Goal: Task Accomplishment & Management: Complete application form

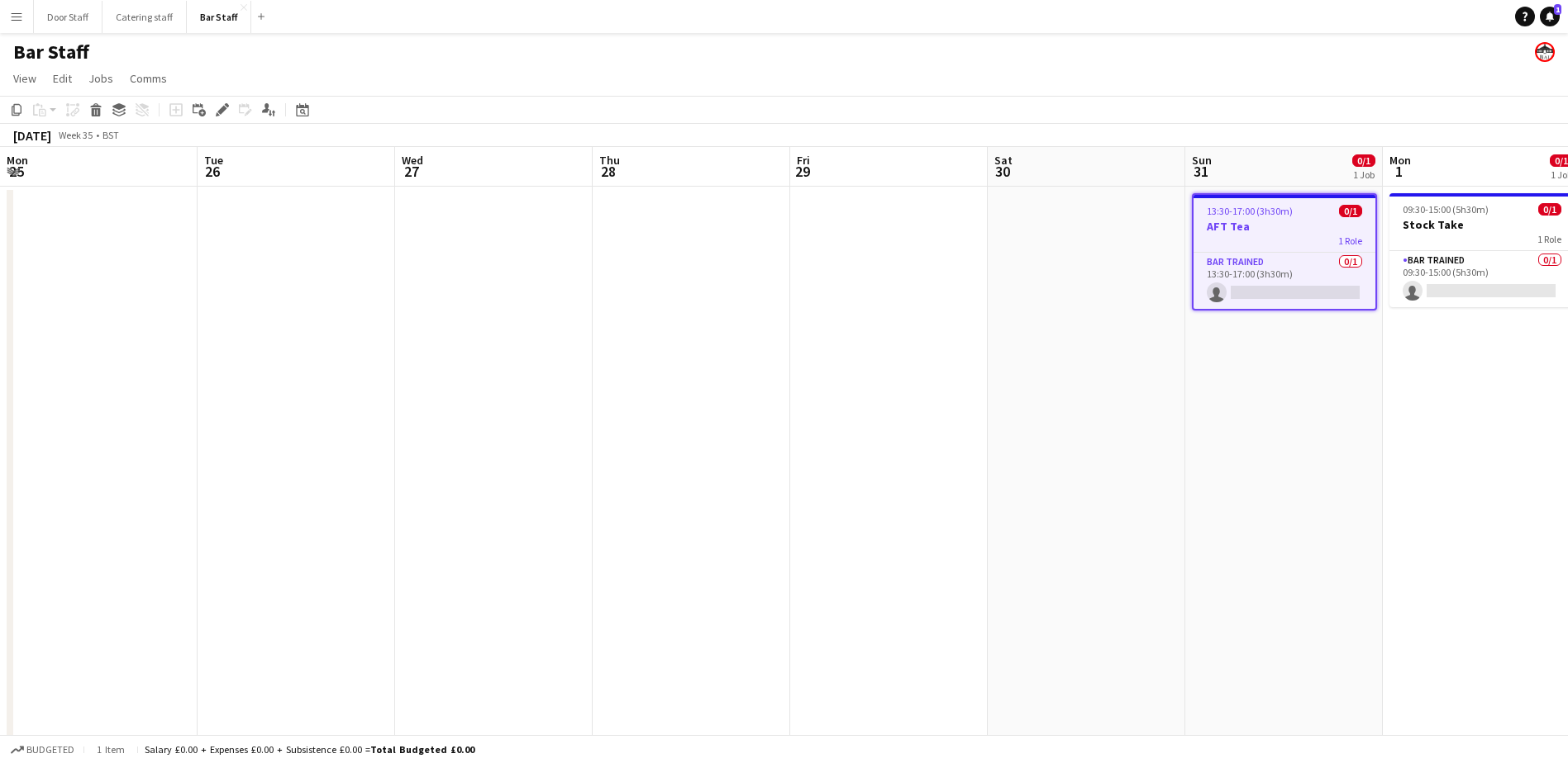
scroll to position [0, 600]
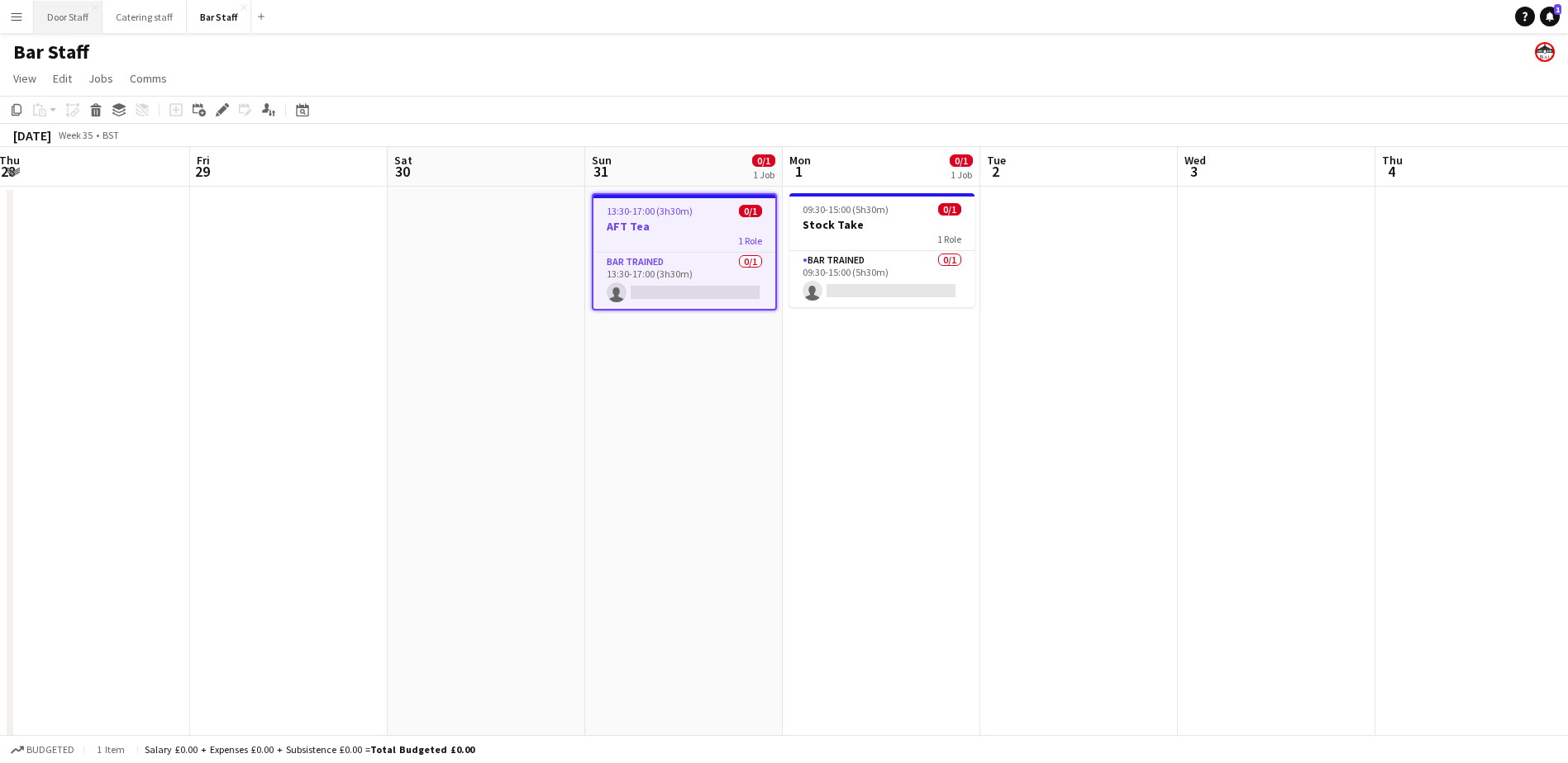
click at [63, 17] on button "Door Staff Close" at bounding box center [68, 16] width 69 height 32
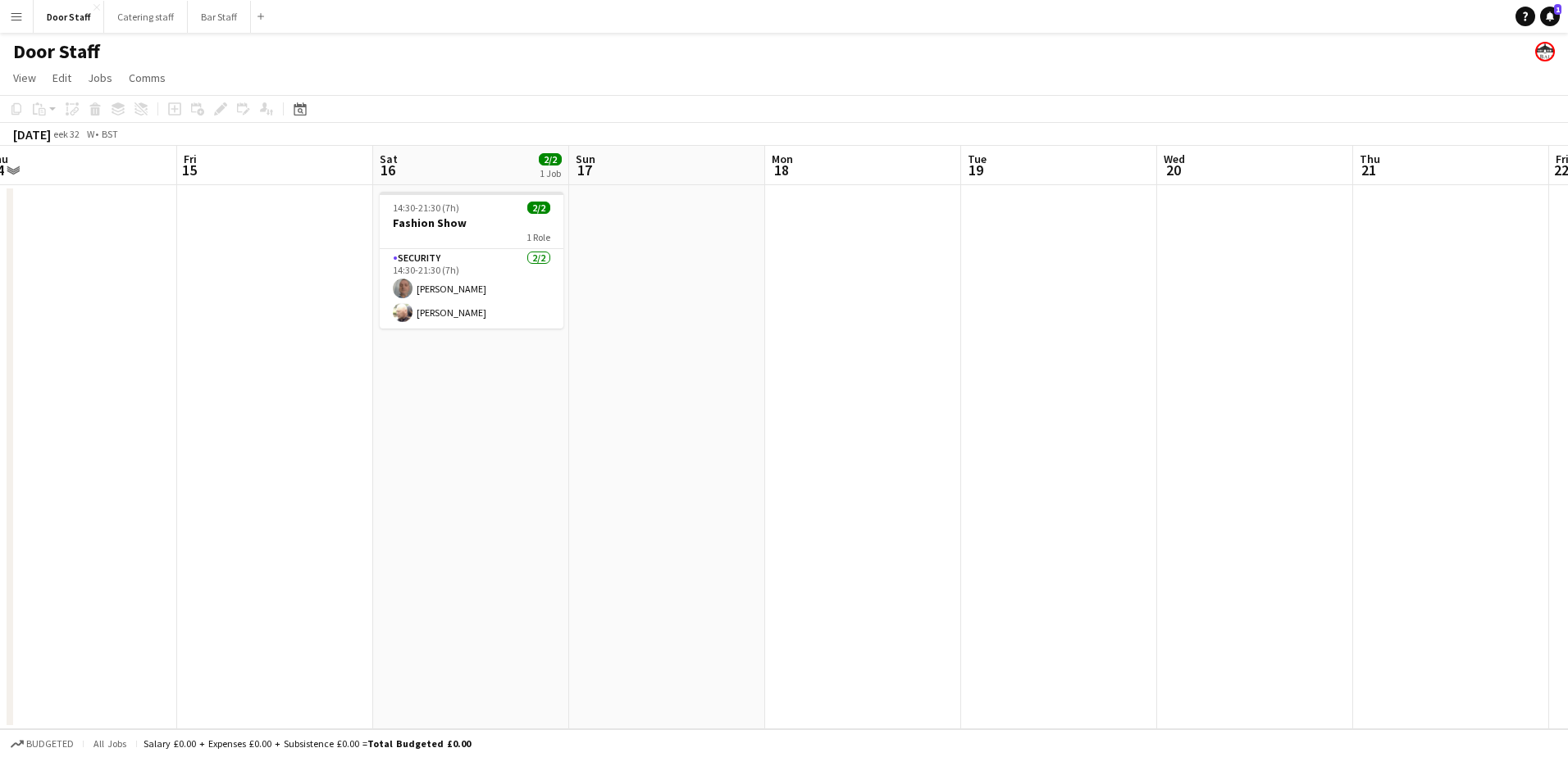
drag, startPoint x: 836, startPoint y: 484, endPoint x: 32, endPoint y: 492, distance: 804.0
click at [32, 492] on app-calendar-viewport "Mon 11 Tue 12 Wed 13 Thu 14 Fri 15 Sat 16 2/2 1 Job Sun 17 Mon 18 Tue 19 Wed 20…" at bounding box center [784, 437] width 1568 height 584
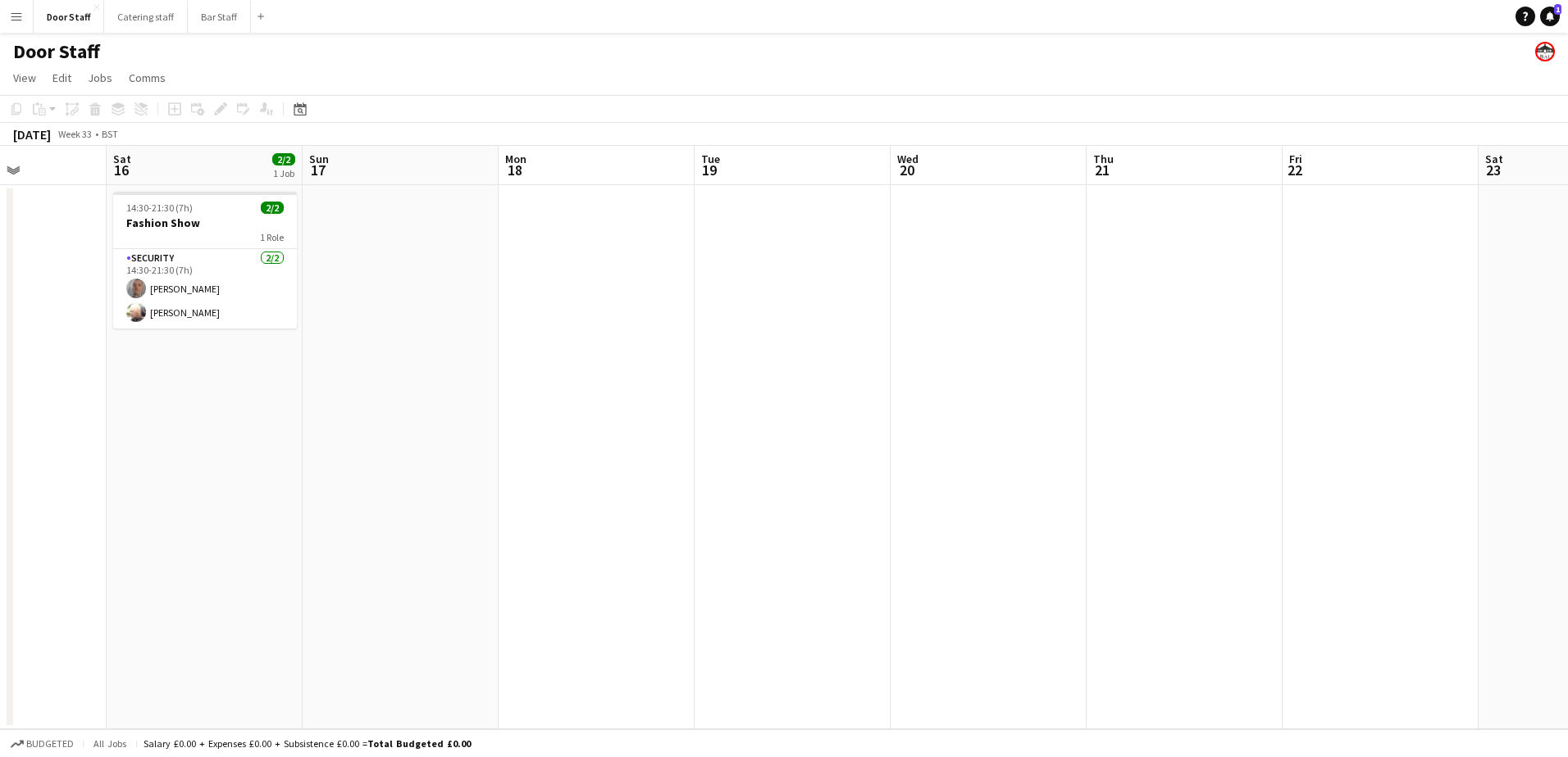
drag, startPoint x: 696, startPoint y: 428, endPoint x: 0, endPoint y: 443, distance: 696.2
click at [0, 444] on html "Menu Boards Boards Boards All jobs Status Workforce Workforce My Workforce Recr…" at bounding box center [784, 378] width 1568 height 757
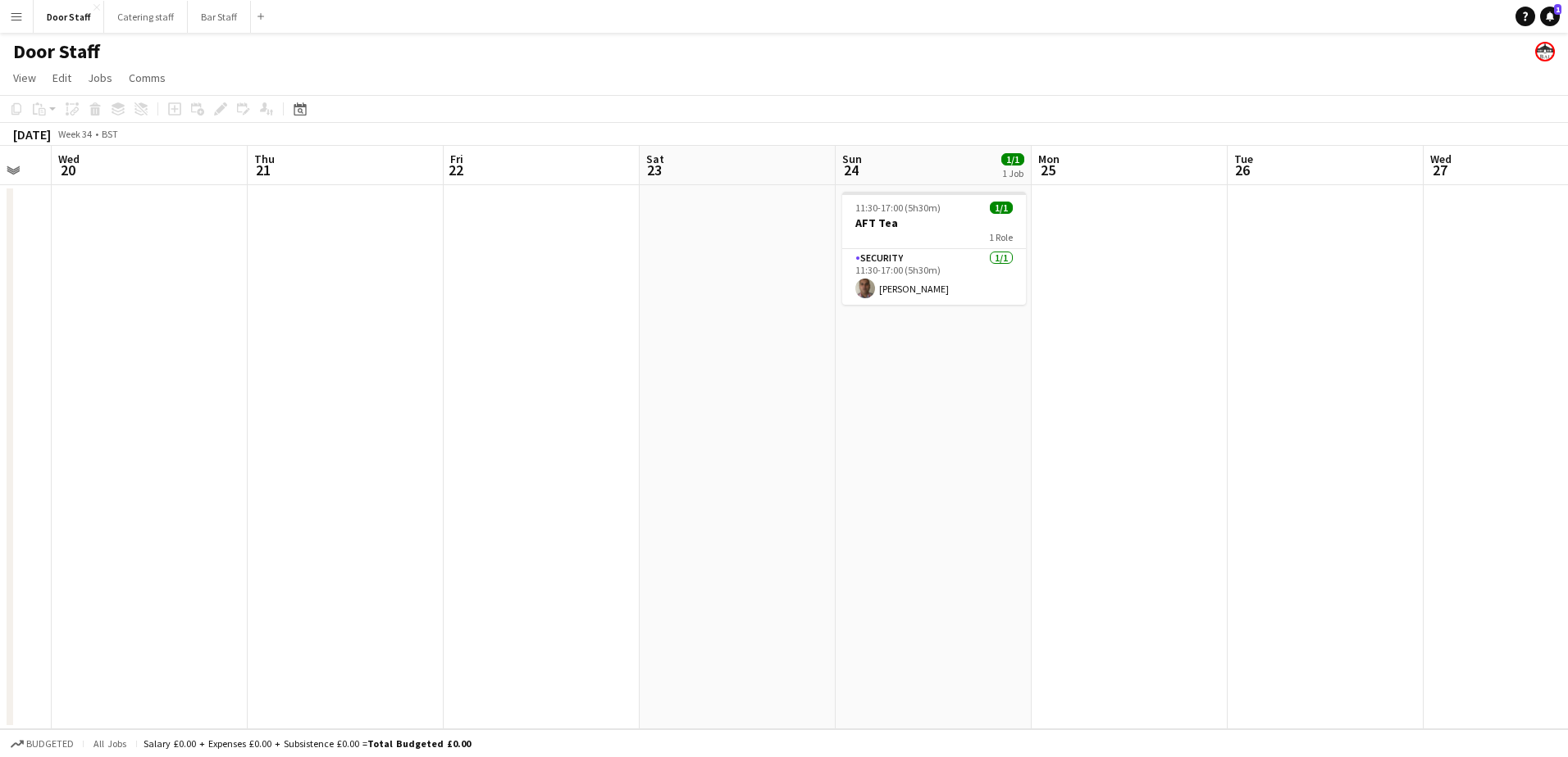
drag, startPoint x: 690, startPoint y: 383, endPoint x: 169, endPoint y: 391, distance: 521.1
click at [0, 380] on html "Menu Boards Boards Boards All jobs Status Workforce Workforce My Workforce Recr…" at bounding box center [784, 378] width 1568 height 757
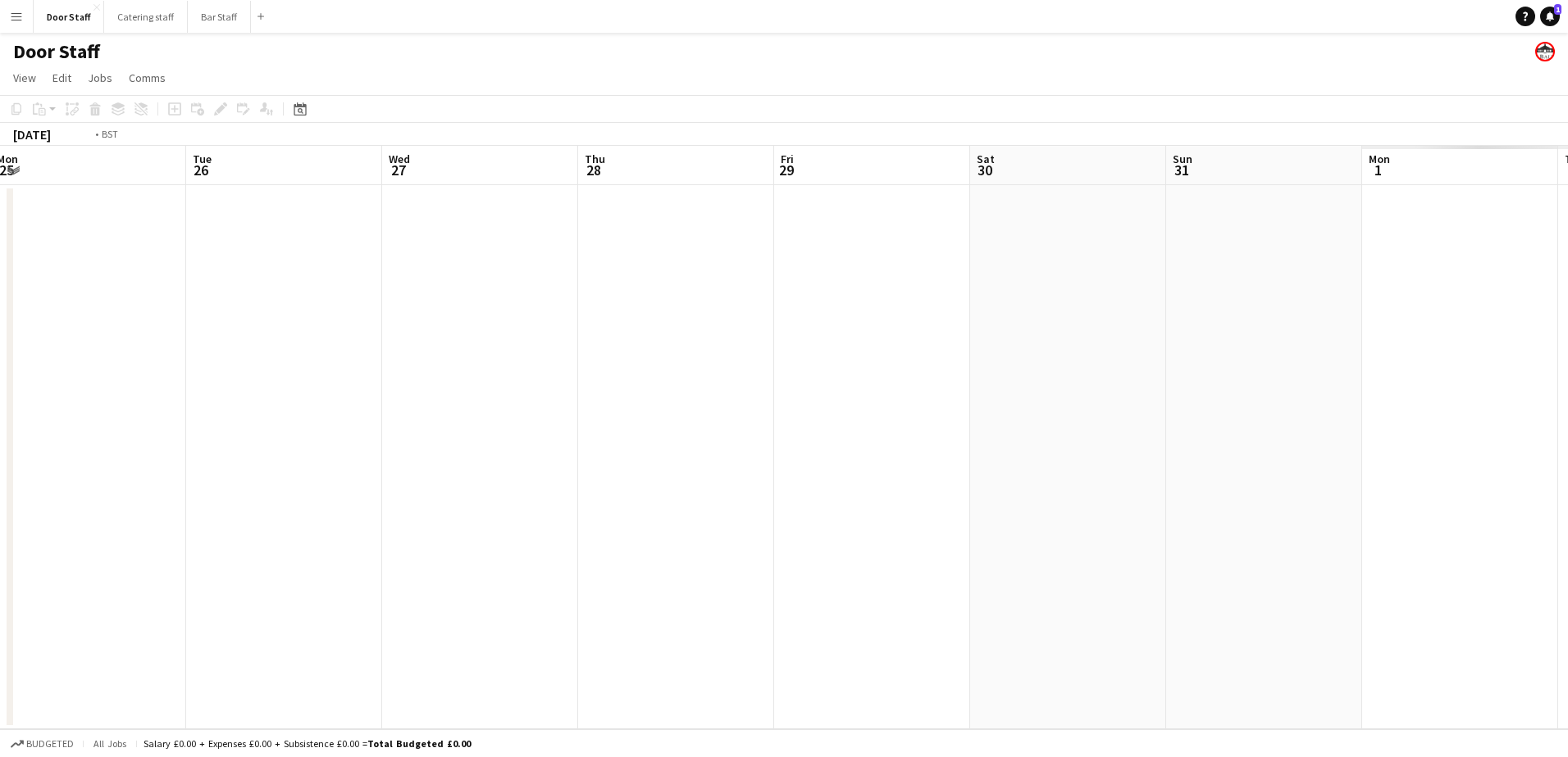
drag, startPoint x: 655, startPoint y: 431, endPoint x: 10, endPoint y: 357, distance: 649.2
click at [10, 357] on div "Fri 22 Sat 23 Sun 24 1/1 1 Job Mon 25 Tue 26 Wed 27 Thu 28 Fri 29 Sat 30 Sun 31…" at bounding box center [784, 437] width 1568 height 584
drag, startPoint x: 787, startPoint y: 297, endPoint x: 131, endPoint y: 297, distance: 656.0
click at [131, 297] on app-calendar-viewport "Wed 27 Thu 28 Fri 29 Sat 30 Sun 31 Mon 1 Tue 2 Wed 3 Thu 4 Fri 5 Sat 6 Sun 7 Mo…" at bounding box center [784, 437] width 1568 height 584
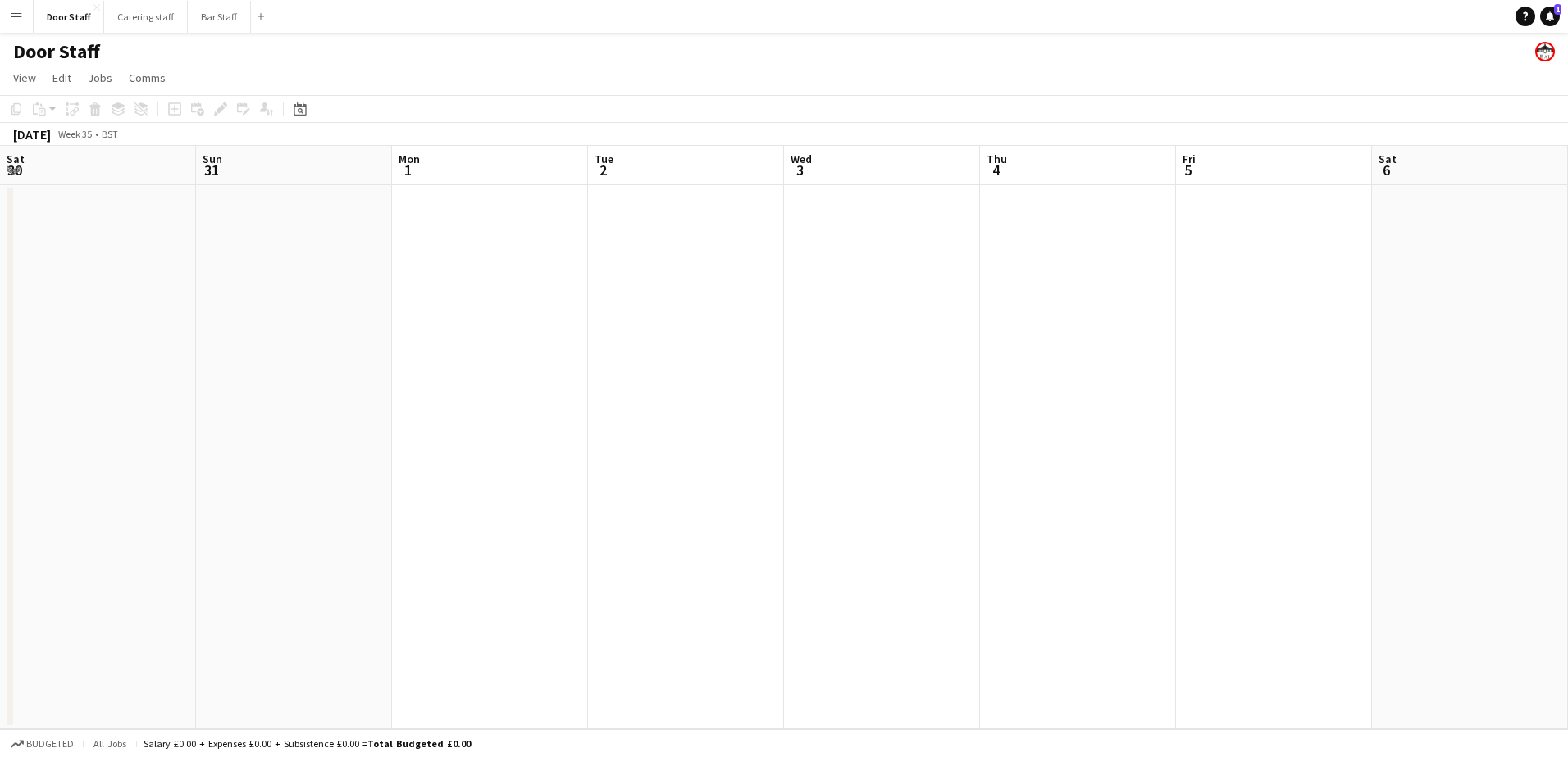
click at [878, 234] on app-date-cell at bounding box center [881, 457] width 196 height 544
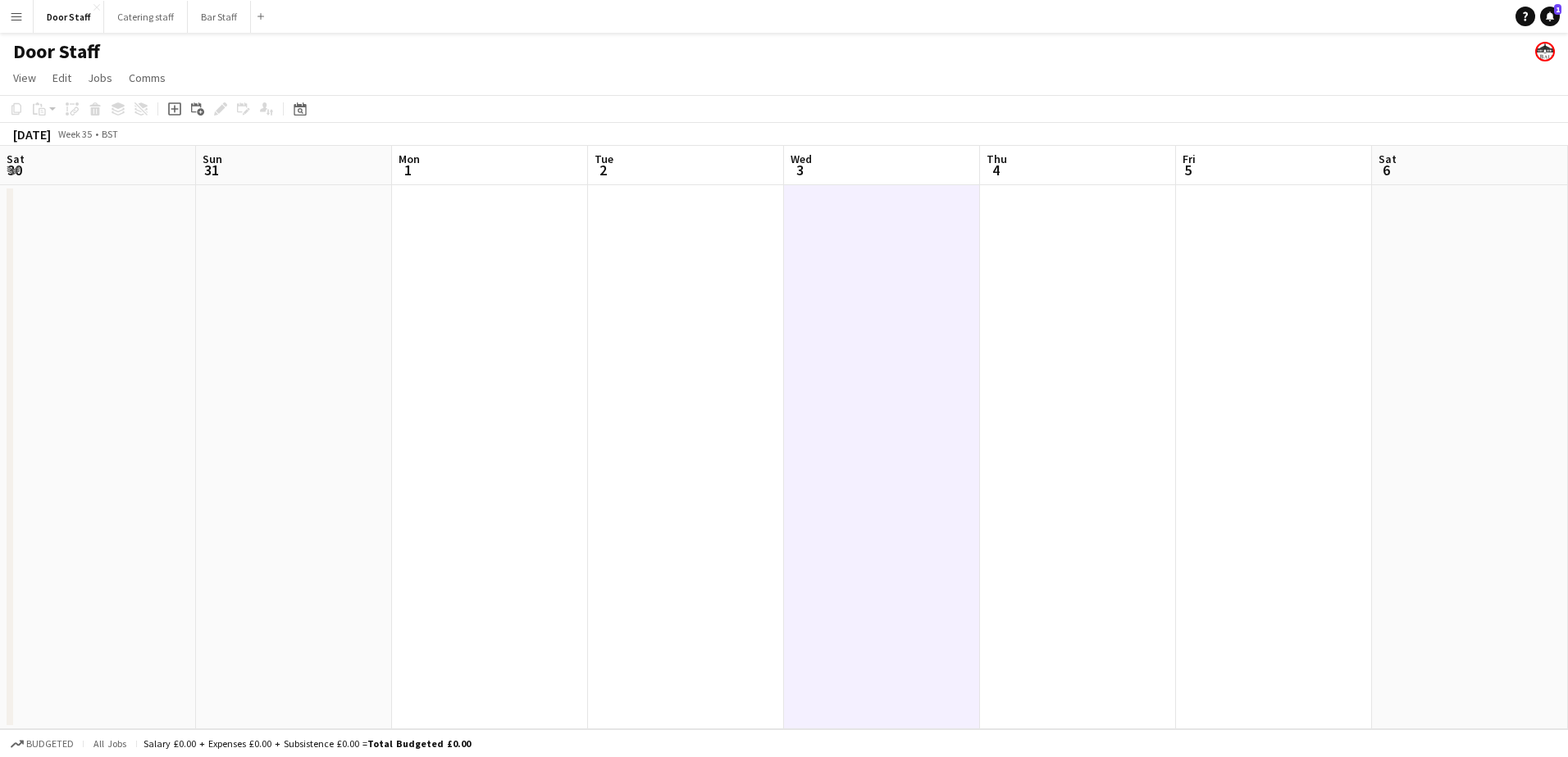
click at [871, 157] on app-board-header-date "Wed 3" at bounding box center [881, 166] width 196 height 39
click at [174, 110] on icon at bounding box center [174, 109] width 8 height 8
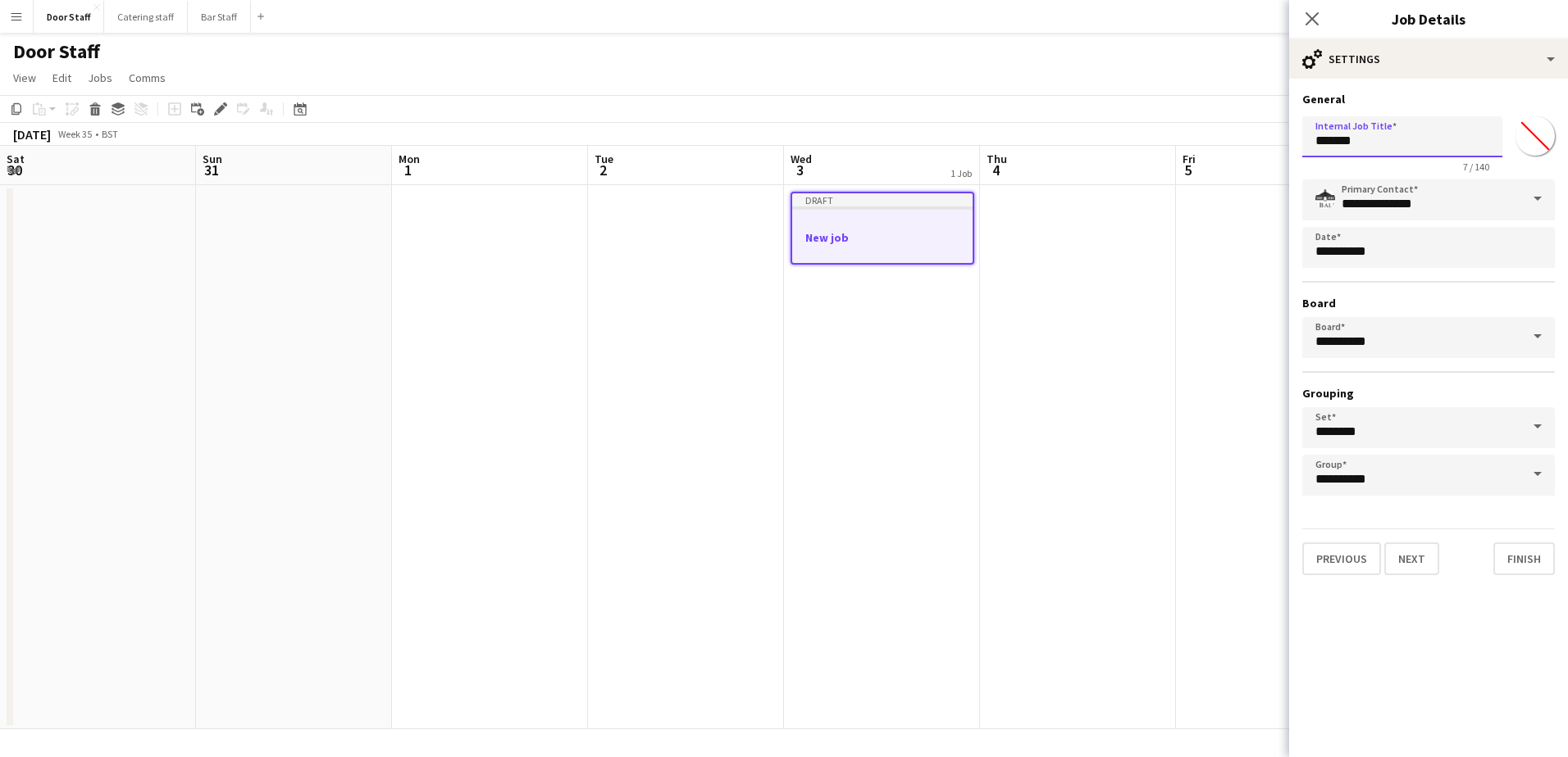
click at [1398, 137] on input "*******" at bounding box center [1402, 137] width 200 height 41
click at [1349, 140] on input "**********" at bounding box center [1402, 137] width 200 height 41
type input "**********"
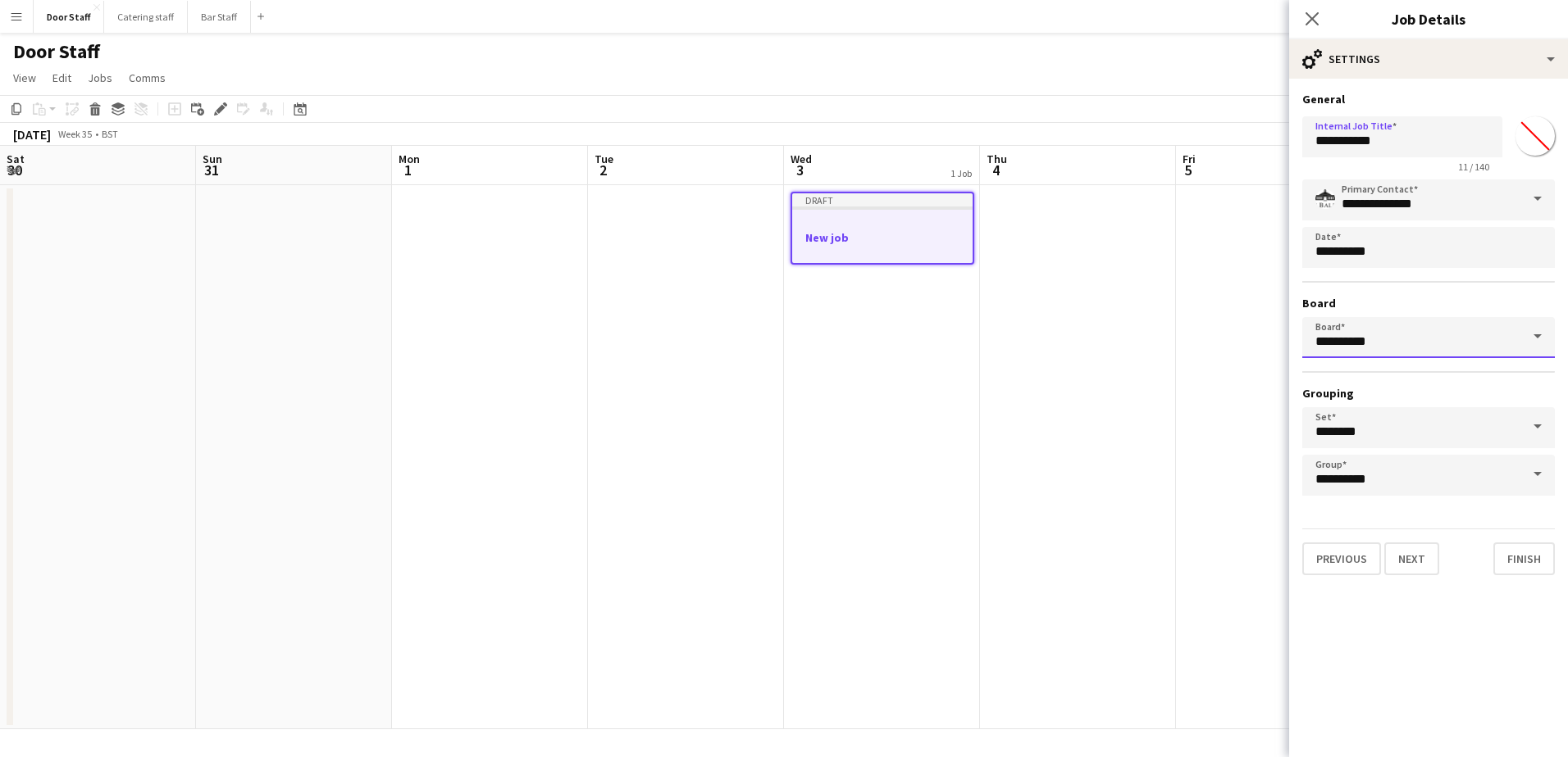
click at [1406, 342] on input "**********" at bounding box center [1428, 337] width 252 height 41
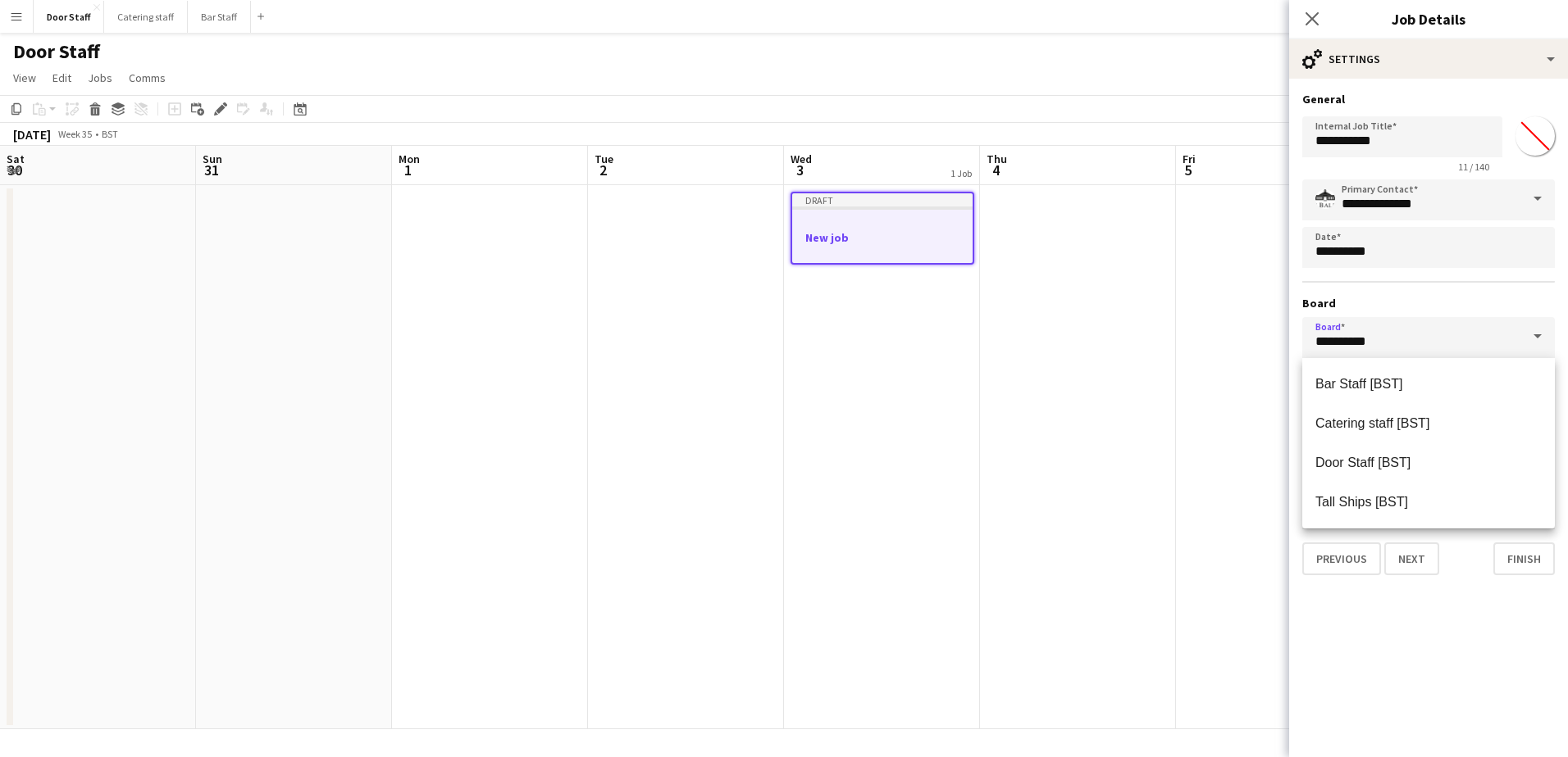
click at [1470, 631] on mat-expansion-panel "**********" at bounding box center [1429, 418] width 279 height 678
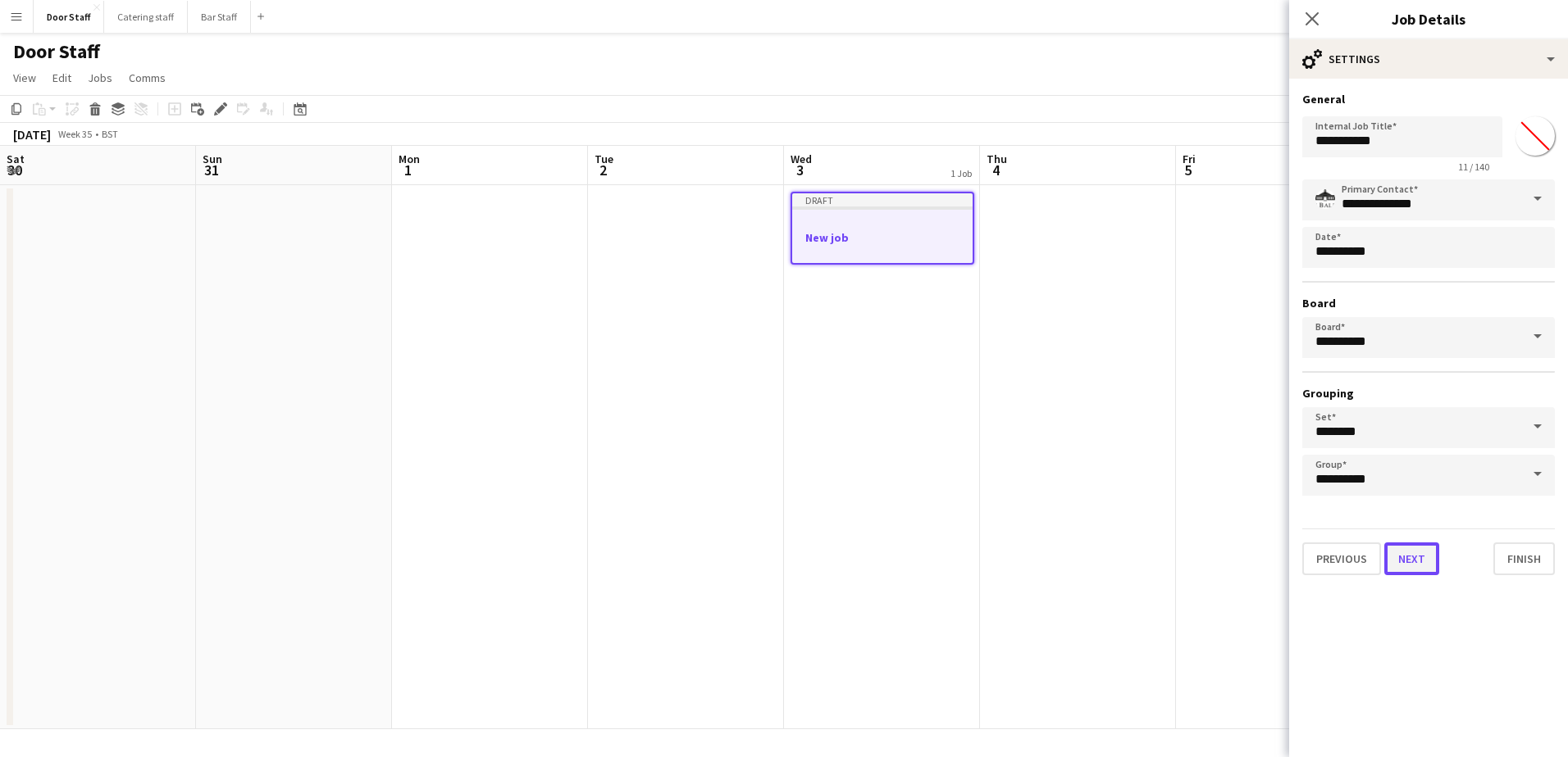
click at [1424, 566] on button "Next" at bounding box center [1412, 559] width 55 height 32
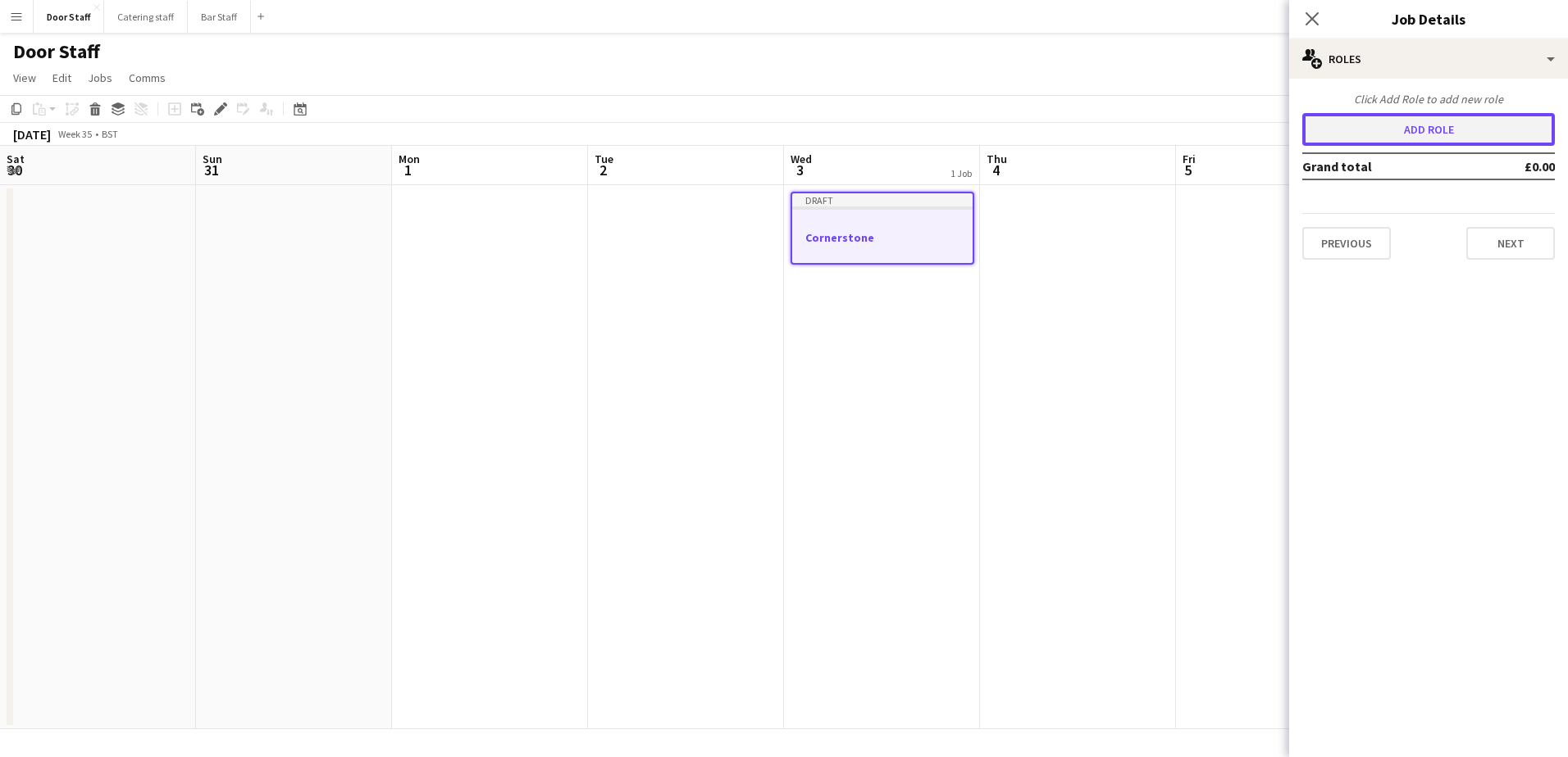
click at [1424, 133] on button "Add role" at bounding box center [1428, 129] width 252 height 32
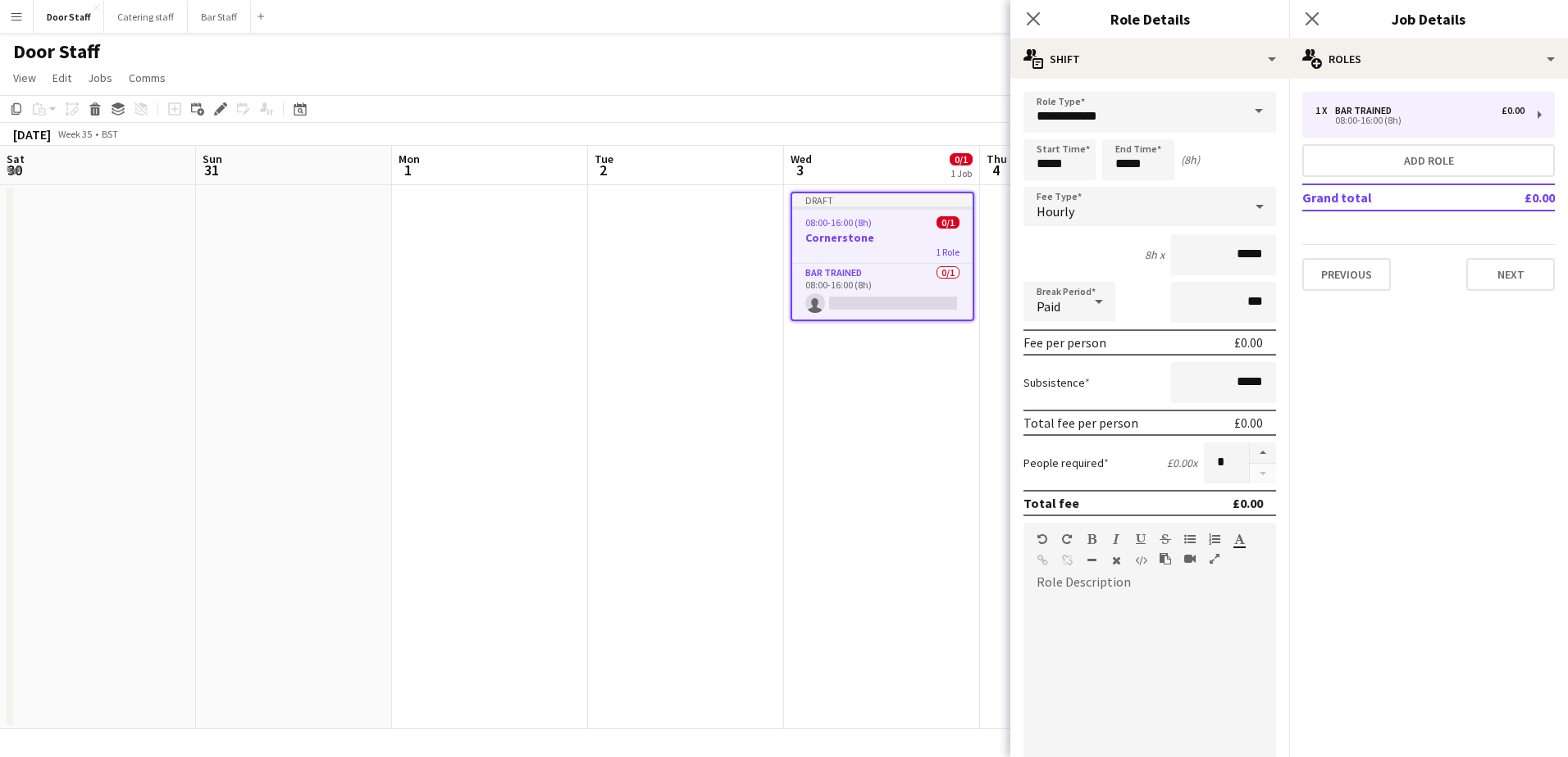
click at [1242, 109] on span at bounding box center [1259, 111] width 34 height 39
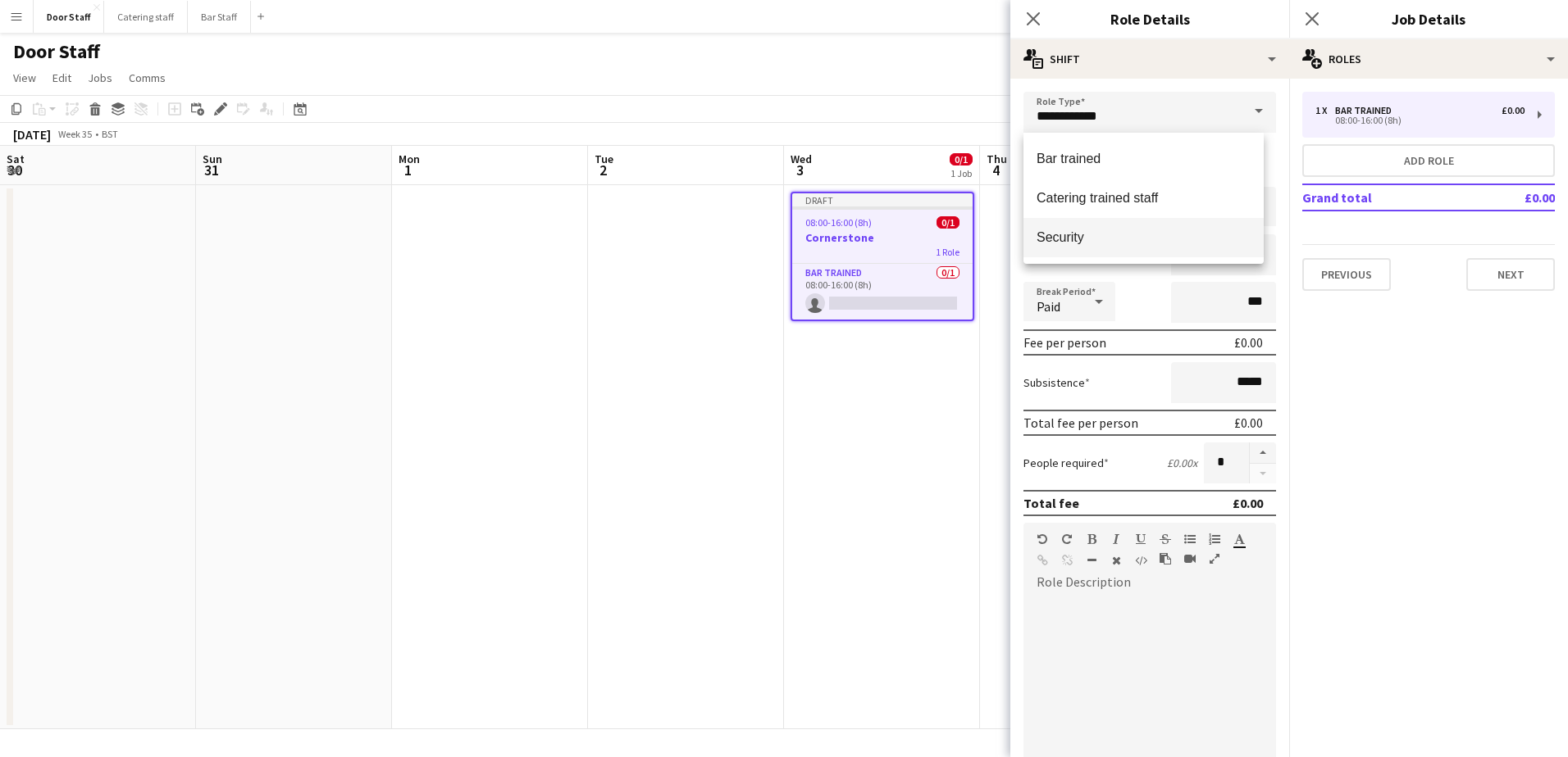
click at [1084, 232] on span "Security" at bounding box center [1143, 238] width 214 height 15
type input "********"
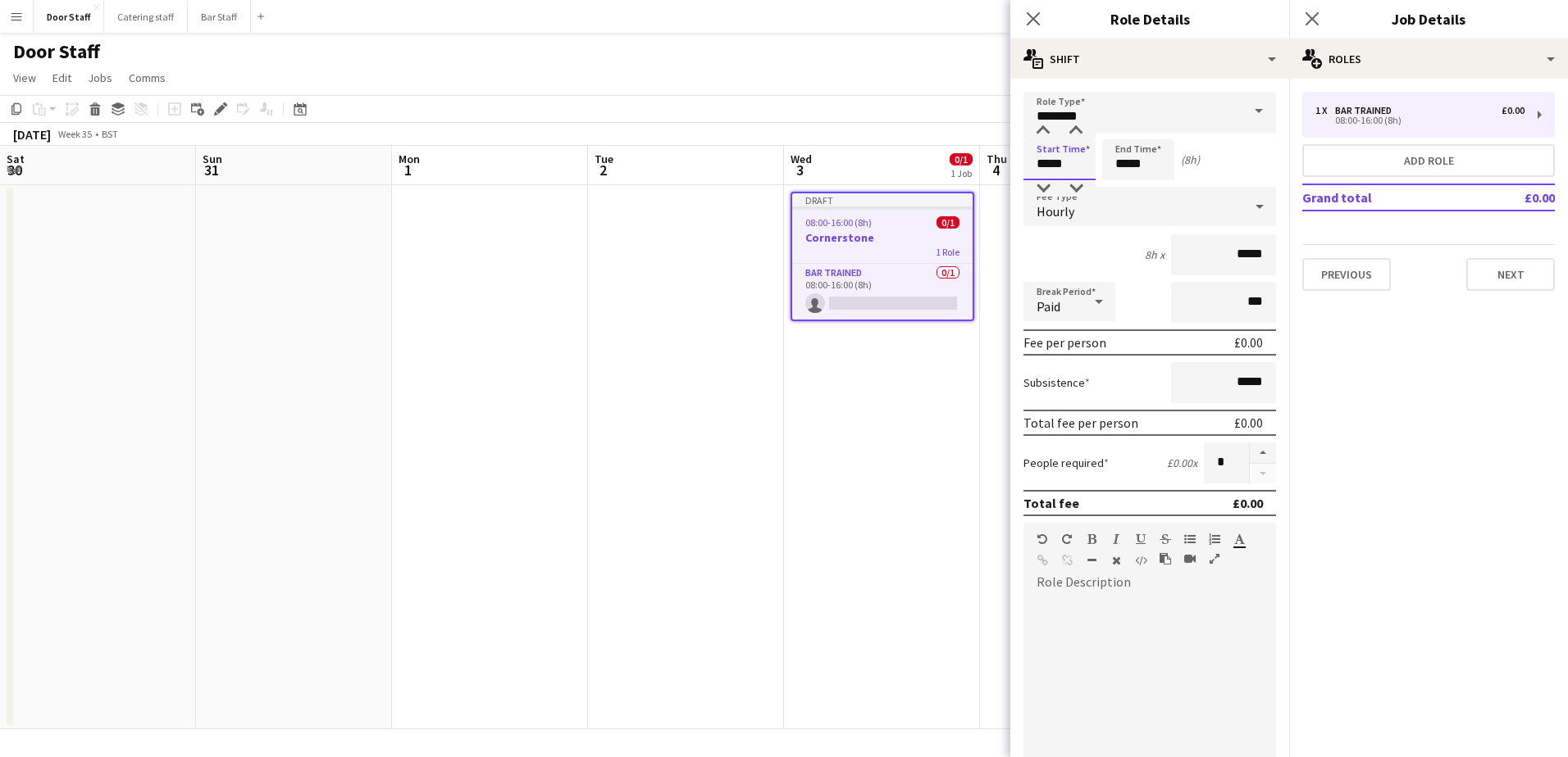
click at [1064, 166] on input "*****" at bounding box center [1059, 160] width 72 height 41
click at [1040, 118] on input "********" at bounding box center [1149, 112] width 252 height 41
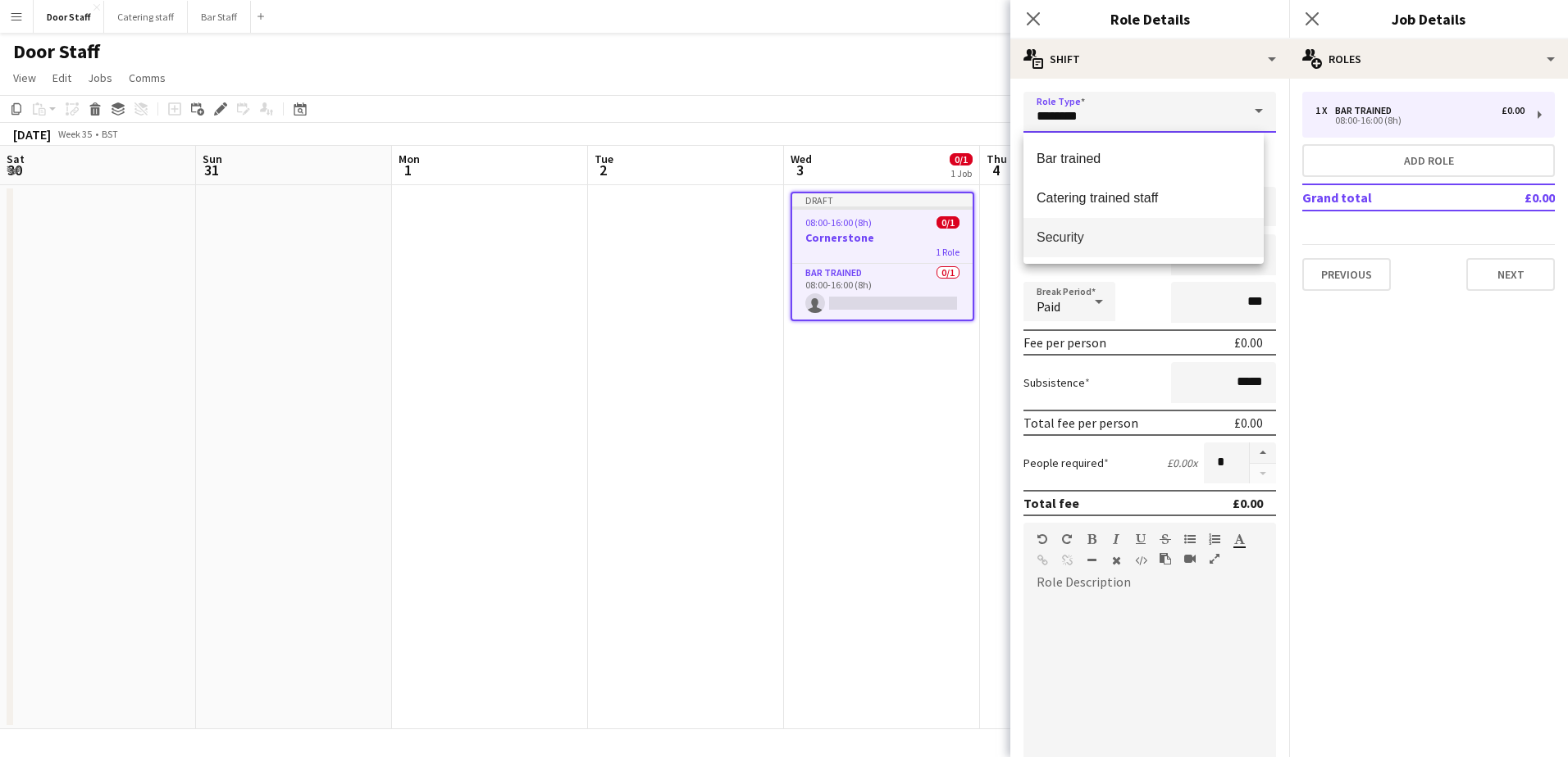
click at [1040, 118] on input "********" at bounding box center [1149, 112] width 252 height 41
drag, startPoint x: 1052, startPoint y: 239, endPoint x: 1053, endPoint y: 231, distance: 8.1
click at [1053, 239] on span "Security" at bounding box center [1143, 238] width 214 height 15
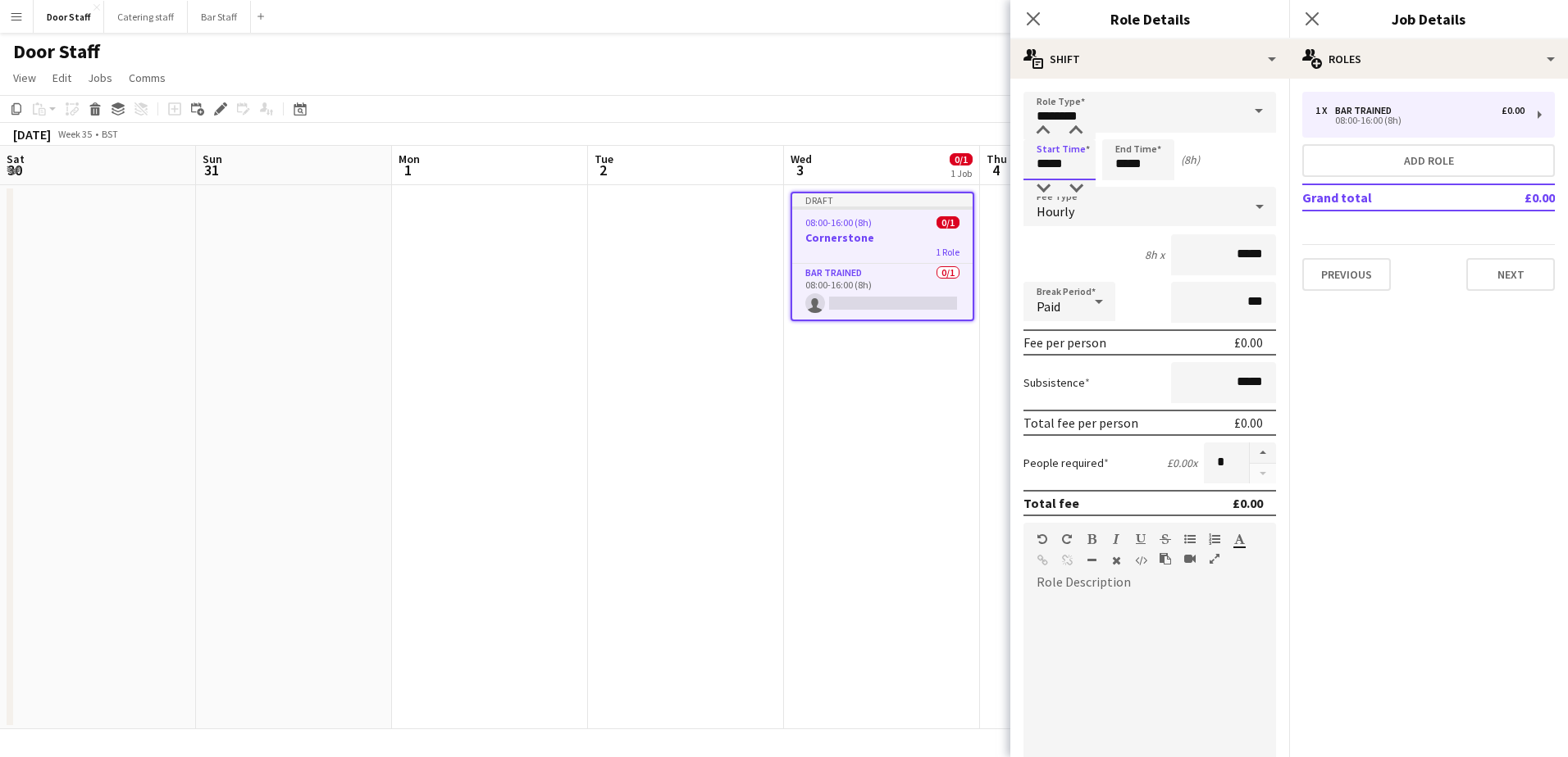
click at [1043, 153] on input "*****" at bounding box center [1059, 160] width 72 height 41
click at [1045, 126] on div at bounding box center [1043, 131] width 32 height 16
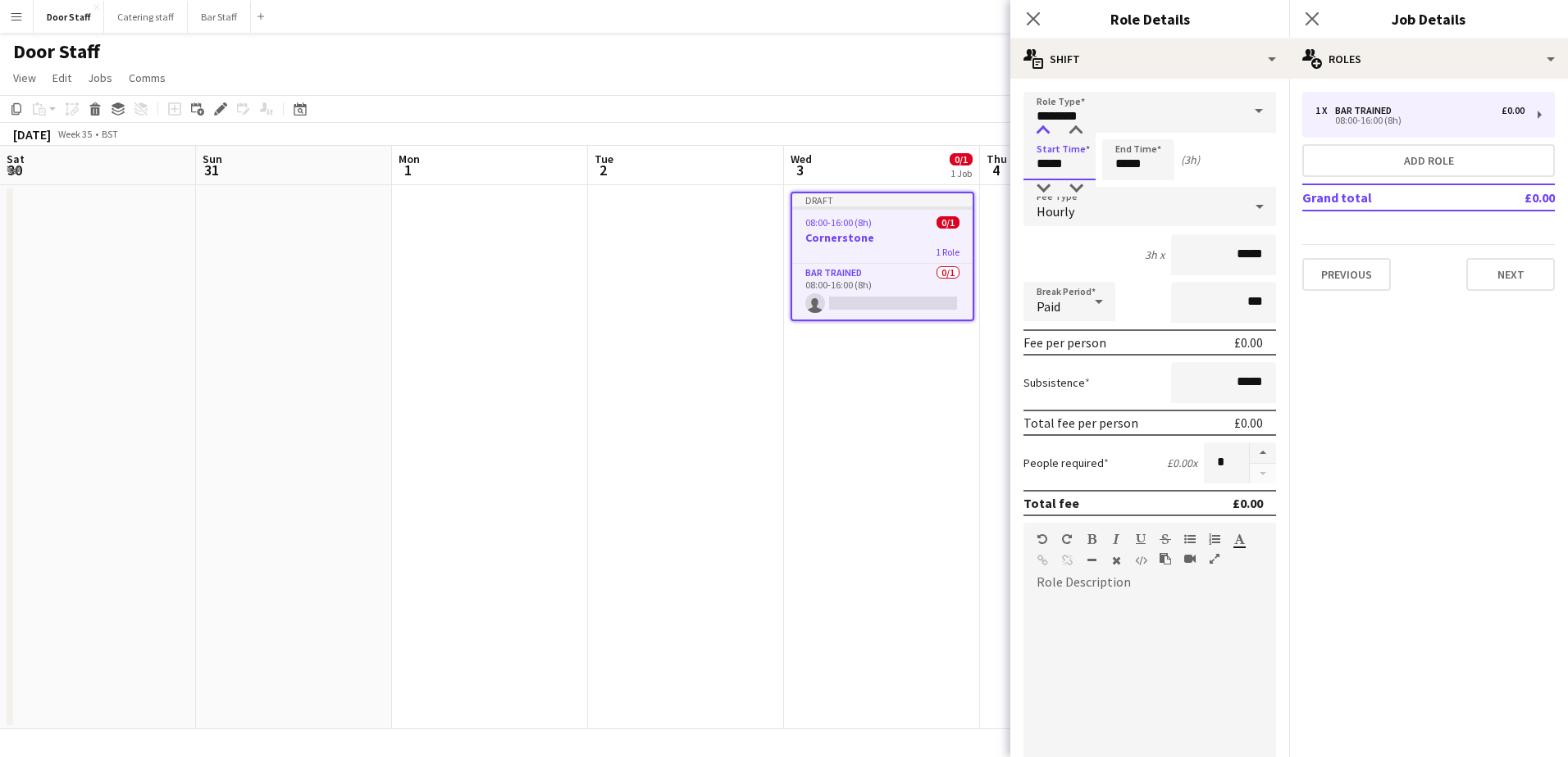
click at [1045, 126] on div at bounding box center [1043, 131] width 32 height 16
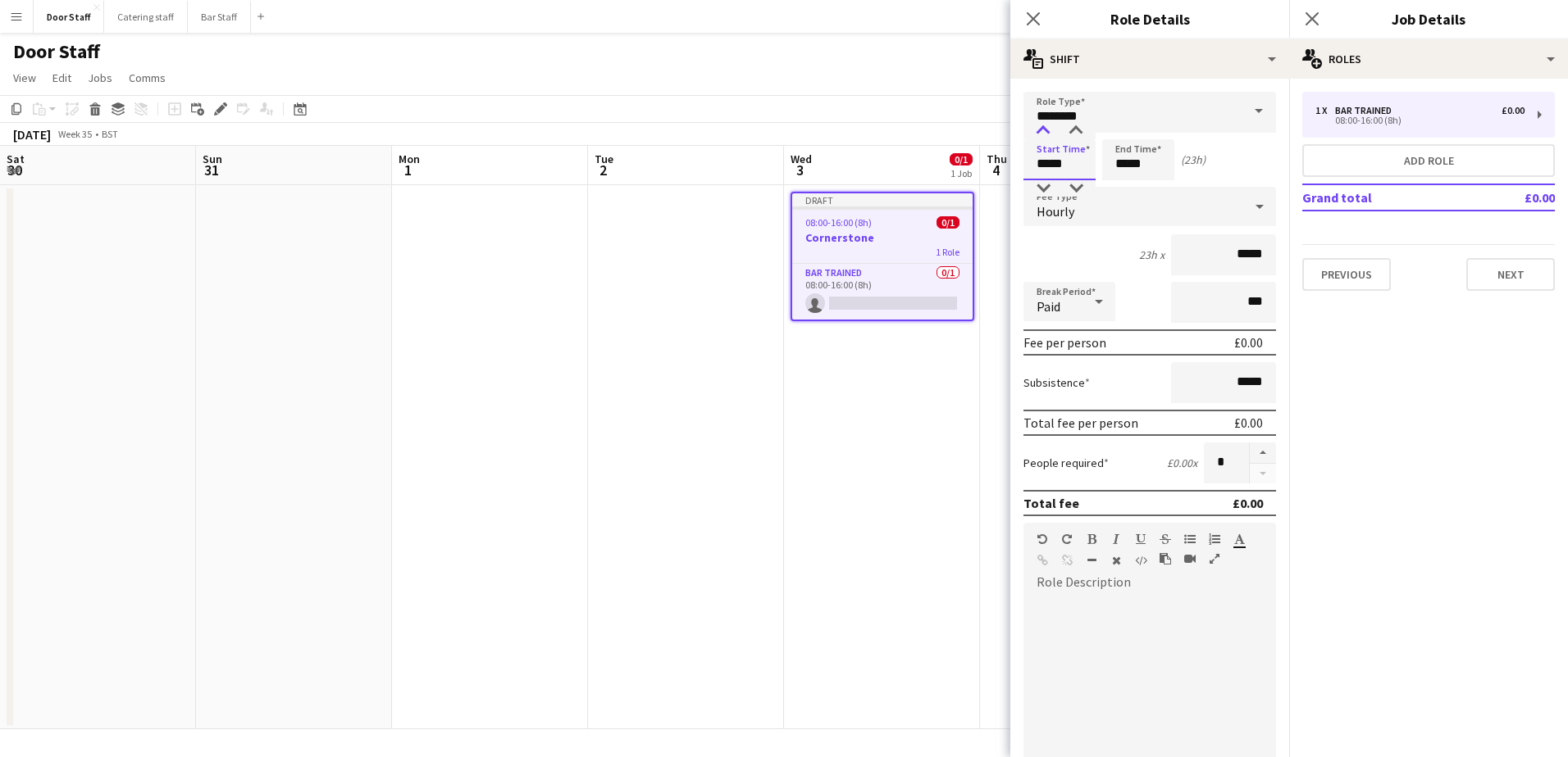
type input "*****"
click at [1045, 126] on div at bounding box center [1043, 131] width 32 height 16
click at [1125, 162] on input "*****" at bounding box center [1138, 160] width 72 height 41
click at [1117, 126] on div at bounding box center [1122, 131] width 32 height 16
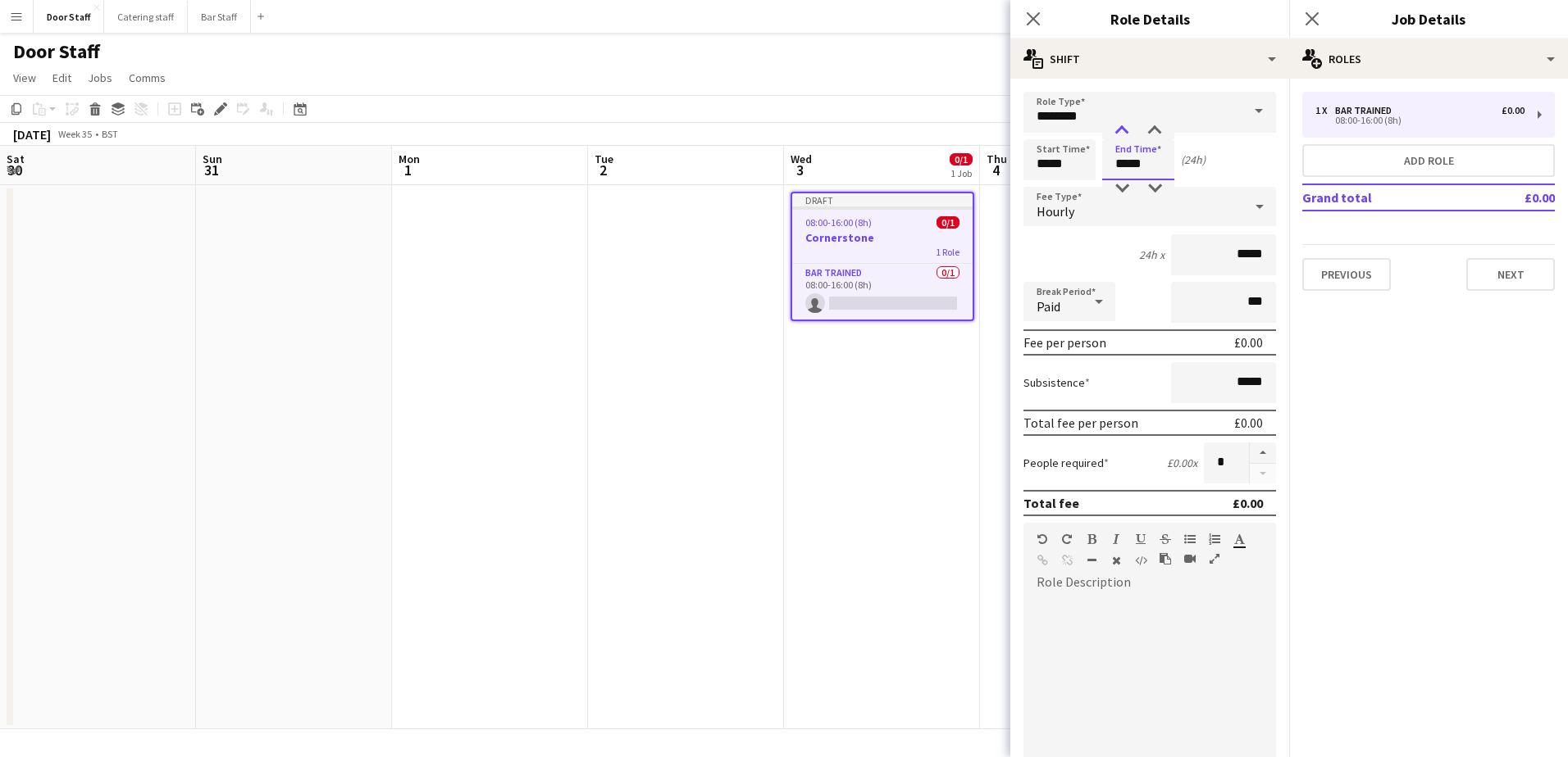
click at [1117, 126] on div at bounding box center [1122, 131] width 32 height 16
type input "*****"
click at [1117, 126] on div at bounding box center [1122, 131] width 32 height 16
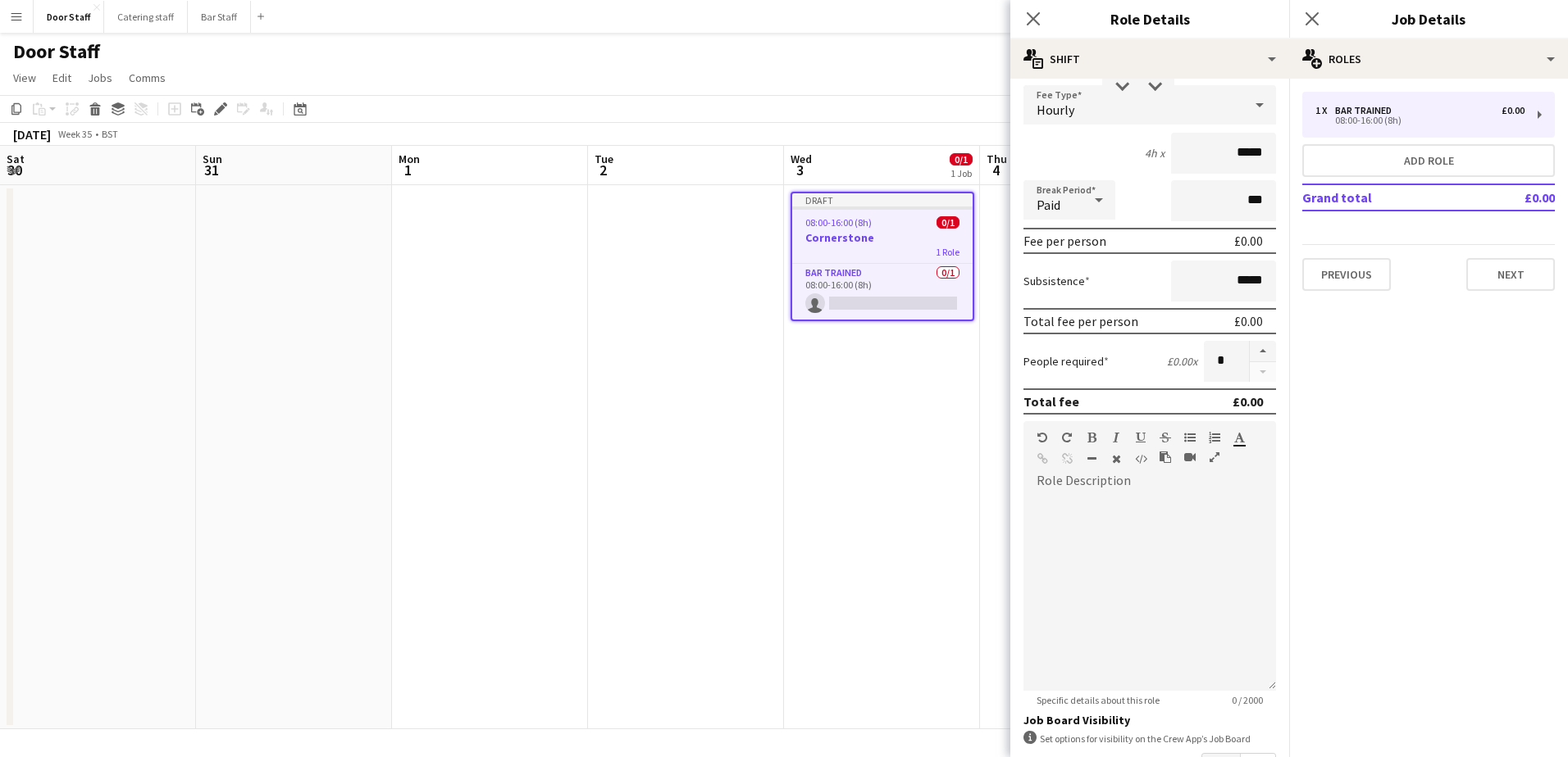
scroll to position [221, 0]
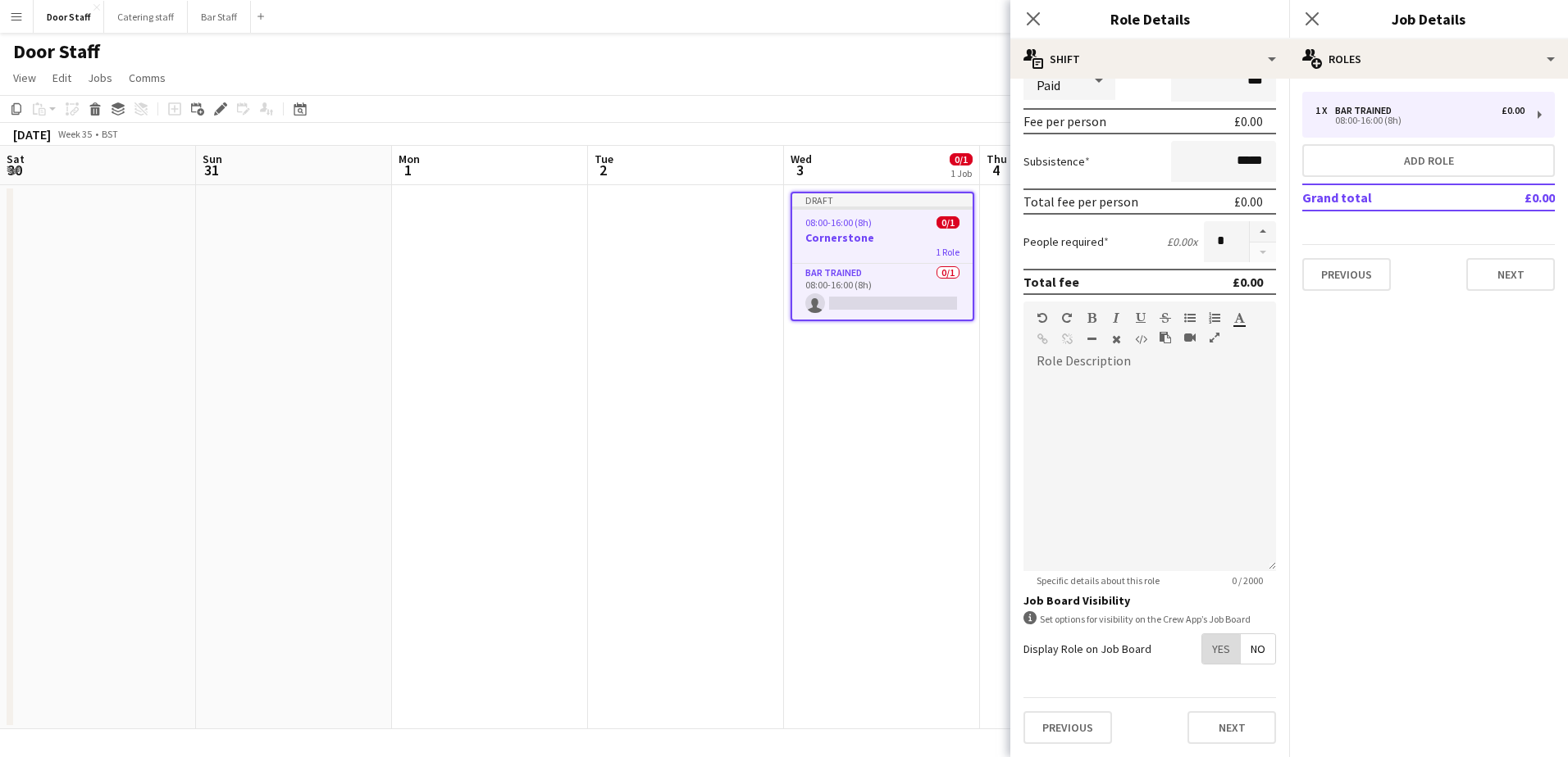
click at [1207, 650] on span "Yes" at bounding box center [1221, 648] width 38 height 30
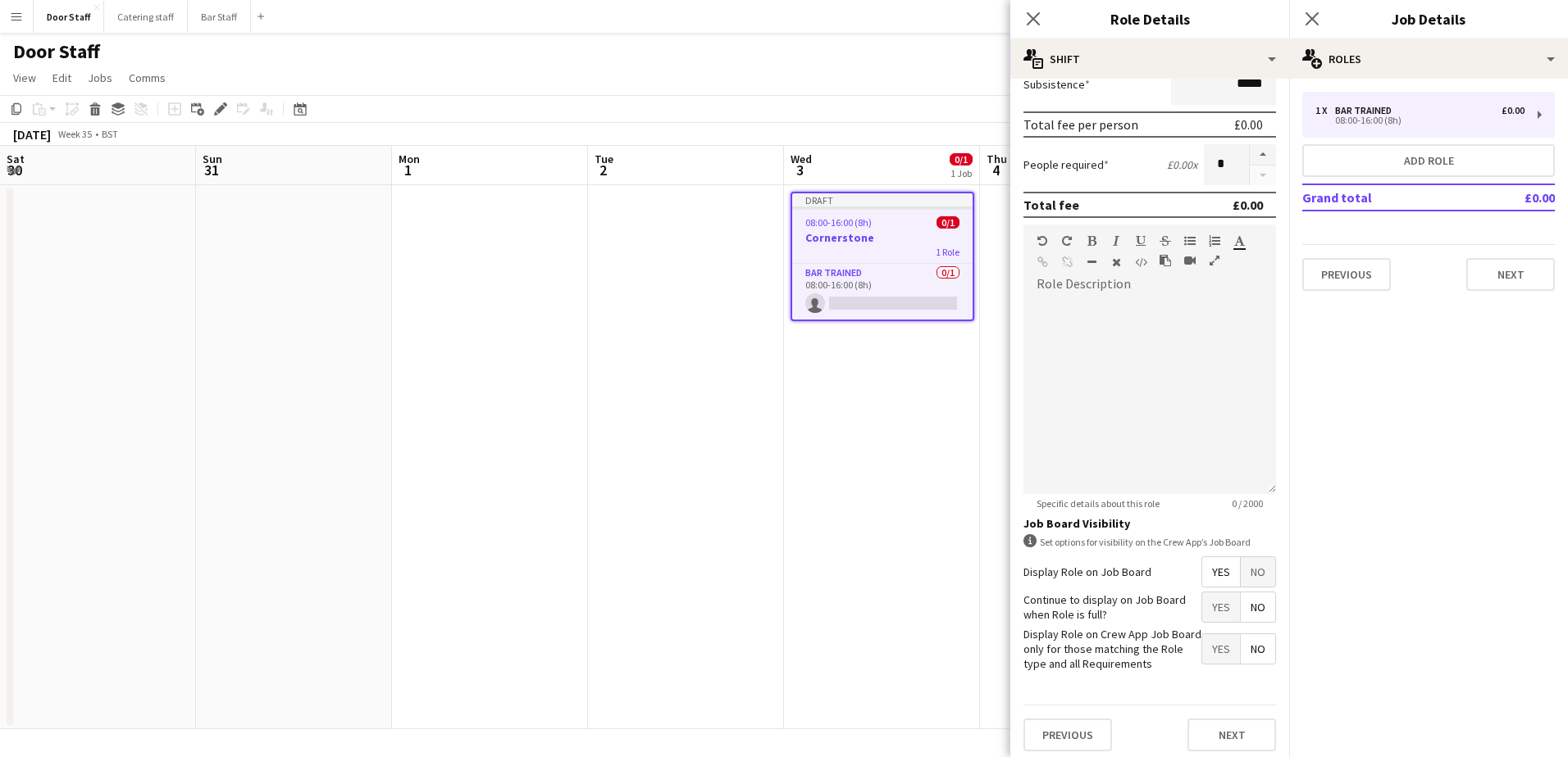
scroll to position [306, 0]
click at [1220, 737] on button "Next" at bounding box center [1232, 728] width 89 height 32
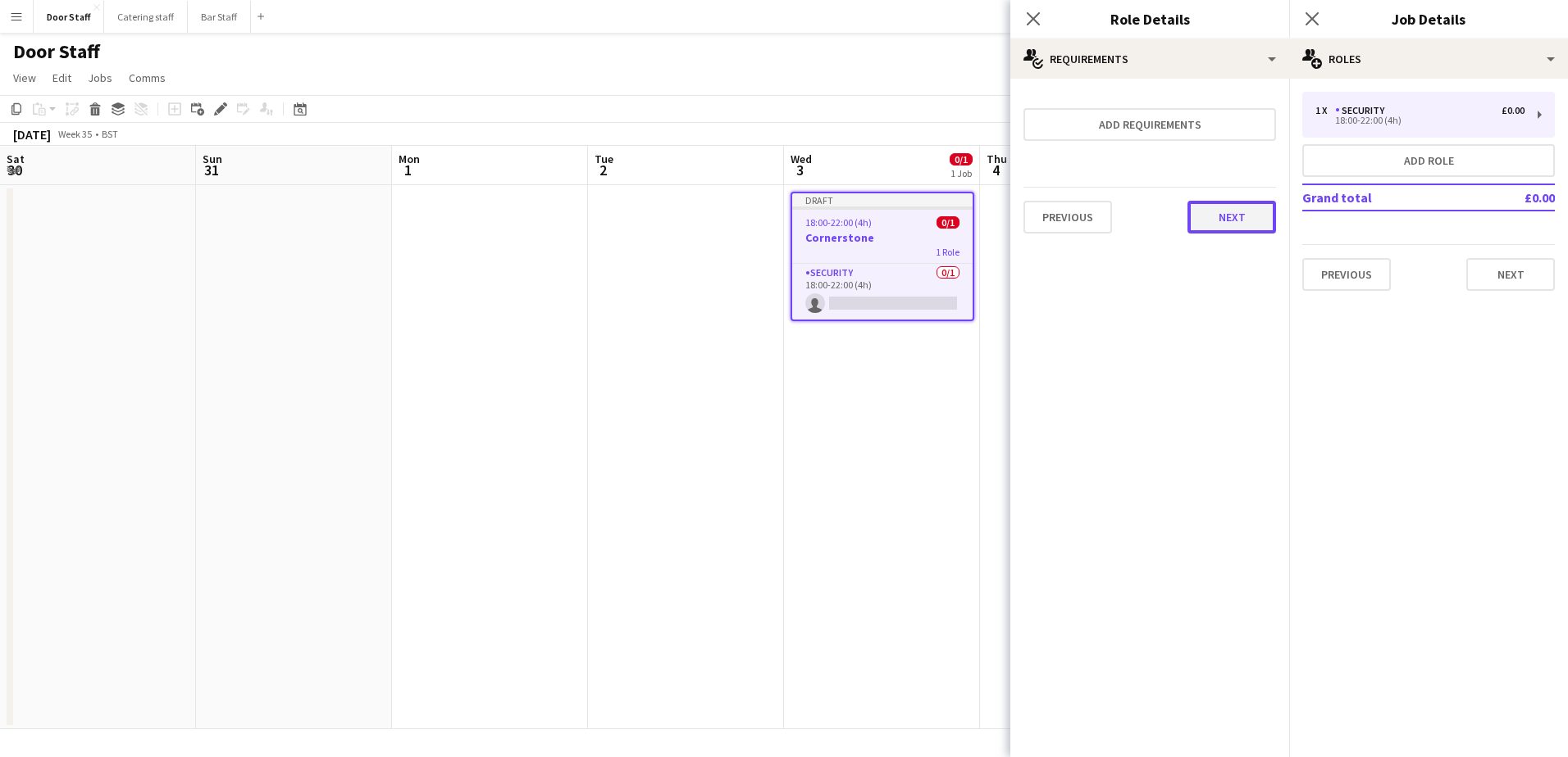
click at [1216, 214] on button "Next" at bounding box center [1232, 217] width 89 height 32
click at [1236, 220] on button "Finish" at bounding box center [1246, 220] width 62 height 32
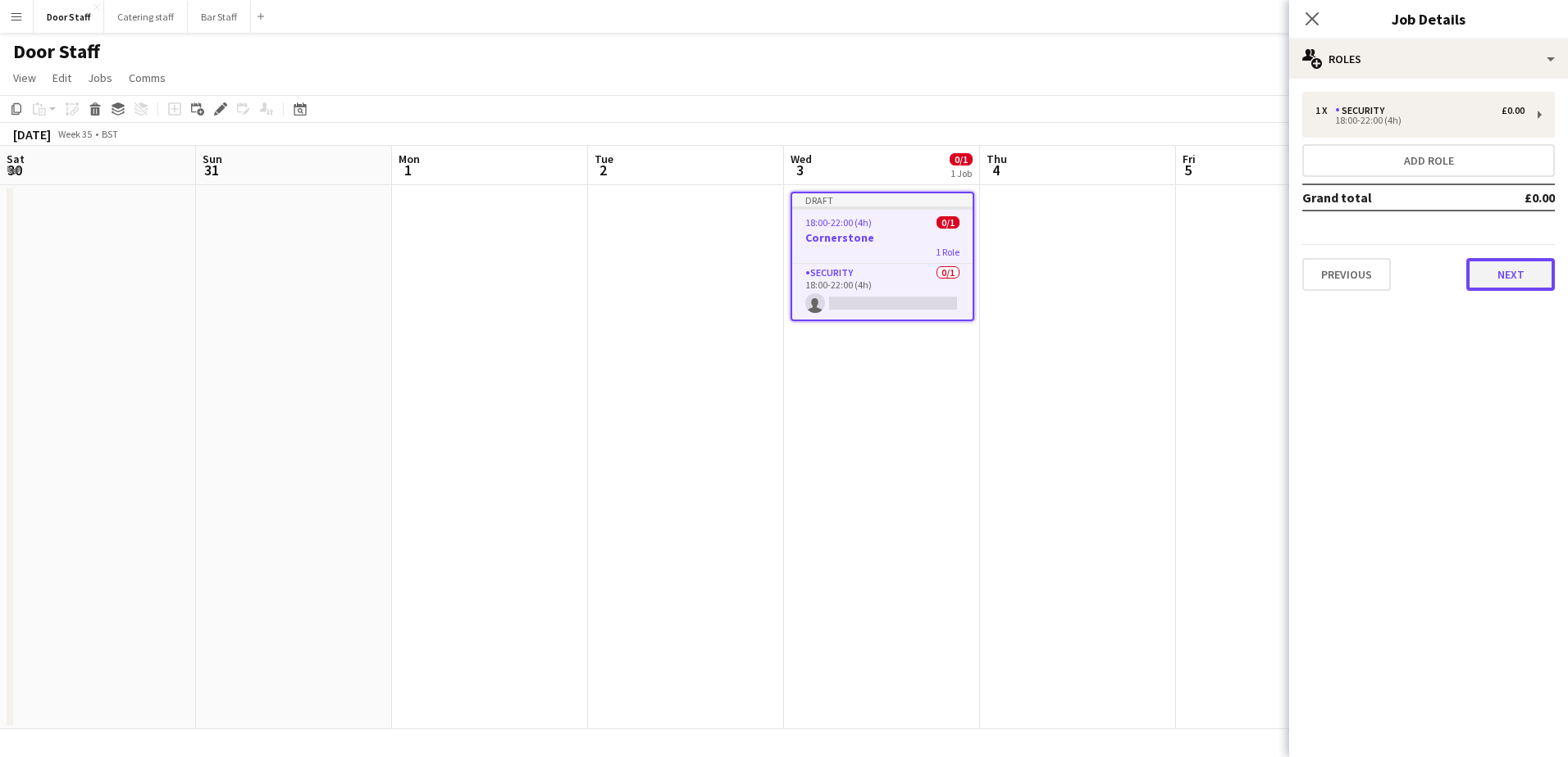
click at [1518, 276] on button "Next" at bounding box center [1511, 274] width 89 height 32
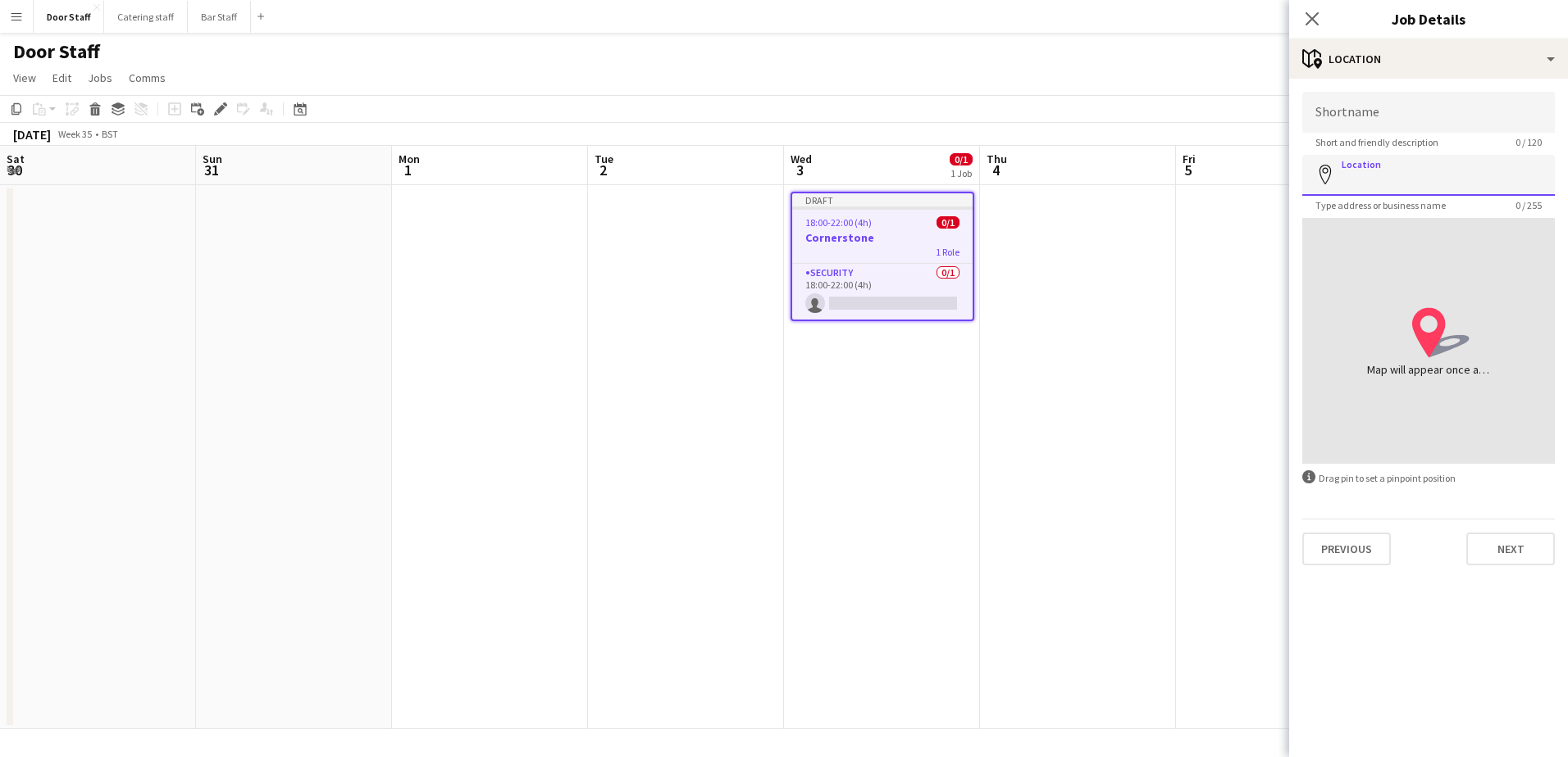
click at [1417, 185] on input "Location" at bounding box center [1428, 175] width 252 height 41
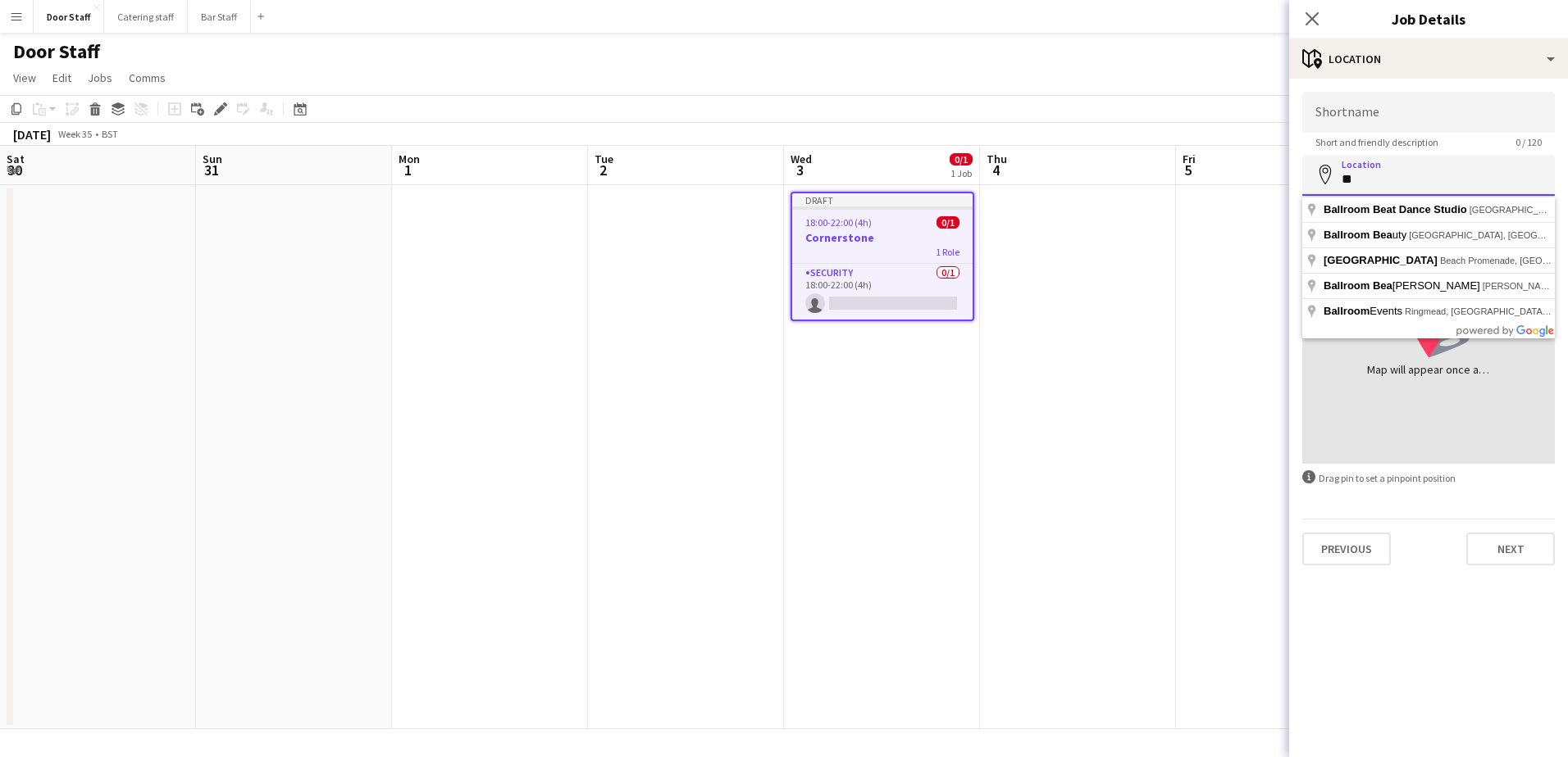
type input "*"
type input "**********"
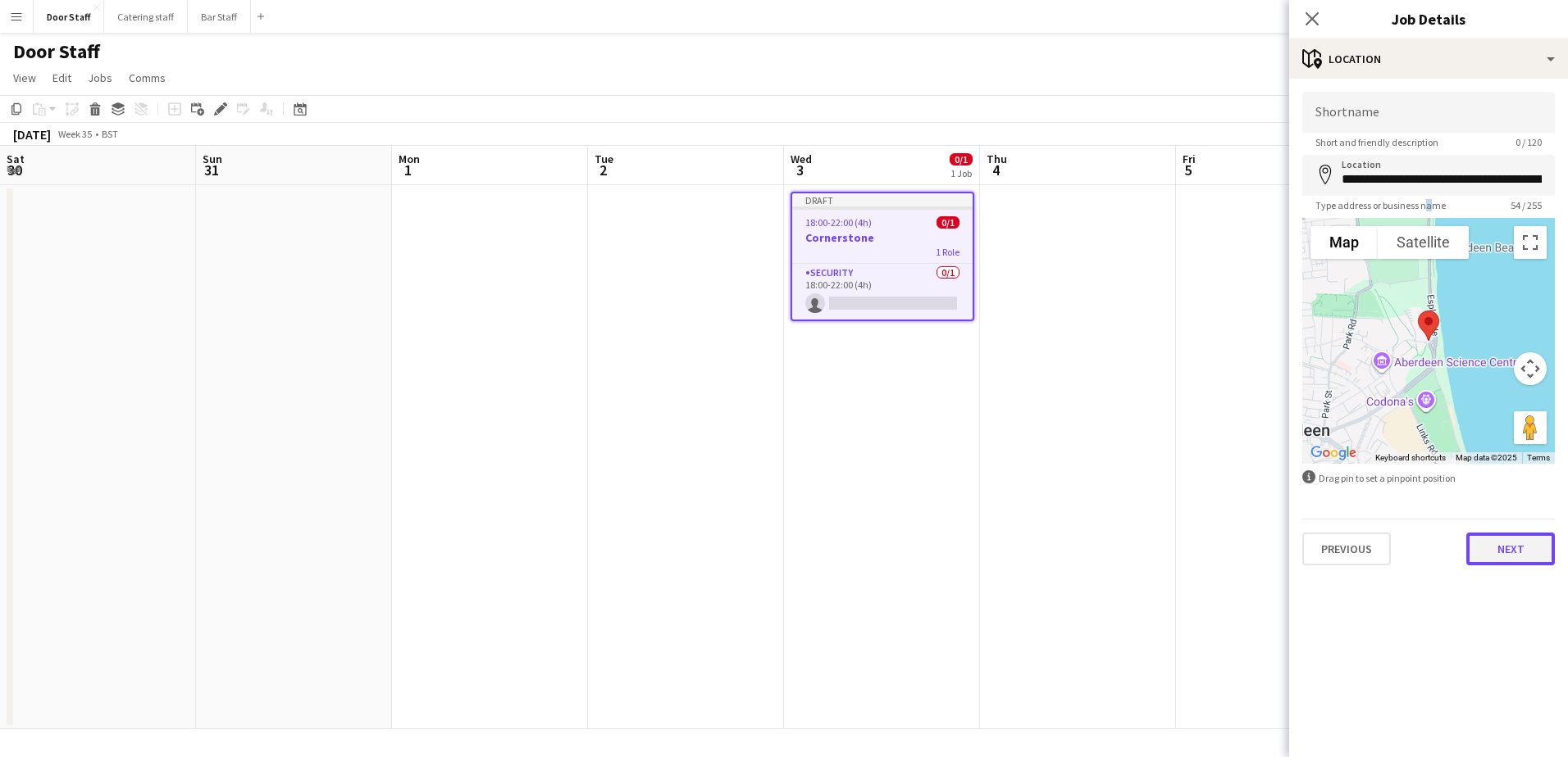
click at [1495, 557] on button "Next" at bounding box center [1511, 549] width 89 height 32
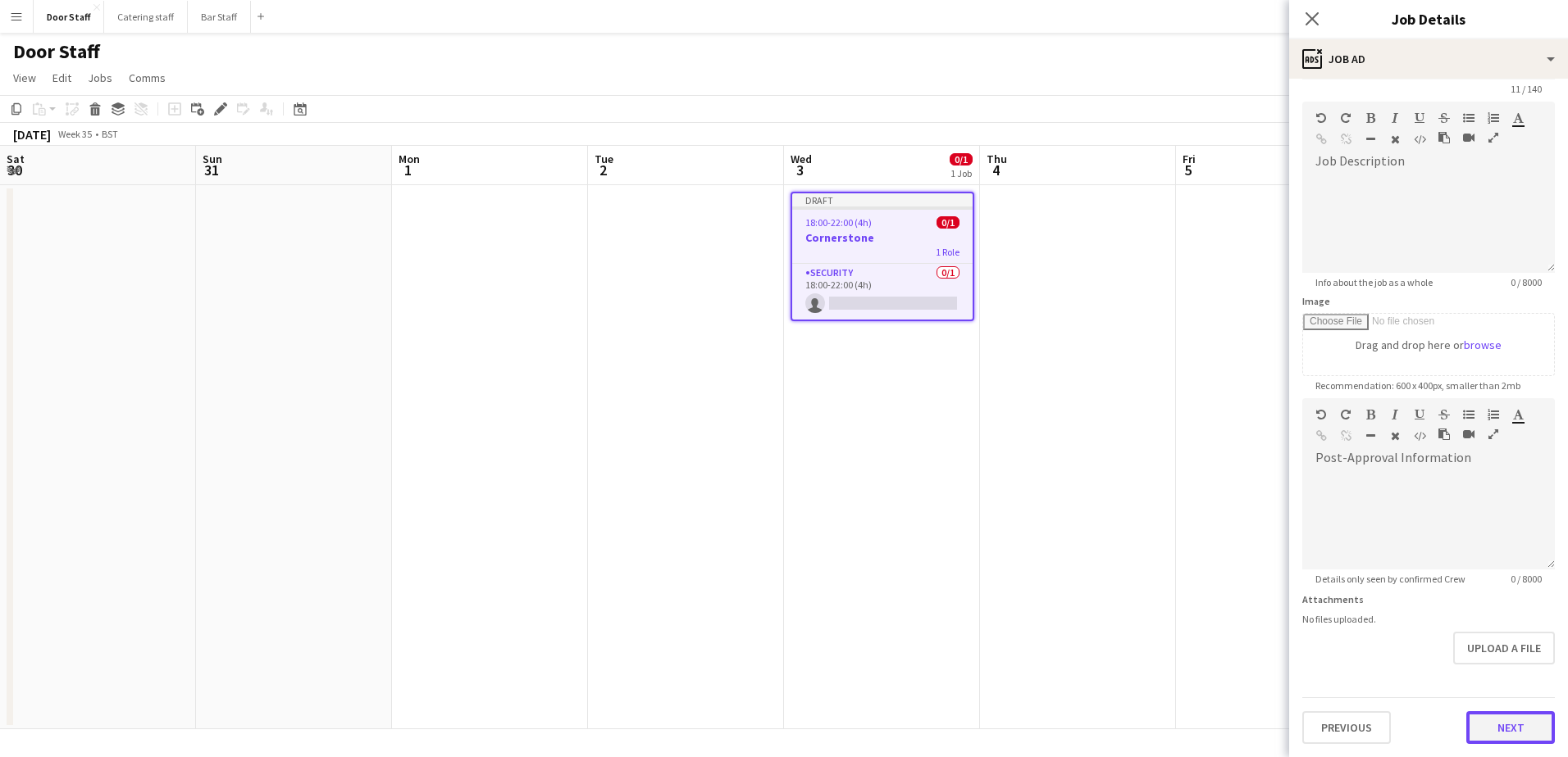
click at [1511, 666] on form "**********" at bounding box center [1429, 391] width 279 height 706
click at [1530, 726] on button "Next" at bounding box center [1511, 728] width 89 height 32
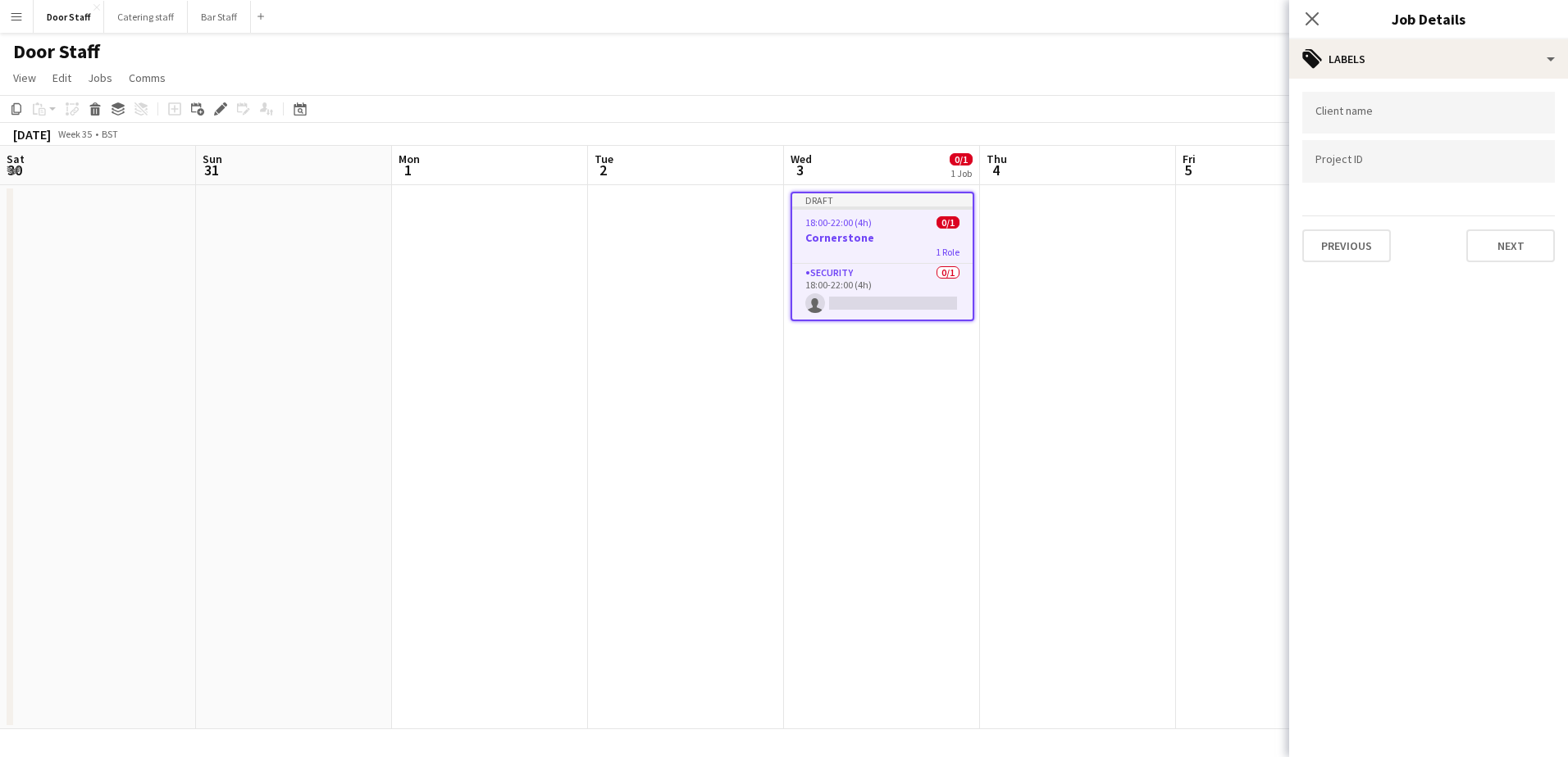
scroll to position [0, 0]
click at [1540, 254] on button "Next" at bounding box center [1511, 246] width 89 height 32
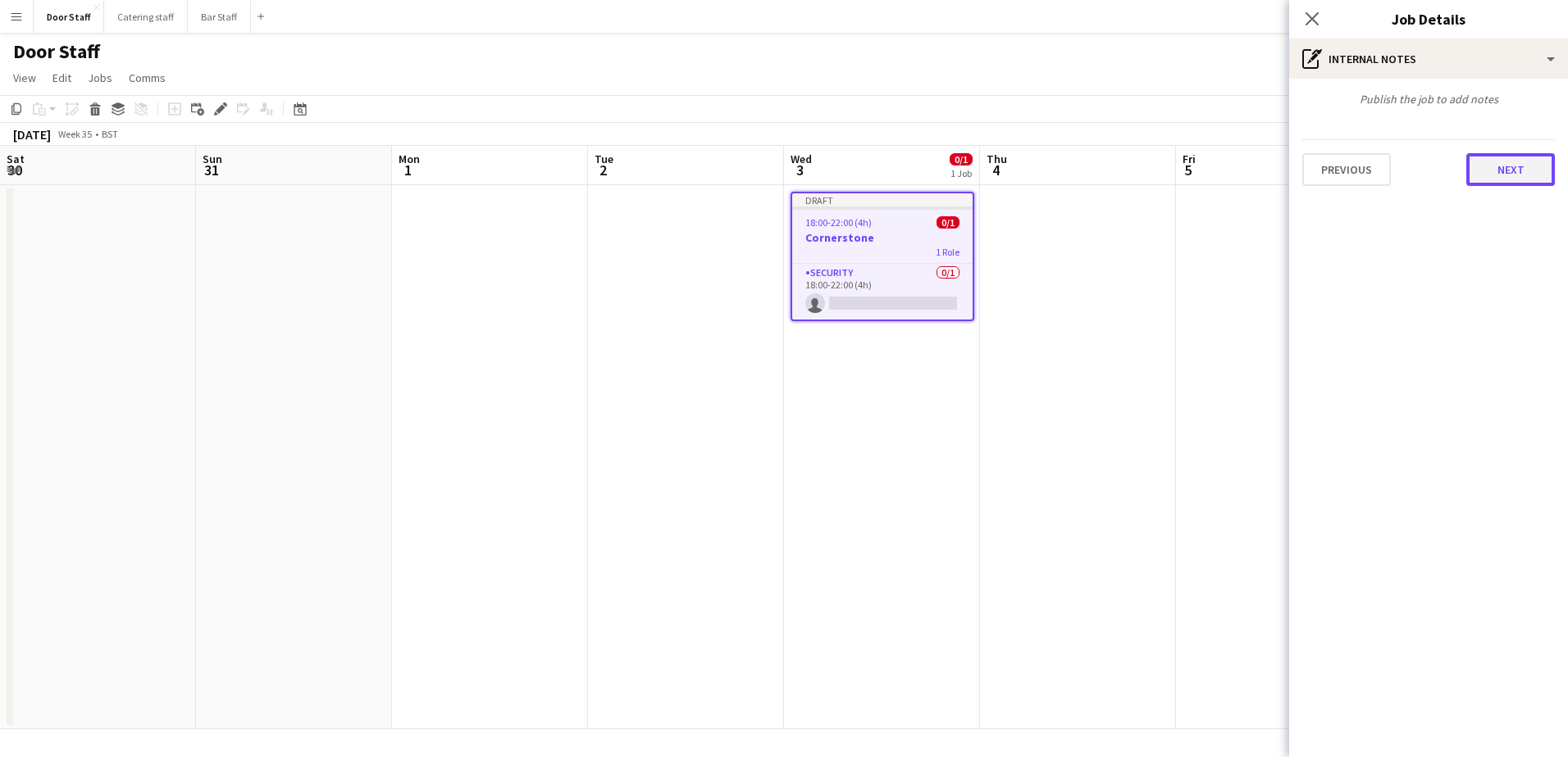
click at [1518, 180] on button "Next" at bounding box center [1511, 169] width 89 height 32
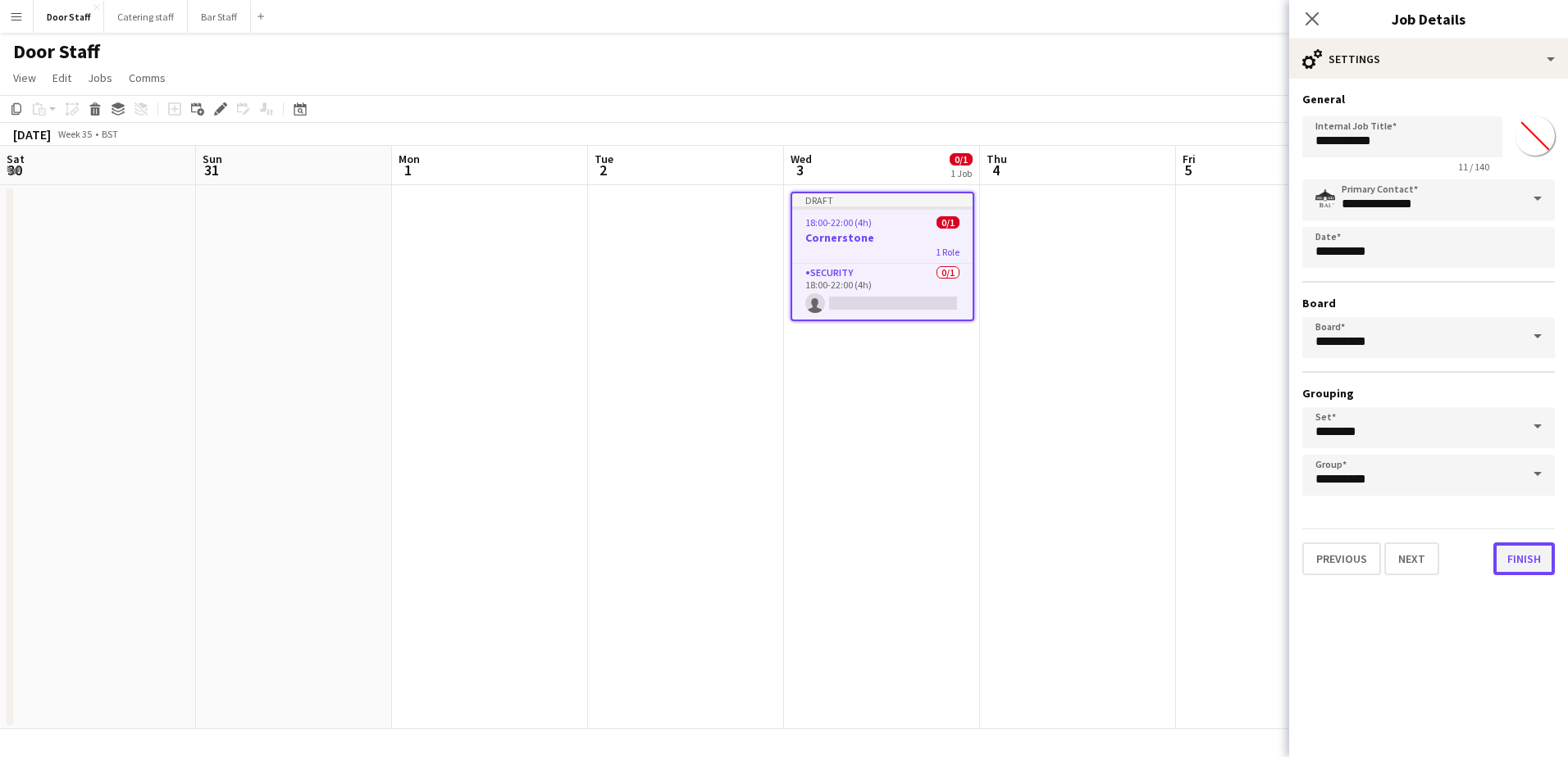
click at [1520, 552] on button "Finish" at bounding box center [1524, 559] width 62 height 32
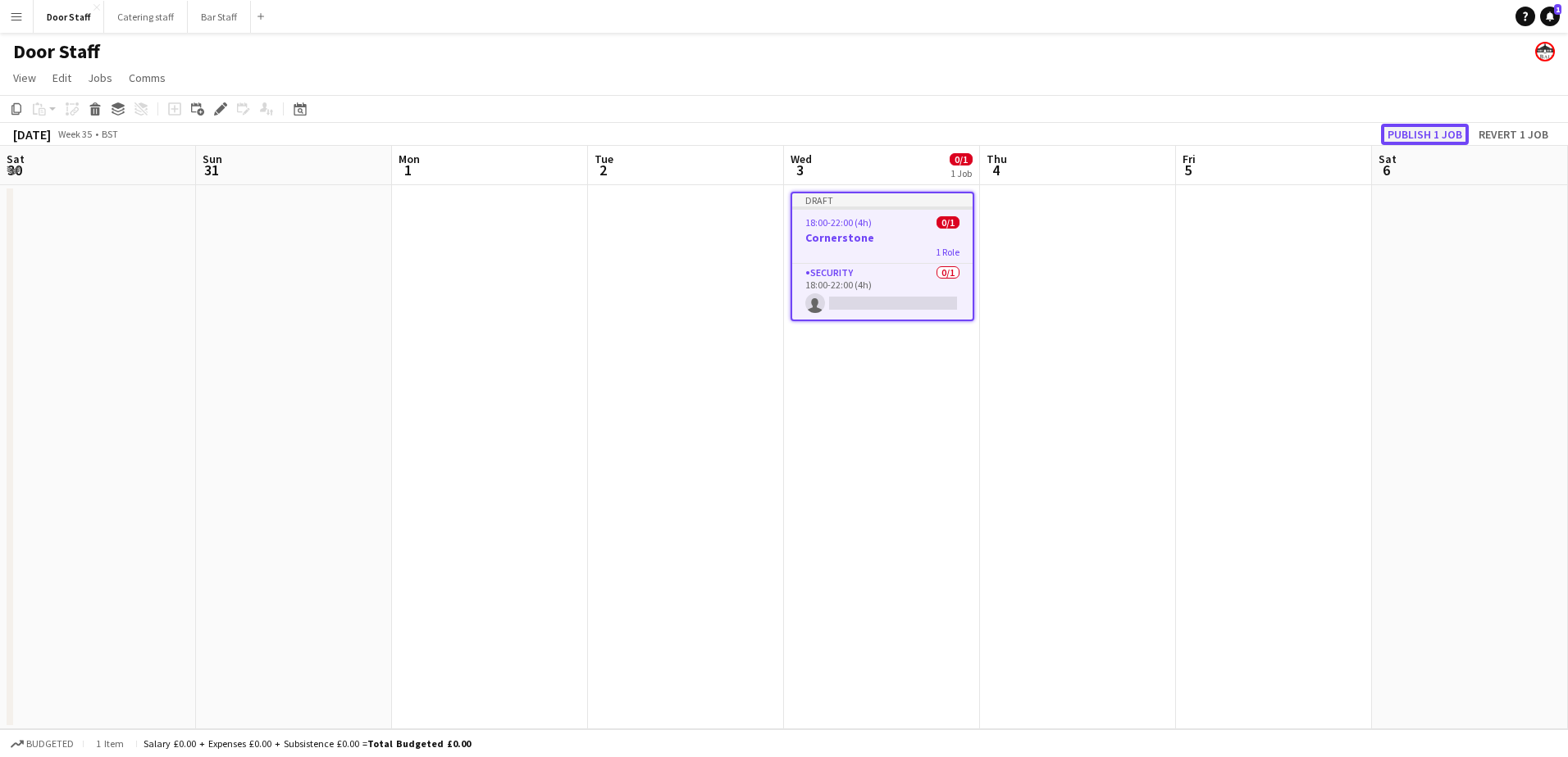
click at [1405, 132] on button "Publish 1 job" at bounding box center [1424, 134] width 88 height 21
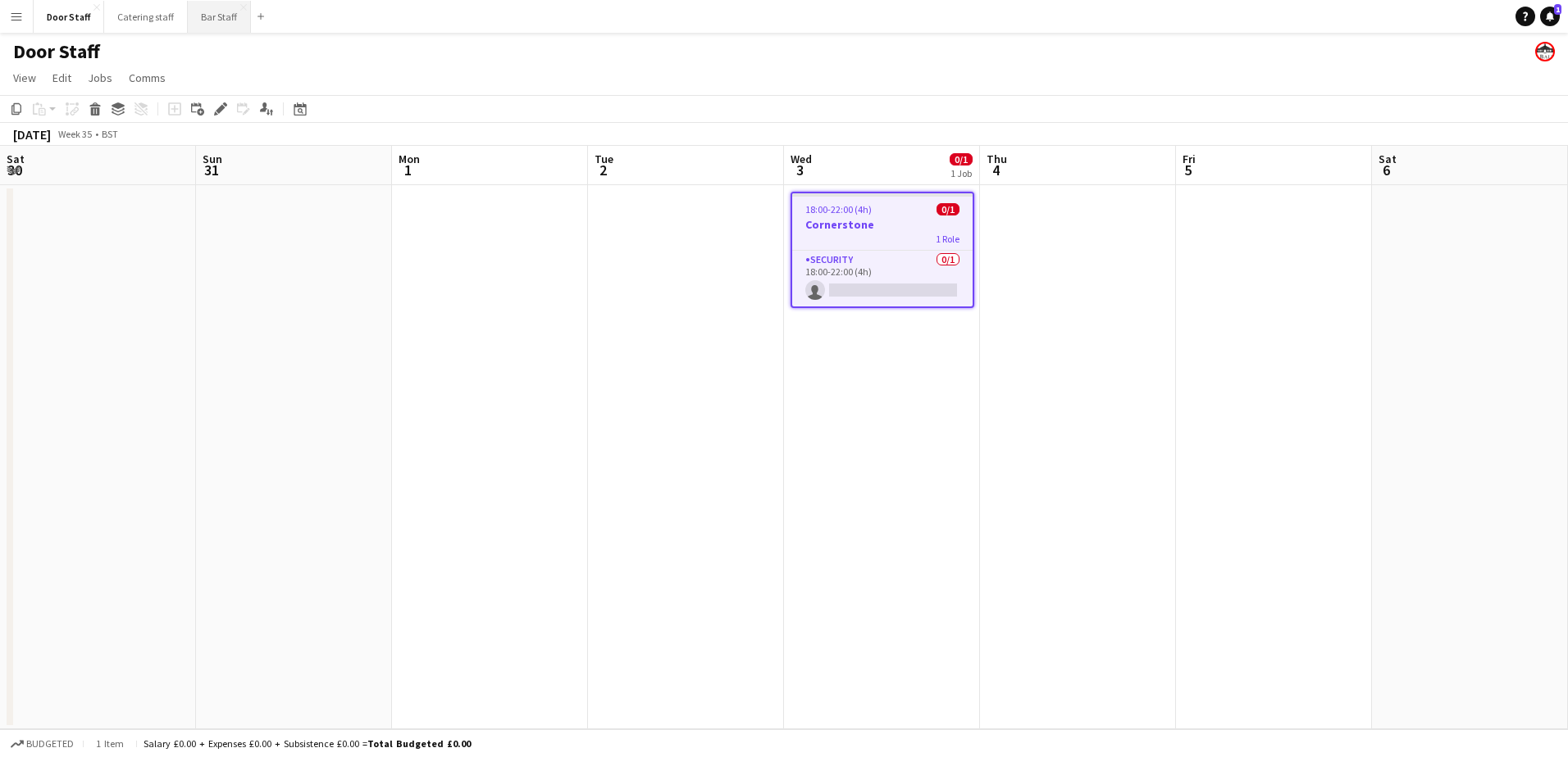
click at [208, 14] on button "Bar Staff Close" at bounding box center [220, 16] width 63 height 32
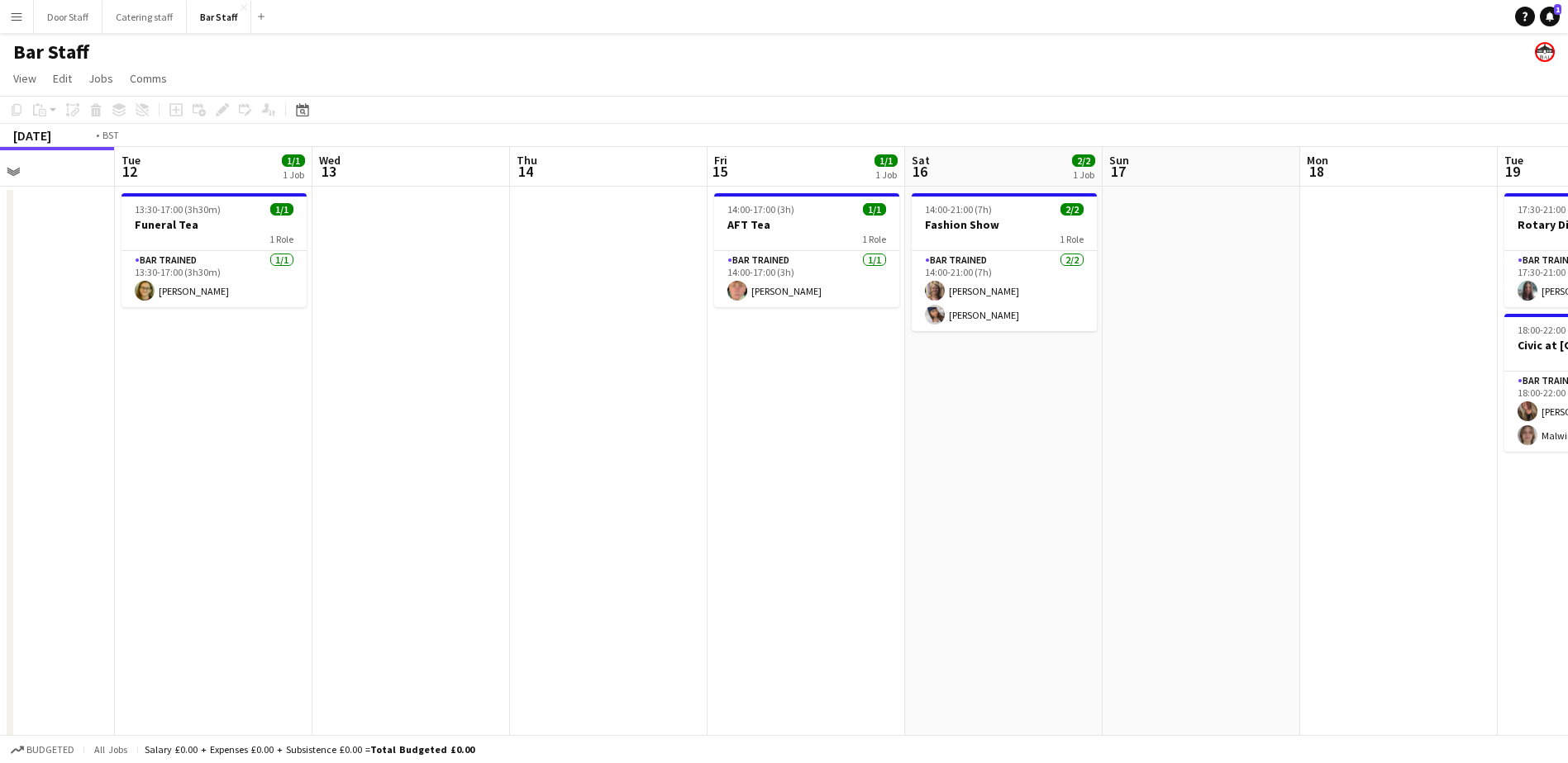
drag, startPoint x: 849, startPoint y: 462, endPoint x: 131, endPoint y: 381, distance: 722.6
click at [135, 381] on app-calendar-viewport "Fri 8 13/13 2 Jobs Sat 9 16/19 5 Jobs Sun 10 Mon 11 Tue 12 1/1 1 Job Wed 13 Thu…" at bounding box center [784, 553] width 1568 height 811
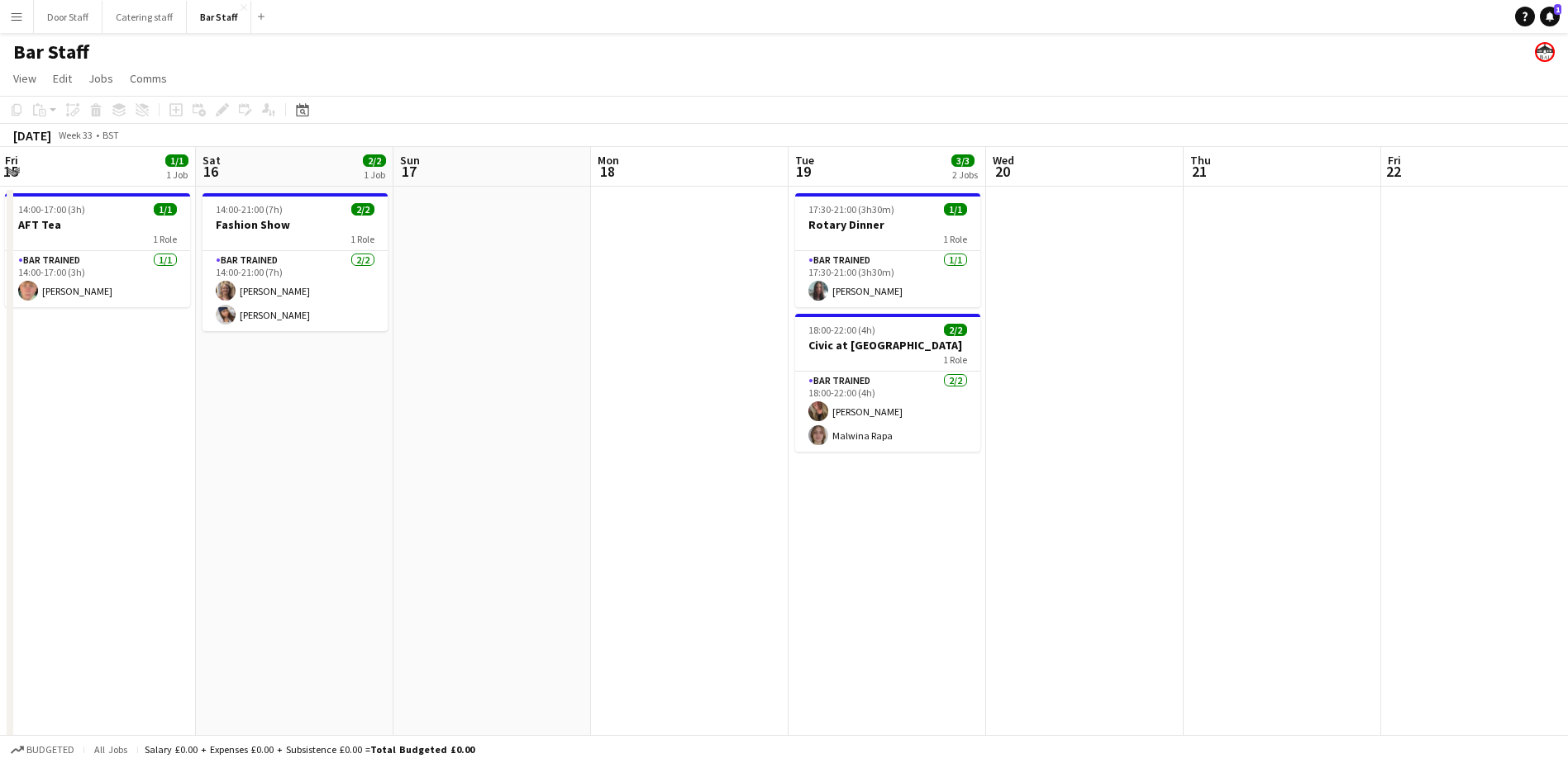
drag, startPoint x: 712, startPoint y: 472, endPoint x: 34, endPoint y: 411, distance: 680.7
click at [34, 411] on app-calendar-viewport "Tue 12 1/1 1 Job Wed 13 Thu 14 Fri 15 1/1 1 Job Sat 16 2/2 1 Job Sun 17 Mon 18 …" at bounding box center [784, 553] width 1568 height 811
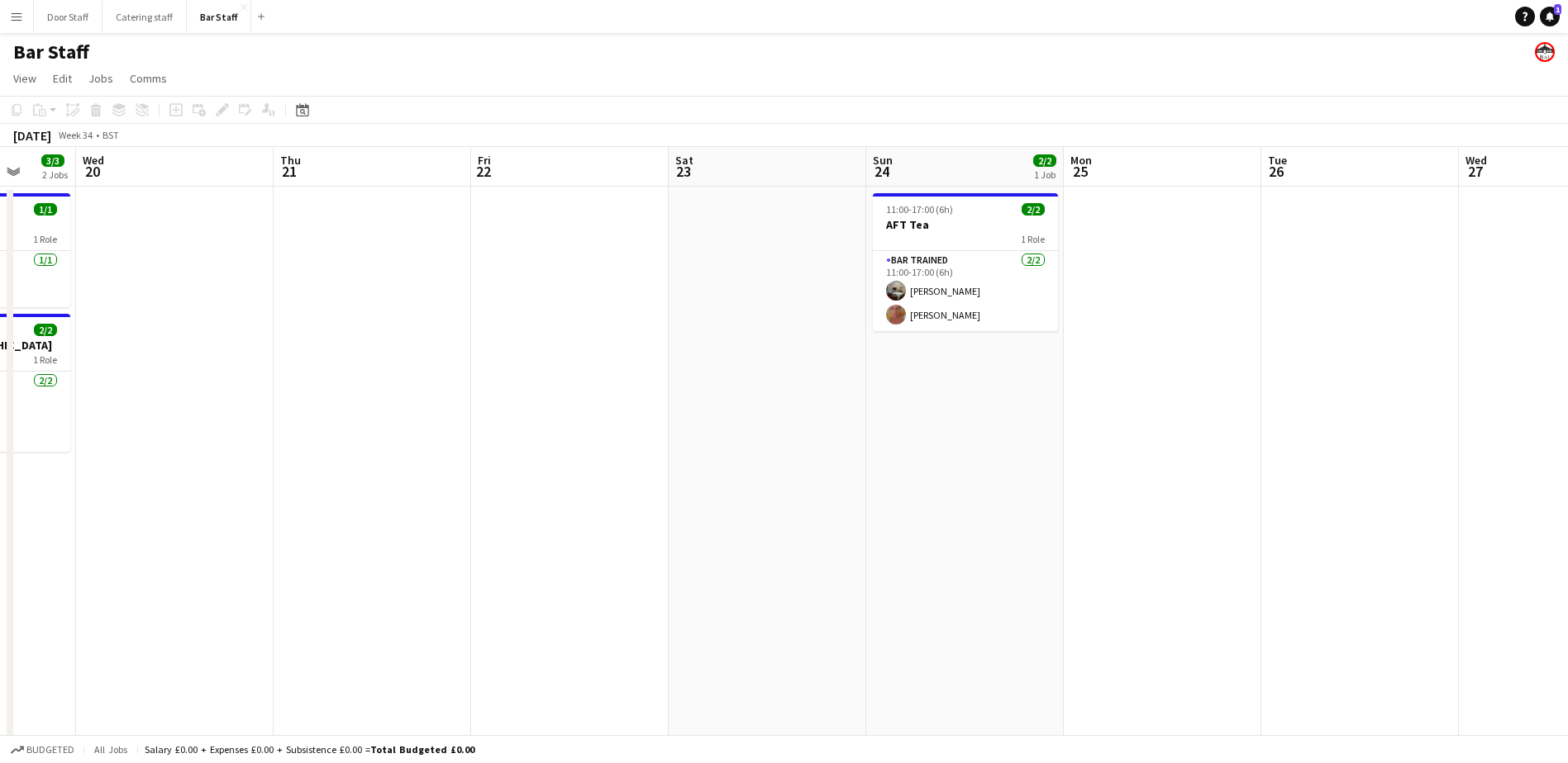
drag, startPoint x: 721, startPoint y: 425, endPoint x: 90, endPoint y: 420, distance: 631.0
click at [90, 420] on app-calendar-viewport "Sun 17 Mon 18 Tue 19 3/3 2 Jobs Wed 20 Thu 21 Fri 22 Sat 23 Sun 24 2/2 1 Job Mo…" at bounding box center [784, 553] width 1568 height 811
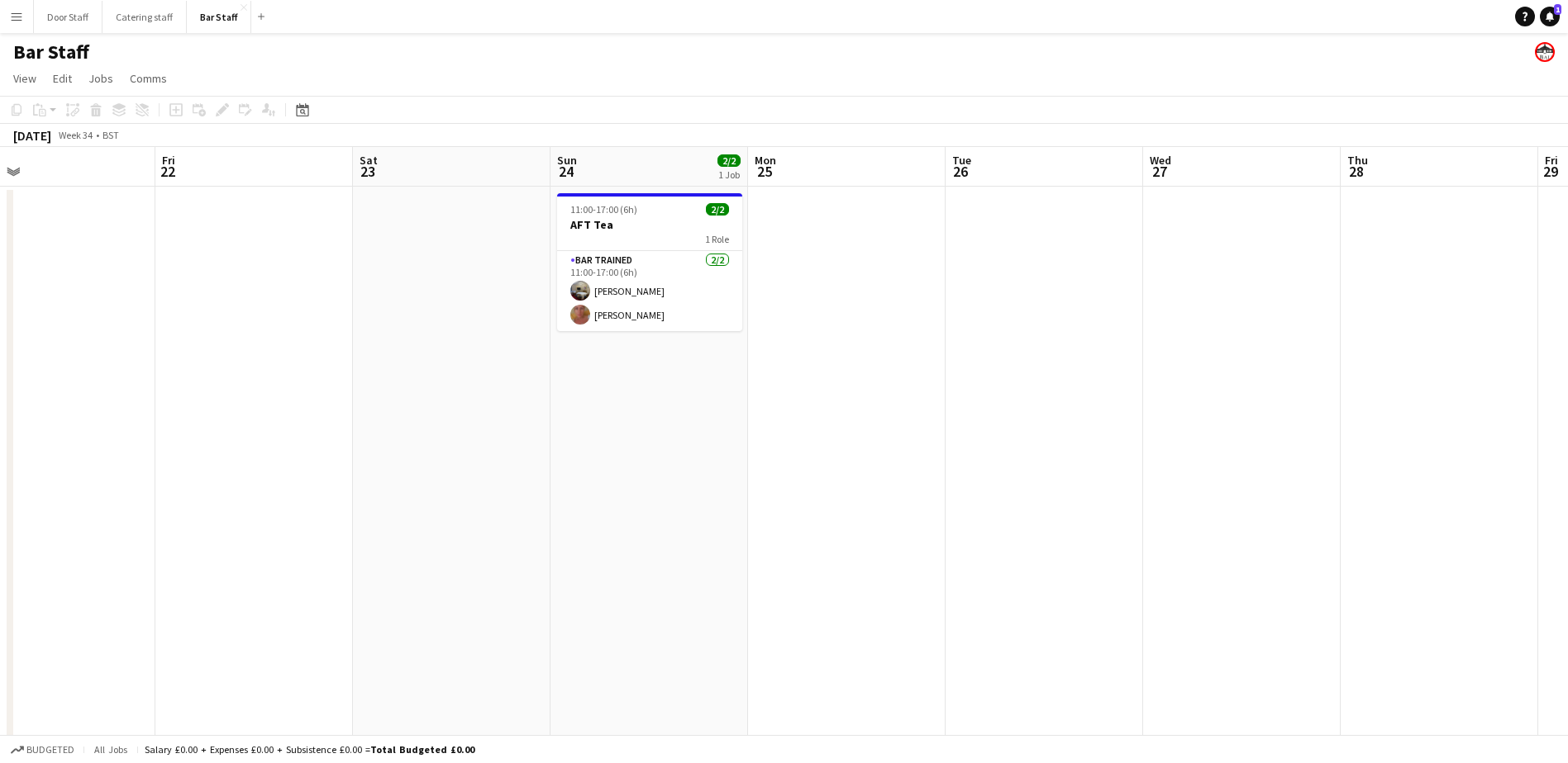
drag, startPoint x: 644, startPoint y: 418, endPoint x: 79, endPoint y: 404, distance: 565.2
click at [79, 404] on app-calendar-viewport "Mon 18 Tue 19 3/3 2 Jobs Wed 20 Thu 21 Fri 22 Sat 23 Sun 24 2/2 1 Job Mon 25 Tu…" at bounding box center [784, 553] width 1568 height 811
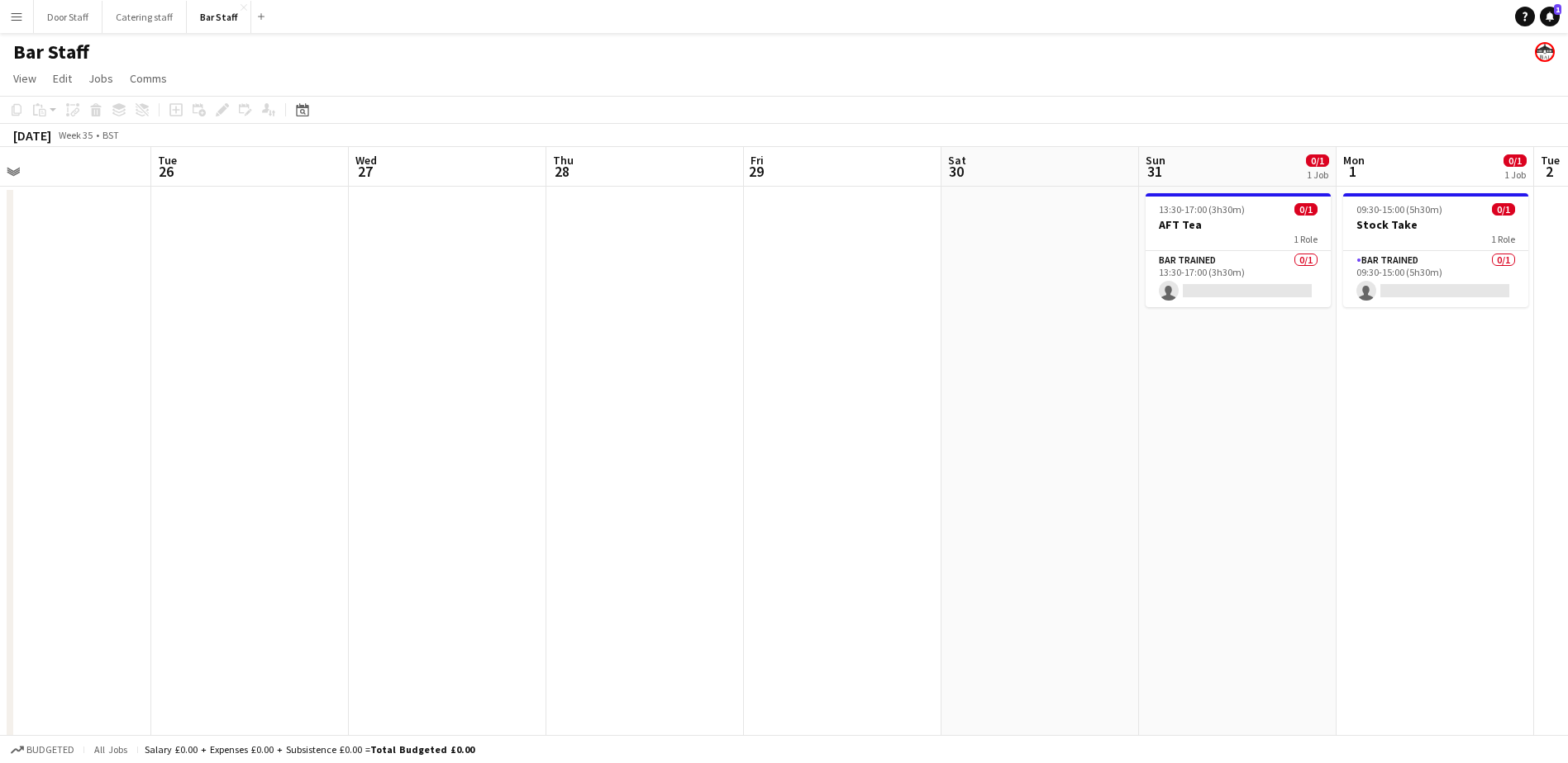
drag, startPoint x: 706, startPoint y: 401, endPoint x: 308, endPoint y: 413, distance: 398.2
click at [308, 413] on app-calendar-viewport "Fri 22 Sat 23 Sun 24 2/2 1 Job Mon 25 Tue 26 Wed 27 Thu 28 Fri 29 Sat 30 Sun 31…" at bounding box center [784, 553] width 1568 height 811
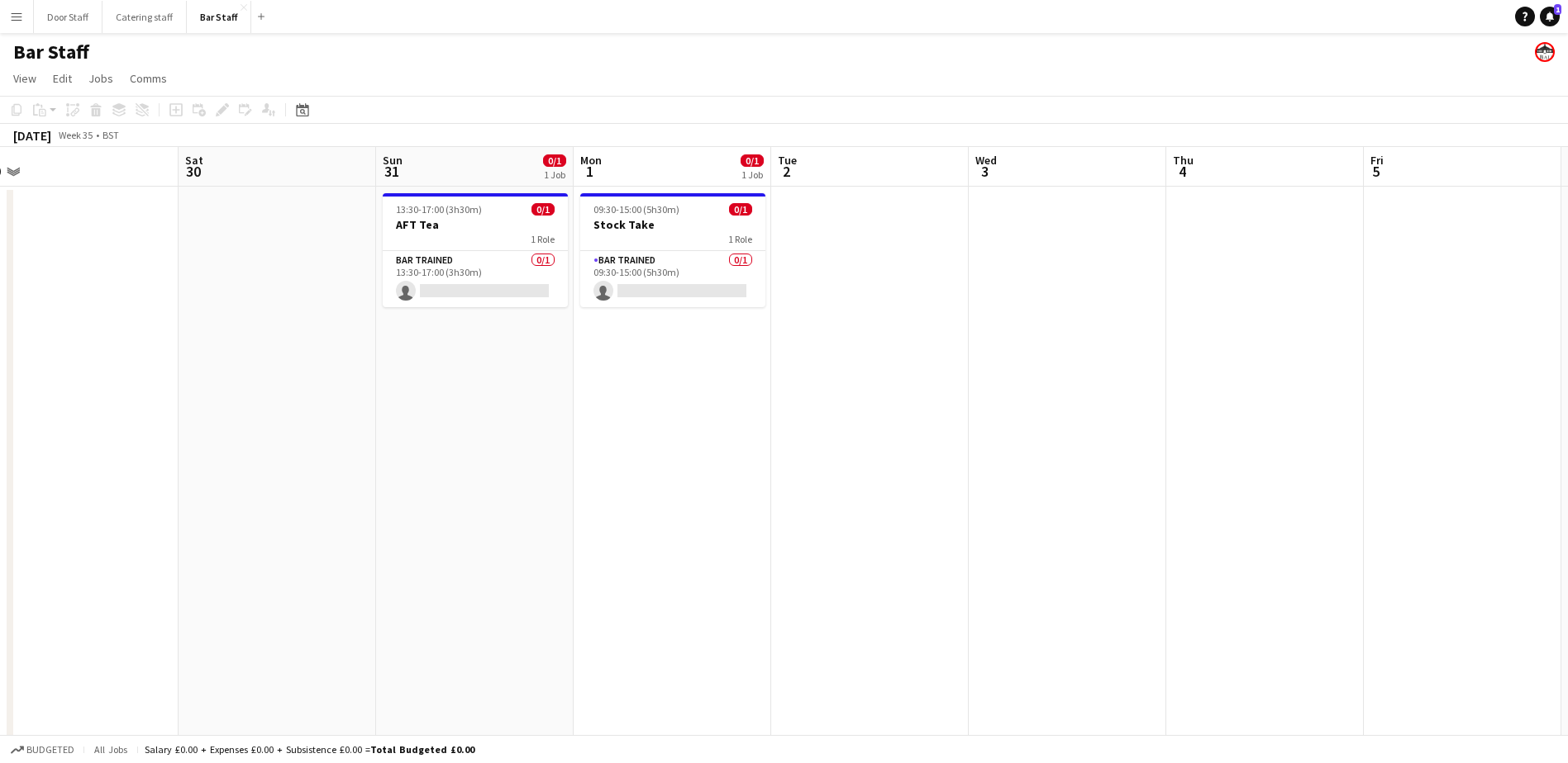
drag, startPoint x: 873, startPoint y: 390, endPoint x: 110, endPoint y: 386, distance: 763.0
click at [110, 386] on app-calendar-viewport "Tue 26 Wed 27 Thu 28 Fri 29 Sat 30 Sun 31 0/1 1 Job Mon 1 0/1 1 Job Tue 2 Wed 3…" at bounding box center [784, 553] width 1568 height 811
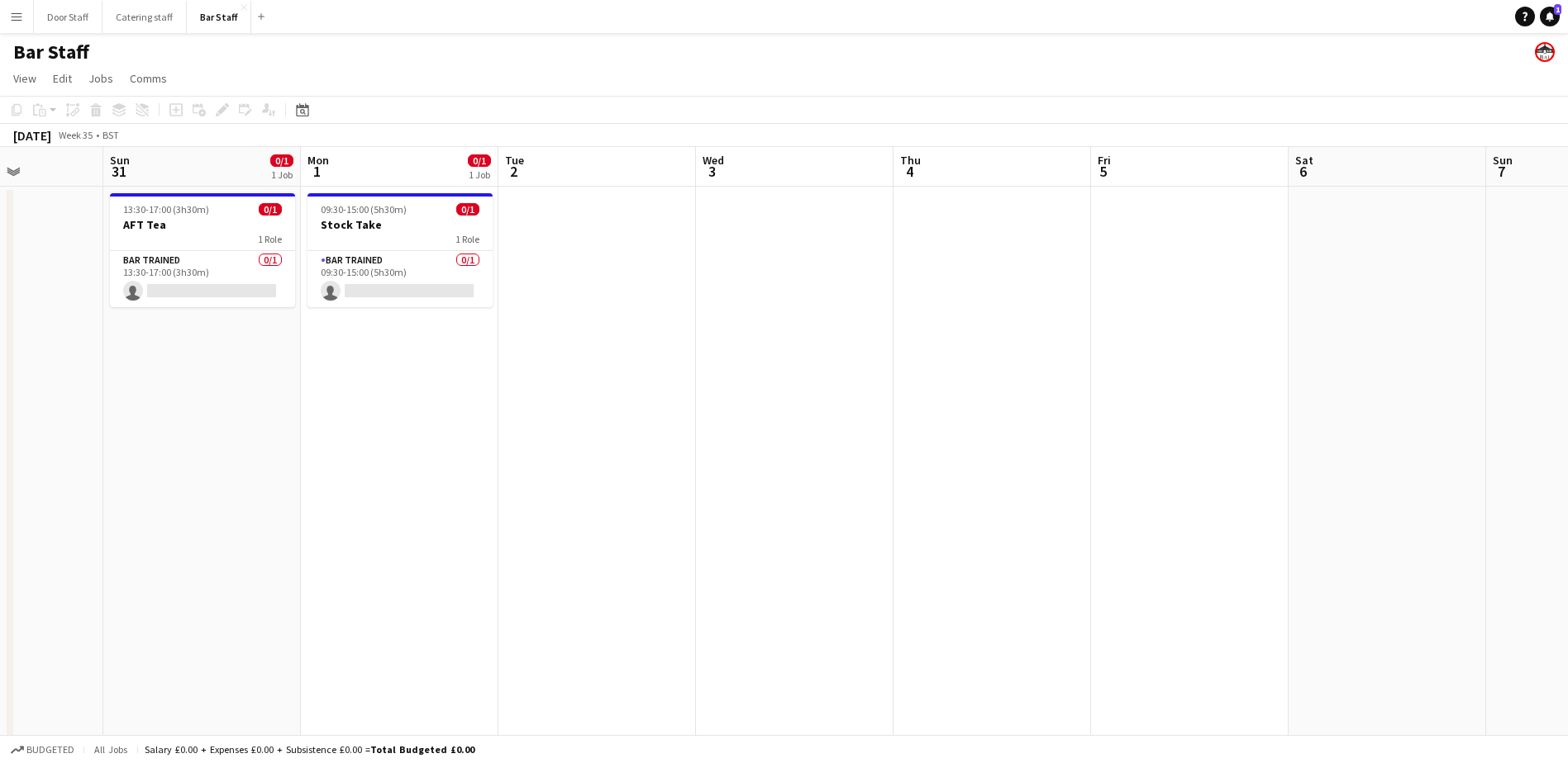
drag, startPoint x: 833, startPoint y: 425, endPoint x: 555, endPoint y: 425, distance: 278.0
click at [555, 425] on app-calendar-viewport "Thu 28 Fri 29 Sat 30 Sun 31 0/1 1 Job Mon 1 0/1 1 Job Tue 2 Wed 3 Thu 4 Fri 5 S…" at bounding box center [784, 553] width 1568 height 811
click at [785, 233] on app-date-cell at bounding box center [788, 573] width 197 height 772
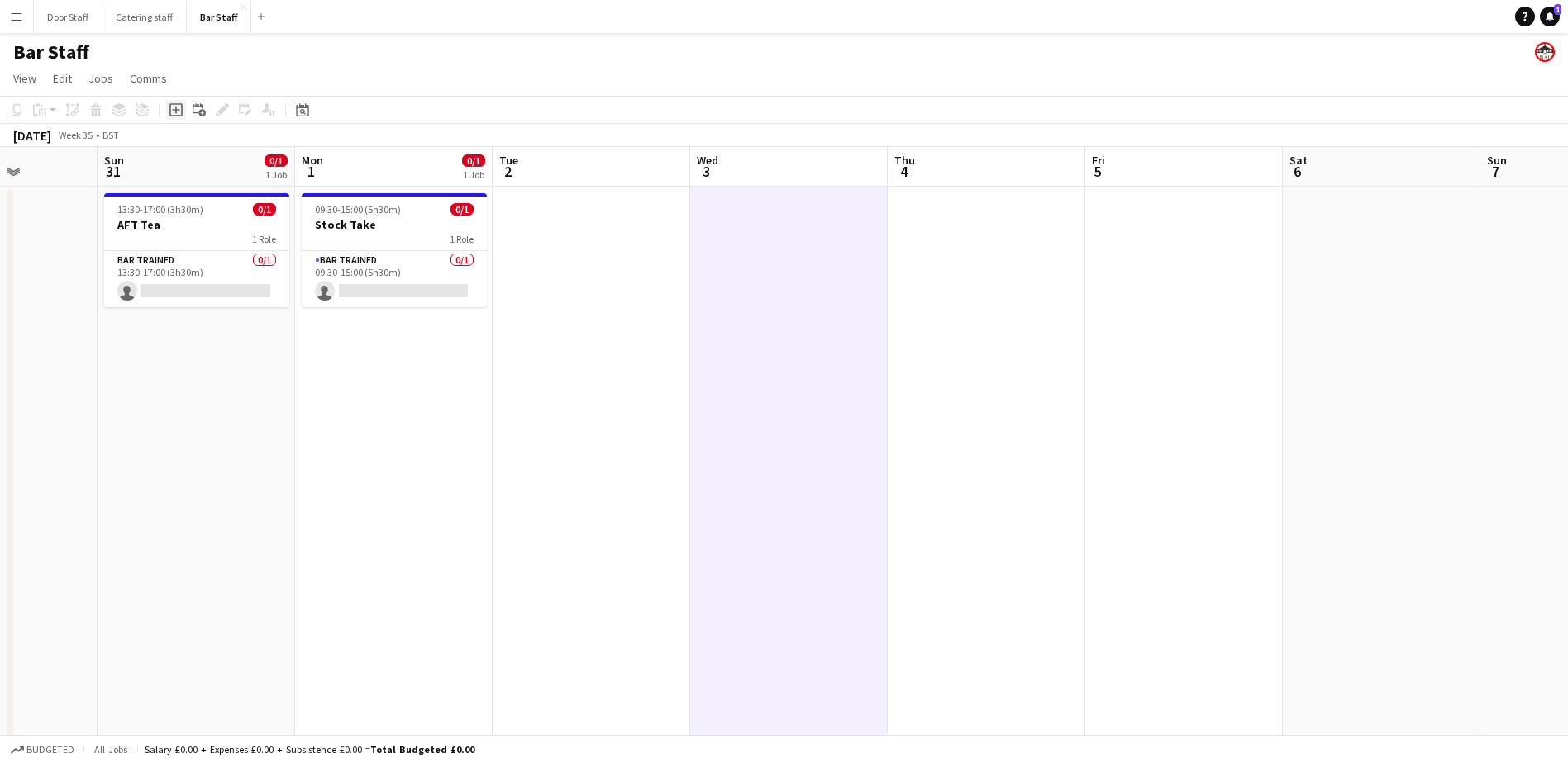
click at [177, 110] on icon at bounding box center [176, 110] width 8 height 8
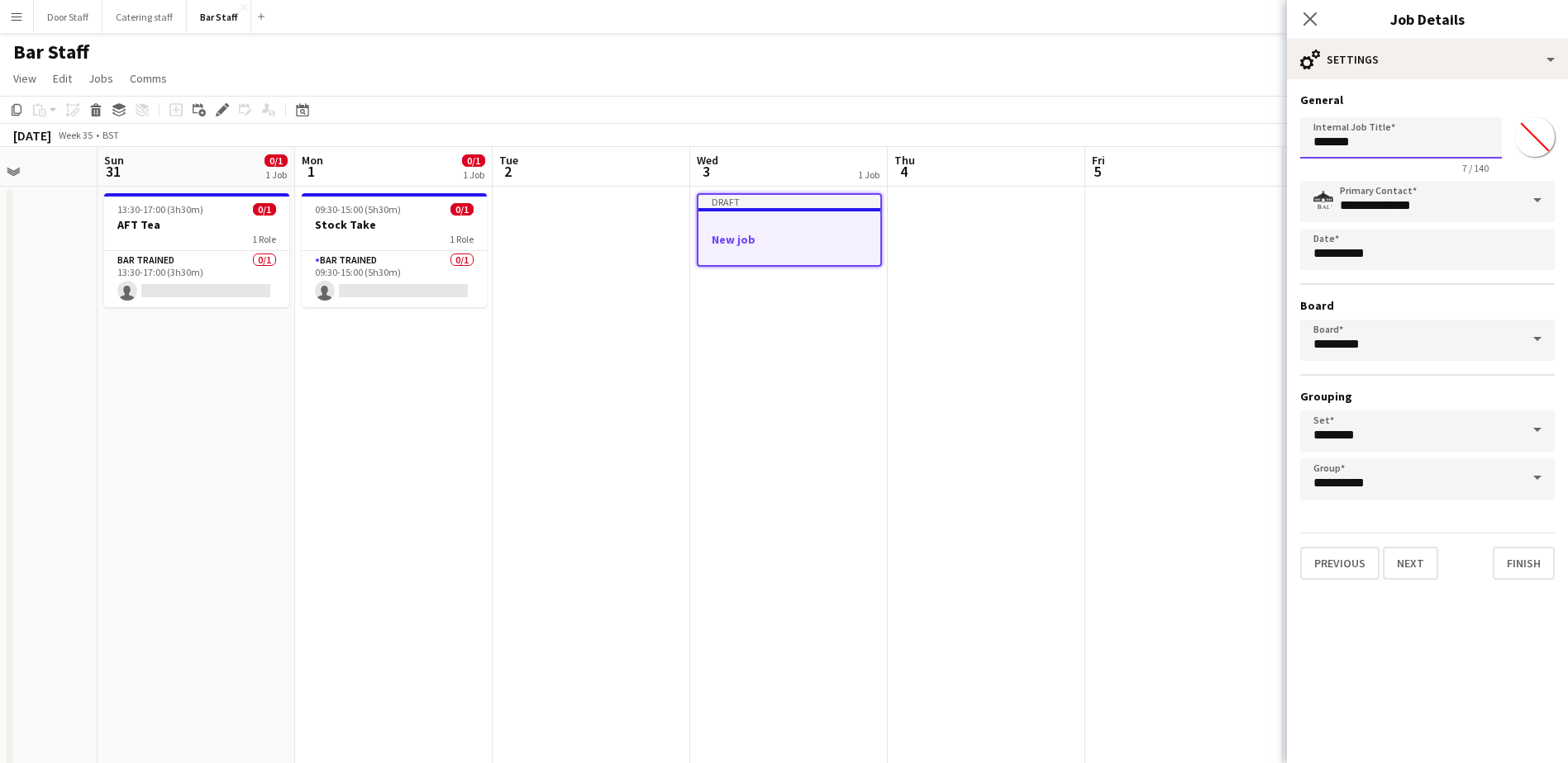
click at [1353, 146] on input "*******" at bounding box center [1401, 138] width 202 height 41
type input "**********"
click at [1429, 556] on button "Next" at bounding box center [1410, 563] width 55 height 33
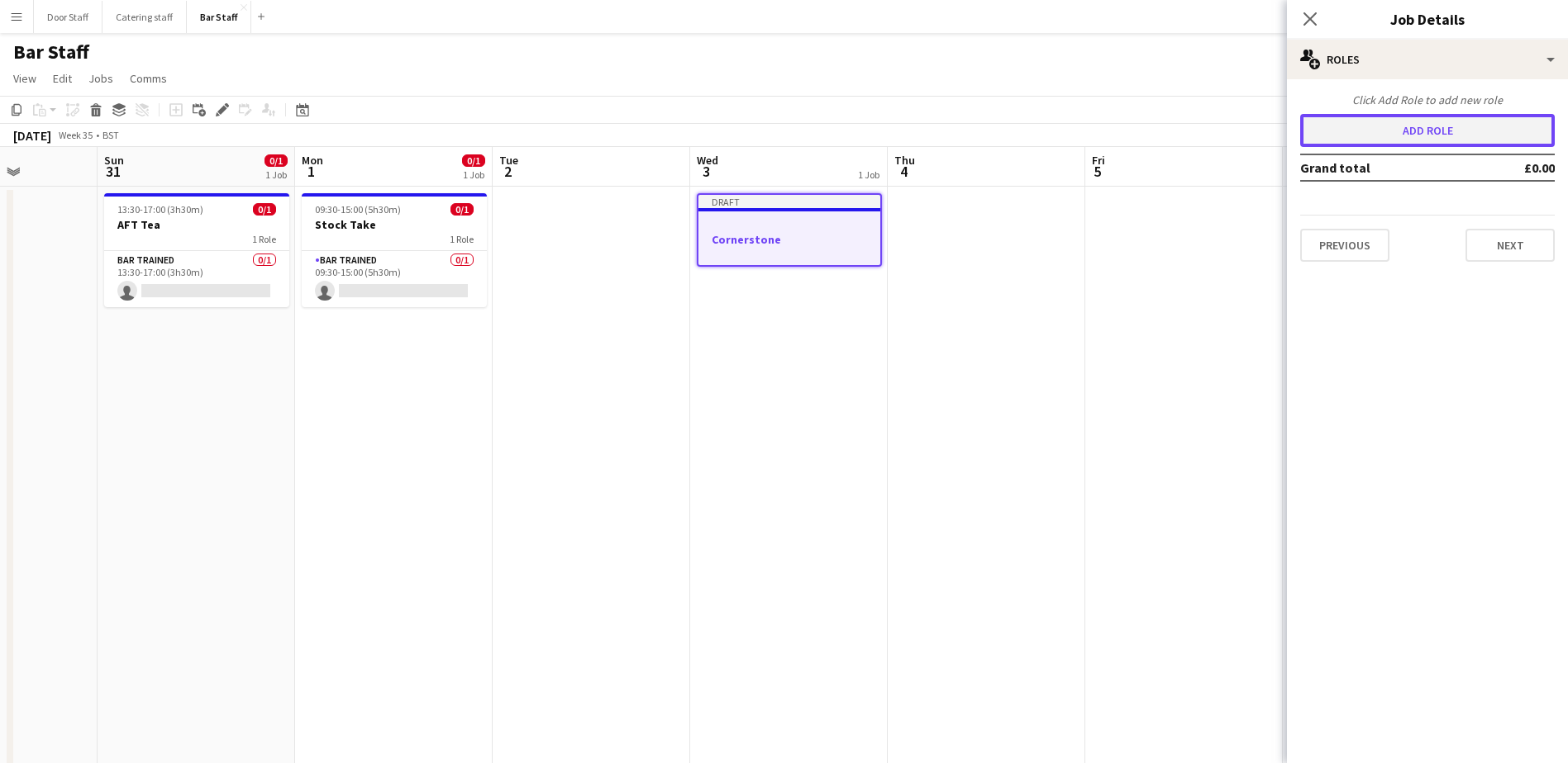
click at [1443, 126] on button "Add role" at bounding box center [1427, 130] width 254 height 33
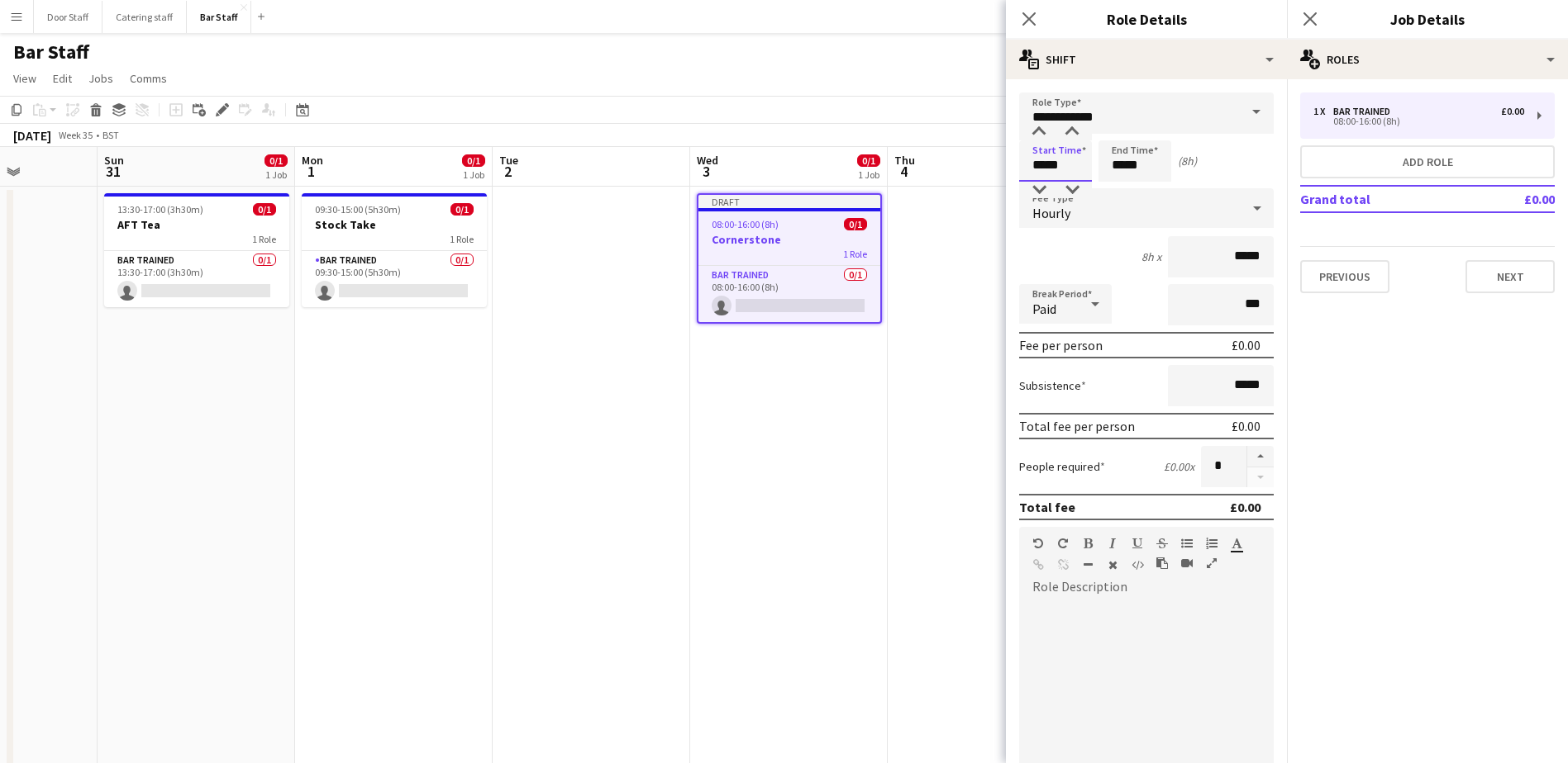
click at [1058, 161] on input "*****" at bounding box center [1055, 161] width 72 height 41
click at [1046, 128] on div at bounding box center [1039, 132] width 33 height 16
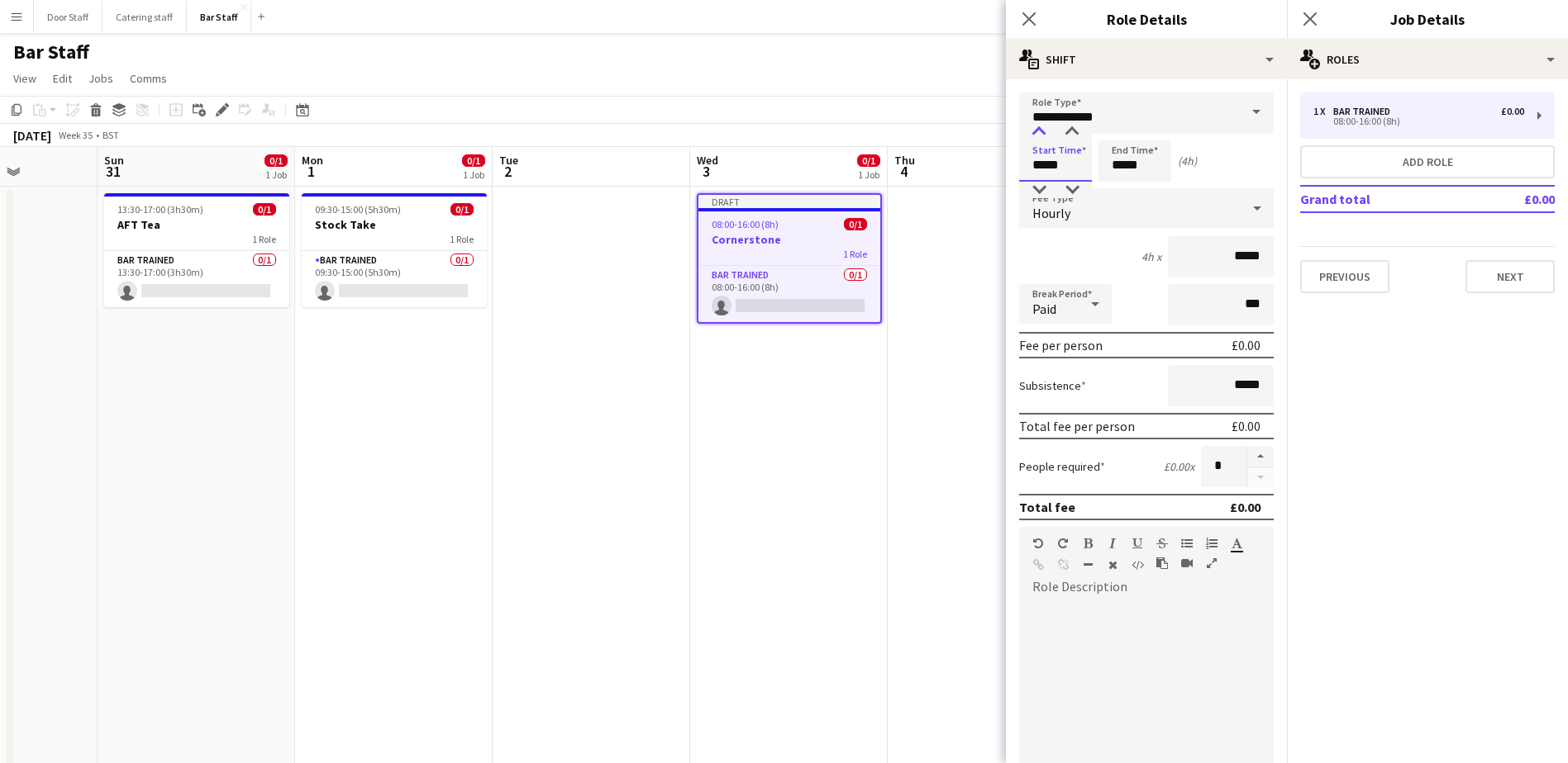
click at [1046, 128] on div at bounding box center [1039, 132] width 33 height 16
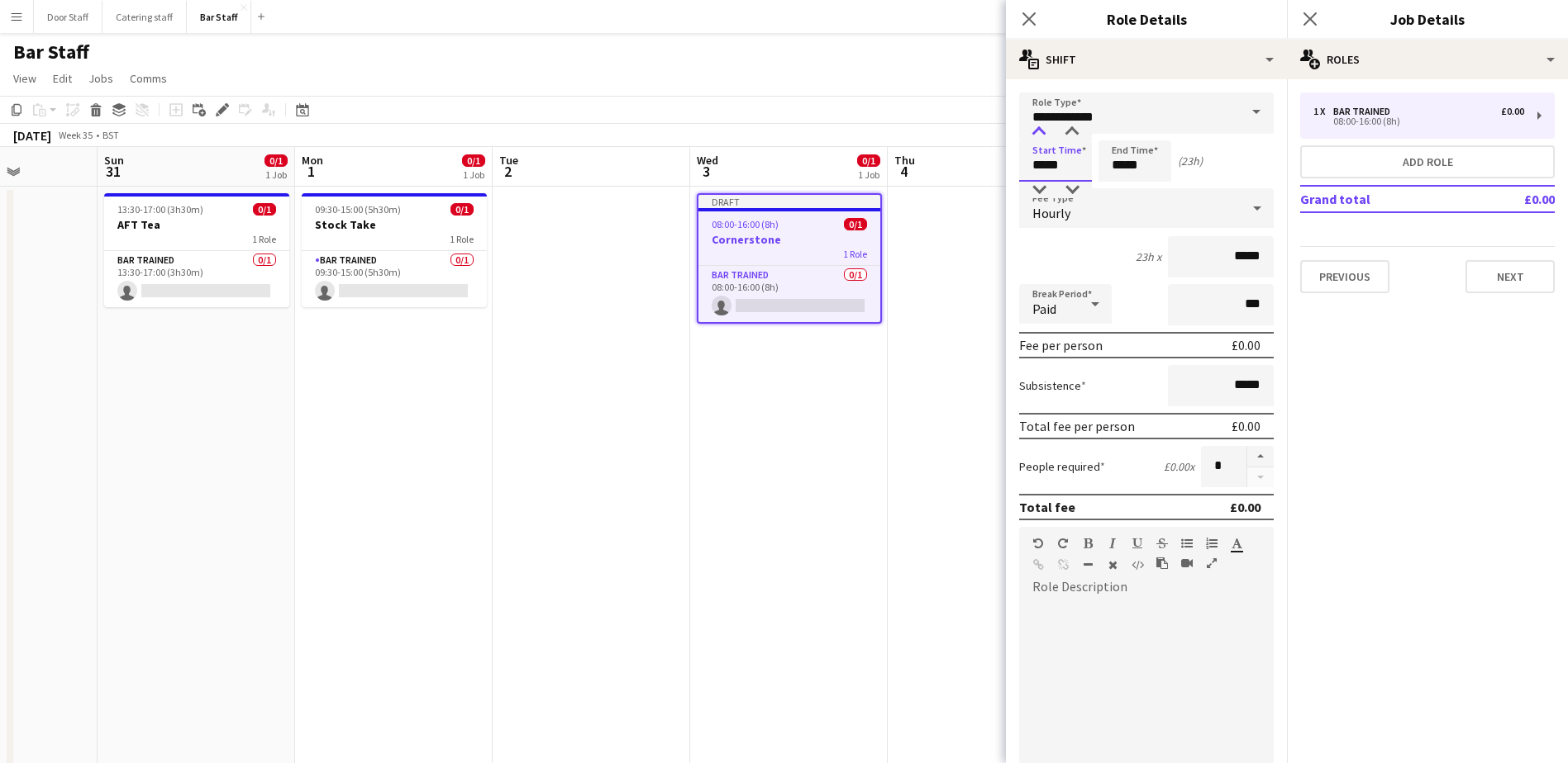
type input "*****"
click at [1046, 128] on div at bounding box center [1039, 132] width 33 height 16
click at [1127, 163] on input "*****" at bounding box center [1135, 161] width 72 height 41
click at [1122, 130] on div at bounding box center [1118, 132] width 33 height 16
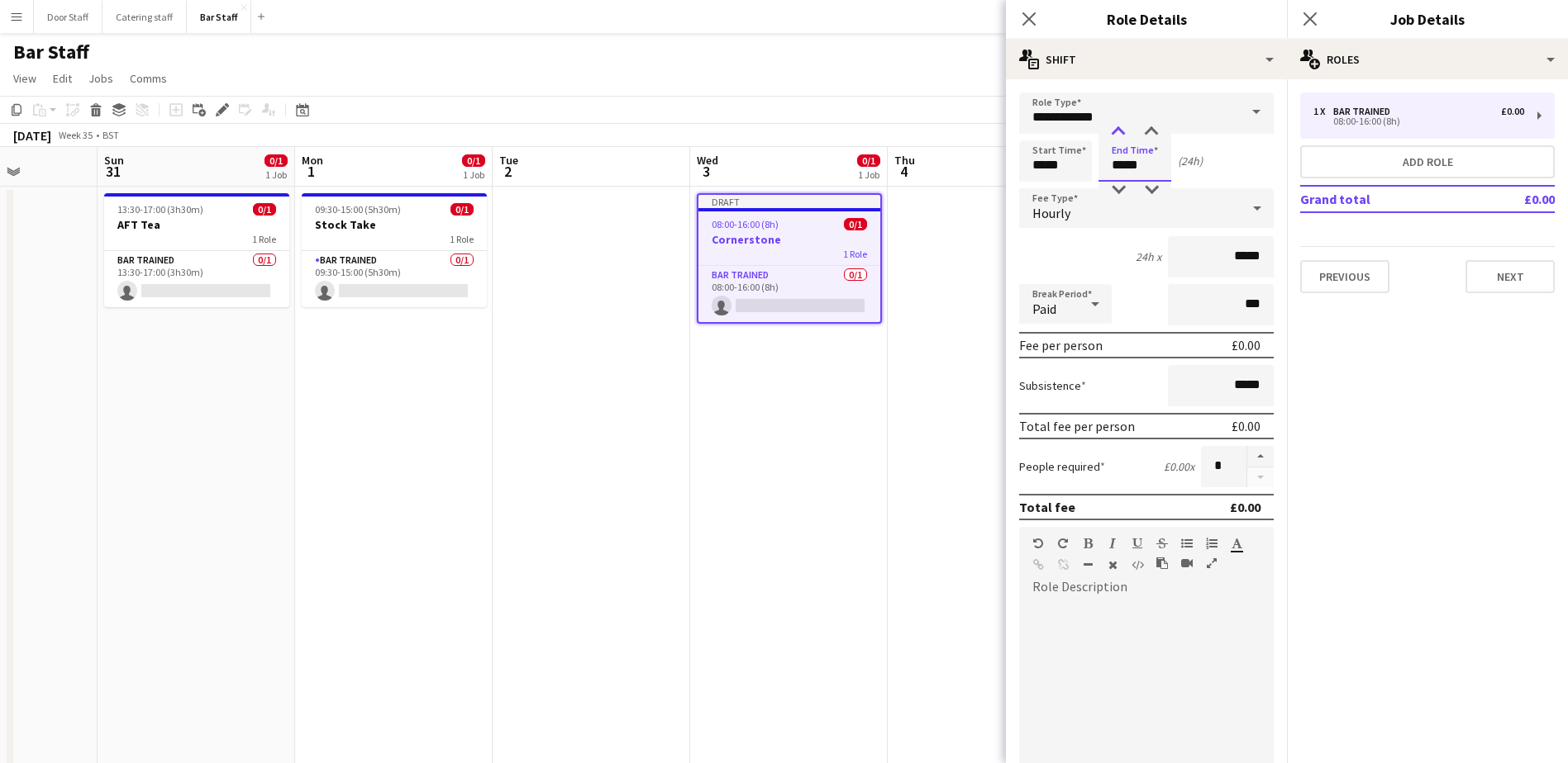
click at [1122, 130] on div at bounding box center [1118, 132] width 33 height 16
type input "*****"
click at [1122, 130] on div at bounding box center [1118, 132] width 33 height 16
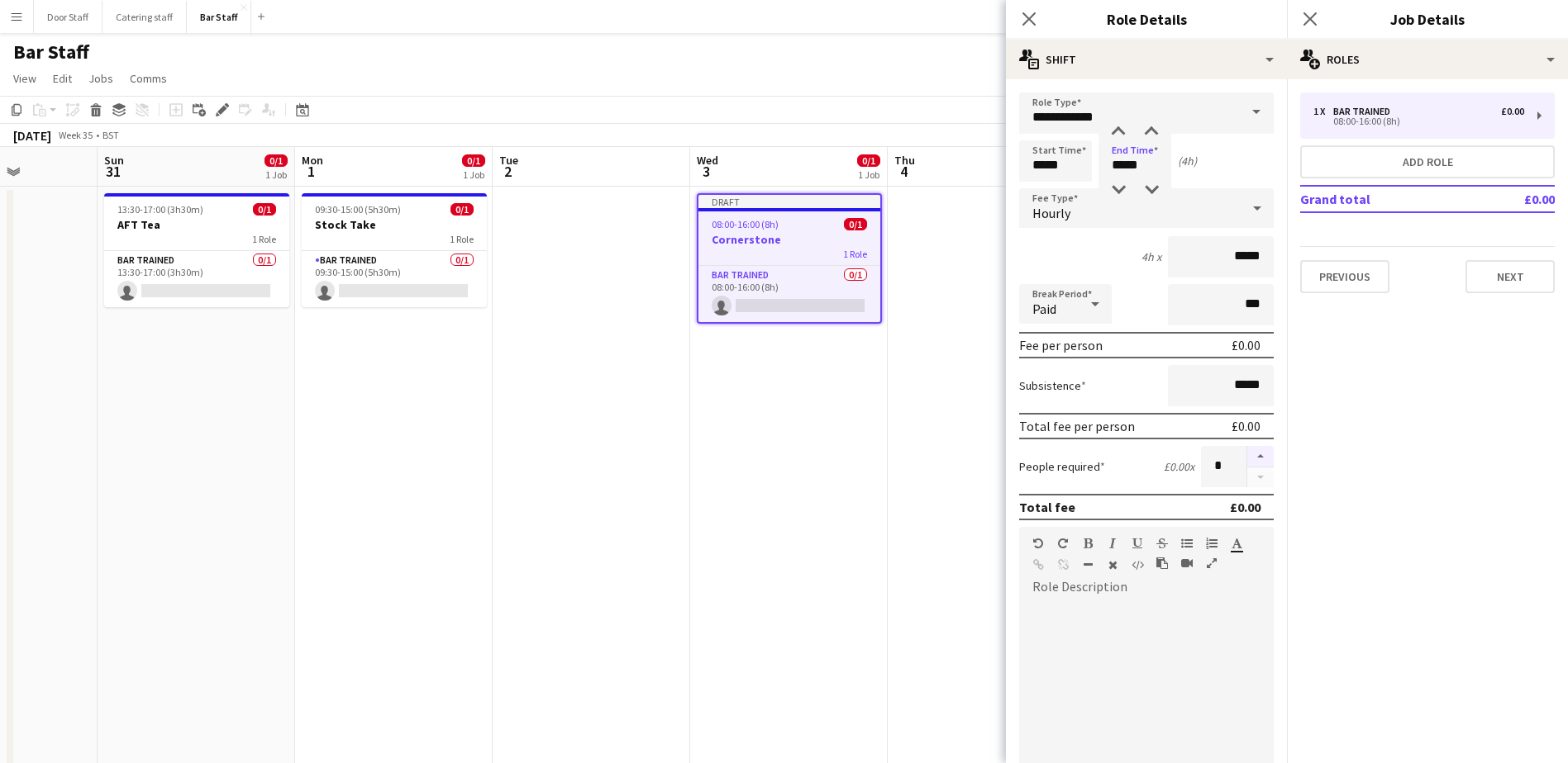
click at [1247, 456] on button "button" at bounding box center [1260, 456] width 27 height 22
type input "*"
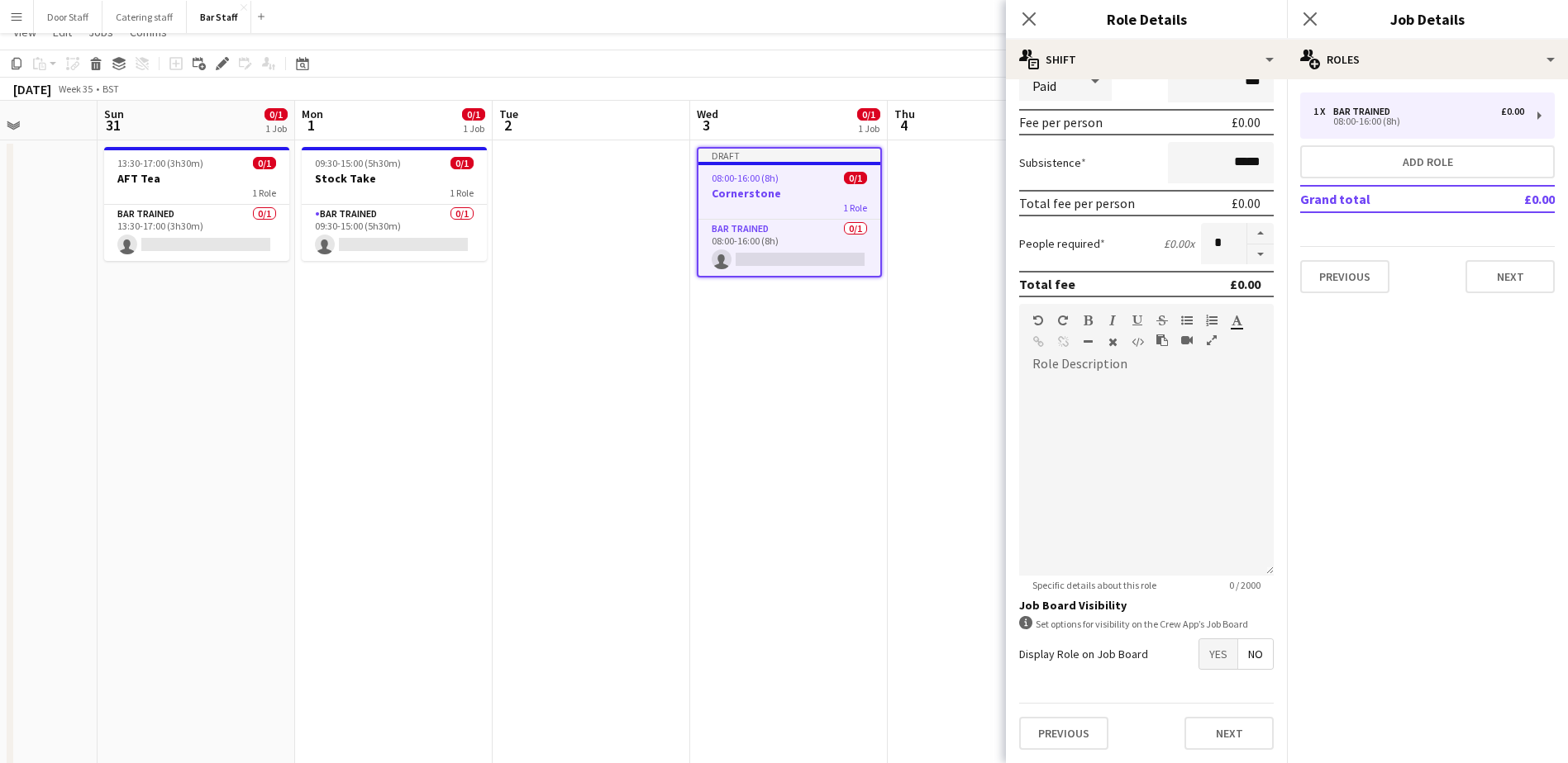
scroll to position [221, 0]
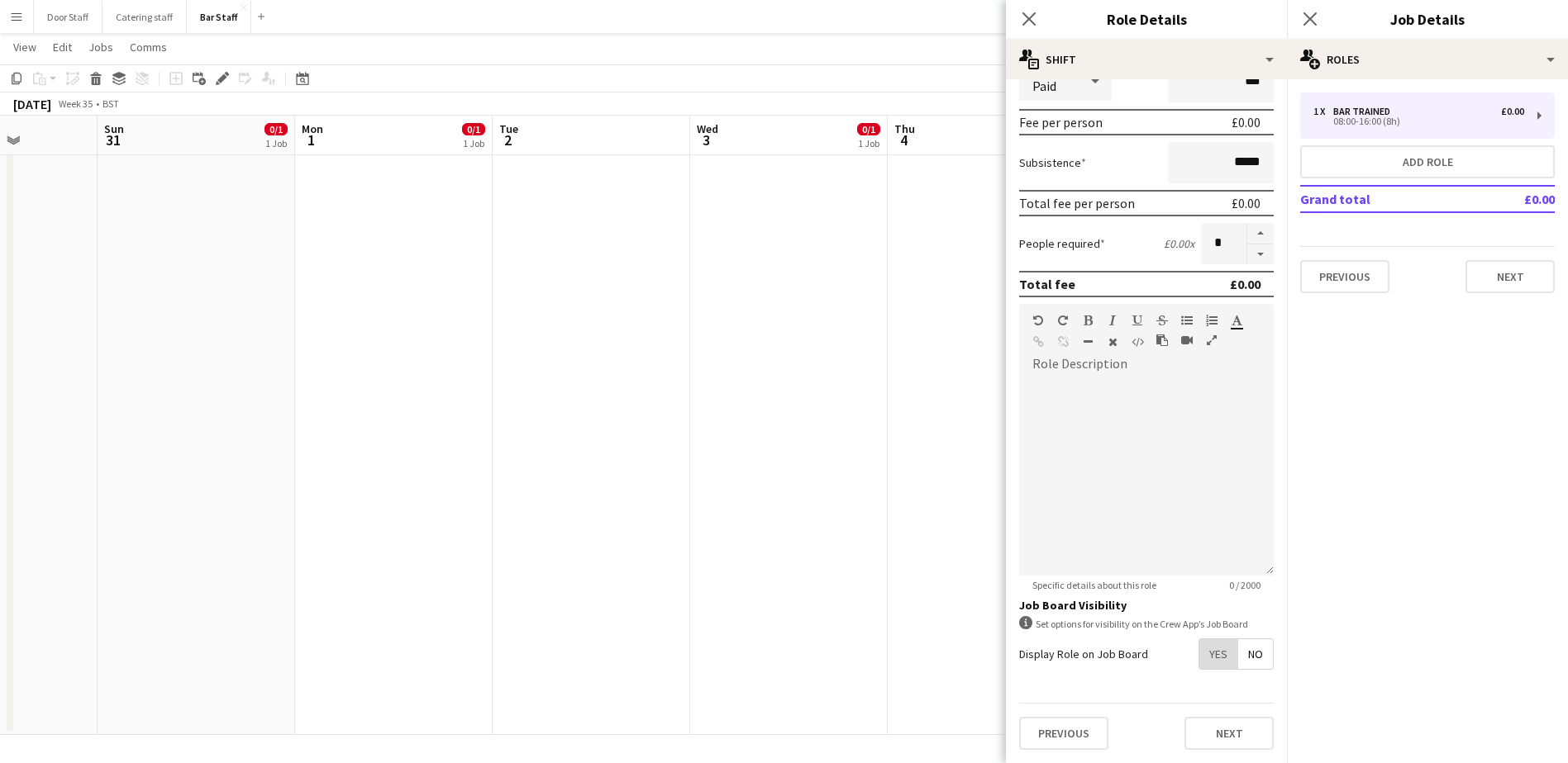
click at [1199, 648] on span "Yes" at bounding box center [1218, 654] width 38 height 30
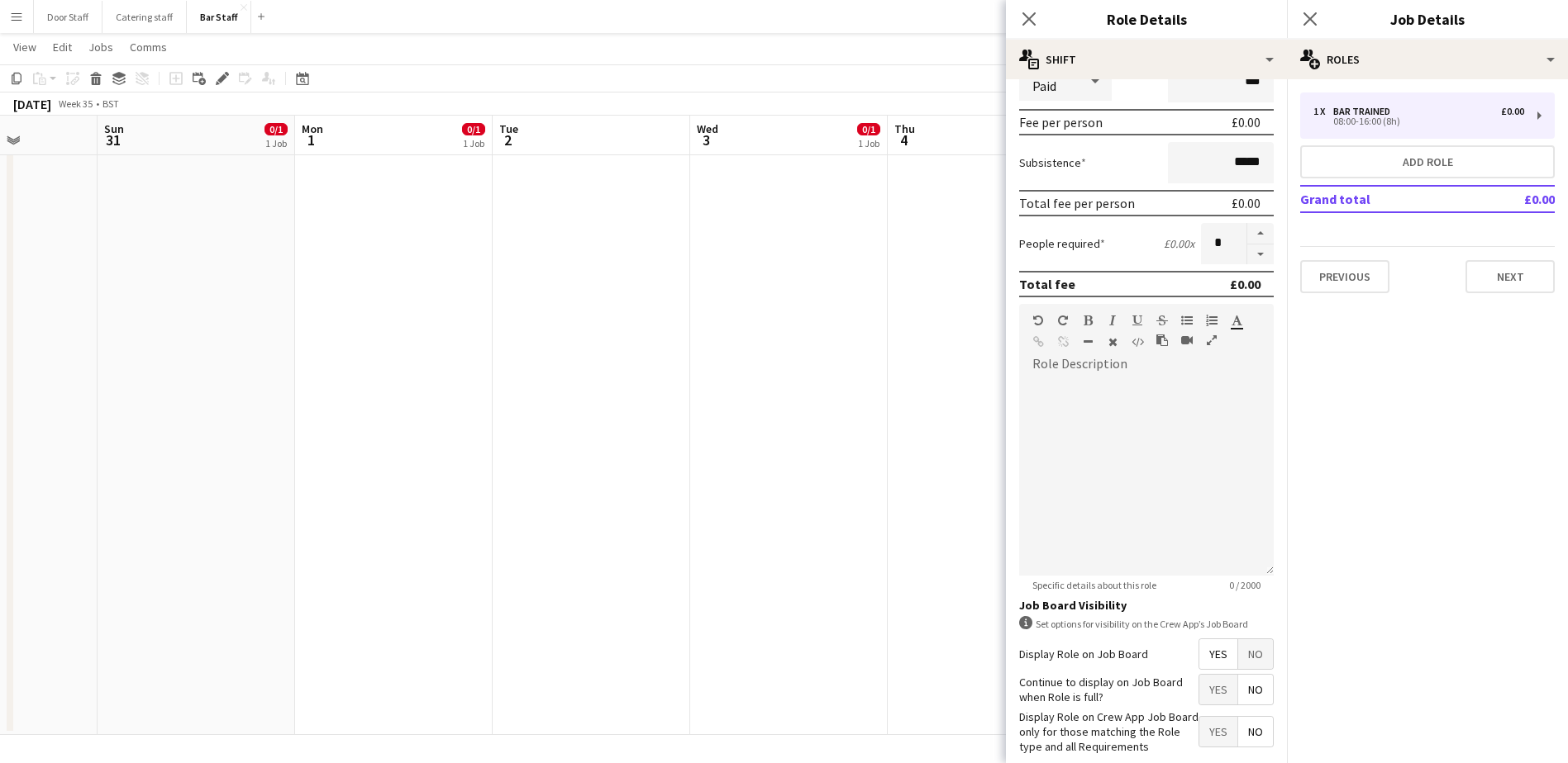
scroll to position [308, 0]
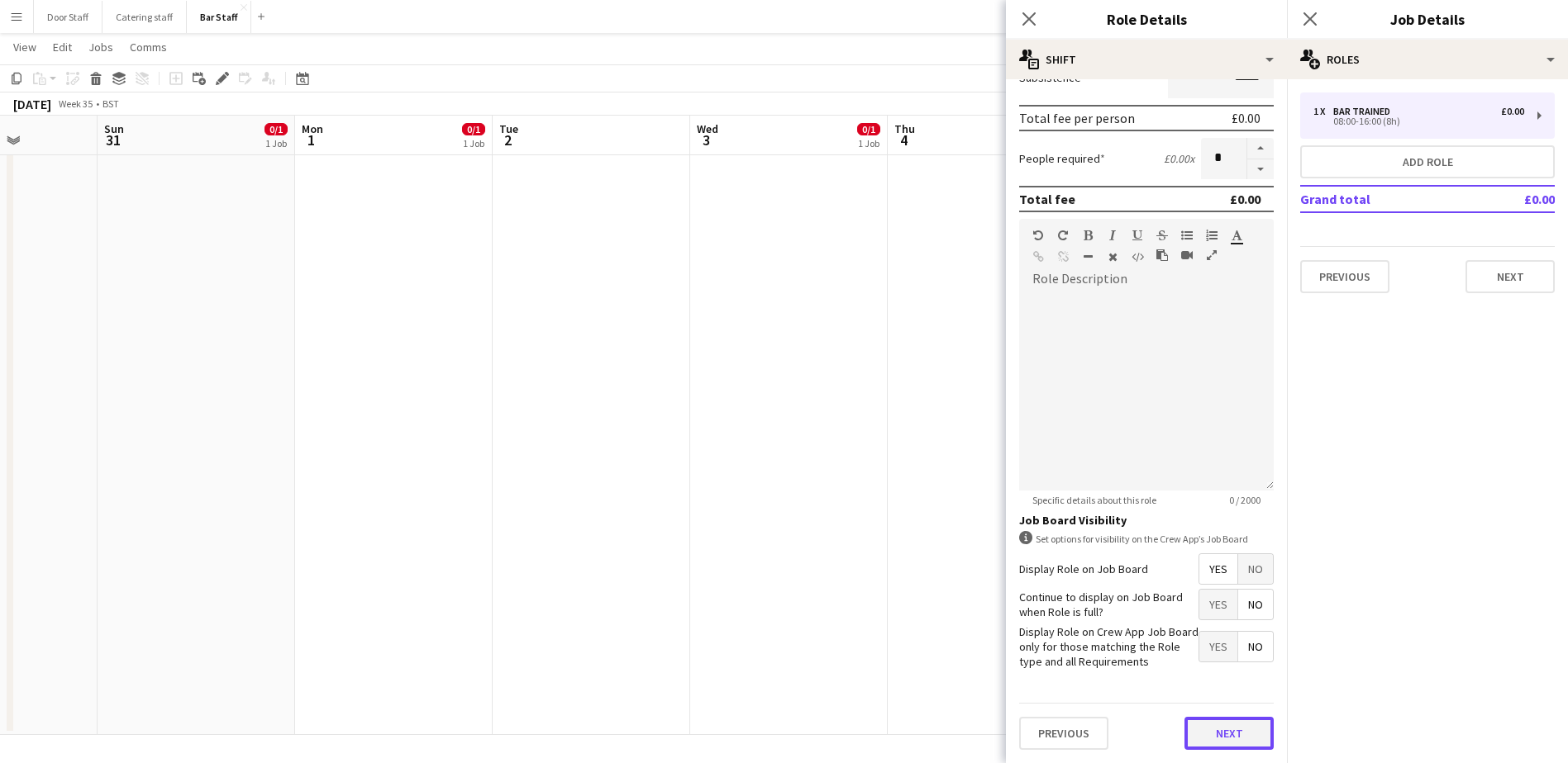
click at [1224, 739] on button "Next" at bounding box center [1229, 734] width 90 height 33
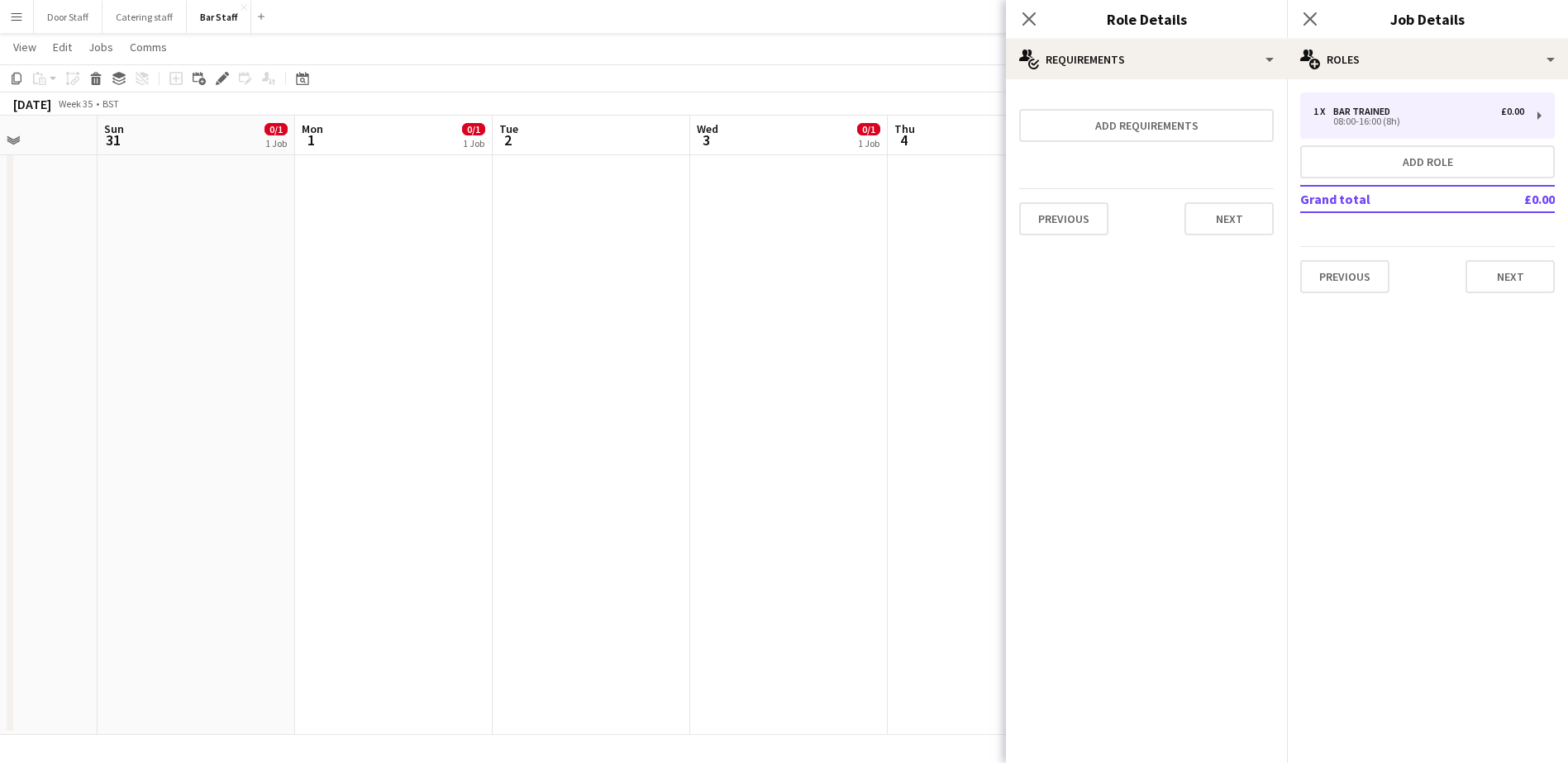
scroll to position [0, 0]
click at [1235, 220] on button "Next" at bounding box center [1229, 219] width 90 height 33
click at [1251, 227] on button "Finish" at bounding box center [1242, 221] width 62 height 33
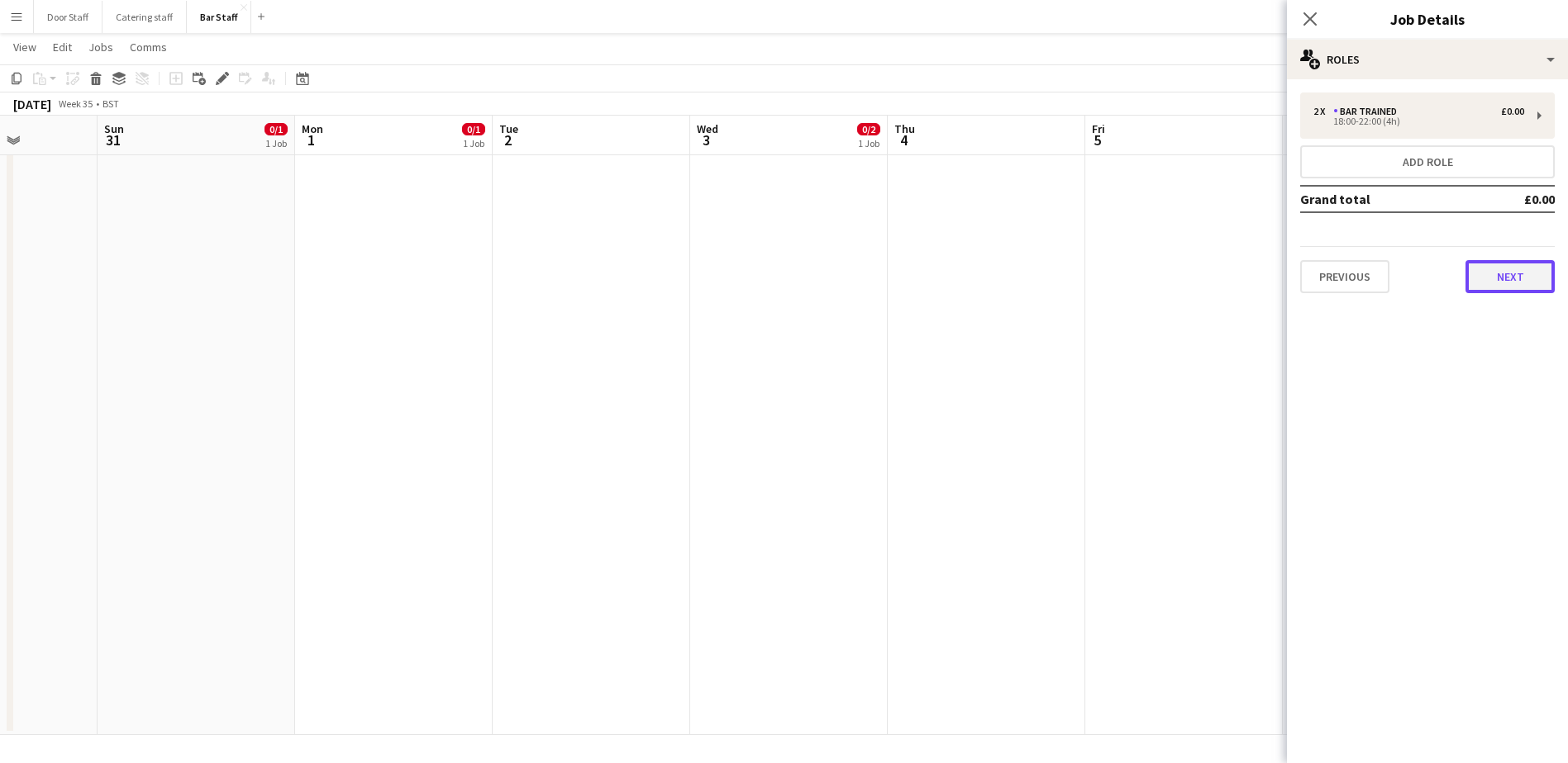
click at [1503, 277] on button "Next" at bounding box center [1510, 276] width 90 height 33
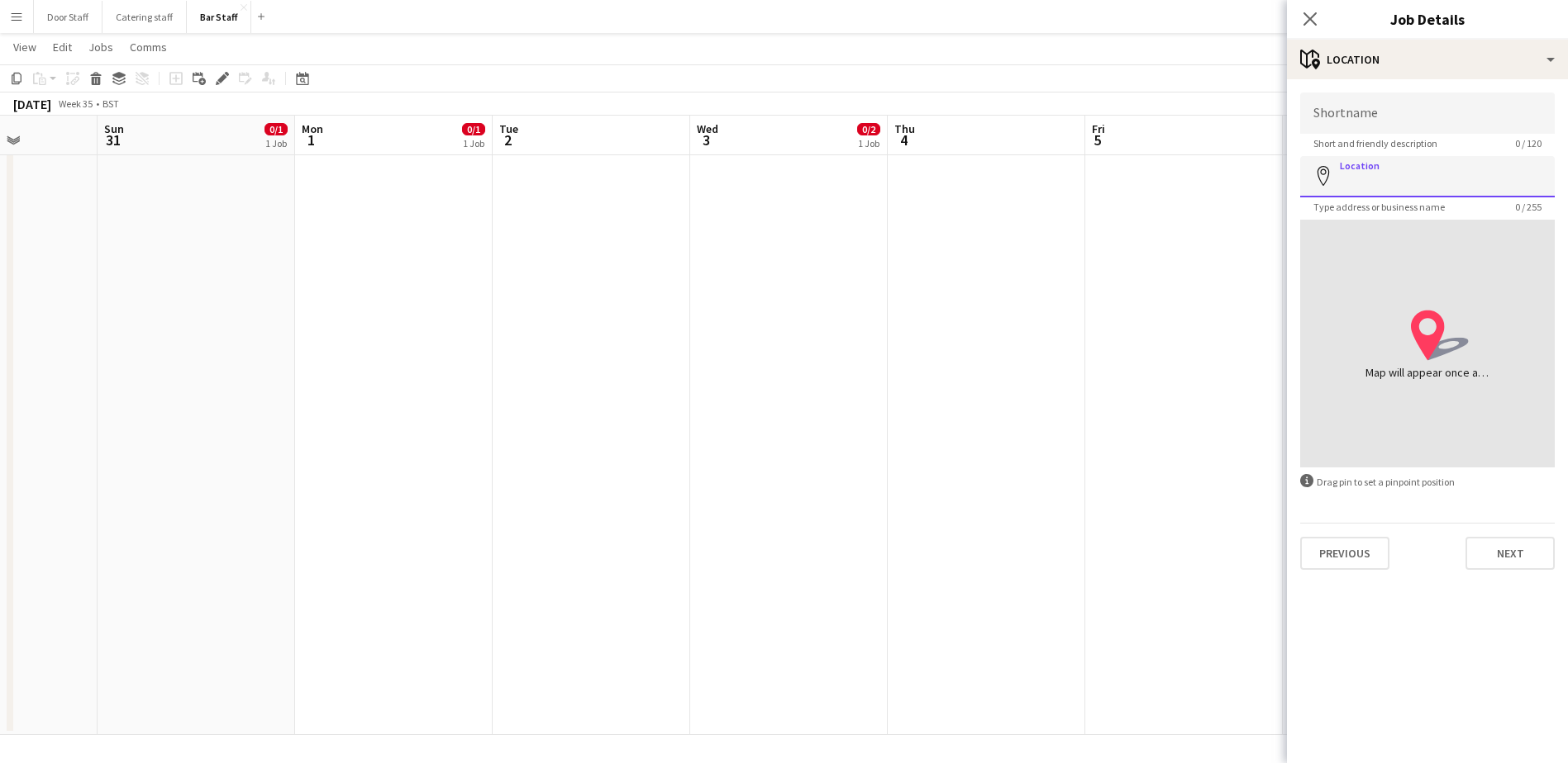
click at [1391, 176] on input "Location" at bounding box center [1427, 177] width 254 height 41
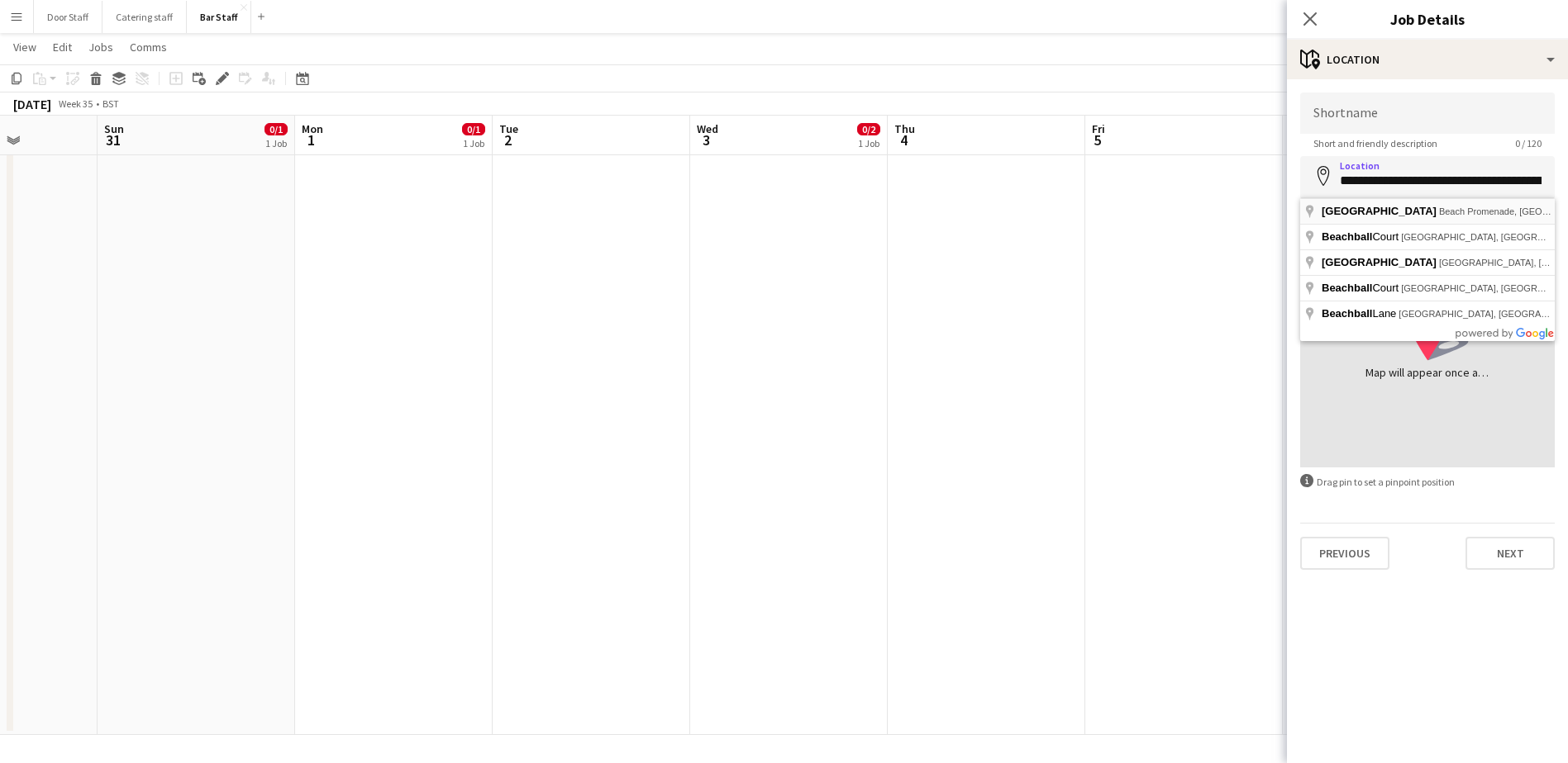
type input "**********"
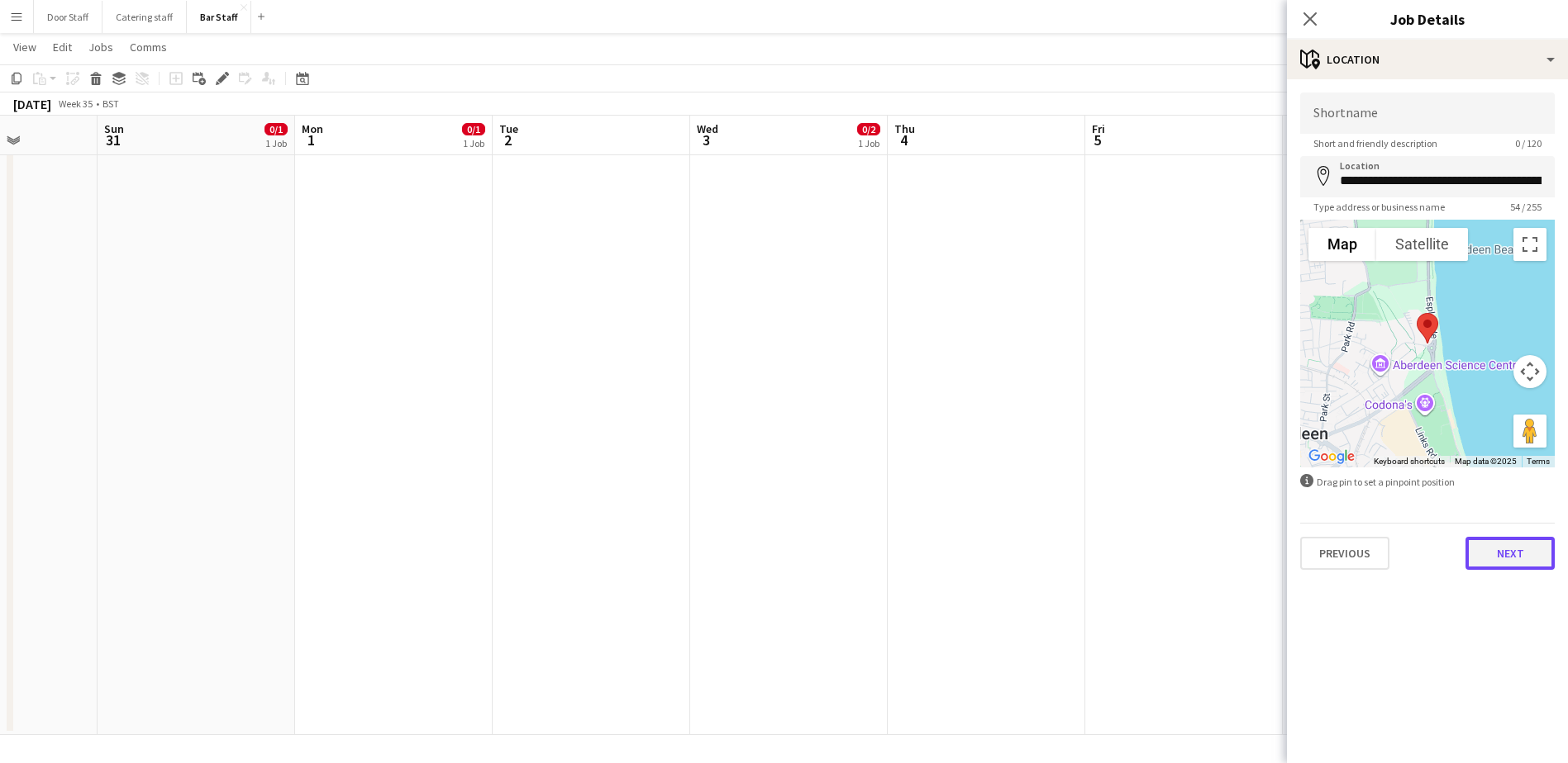
click at [1521, 548] on button "Next" at bounding box center [1510, 553] width 90 height 33
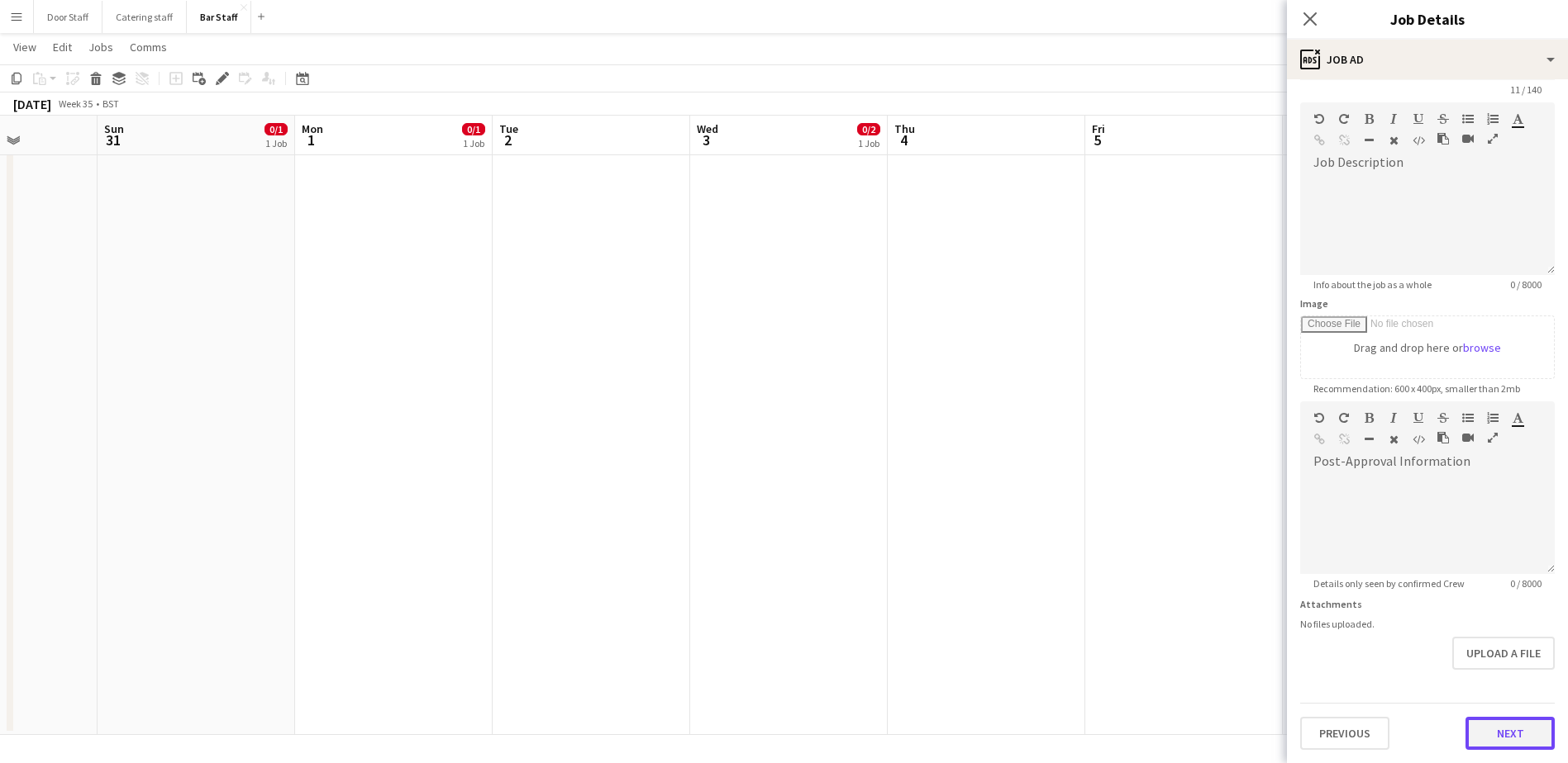
click at [1487, 685] on form "**********" at bounding box center [1427, 394] width 281 height 711
click at [1495, 741] on button "Next" at bounding box center [1510, 734] width 90 height 33
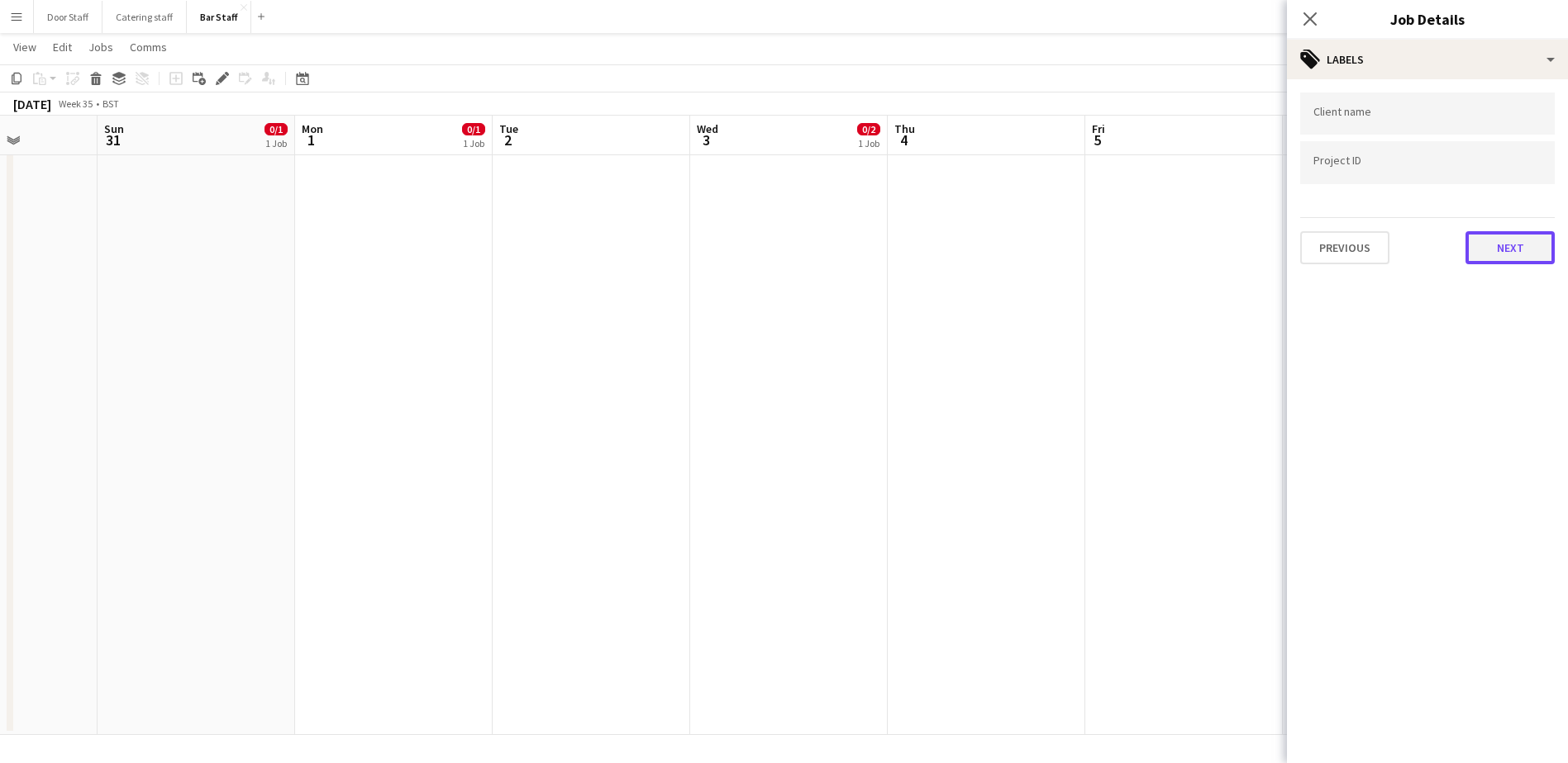
click at [1490, 247] on button "Next" at bounding box center [1510, 248] width 90 height 33
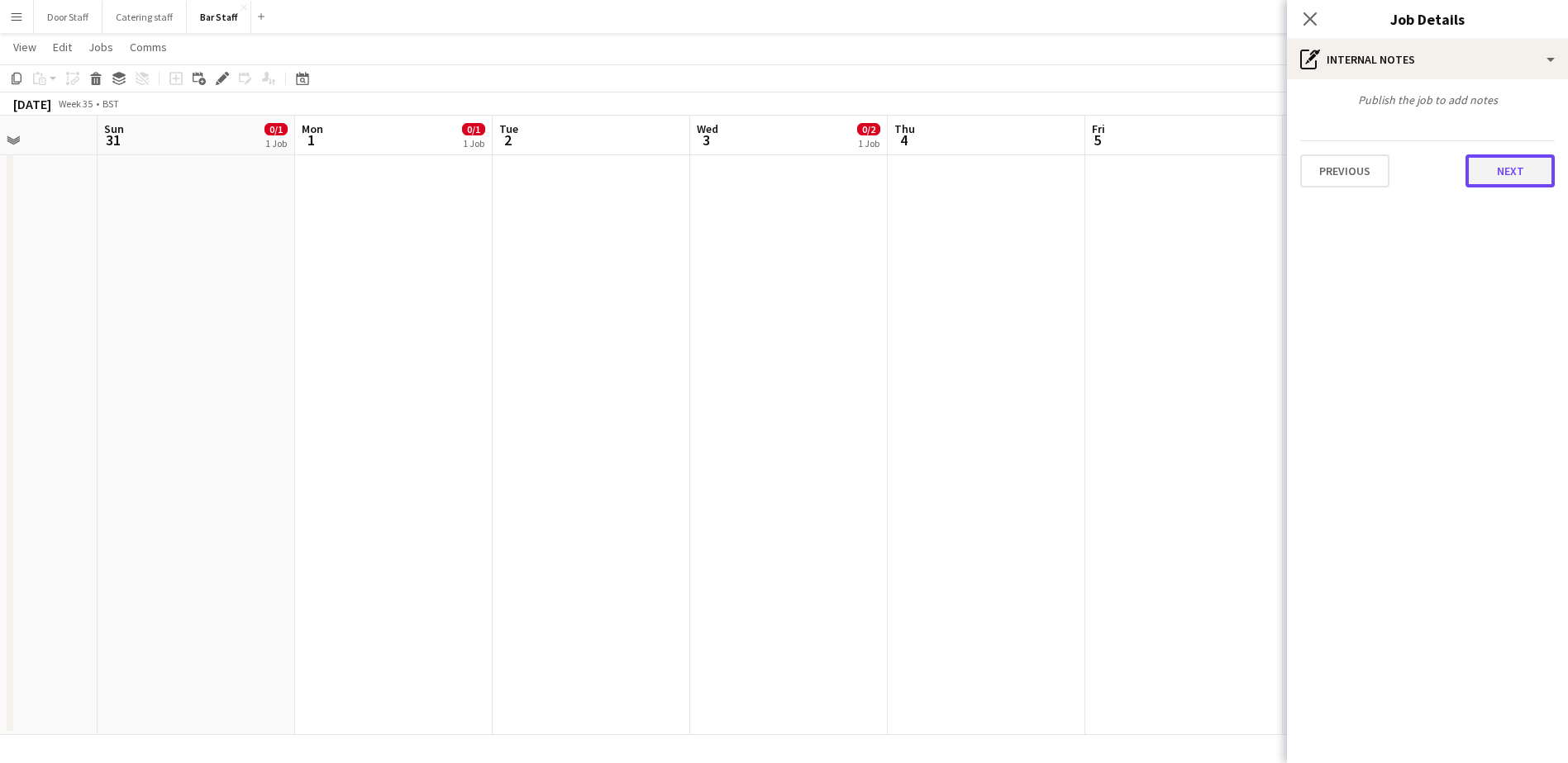
click at [1518, 161] on button "Next" at bounding box center [1510, 171] width 90 height 33
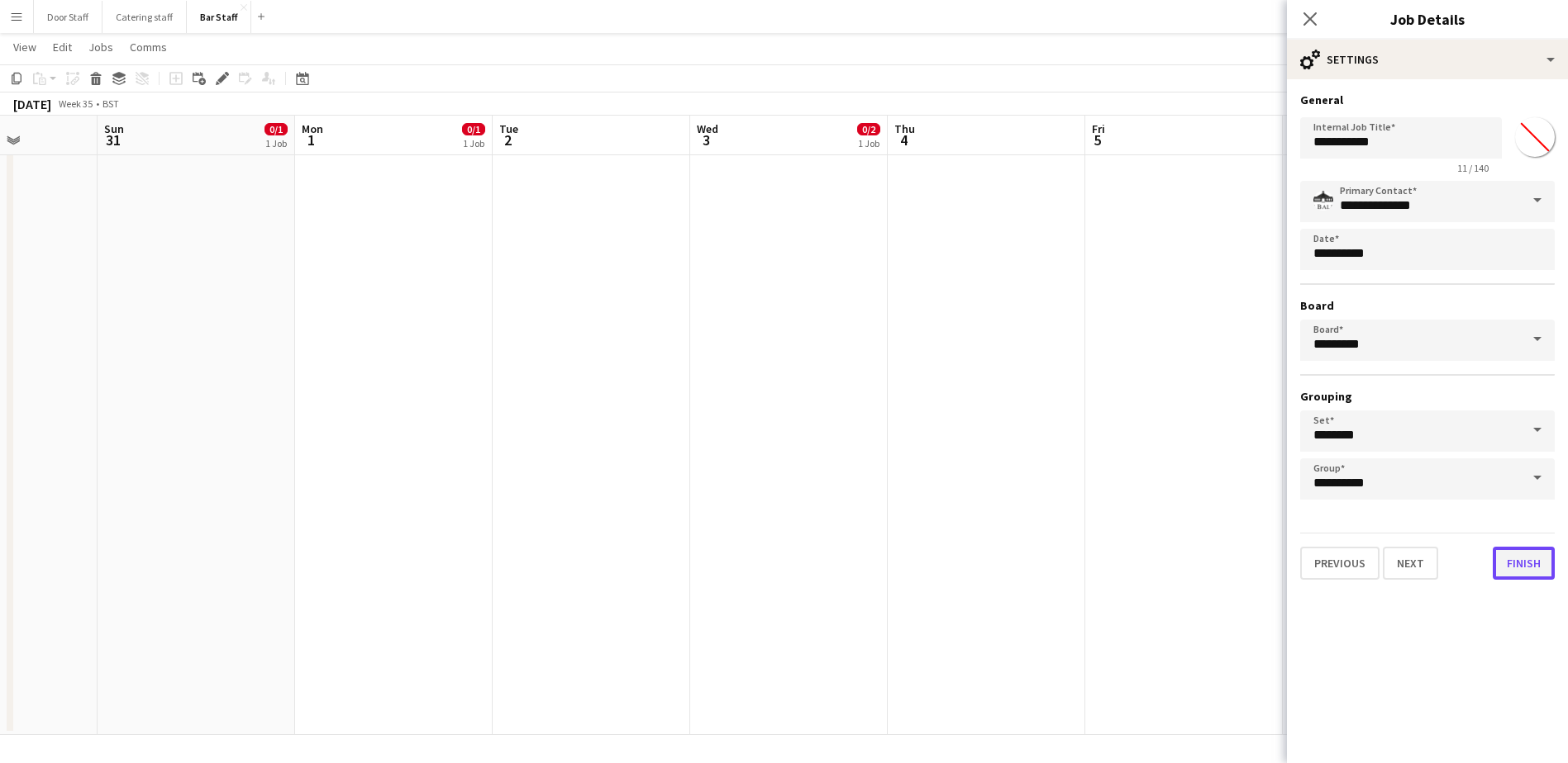
click at [1515, 565] on button "Finish" at bounding box center [1523, 563] width 62 height 33
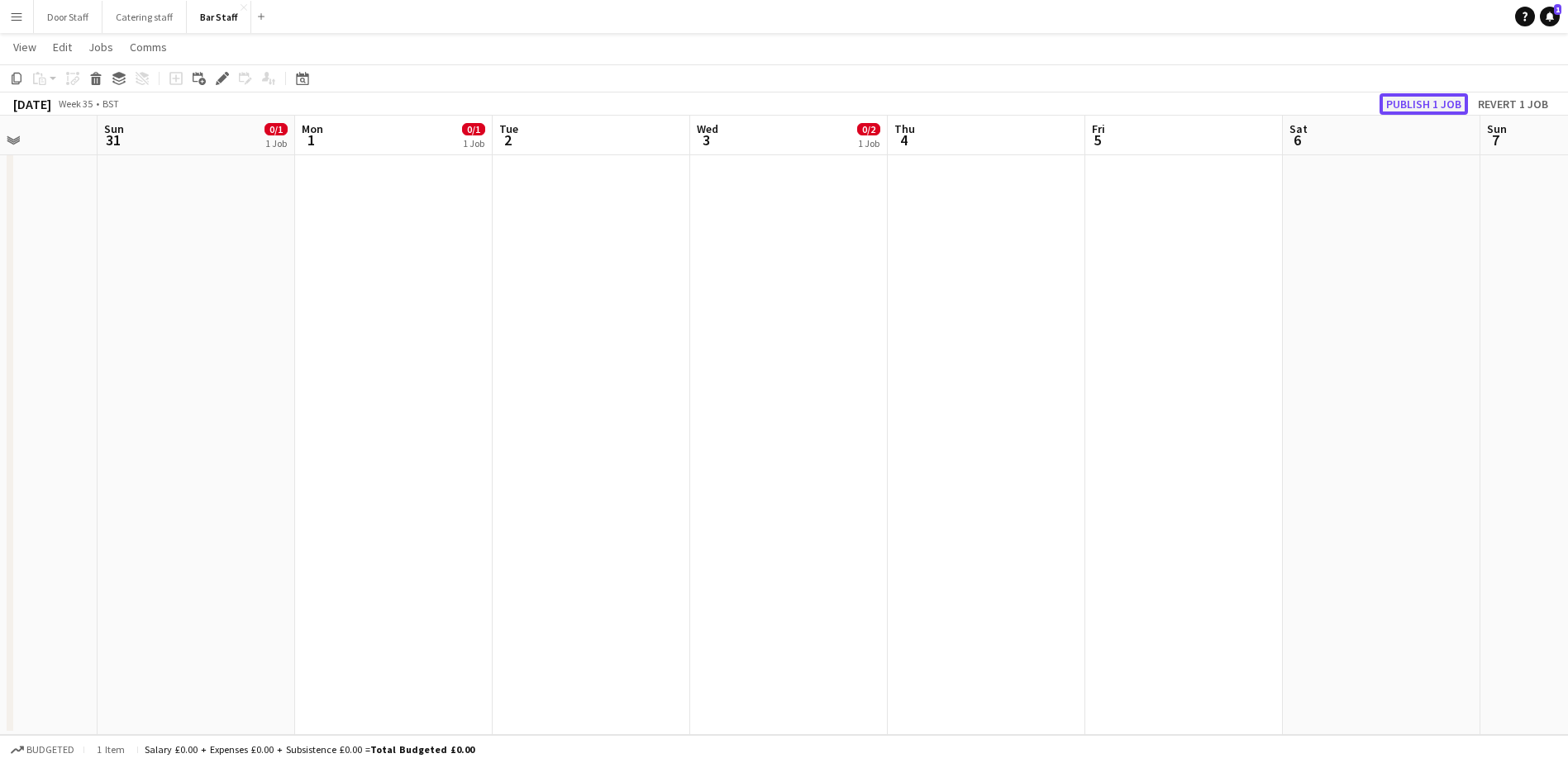
click at [1443, 110] on button "Publish 1 job" at bounding box center [1423, 103] width 89 height 22
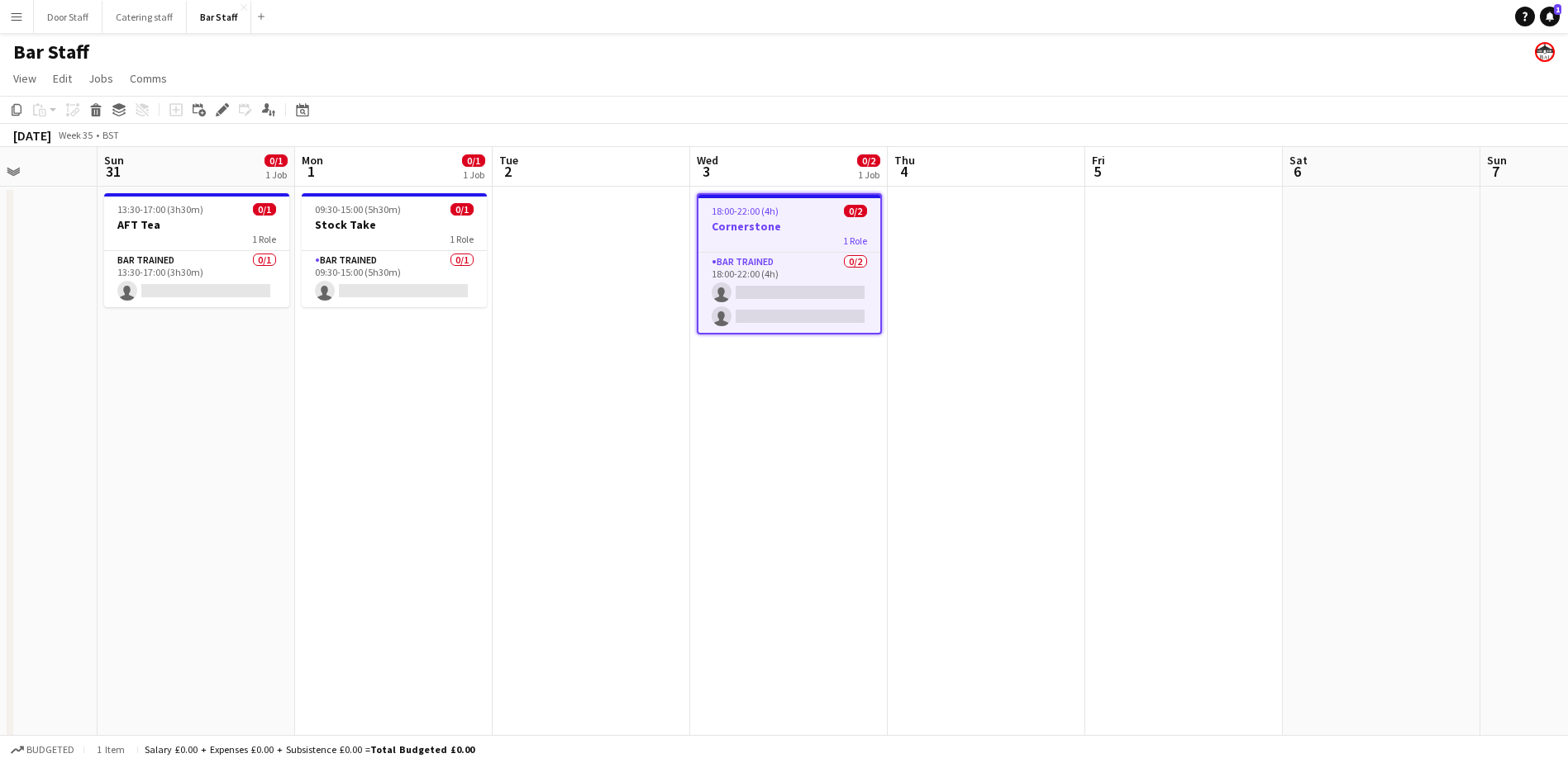
click at [744, 173] on app-board-header-date "Wed 3 0/2 1 Job" at bounding box center [788, 167] width 197 height 40
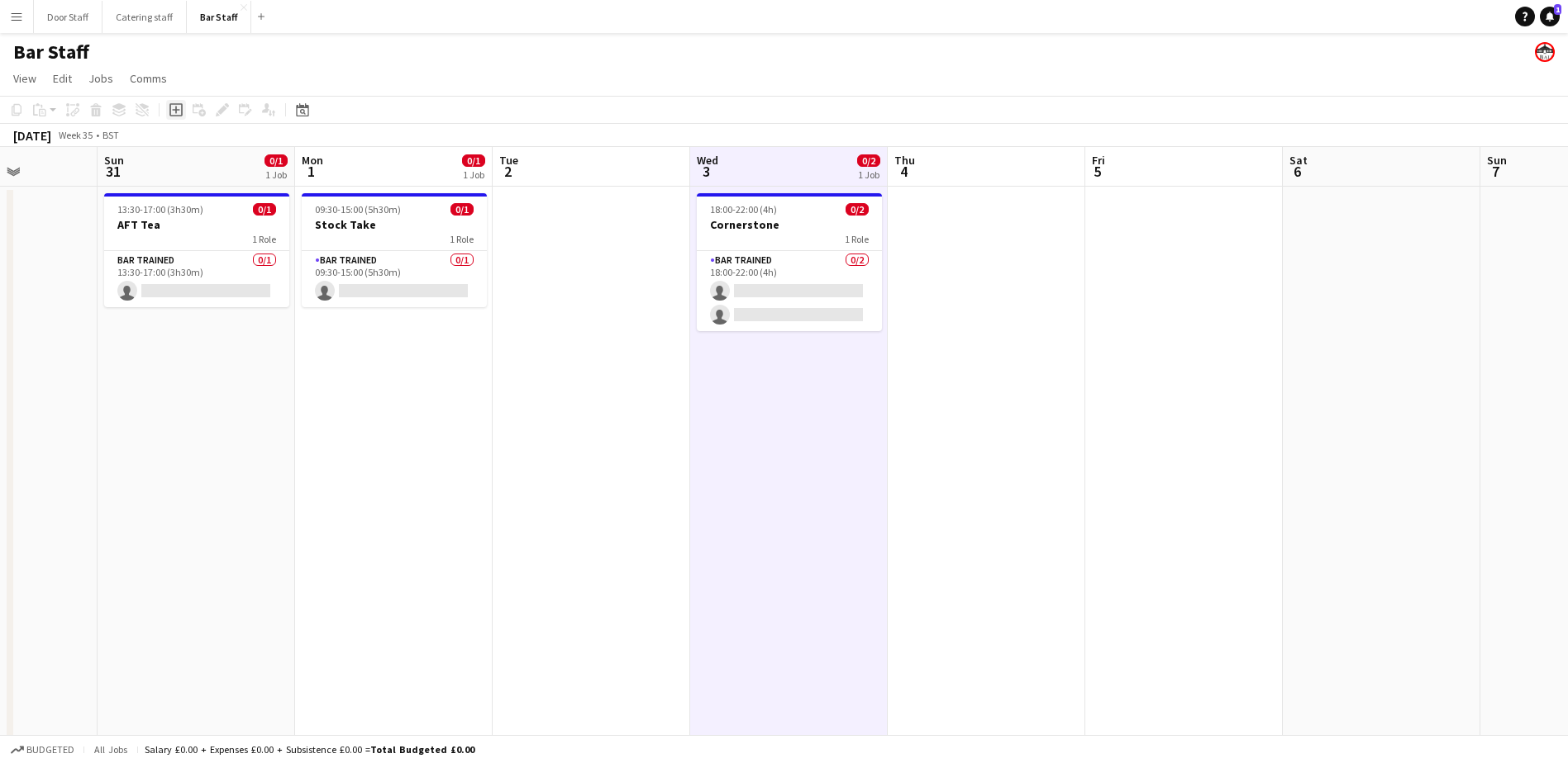
click at [182, 105] on icon at bounding box center [176, 109] width 13 height 13
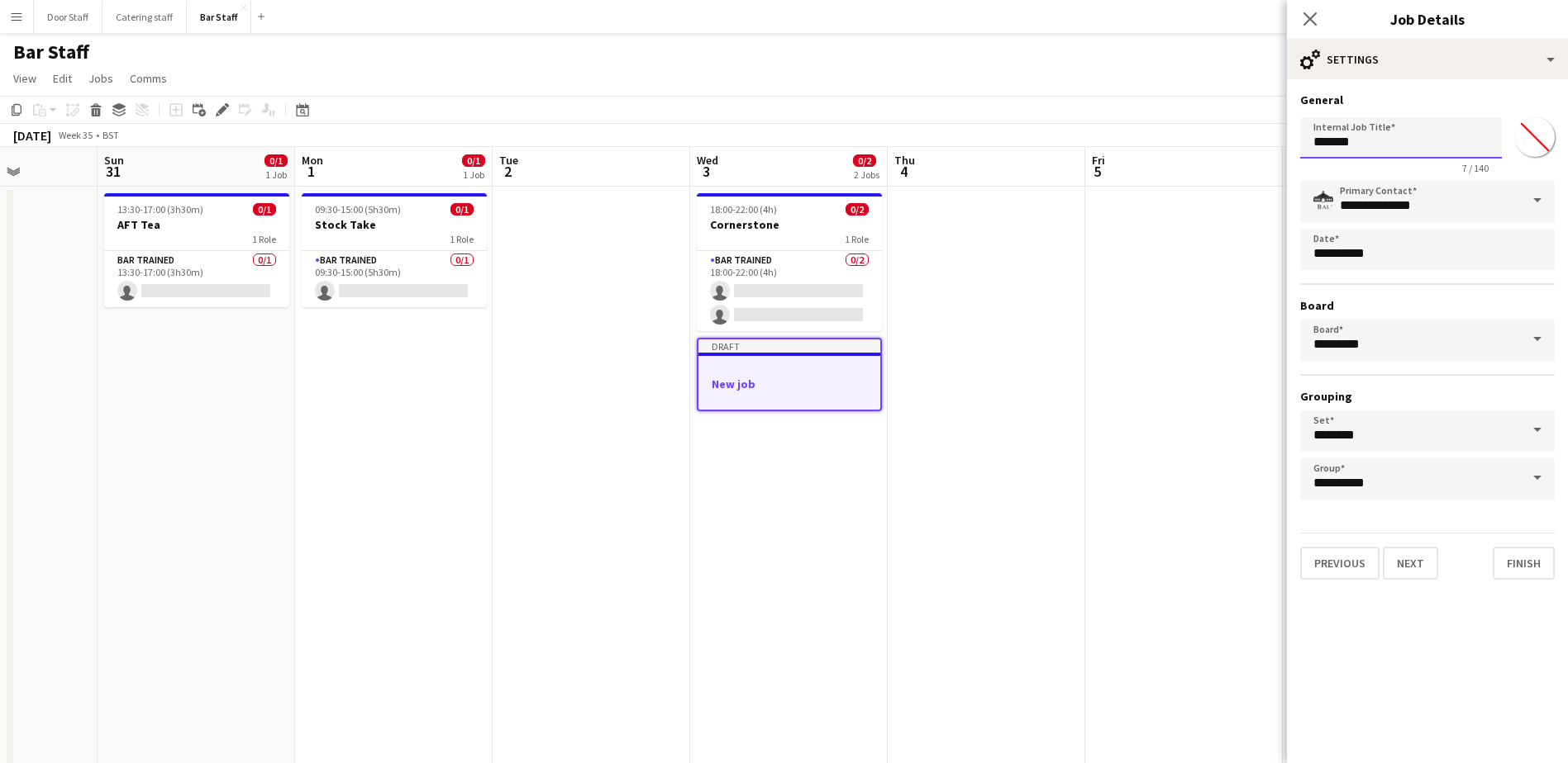
click at [1385, 144] on input "*******" at bounding box center [1401, 138] width 202 height 41
type input "*"
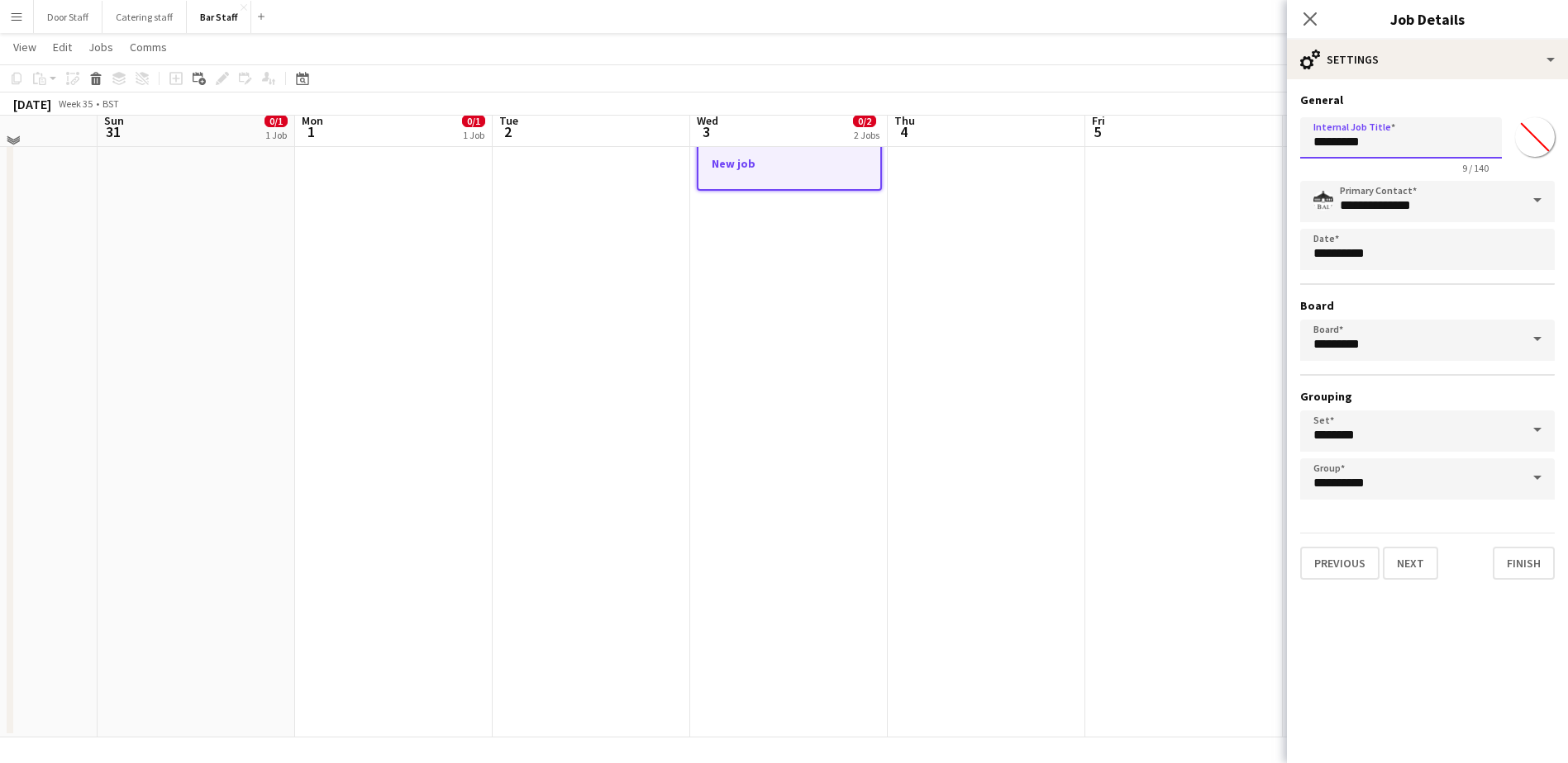
scroll to position [221, 0]
type input "*********"
click at [1406, 570] on button "Next" at bounding box center [1410, 563] width 55 height 33
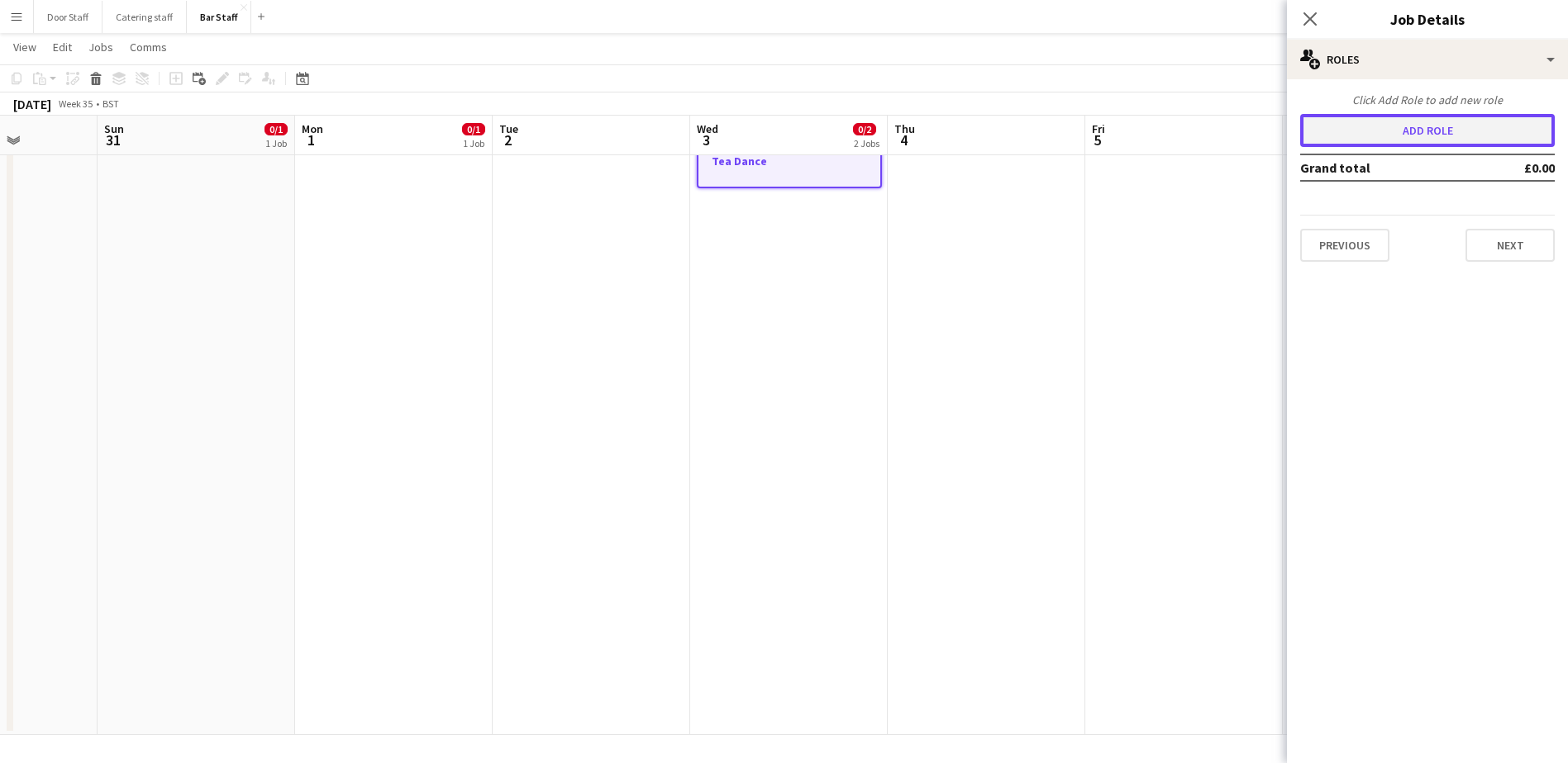
click at [1413, 134] on button "Add role" at bounding box center [1427, 130] width 254 height 33
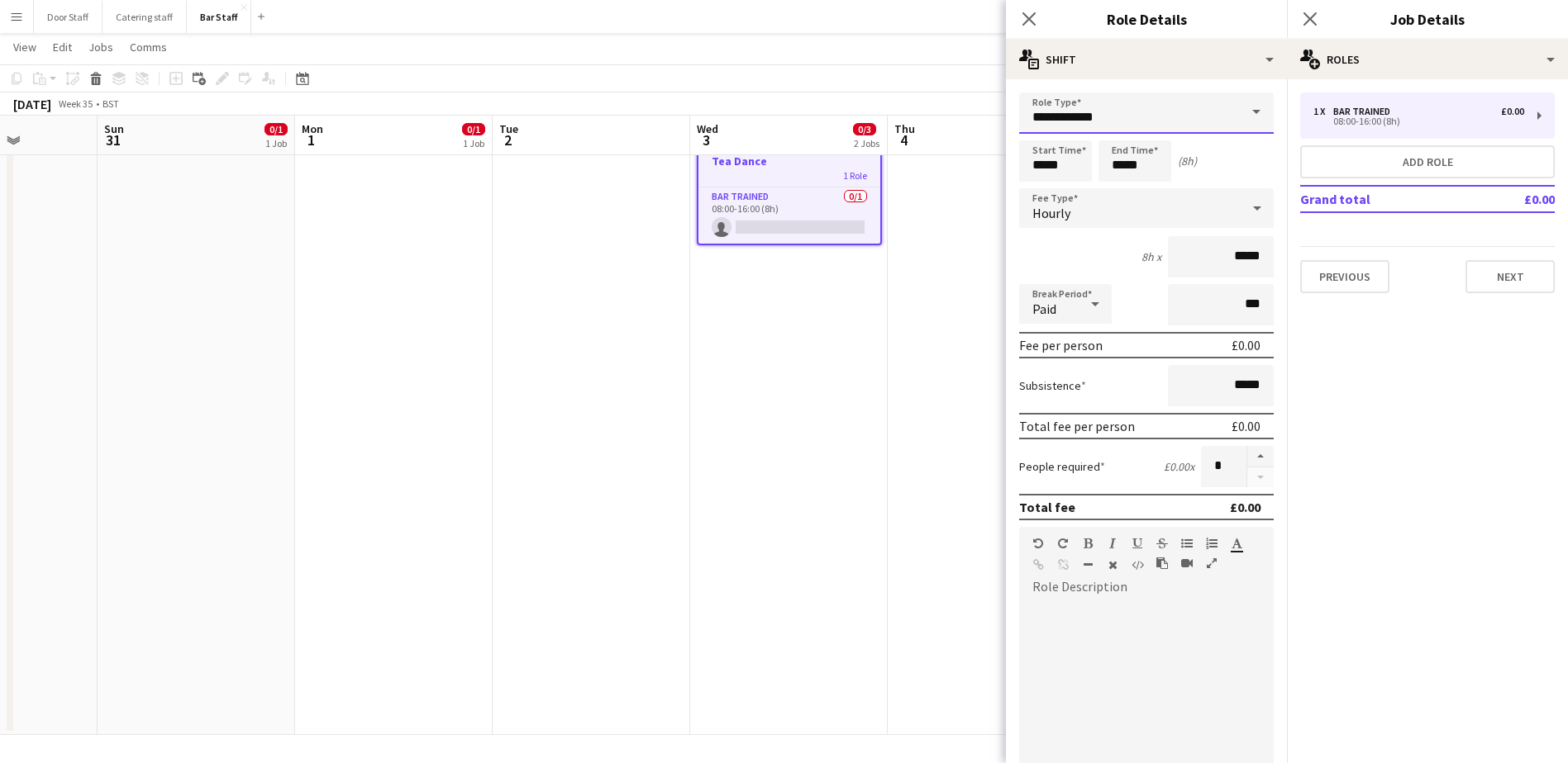
click at [1050, 118] on input "**********" at bounding box center [1146, 113] width 254 height 41
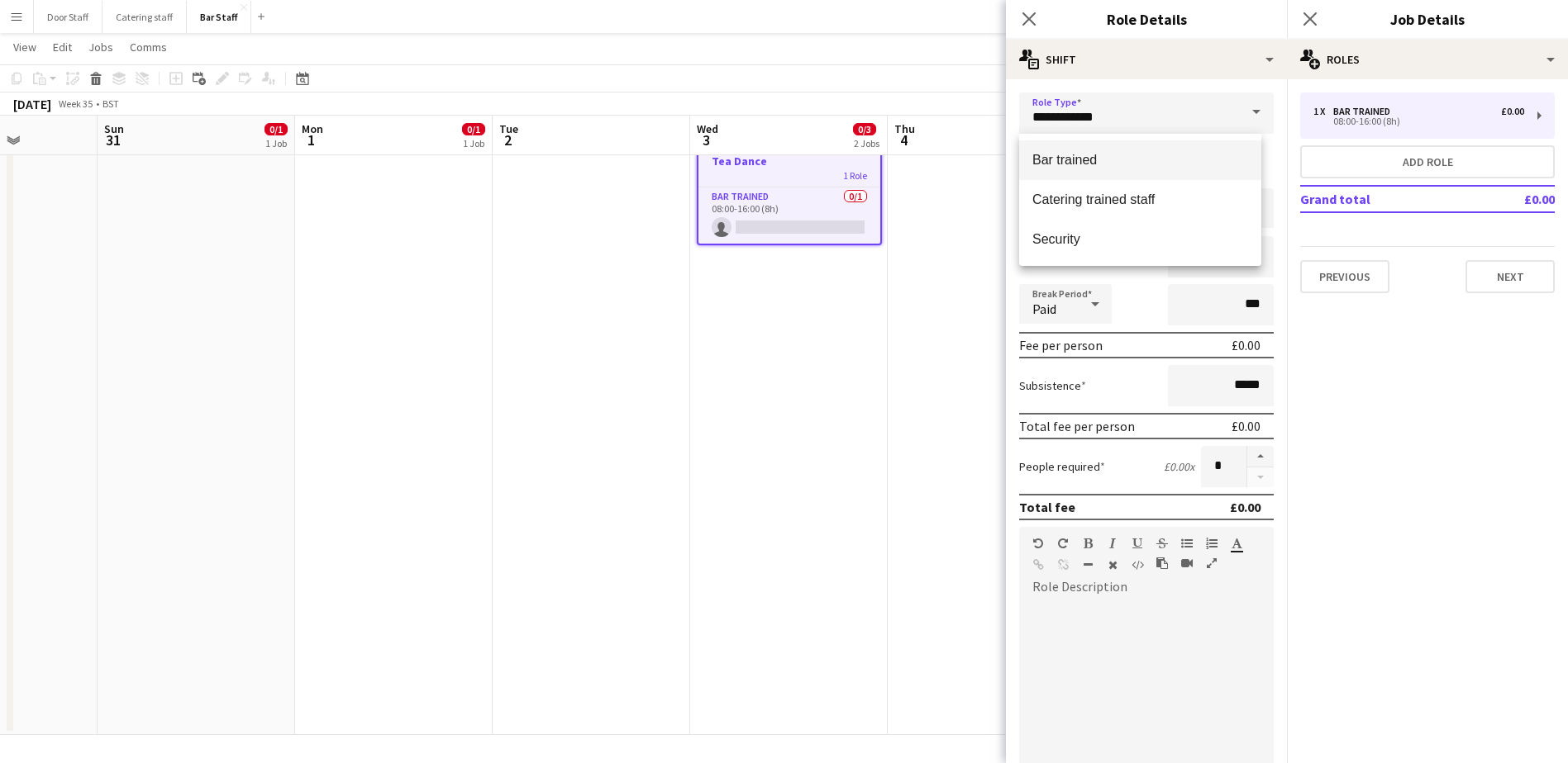
click at [1053, 161] on span "Bar trained" at bounding box center [1140, 159] width 215 height 16
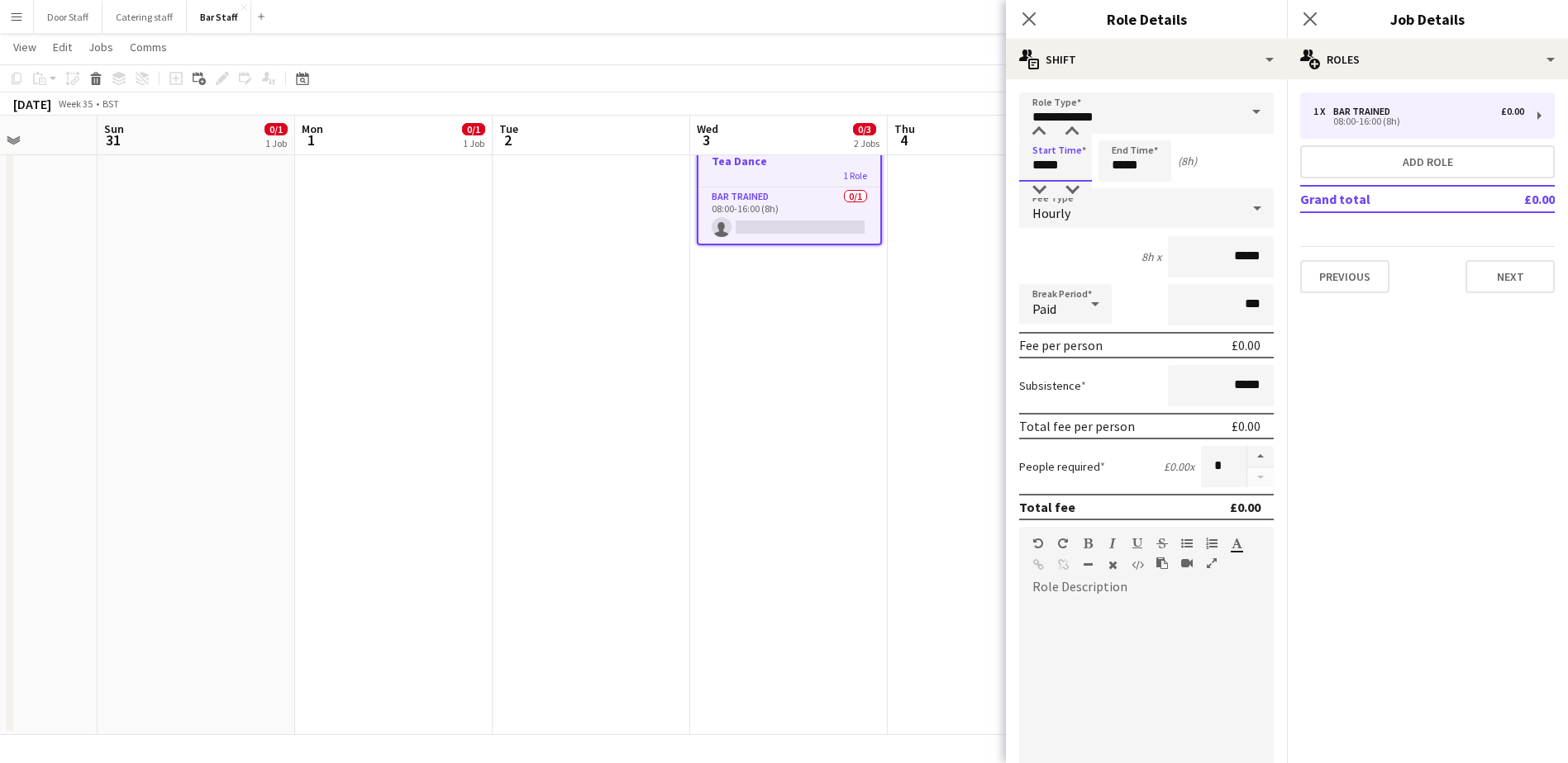
click at [1051, 164] on input "*****" at bounding box center [1055, 161] width 72 height 41
click at [1041, 192] on div at bounding box center [1039, 189] width 33 height 16
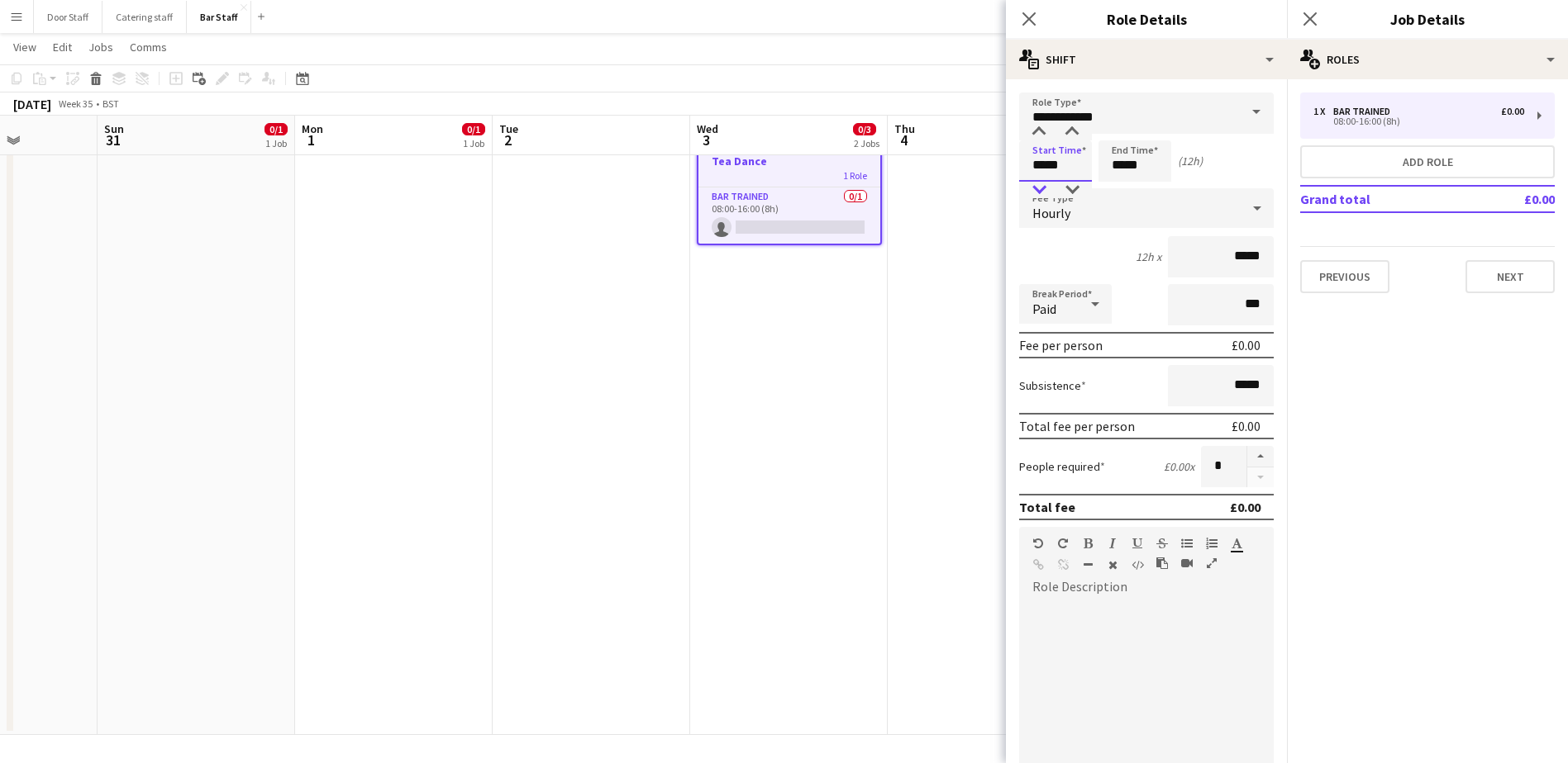
click at [1041, 192] on div at bounding box center [1039, 189] width 33 height 16
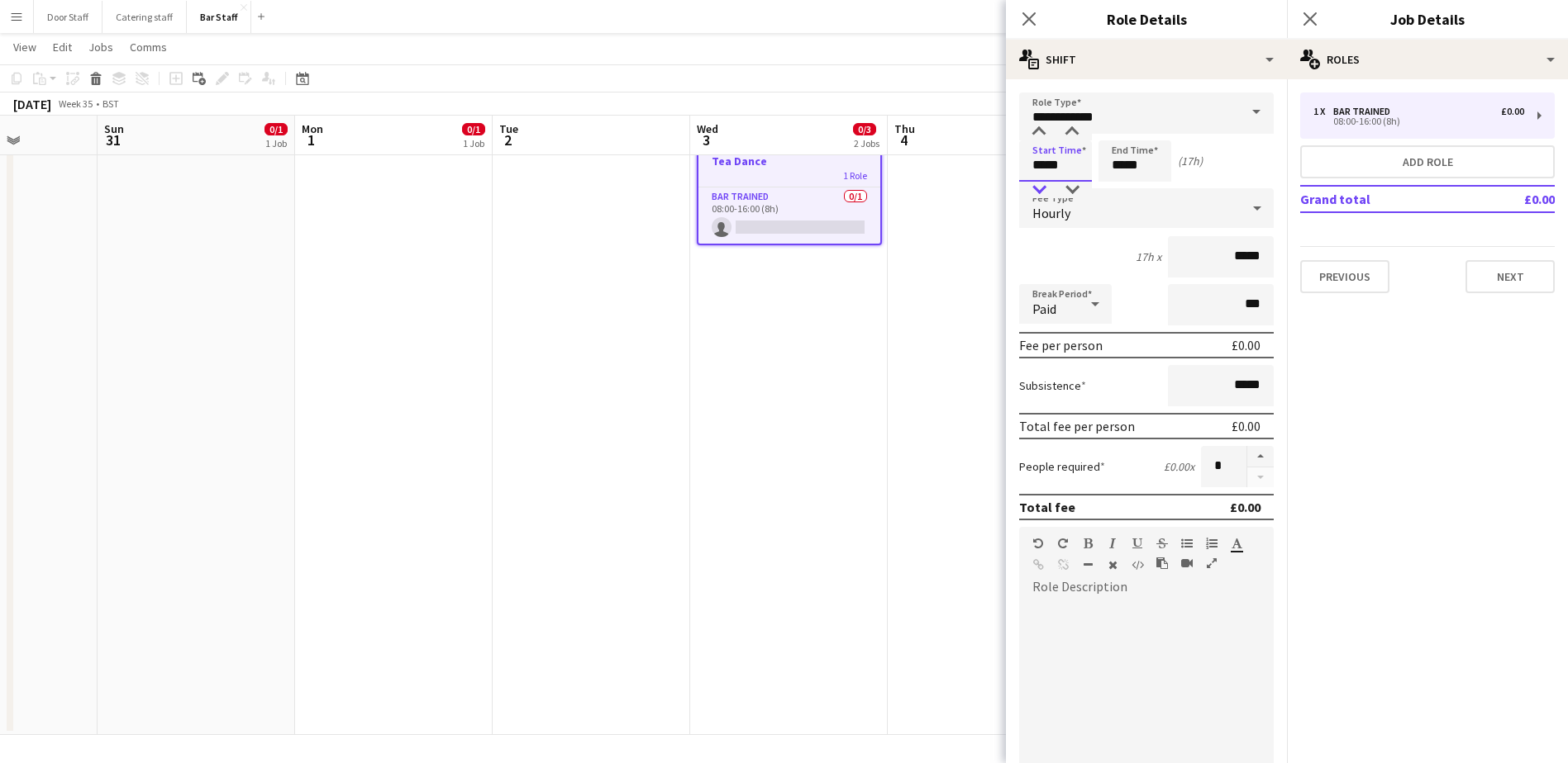
click at [1041, 192] on div at bounding box center [1039, 189] width 33 height 16
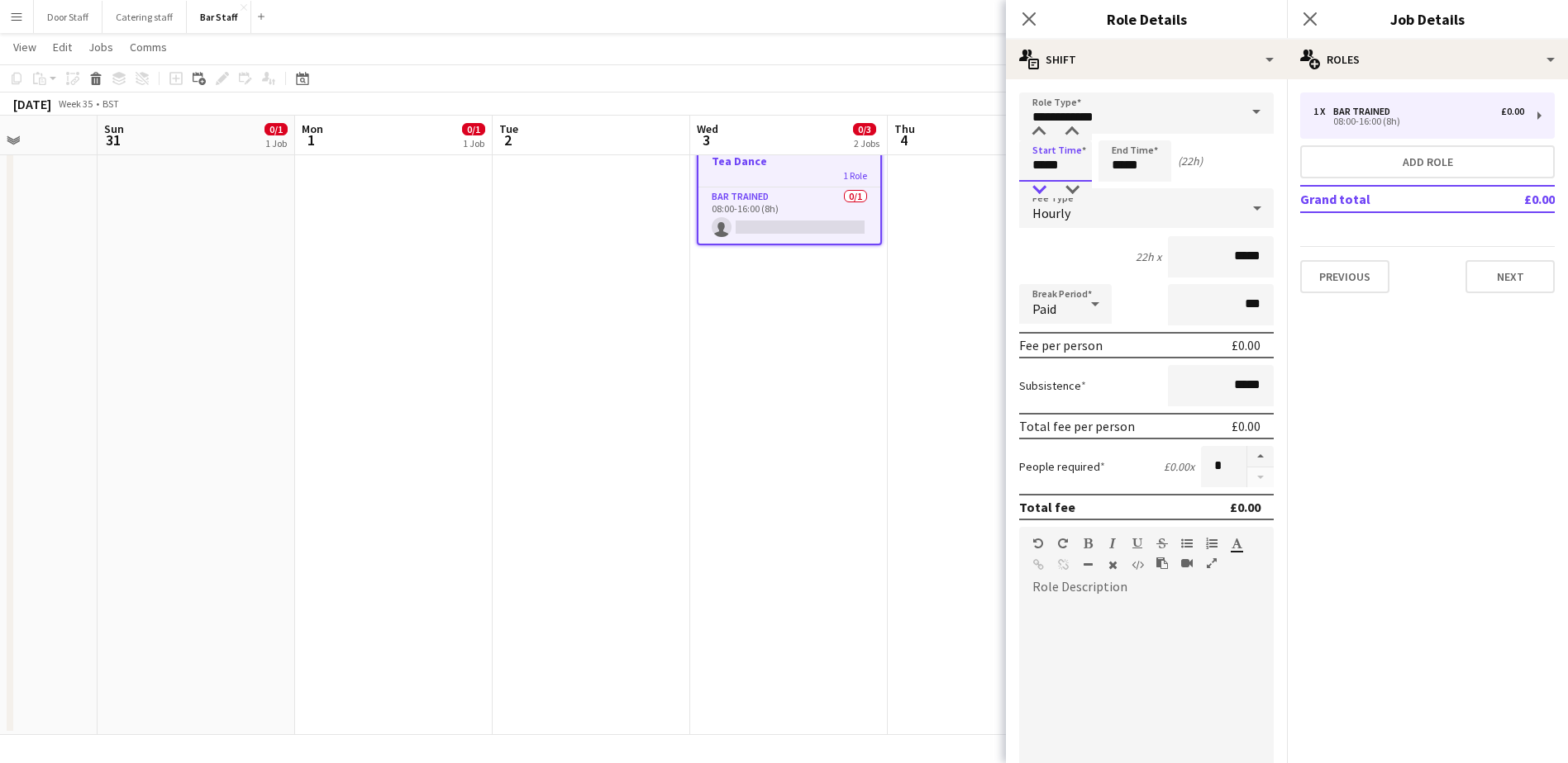
click at [1041, 192] on div at bounding box center [1039, 189] width 33 height 16
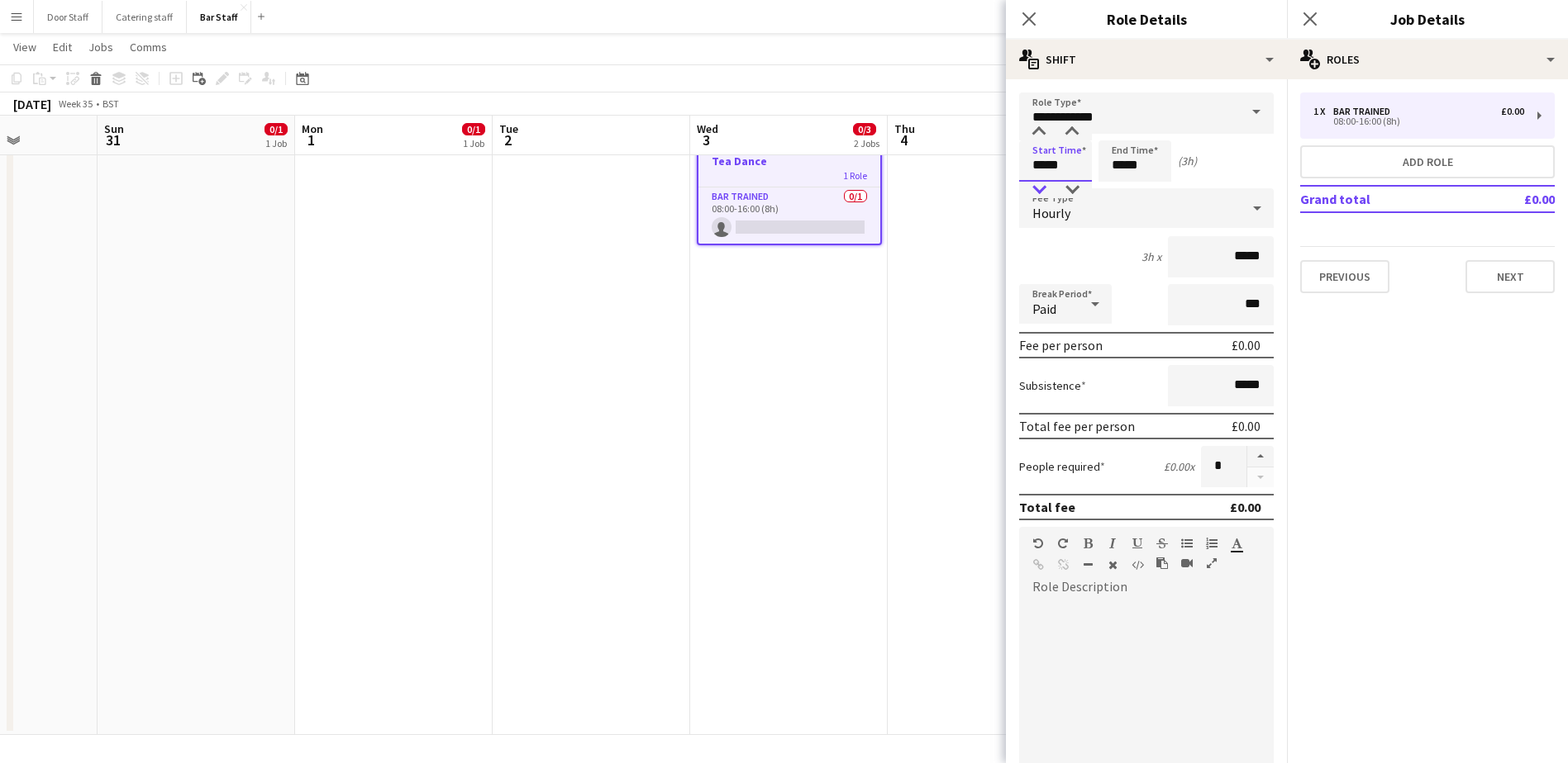
click at [1041, 192] on div at bounding box center [1039, 189] width 33 height 16
click at [1074, 124] on div at bounding box center [1072, 132] width 33 height 16
type input "*****"
click at [1074, 124] on div at bounding box center [1072, 132] width 33 height 16
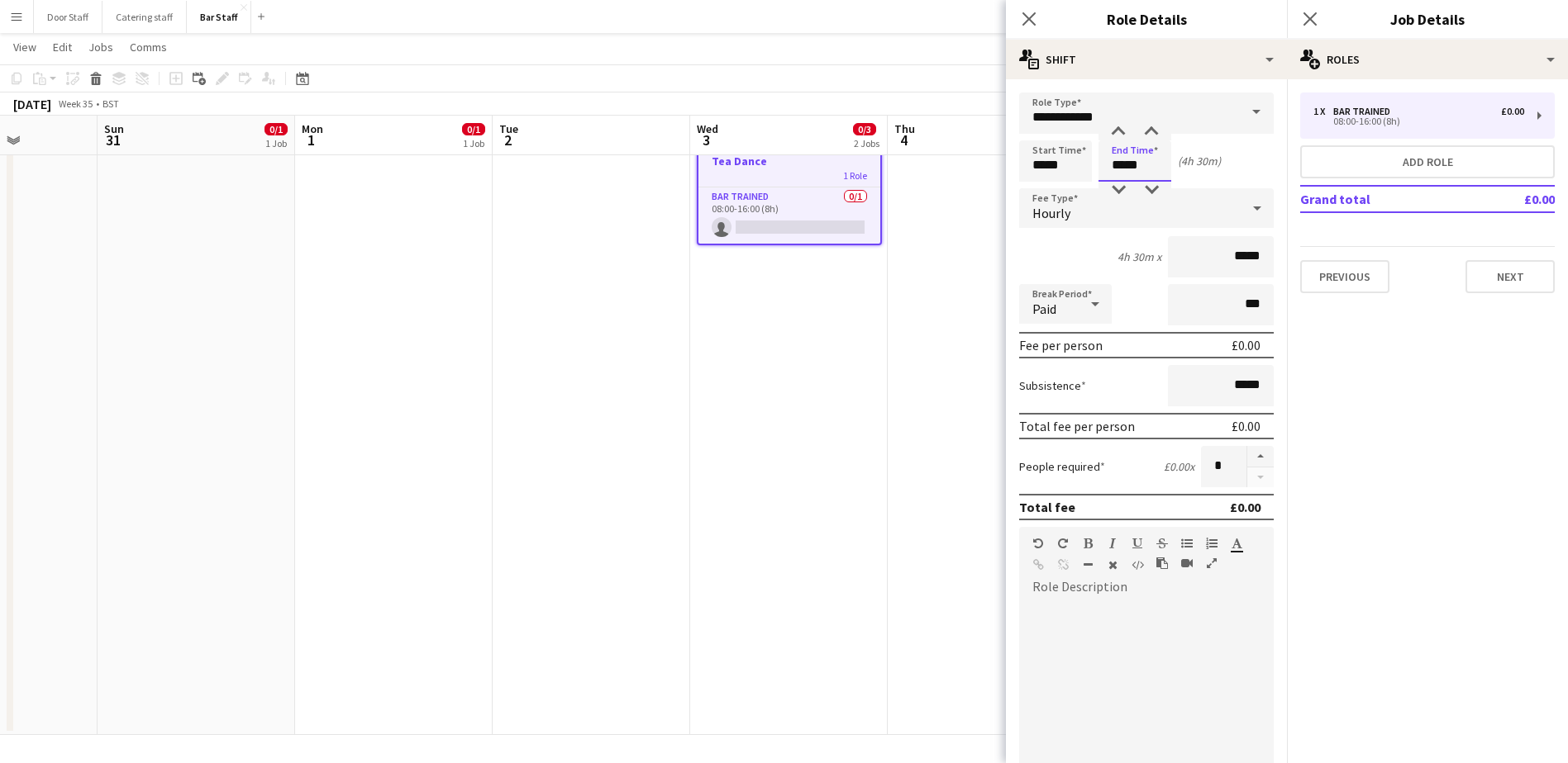
click at [1128, 163] on input "*****" at bounding box center [1135, 161] width 72 height 41
click at [1153, 129] on div at bounding box center [1151, 132] width 33 height 16
type input "*****"
click at [1153, 129] on div at bounding box center [1151, 132] width 33 height 16
click at [1247, 448] on button "button" at bounding box center [1260, 456] width 27 height 22
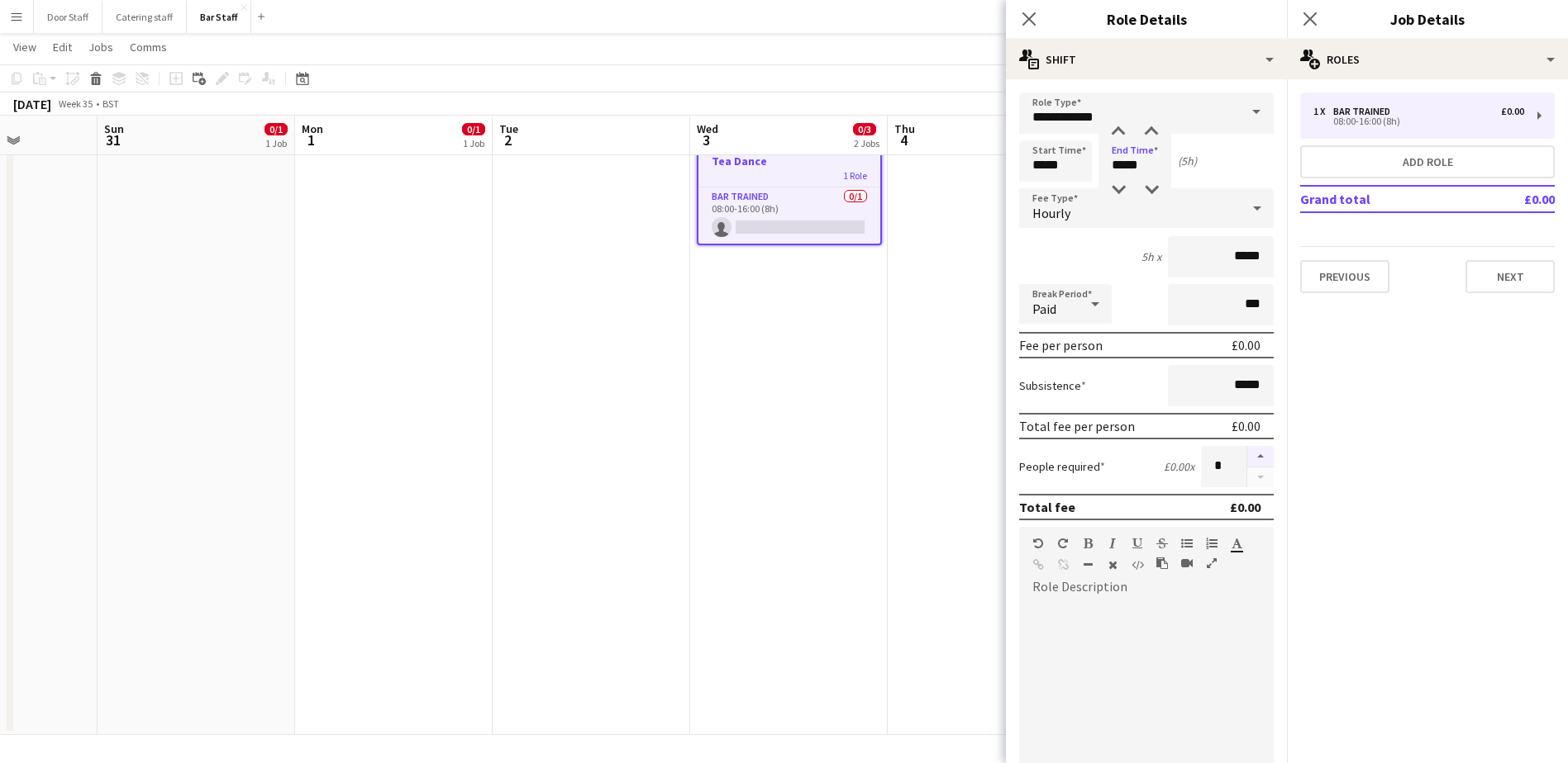
type input "*"
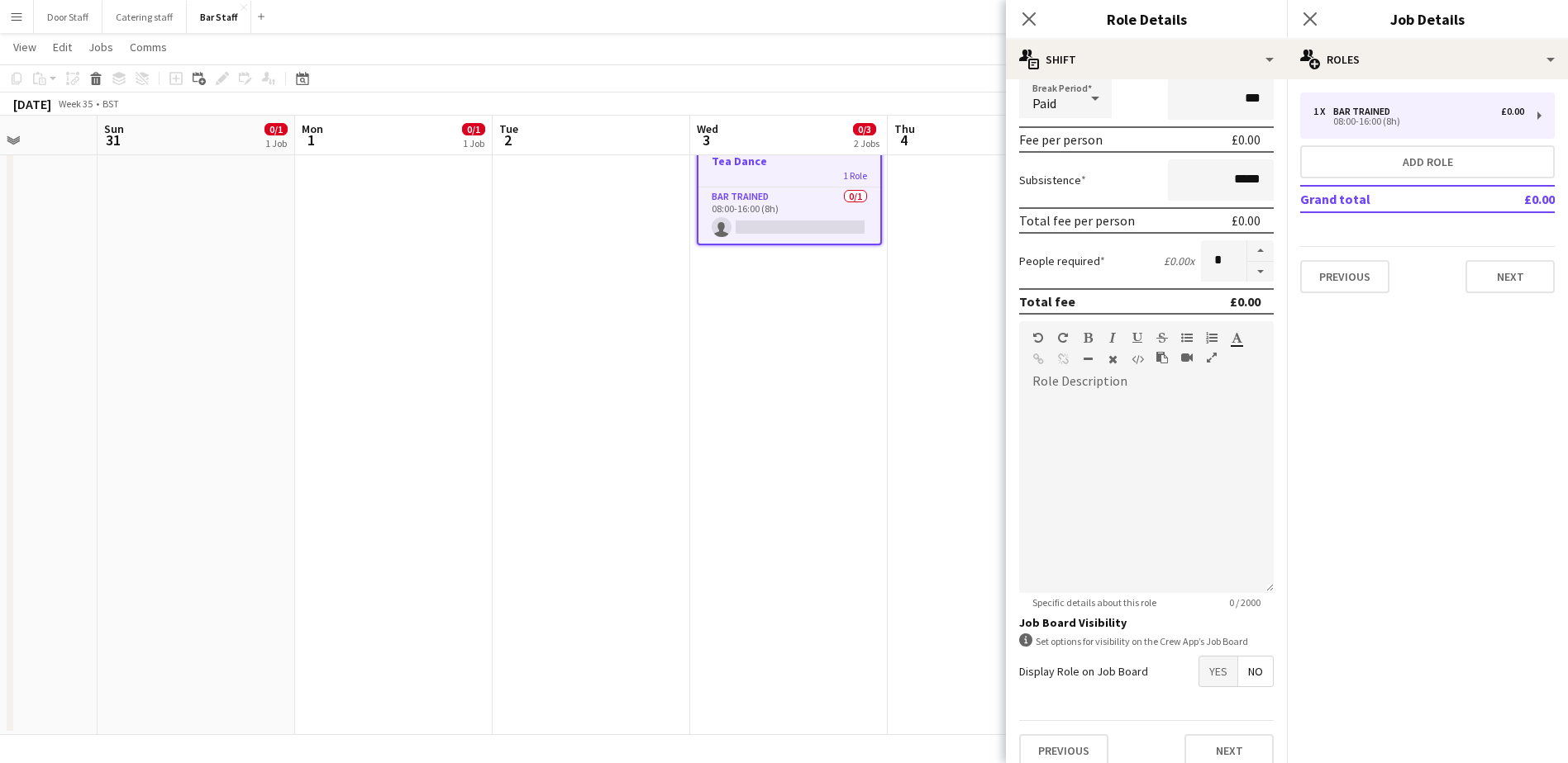
scroll to position [223, 0]
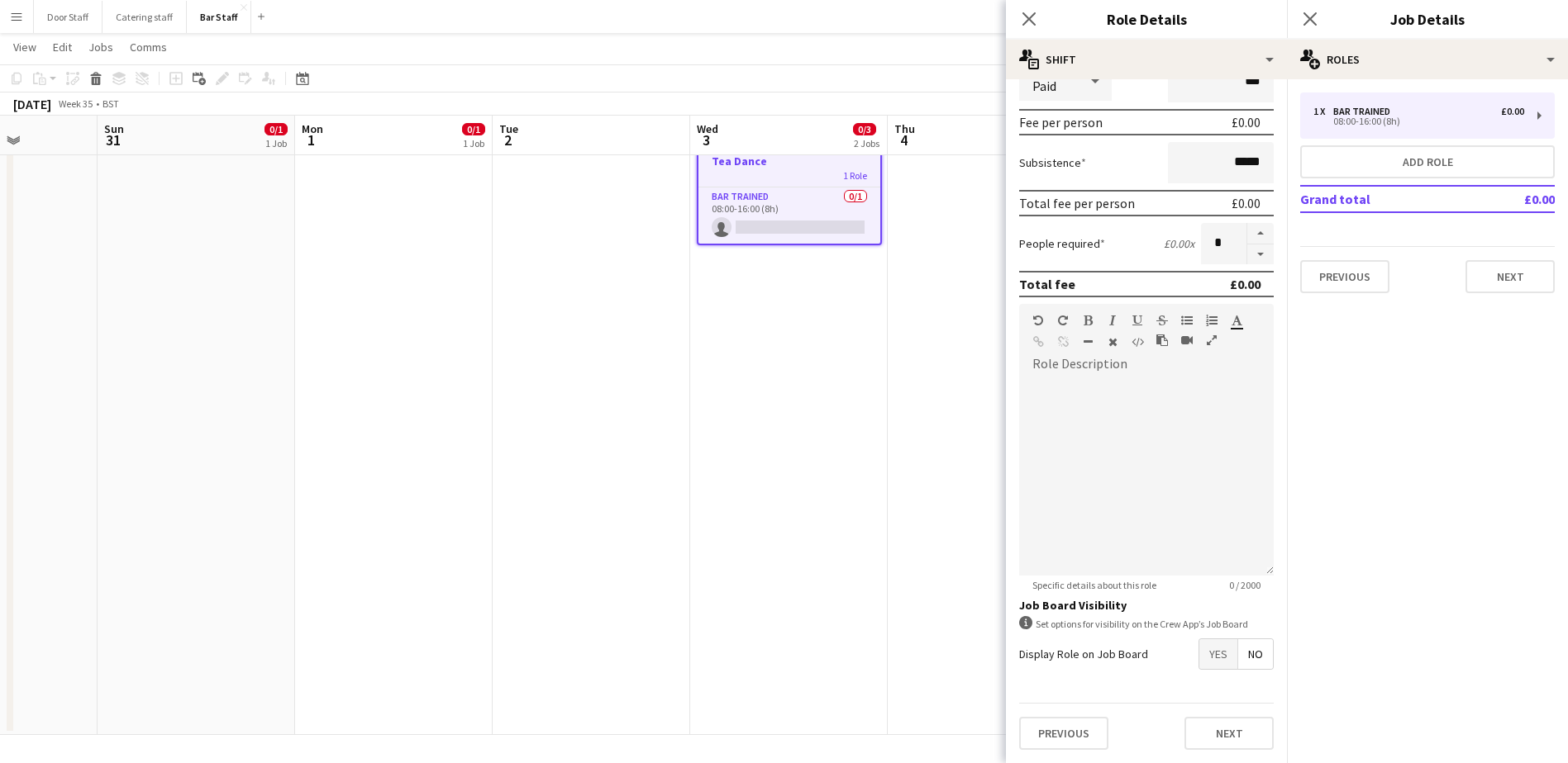
click at [1208, 650] on span "Yes" at bounding box center [1218, 654] width 38 height 30
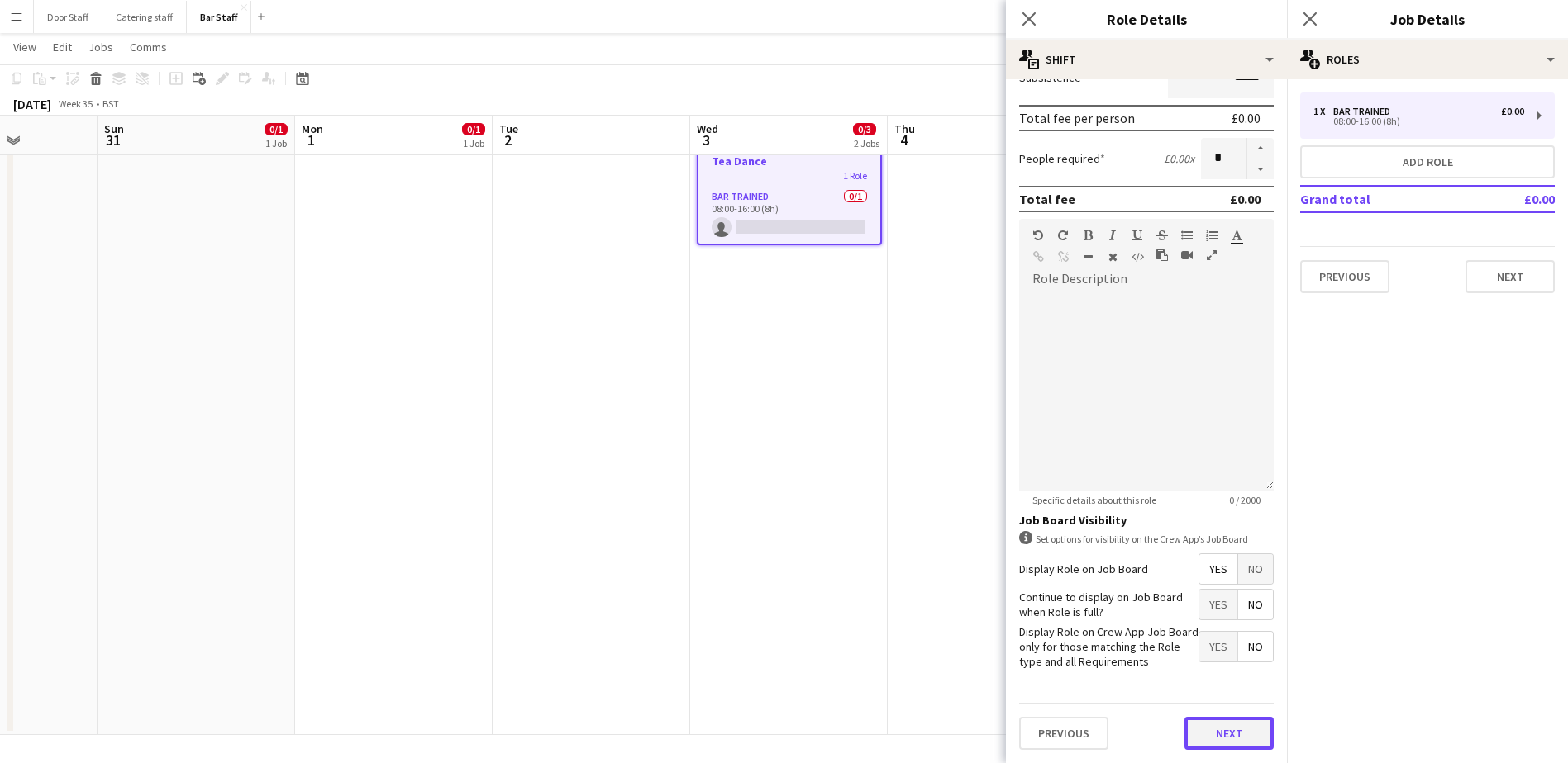
click at [1216, 729] on button "Next" at bounding box center [1229, 734] width 90 height 33
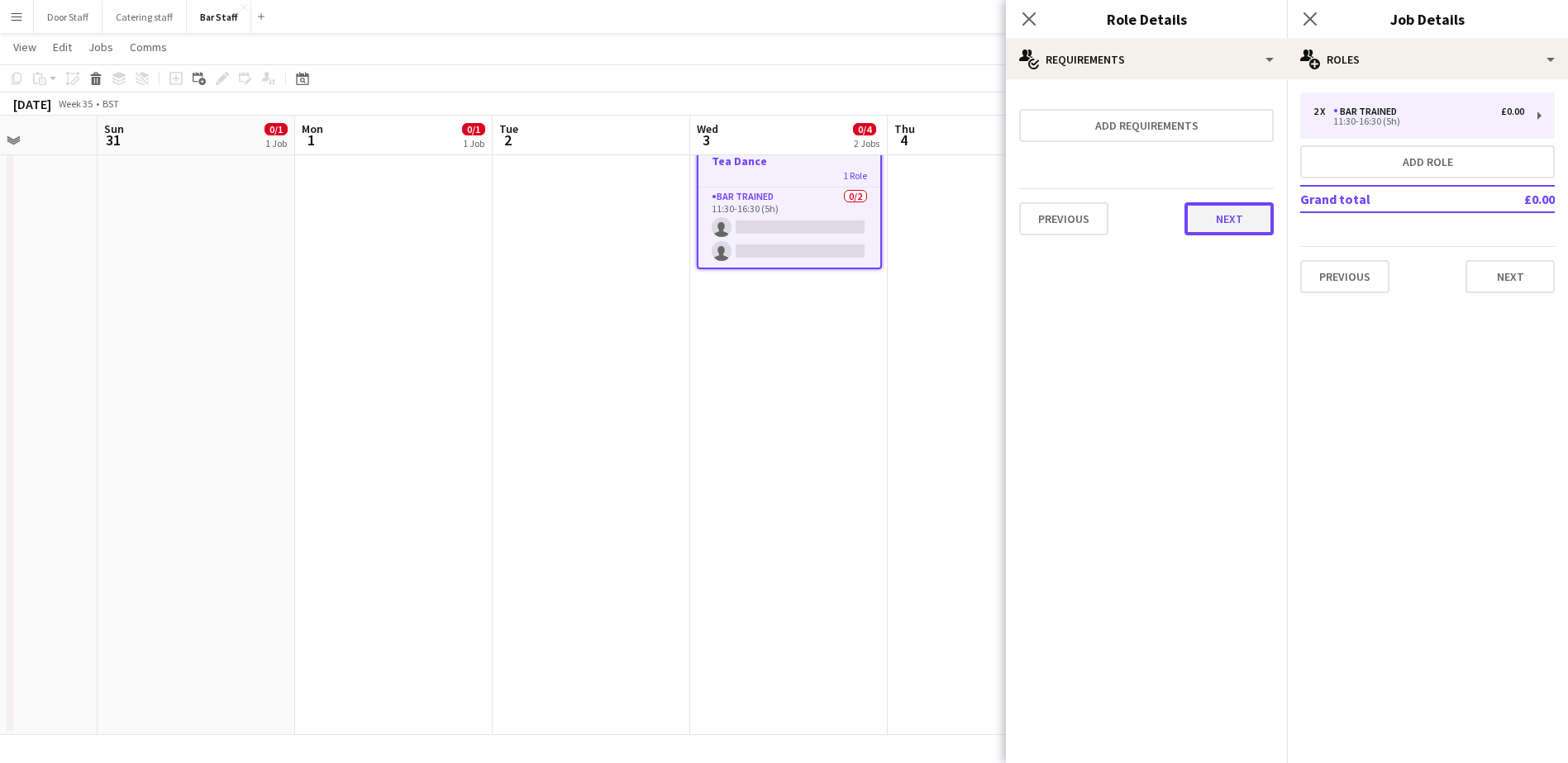
click at [1223, 214] on button "Next" at bounding box center [1229, 219] width 90 height 33
click at [1223, 222] on button "Finish" at bounding box center [1242, 221] width 62 height 33
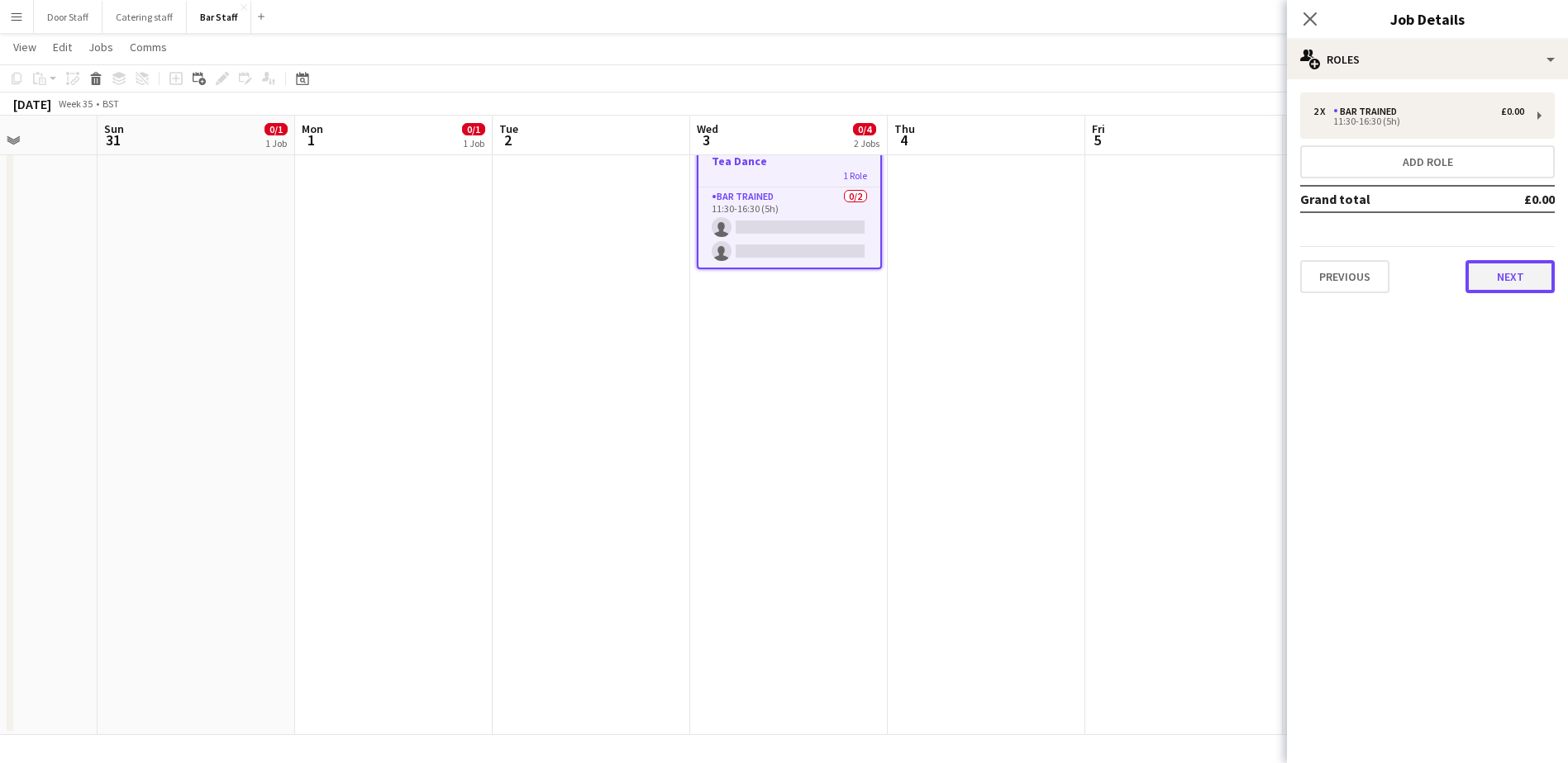
click at [1513, 282] on button "Next" at bounding box center [1510, 276] width 90 height 33
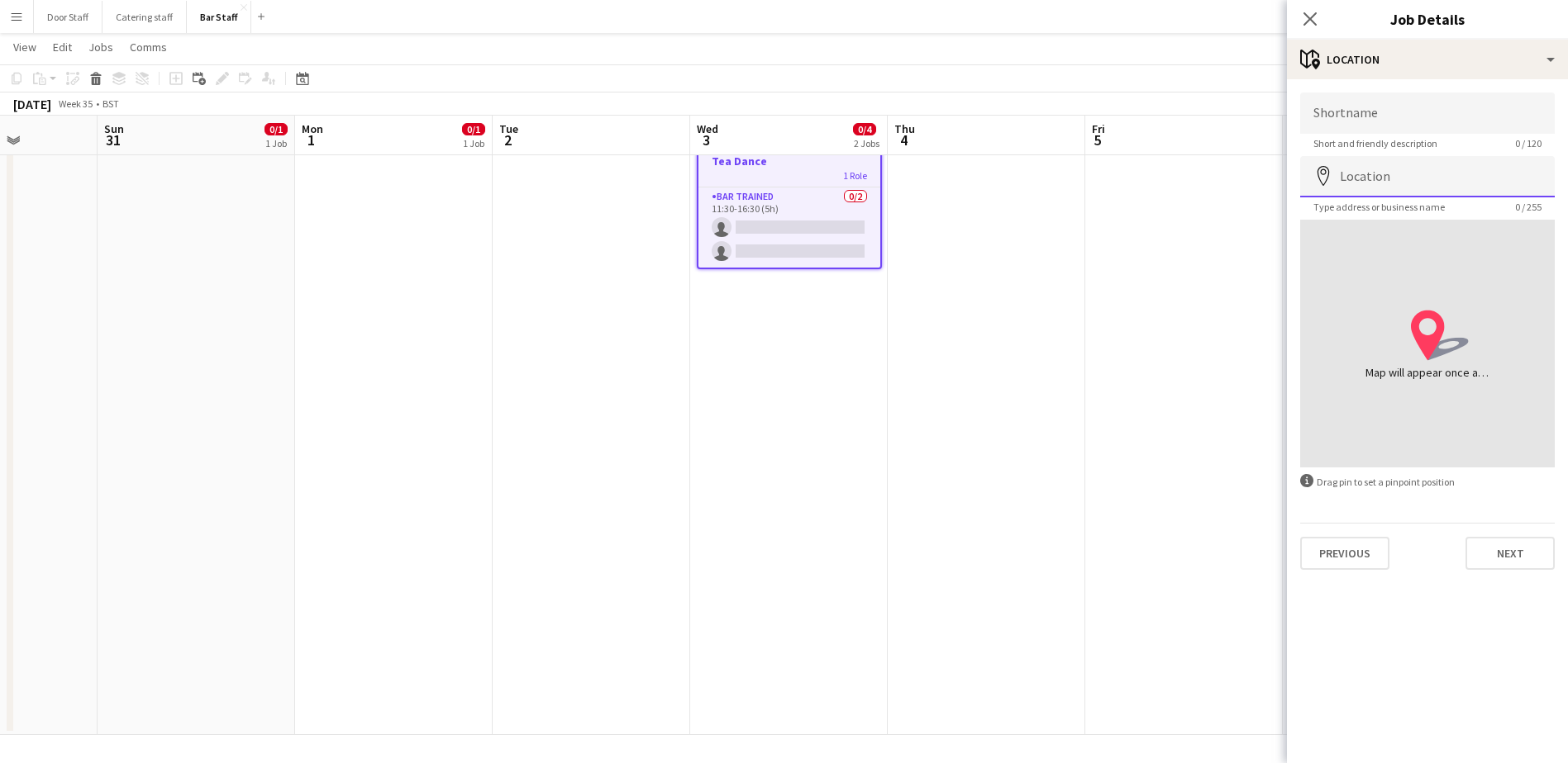
click at [1392, 190] on input "Location" at bounding box center [1427, 177] width 254 height 41
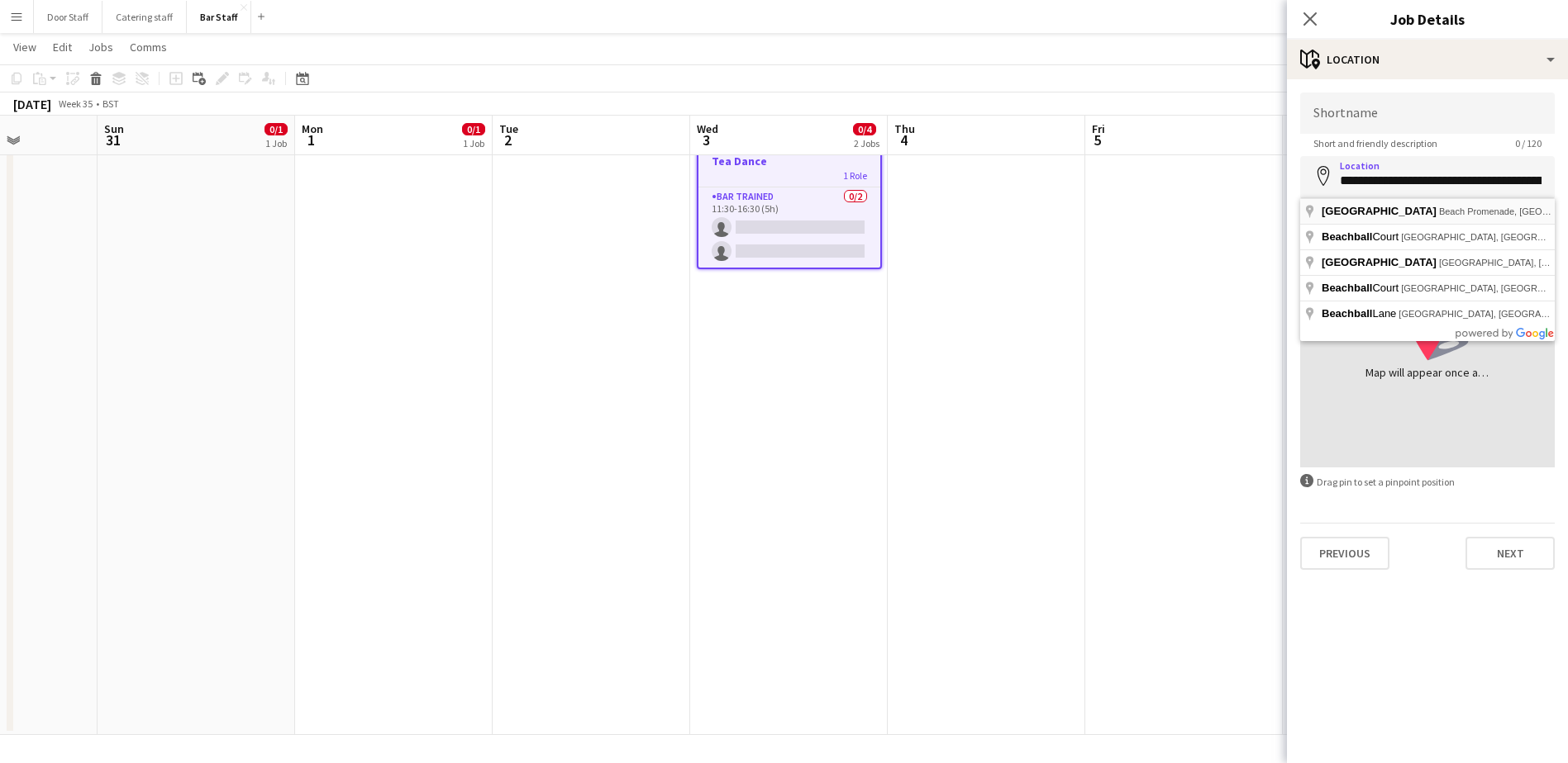
type input "**********"
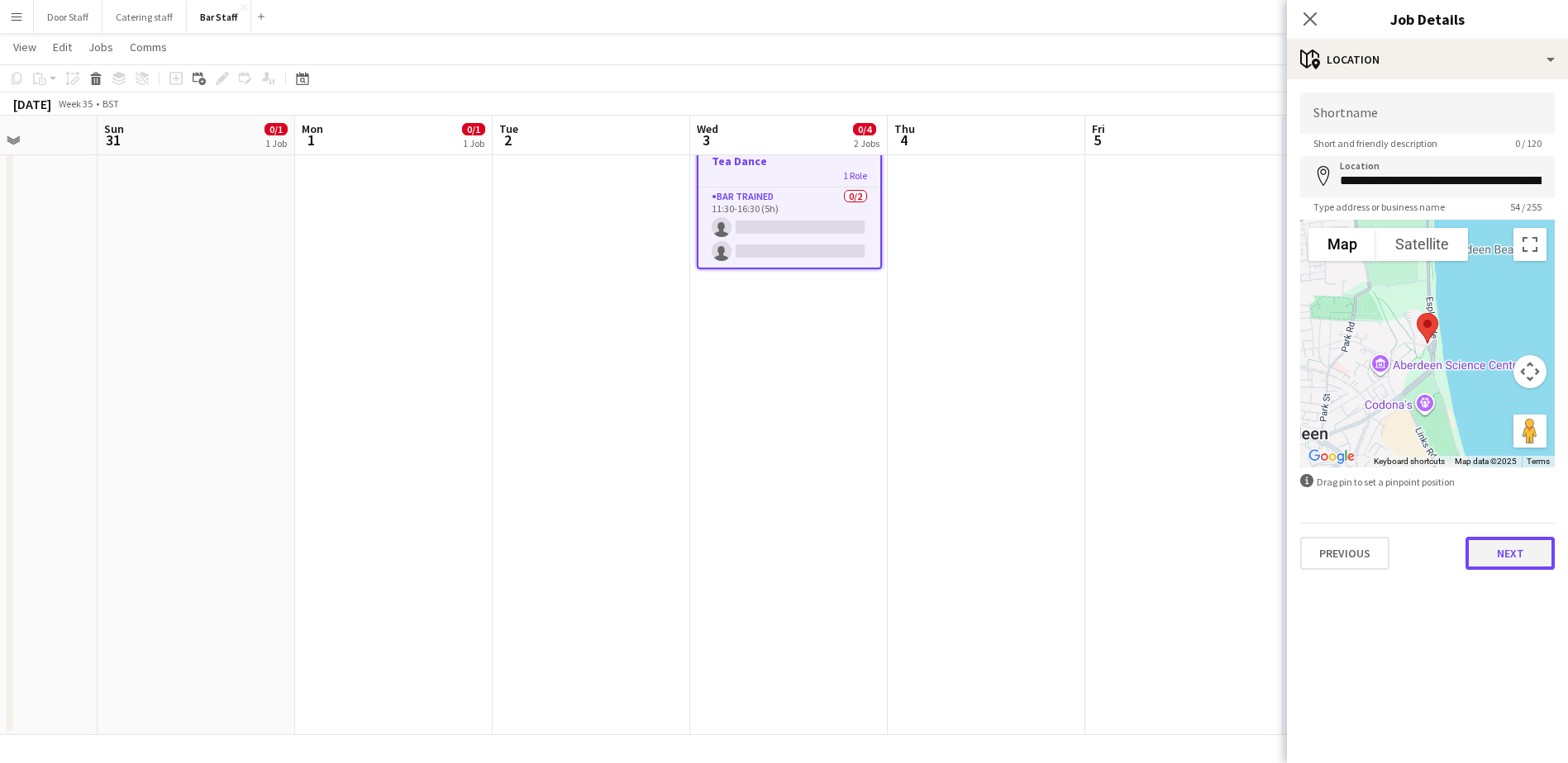
click at [1518, 556] on button "Next" at bounding box center [1510, 553] width 90 height 33
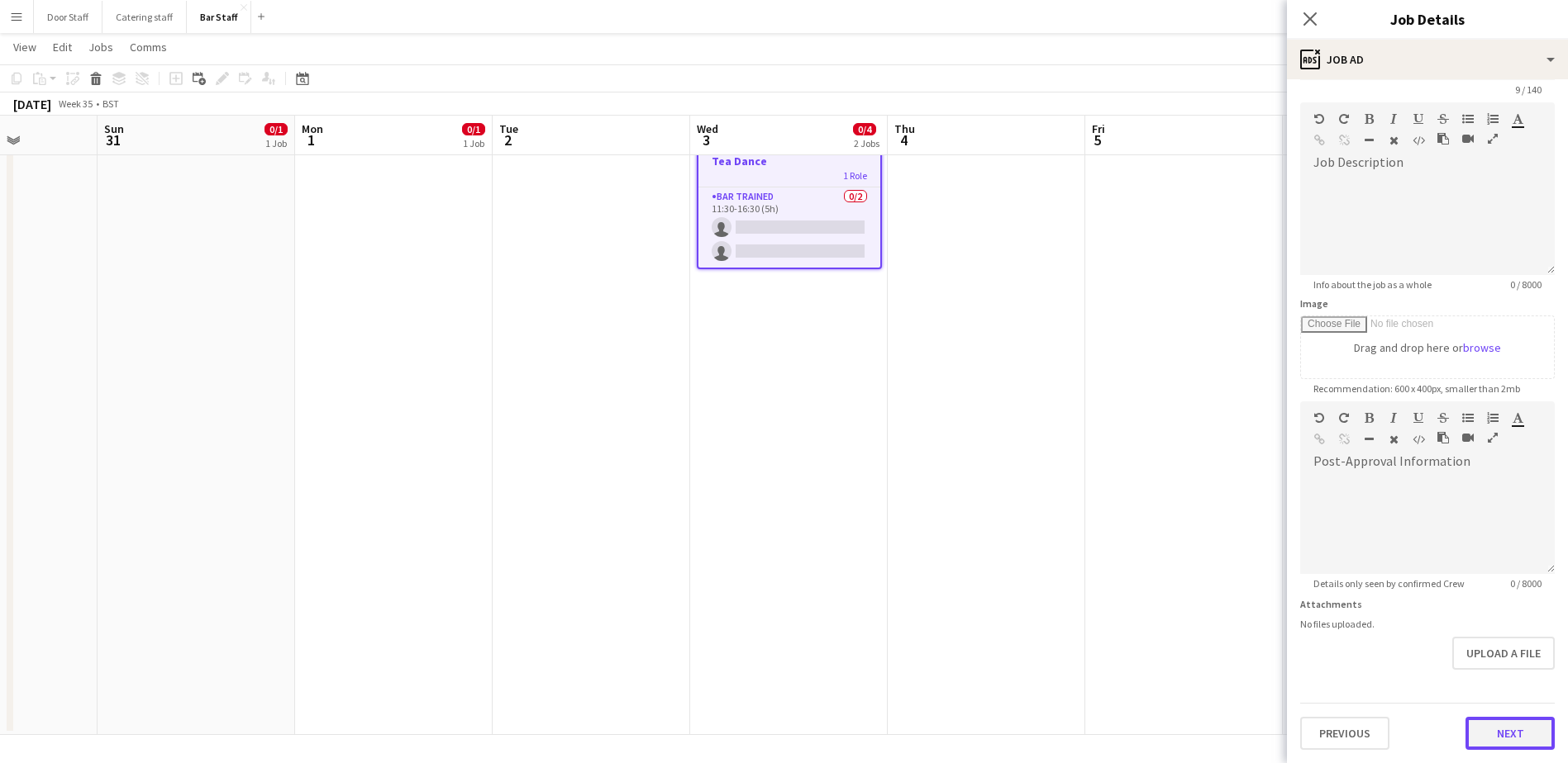
click at [1494, 681] on form "Headline ********* 9 / 140 Job Description default Heading 1 Heading 2 Heading …" at bounding box center [1427, 394] width 281 height 711
click at [1510, 726] on button "Next" at bounding box center [1510, 734] width 90 height 33
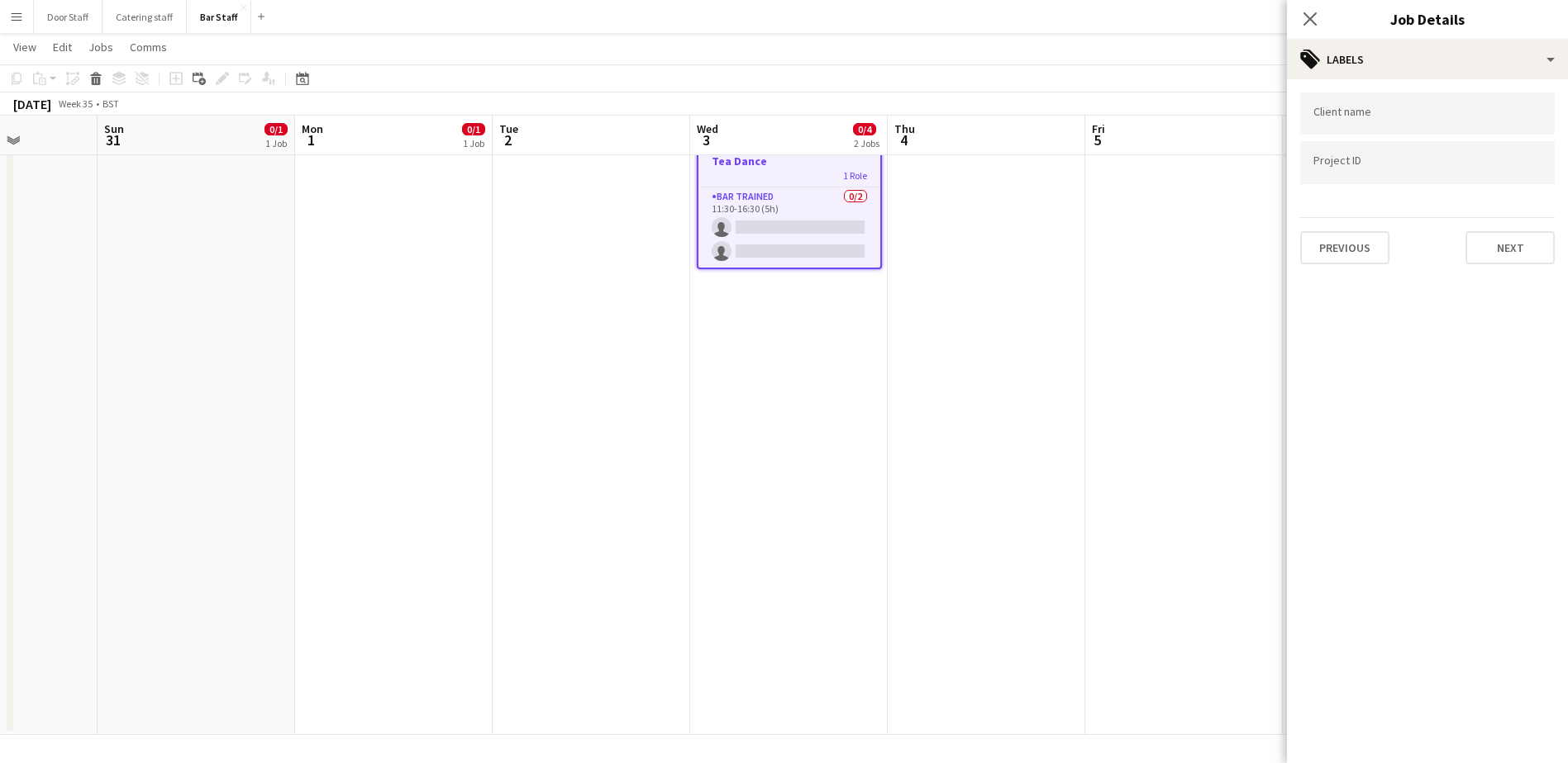
scroll to position [0, 0]
click at [1512, 233] on button "Next" at bounding box center [1510, 248] width 90 height 33
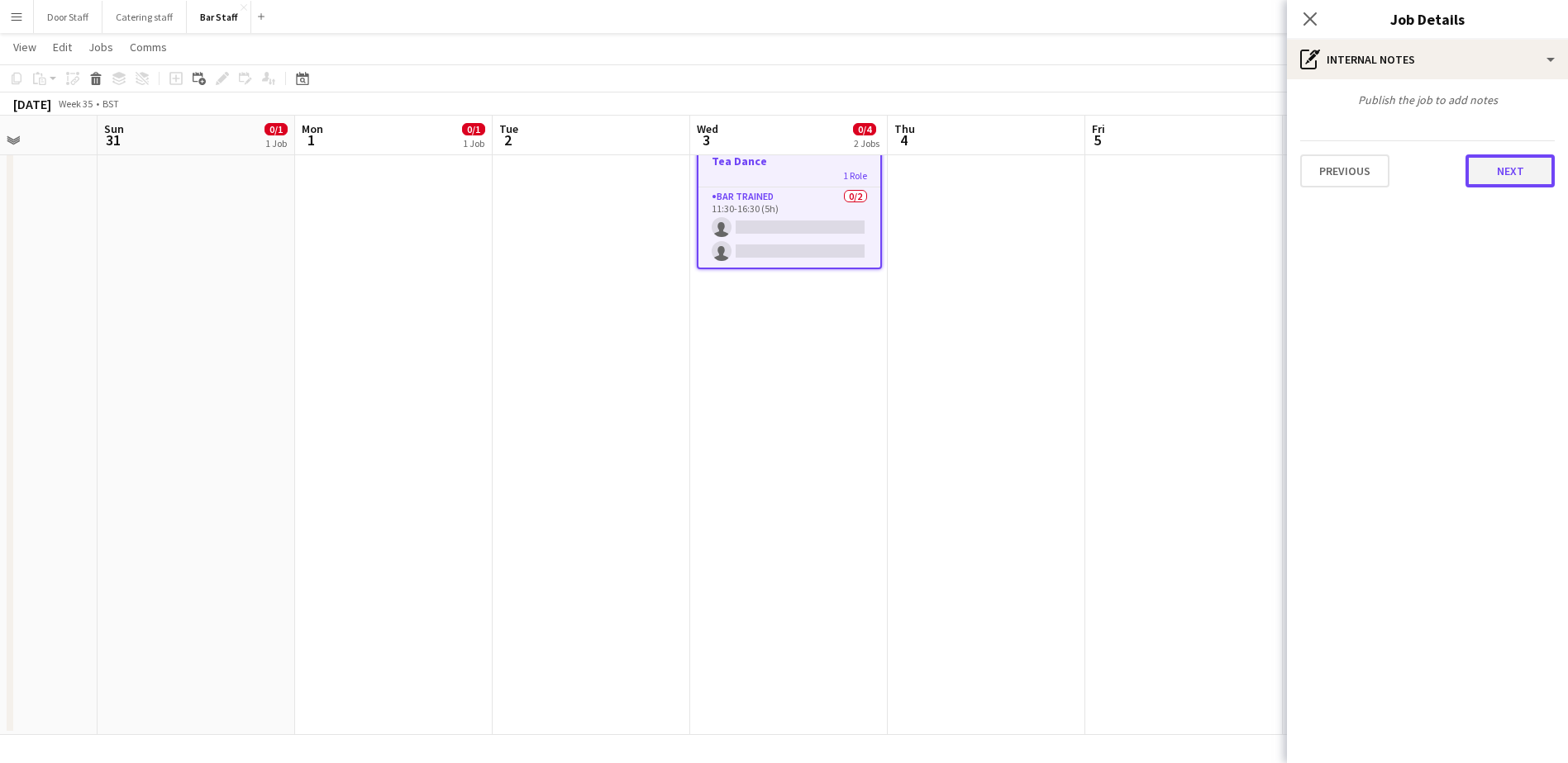
click at [1503, 169] on button "Next" at bounding box center [1510, 171] width 90 height 33
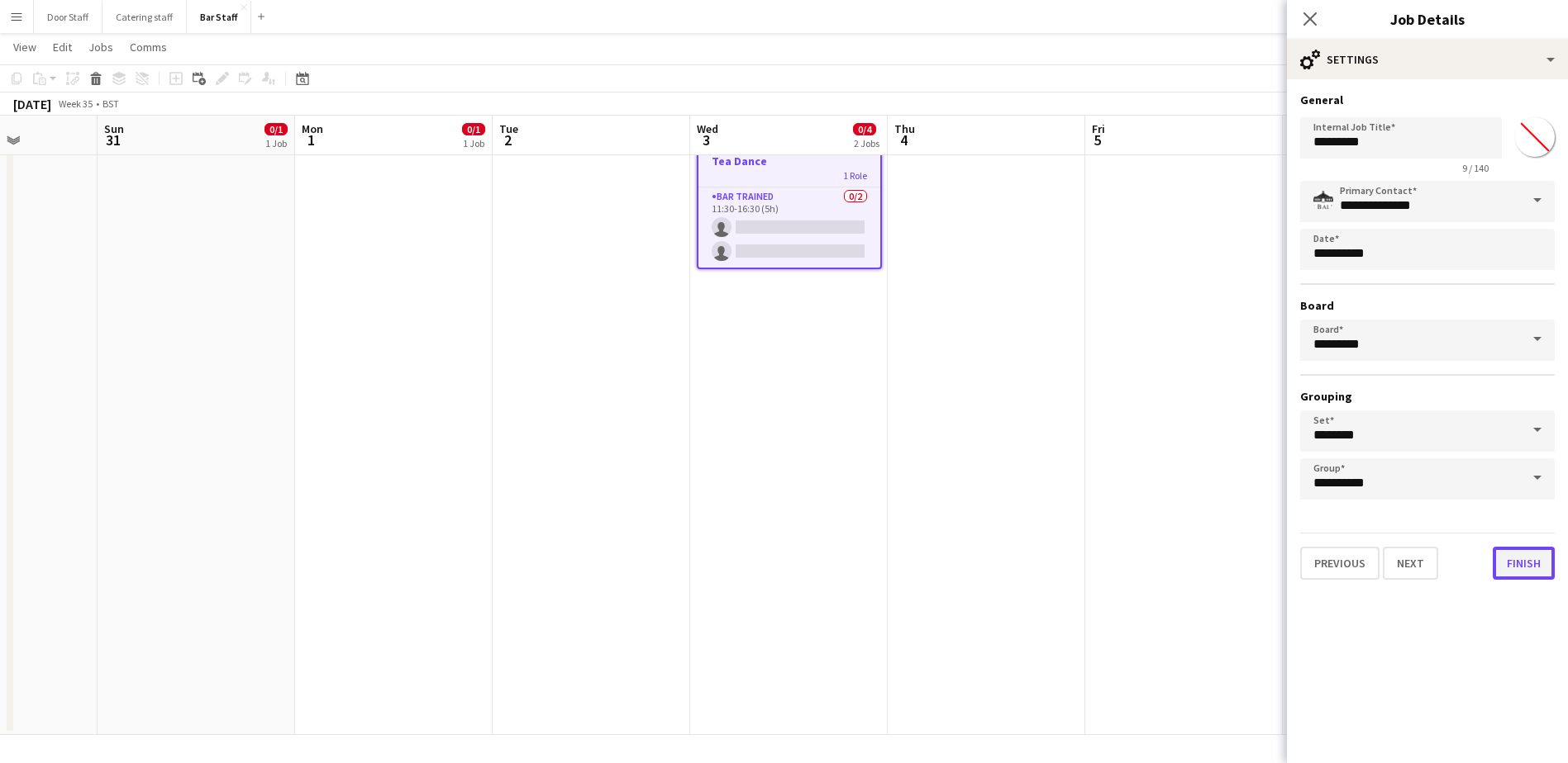
click at [1540, 568] on button "Finish" at bounding box center [1523, 563] width 62 height 33
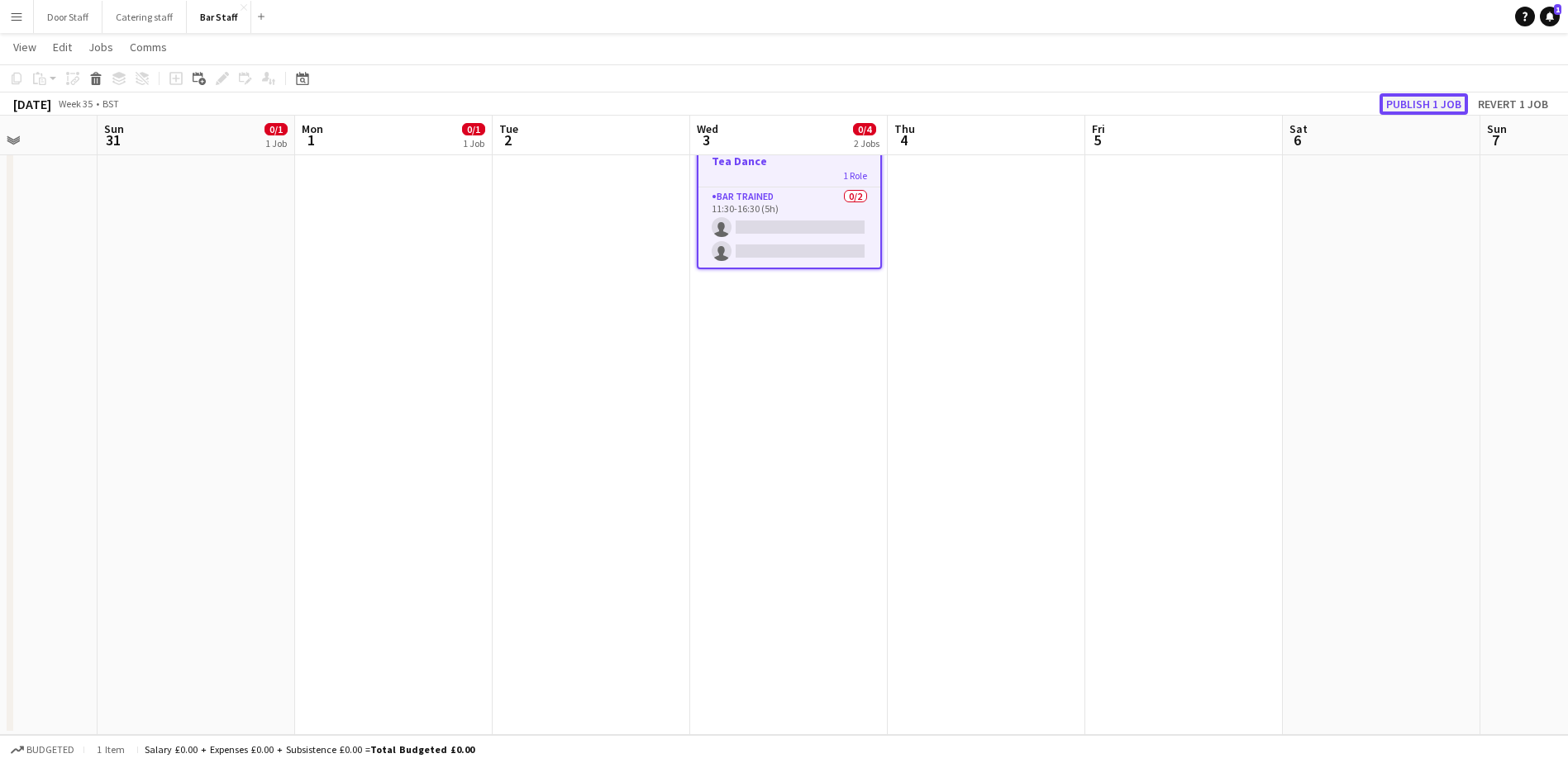
click at [1428, 106] on button "Publish 1 job" at bounding box center [1423, 103] width 89 height 22
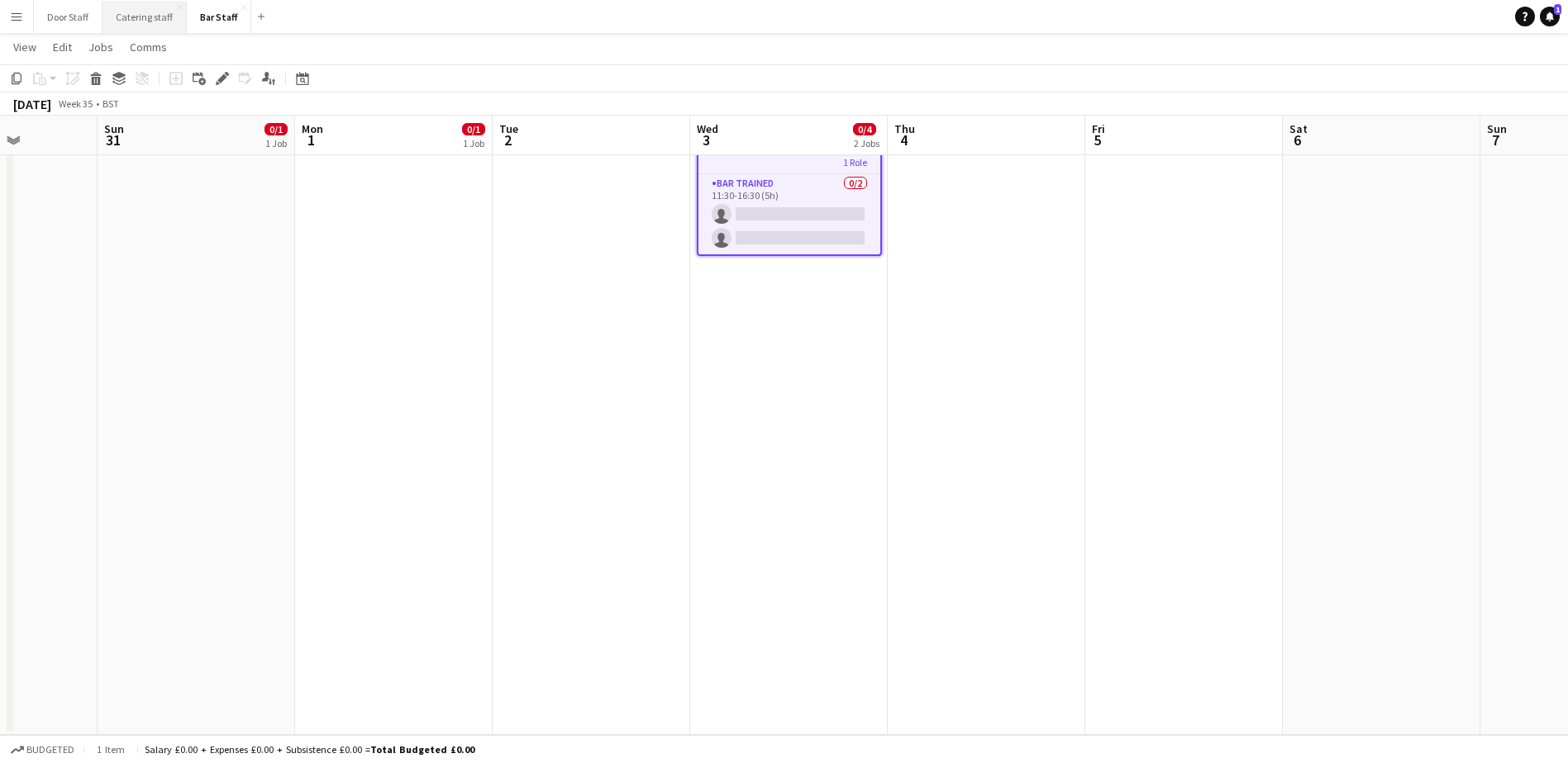
click at [135, 11] on button "Catering staff Close" at bounding box center [145, 16] width 84 height 32
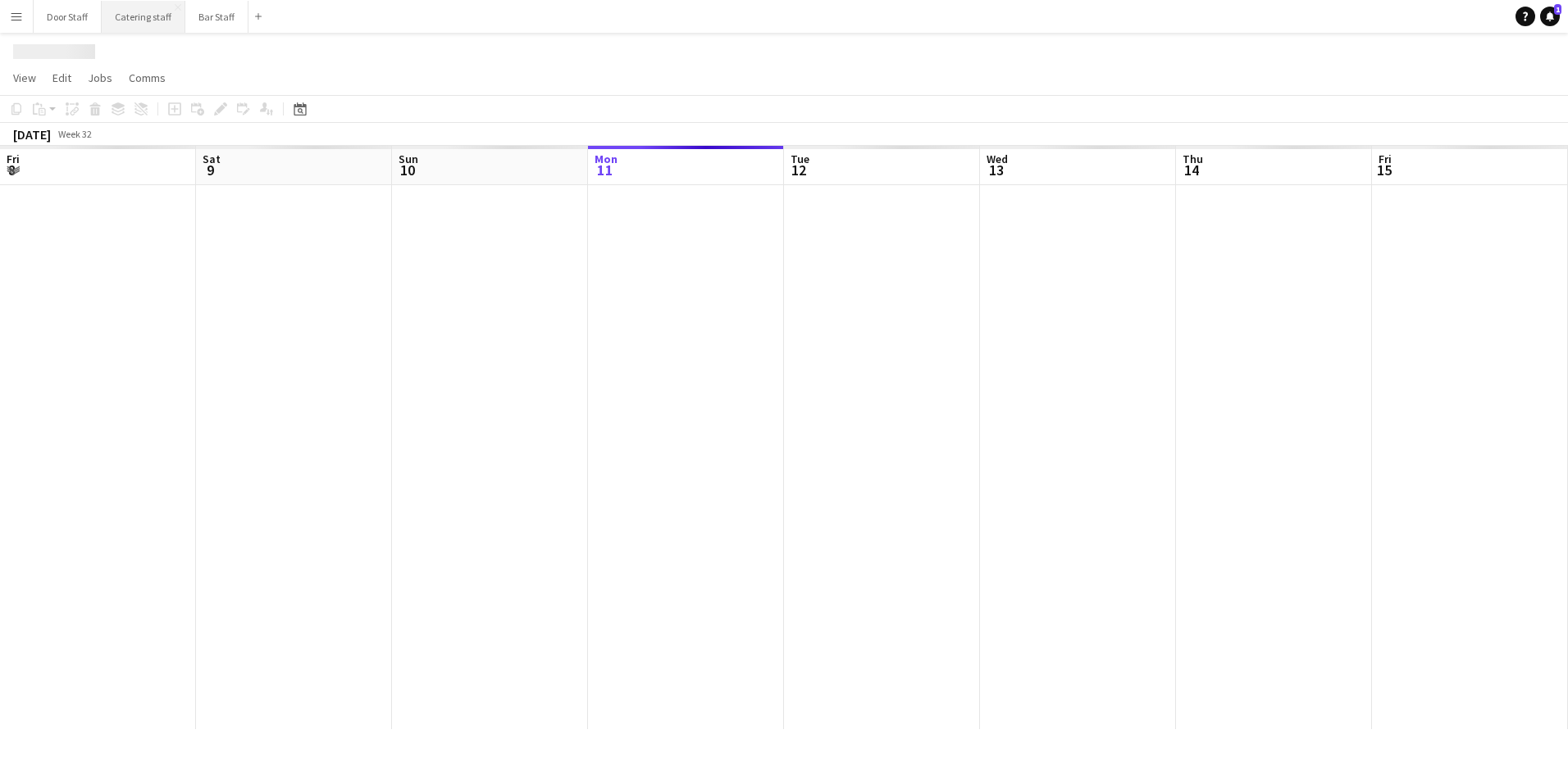
scroll to position [0, 392]
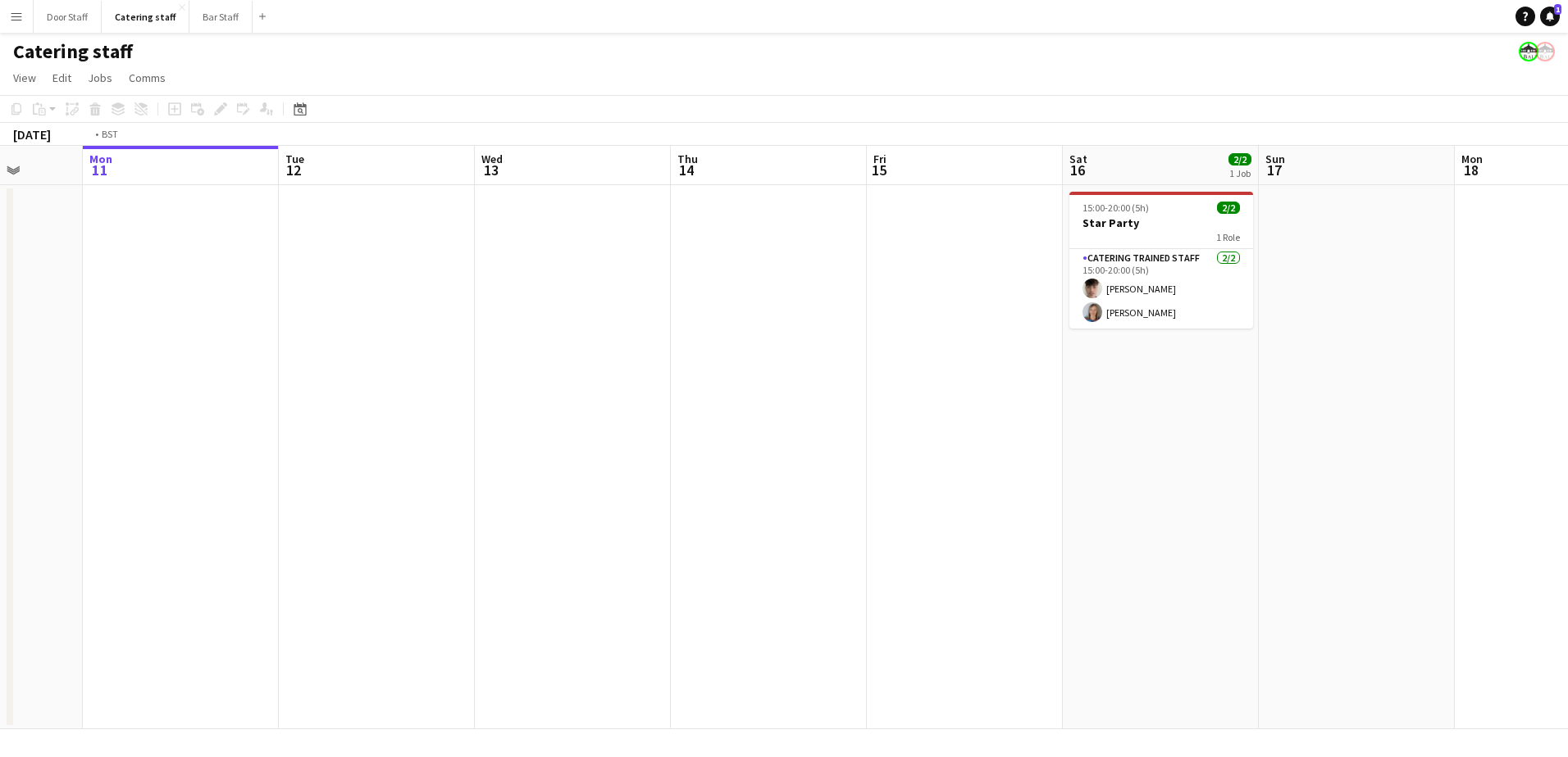
drag, startPoint x: 846, startPoint y: 457, endPoint x: 137, endPoint y: 461, distance: 709.0
click at [137, 459] on app-calendar-viewport "Fri 8 1/1 1 Job Sat 9 3/3 1 Job Sun 10 Mon 11 Tue 12 Wed 13 Thu 14 Fri 15 Sat 1…" at bounding box center [784, 437] width 1568 height 584
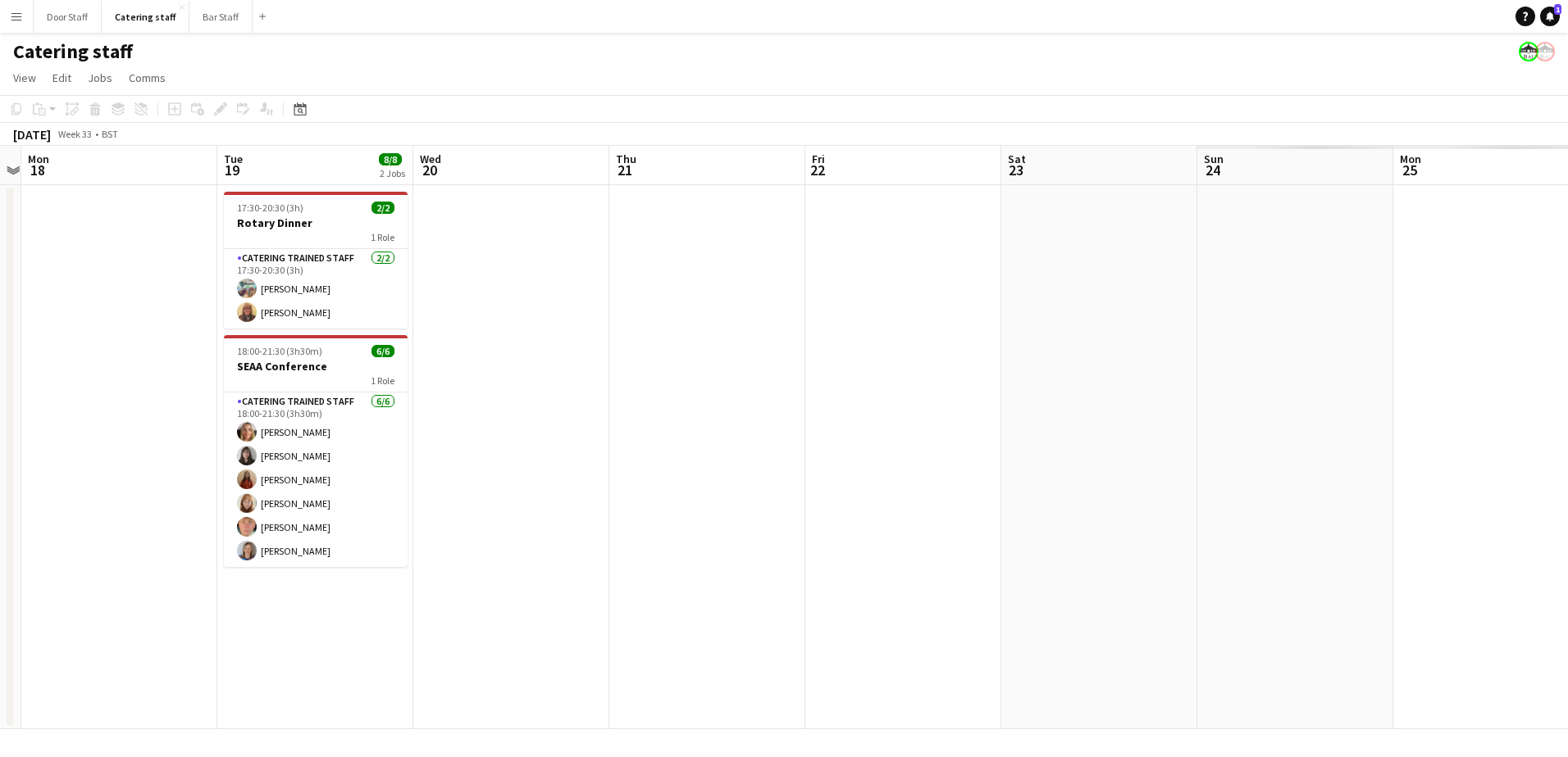
drag, startPoint x: 779, startPoint y: 462, endPoint x: 300, endPoint y: 457, distance: 479.0
click at [35, 462] on app-calendar-viewport "Fri 15 Sat 16 2/2 1 Job Sun 17 Mon 18 Tue 19 8/8 2 Jobs Wed 20 Thu 21 Fri 22 Sa…" at bounding box center [784, 437] width 1568 height 584
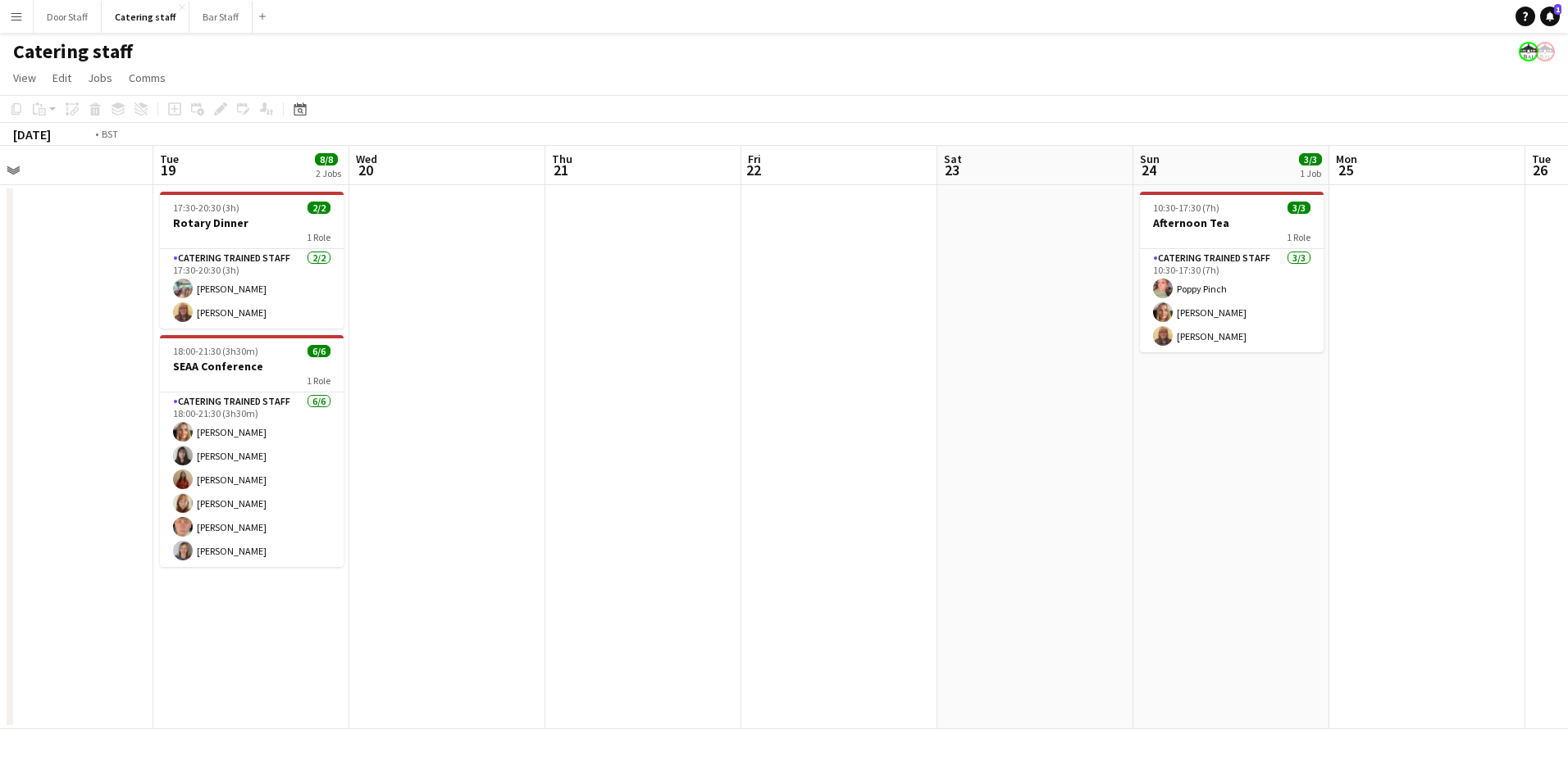
drag, startPoint x: 981, startPoint y: 403, endPoint x: 179, endPoint y: 381, distance: 802.3
click at [187, 381] on app-calendar-viewport "Fri 15 Sat 16 2/2 1 Job Sun 17 Mon 18 Tue 19 8/8 2 Jobs Wed 20 Thu 21 Fri 22 Sa…" at bounding box center [784, 437] width 1568 height 584
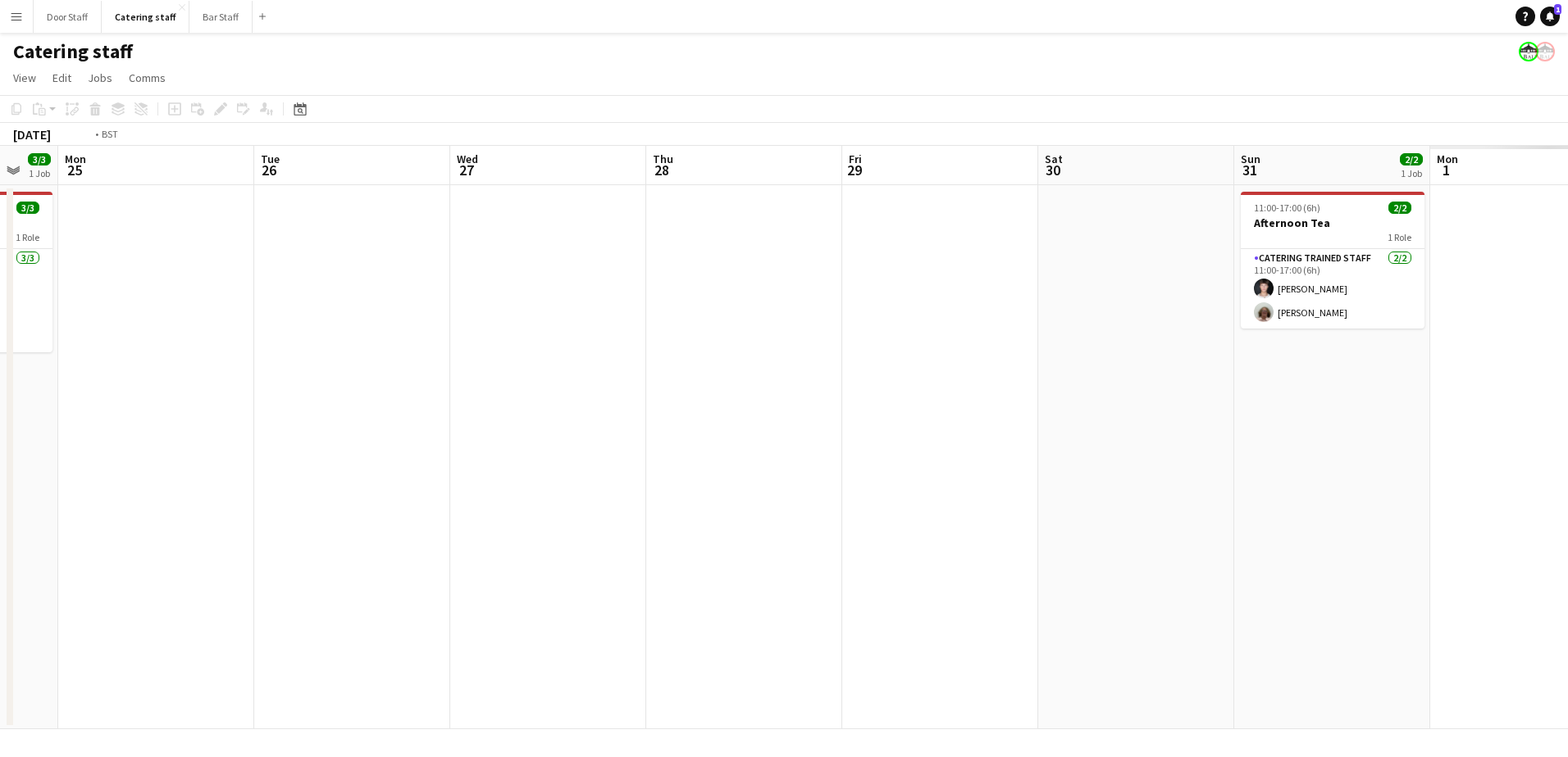
drag, startPoint x: 990, startPoint y: 364, endPoint x: 81, endPoint y: 396, distance: 909.6
click at [63, 396] on app-calendar-viewport "Thu 21 Fri 22 Sat 23 Sun 24 3/3 1 Job Mon 25 Tue 26 Wed 27 Thu 28 Fri 29 Sat 30…" at bounding box center [784, 437] width 1568 height 584
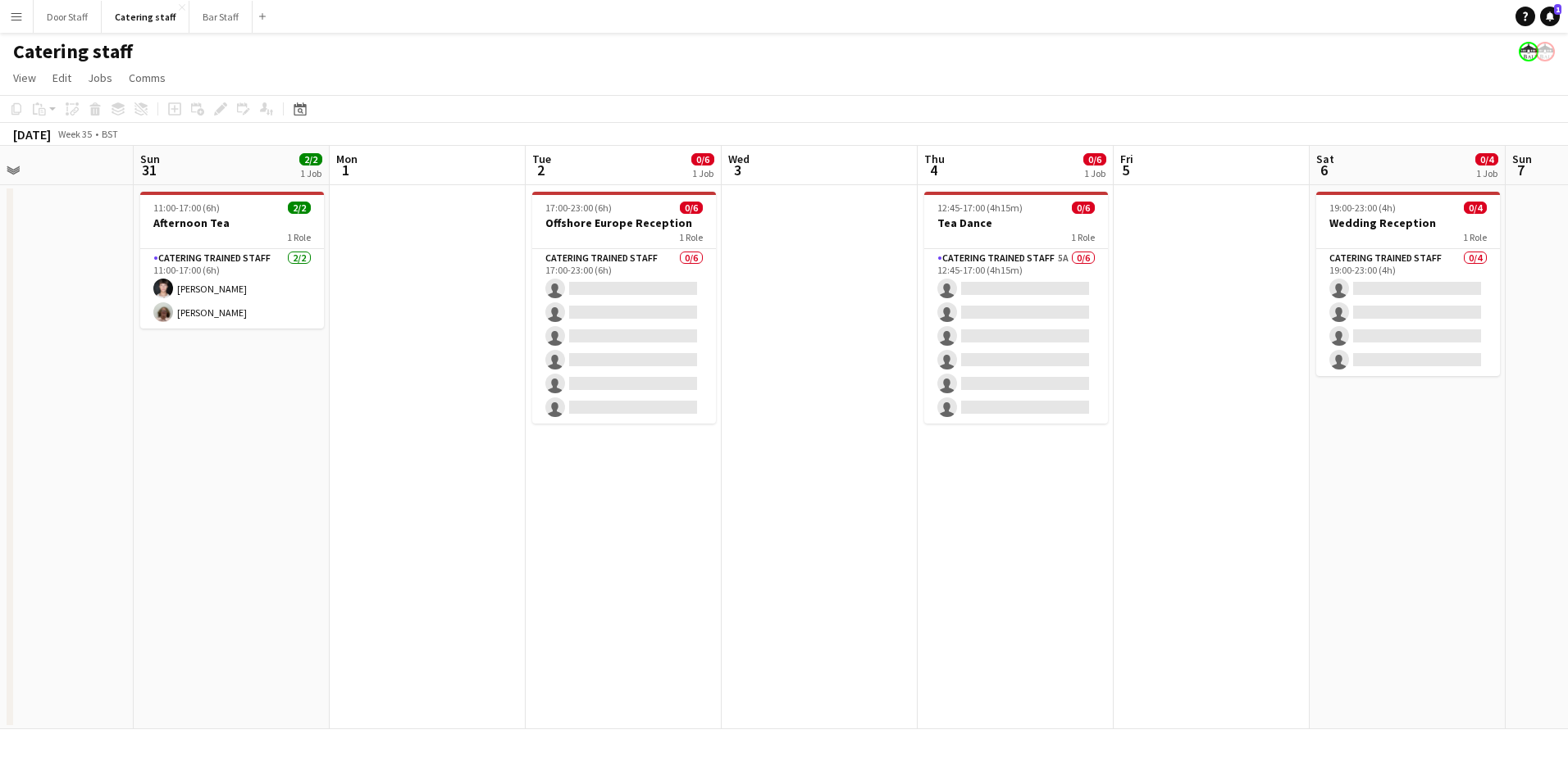
scroll to position [0, 499]
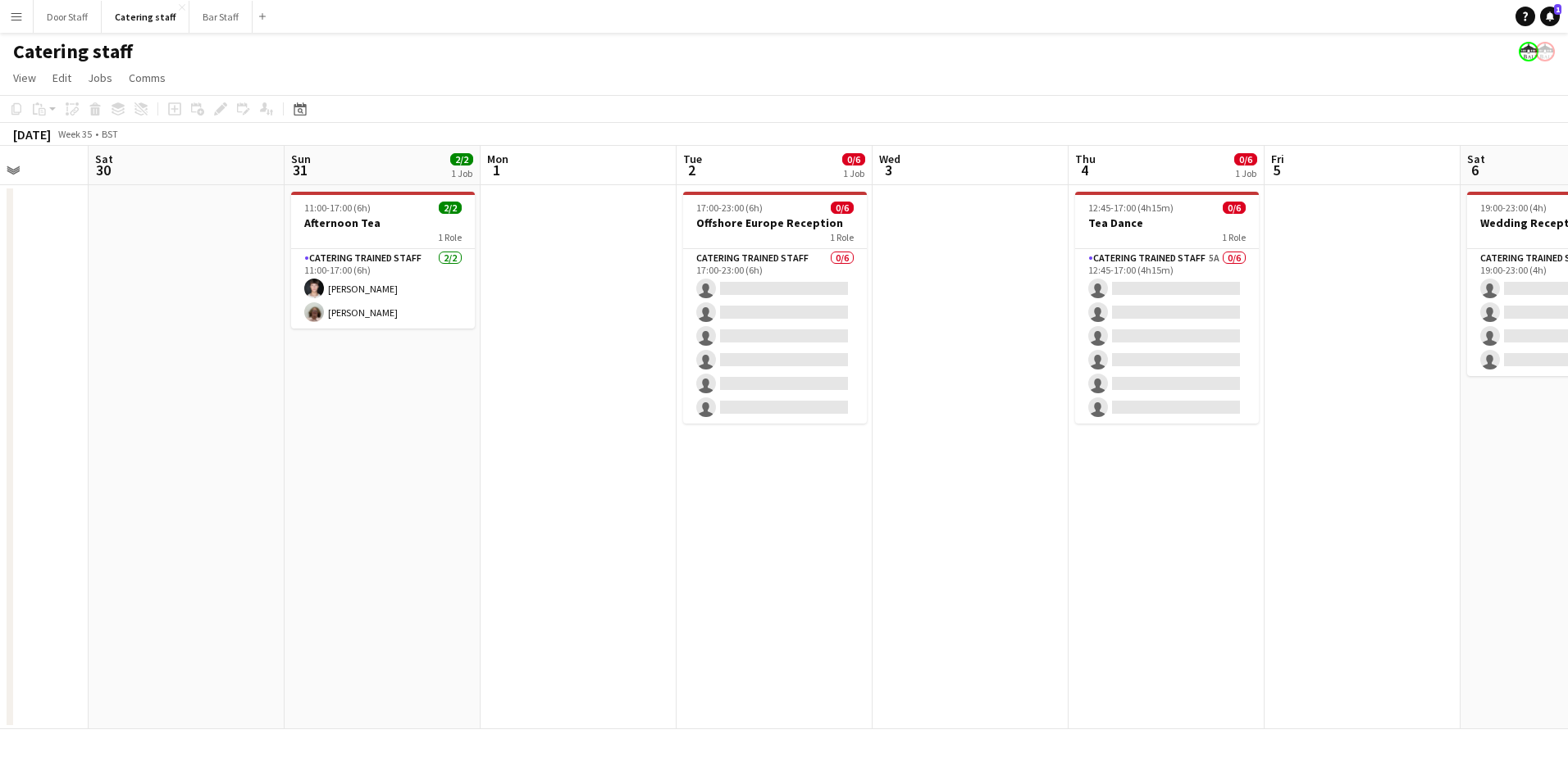
drag, startPoint x: 927, startPoint y: 442, endPoint x: 73, endPoint y: 448, distance: 854.0
click at [73, 448] on app-calendar-viewport "Wed 27 Thu 28 Fri 29 Sat 30 Sun 31 2/2 1 Job Mon 1 Tue 2 0/6 1 Job Wed 3 Thu 4 …" at bounding box center [784, 437] width 1568 height 584
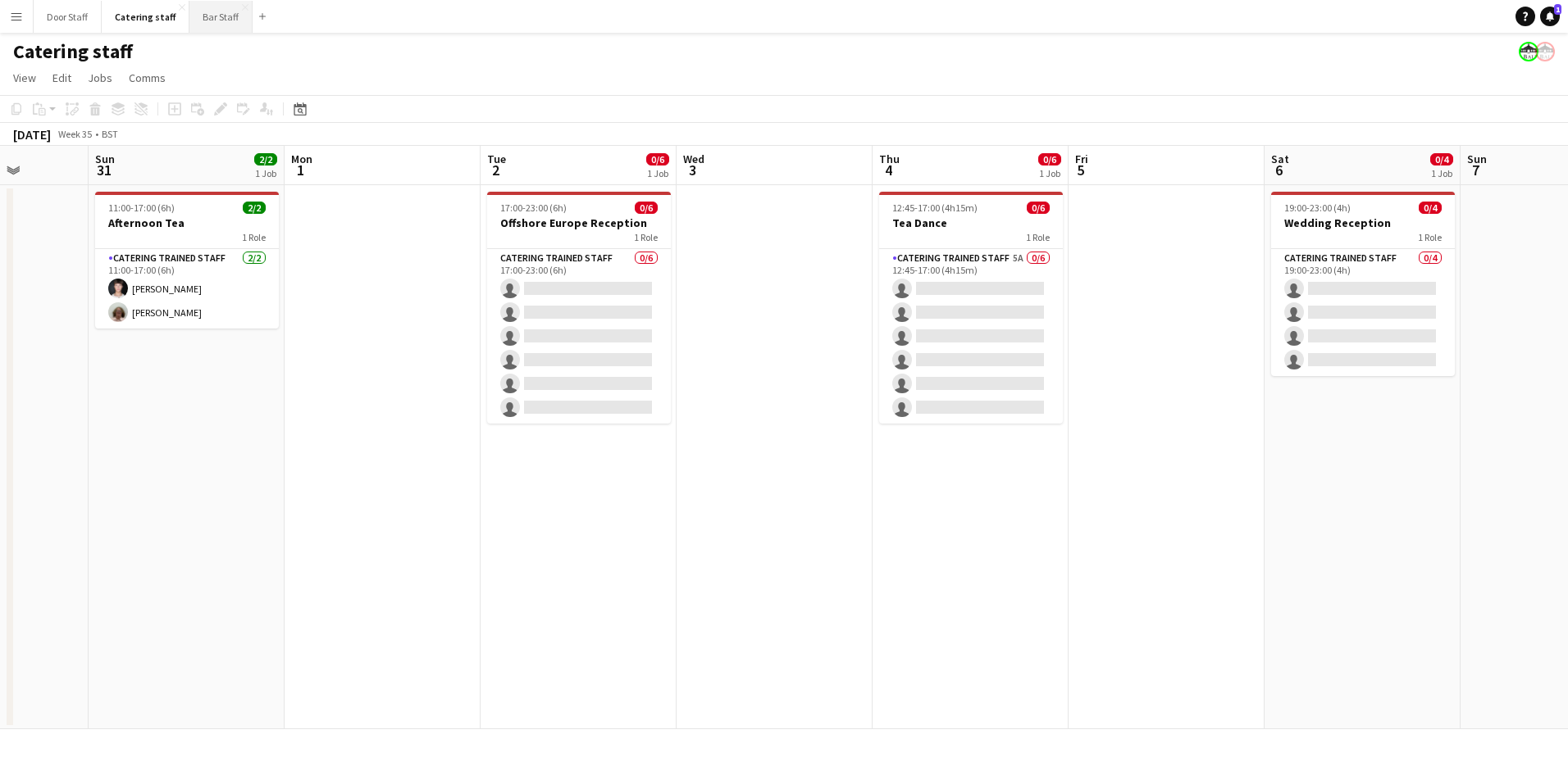
click at [209, 15] on button "Bar Staff Close" at bounding box center [221, 16] width 63 height 32
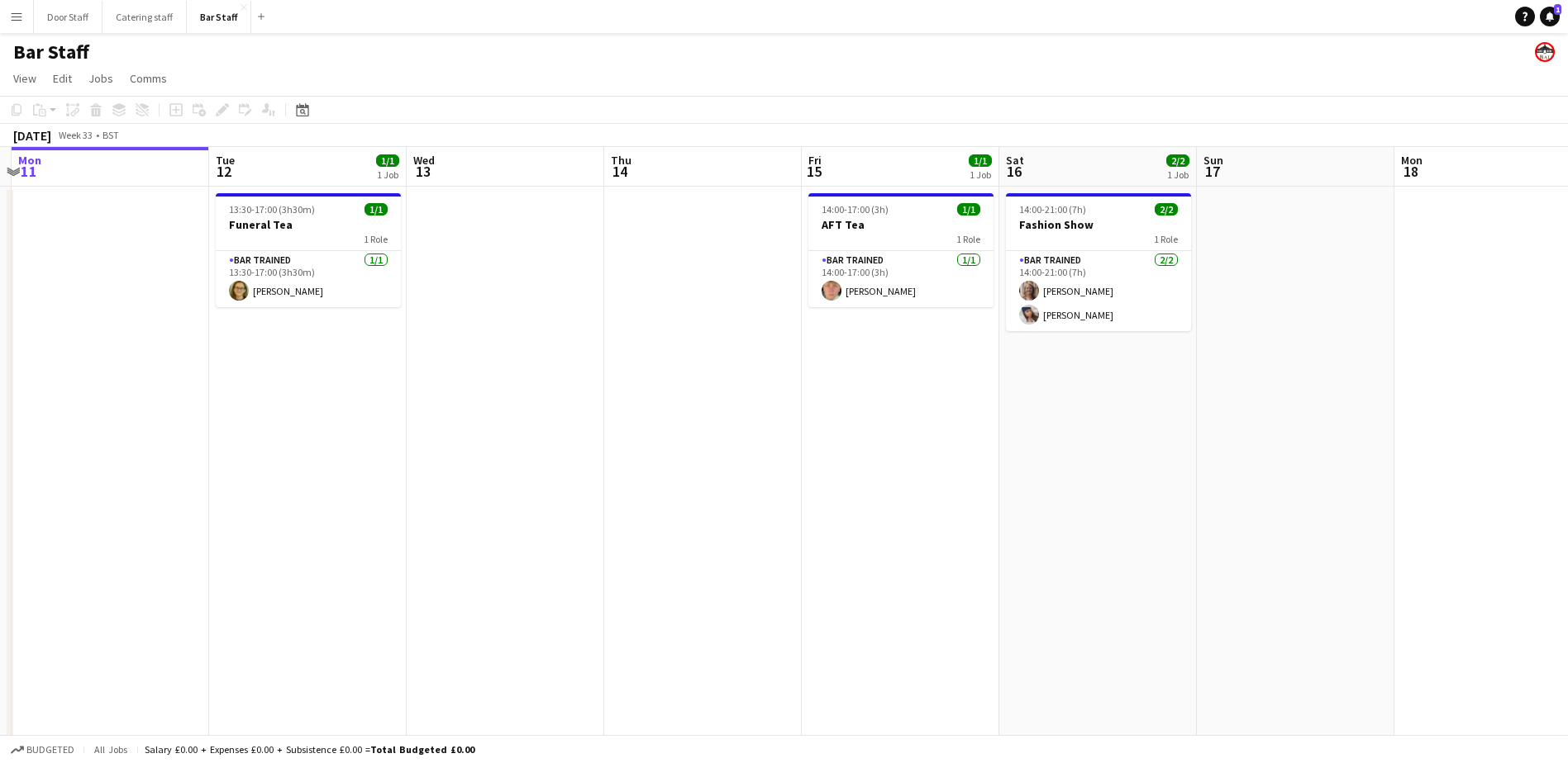
drag, startPoint x: 763, startPoint y: 369, endPoint x: 146, endPoint y: 357, distance: 617.1
click at [146, 357] on app-calendar-viewport "Fri 8 13/13 2 Jobs Sat 9 16/19 5 Jobs Sun 10 Mon 11 Tue 12 1/1 1 Job Wed 13 Thu…" at bounding box center [784, 553] width 1568 height 811
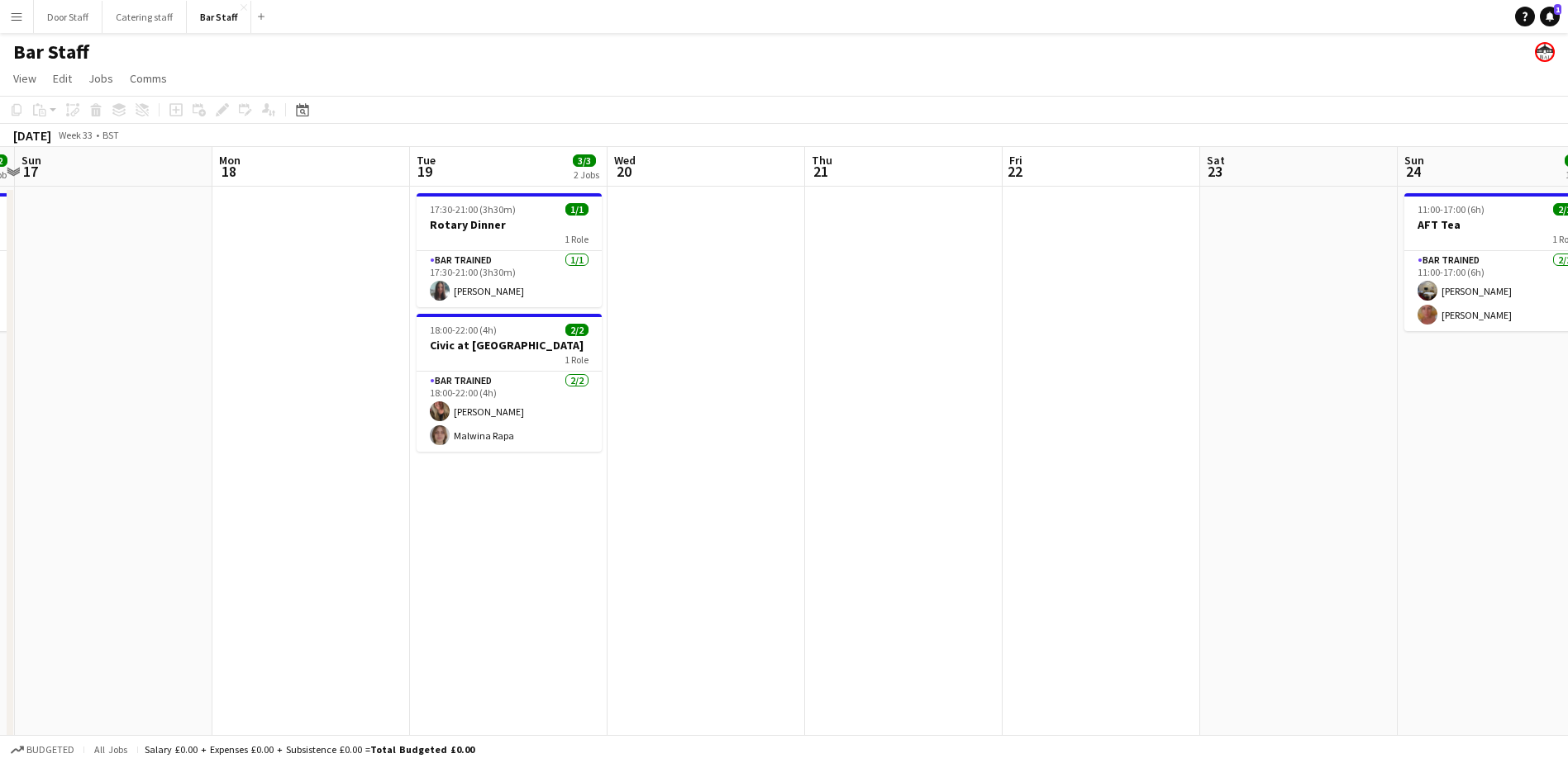
drag, startPoint x: 803, startPoint y: 463, endPoint x: -3, endPoint y: 437, distance: 806.4
click at [0, 437] on html "Menu Boards Boards Boards All jobs Status Workforce Workforce My Workforce Recr…" at bounding box center [784, 493] width 1568 height 986
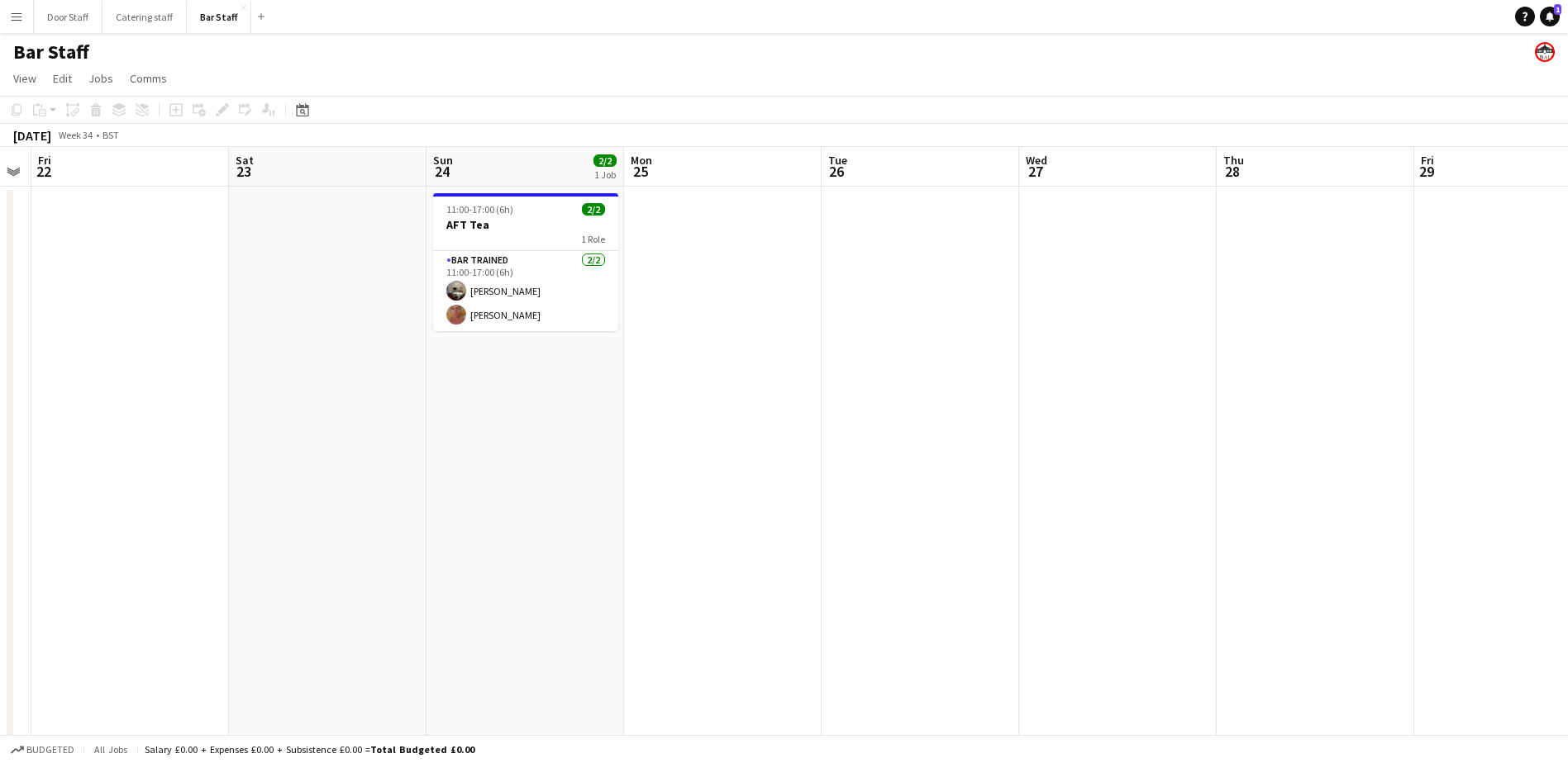
drag, startPoint x: 985, startPoint y: 431, endPoint x: 55, endPoint y: 434, distance: 930.0
click at [55, 434] on app-calendar-viewport "Tue 19 3/3 2 Jobs Wed 20 Thu 21 Fri 22 Sat 23 Sun 24 2/2 1 Job Mon 25 Tue 26 We…" at bounding box center [784, 553] width 1568 height 811
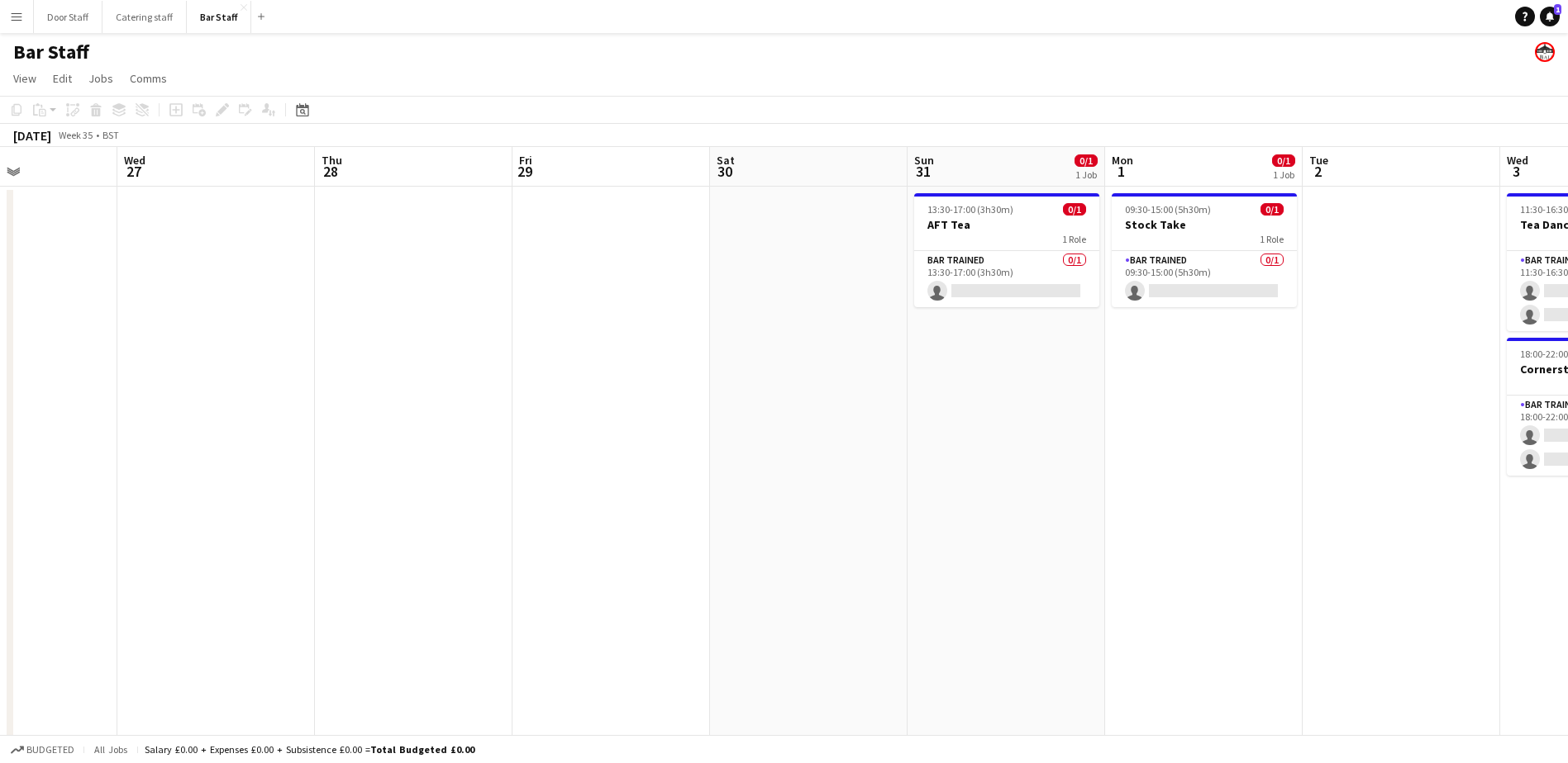
drag, startPoint x: 992, startPoint y: 432, endPoint x: -3, endPoint y: 445, distance: 995.1
click at [0, 445] on html "Menu Boards Boards Boards All jobs Status Workforce Workforce My Workforce Recr…" at bounding box center [784, 493] width 1568 height 986
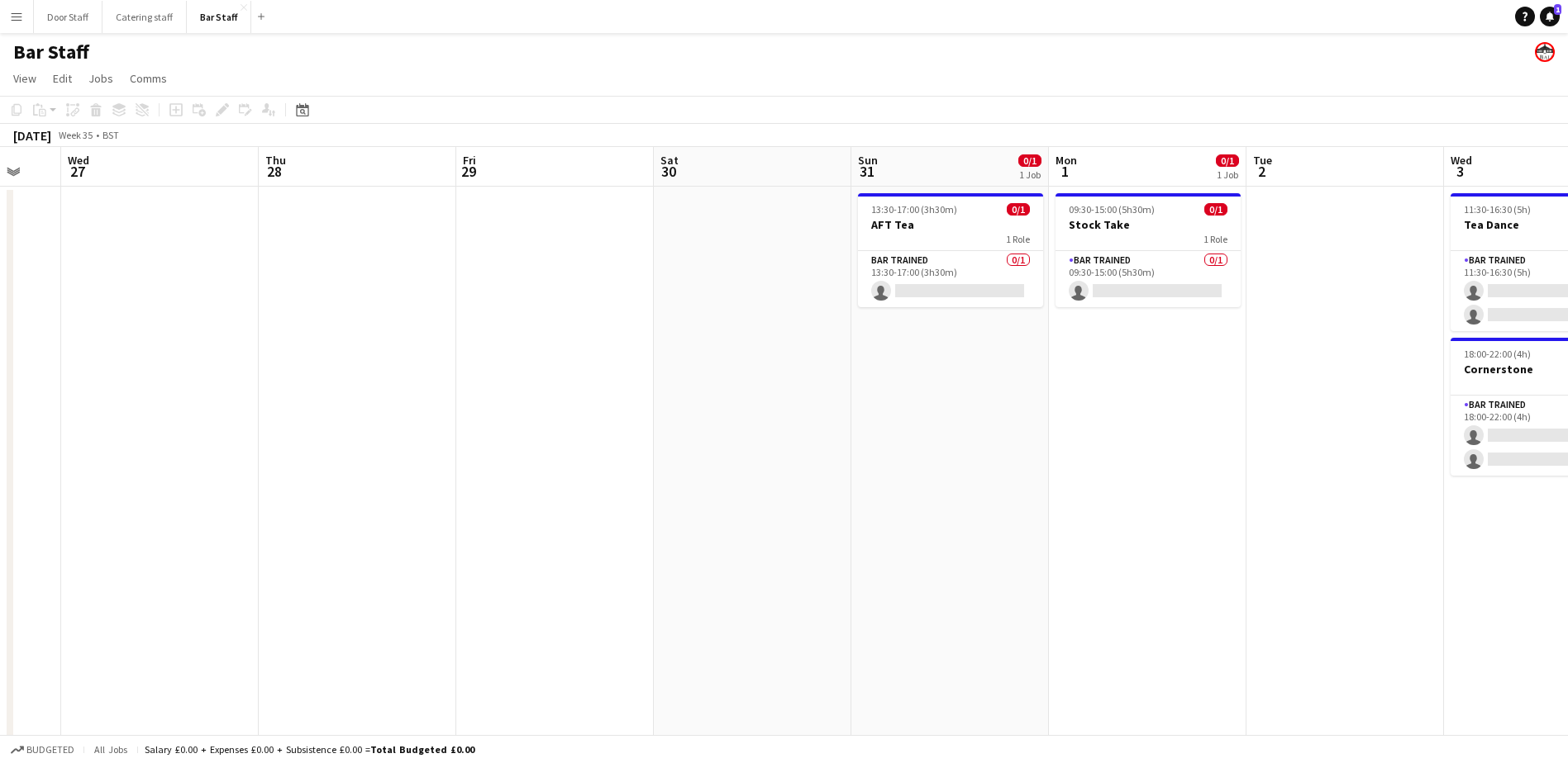
drag, startPoint x: 894, startPoint y: 442, endPoint x: 17, endPoint y: 438, distance: 877.0
click at [0, 443] on html "Menu Boards Boards Boards All jobs Status Workforce Workforce My Workforce Recr…" at bounding box center [784, 493] width 1568 height 986
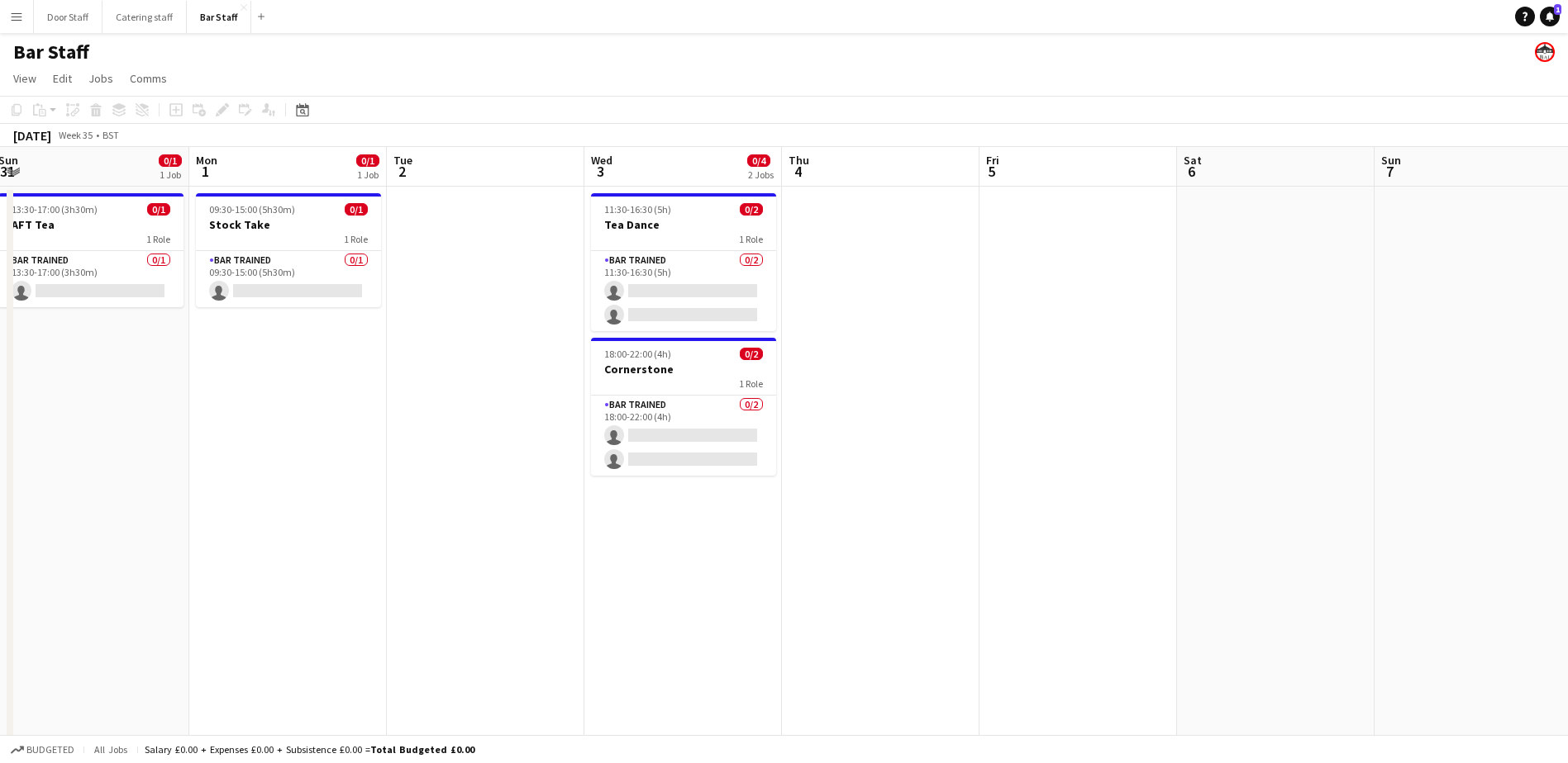
scroll to position [0, 369]
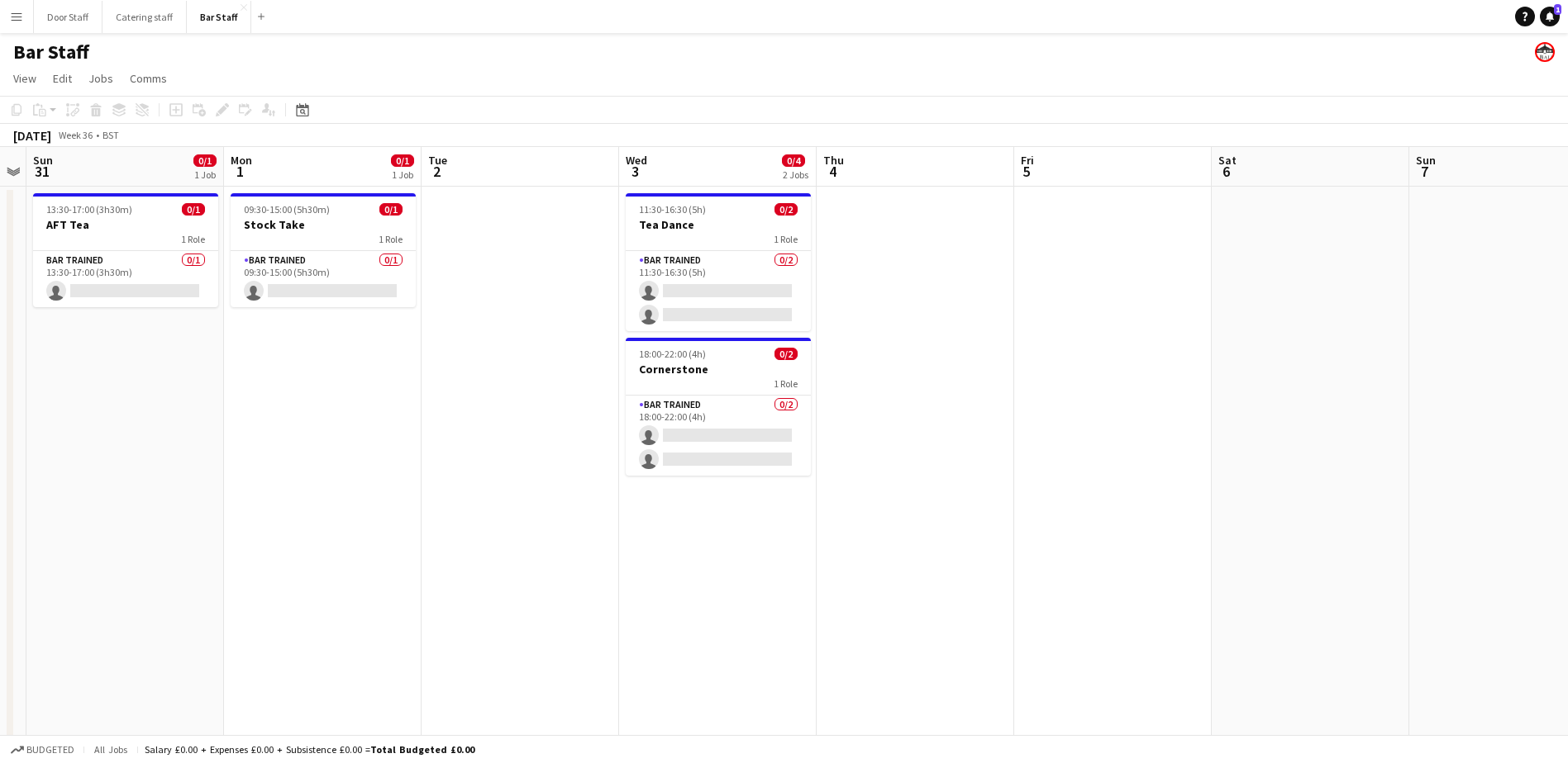
drag, startPoint x: 1111, startPoint y: 428, endPoint x: 1076, endPoint y: 411, distance: 38.9
click at [1076, 411] on app-calendar-viewport "Fri 29 Sat 30 Sun 31 0/1 1 Job Mon 1 0/1 1 Job Tue 2 Wed 3 0/4 2 Jobs Thu 4 Fri…" at bounding box center [784, 553] width 1568 height 811
click at [482, 198] on app-date-cell at bounding box center [520, 573] width 197 height 772
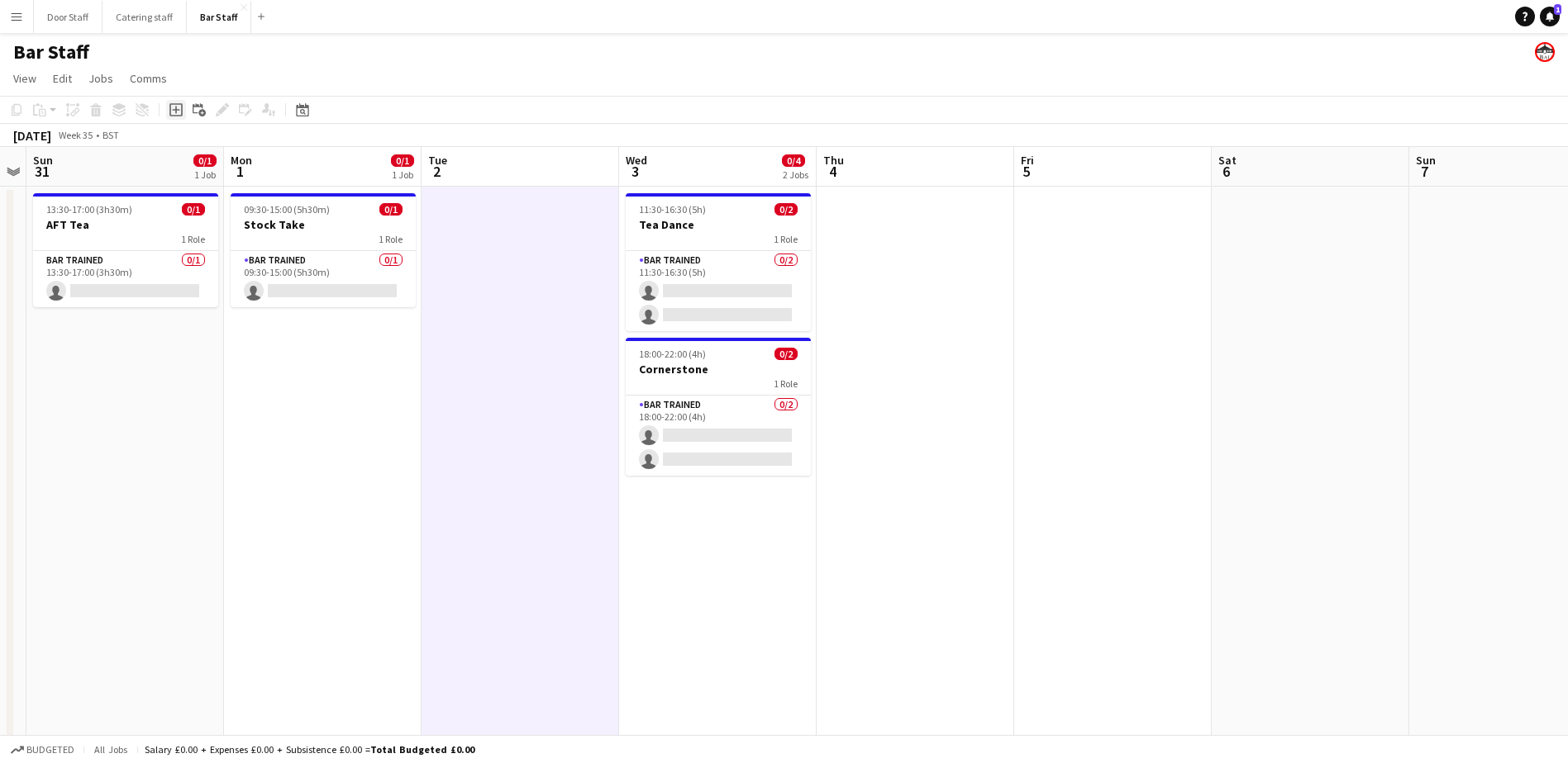
click at [173, 109] on icon "Add job" at bounding box center [176, 109] width 13 height 13
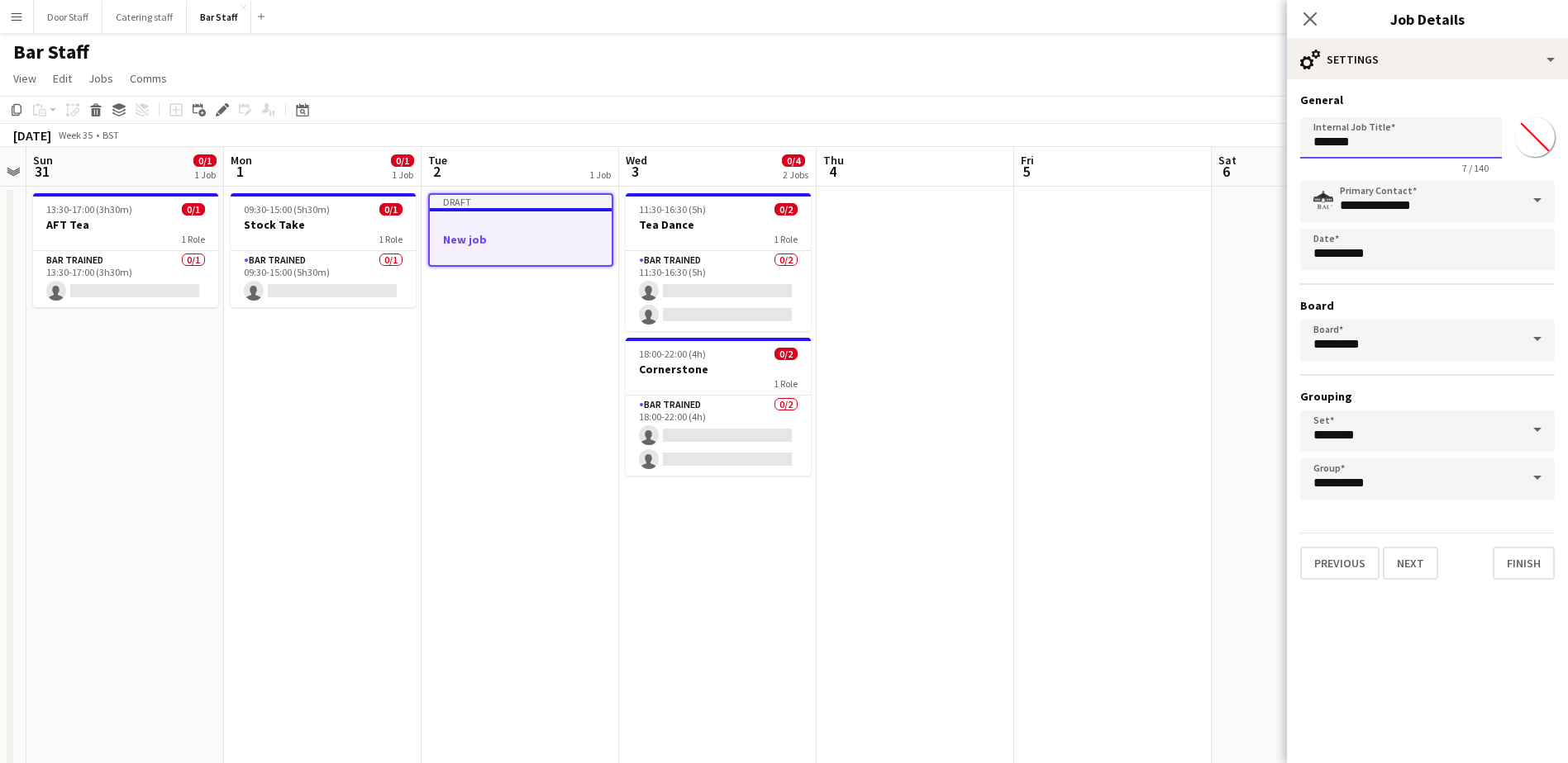
click at [1403, 135] on input "*******" at bounding box center [1401, 138] width 202 height 41
click at [1338, 133] on input "*******" at bounding box center [1401, 138] width 202 height 41
click at [1443, 123] on input "**********" at bounding box center [1401, 138] width 202 height 41
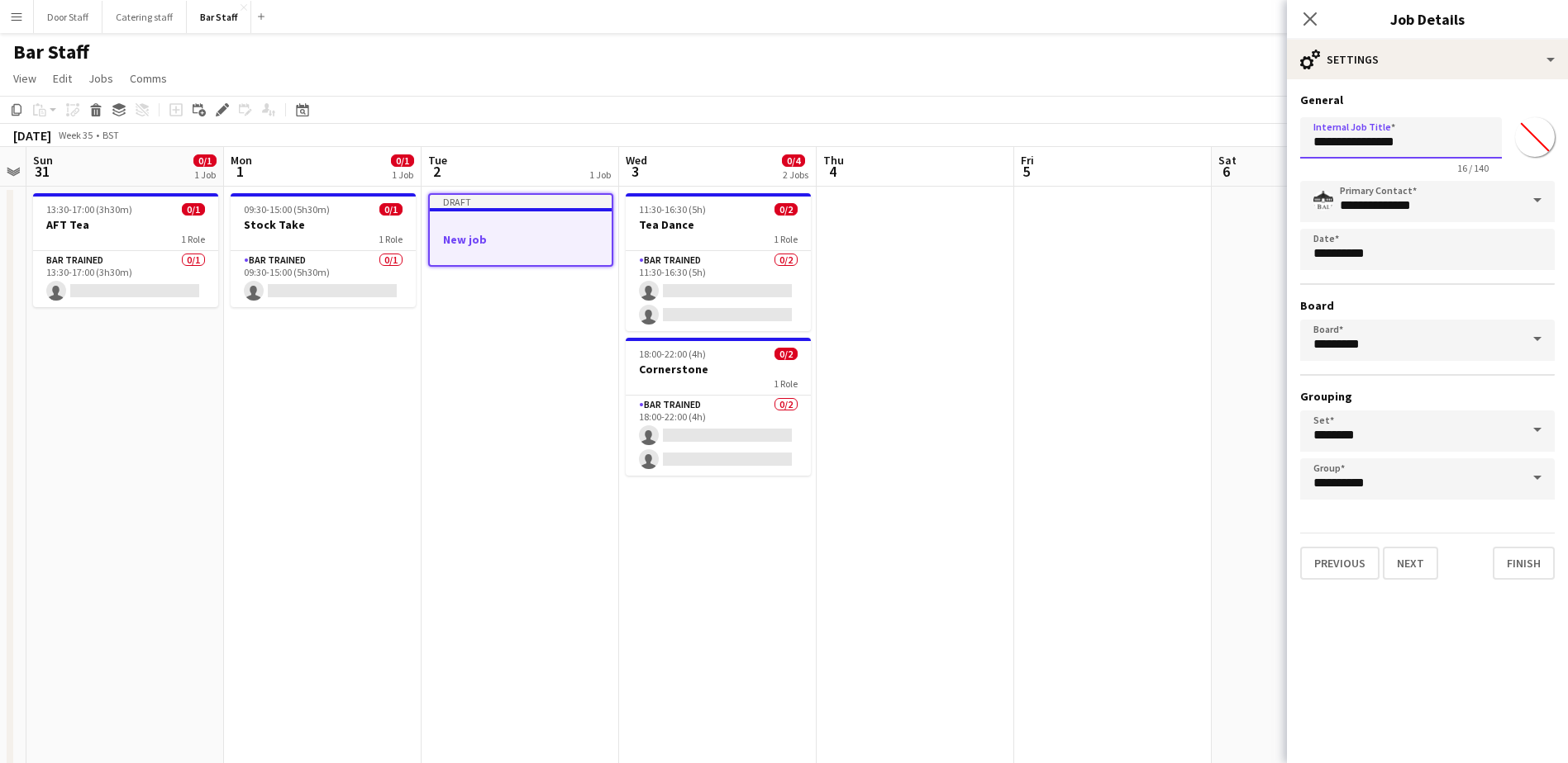
click at [1388, 146] on input "**********" at bounding box center [1401, 138] width 202 height 41
click at [1428, 147] on input "**********" at bounding box center [1401, 138] width 202 height 41
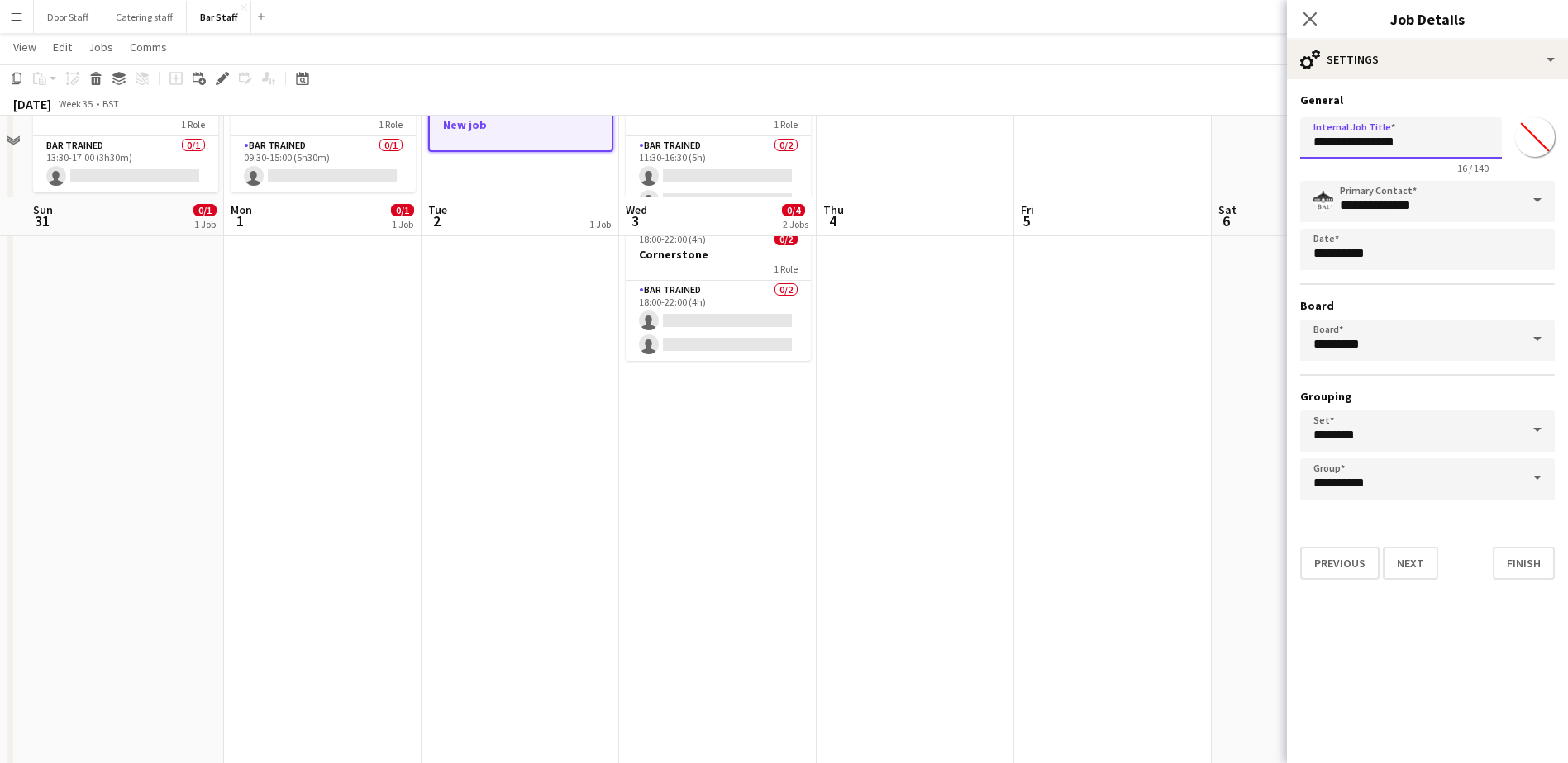
scroll to position [0, 0]
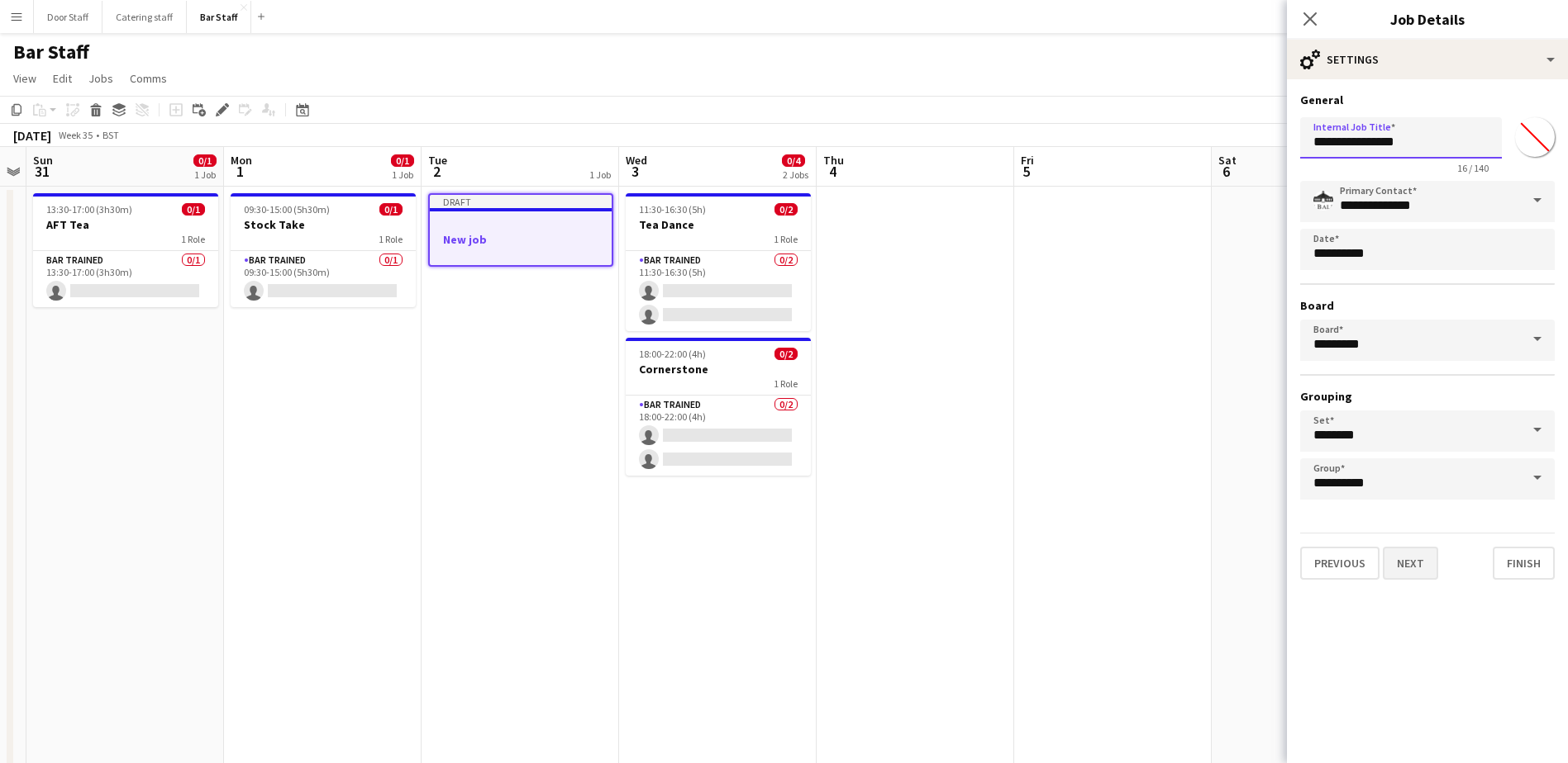
type input "**********"
click at [1425, 572] on button "Next" at bounding box center [1410, 563] width 55 height 33
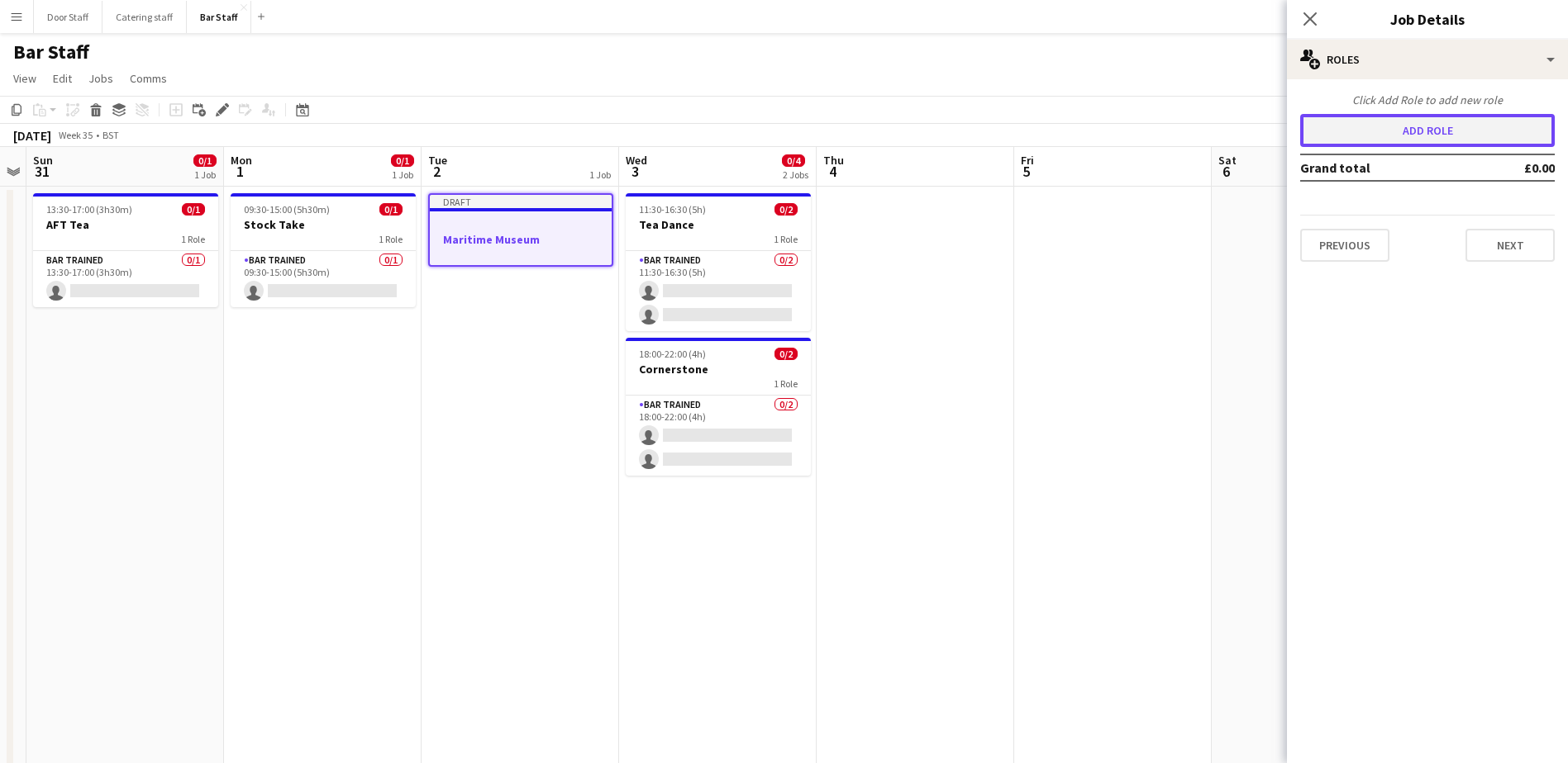
click at [1407, 133] on button "Add role" at bounding box center [1427, 130] width 254 height 33
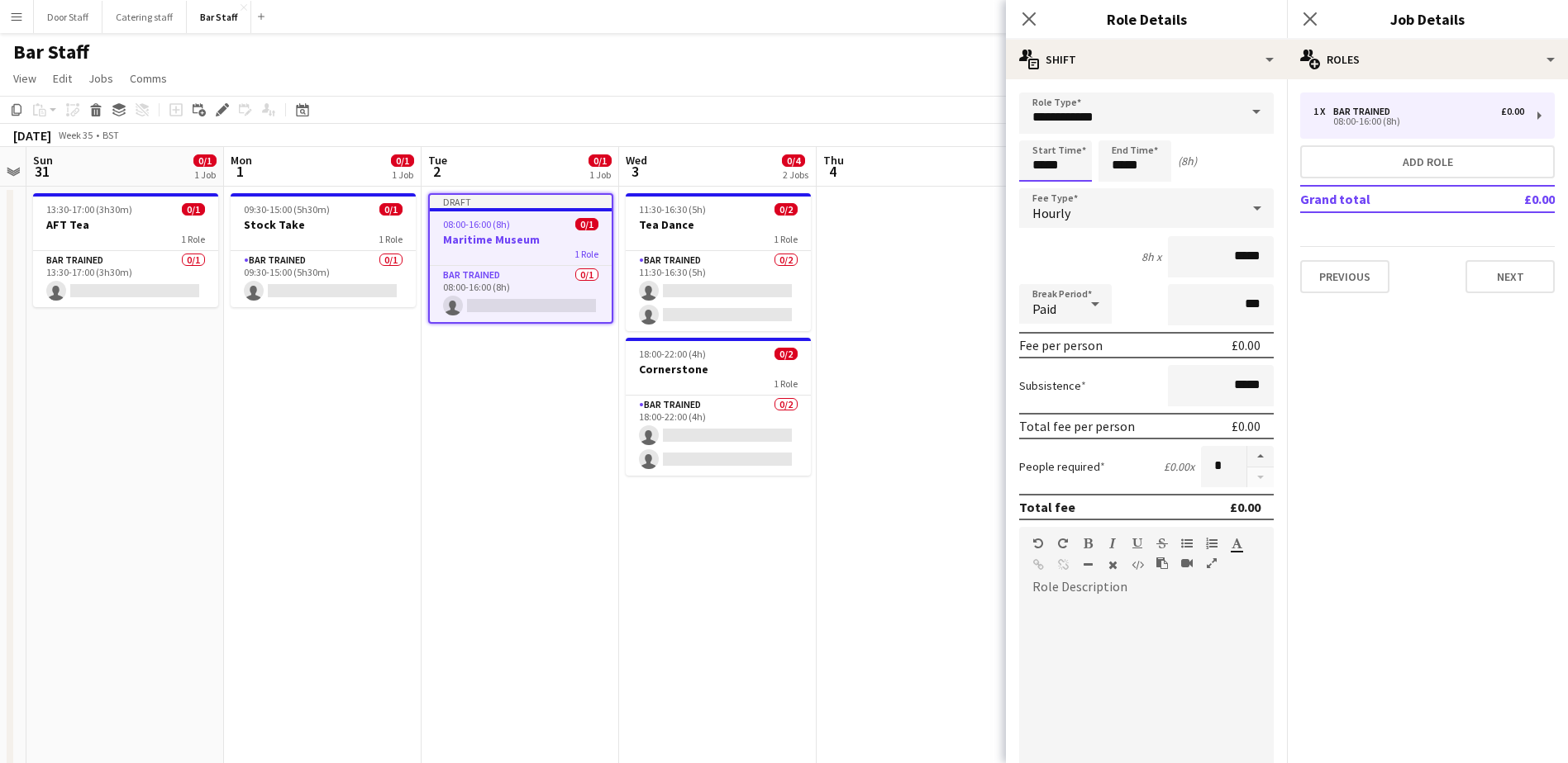
click at [1048, 161] on input "*****" at bounding box center [1055, 161] width 72 height 41
click at [1038, 135] on div at bounding box center [1039, 132] width 33 height 16
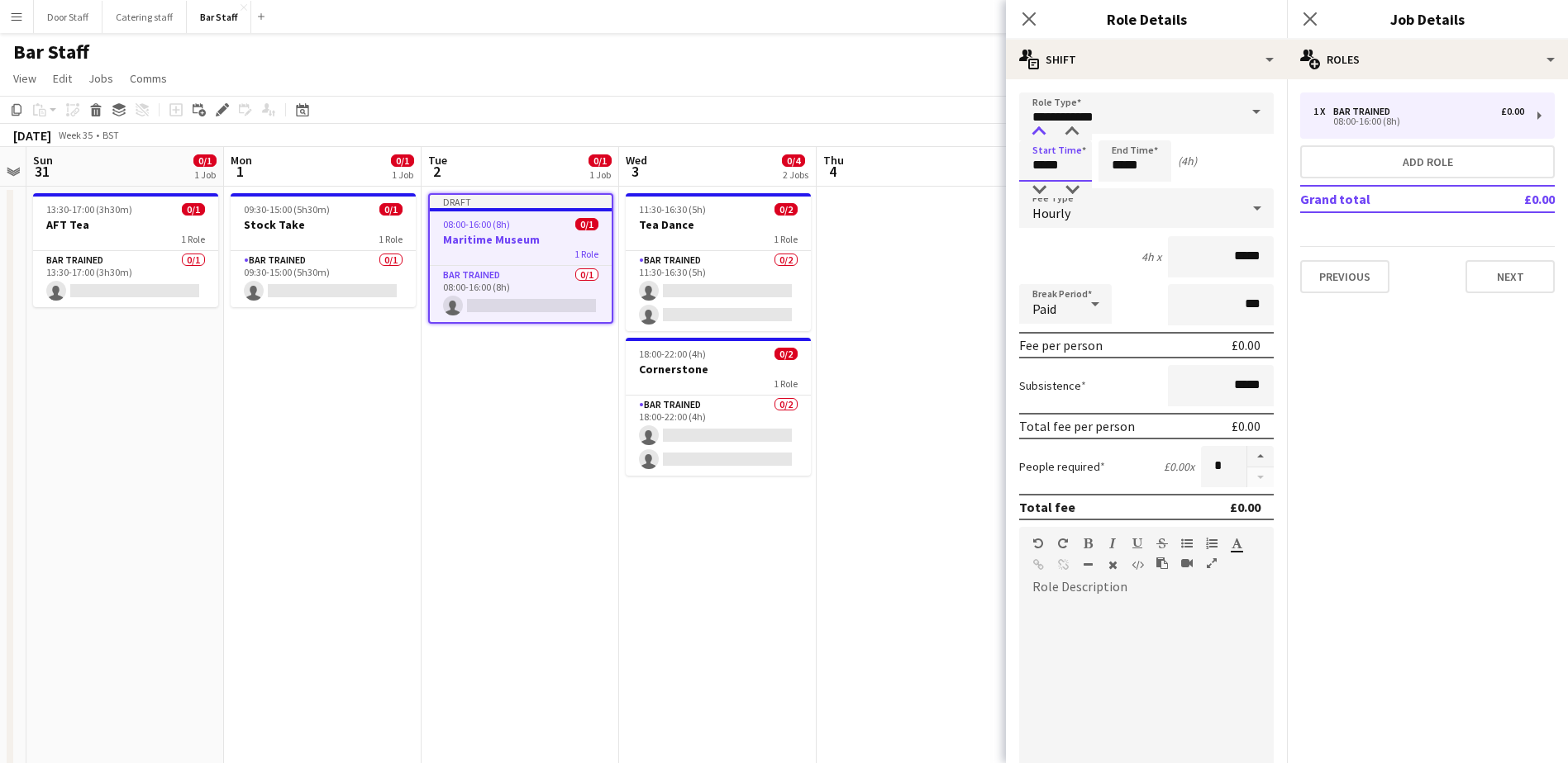
click at [1038, 135] on div at bounding box center [1039, 132] width 33 height 16
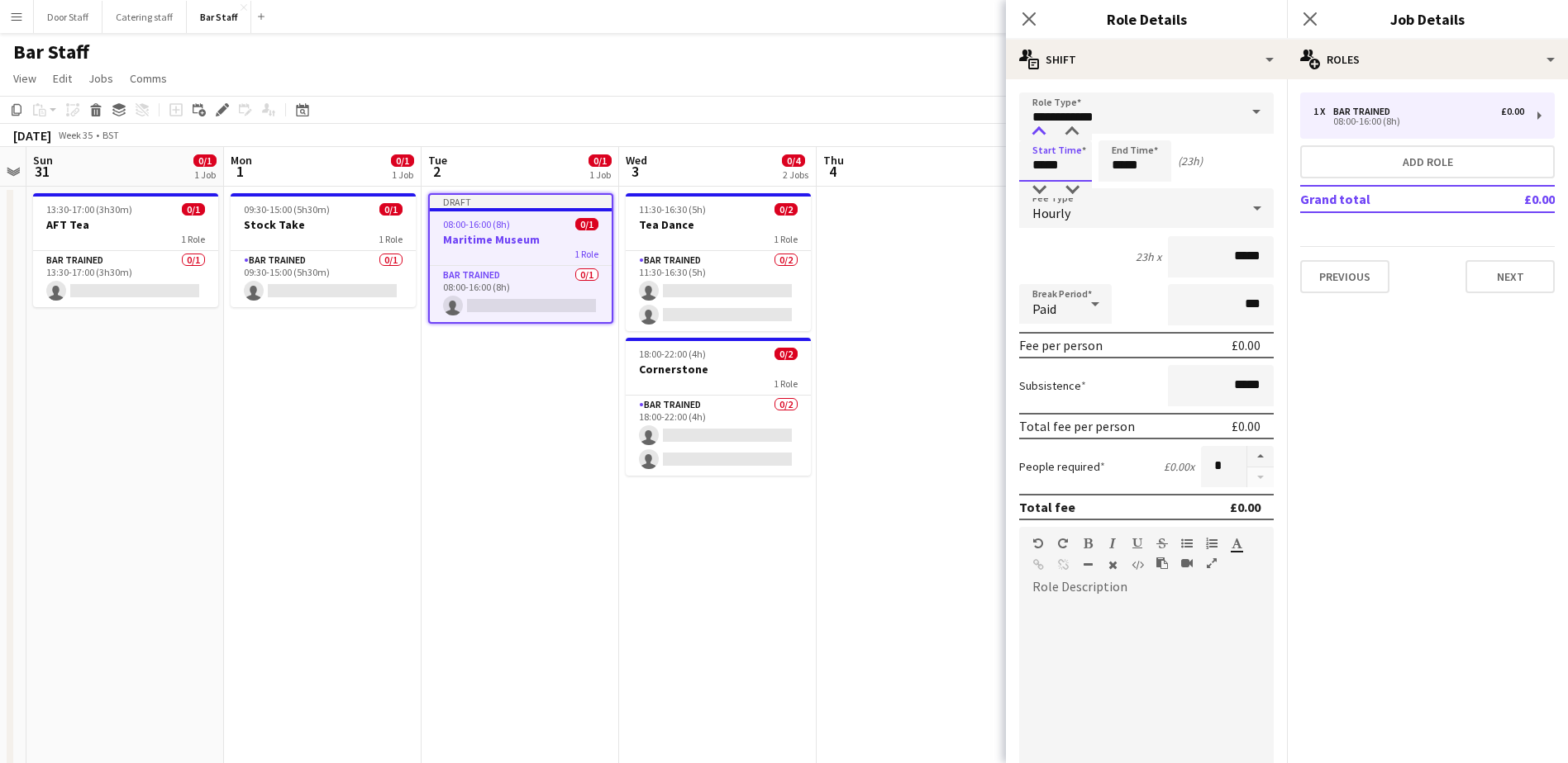
click at [1038, 135] on div at bounding box center [1039, 132] width 33 height 16
type input "*****"
click at [1036, 189] on div at bounding box center [1039, 189] width 33 height 16
click at [1247, 456] on button "button" at bounding box center [1260, 456] width 27 height 22
type input "*"
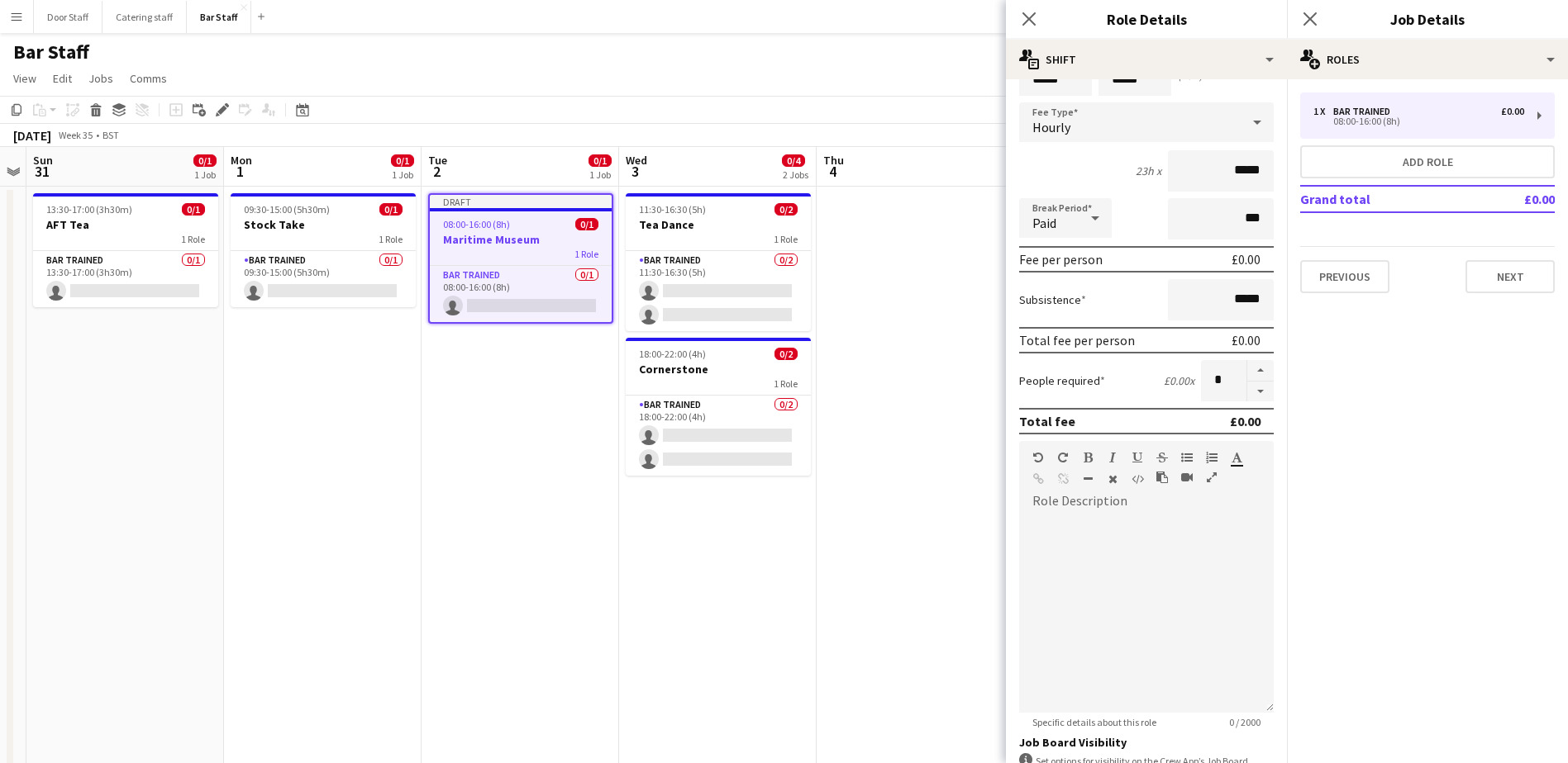
scroll to position [223, 0]
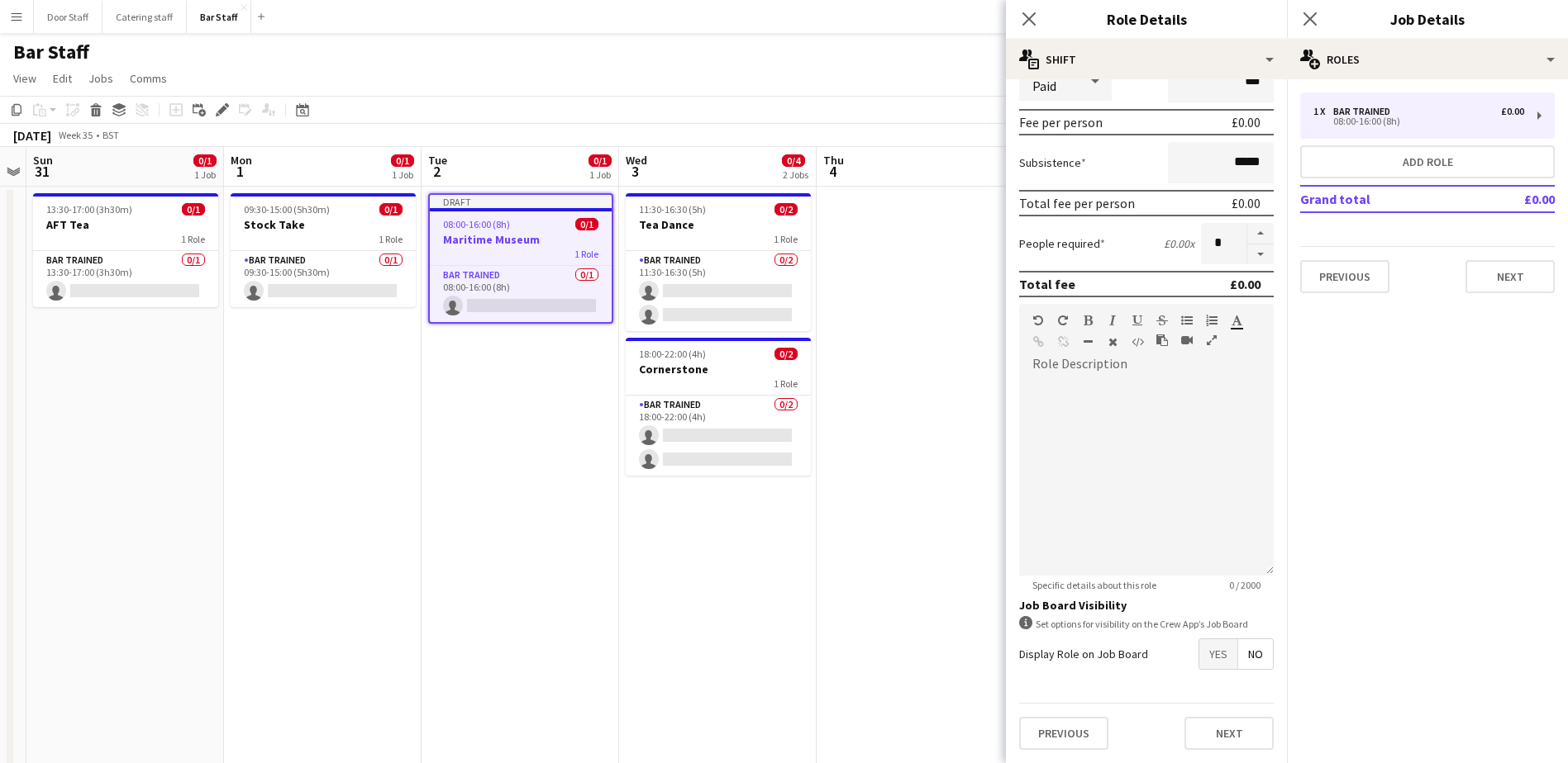
click at [1202, 657] on span "Yes" at bounding box center [1218, 654] width 38 height 30
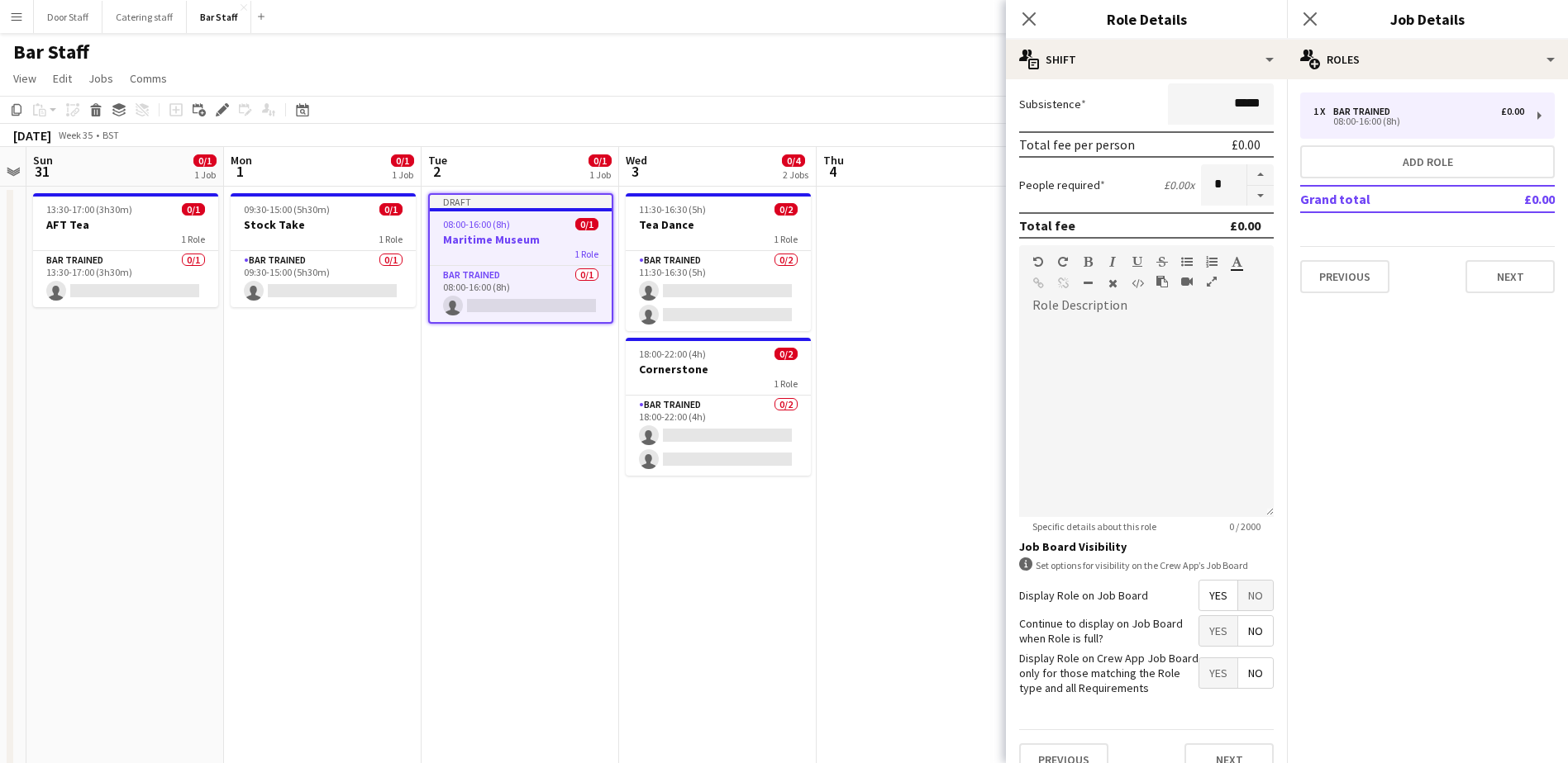
scroll to position [308, 0]
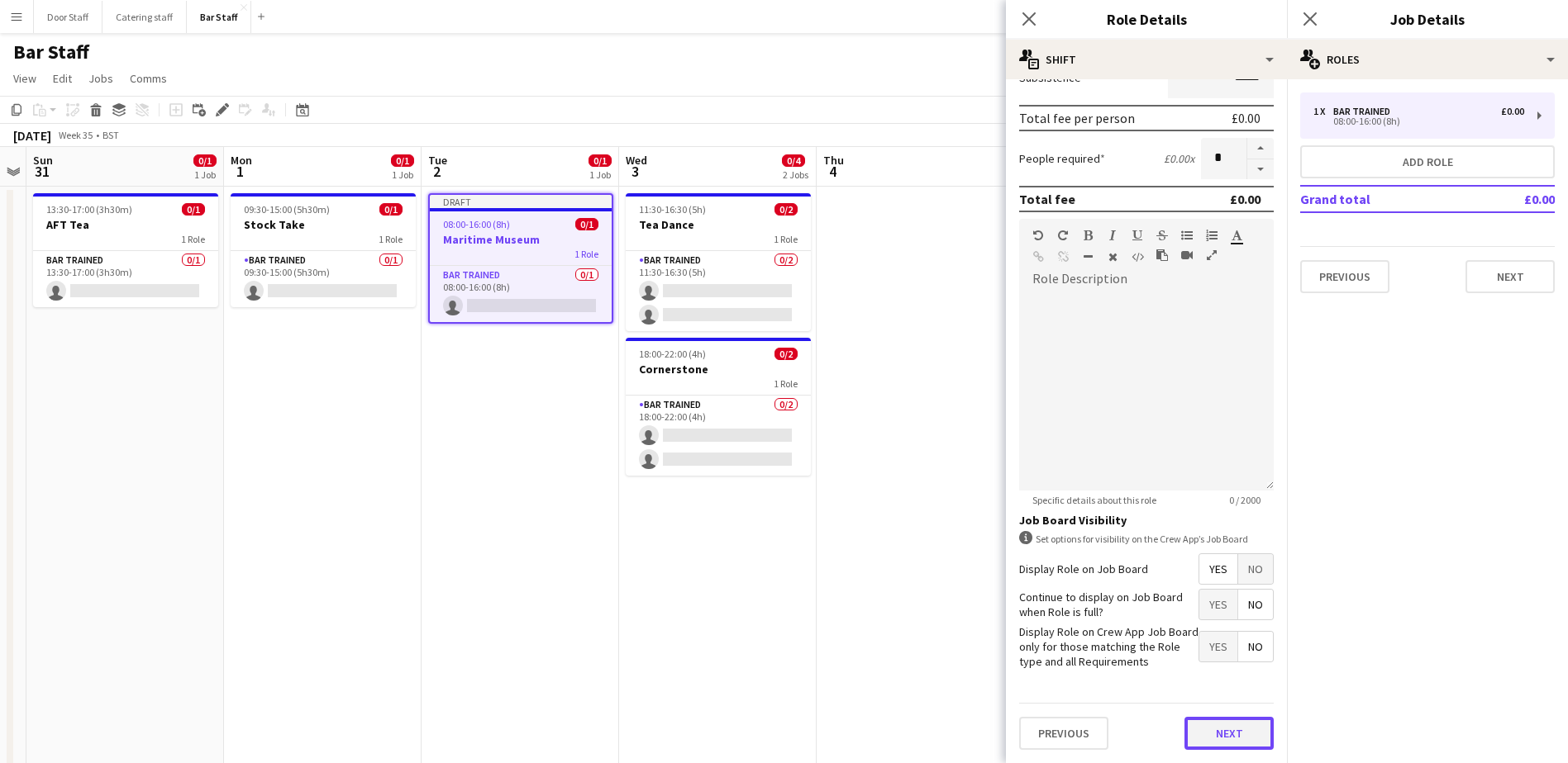
click at [1210, 730] on button "Next" at bounding box center [1229, 734] width 90 height 33
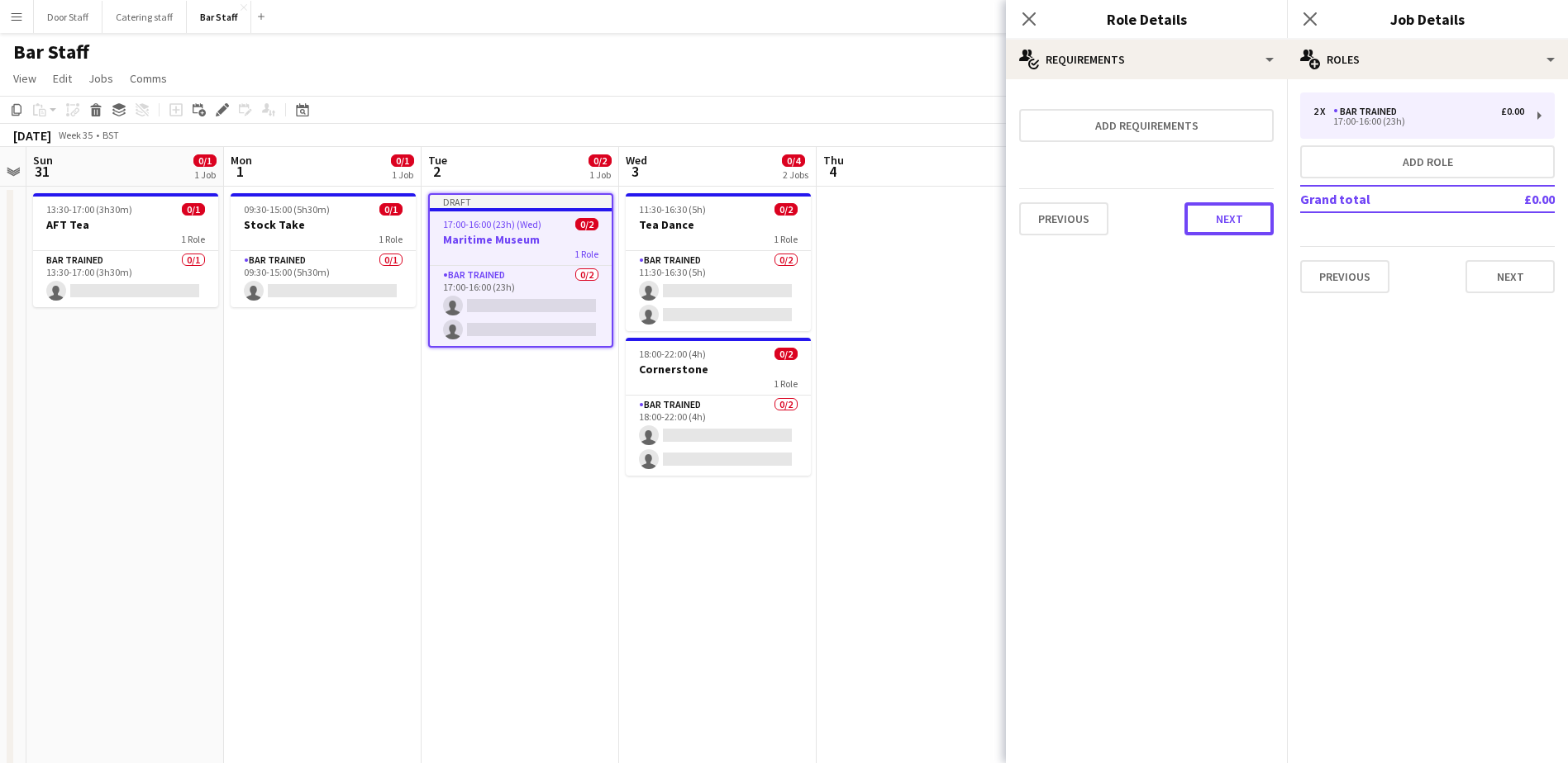
click at [1221, 210] on button "Next" at bounding box center [1229, 219] width 90 height 33
click at [1259, 226] on button "Finish" at bounding box center [1242, 221] width 62 height 33
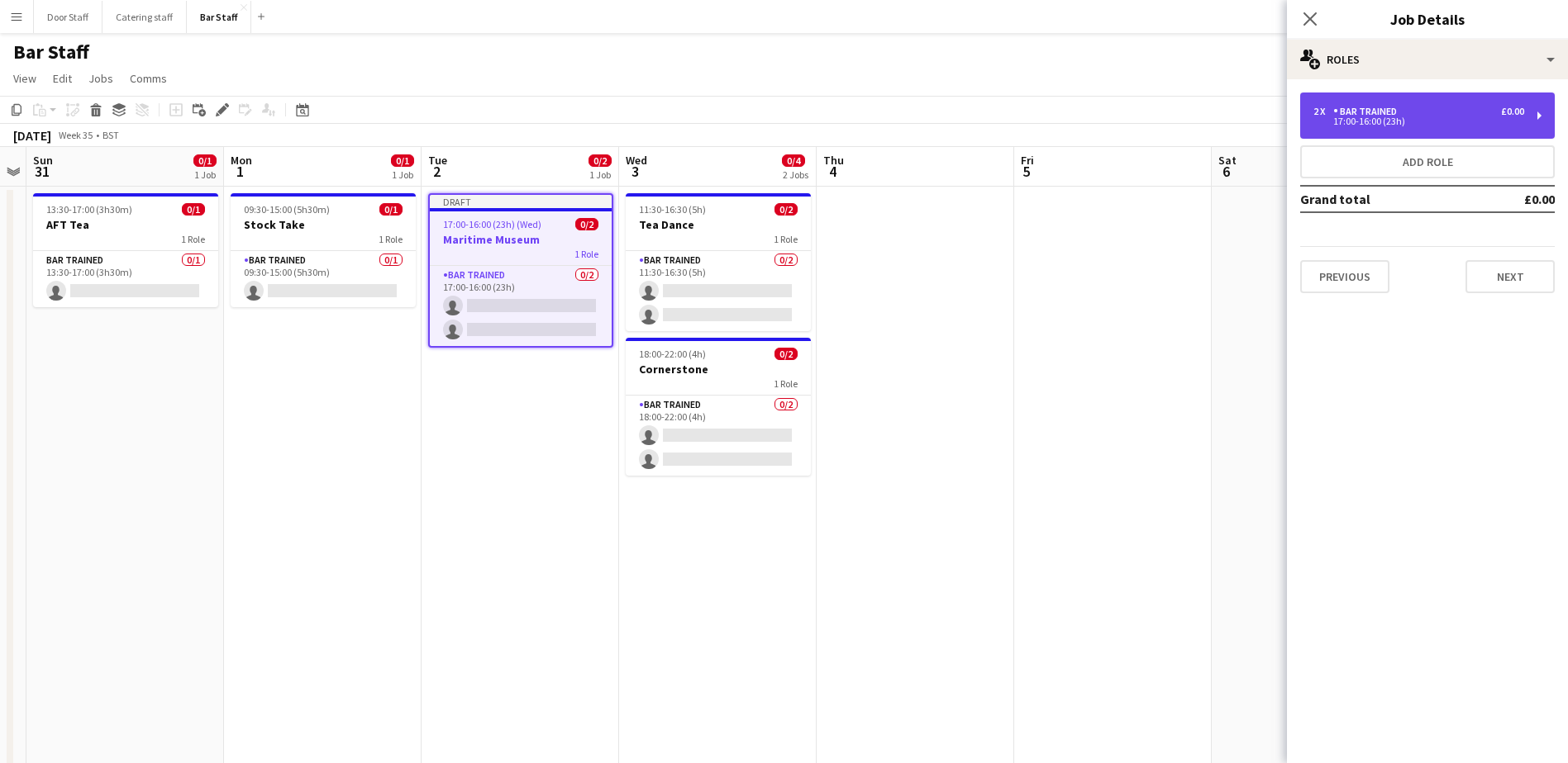
click at [1377, 119] on div "17:00-16:00 (23h)" at bounding box center [1418, 121] width 211 height 9
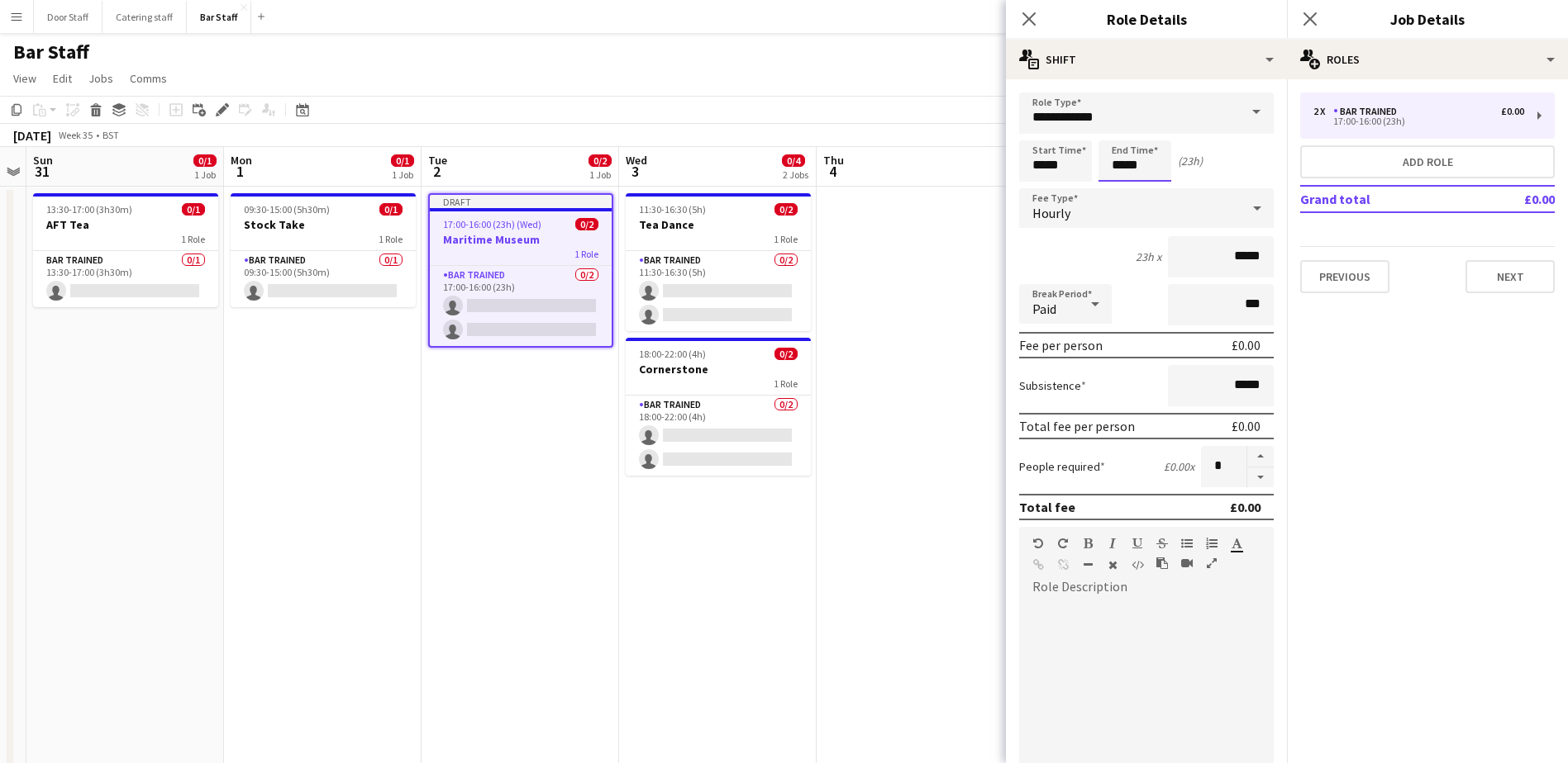
click at [1132, 166] on input "*****" at bounding box center [1135, 161] width 72 height 41
click at [1120, 128] on div at bounding box center [1118, 132] width 33 height 16
click at [1120, 127] on div at bounding box center [1118, 132] width 33 height 16
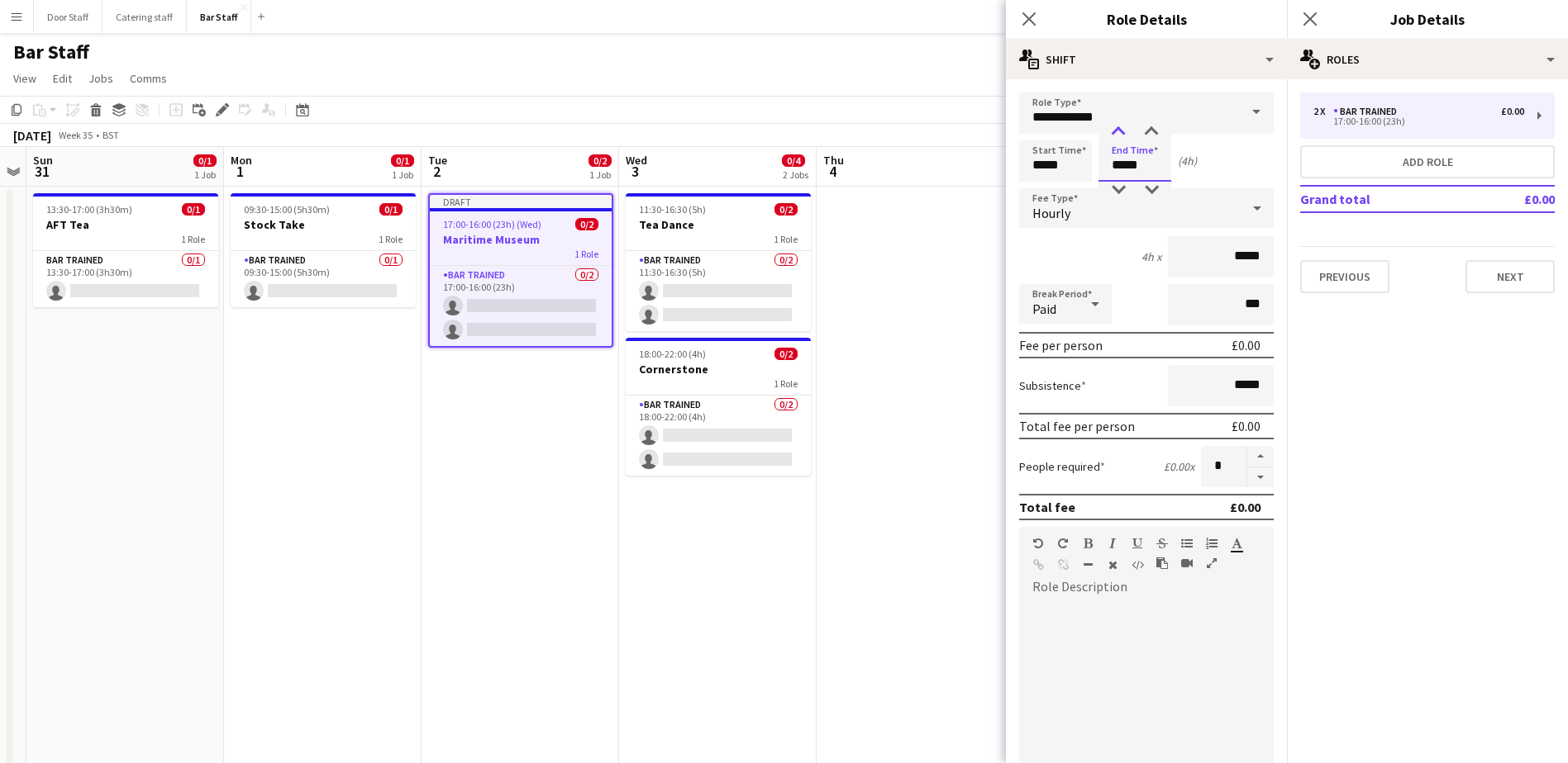
click at [1120, 127] on div at bounding box center [1118, 132] width 33 height 16
type input "*****"
click at [1120, 127] on div at bounding box center [1118, 132] width 33 height 16
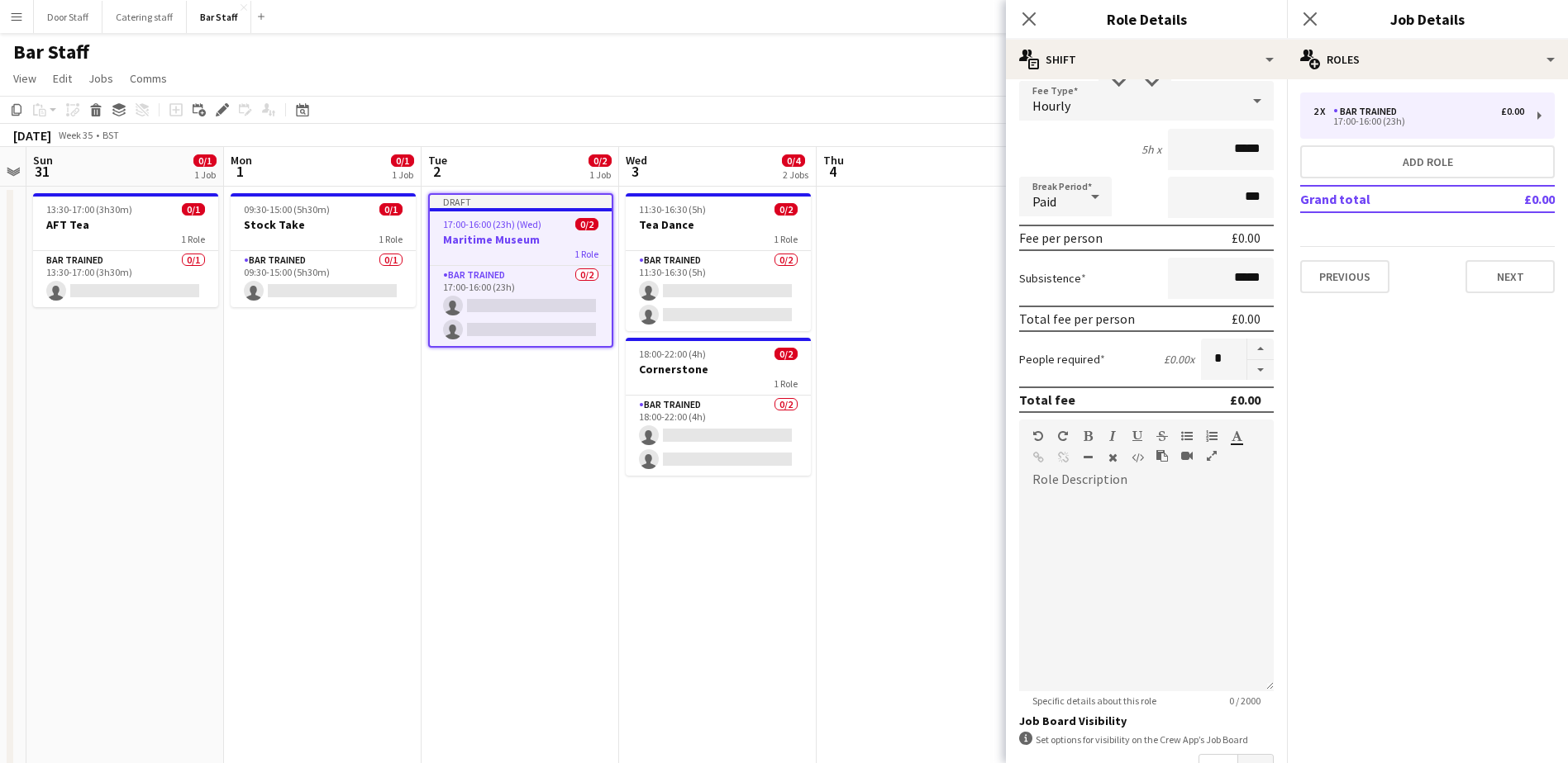
scroll to position [308, 0]
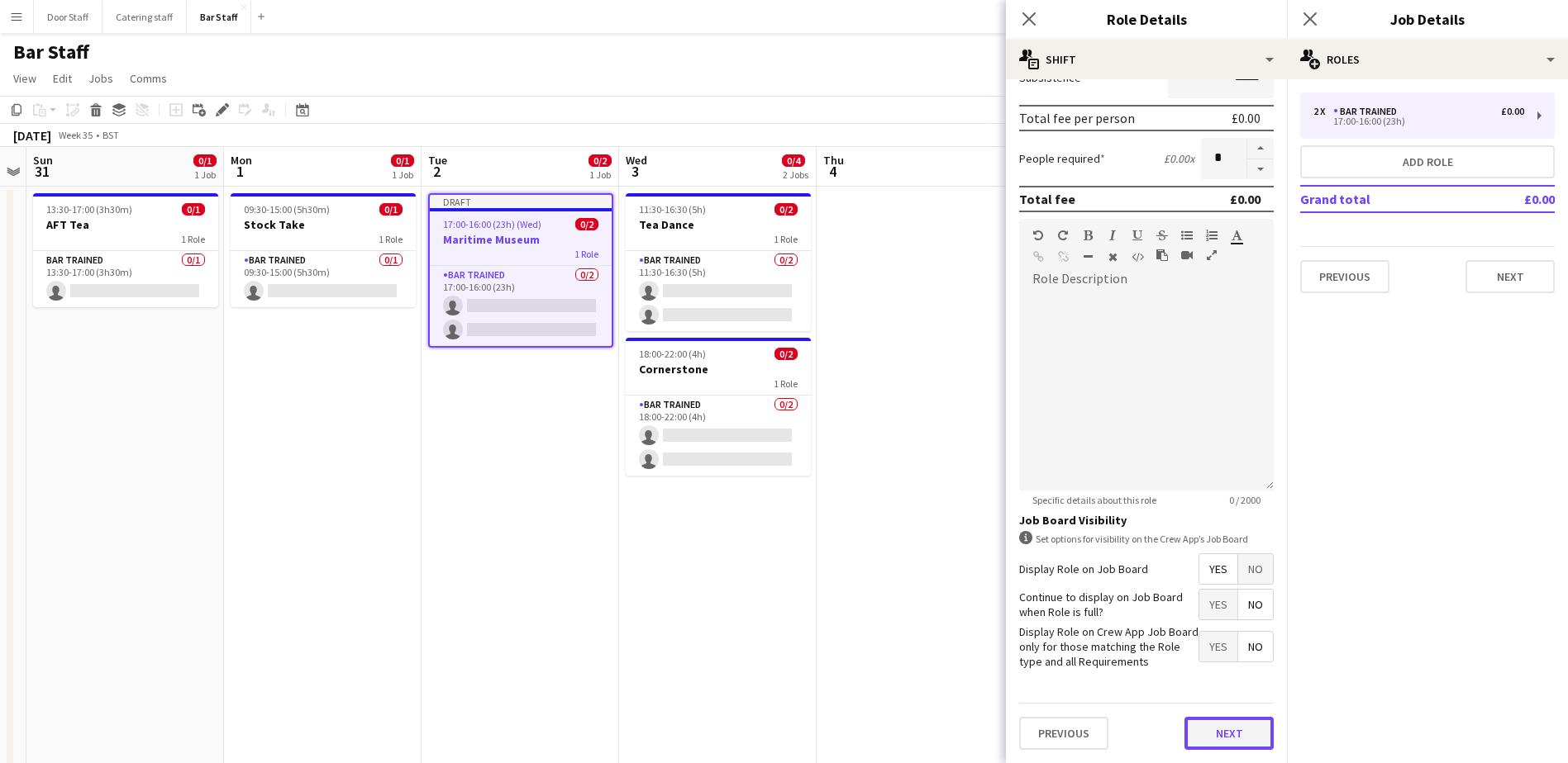
click at [1244, 726] on button "Next" at bounding box center [1229, 734] width 90 height 33
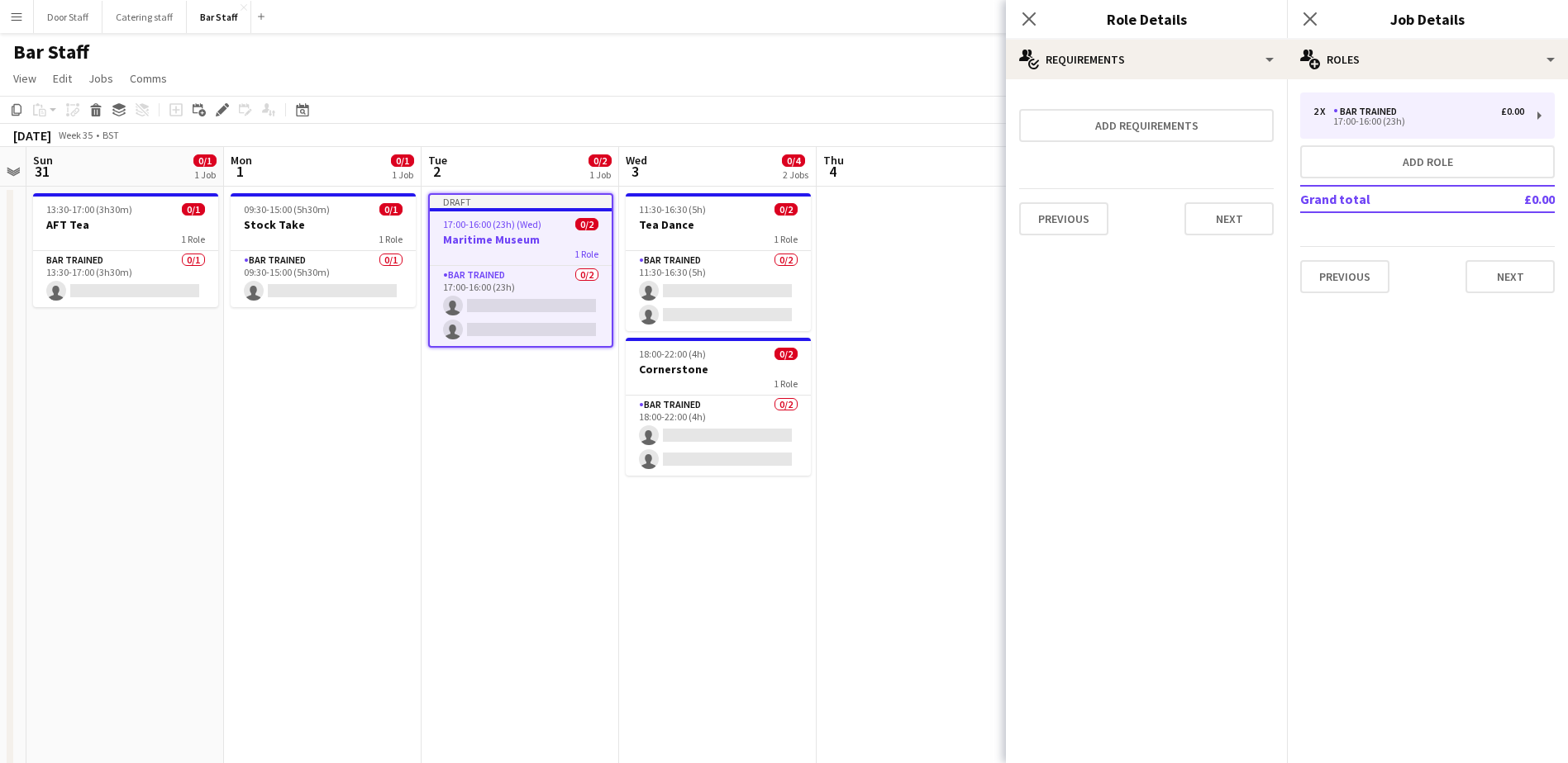
scroll to position [0, 0]
click at [1238, 220] on button "Next" at bounding box center [1229, 219] width 90 height 33
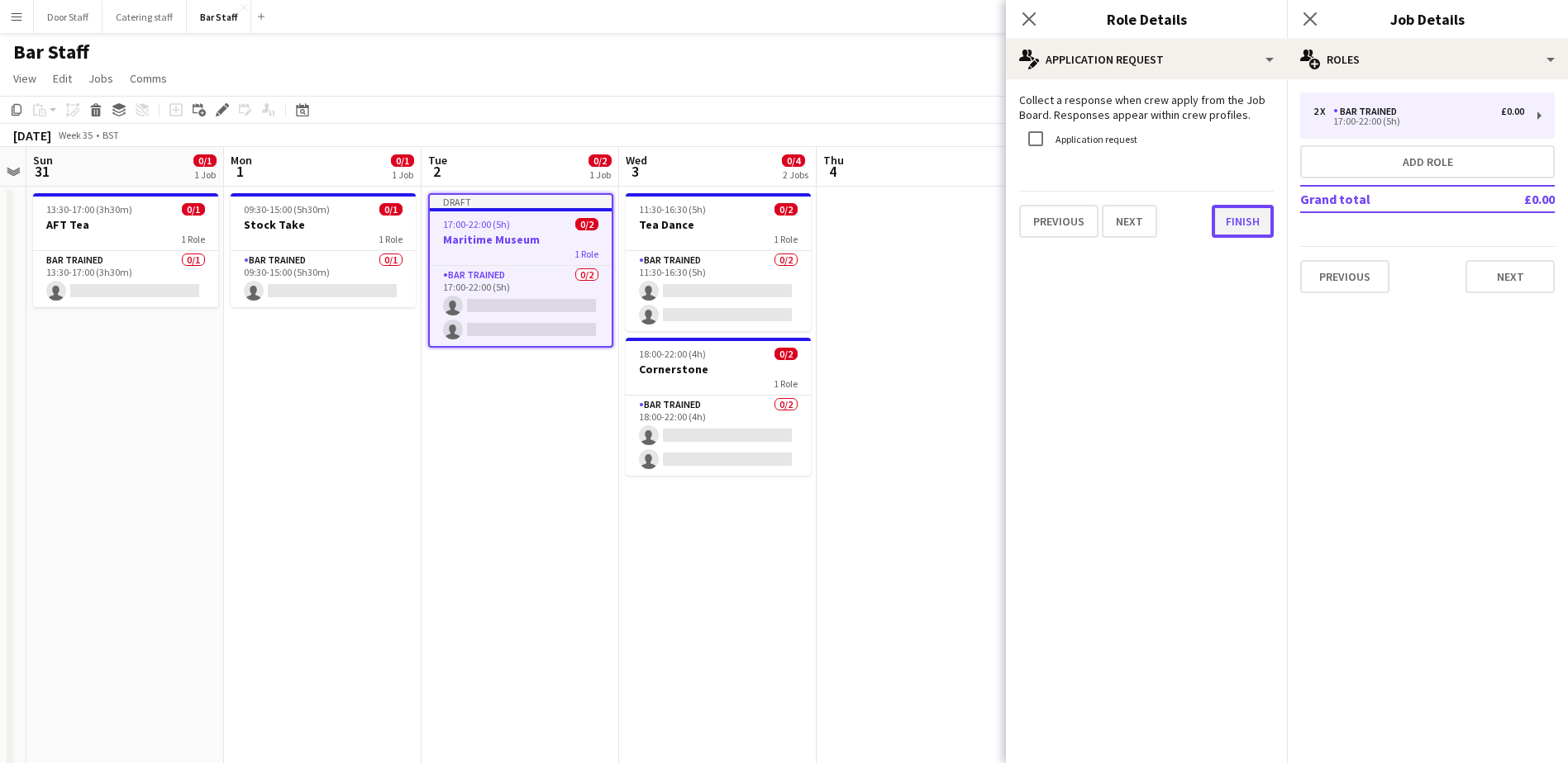
click at [1241, 226] on button "Finish" at bounding box center [1242, 221] width 62 height 33
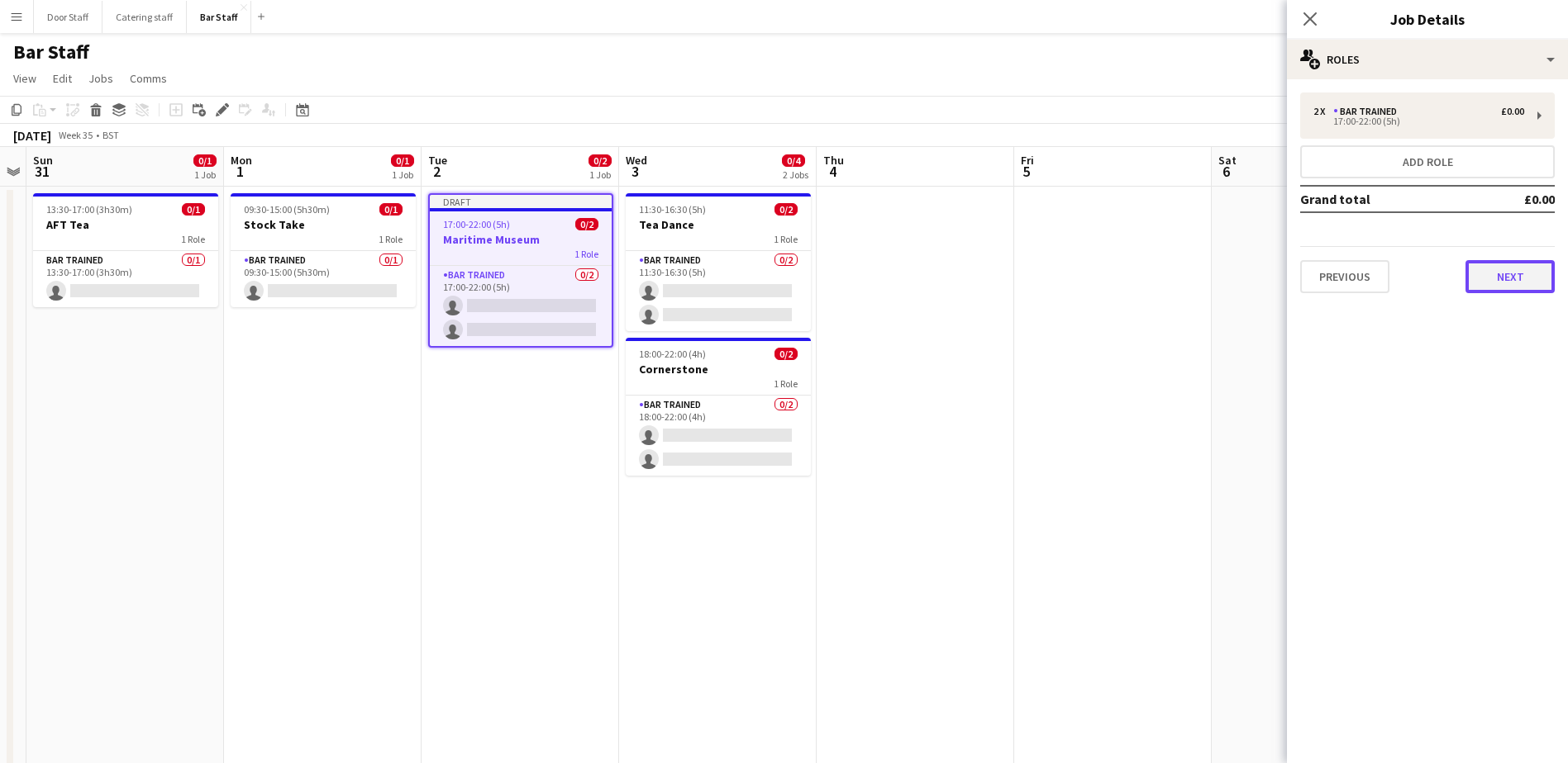
click at [1503, 273] on button "Next" at bounding box center [1510, 276] width 90 height 33
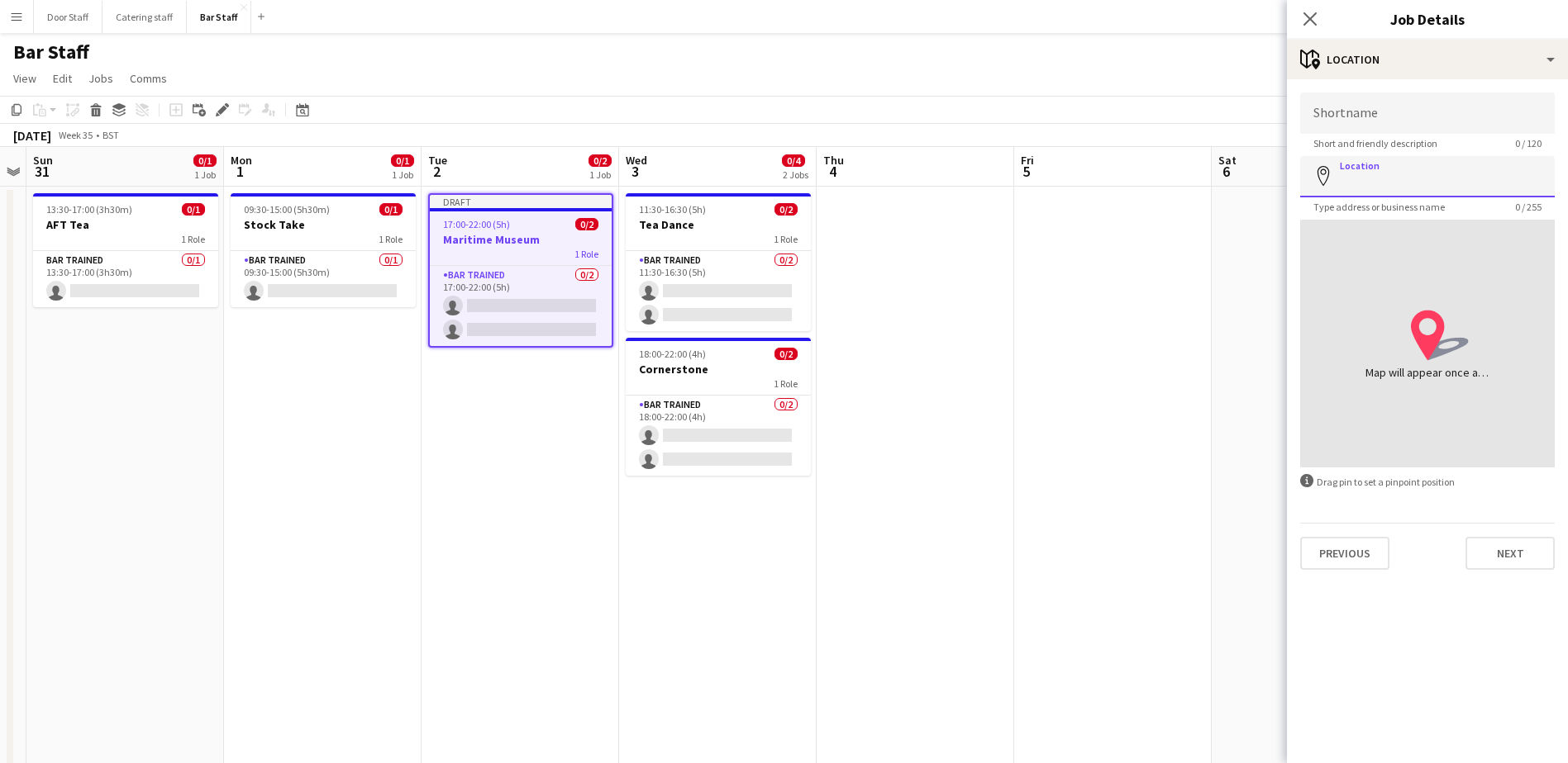
click at [1400, 178] on input "Location" at bounding box center [1427, 177] width 254 height 41
type input "**********"
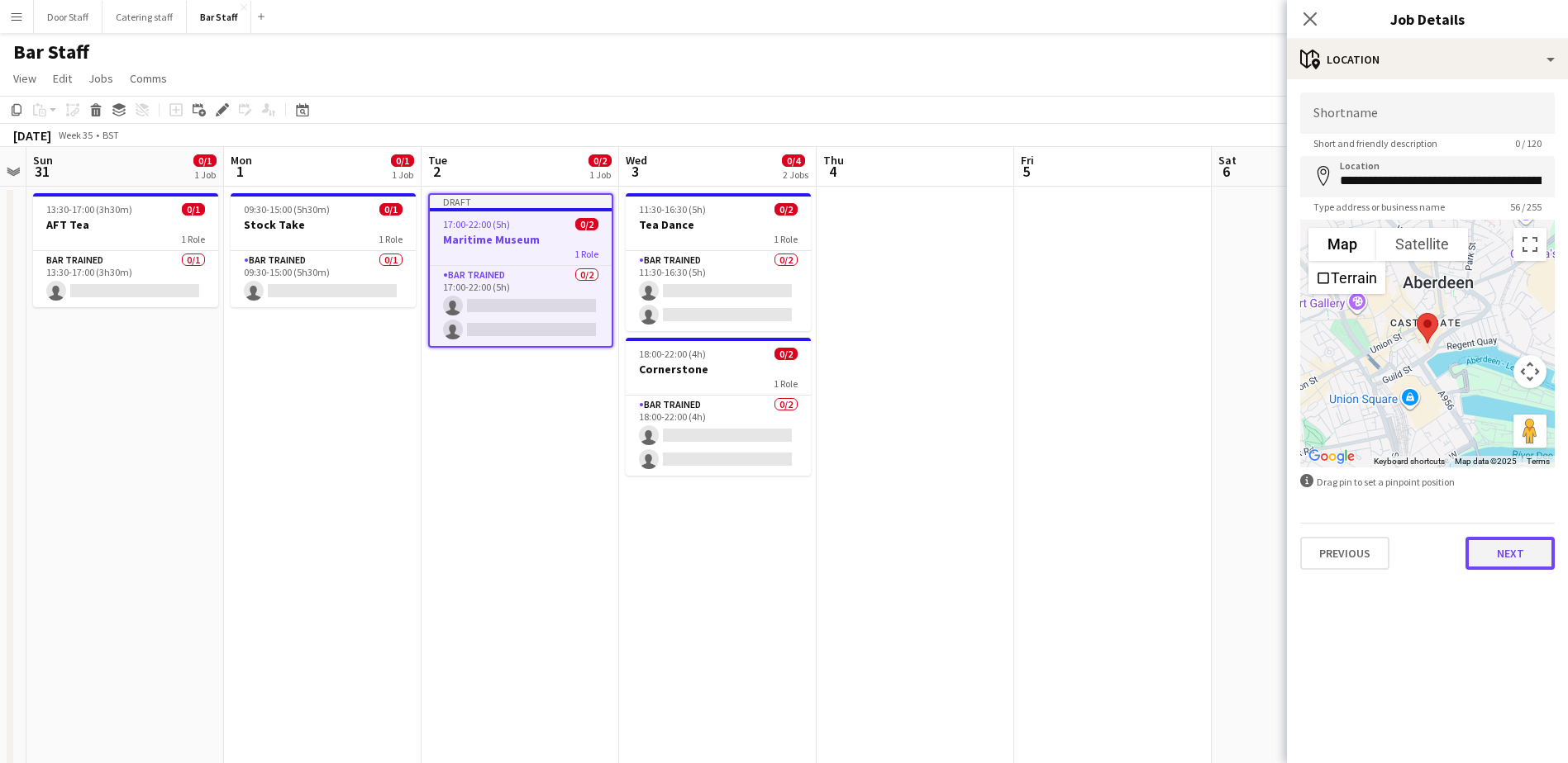
click at [1516, 544] on button "Next" at bounding box center [1510, 553] width 90 height 33
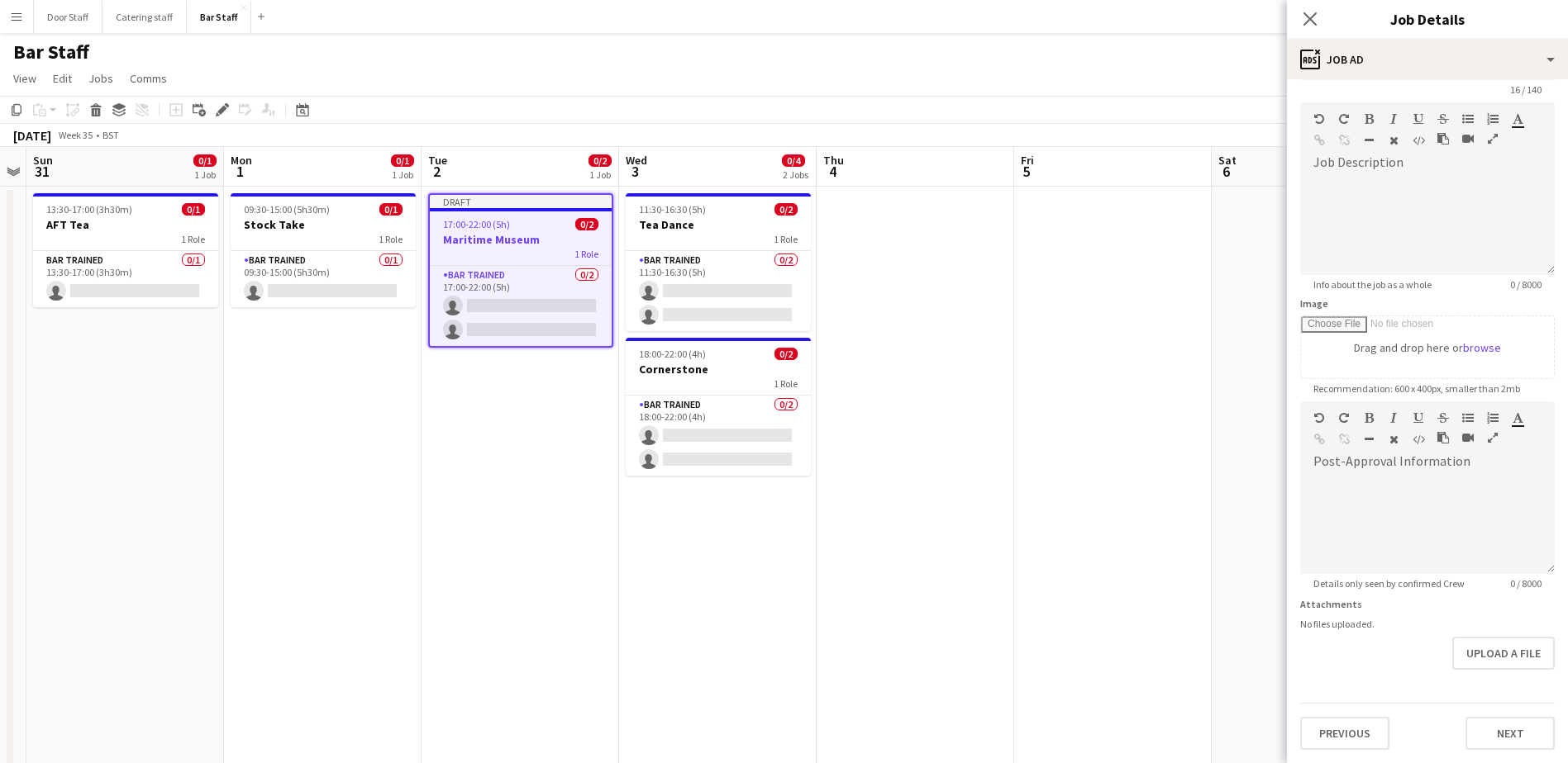
scroll to position [106, 0]
click at [1515, 680] on form "**********" at bounding box center [1427, 394] width 281 height 711
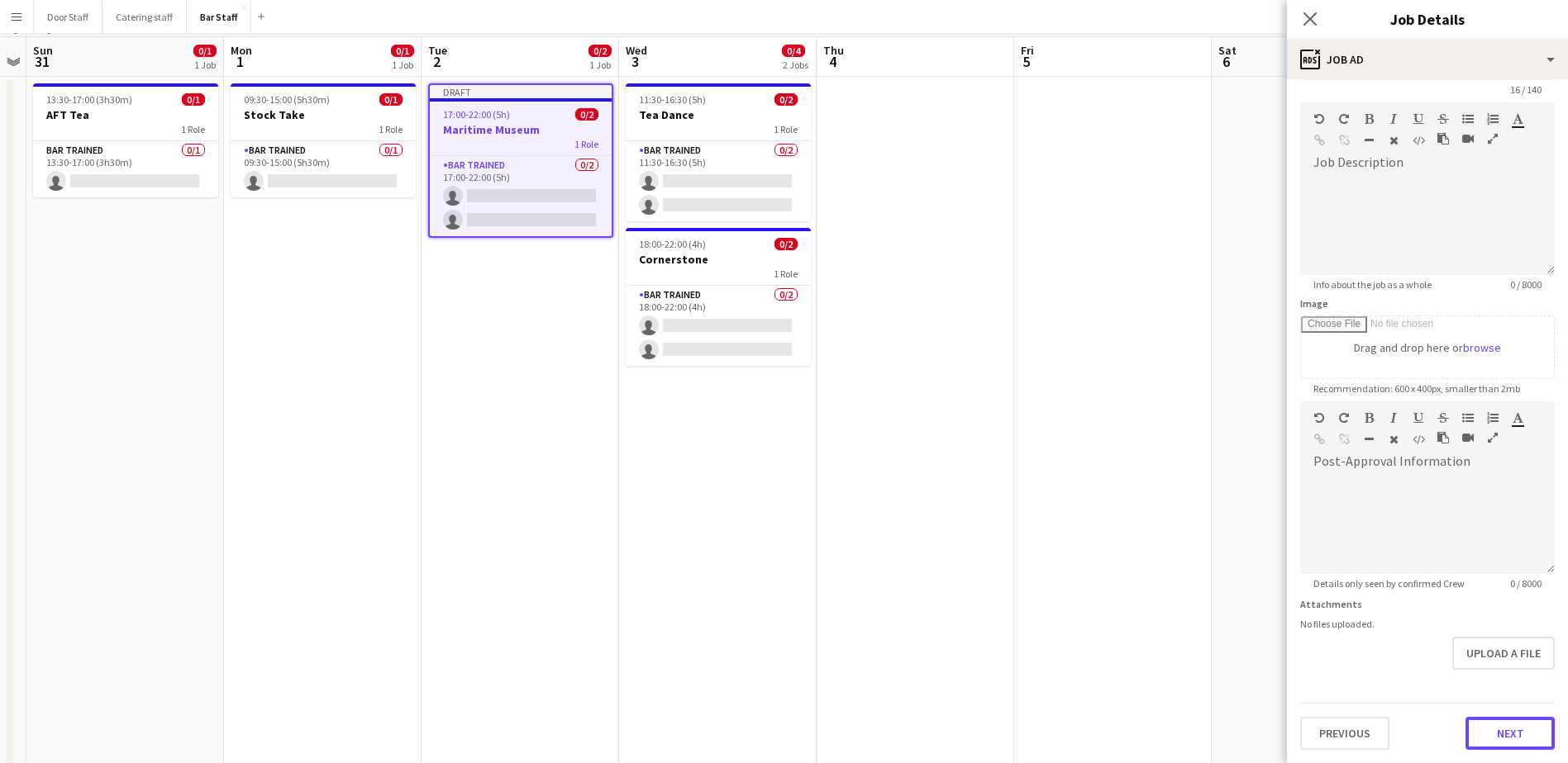
scroll to position [221, 0]
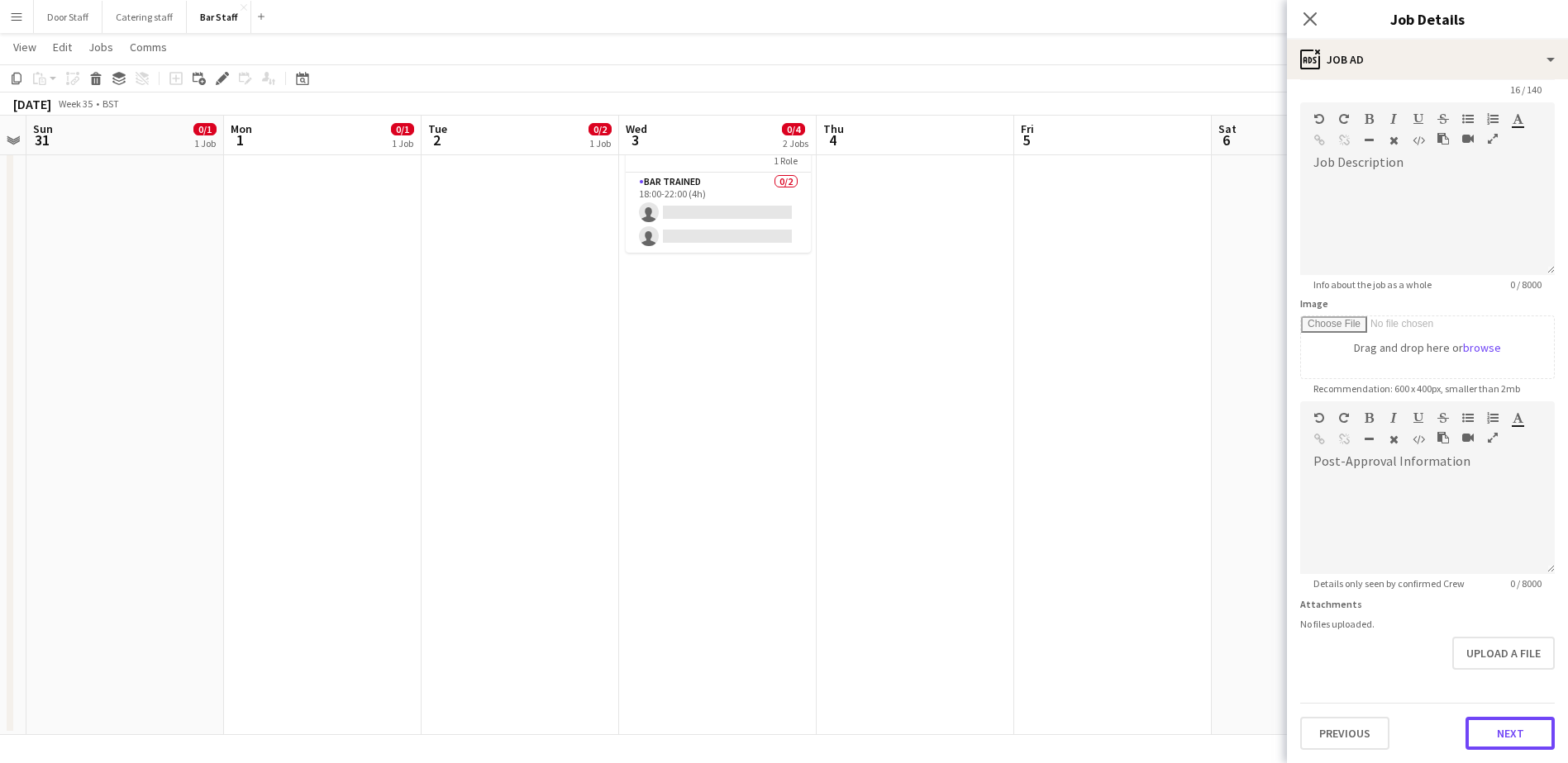
click at [1502, 736] on button "Next" at bounding box center [1510, 734] width 90 height 33
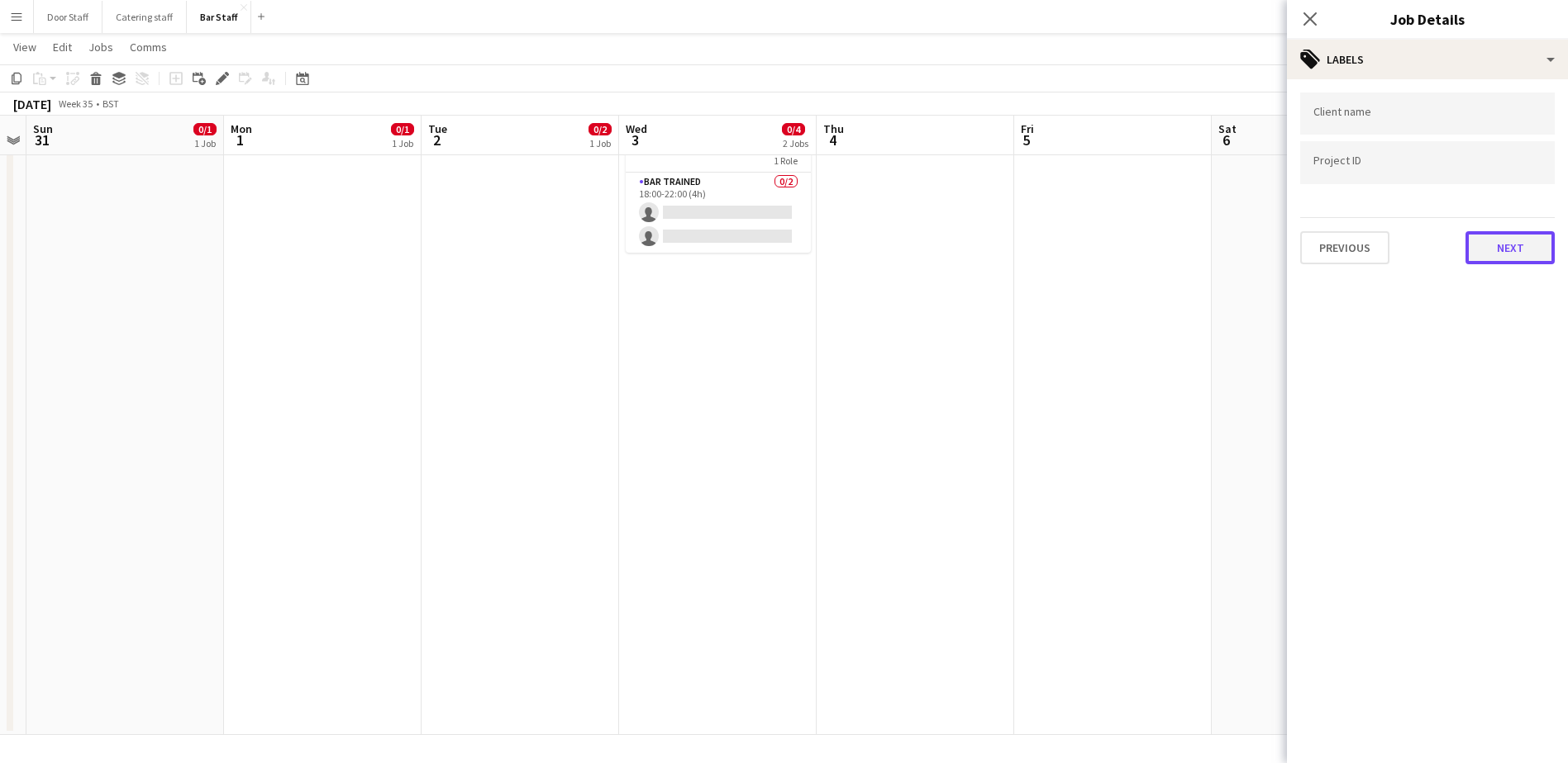
click at [1536, 253] on button "Next" at bounding box center [1510, 248] width 90 height 33
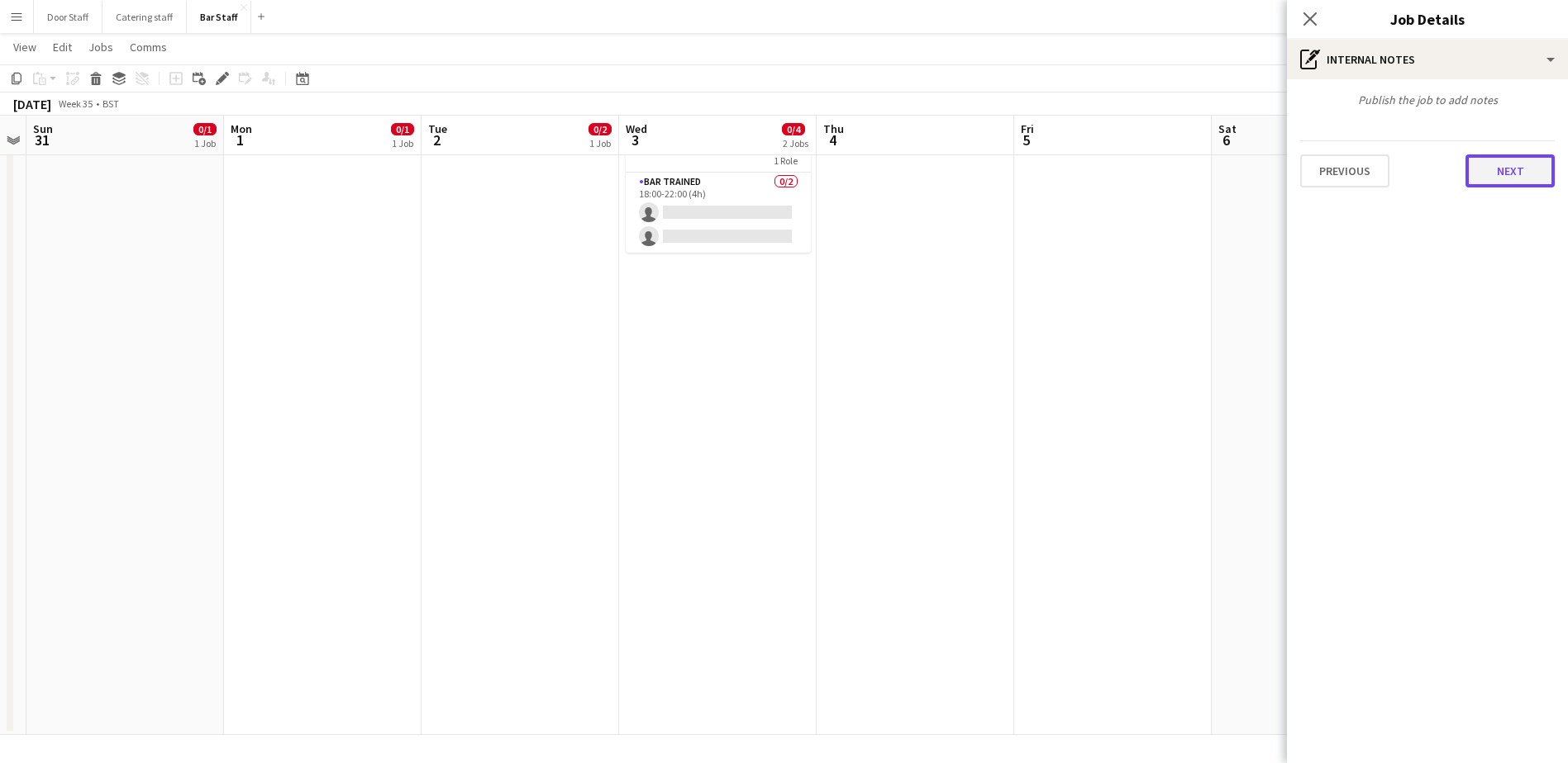
click at [1503, 169] on button "Next" at bounding box center [1510, 171] width 90 height 33
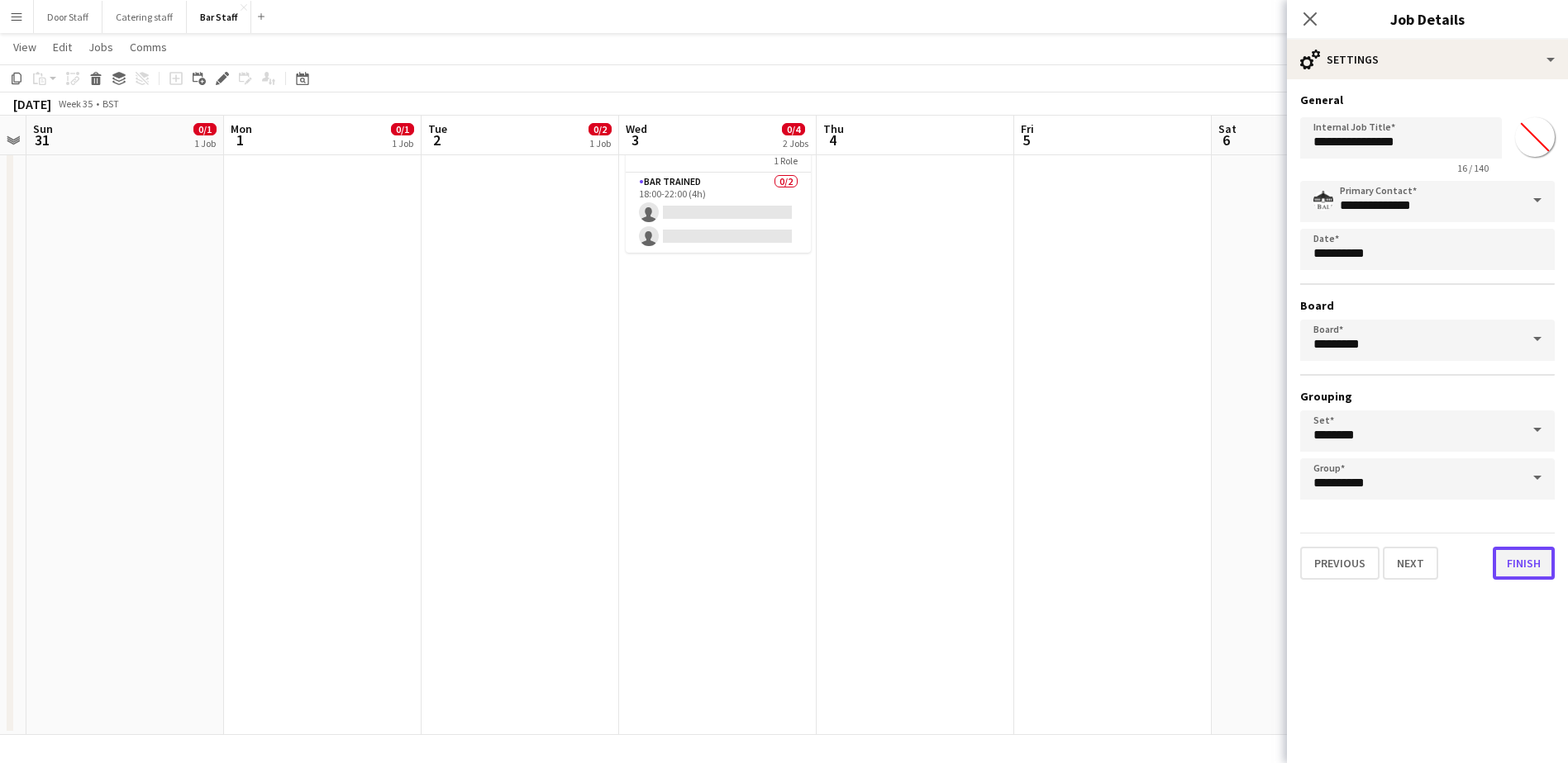
click at [1527, 557] on button "Finish" at bounding box center [1523, 563] width 62 height 33
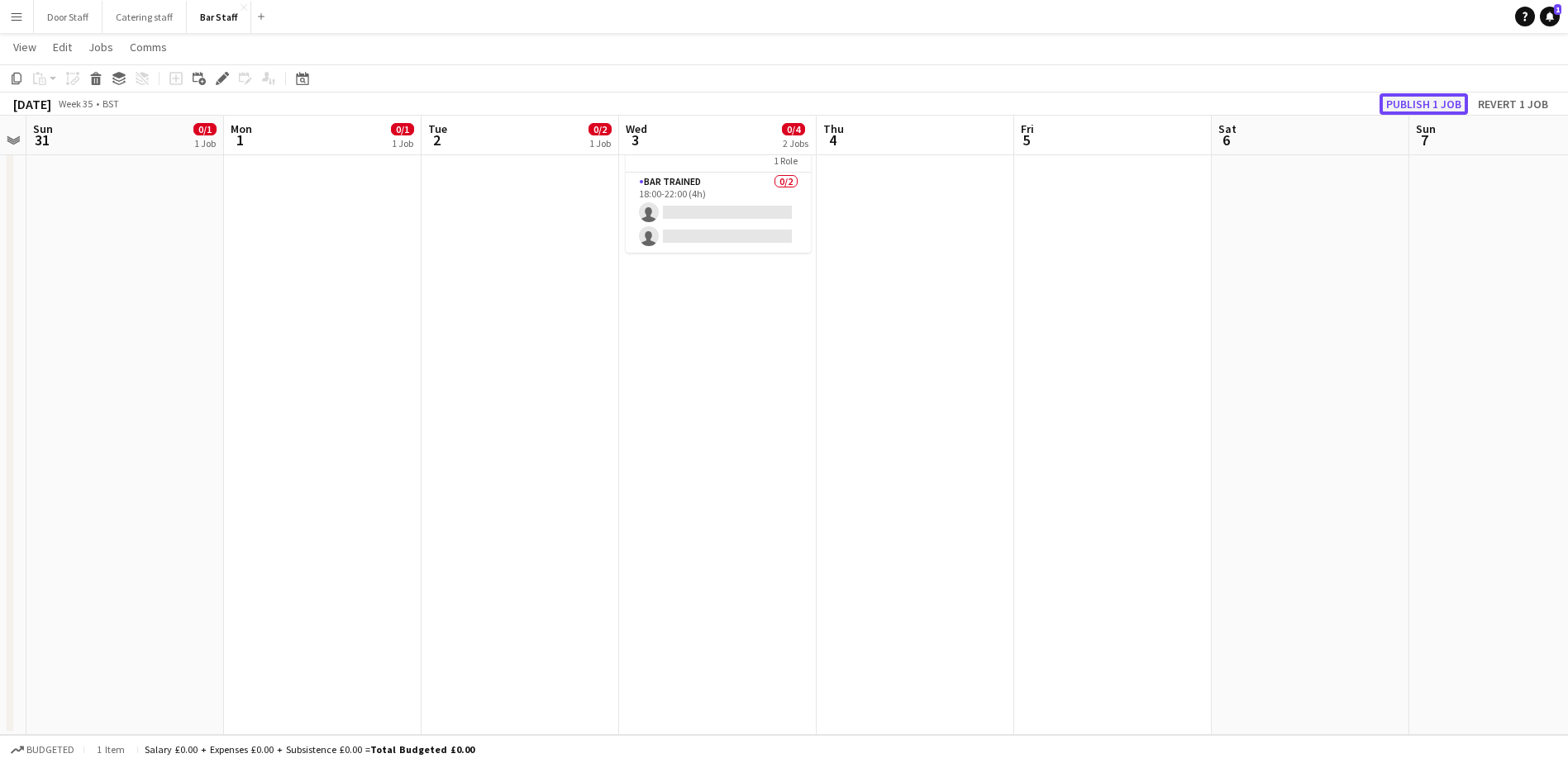
click at [1420, 103] on button "Publish 1 job" at bounding box center [1423, 103] width 89 height 22
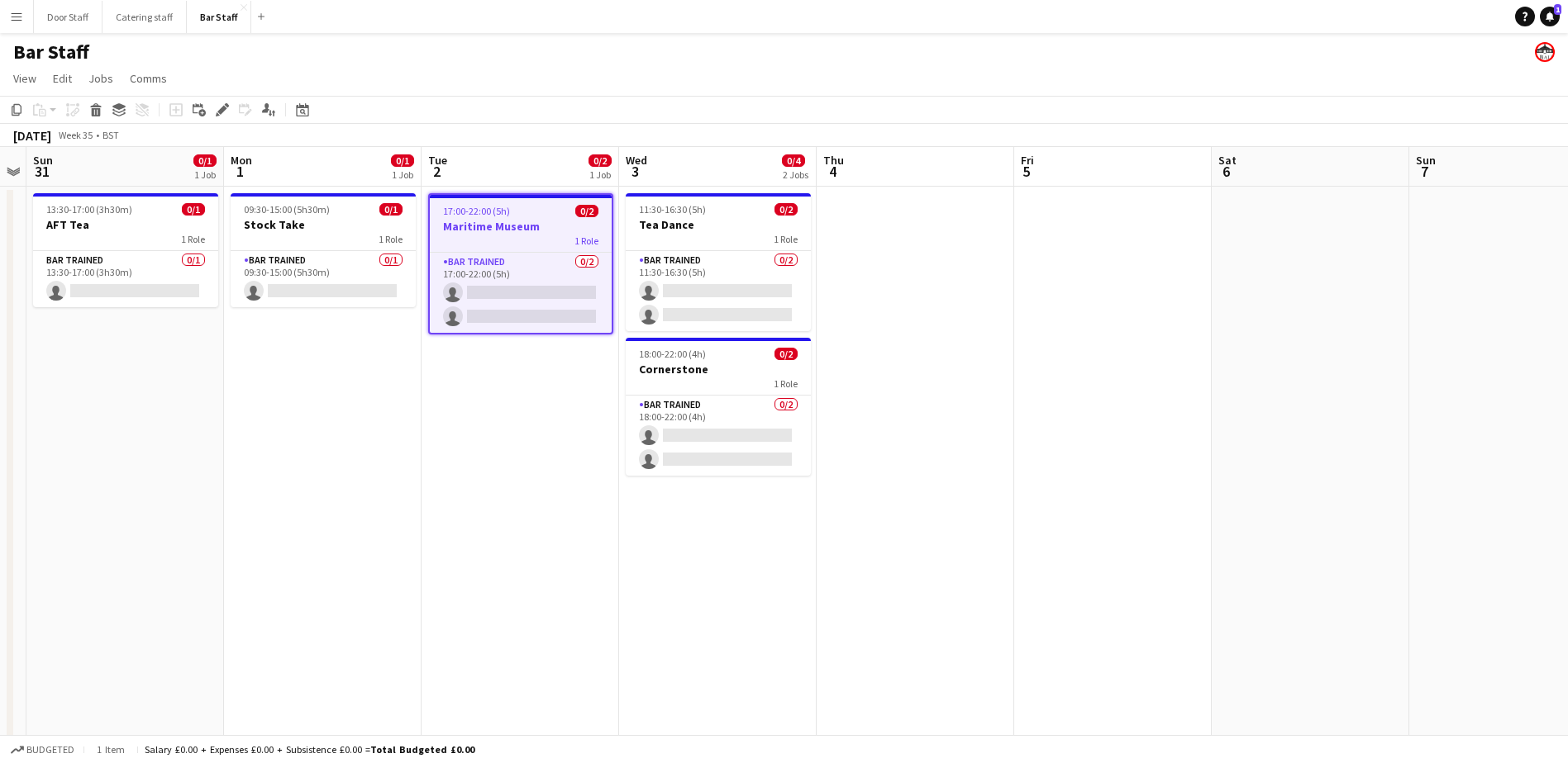
click at [661, 164] on app-board-header-date "Wed 3 0/4 2 Jobs" at bounding box center [717, 167] width 197 height 40
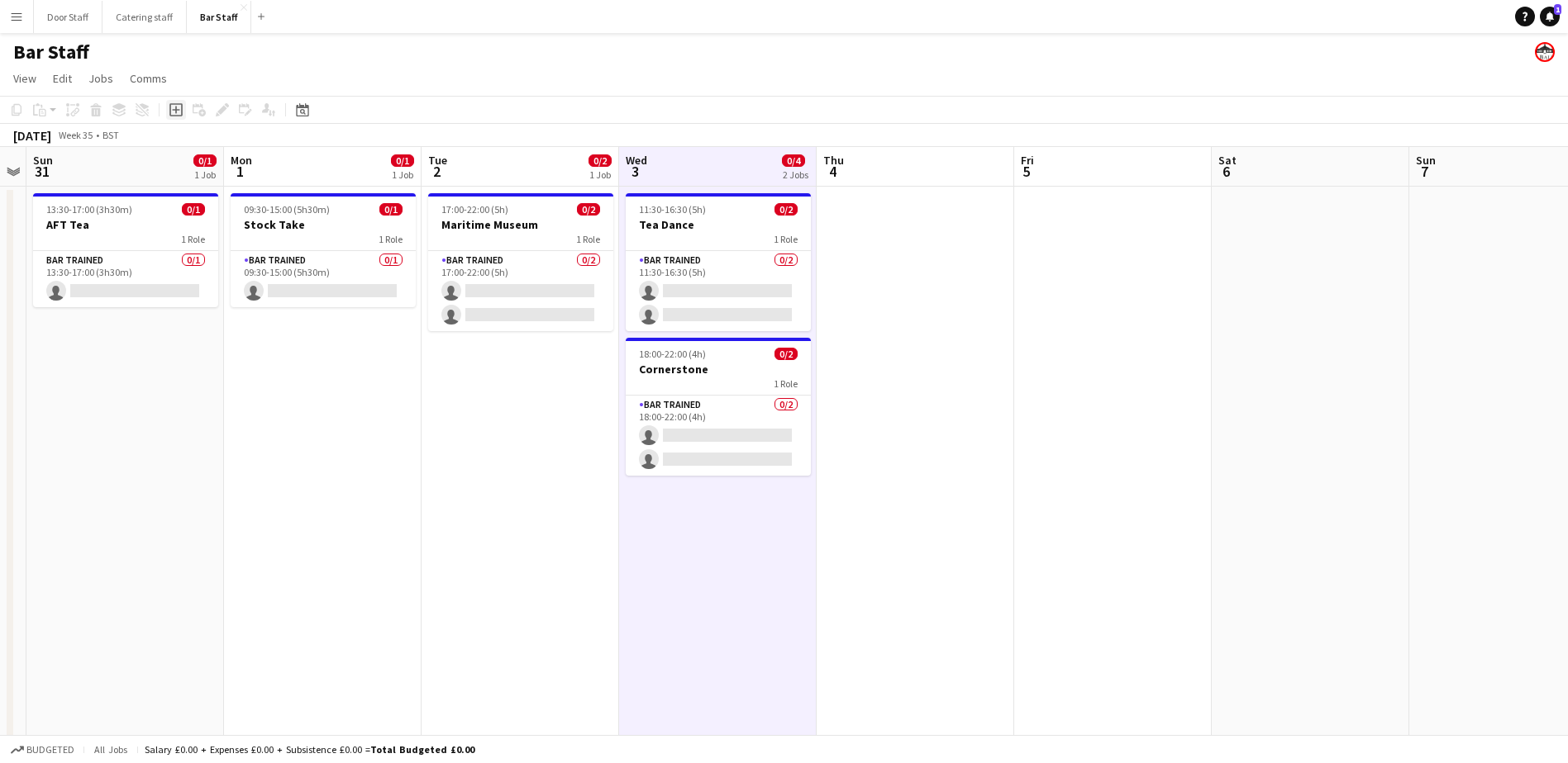
click at [172, 110] on icon "Add job" at bounding box center [176, 109] width 13 height 13
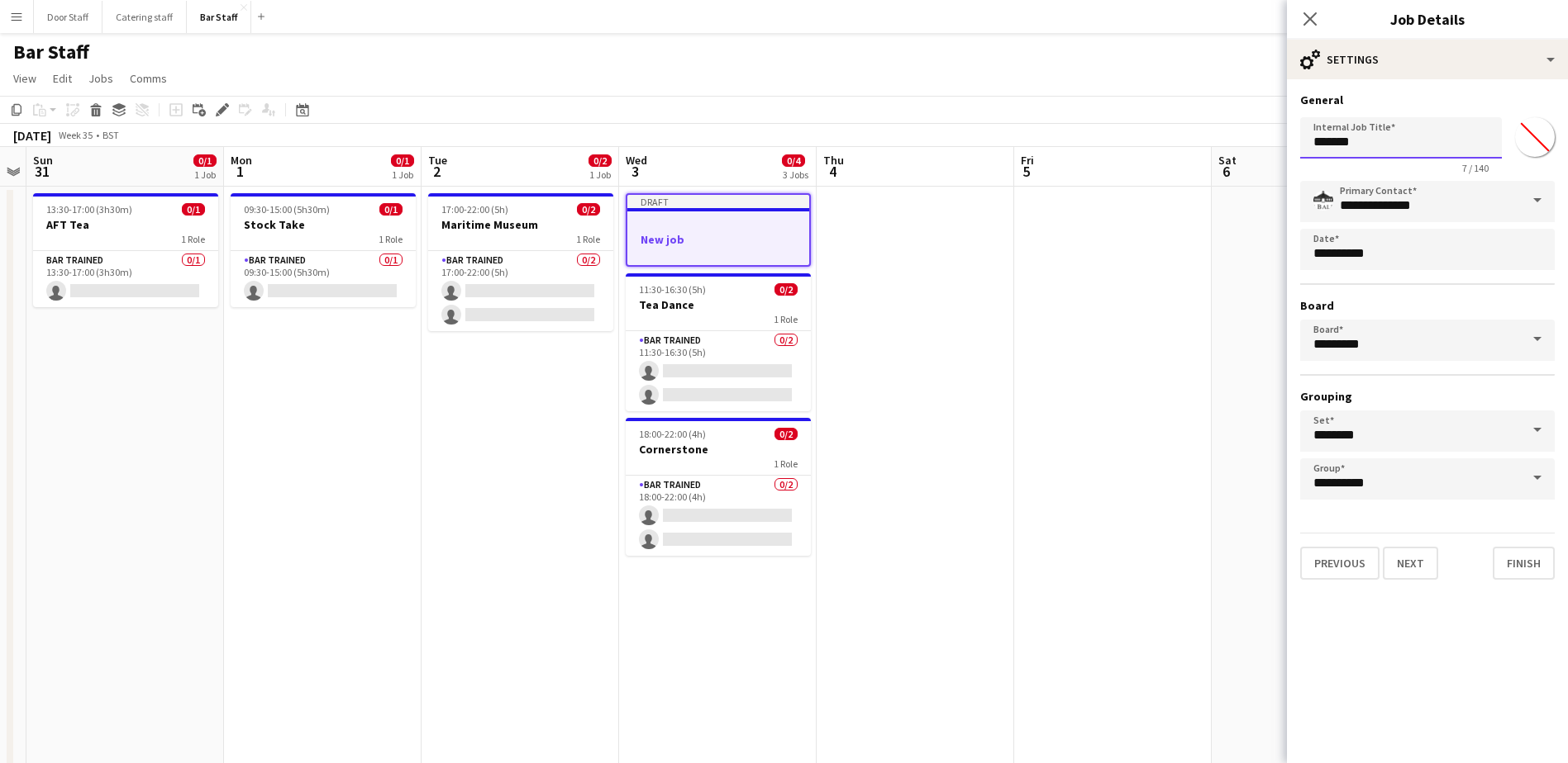
click at [1416, 136] on input "*******" at bounding box center [1401, 138] width 202 height 41
type input "**********"
click at [1416, 564] on button "Next" at bounding box center [1410, 563] width 55 height 33
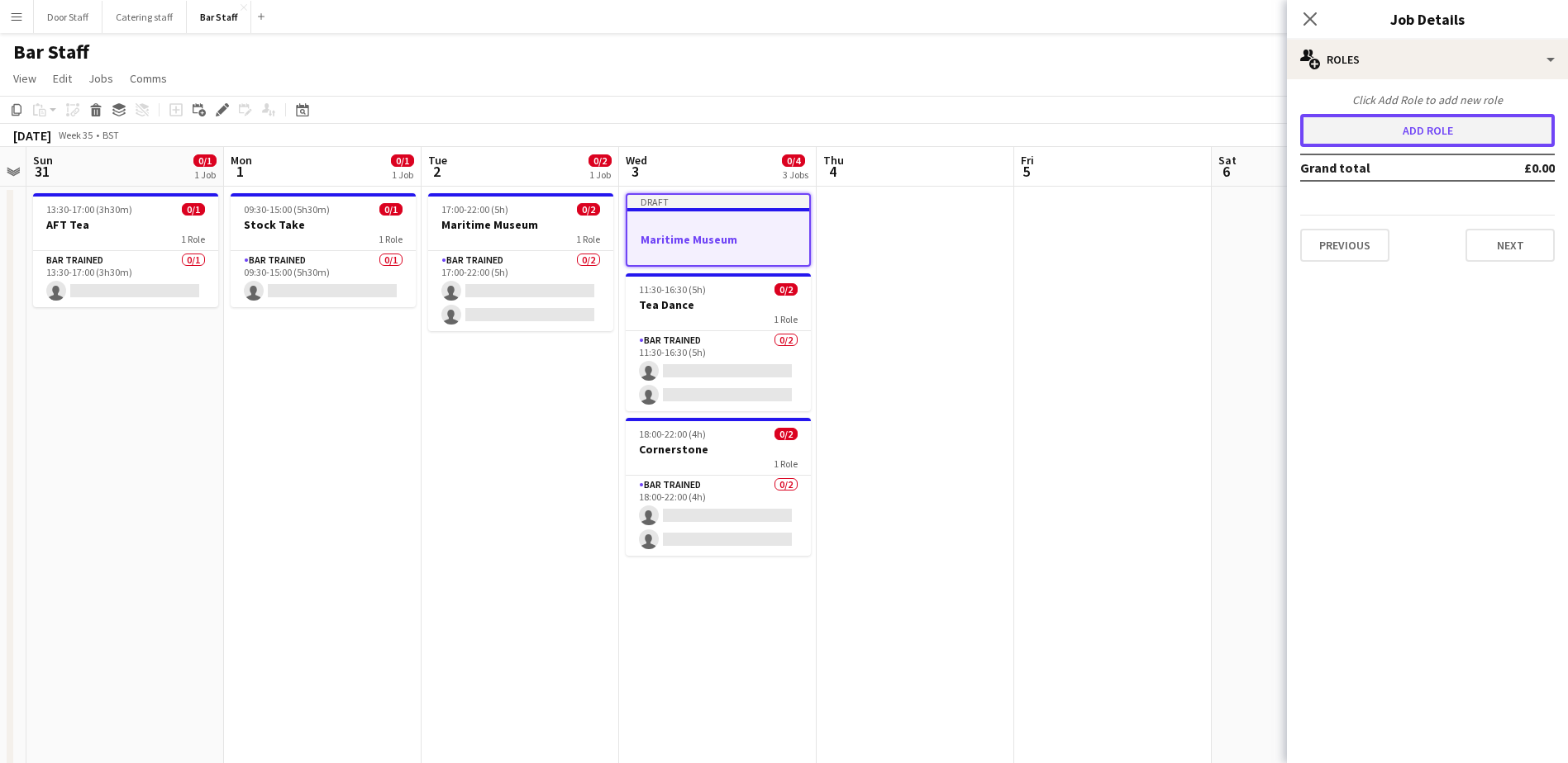
click at [1465, 120] on button "Add role" at bounding box center [1427, 130] width 254 height 33
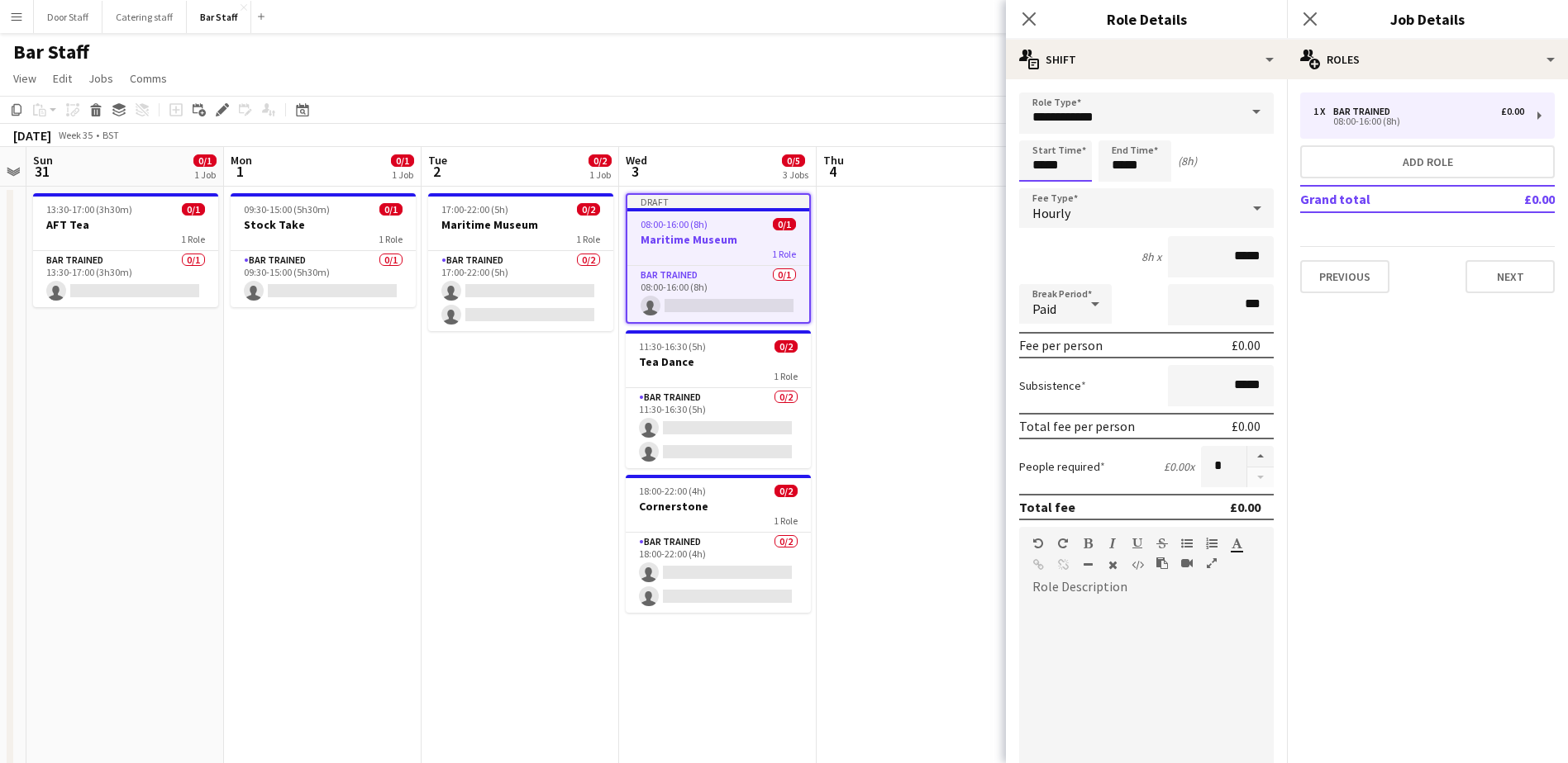
click at [1046, 160] on input "*****" at bounding box center [1055, 161] width 72 height 41
click at [1031, 185] on div at bounding box center [1039, 189] width 33 height 16
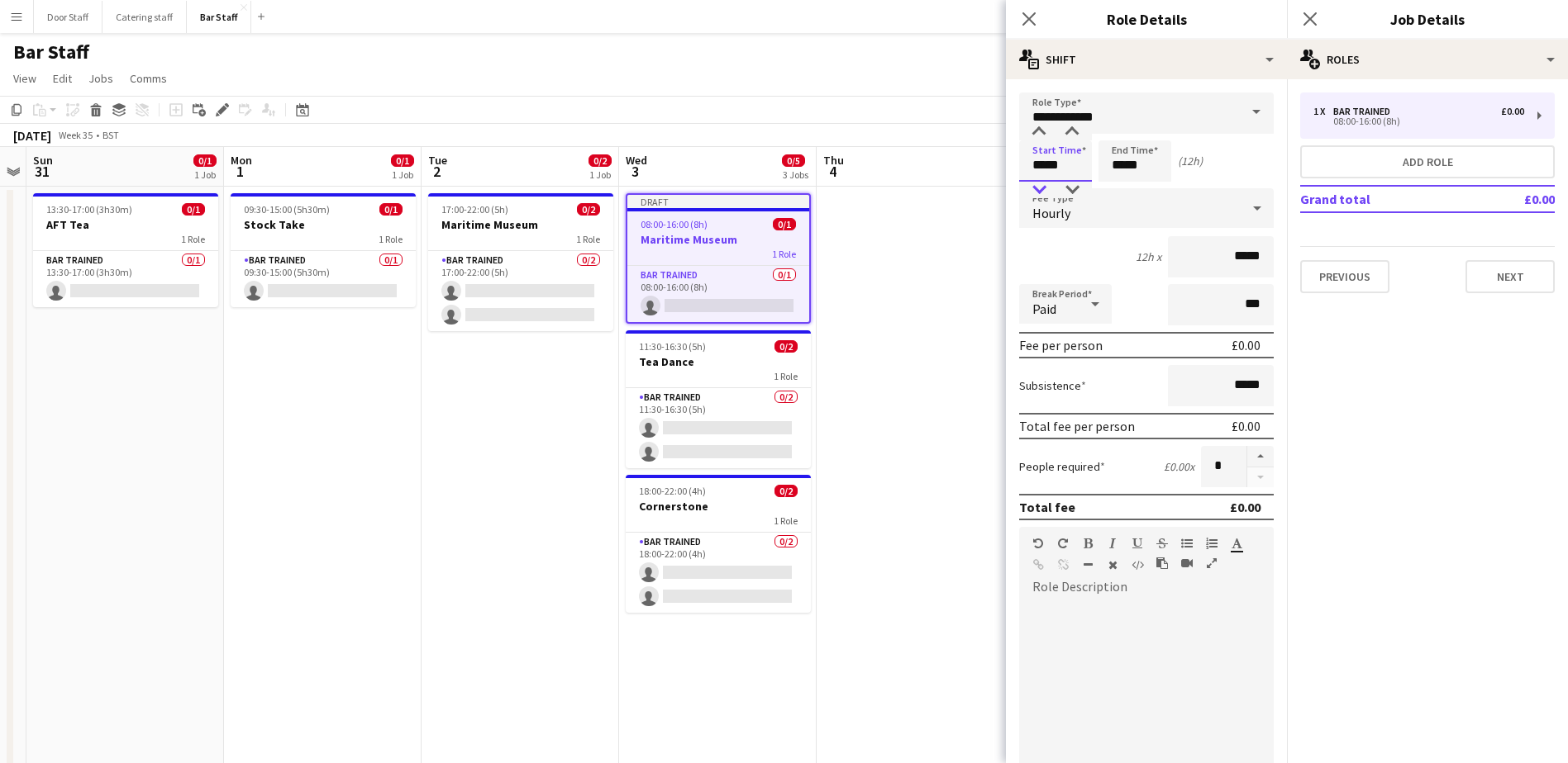
click at [1031, 185] on div at bounding box center [1039, 189] width 33 height 16
click at [1030, 126] on div at bounding box center [1039, 132] width 33 height 16
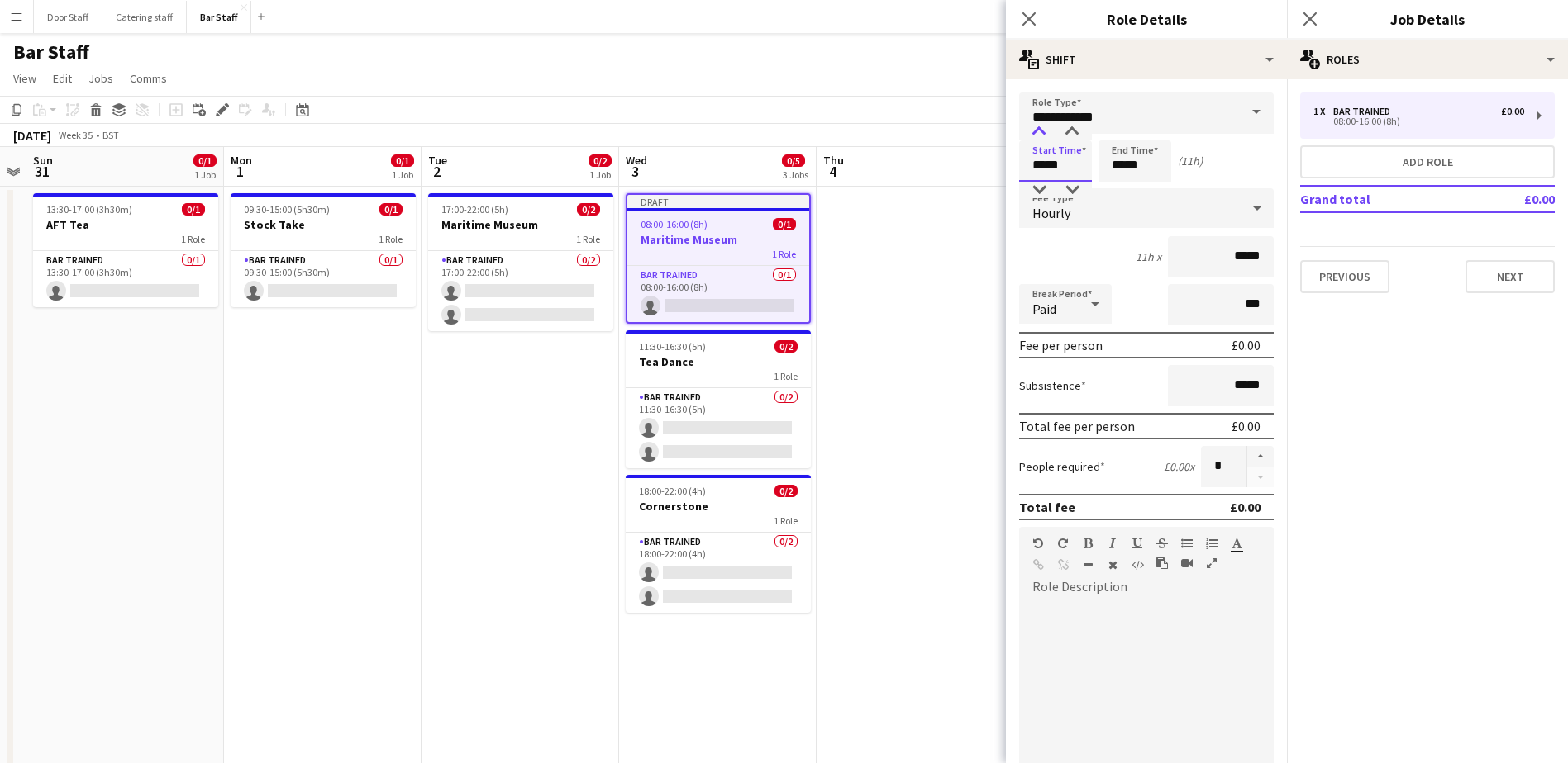
click at [1030, 126] on div at bounding box center [1039, 132] width 33 height 16
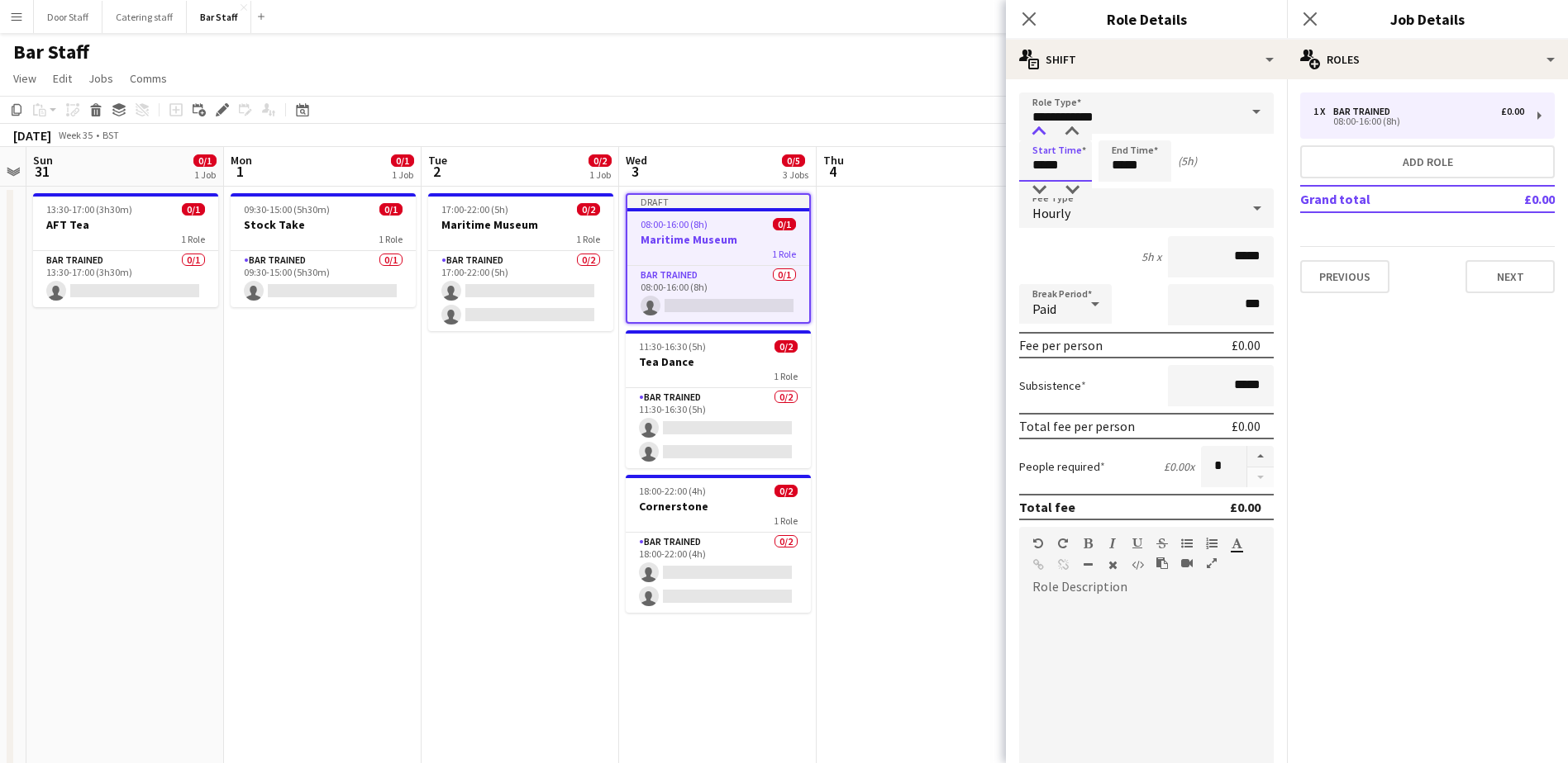
click at [1030, 126] on div at bounding box center [1039, 132] width 33 height 16
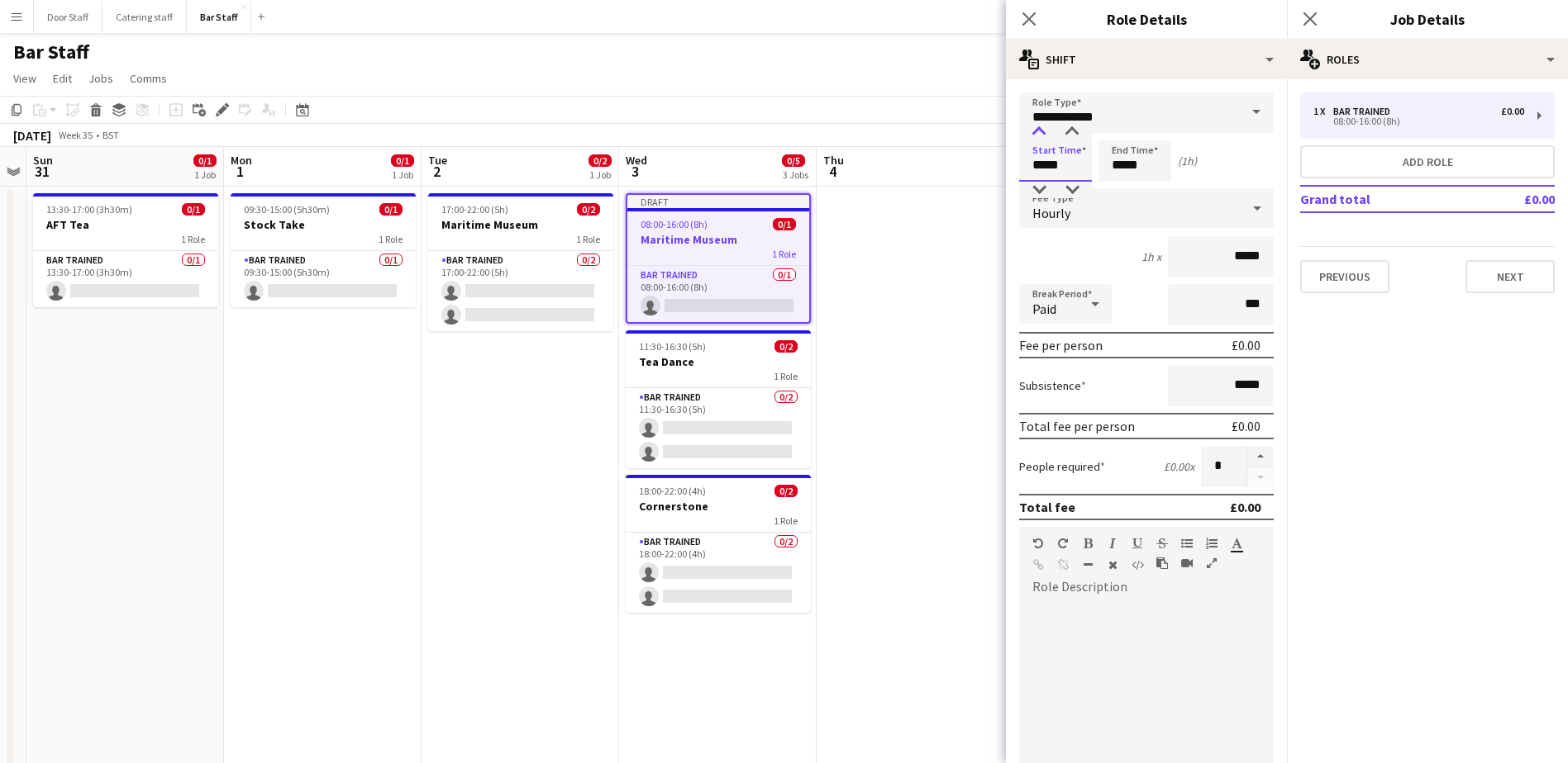
click at [1030, 126] on div at bounding box center [1039, 132] width 33 height 16
click at [1075, 129] on div at bounding box center [1072, 132] width 33 height 16
type input "*****"
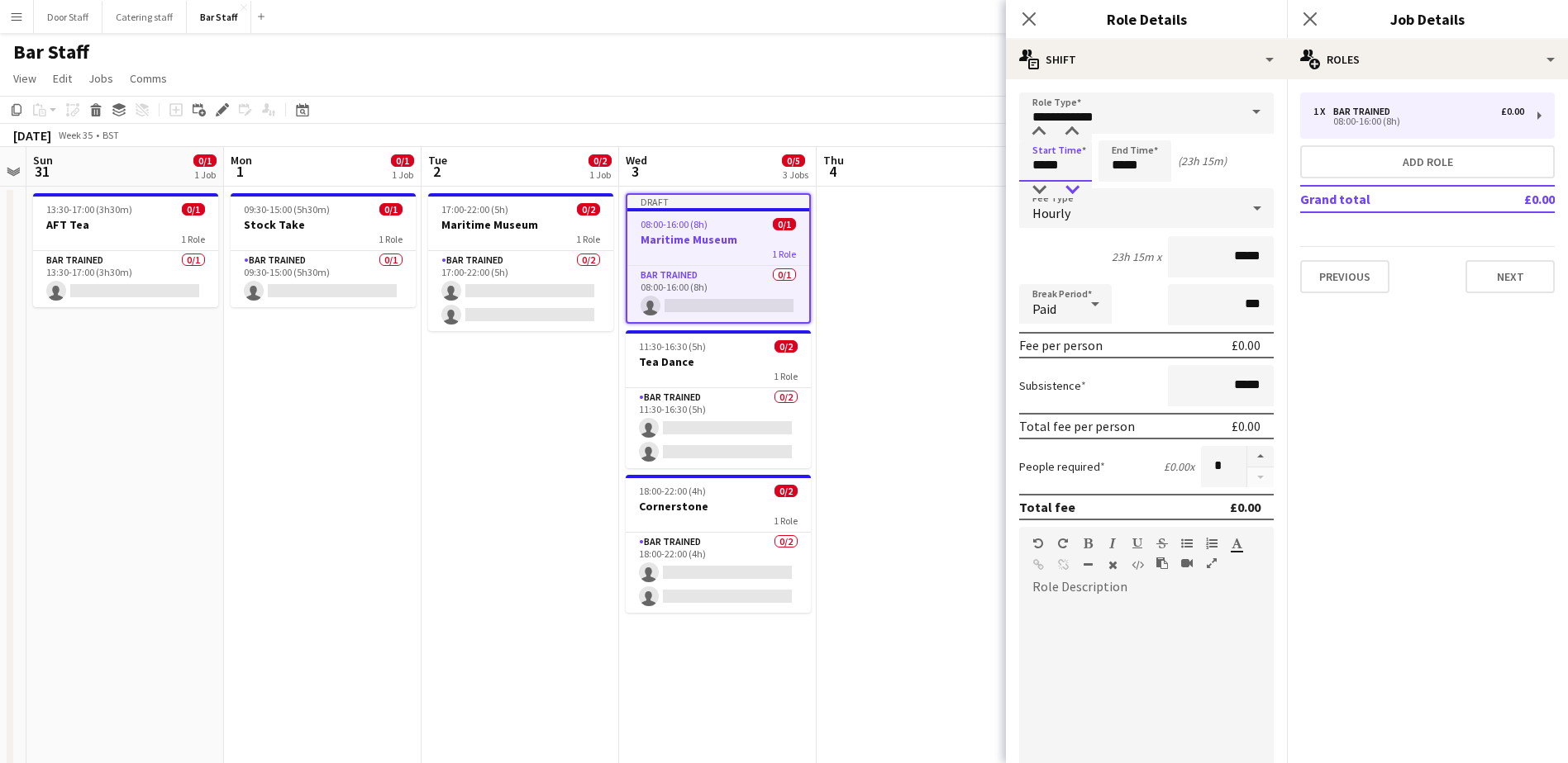
click at [1063, 185] on div at bounding box center [1072, 189] width 33 height 16
click at [1144, 169] on input "*****" at bounding box center [1135, 161] width 72 height 41
click at [1129, 126] on div at bounding box center [1118, 132] width 33 height 16
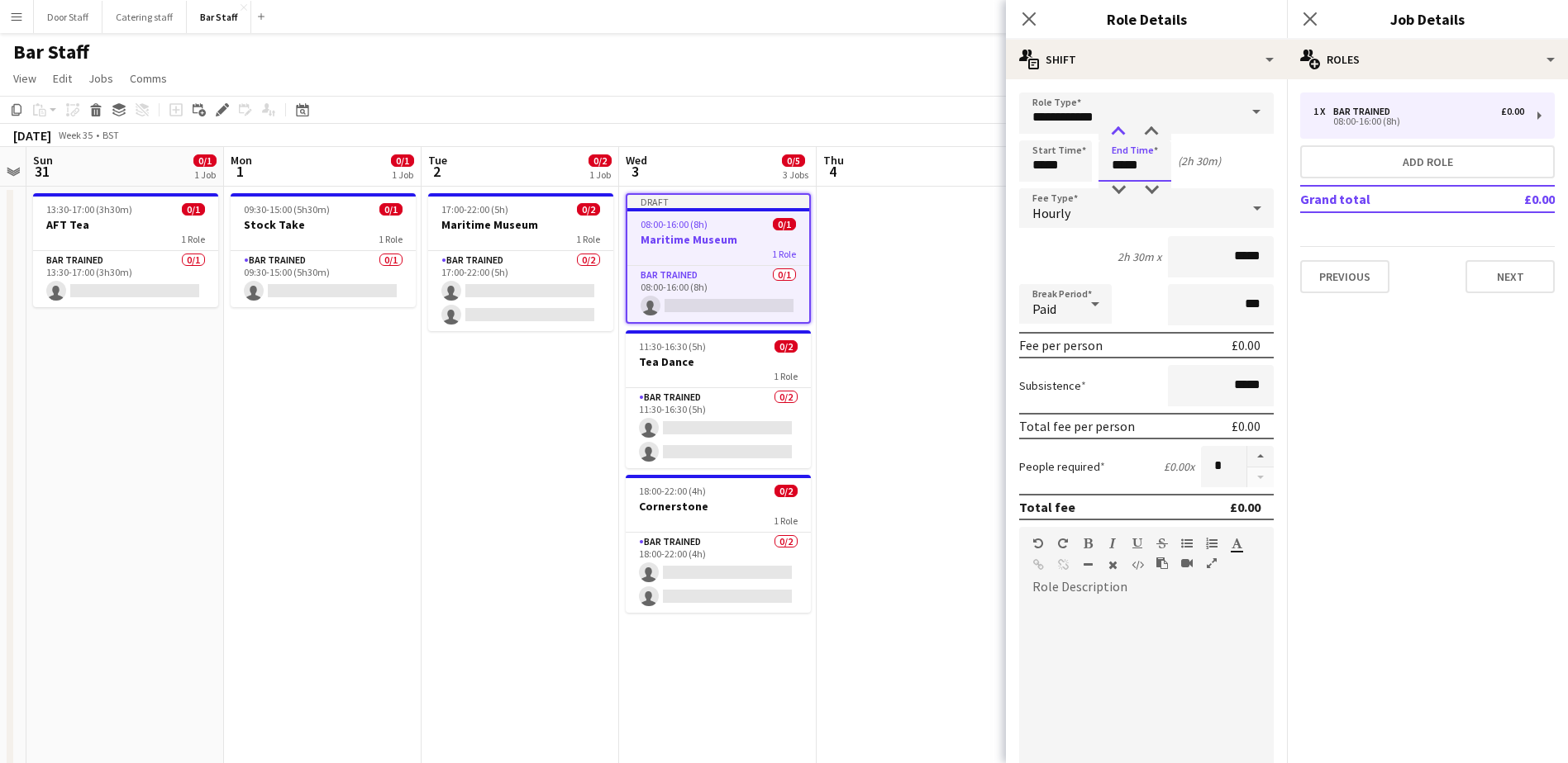
click at [1129, 126] on div at bounding box center [1118, 132] width 33 height 16
click at [1117, 189] on div at bounding box center [1118, 189] width 33 height 16
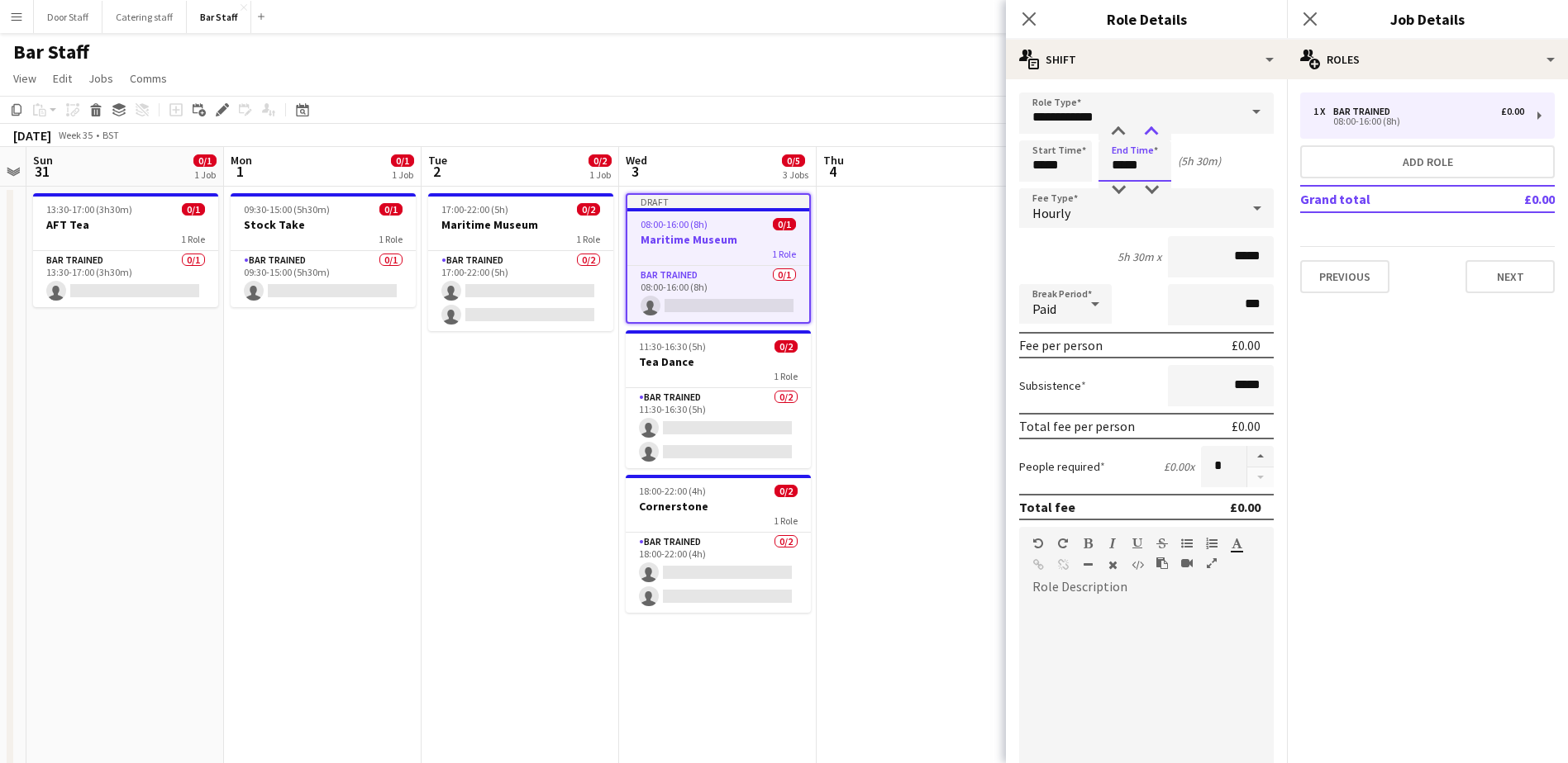
click at [1149, 133] on div at bounding box center [1151, 132] width 33 height 16
type input "*****"
click at [1149, 133] on div at bounding box center [1151, 132] width 33 height 16
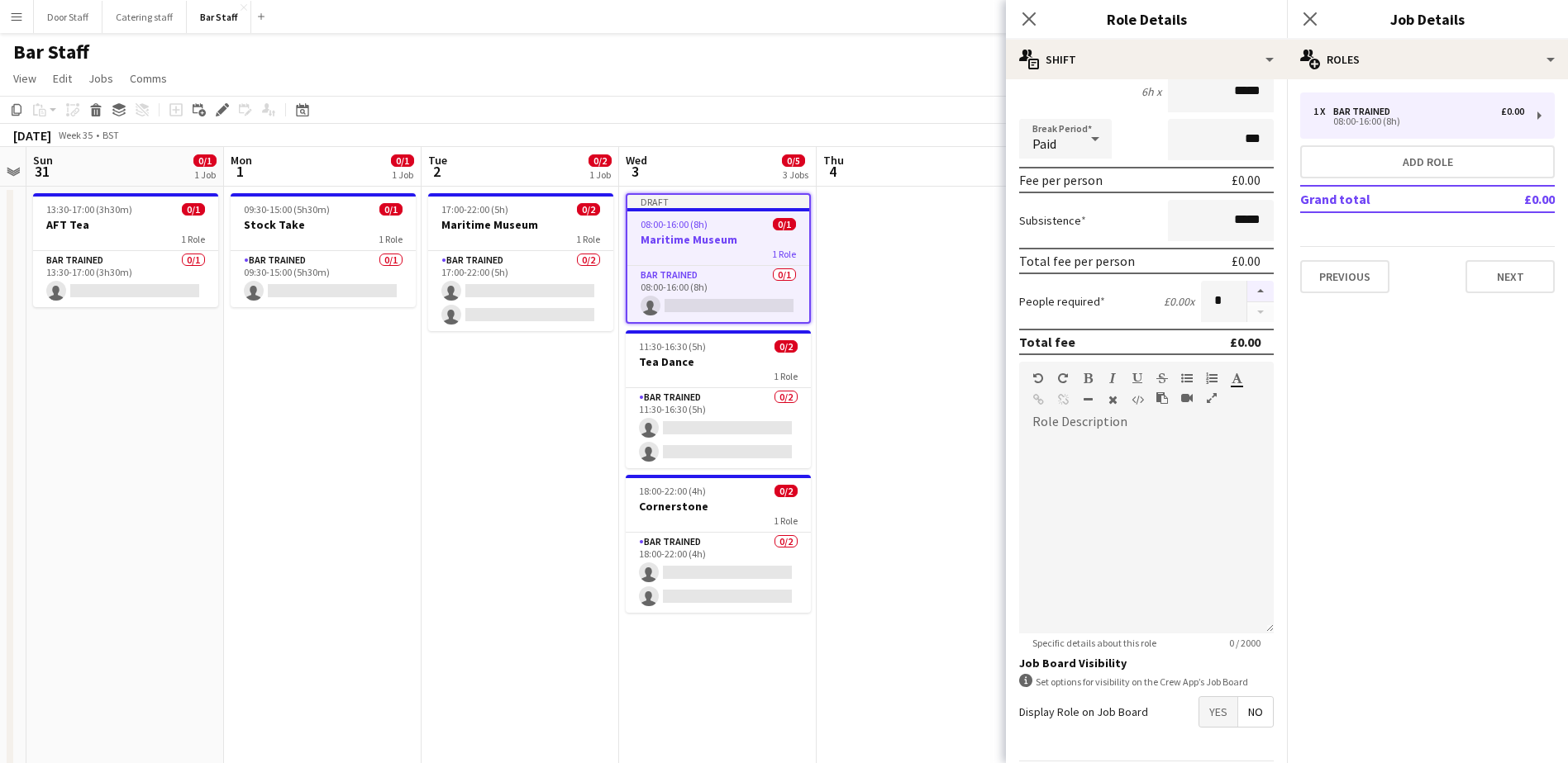
click at [1247, 293] on button "button" at bounding box center [1260, 291] width 27 height 22
type input "*"
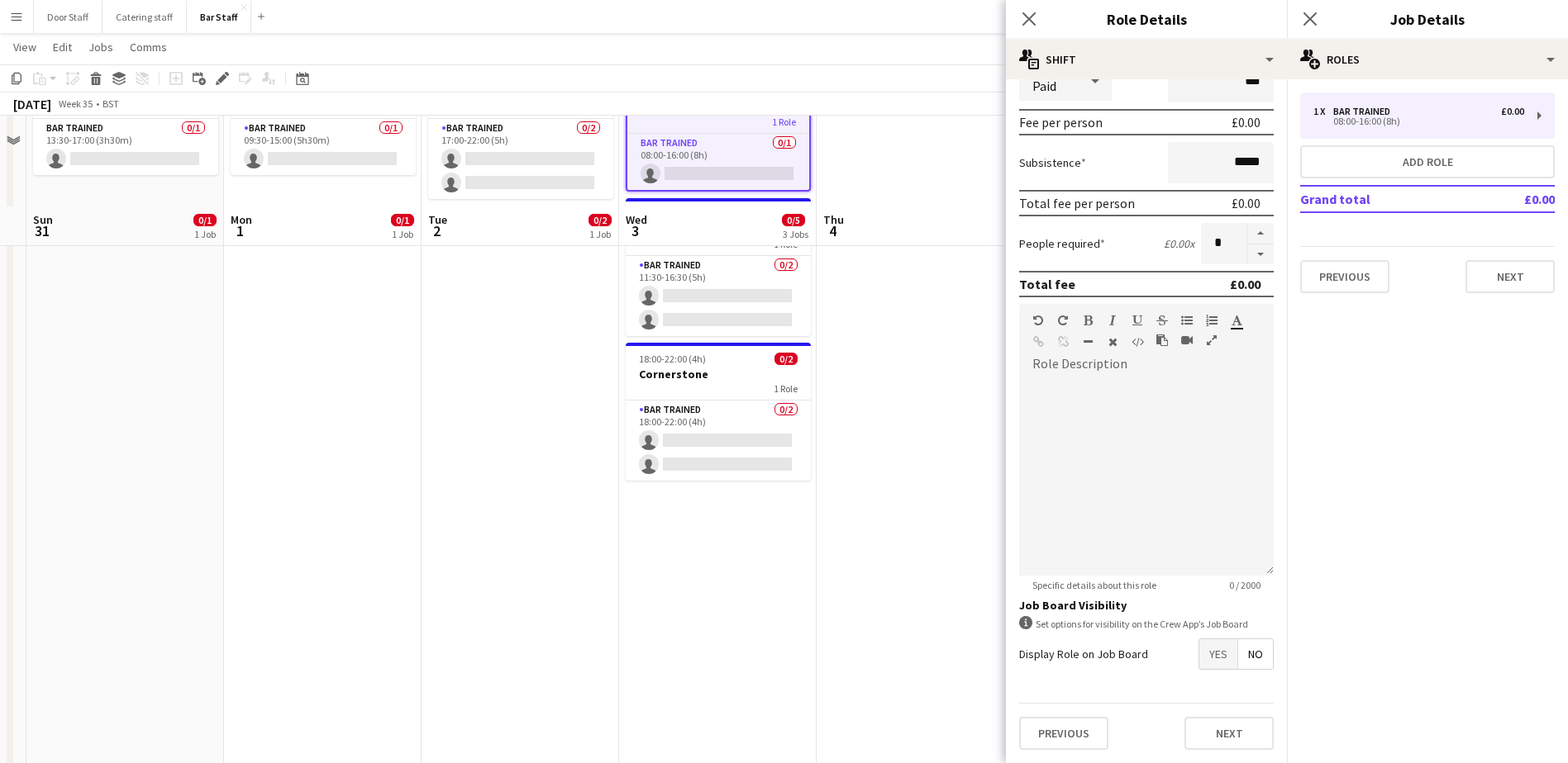
scroll to position [221, 0]
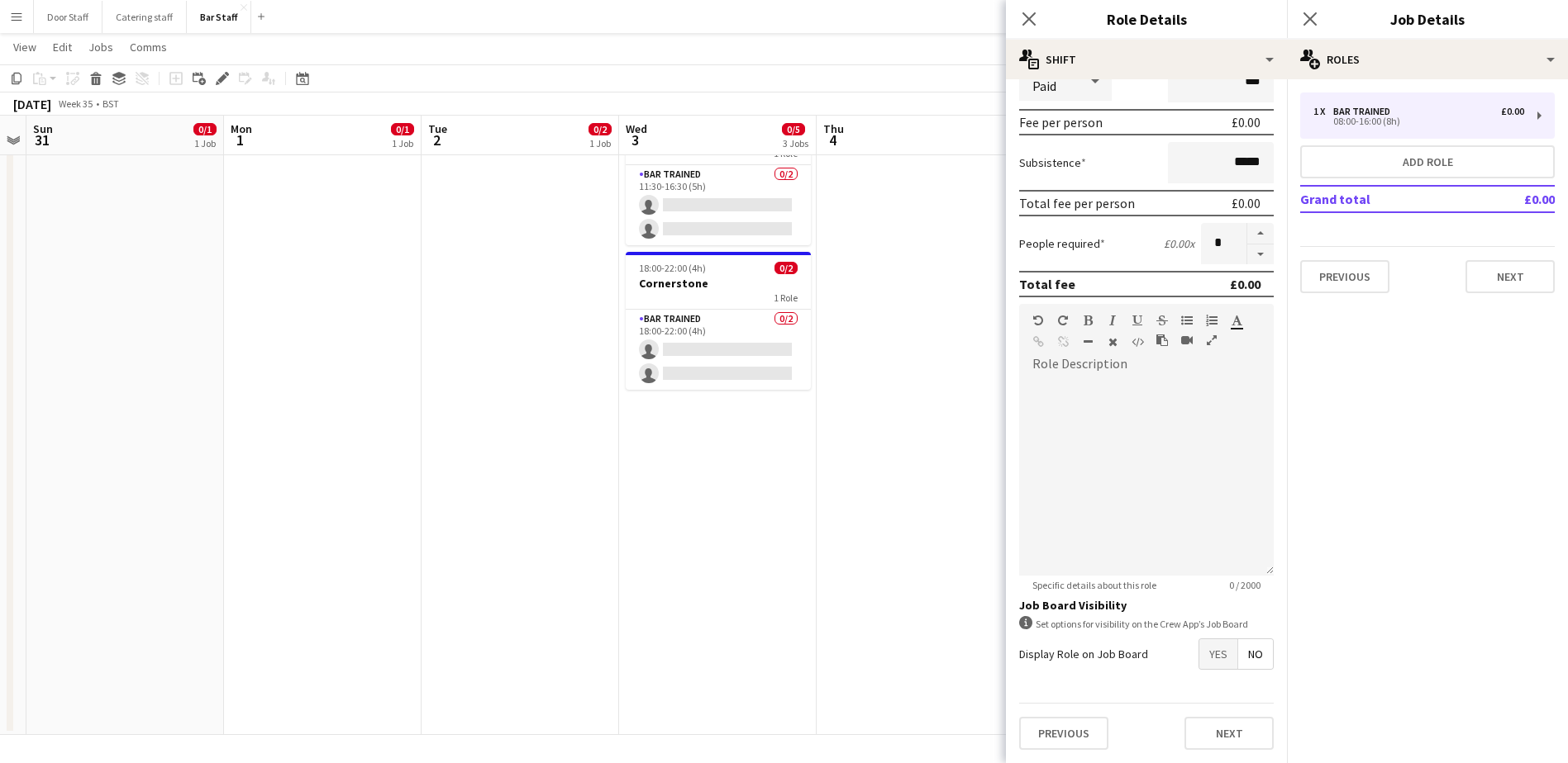
click at [1213, 663] on span "Yes" at bounding box center [1218, 654] width 38 height 30
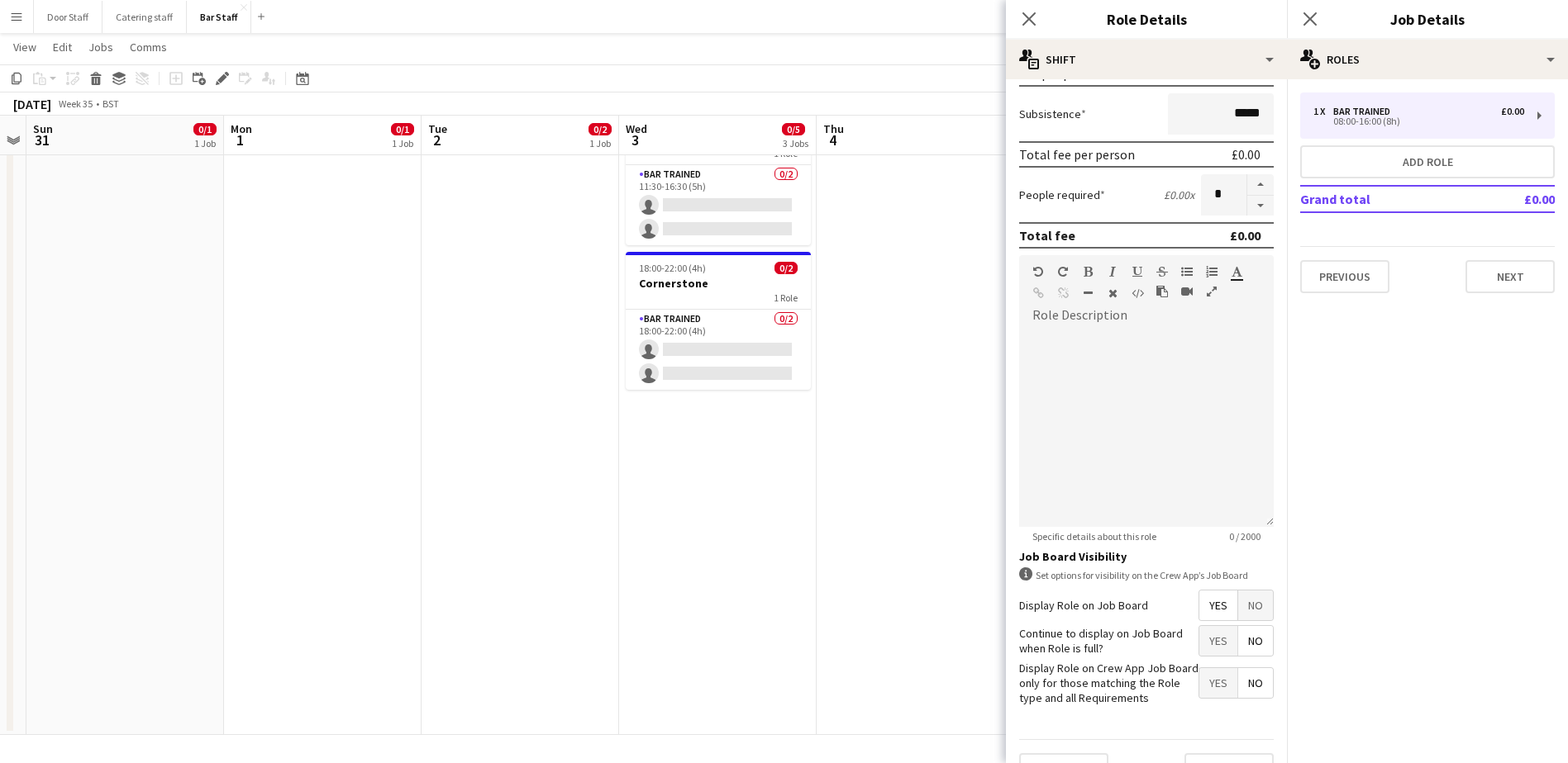
scroll to position [308, 0]
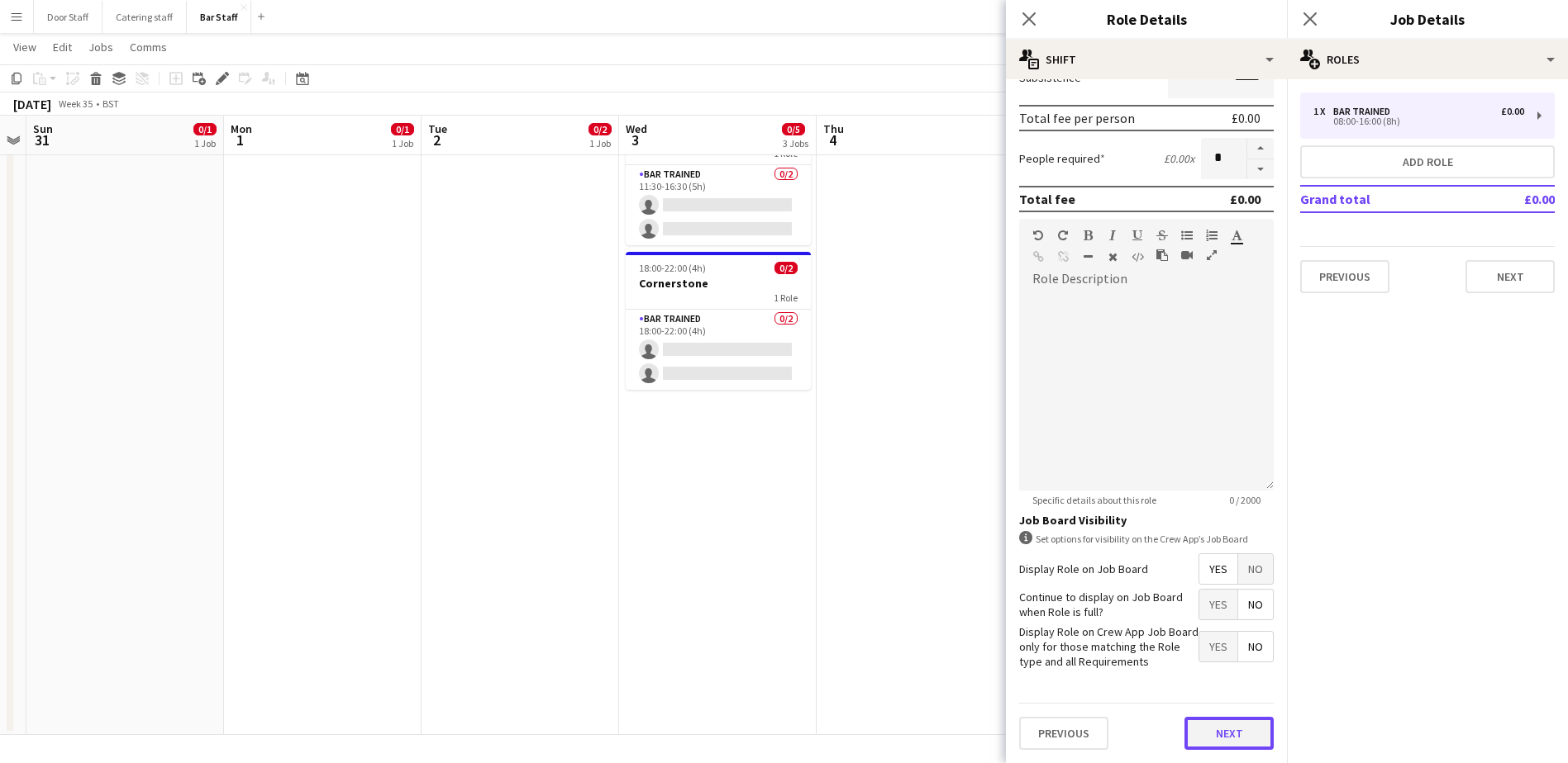
click at [1233, 733] on button "Next" at bounding box center [1229, 734] width 90 height 33
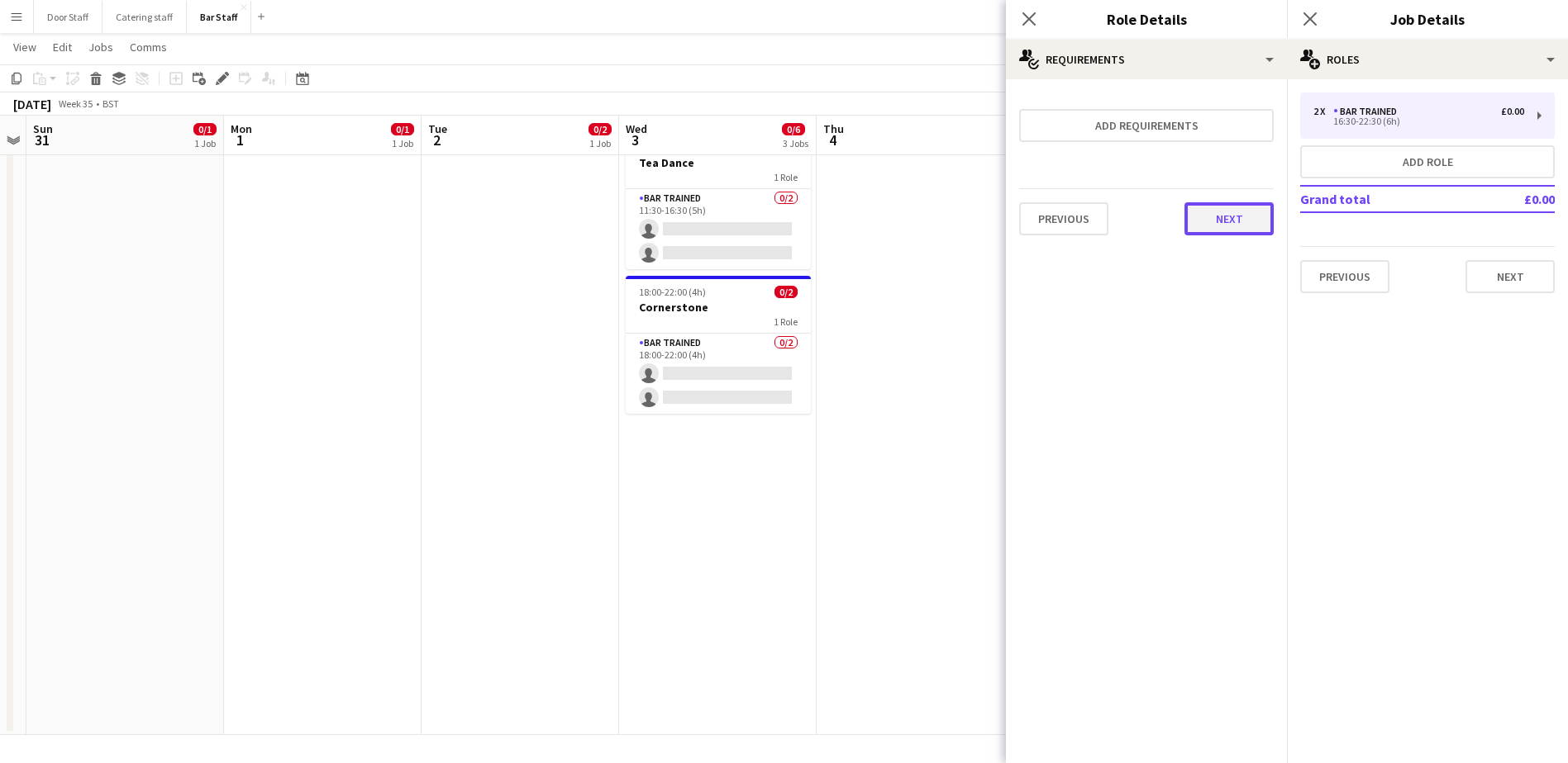
click at [1238, 217] on button "Next" at bounding box center [1229, 219] width 90 height 33
click at [1238, 217] on button "Finish" at bounding box center [1242, 221] width 62 height 33
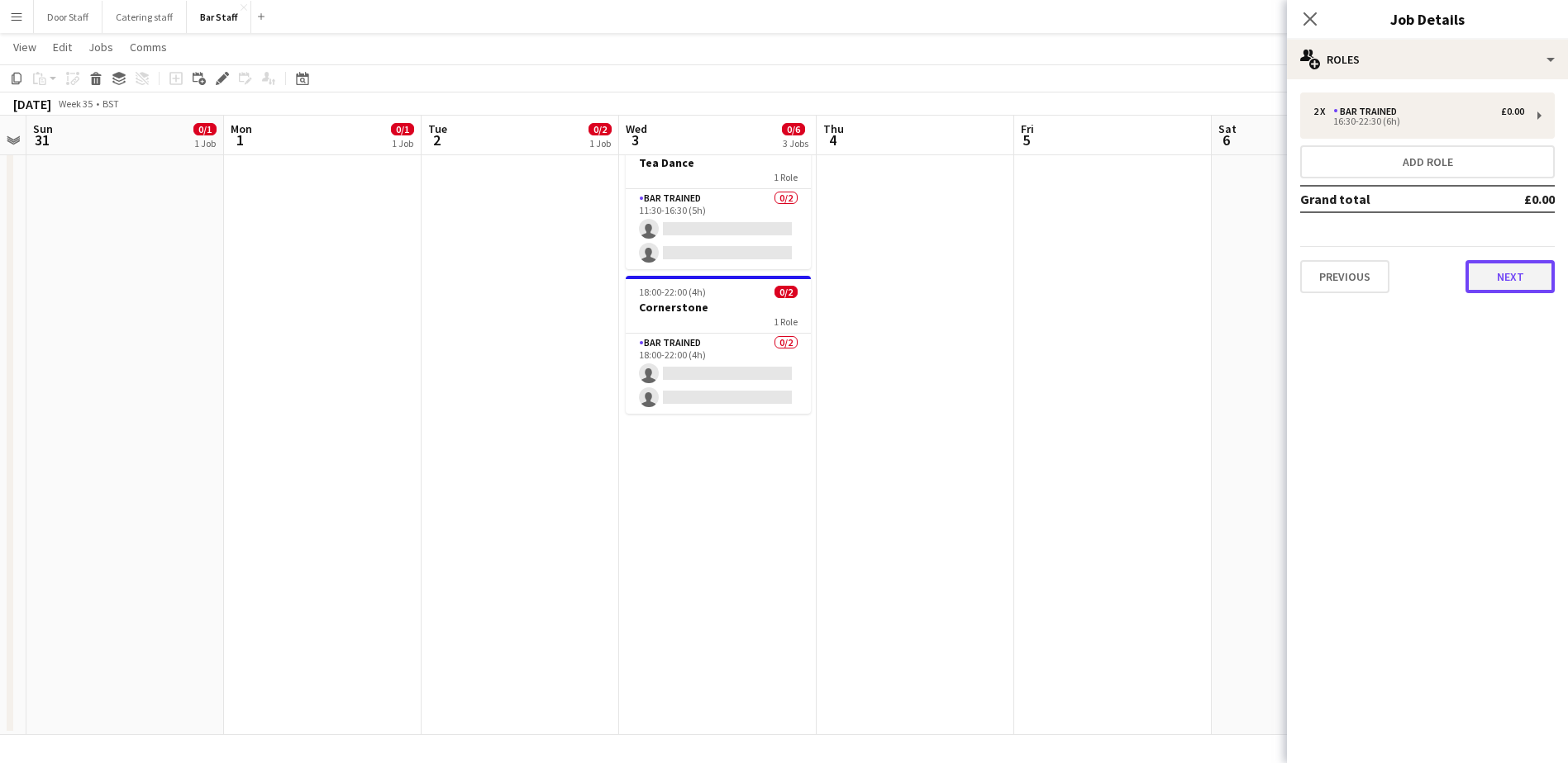
click at [1514, 277] on button "Next" at bounding box center [1510, 276] width 90 height 33
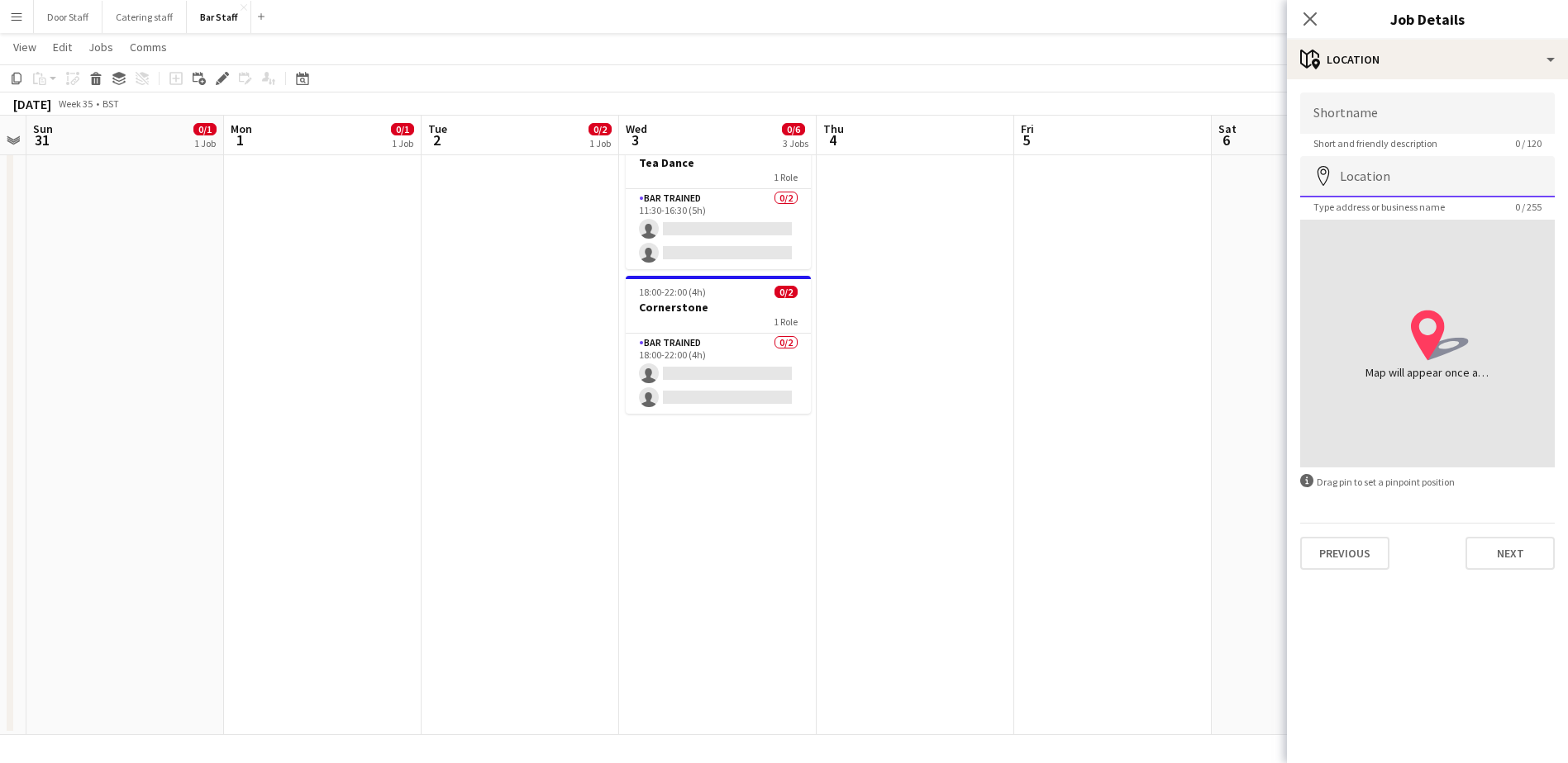
click at [1470, 177] on input "Location" at bounding box center [1427, 177] width 254 height 41
type input "**********"
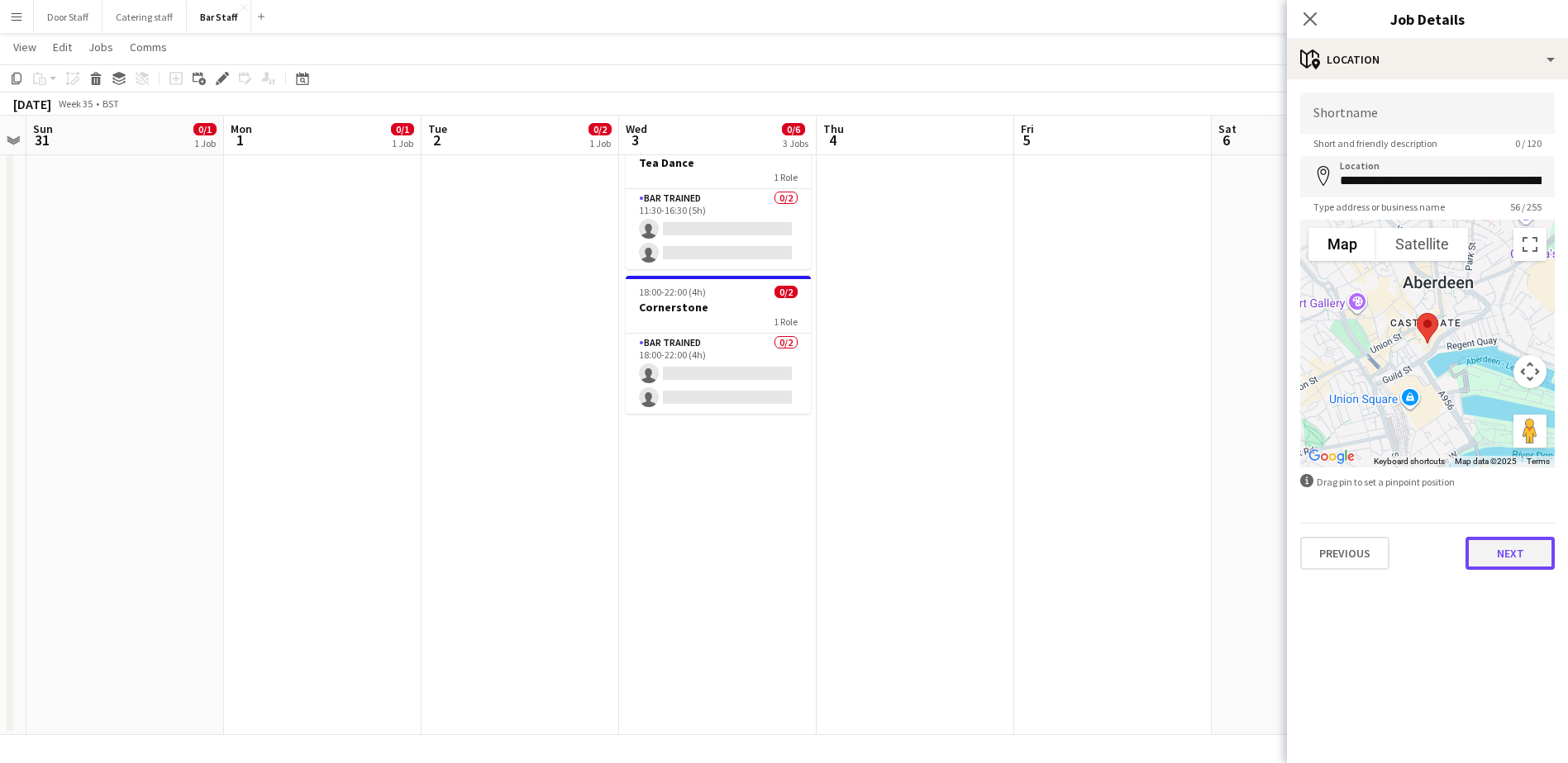
click at [1525, 564] on button "Next" at bounding box center [1510, 553] width 90 height 33
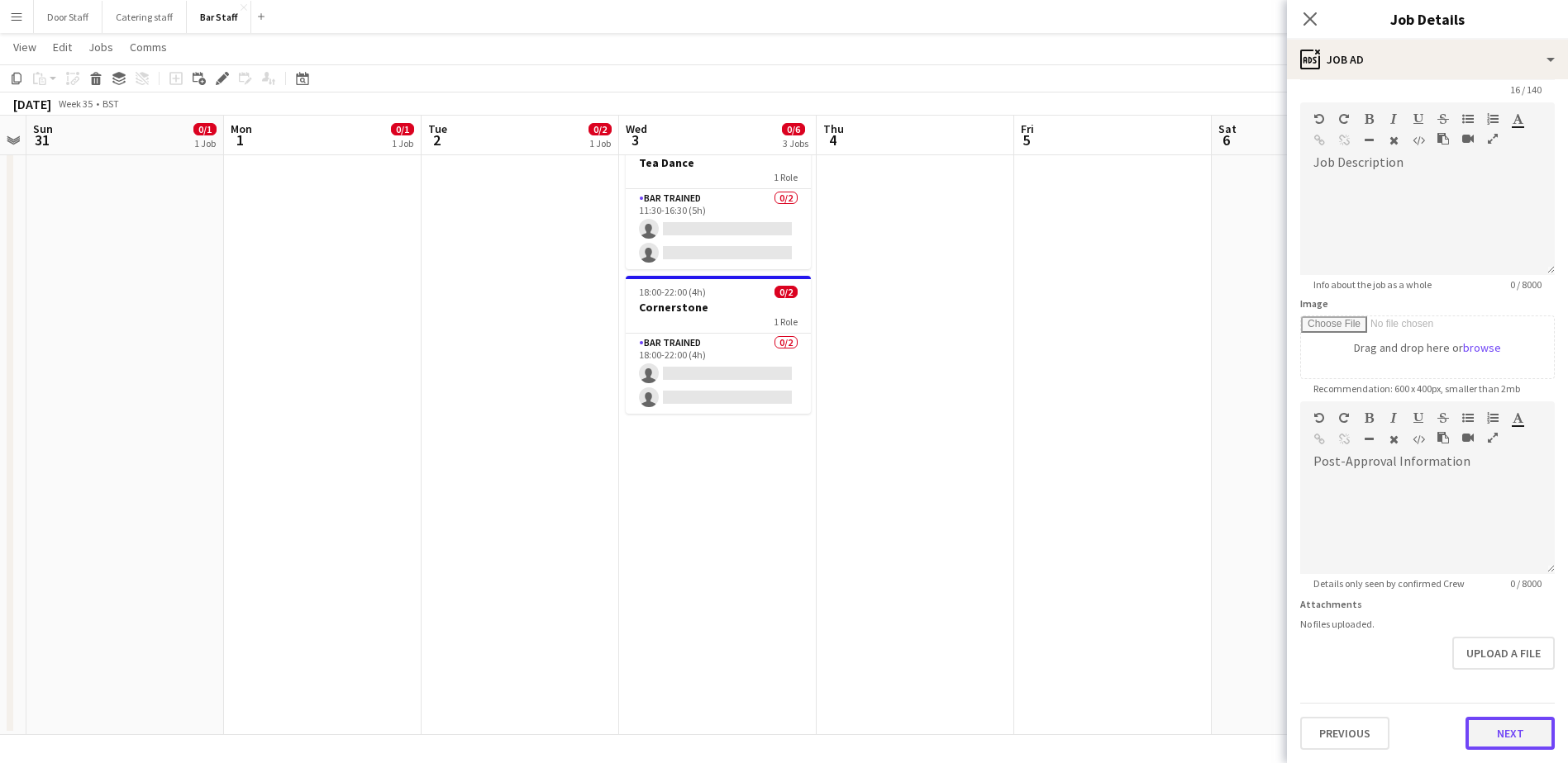
click at [1509, 685] on form "**********" at bounding box center [1427, 394] width 281 height 711
click at [1494, 733] on button "Next" at bounding box center [1510, 734] width 90 height 33
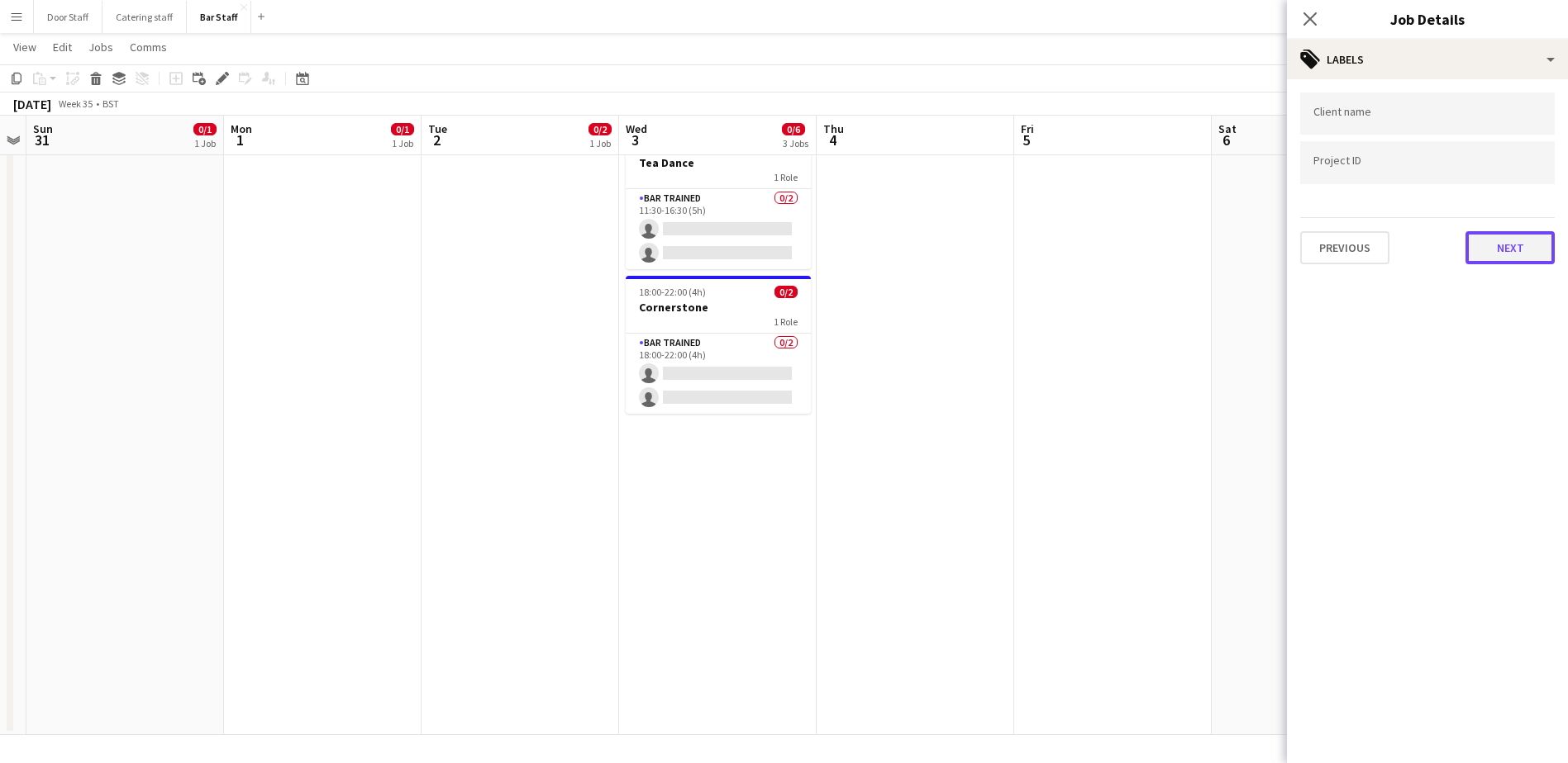
click at [1514, 246] on button "Next" at bounding box center [1510, 248] width 90 height 33
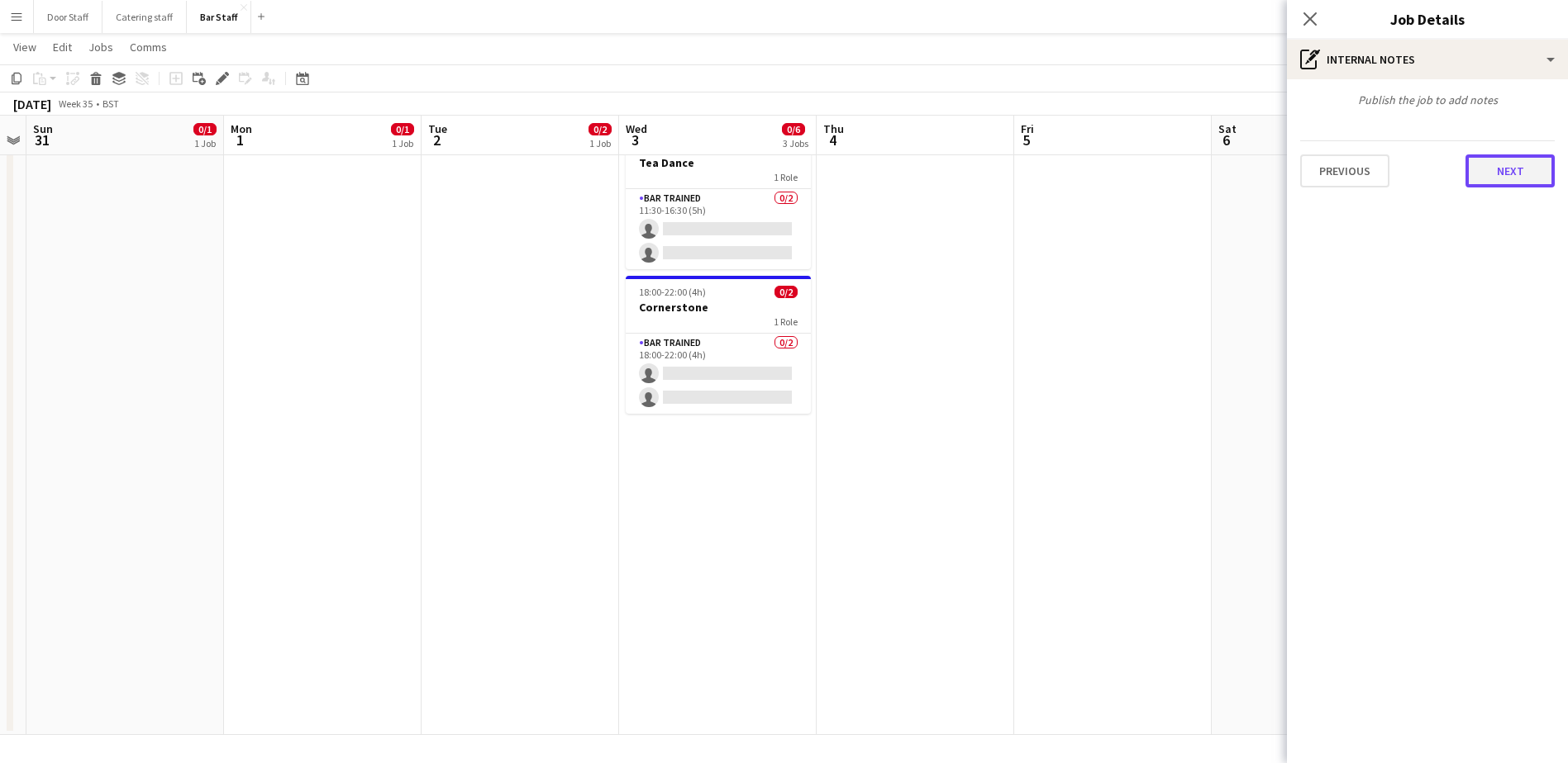
click at [1529, 172] on button "Next" at bounding box center [1510, 171] width 90 height 33
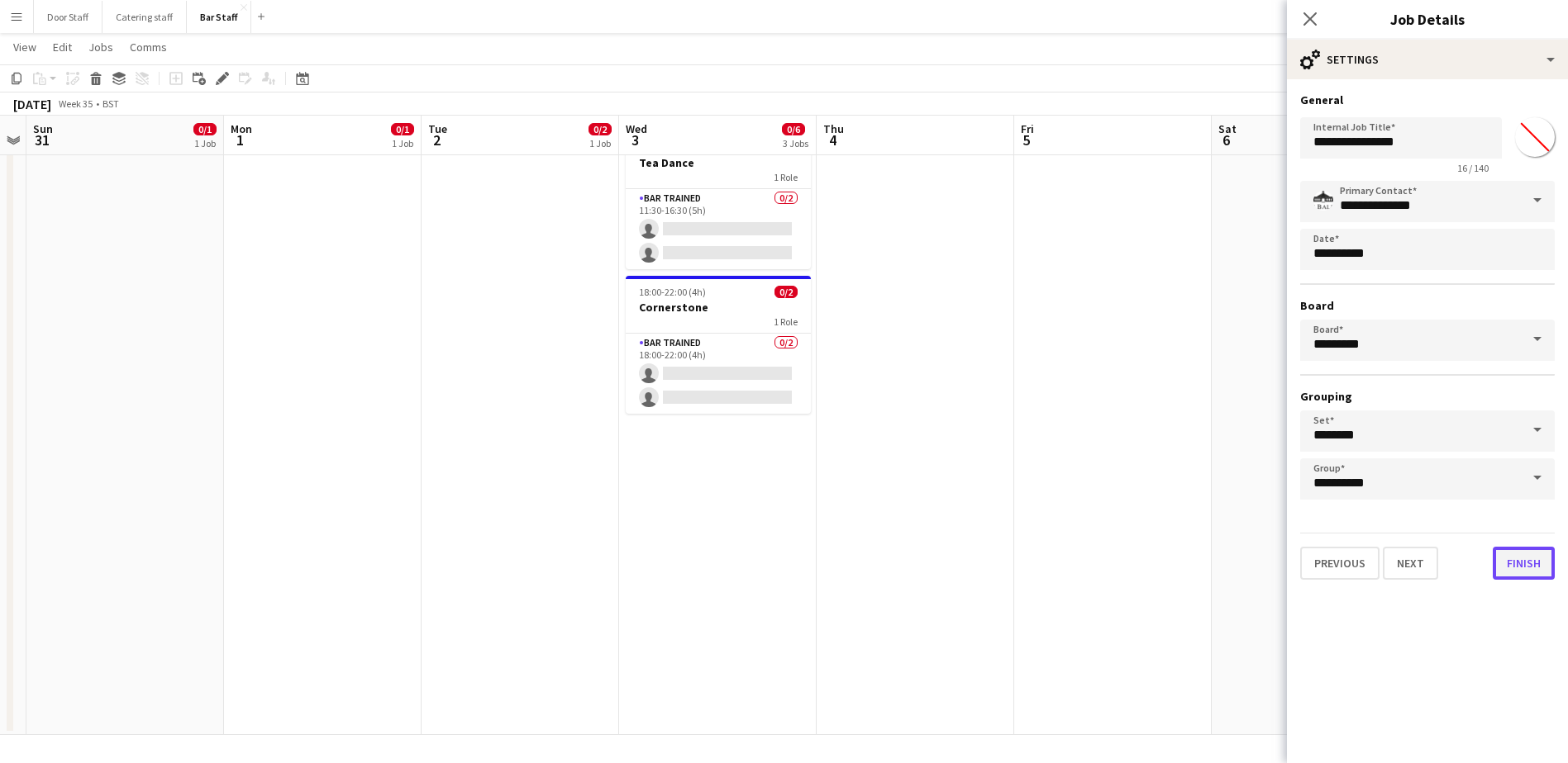
click at [1521, 561] on button "Finish" at bounding box center [1523, 563] width 62 height 33
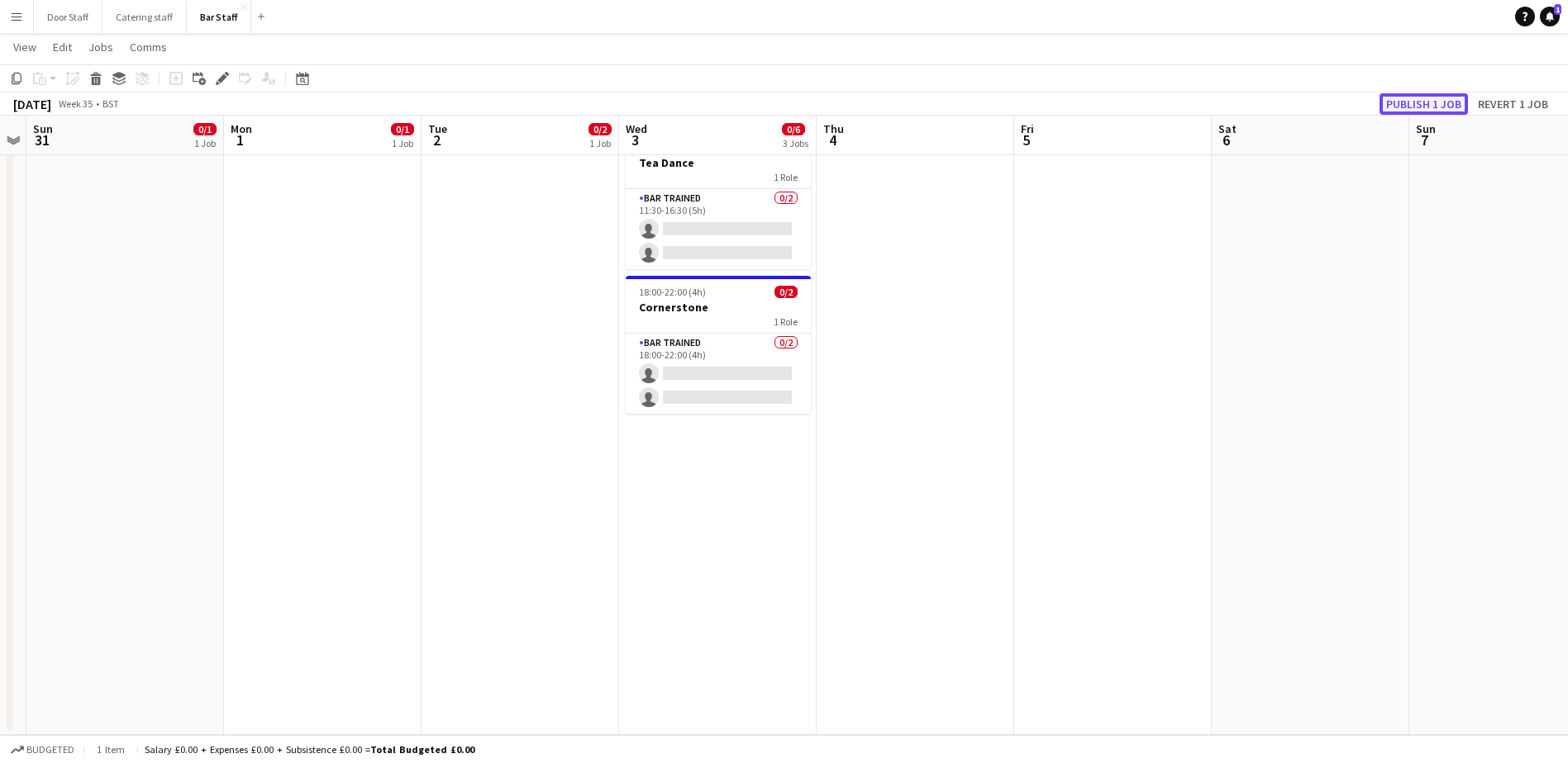
click at [1437, 100] on button "Publish 1 job" at bounding box center [1423, 103] width 89 height 22
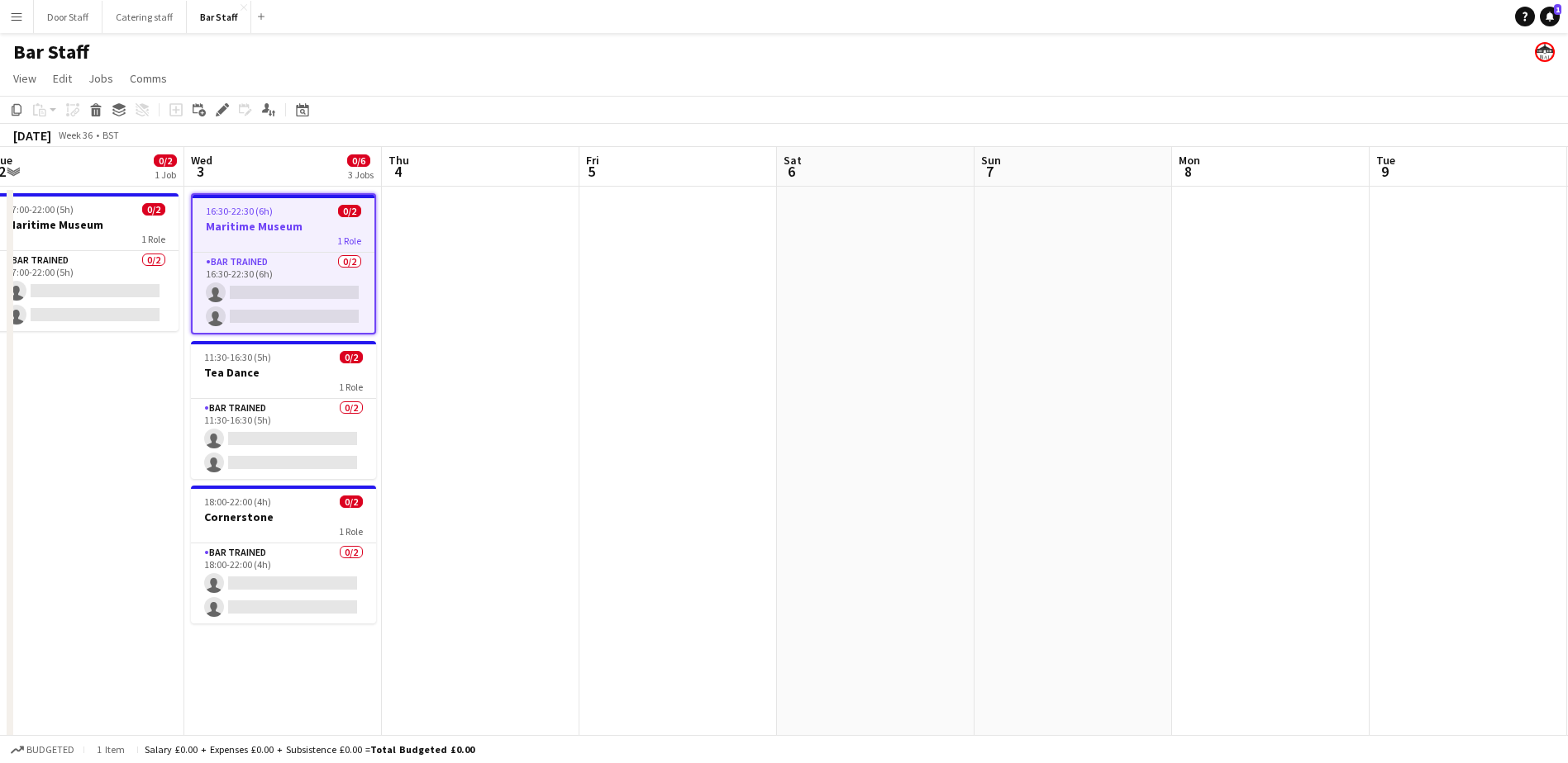
drag, startPoint x: 1098, startPoint y: 556, endPoint x: 660, endPoint y: 585, distance: 439.0
click at [660, 585] on app-calendar-viewport "Sat 30 Sun 31 0/1 1 Job Mon 1 0/1 1 Job Tue 2 0/2 1 Job Wed 3 0/6 3 Jobs Thu 4 …" at bounding box center [784, 553] width 1568 height 811
click at [847, 160] on app-board-header-date "Sat 6" at bounding box center [872, 167] width 197 height 40
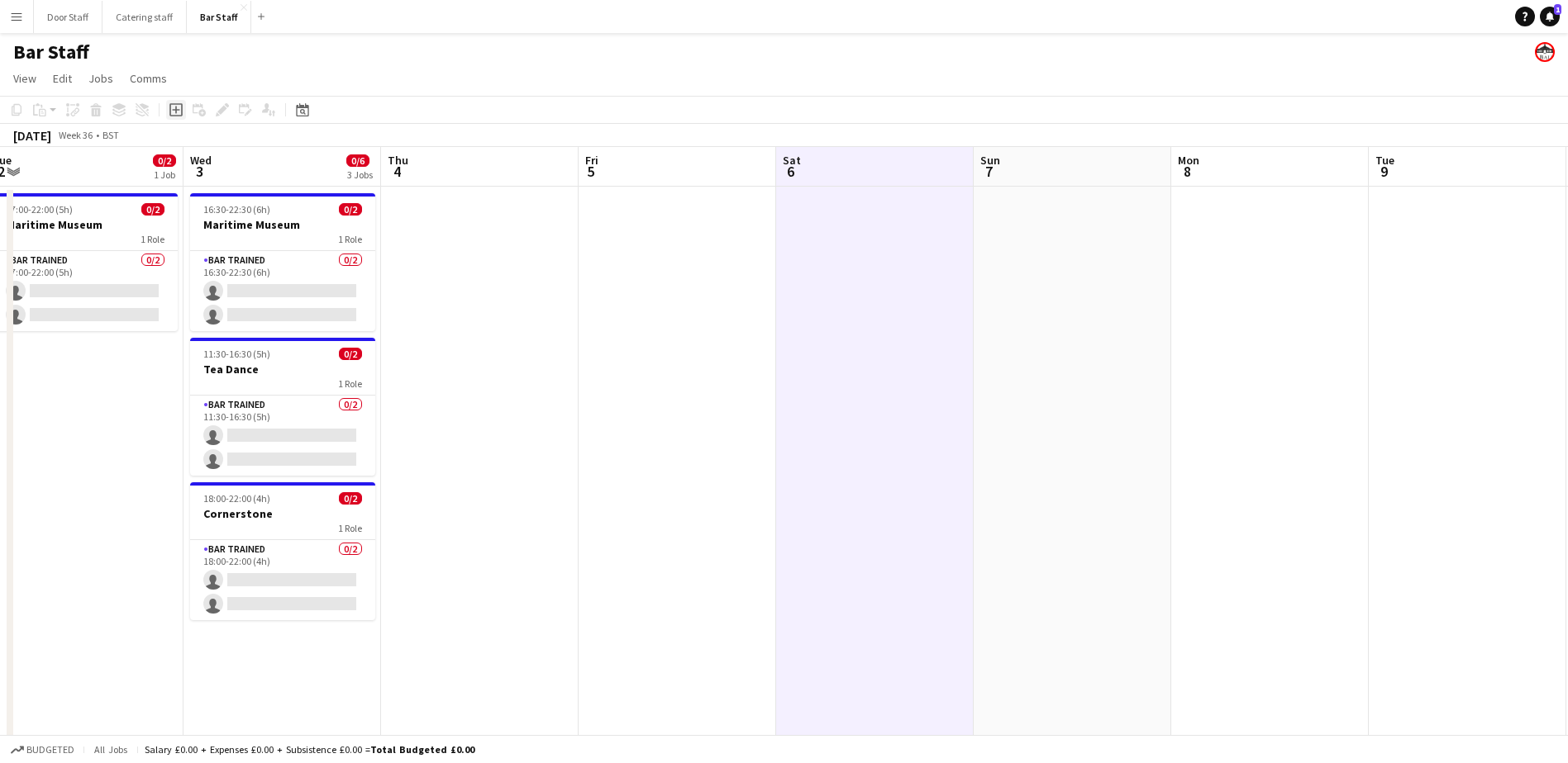
click at [176, 109] on icon at bounding box center [176, 110] width 8 height 8
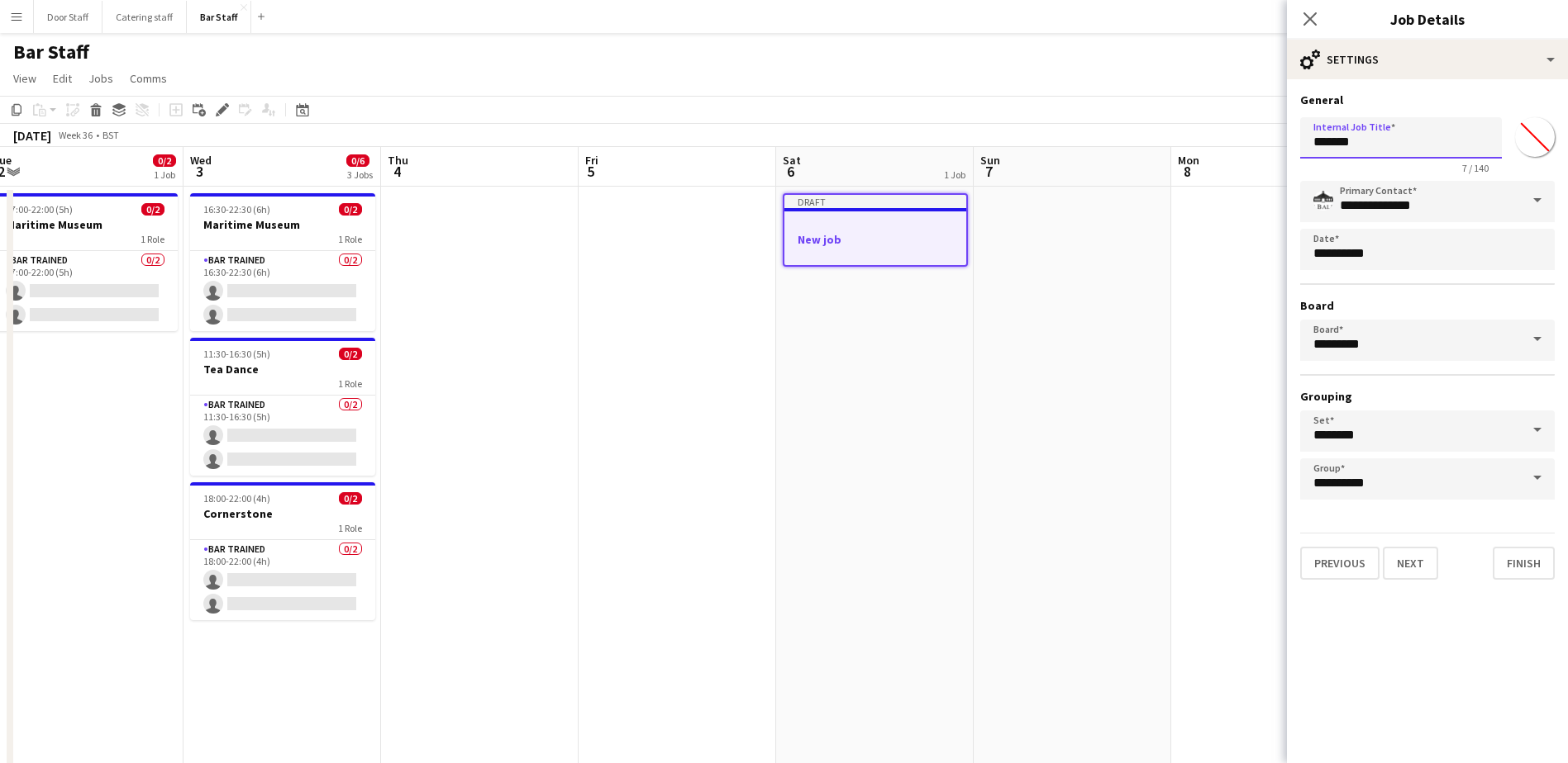
click at [1341, 139] on input "*******" at bounding box center [1401, 138] width 202 height 41
type input "**********"
click at [1401, 566] on button "Next" at bounding box center [1410, 563] width 55 height 33
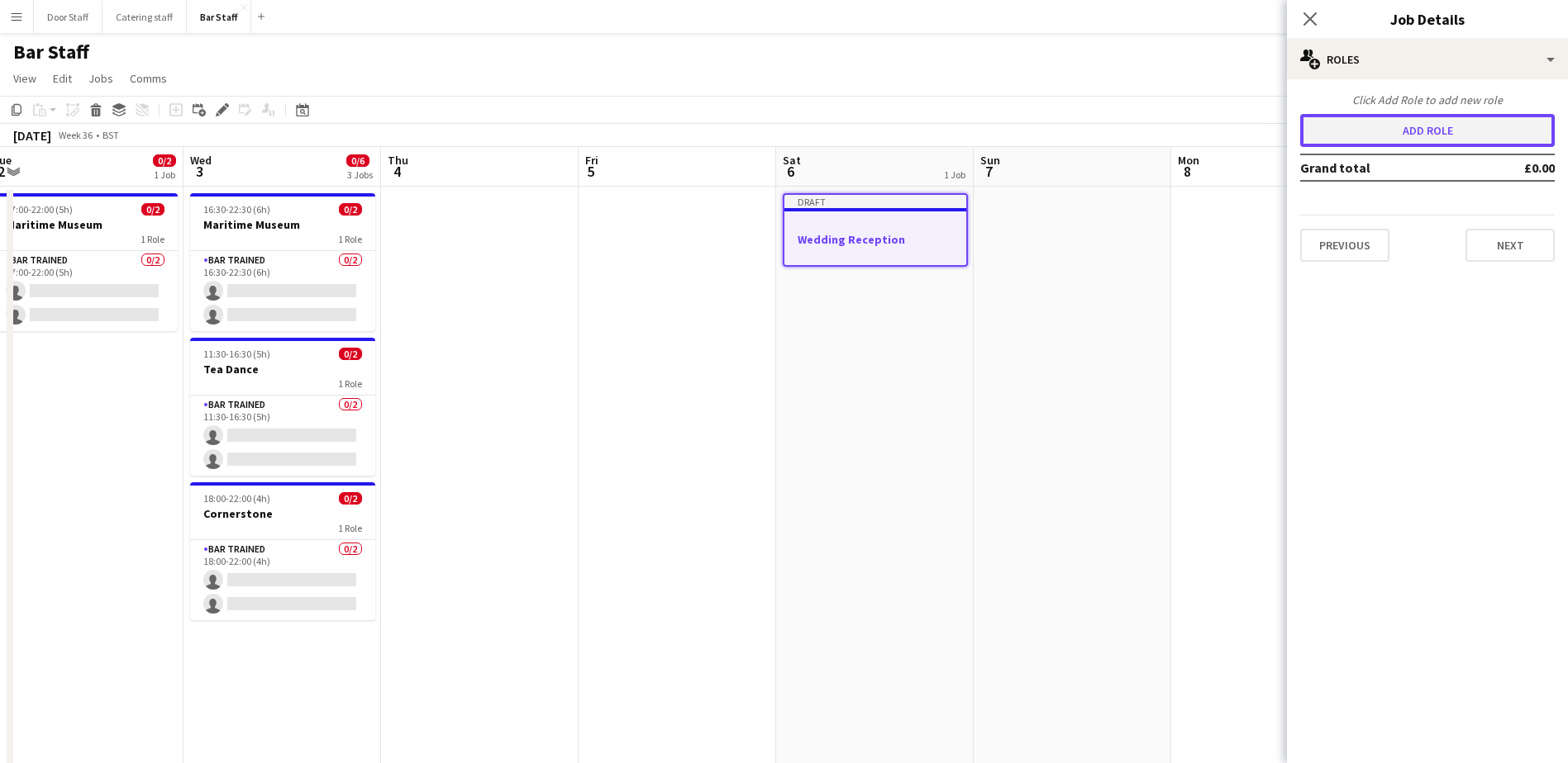
click at [1415, 132] on button "Add role" at bounding box center [1427, 130] width 254 height 33
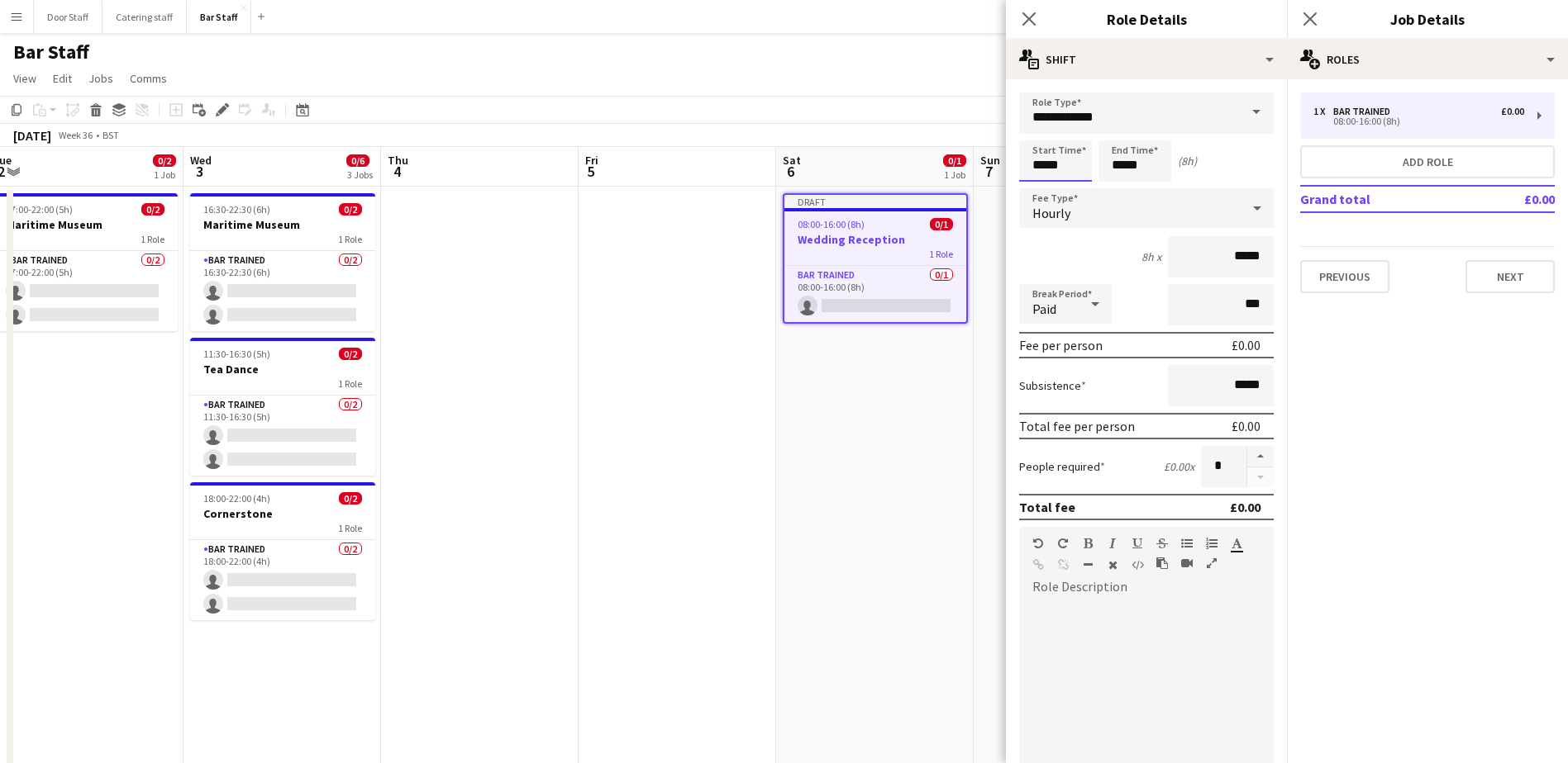
click at [1042, 170] on input "*****" at bounding box center [1055, 161] width 72 height 41
click at [1030, 127] on div at bounding box center [1039, 132] width 33 height 16
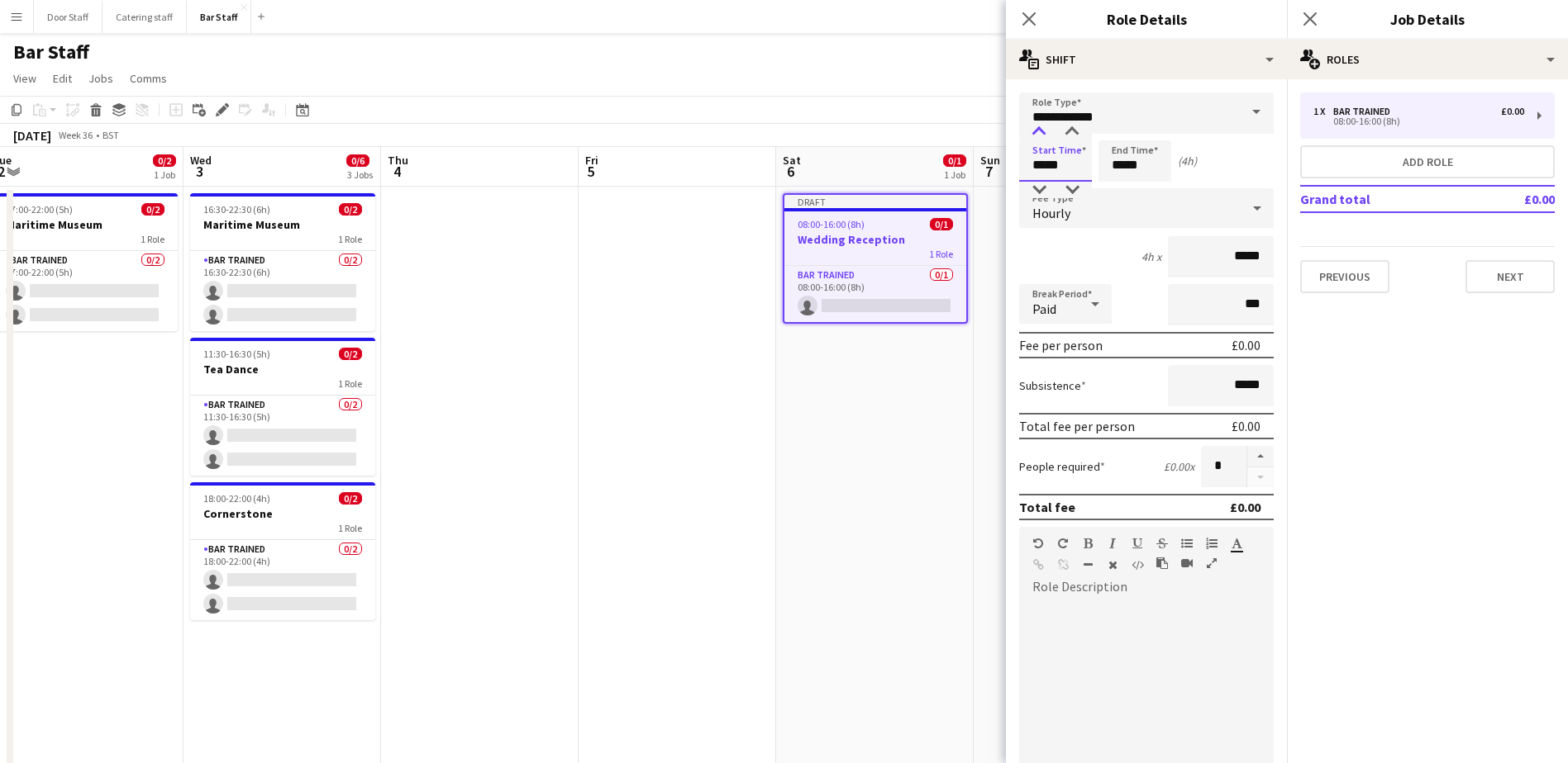
click at [1030, 127] on div at bounding box center [1039, 132] width 33 height 16
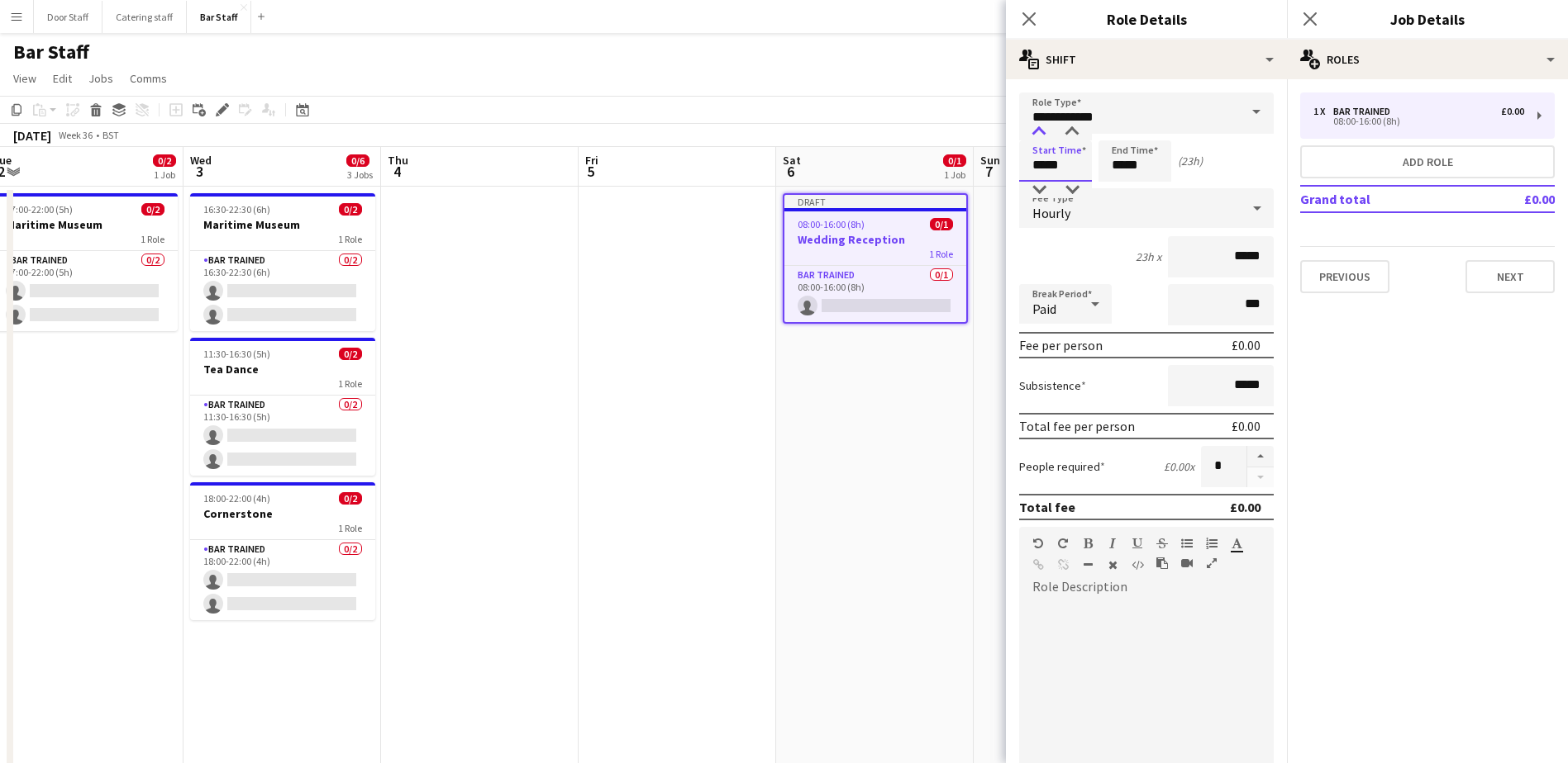
type input "*****"
click at [1030, 127] on div at bounding box center [1039, 132] width 33 height 16
click at [1139, 164] on input "*****" at bounding box center [1135, 161] width 72 height 41
click at [1123, 135] on div at bounding box center [1118, 132] width 33 height 16
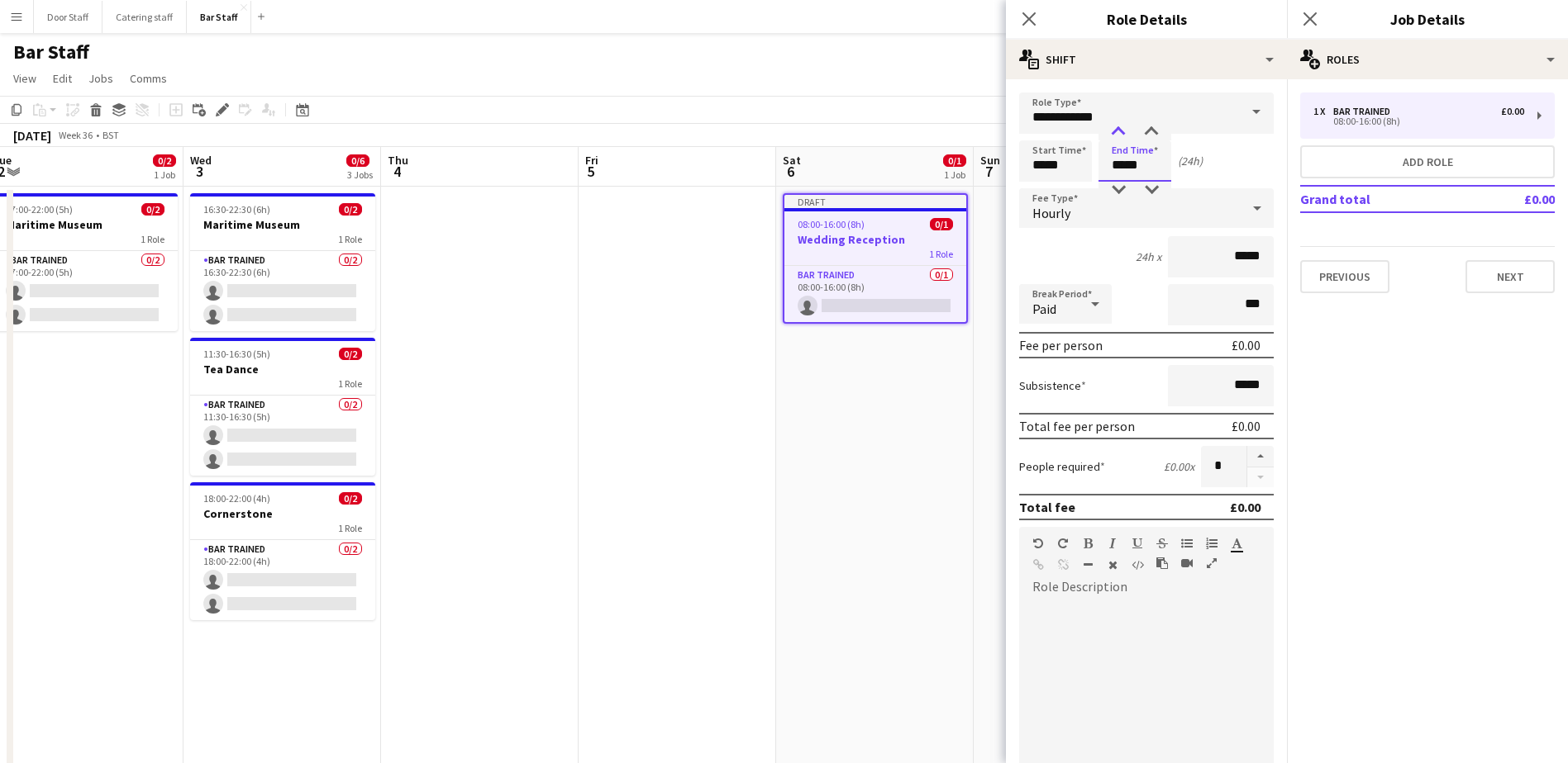
click at [1123, 135] on div at bounding box center [1118, 132] width 33 height 16
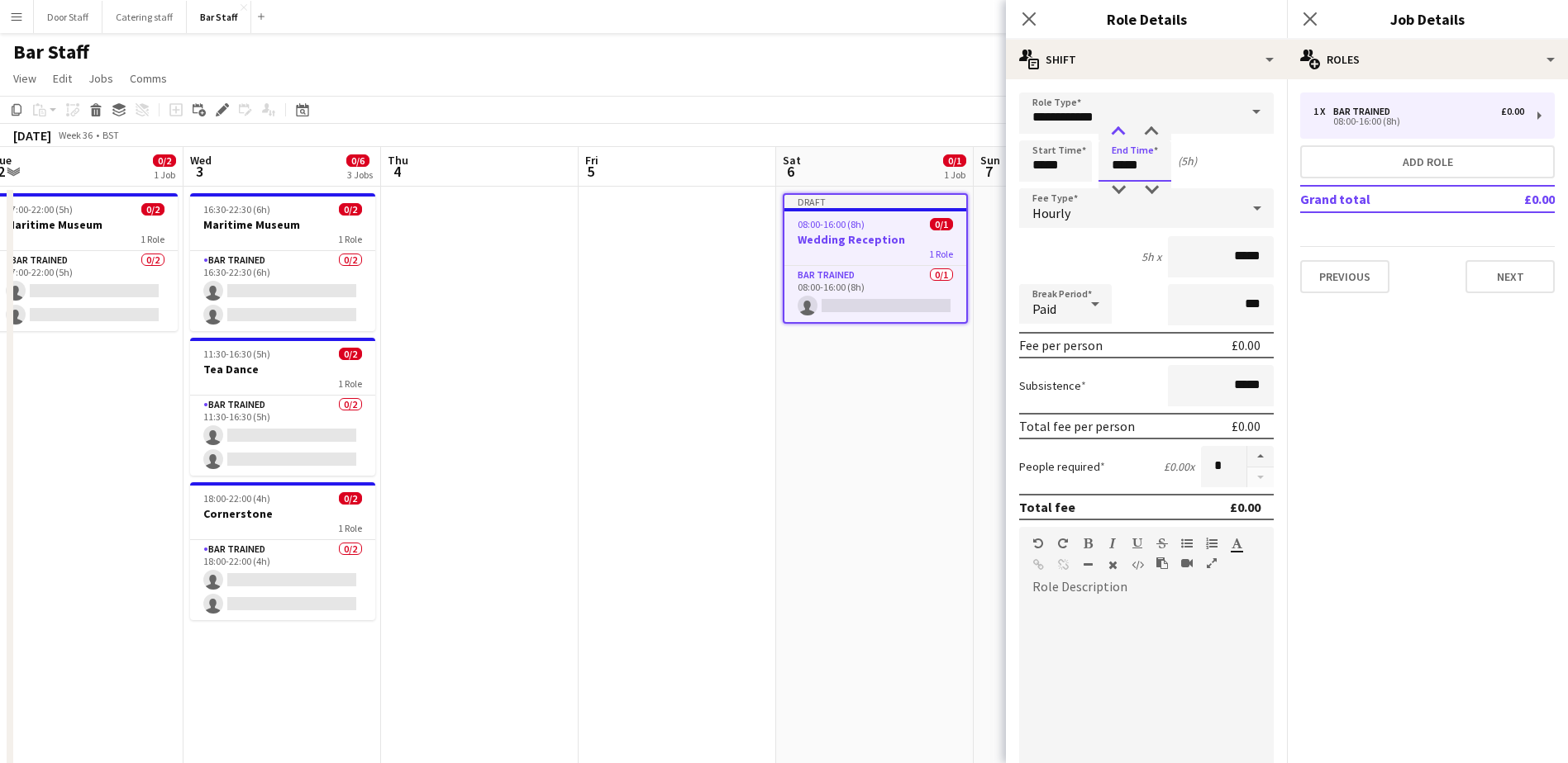
click at [1123, 135] on div at bounding box center [1118, 132] width 33 height 16
click at [1160, 126] on div at bounding box center [1151, 132] width 33 height 16
click at [1116, 132] on div at bounding box center [1118, 132] width 33 height 16
click at [1154, 188] on div at bounding box center [1151, 189] width 33 height 16
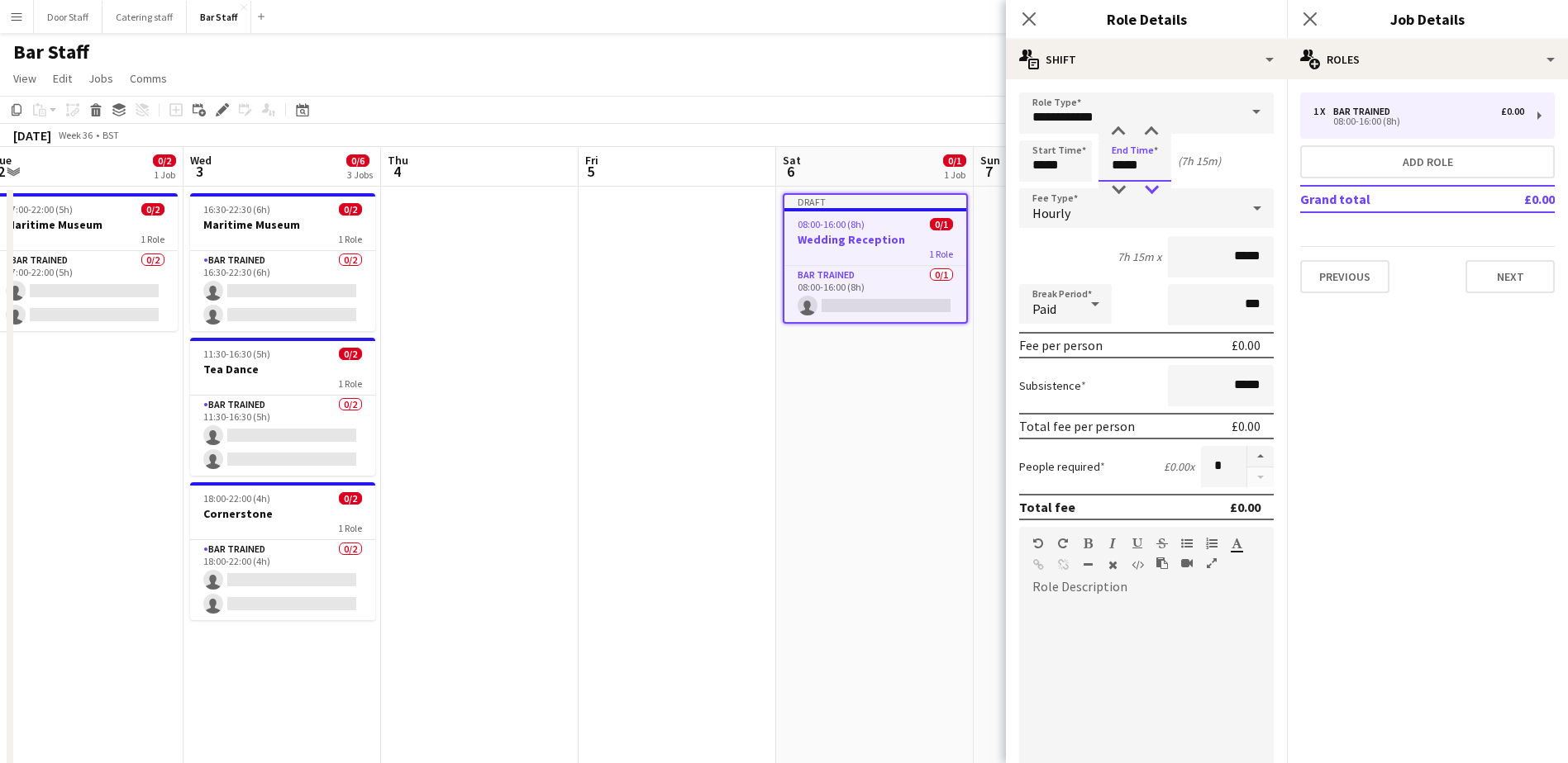
type input "*****"
click at [1154, 188] on div at bounding box center [1151, 189] width 33 height 16
click at [1248, 456] on button "button" at bounding box center [1260, 456] width 27 height 22
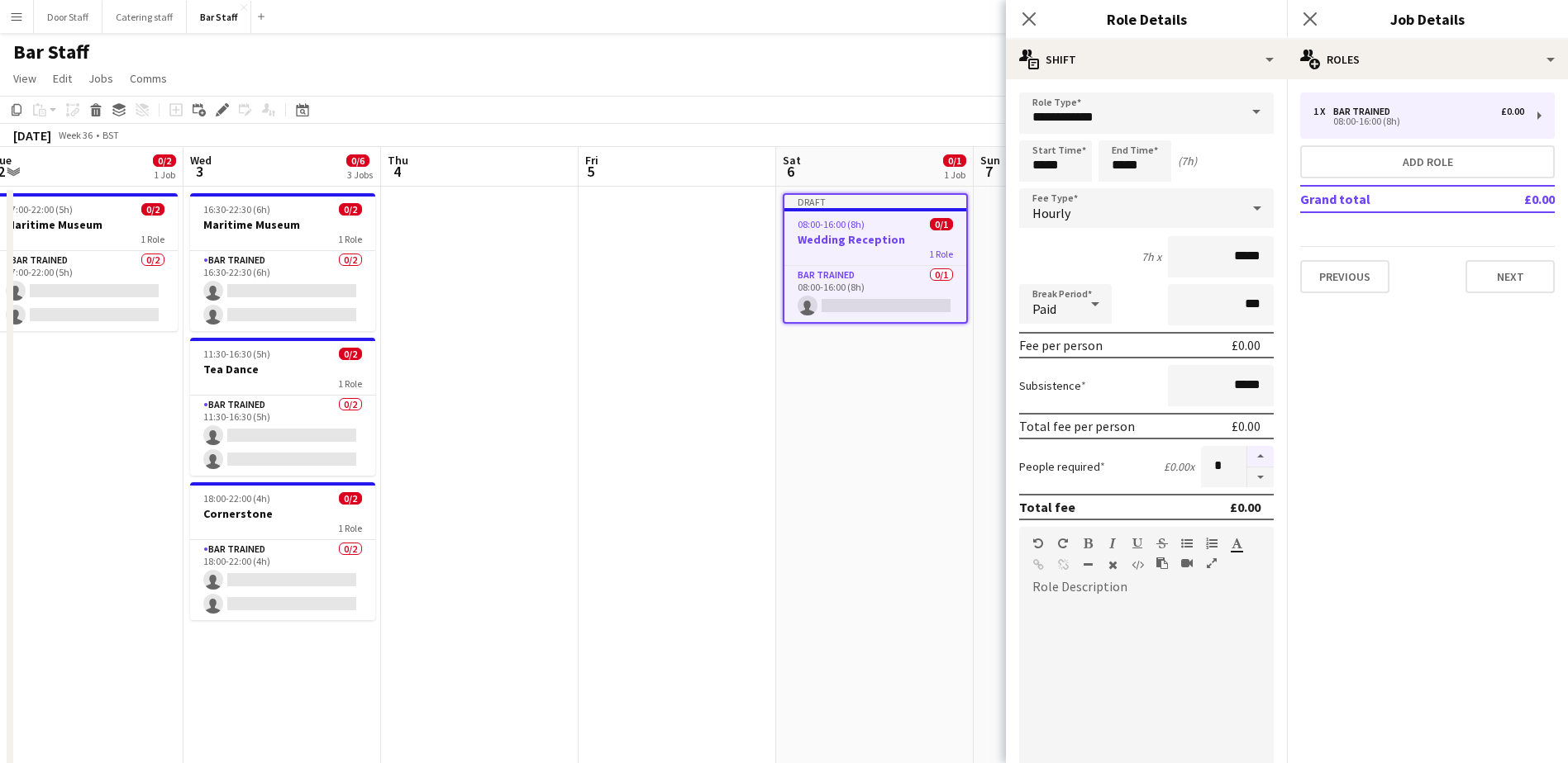
click at [1248, 456] on button "button" at bounding box center [1260, 456] width 27 height 22
click at [1248, 456] on button "button" at bounding box center [1260, 456] width 27 height 22
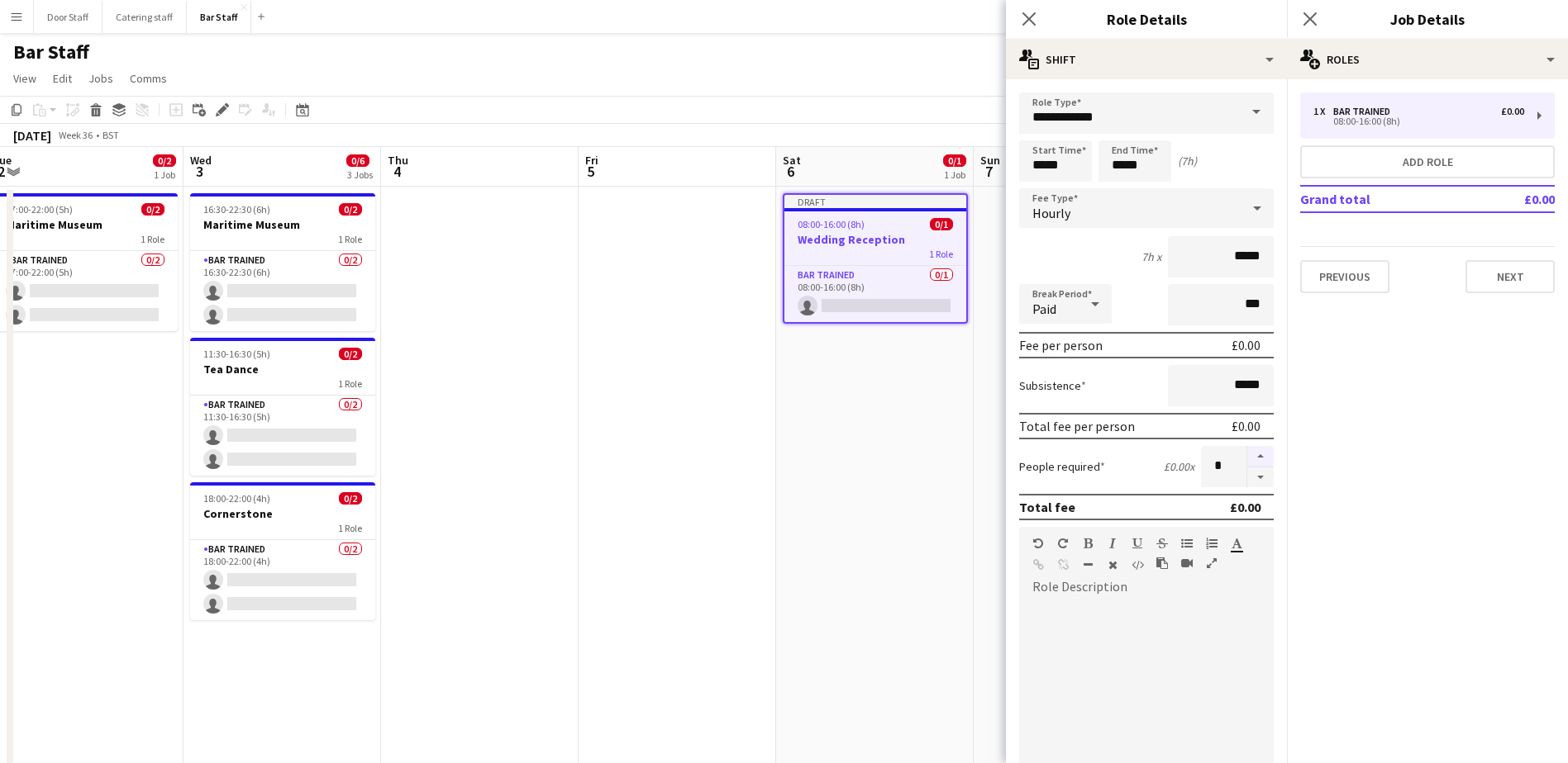
click at [1248, 456] on button "button" at bounding box center [1260, 456] width 27 height 22
type input "**"
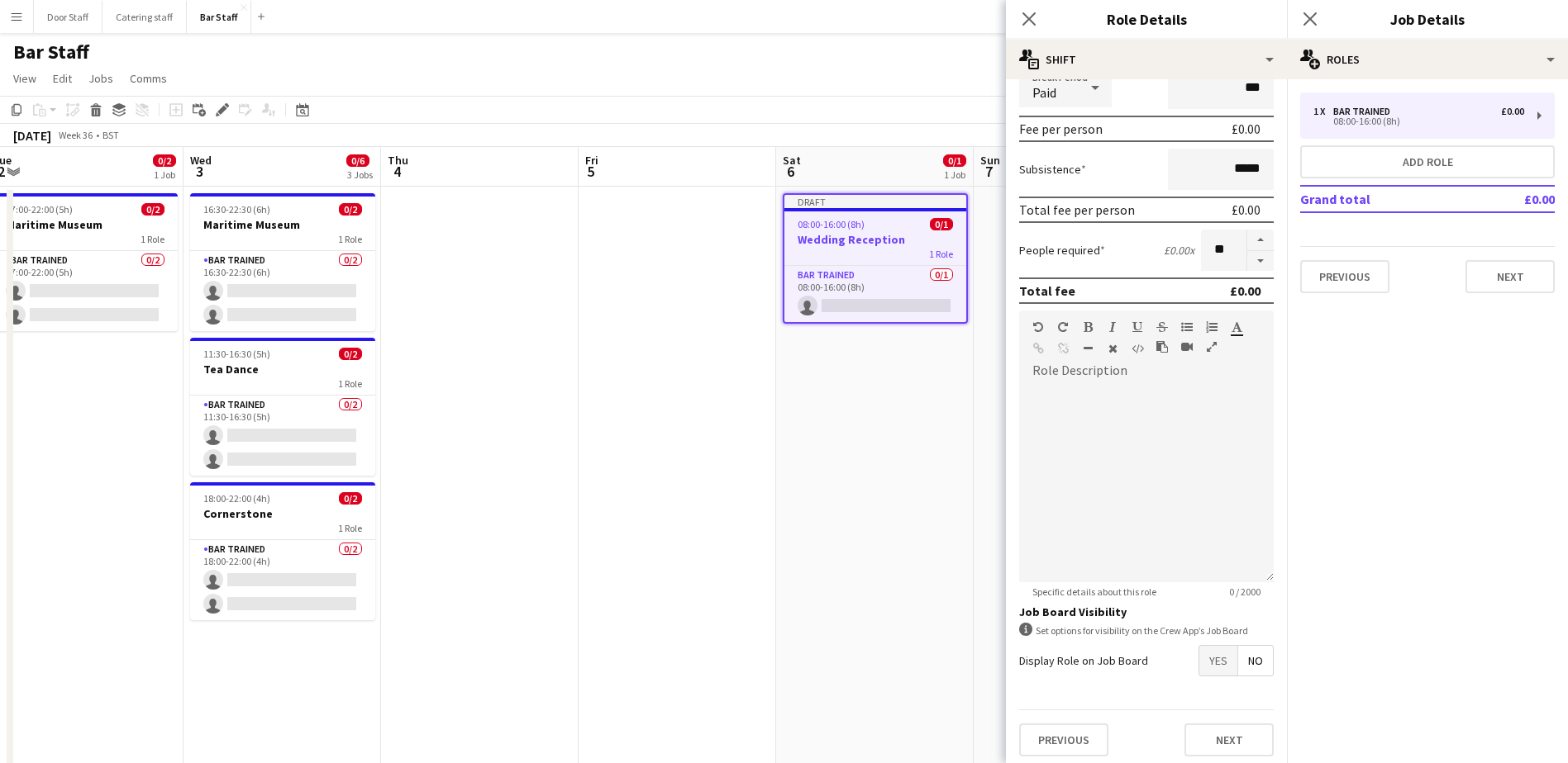
scroll to position [223, 0]
click at [1204, 650] on span "Yes" at bounding box center [1218, 654] width 38 height 30
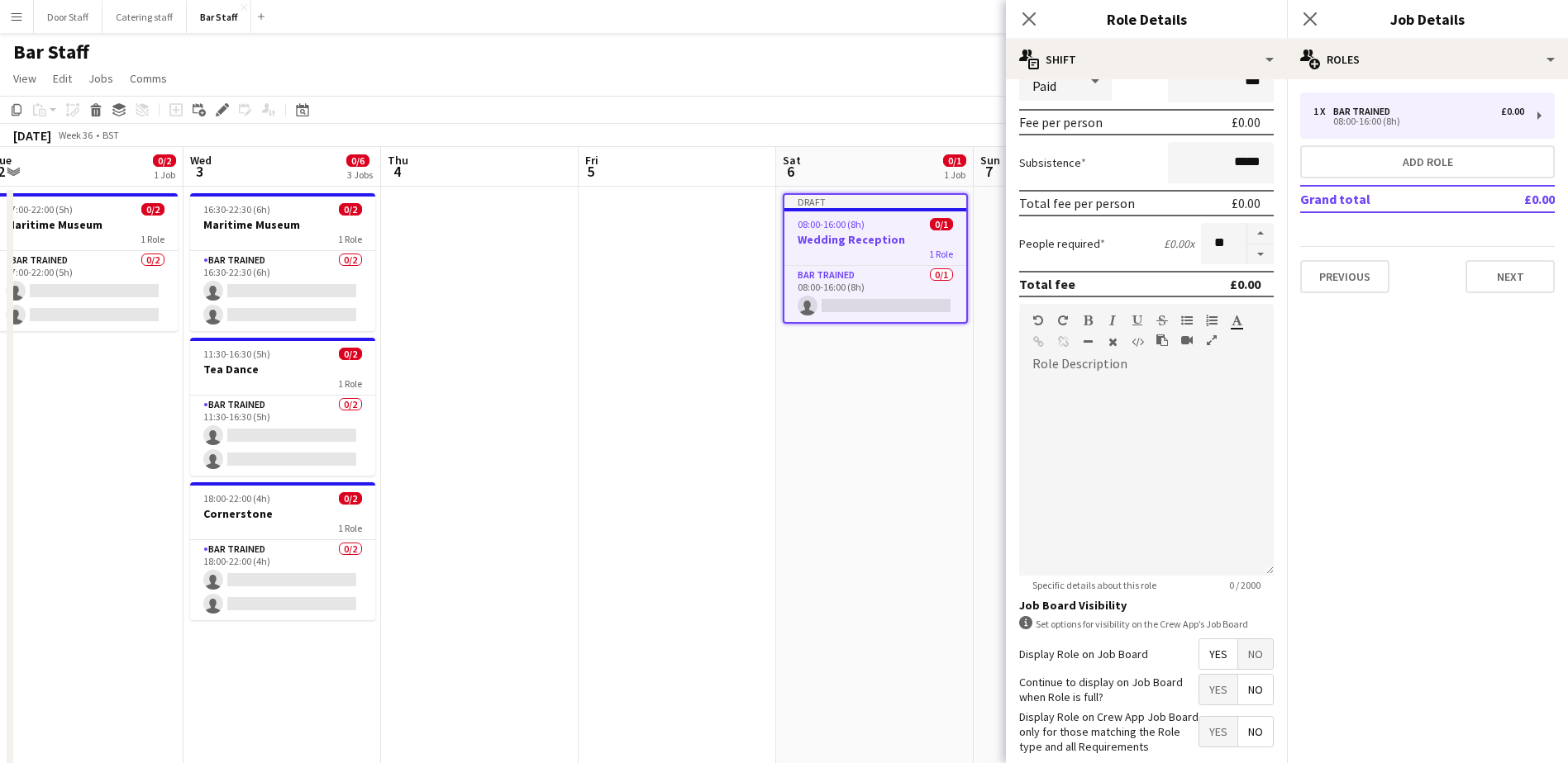
scroll to position [308, 0]
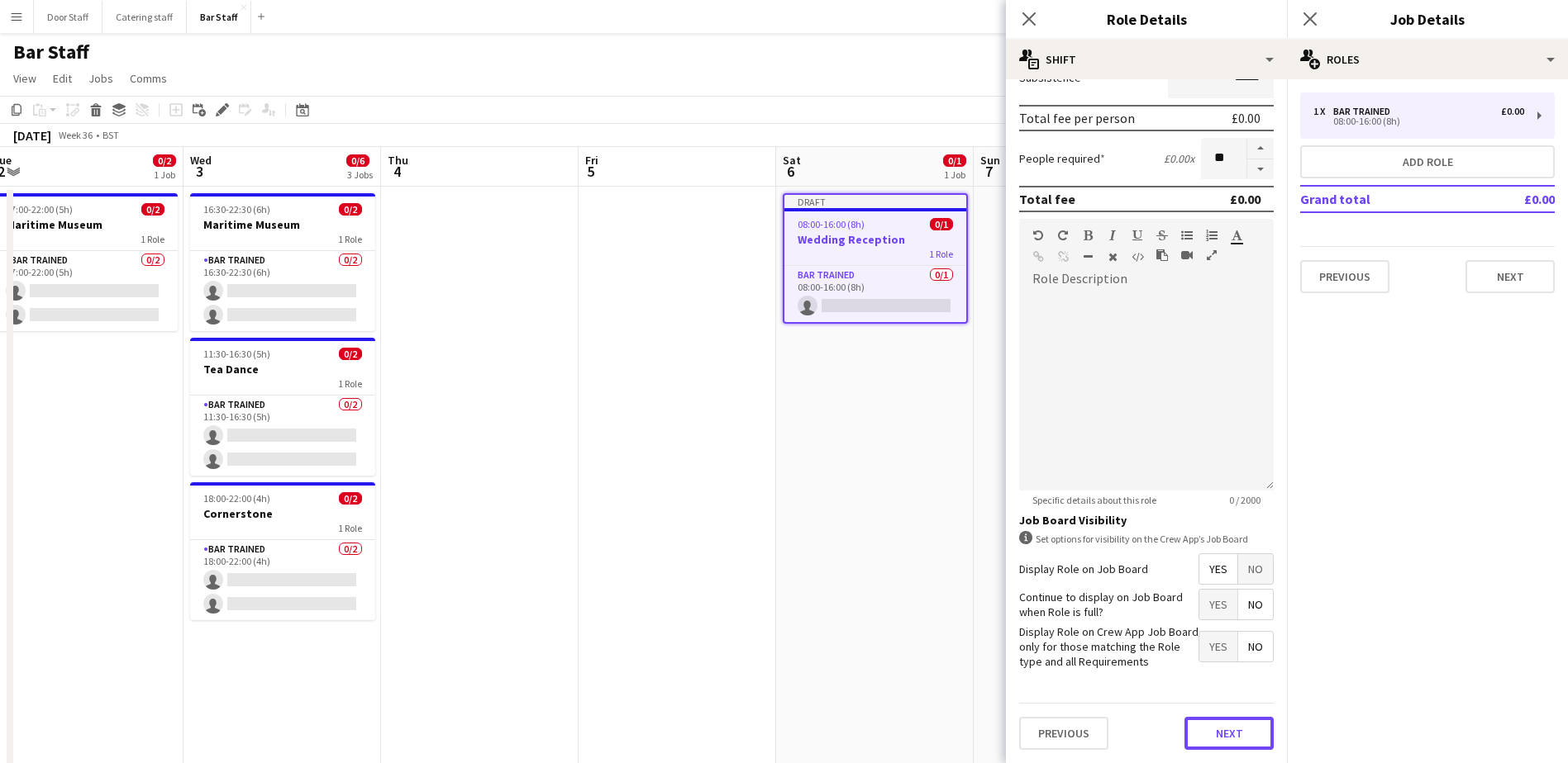
click at [1232, 728] on button "Next" at bounding box center [1229, 734] width 90 height 33
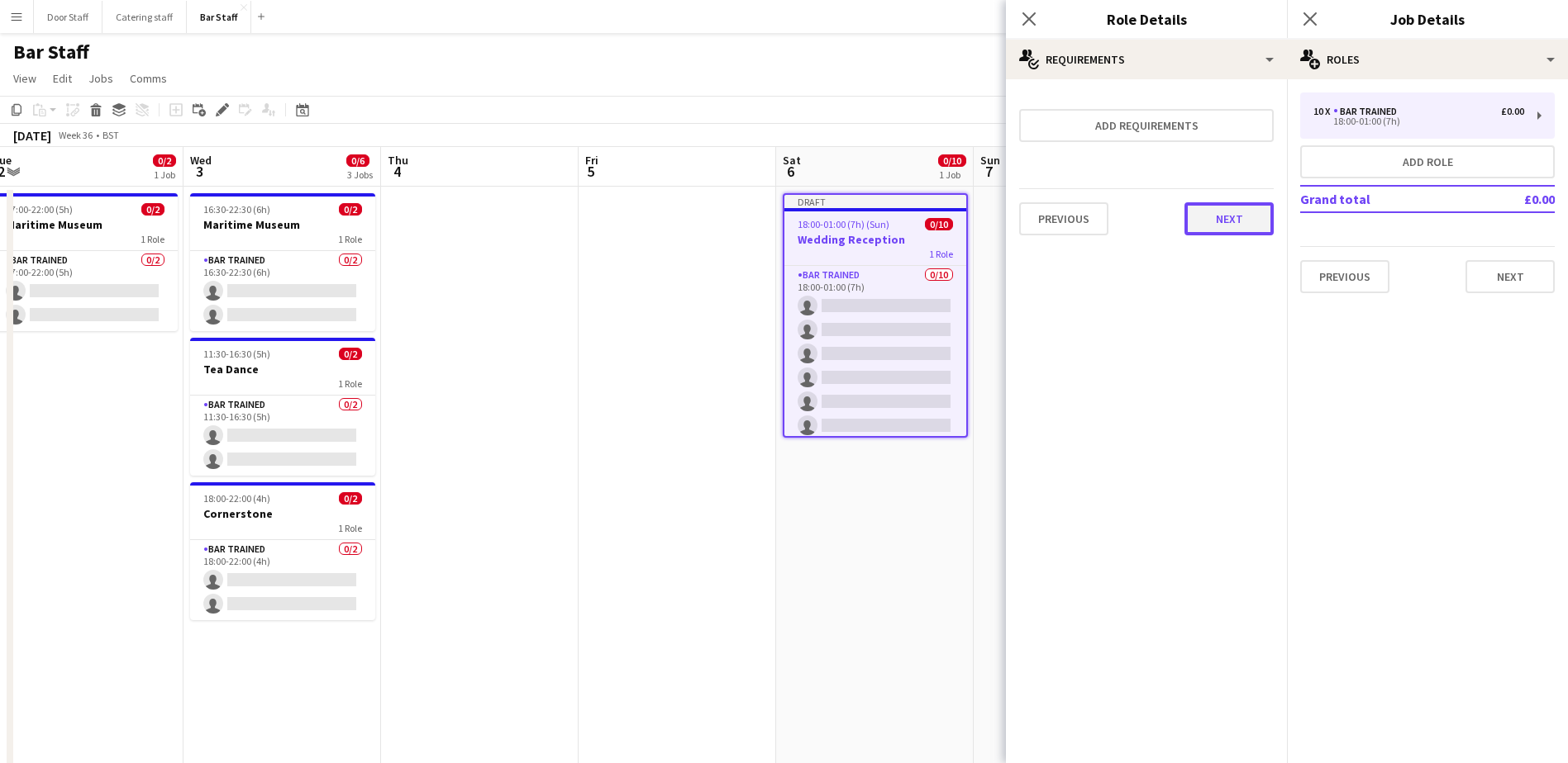
click at [1235, 226] on button "Next" at bounding box center [1229, 219] width 90 height 33
click at [1235, 232] on button "Finish" at bounding box center [1242, 221] width 62 height 33
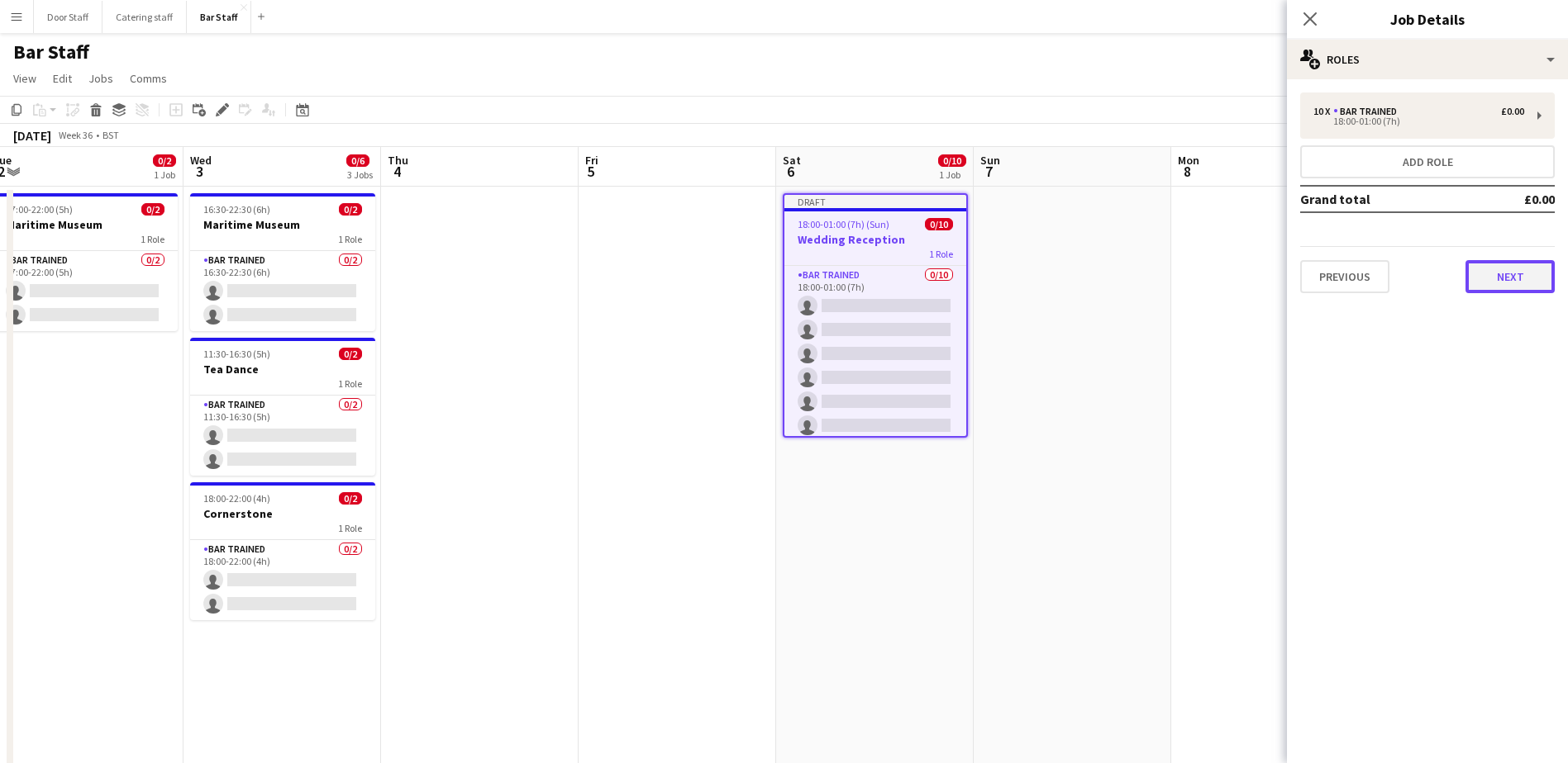
click at [1534, 274] on button "Next" at bounding box center [1510, 276] width 90 height 33
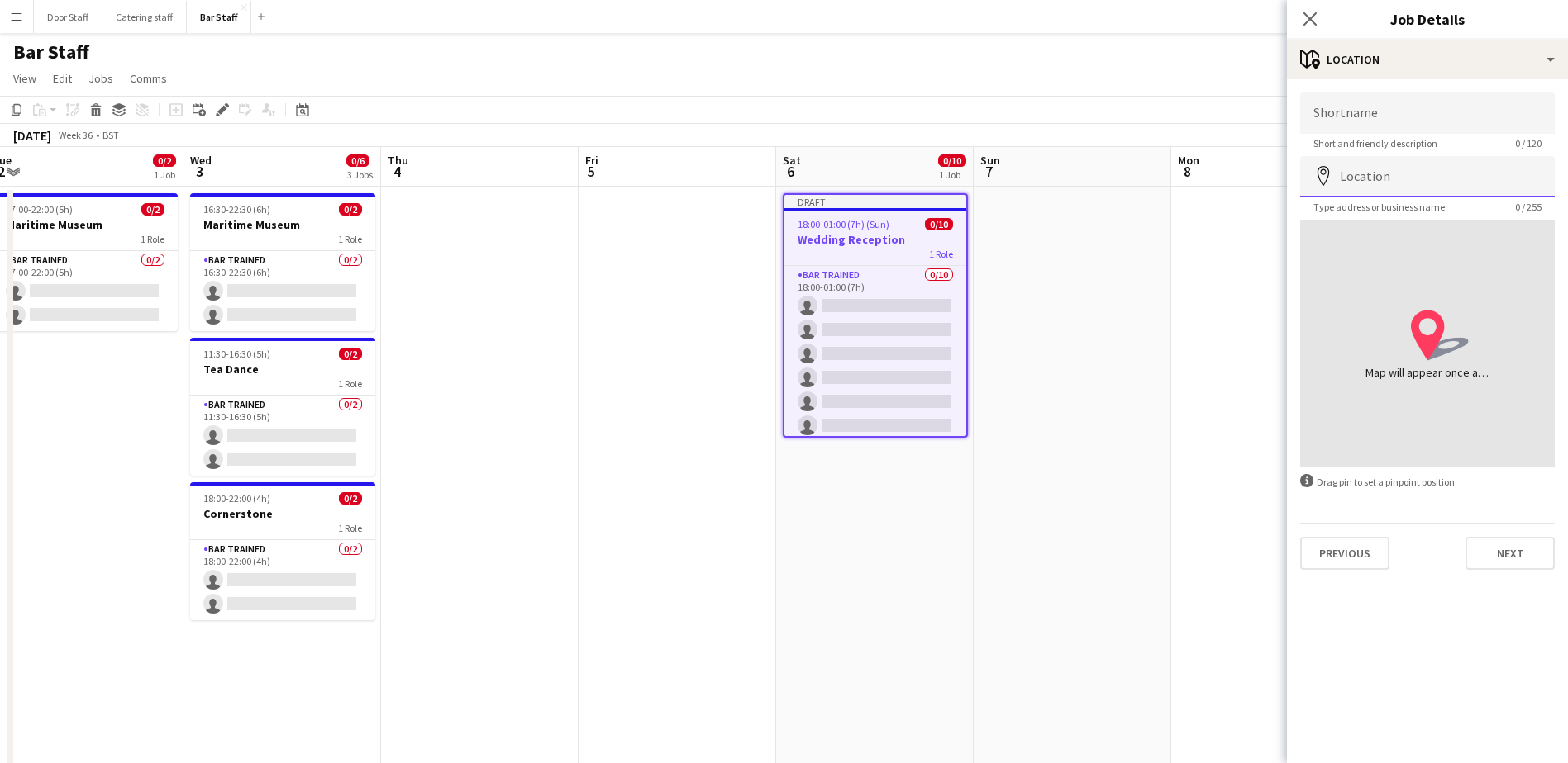
click at [1456, 175] on input "Location" at bounding box center [1427, 177] width 254 height 41
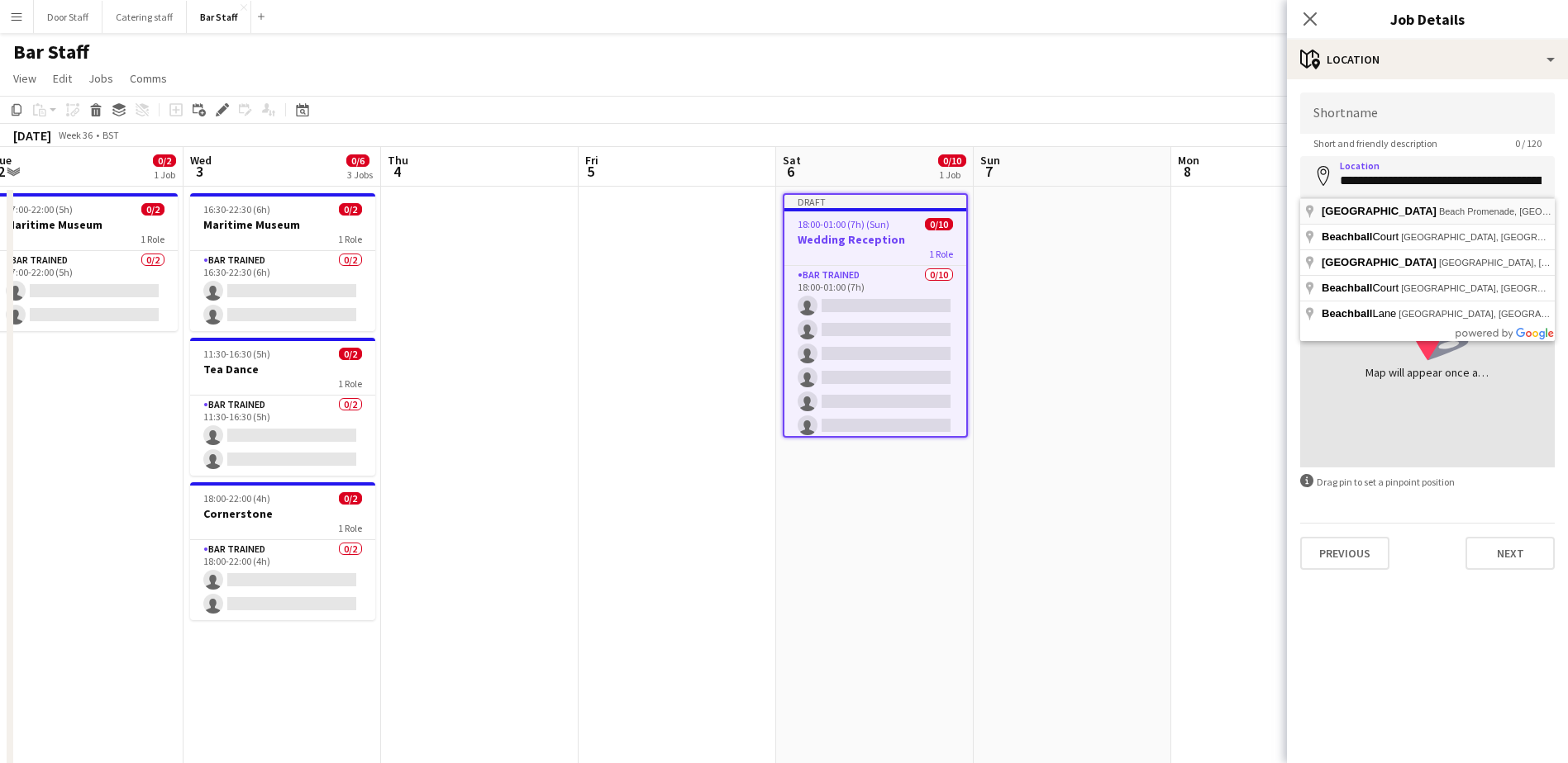
type input "**********"
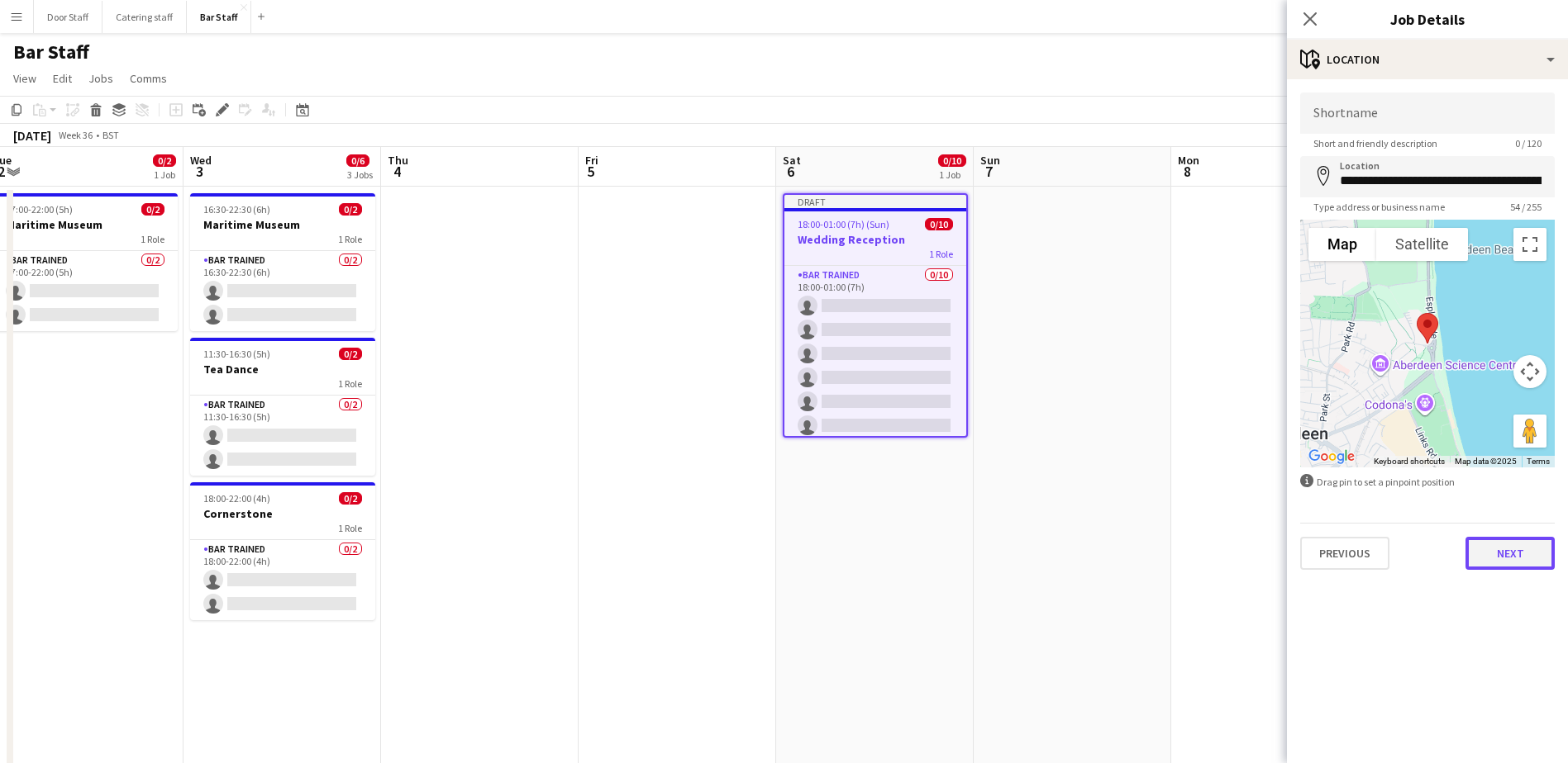
click at [1516, 555] on button "Next" at bounding box center [1510, 553] width 90 height 33
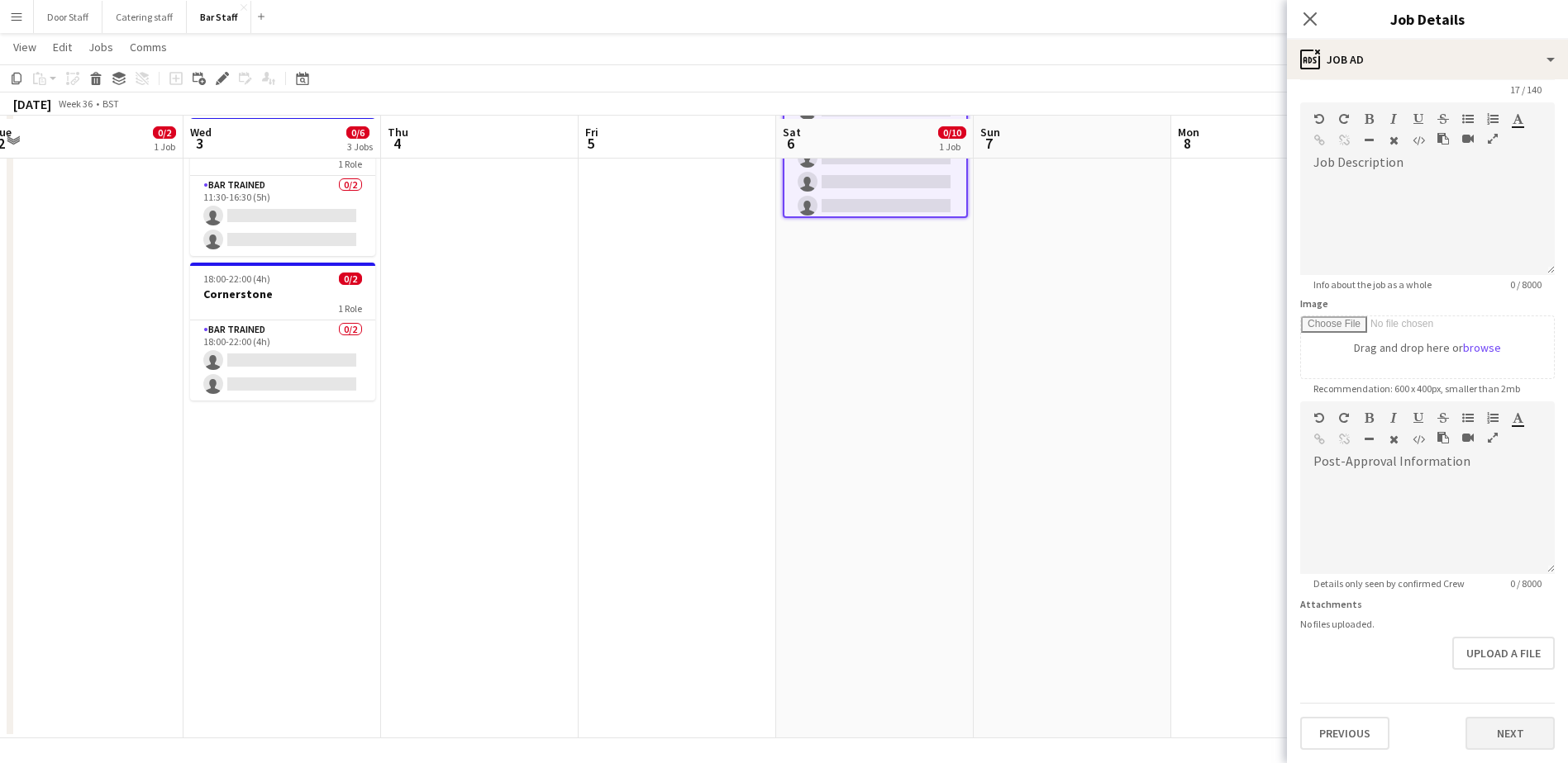
scroll to position [221, 0]
click at [1496, 680] on form "**********" at bounding box center [1427, 394] width 281 height 711
click at [1505, 730] on button "Next" at bounding box center [1510, 734] width 90 height 33
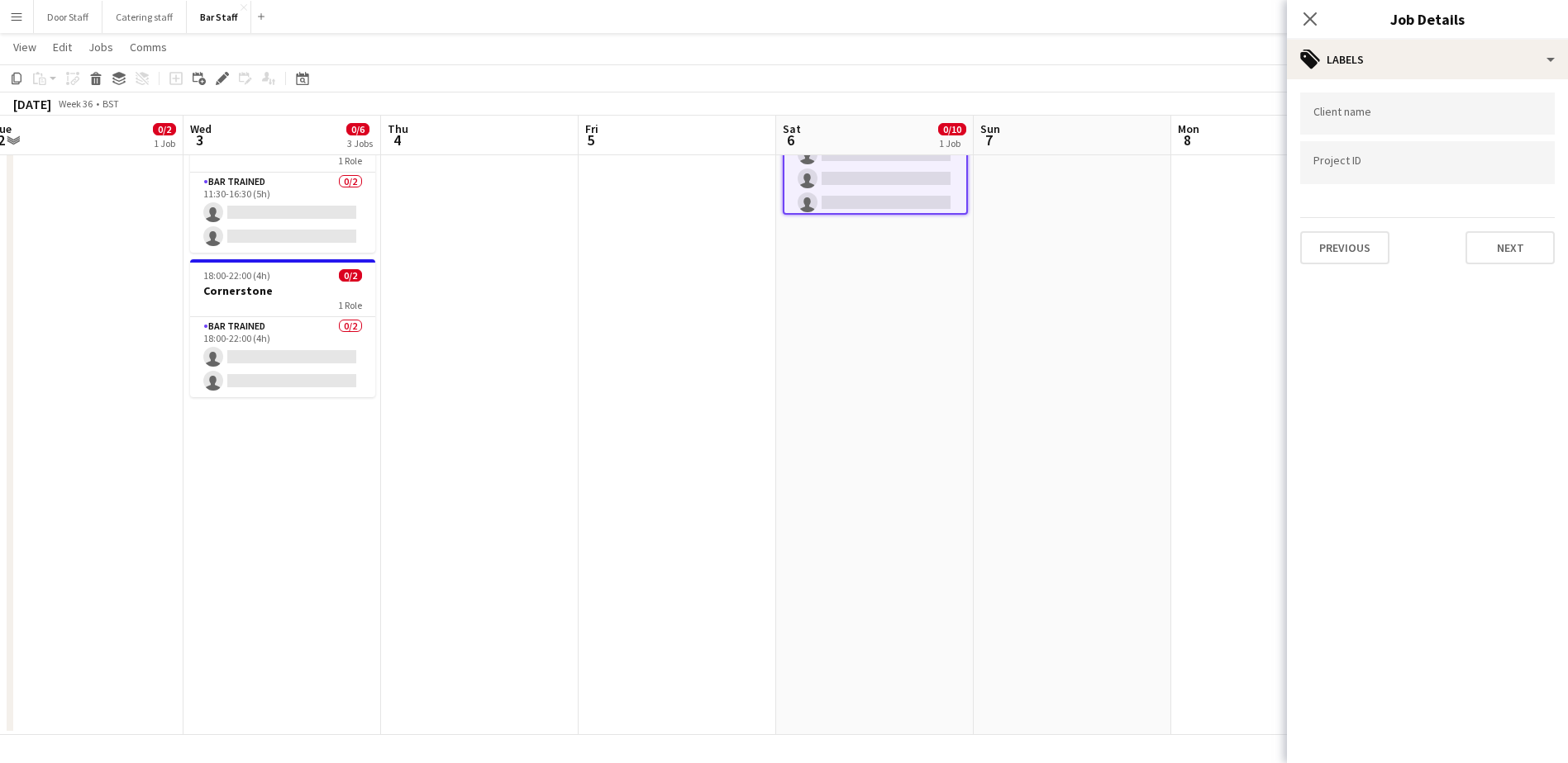
scroll to position [0, 0]
click at [1531, 251] on button "Next" at bounding box center [1510, 248] width 90 height 33
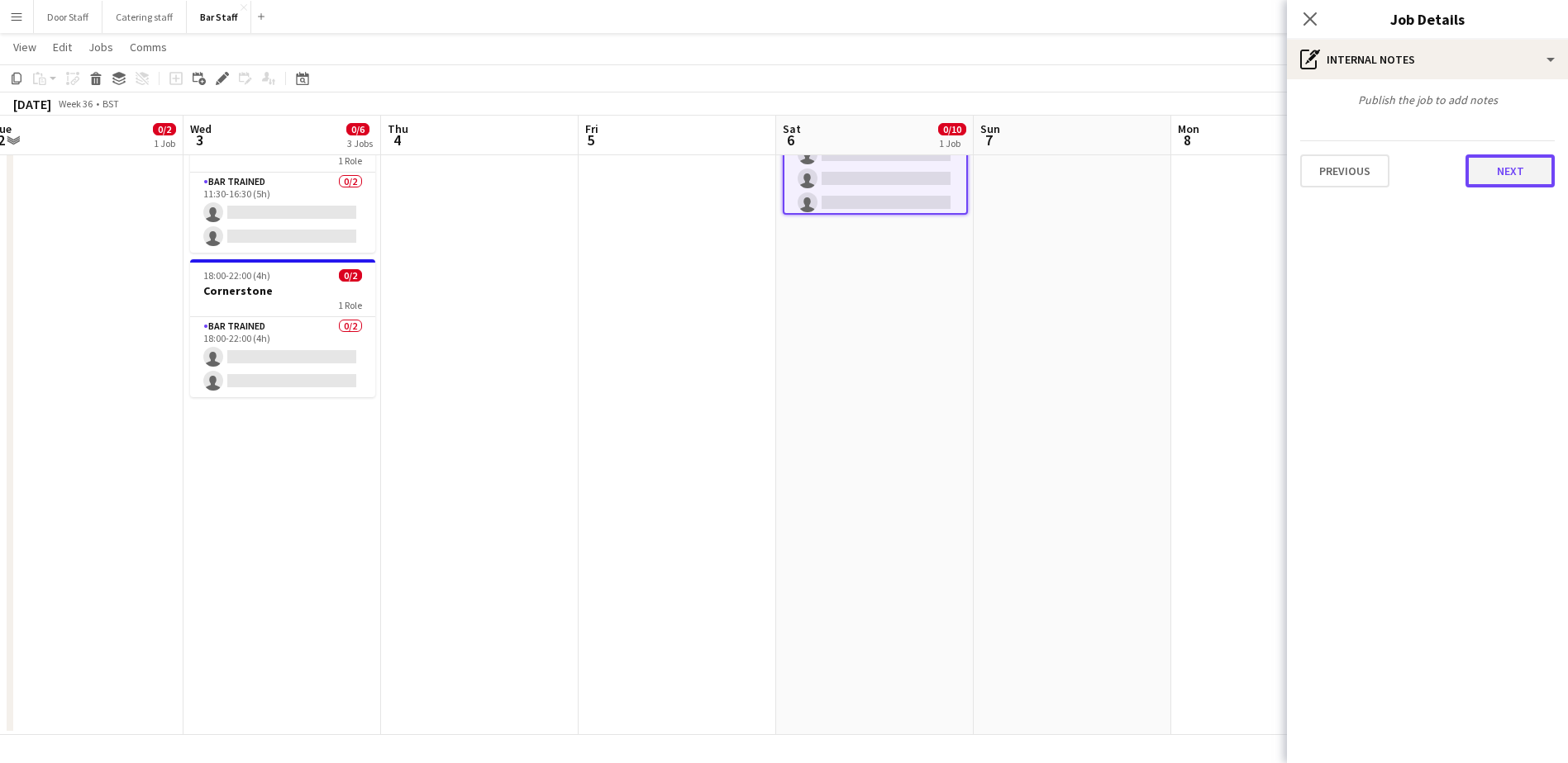
click at [1515, 182] on button "Next" at bounding box center [1510, 171] width 90 height 33
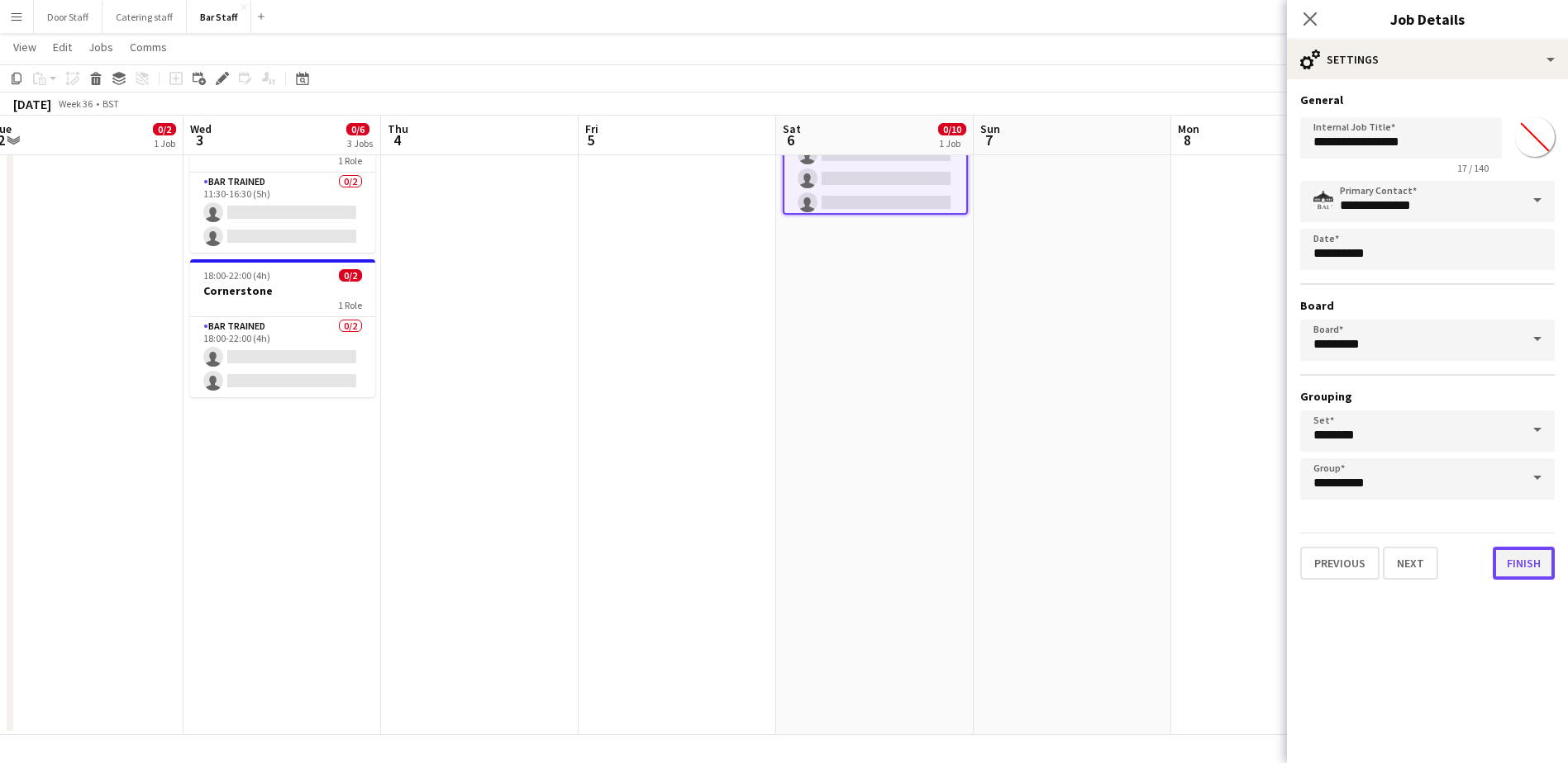
click at [1515, 567] on button "Finish" at bounding box center [1523, 563] width 62 height 33
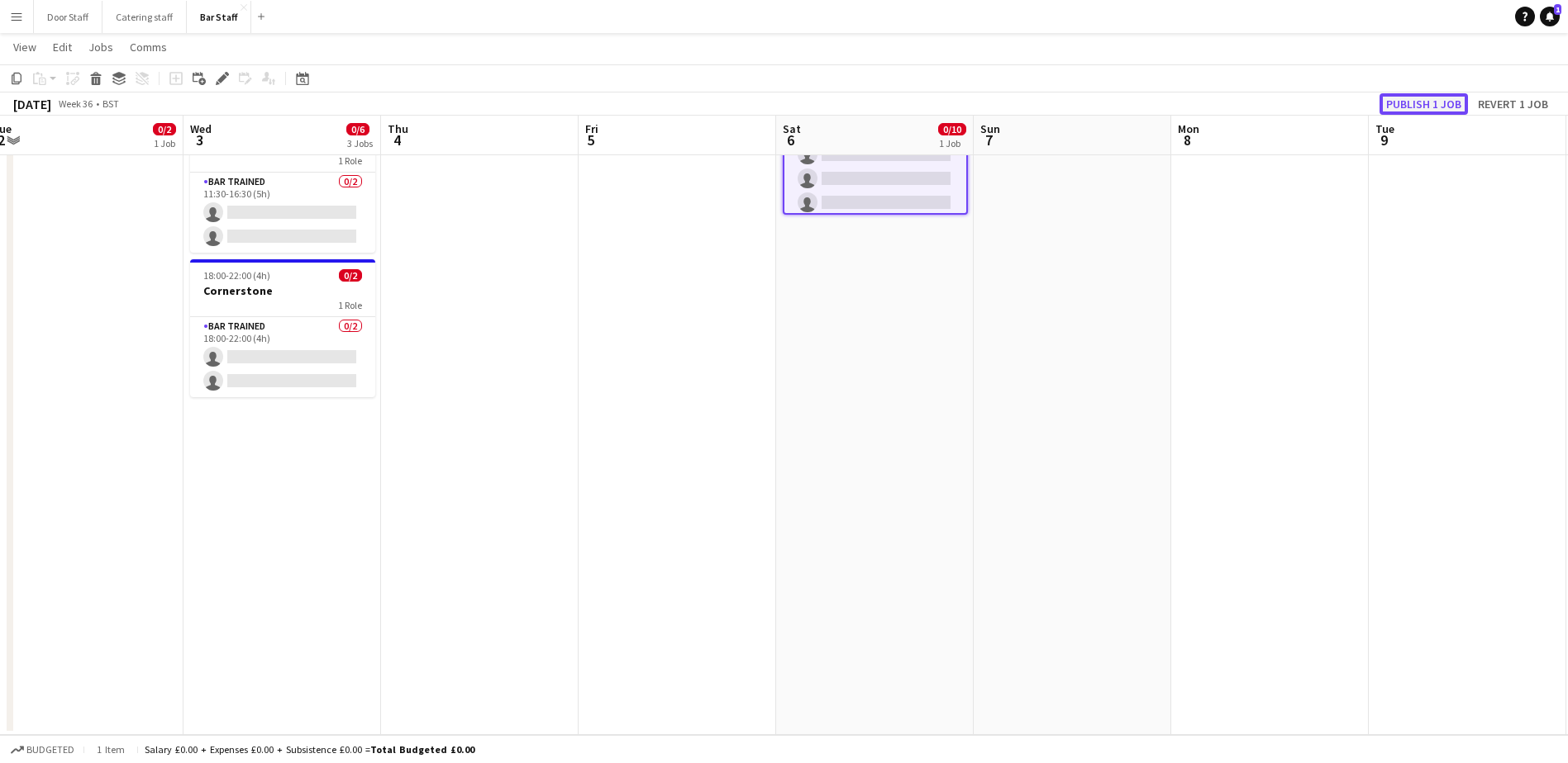
click at [1431, 104] on button "Publish 1 job" at bounding box center [1423, 103] width 89 height 22
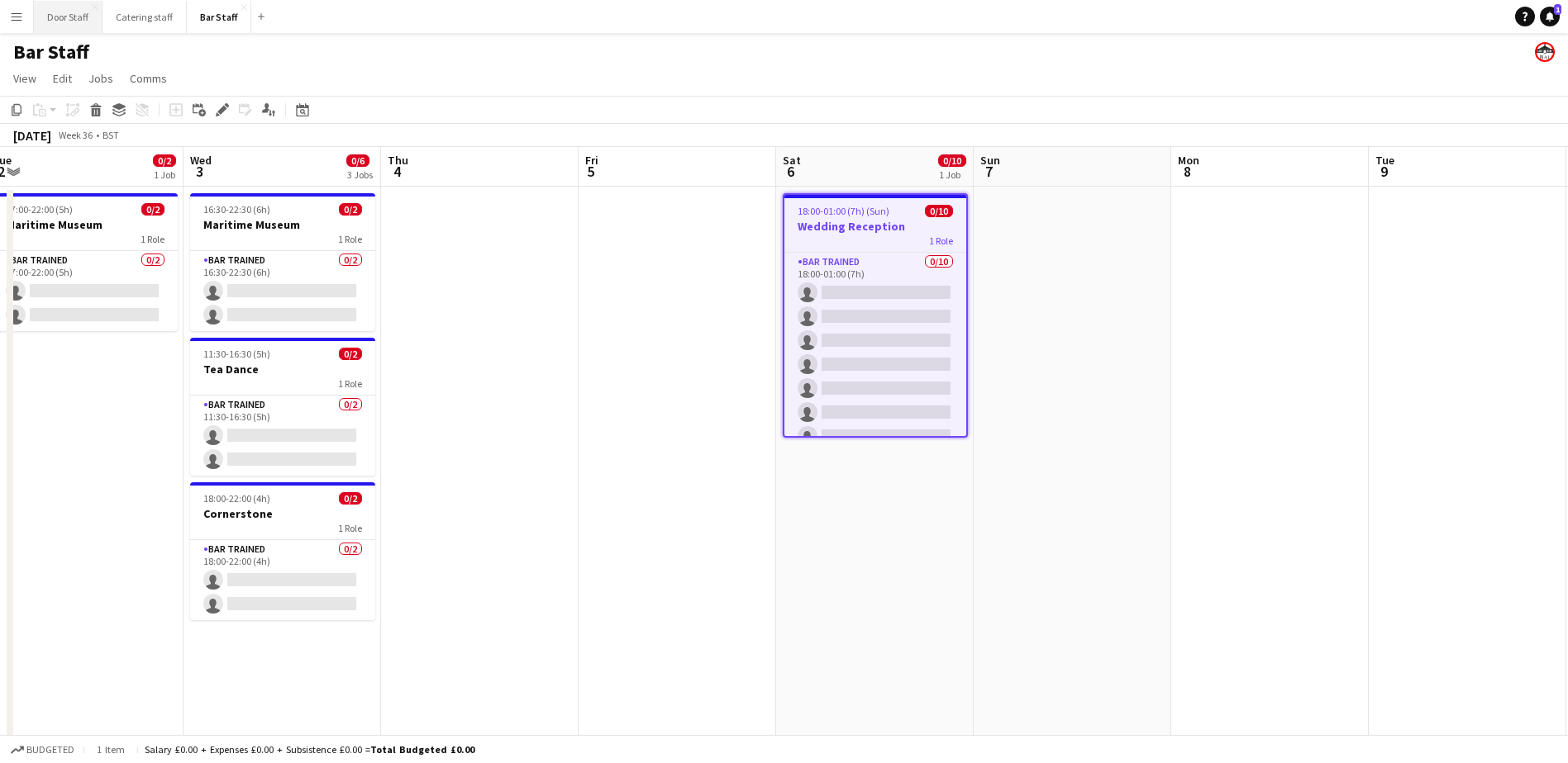
click at [70, 20] on button "Door Staff Close" at bounding box center [68, 16] width 69 height 32
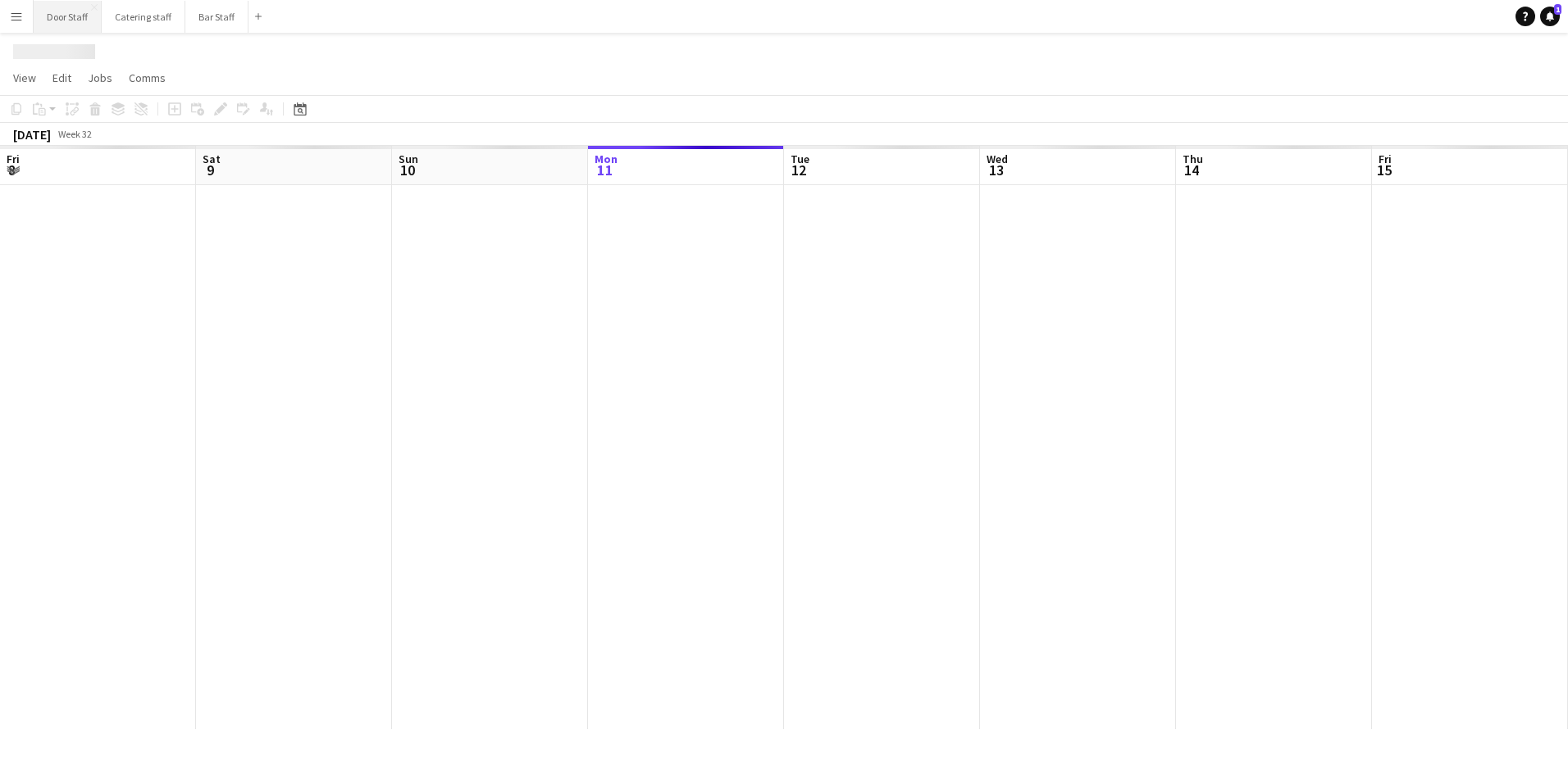
scroll to position [0, 392]
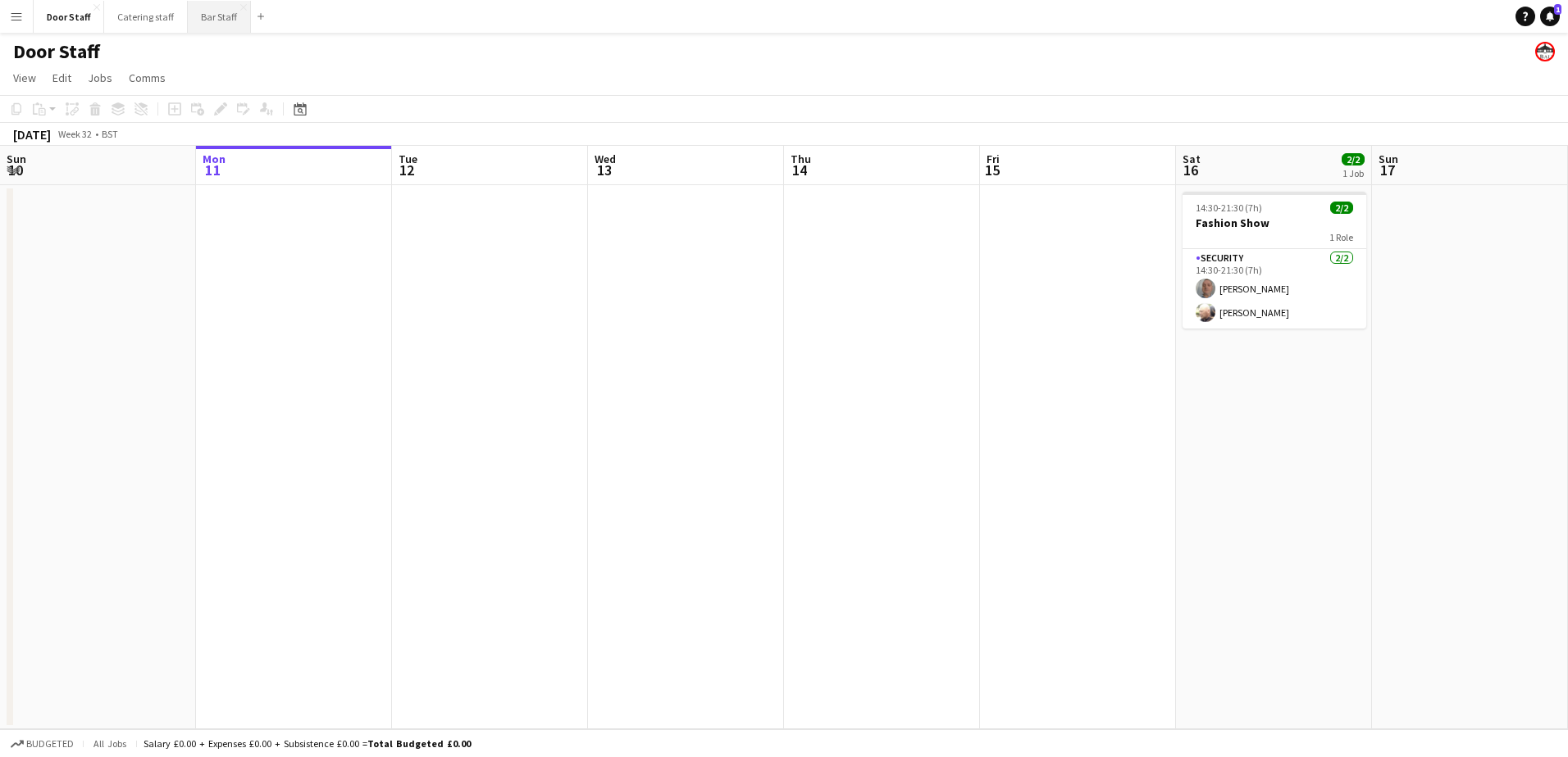
click at [207, 15] on button "Bar Staff Close" at bounding box center [220, 16] width 63 height 32
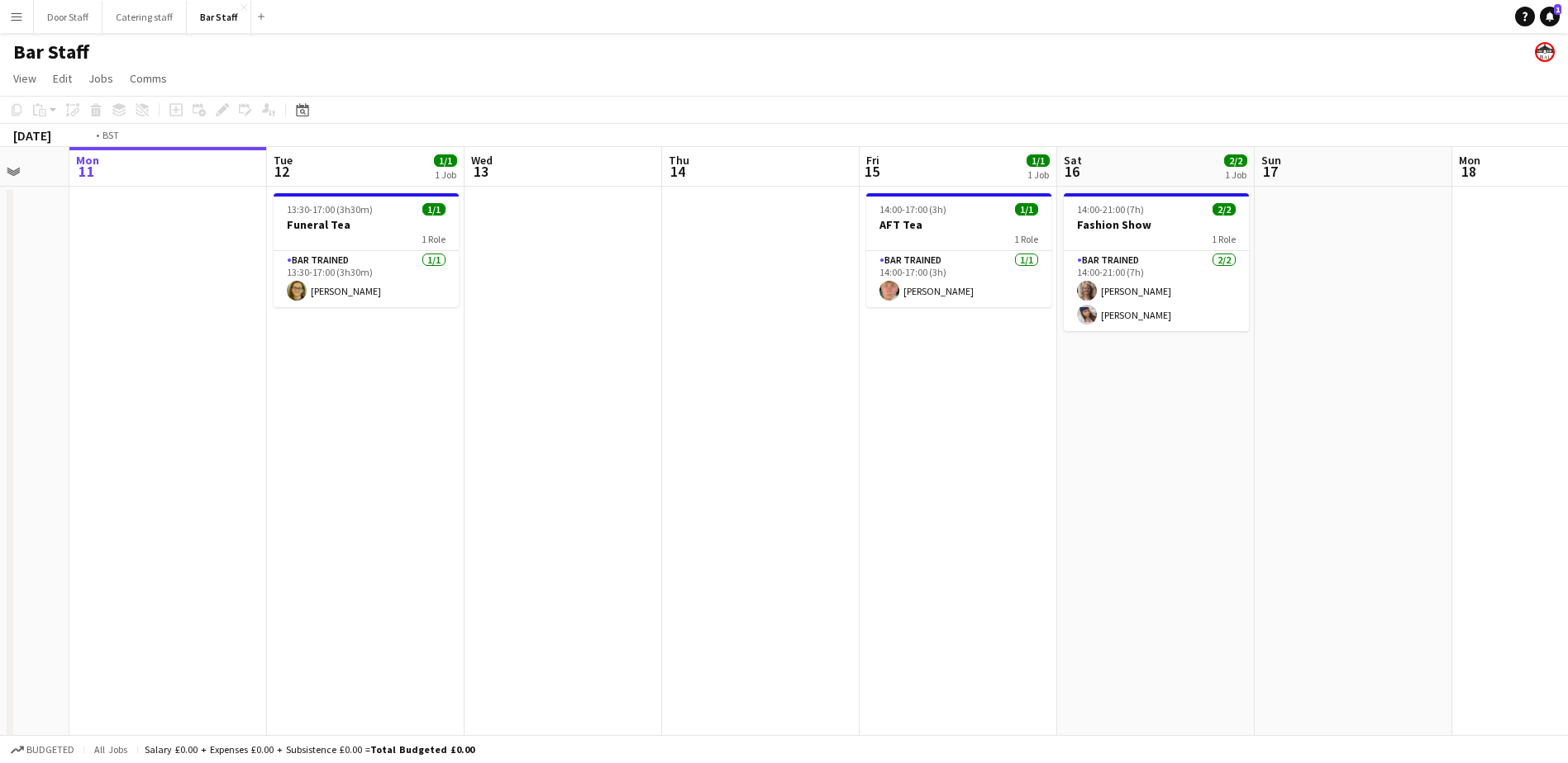
drag, startPoint x: 808, startPoint y: 391, endPoint x: -3, endPoint y: 388, distance: 811.0
click at [0, 388] on html "Menu Boards Boards Boards All jobs Status Workforce Workforce My Workforce Recr…" at bounding box center [784, 493] width 1568 height 986
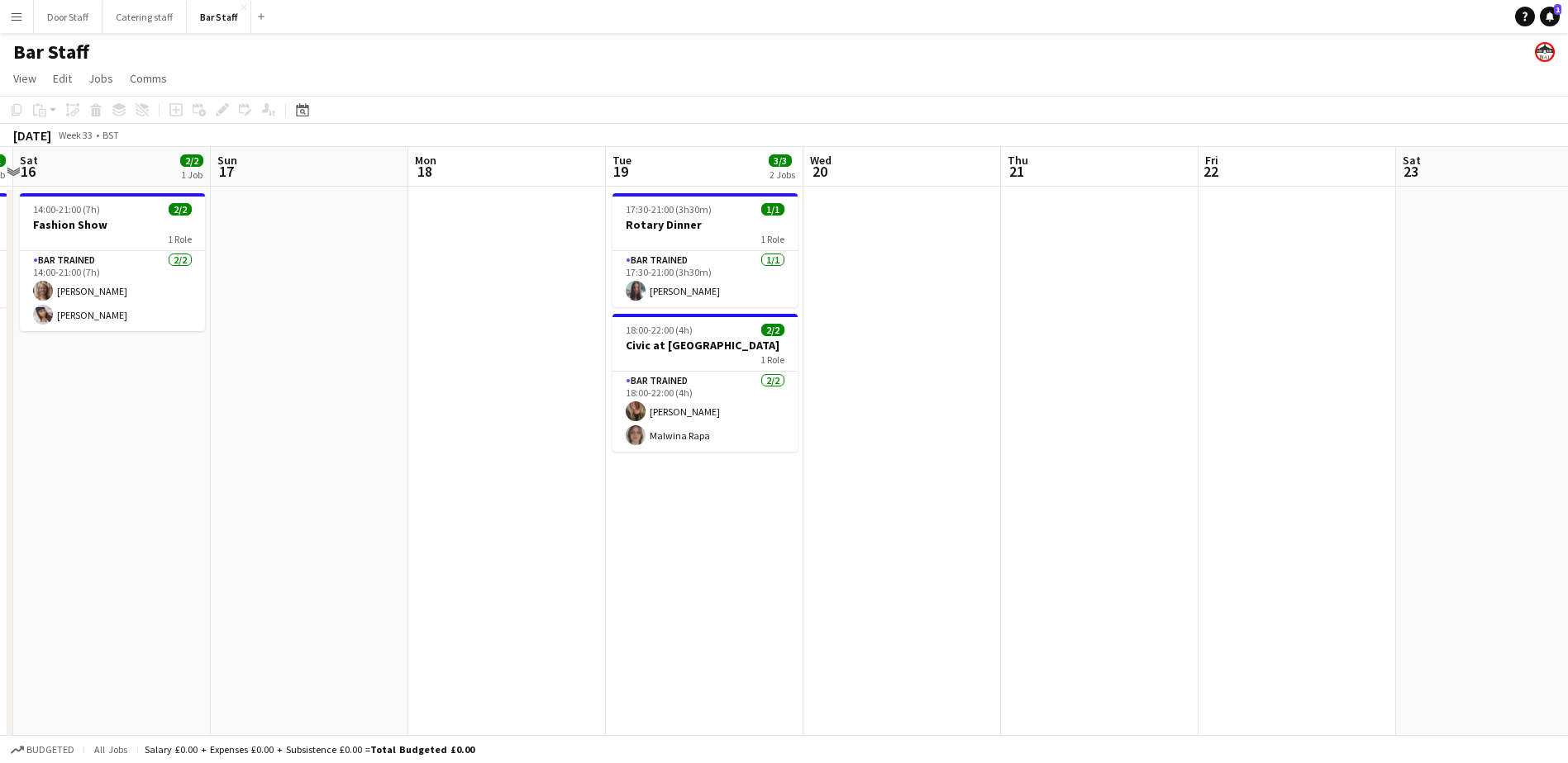
drag, startPoint x: 818, startPoint y: 462, endPoint x: -3, endPoint y: 460, distance: 821.0
click at [0, 460] on html "Menu Boards Boards Boards All jobs Status Workforce Workforce My Workforce Recr…" at bounding box center [784, 493] width 1568 height 986
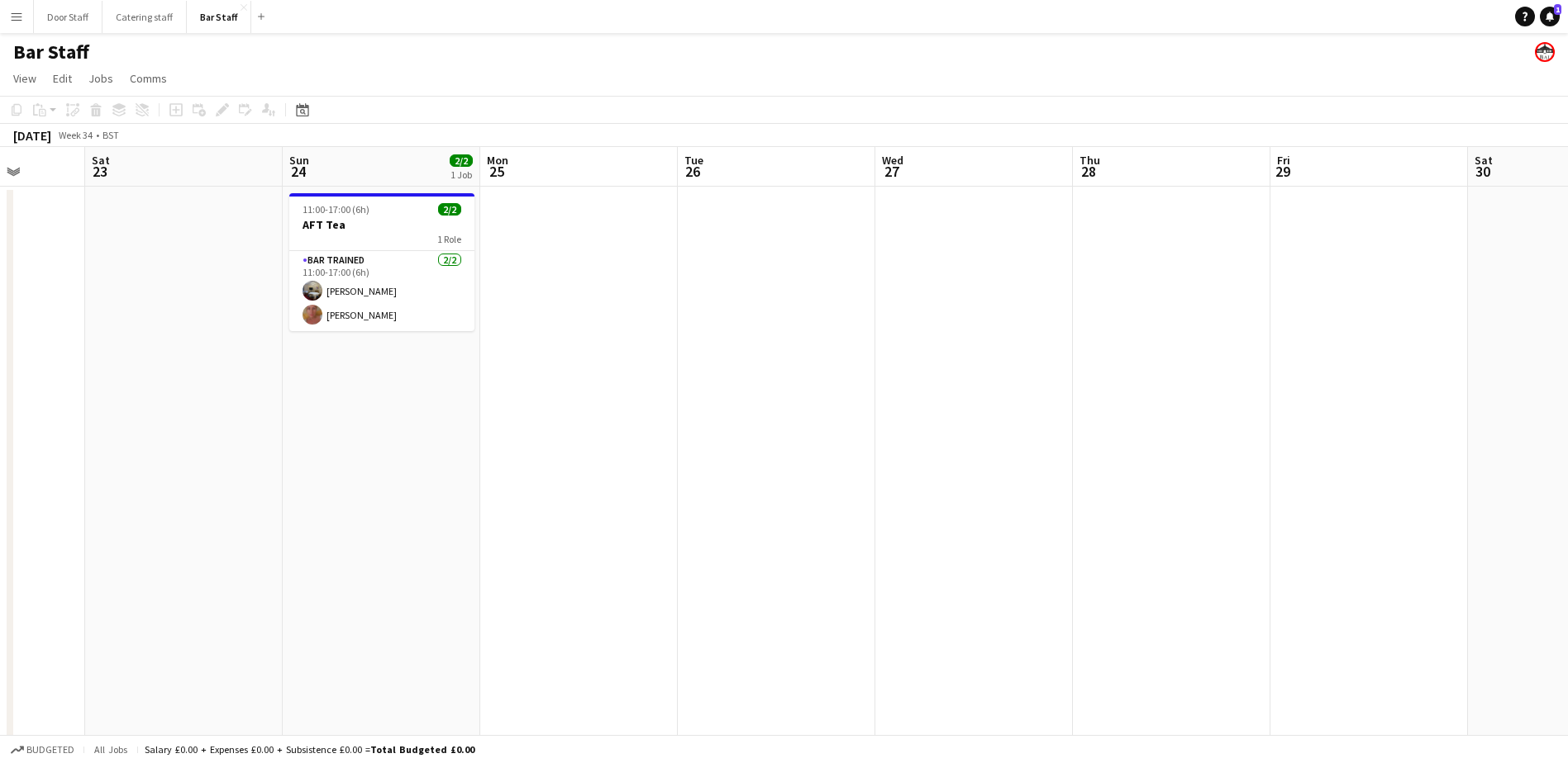
drag, startPoint x: 885, startPoint y: 437, endPoint x: -3, endPoint y: 431, distance: 888.0
click at [0, 431] on html "Menu Boards Boards Boards All jobs Status Workforce Workforce My Workforce Recr…" at bounding box center [784, 493] width 1568 height 986
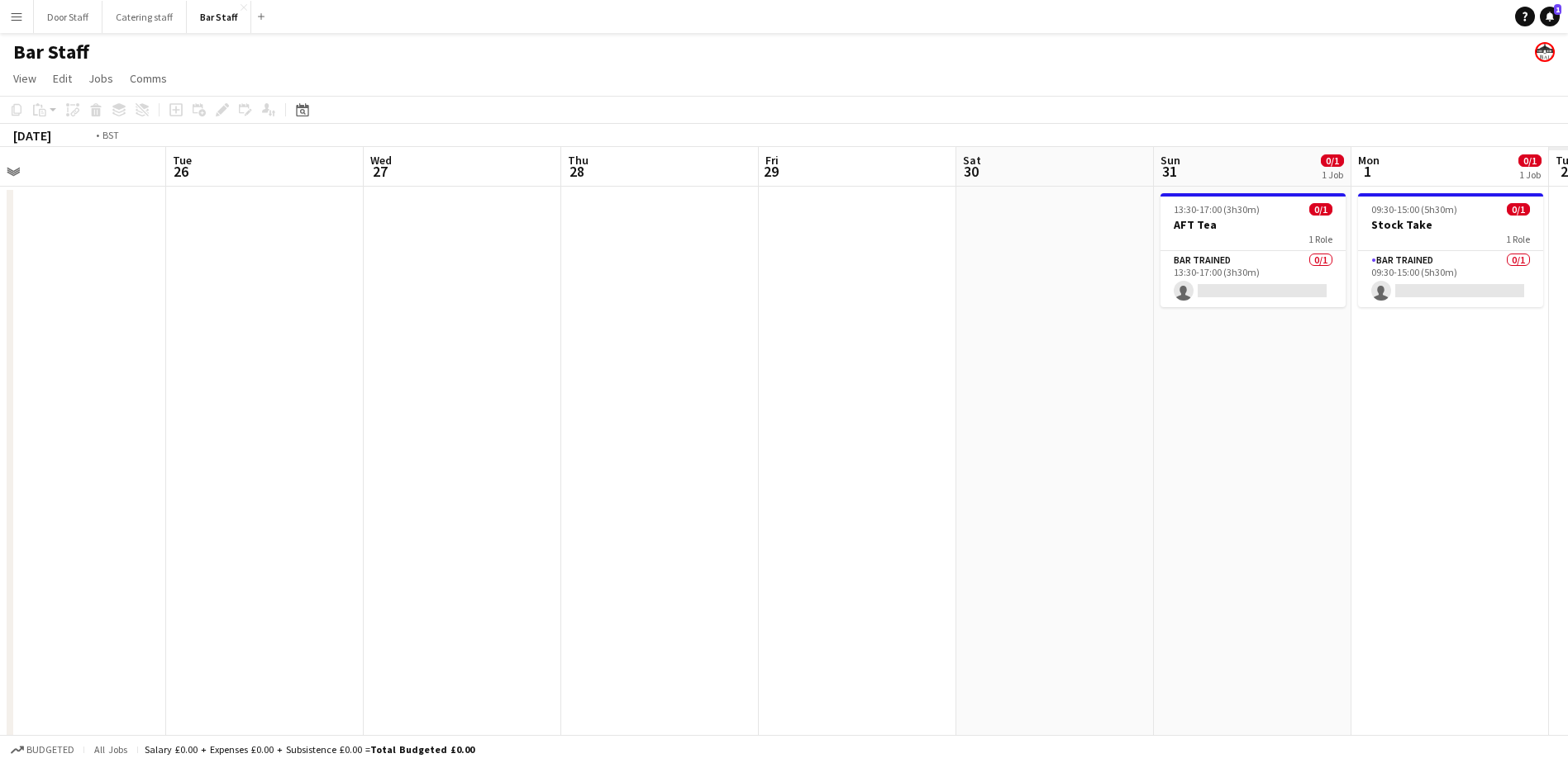
drag, startPoint x: 887, startPoint y: 423, endPoint x: 41, endPoint y: 418, distance: 846.0
click at [0, 418] on html "Menu Boards Boards Boards All jobs Status Workforce Workforce My Workforce Recr…" at bounding box center [784, 493] width 1568 height 986
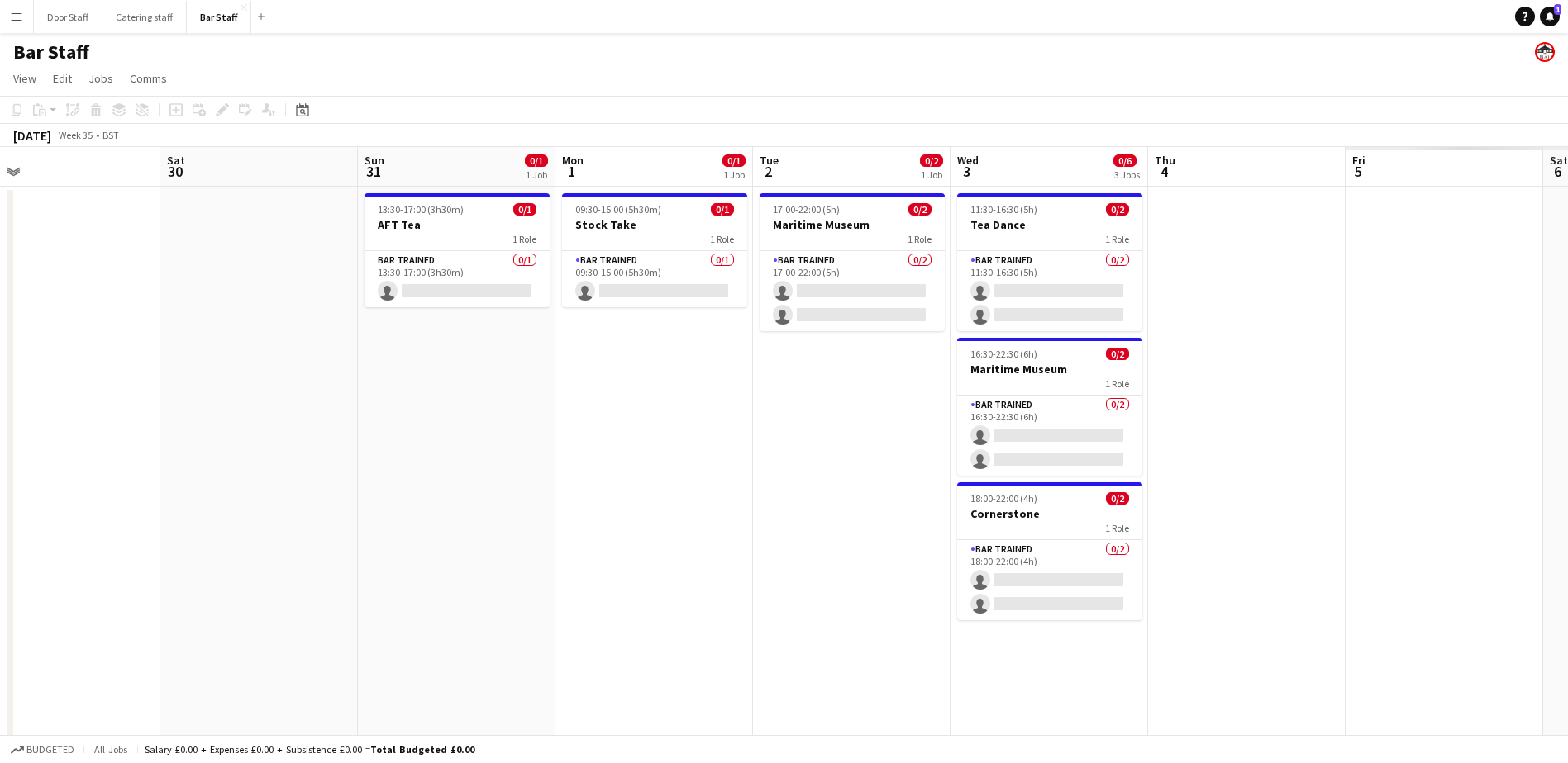
scroll to position [0, 653]
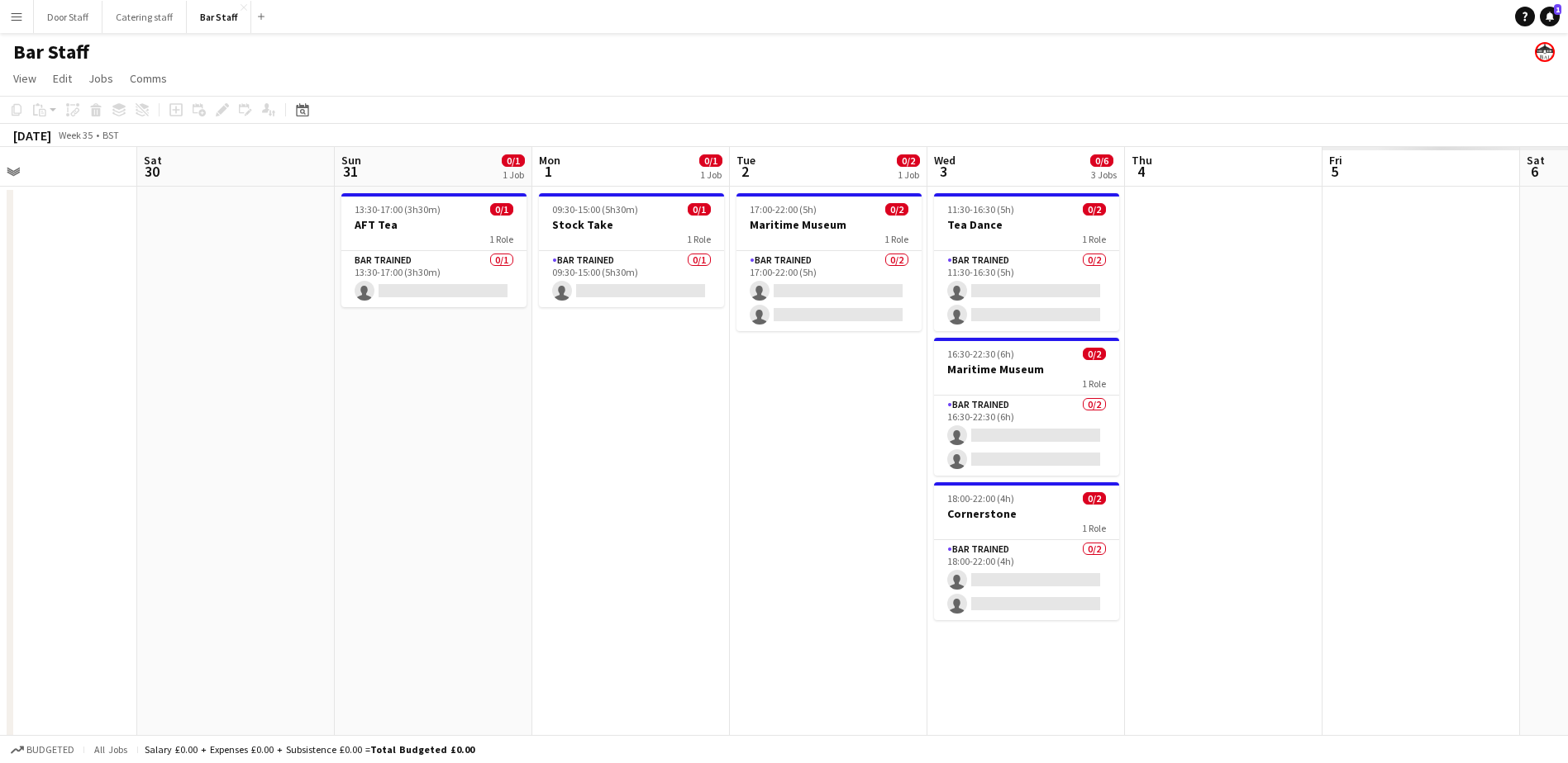
drag, startPoint x: 769, startPoint y: 414, endPoint x: 0, endPoint y: 411, distance: 769.0
click at [0, 411] on html "Menu Boards Boards Boards All jobs Status Workforce Workforce My Workforce Recr…" at bounding box center [784, 493] width 1568 height 986
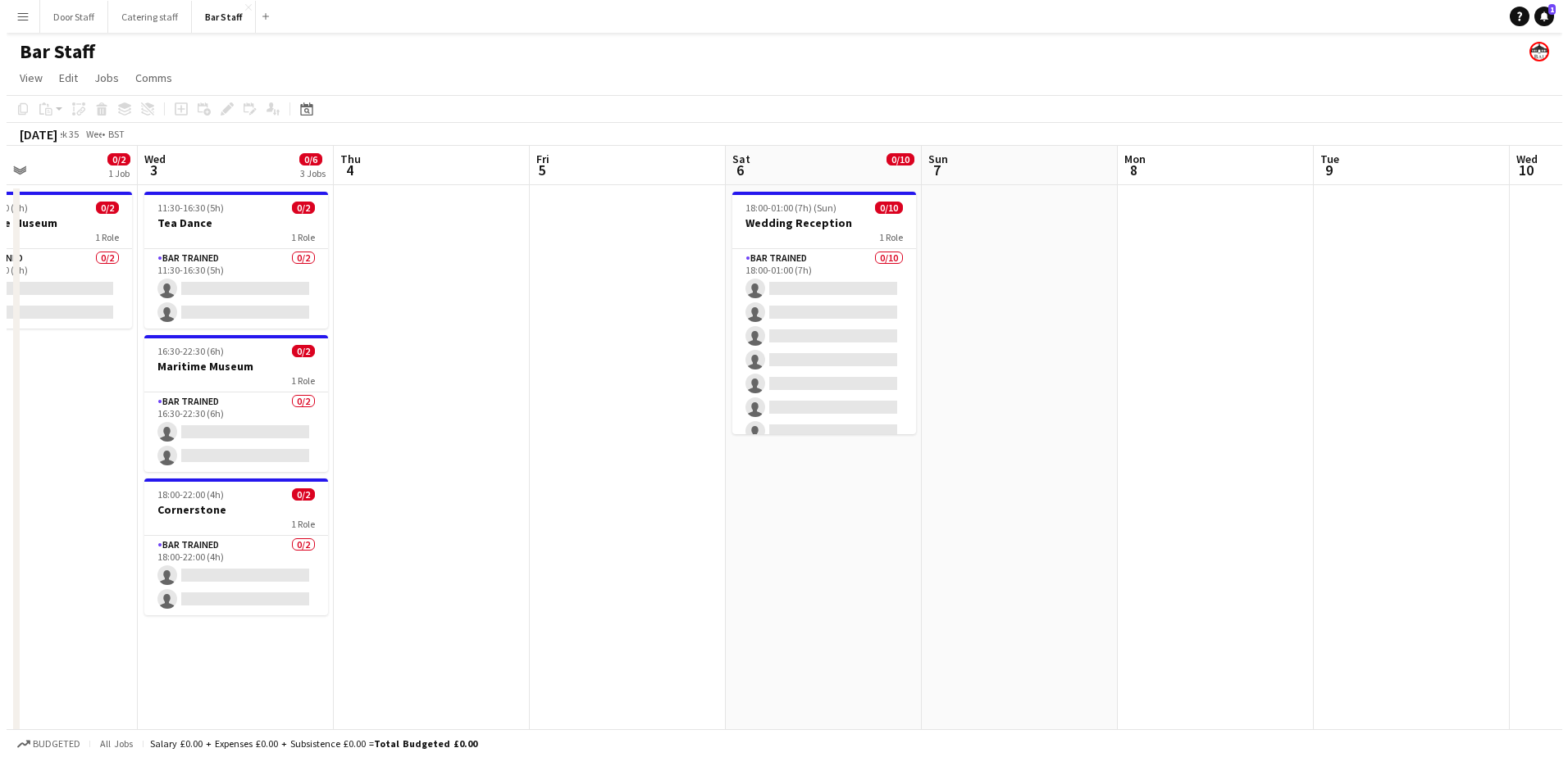
scroll to position [0, 479]
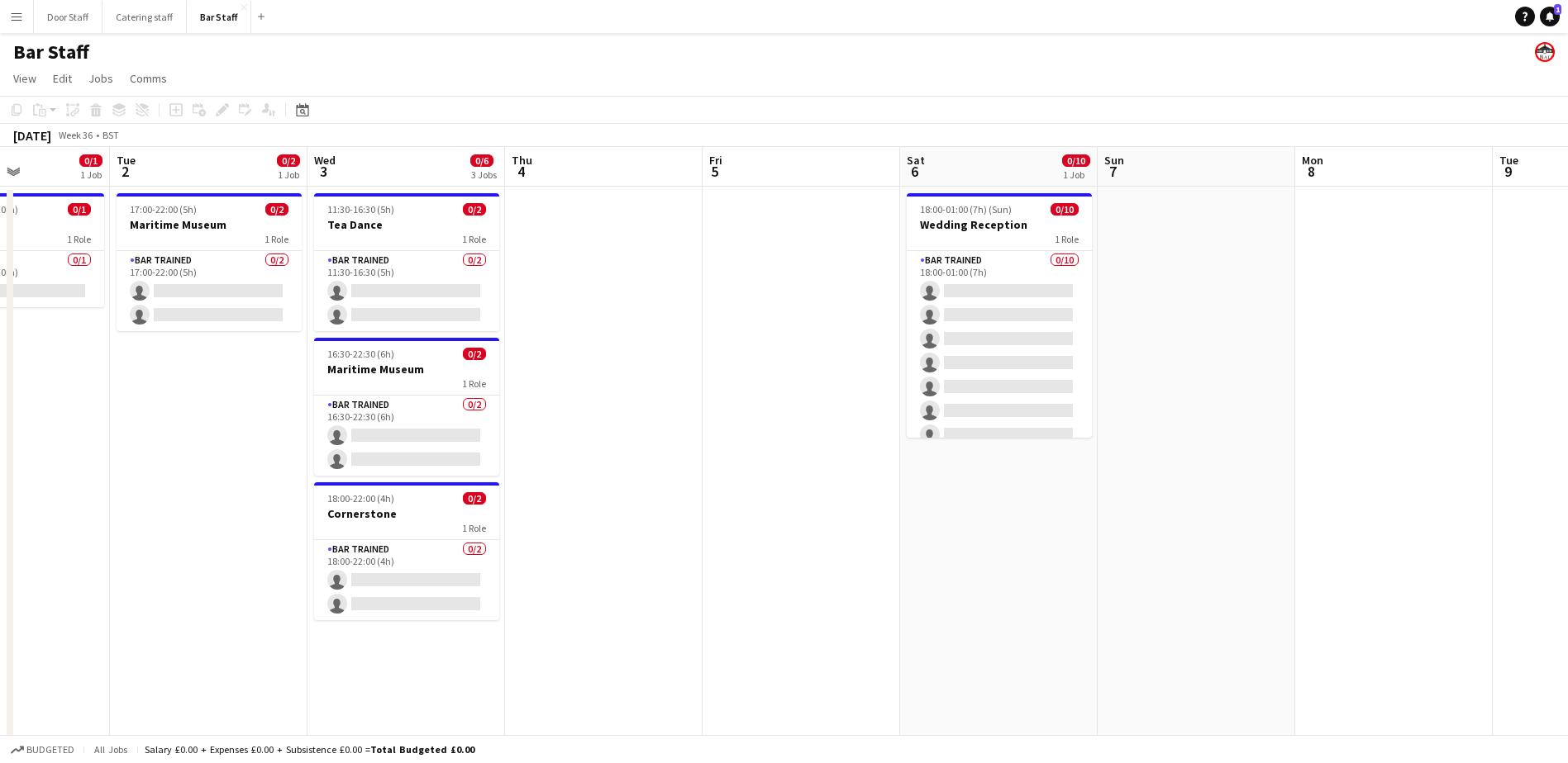
drag, startPoint x: 1042, startPoint y: 431, endPoint x: 619, endPoint y: 424, distance: 423.1
click at [619, 424] on app-calendar-viewport "Sat 30 Sun 31 0/1 1 Job Mon 1 0/1 1 Job Tue 2 0/2 1 Job Wed 3 0/6 3 Jobs Thu 4 …" at bounding box center [784, 553] width 1568 height 811
click at [47, 19] on button "Door Staff Close" at bounding box center [68, 16] width 69 height 32
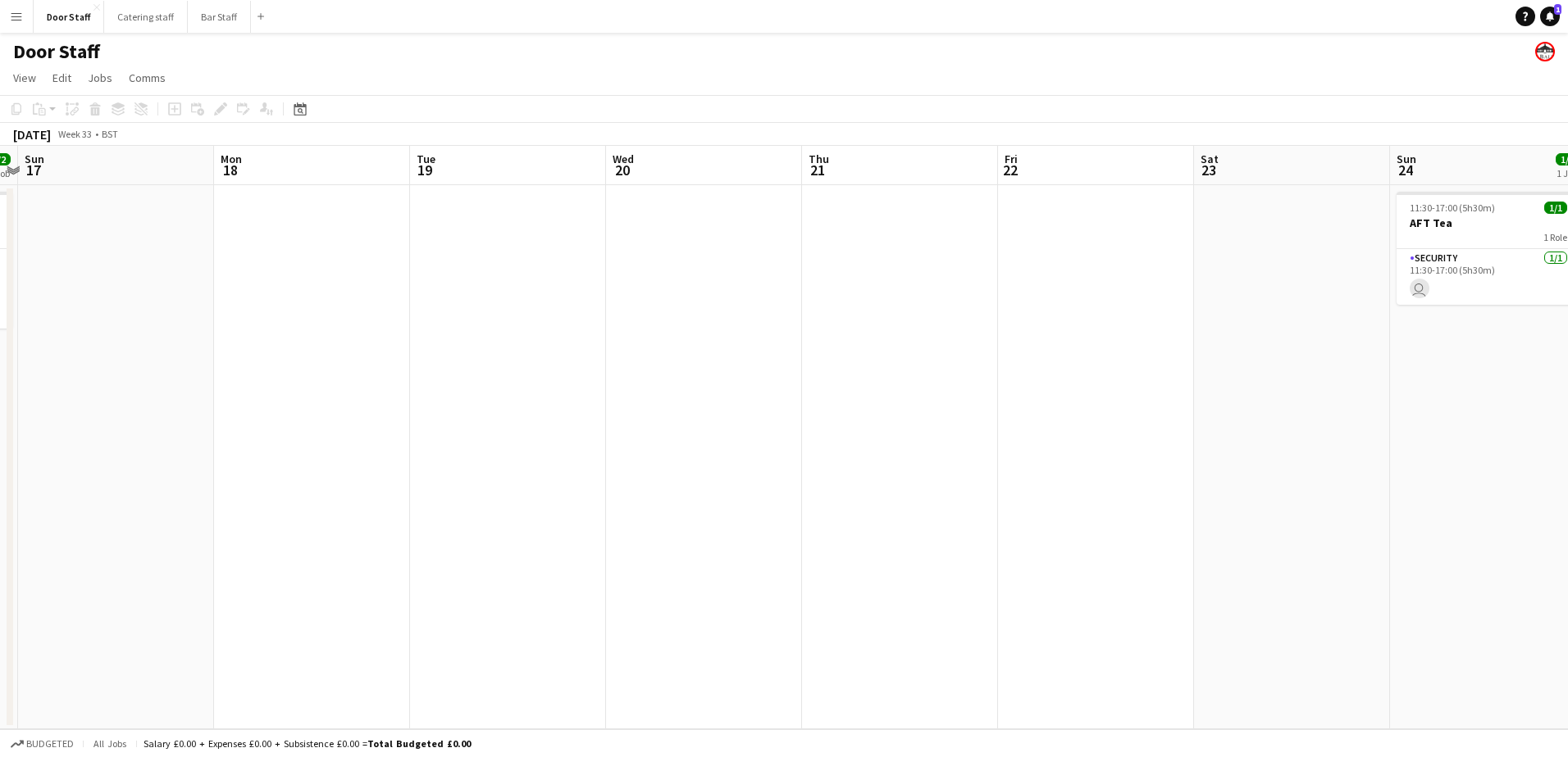
drag, startPoint x: 1348, startPoint y: 449, endPoint x: -3, endPoint y: 469, distance: 1351.1
click at [0, 469] on html "Menu Boards Boards Boards All jobs Status Workforce Workforce My Workforce Recr…" at bounding box center [784, 378] width 1568 height 757
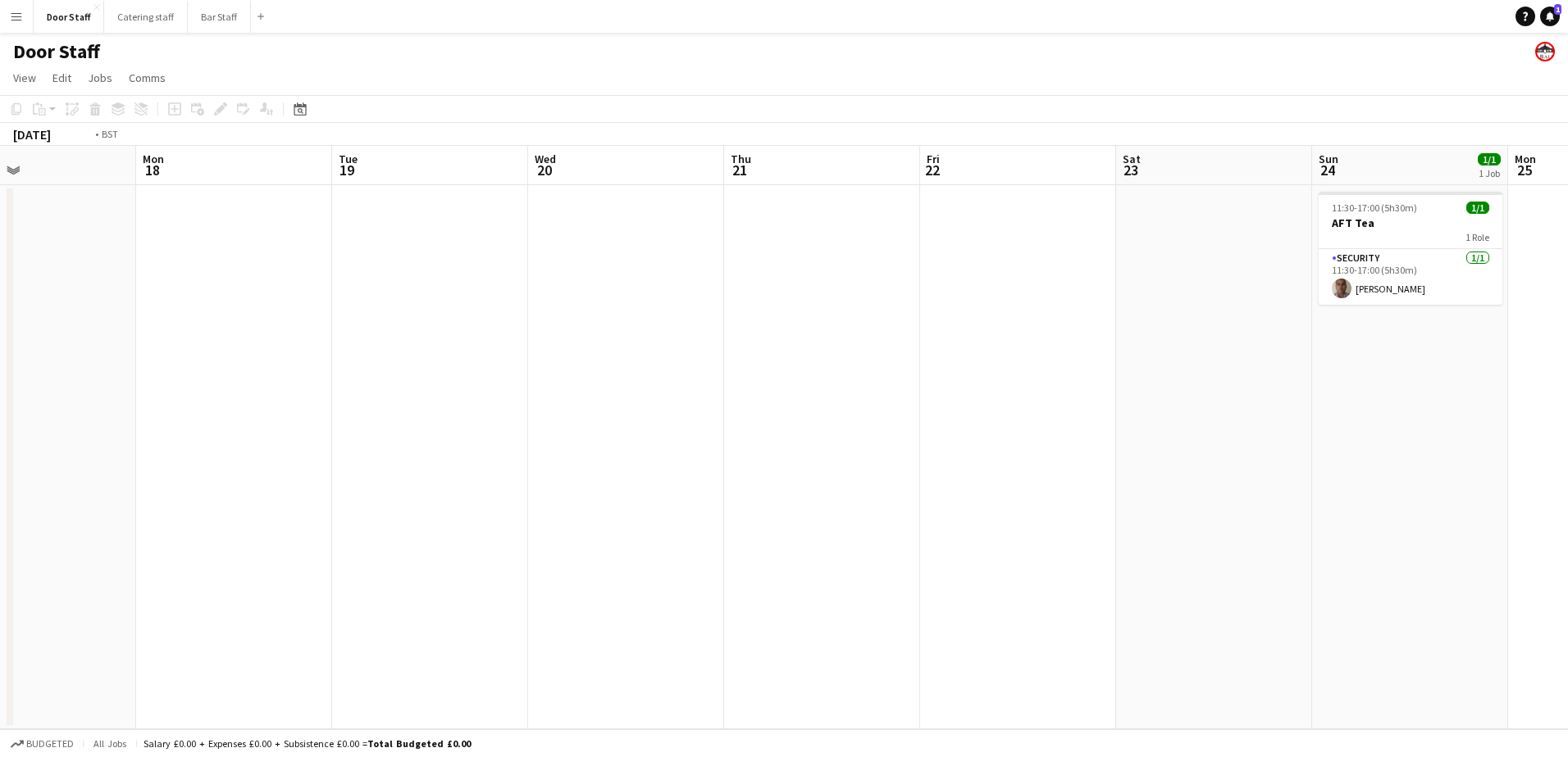
drag, startPoint x: 1143, startPoint y: 439, endPoint x: 241, endPoint y: 443, distance: 902.0
click at [126, 452] on app-calendar-viewport "Thu 14 Fri 15 Sat 16 2/2 1 Job Sun 17 Mon 18 Tue 19 Wed 20 Thu 21 Fri 22 Sat 23…" at bounding box center [784, 437] width 1568 height 584
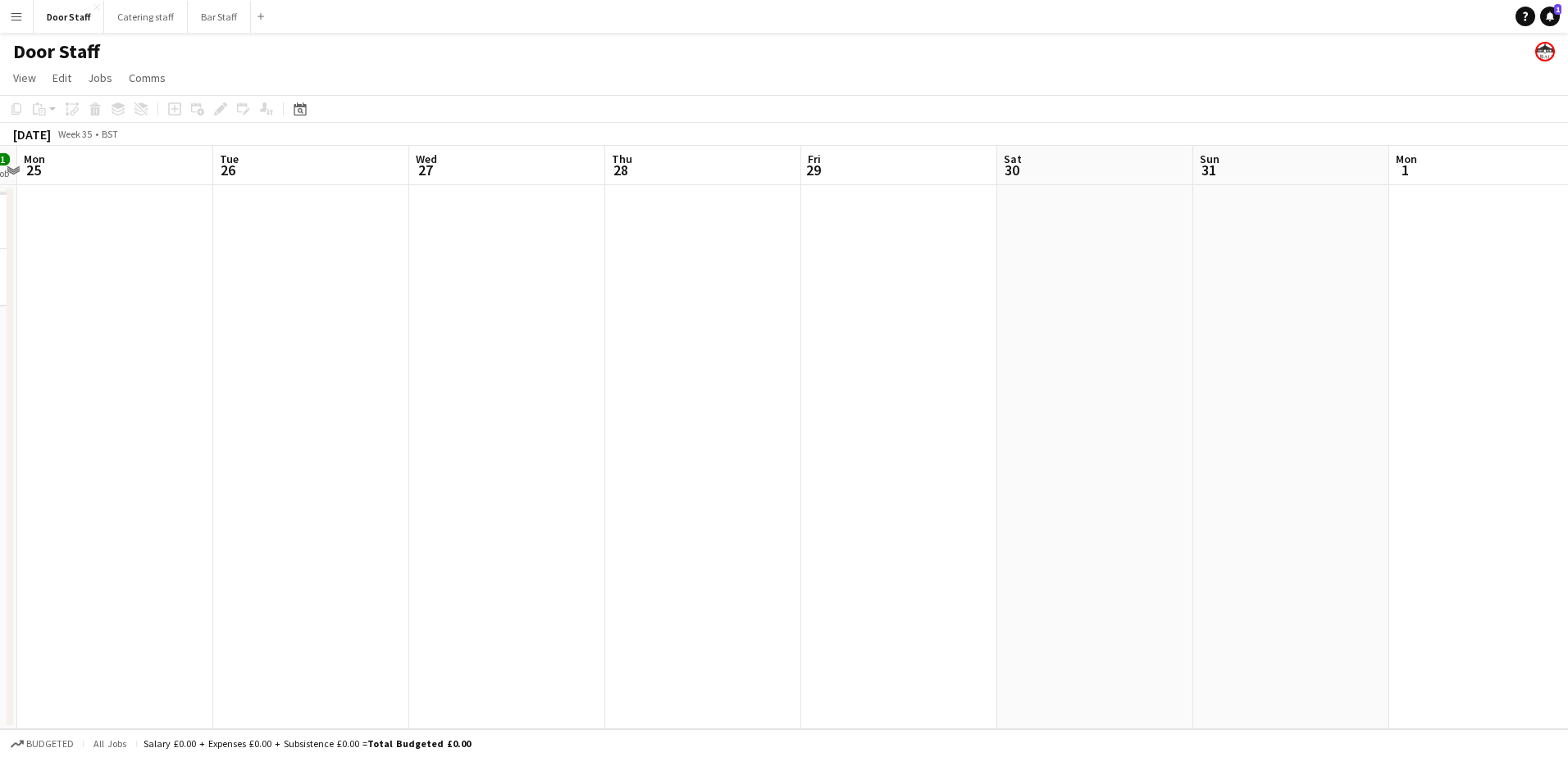
drag, startPoint x: 989, startPoint y: 492, endPoint x: 323, endPoint y: 497, distance: 666.0
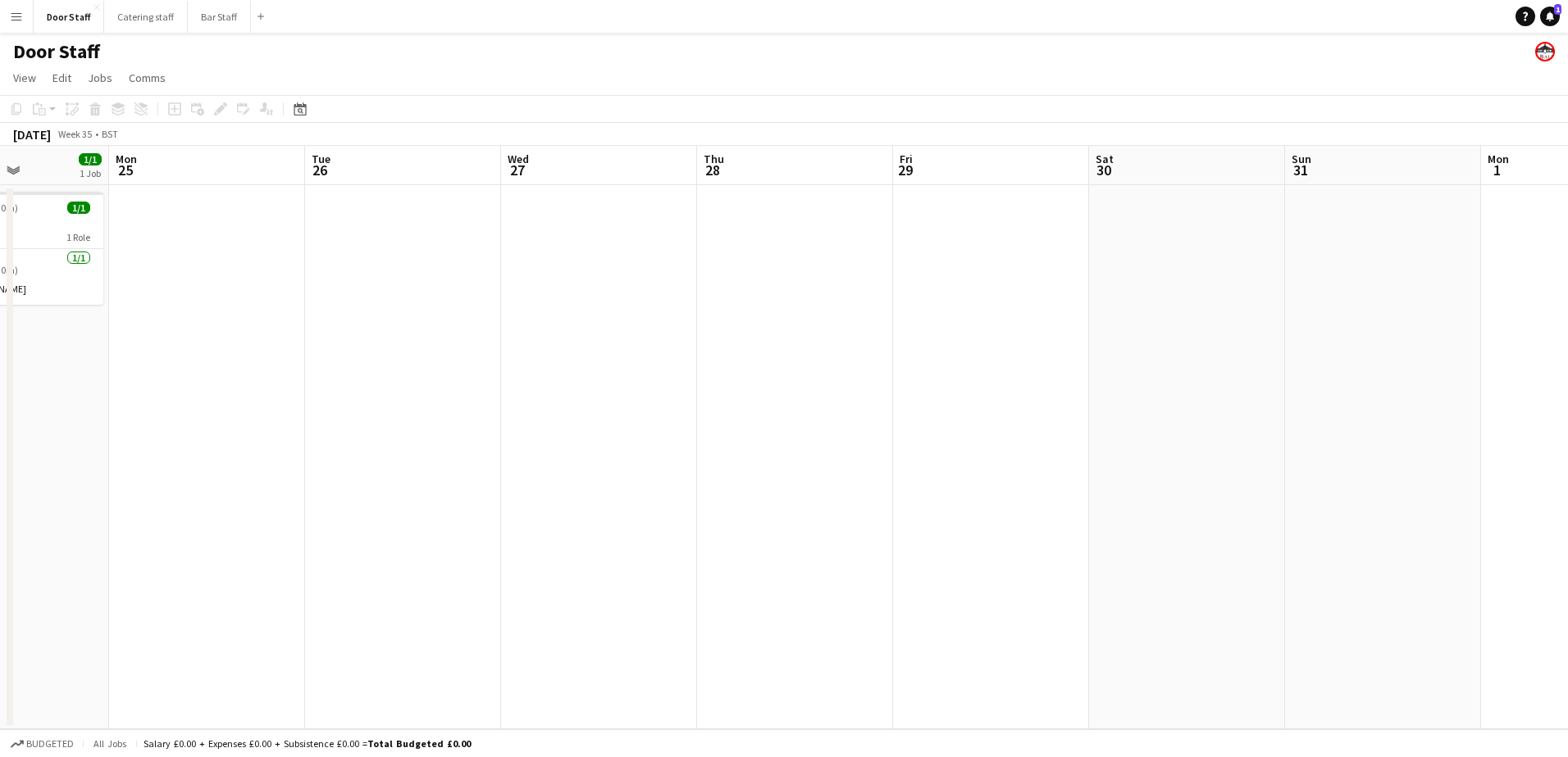
click at [323, 497] on app-calendar-viewport "Fri 22 Sat 23 Sun 24 1/1 1 Job Mon 25 Tue 26 Wed 27 Thu 28 Fri 29 Sat 30 Sun 31…" at bounding box center [784, 437] width 1568 height 584
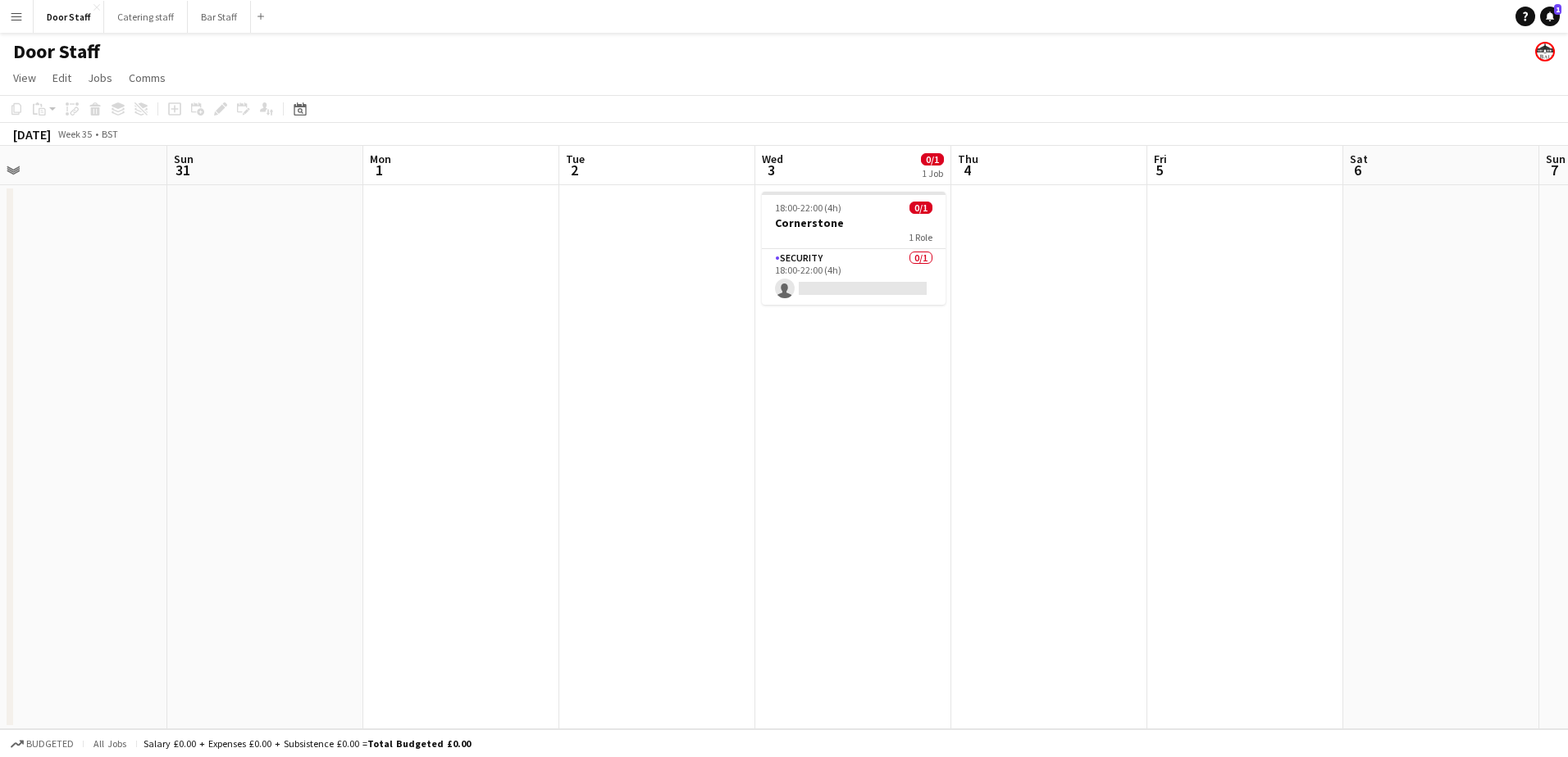
drag, startPoint x: 1112, startPoint y: 476, endPoint x: 191, endPoint y: 458, distance: 921.2
click at [191, 458] on app-calendar-viewport "Wed 27 Thu 28 Fri 29 Sat 30 Sun 31 Mon 1 Tue 2 Wed 3 0/1 1 Job Thu 4 Fri 5 Sat …" at bounding box center [784, 437] width 1568 height 584
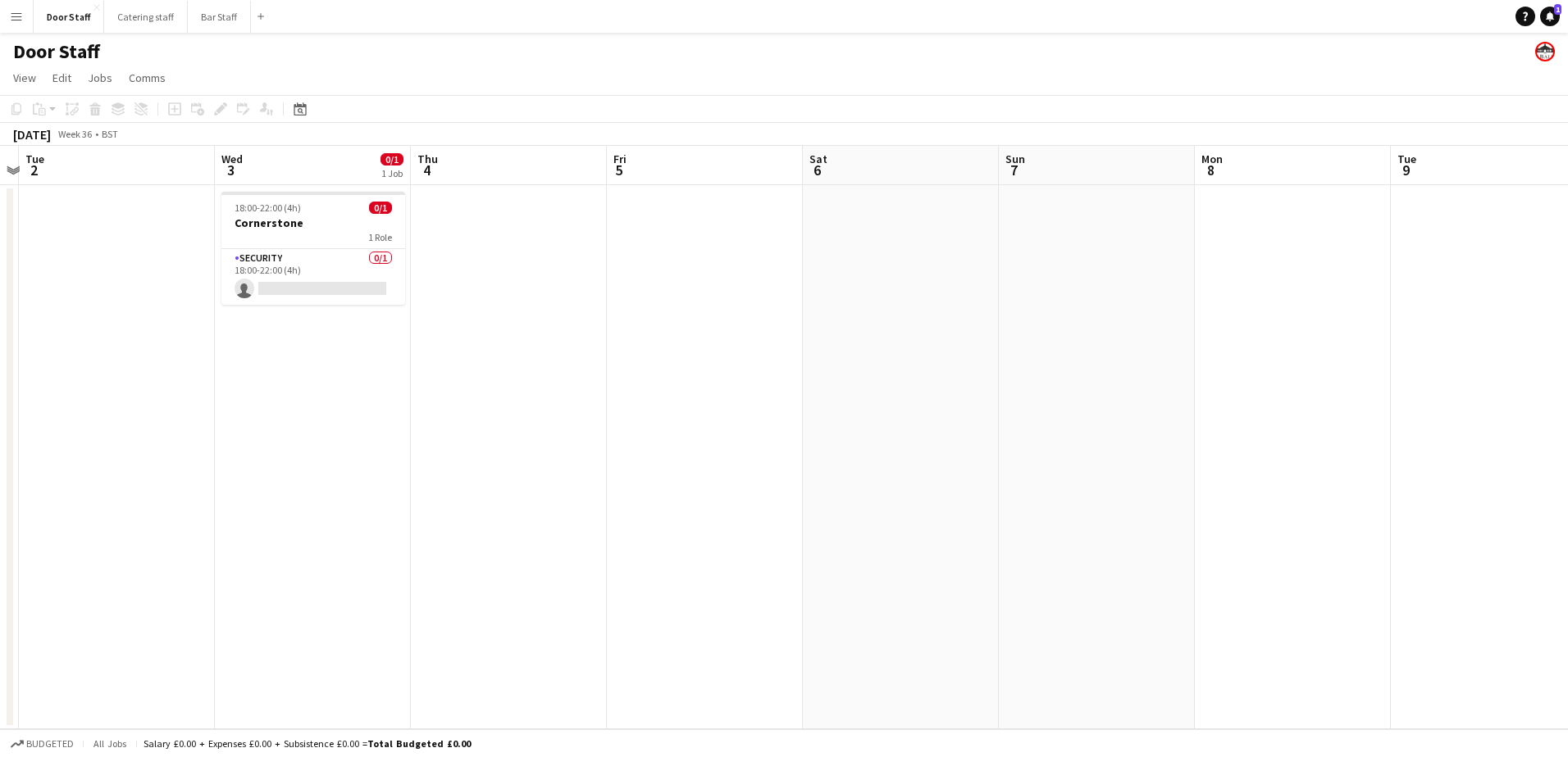
scroll to position [0, 490]
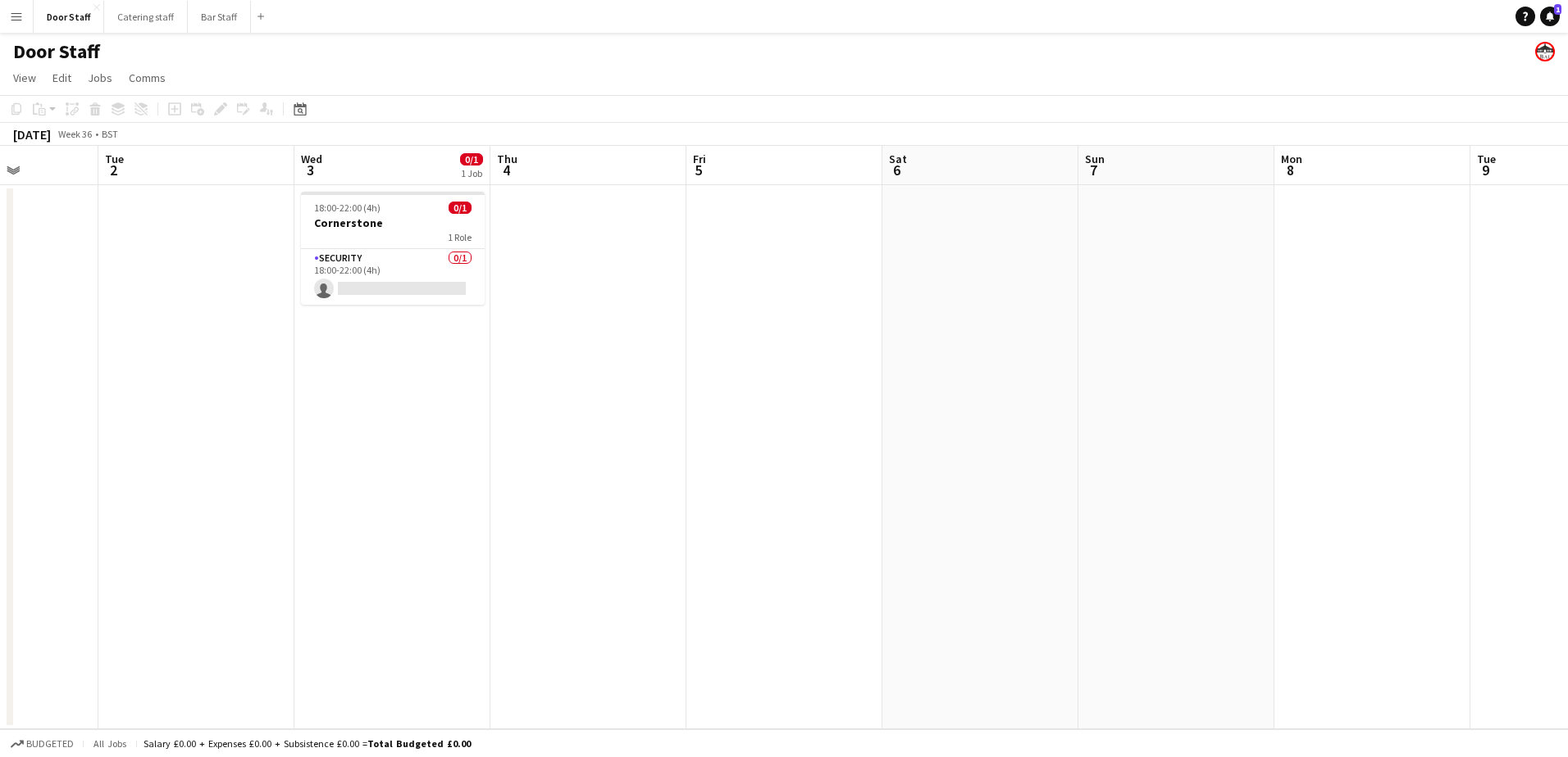
drag, startPoint x: 1038, startPoint y: 437, endPoint x: 577, endPoint y: 438, distance: 461.0
click at [577, 438] on app-calendar-viewport "Sat 30 Sun 31 Mon 1 Tue 2 Wed 3 0/1 1 Job Thu 4 Fri 5 Sat 6 Sun 7 Mon 8 Tue 9 W…" at bounding box center [784, 437] width 1568 height 584
click at [956, 165] on app-board-header-date "Sat 6" at bounding box center [980, 166] width 196 height 39
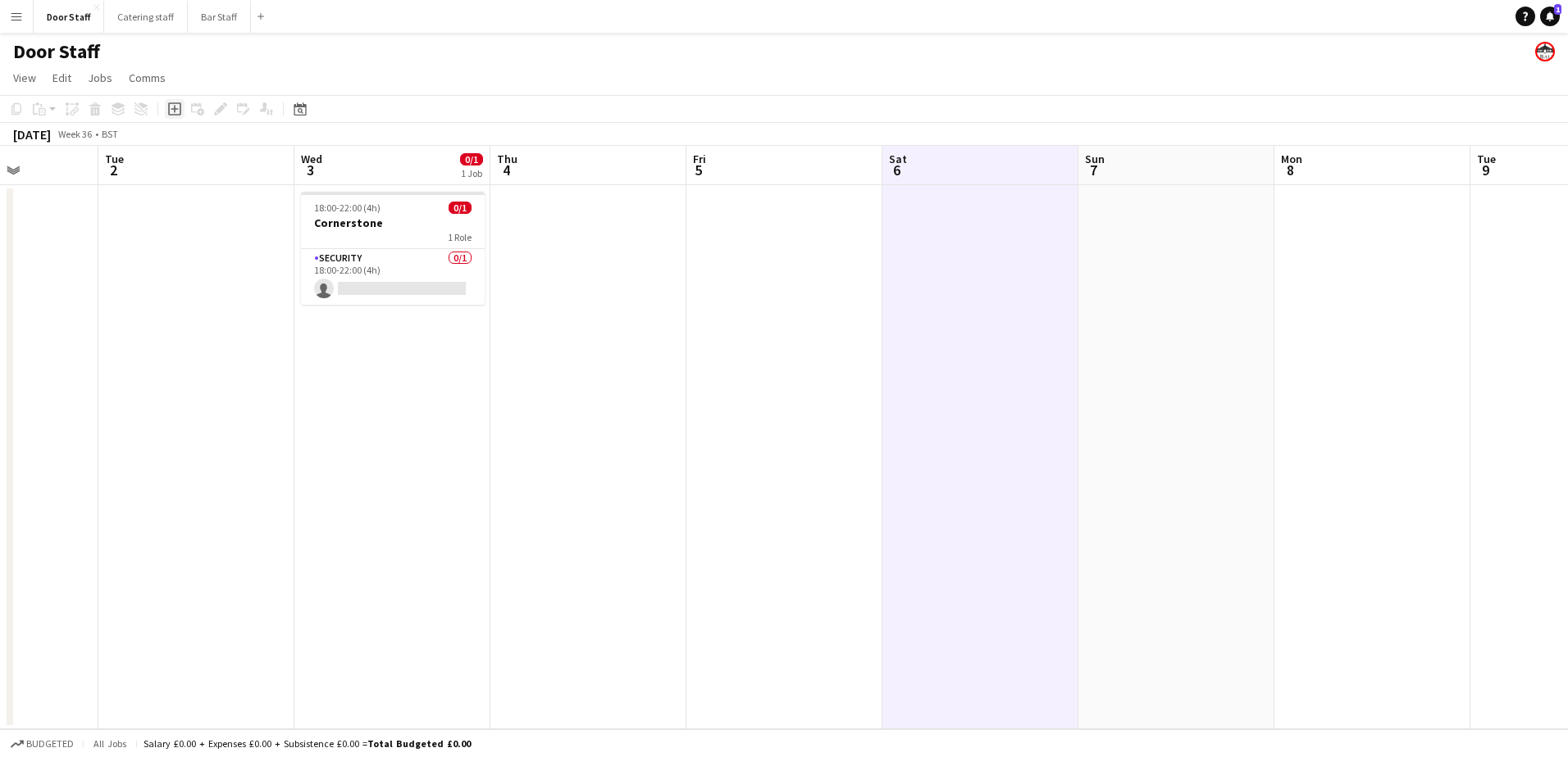
click at [174, 110] on icon at bounding box center [174, 109] width 8 height 8
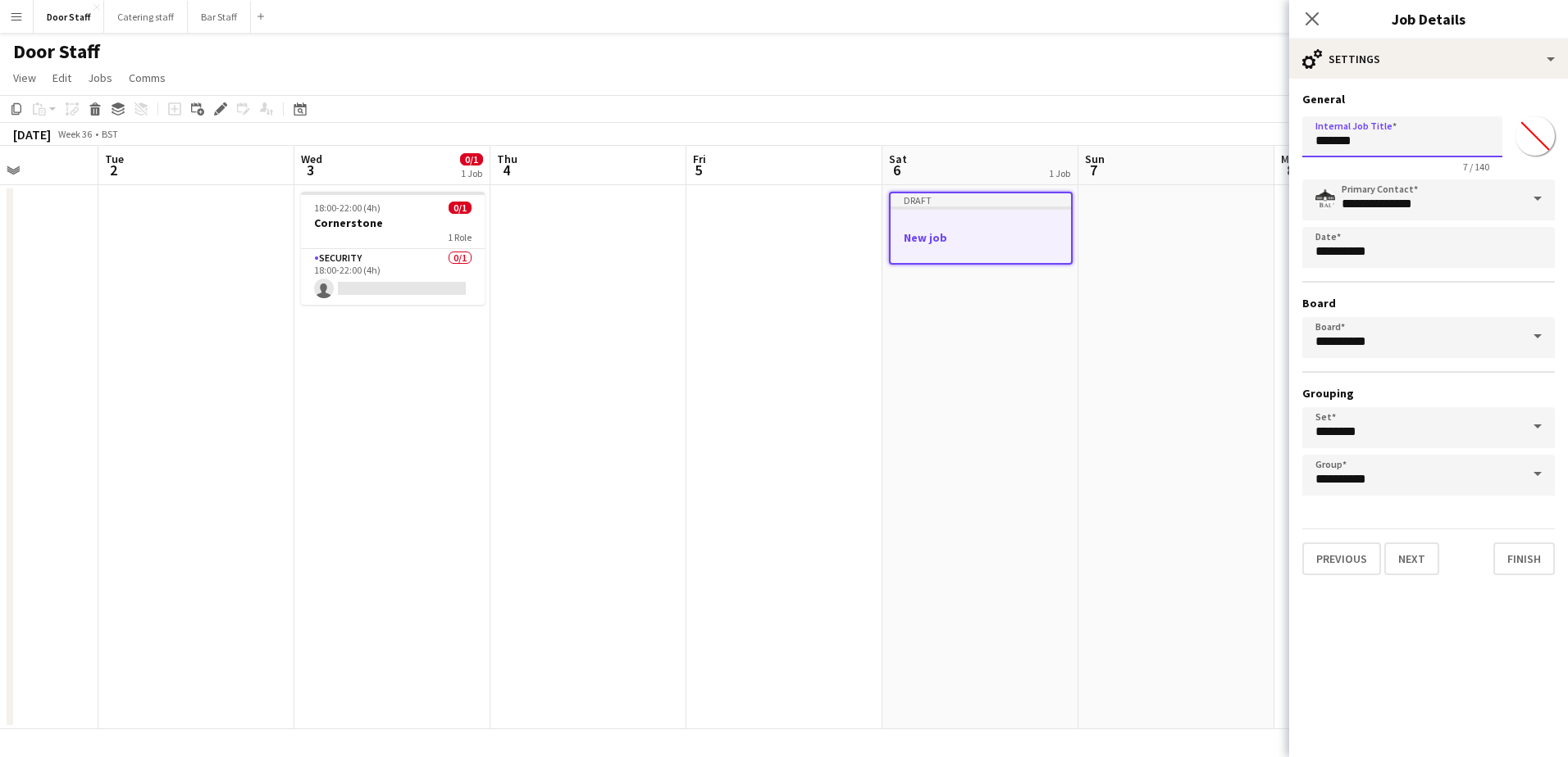
click at [1421, 134] on input "*******" at bounding box center [1402, 137] width 200 height 41
type input "**********"
click at [1425, 555] on button "Next" at bounding box center [1412, 559] width 55 height 32
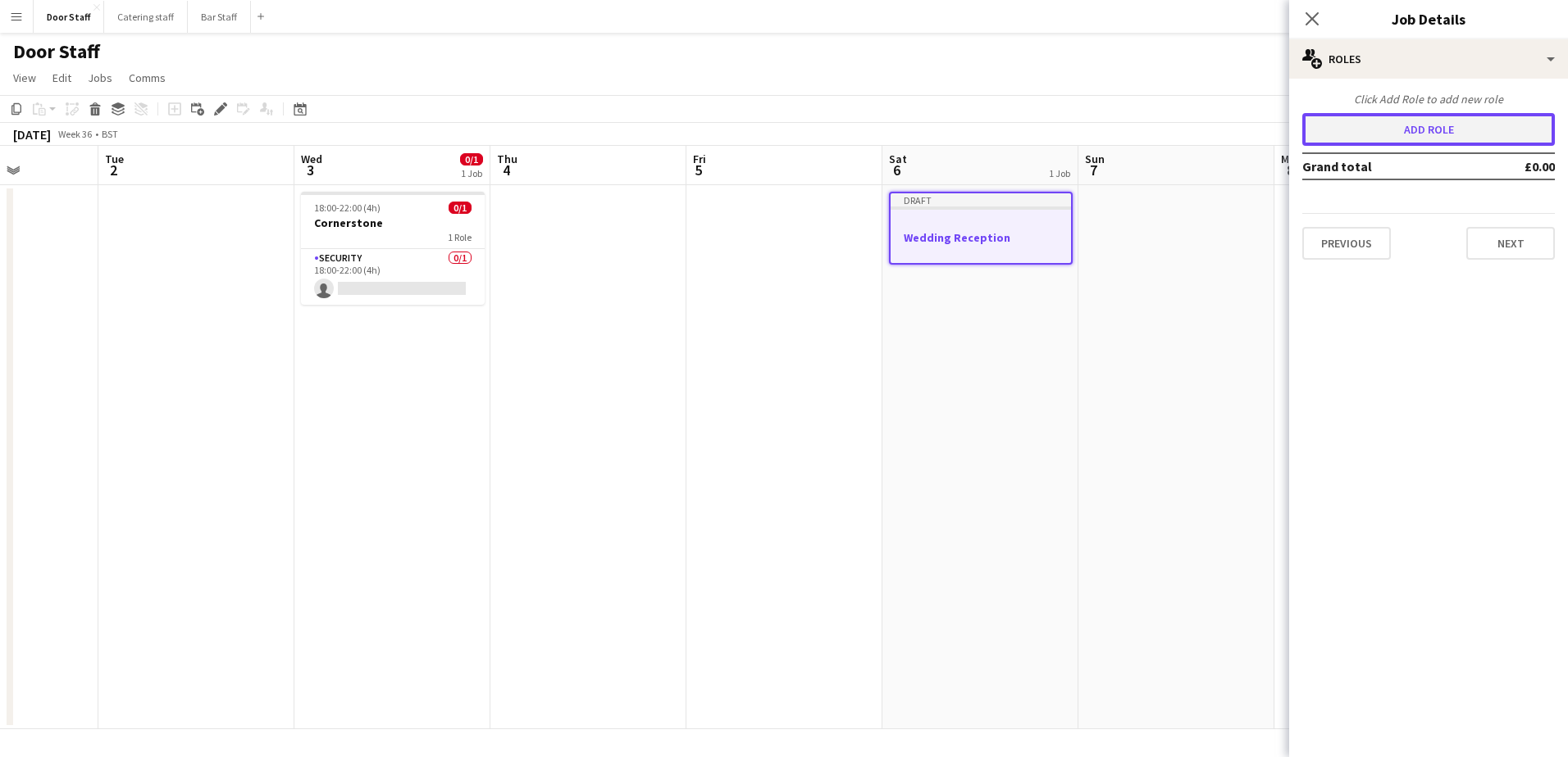
click at [1433, 132] on button "Add role" at bounding box center [1428, 129] width 252 height 32
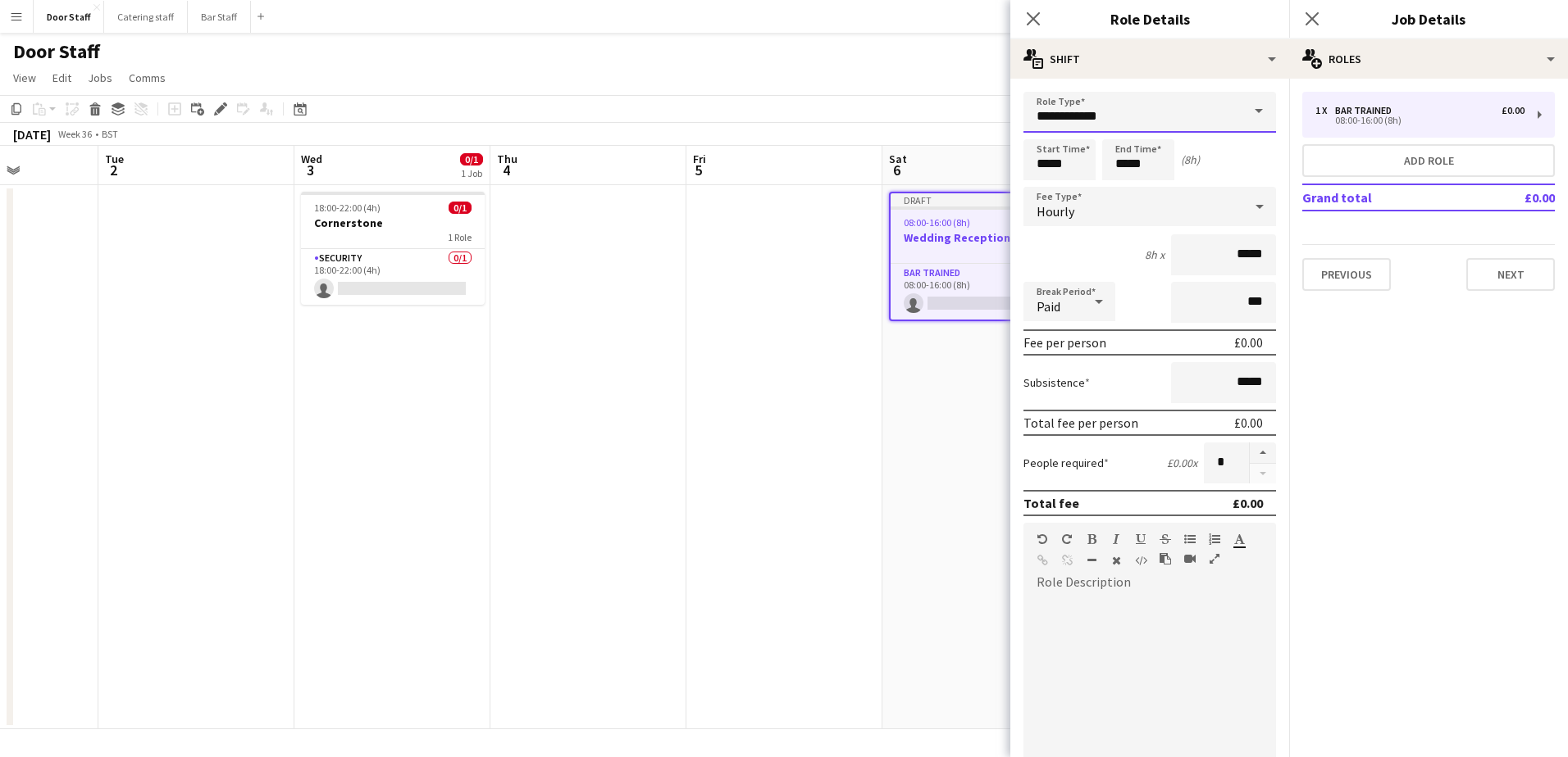
click at [1093, 115] on input "**********" at bounding box center [1149, 112] width 252 height 41
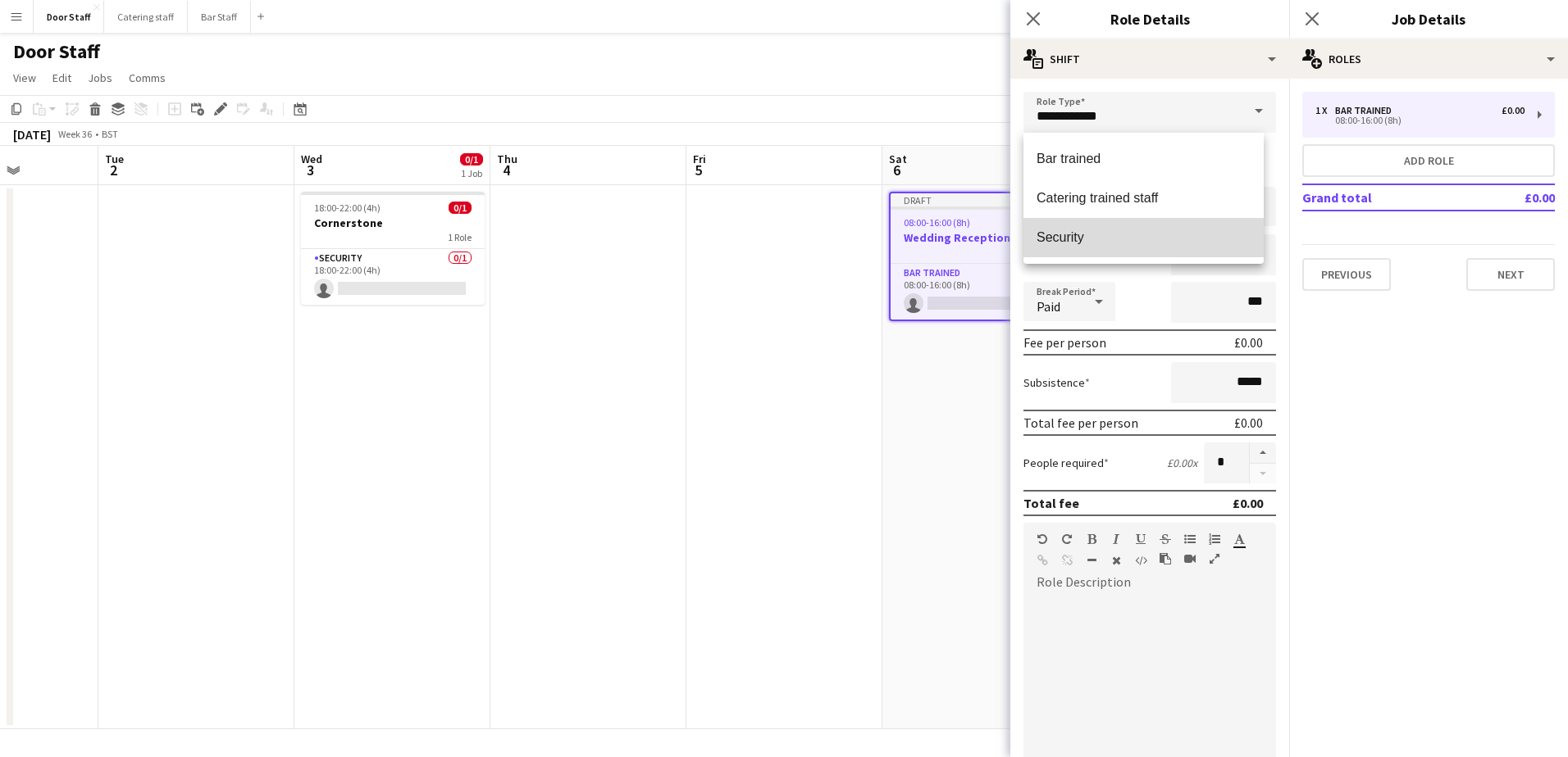
click at [1054, 226] on mat-option "Security" at bounding box center [1143, 238] width 240 height 39
type input "********"
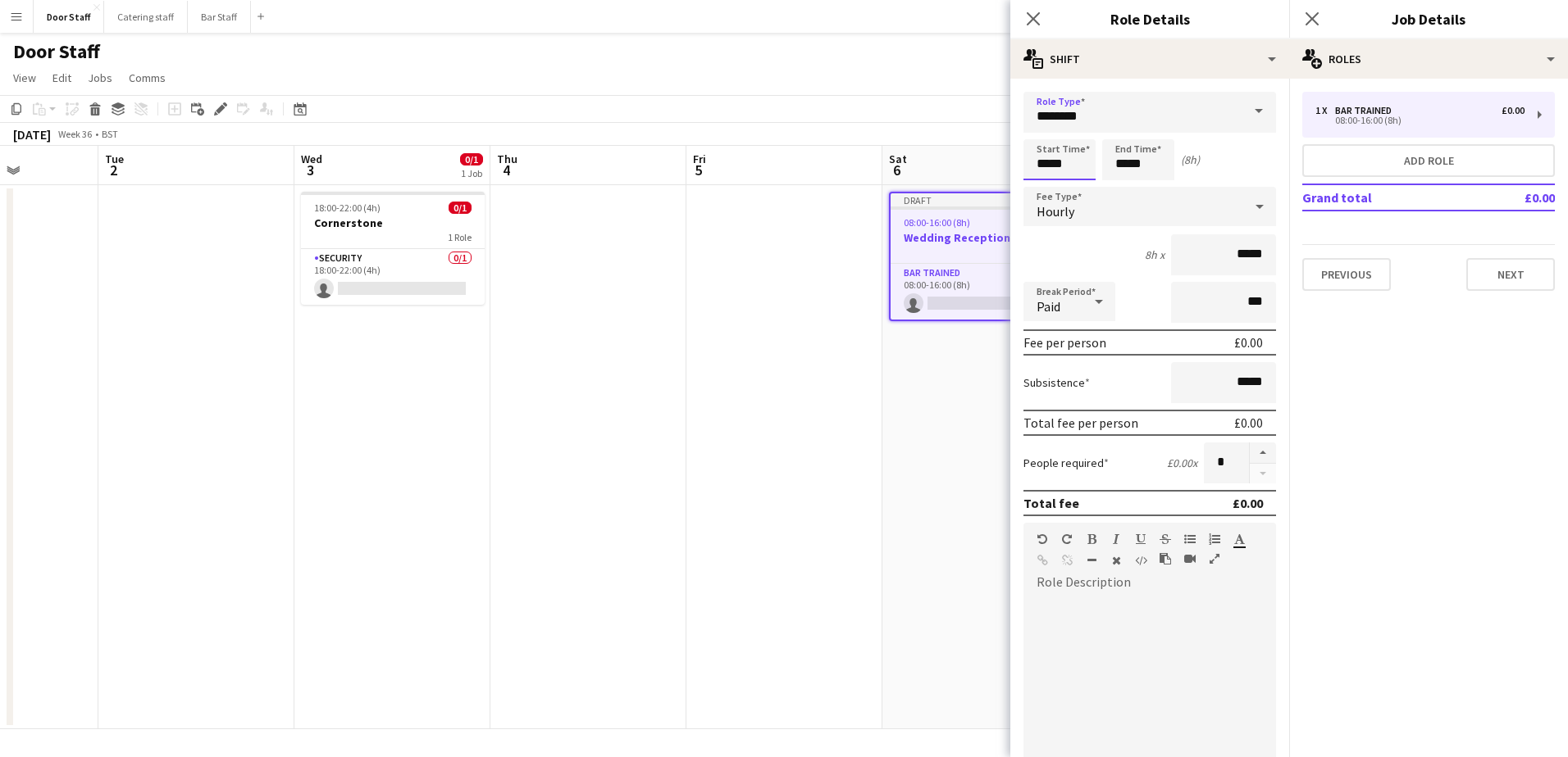
click at [1058, 162] on input "*****" at bounding box center [1059, 160] width 72 height 41
click at [1040, 131] on div at bounding box center [1043, 131] width 32 height 16
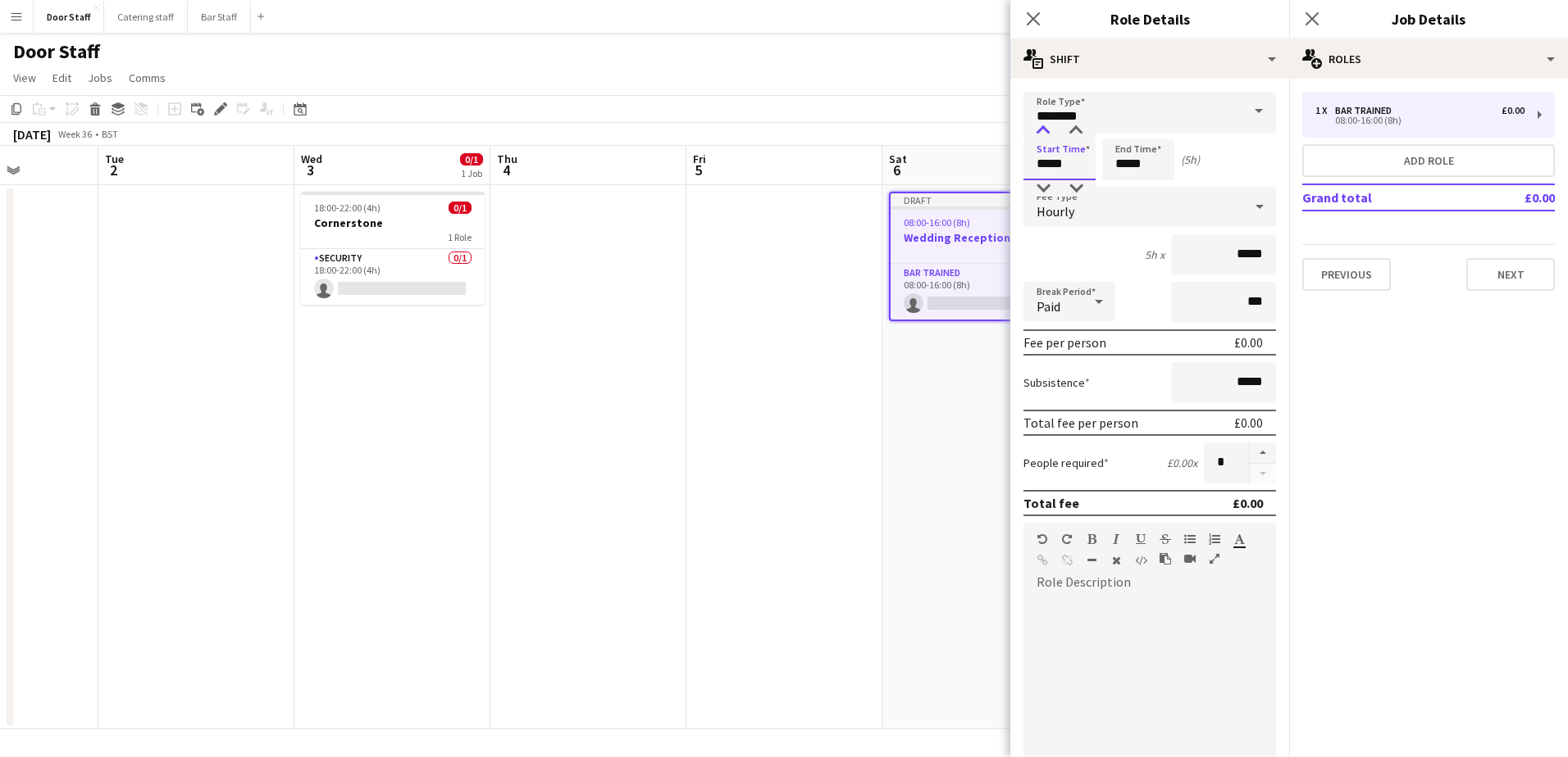
click at [1040, 131] on div at bounding box center [1043, 131] width 32 height 16
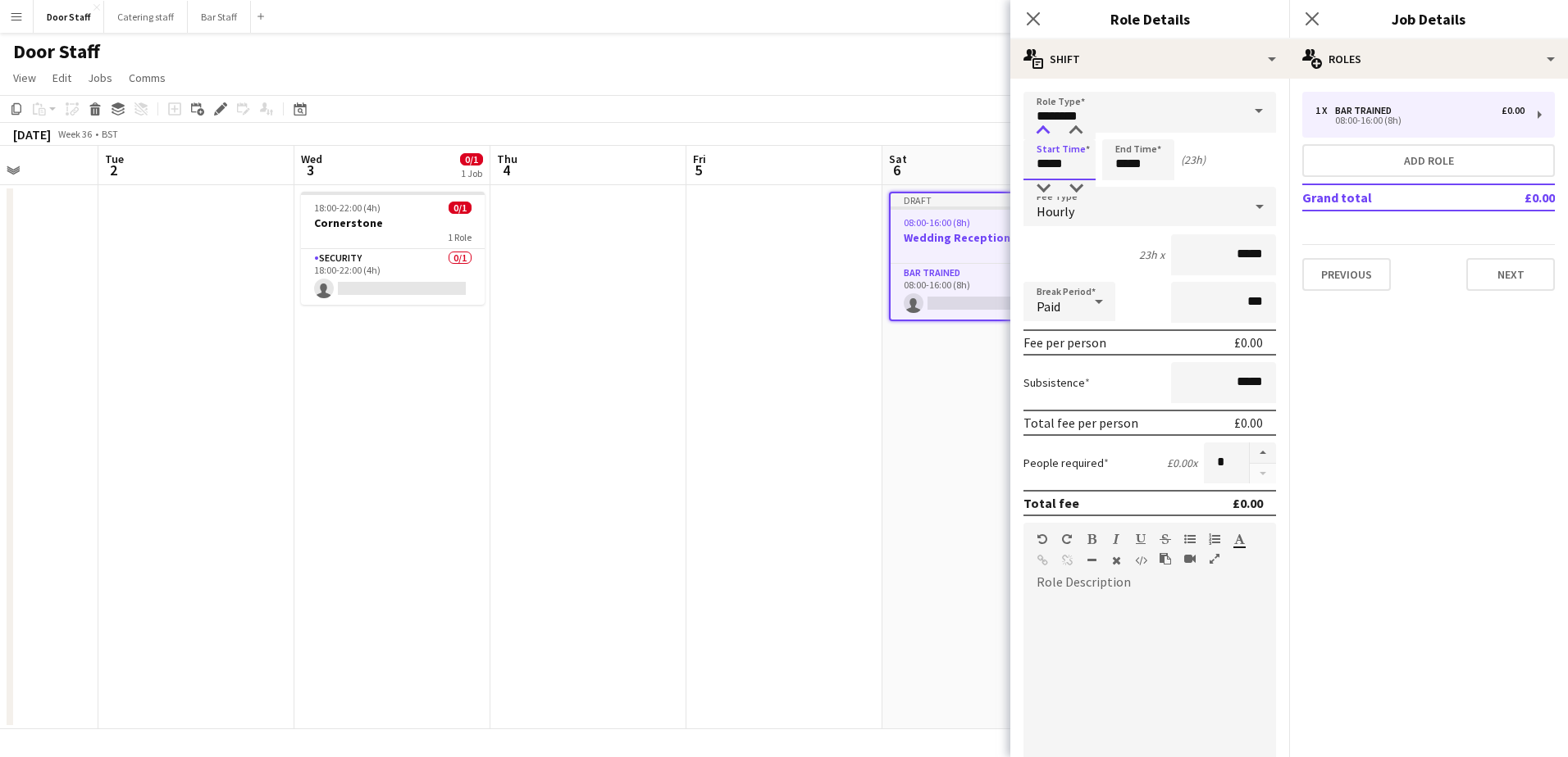
click at [1040, 131] on div at bounding box center [1043, 131] width 32 height 16
click at [1072, 130] on div at bounding box center [1076, 131] width 32 height 16
type input "*****"
click at [1072, 130] on div at bounding box center [1076, 131] width 32 height 16
click at [1135, 156] on input "*****" at bounding box center [1138, 160] width 72 height 41
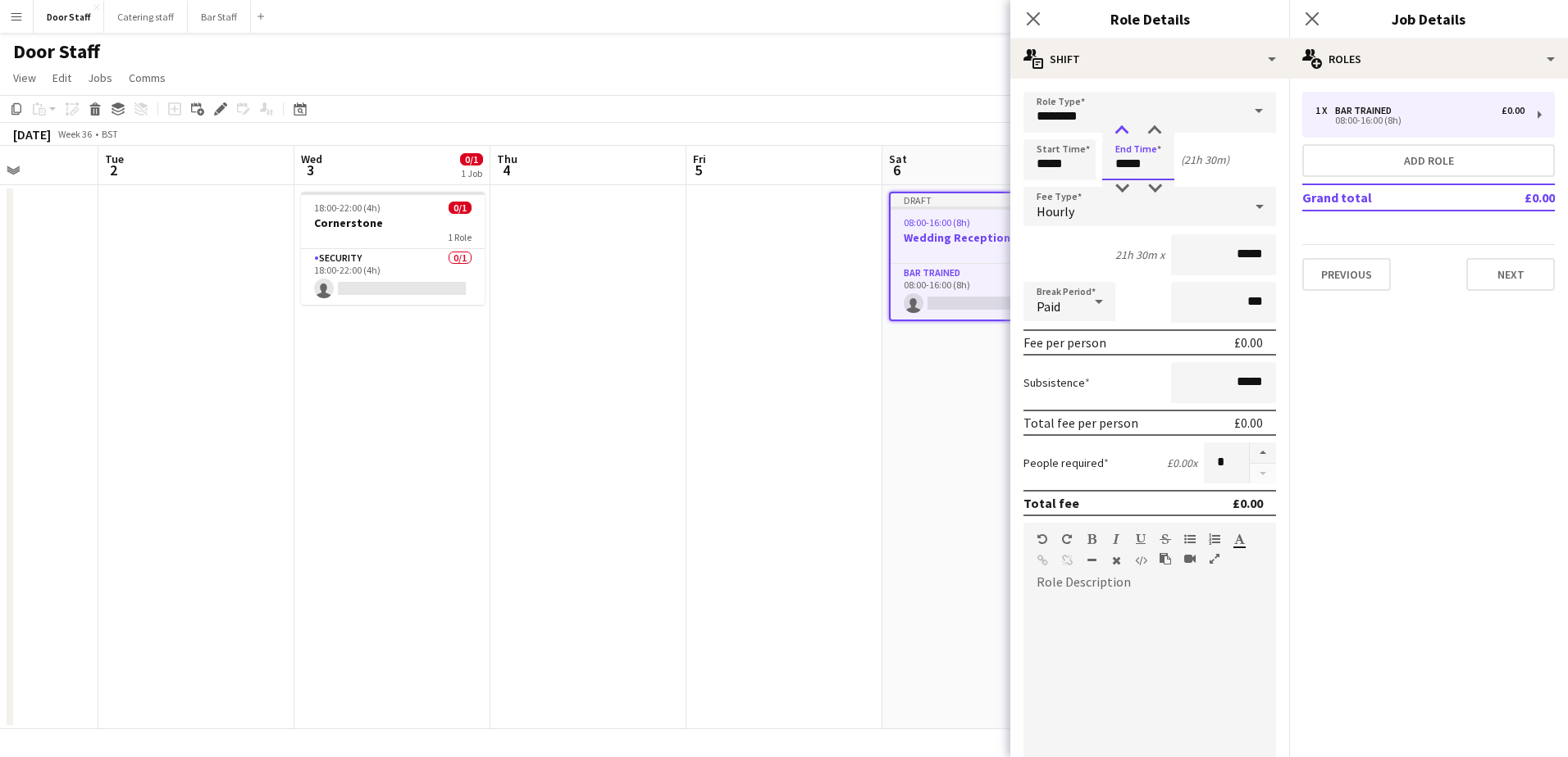
click at [1131, 126] on div at bounding box center [1122, 131] width 32 height 16
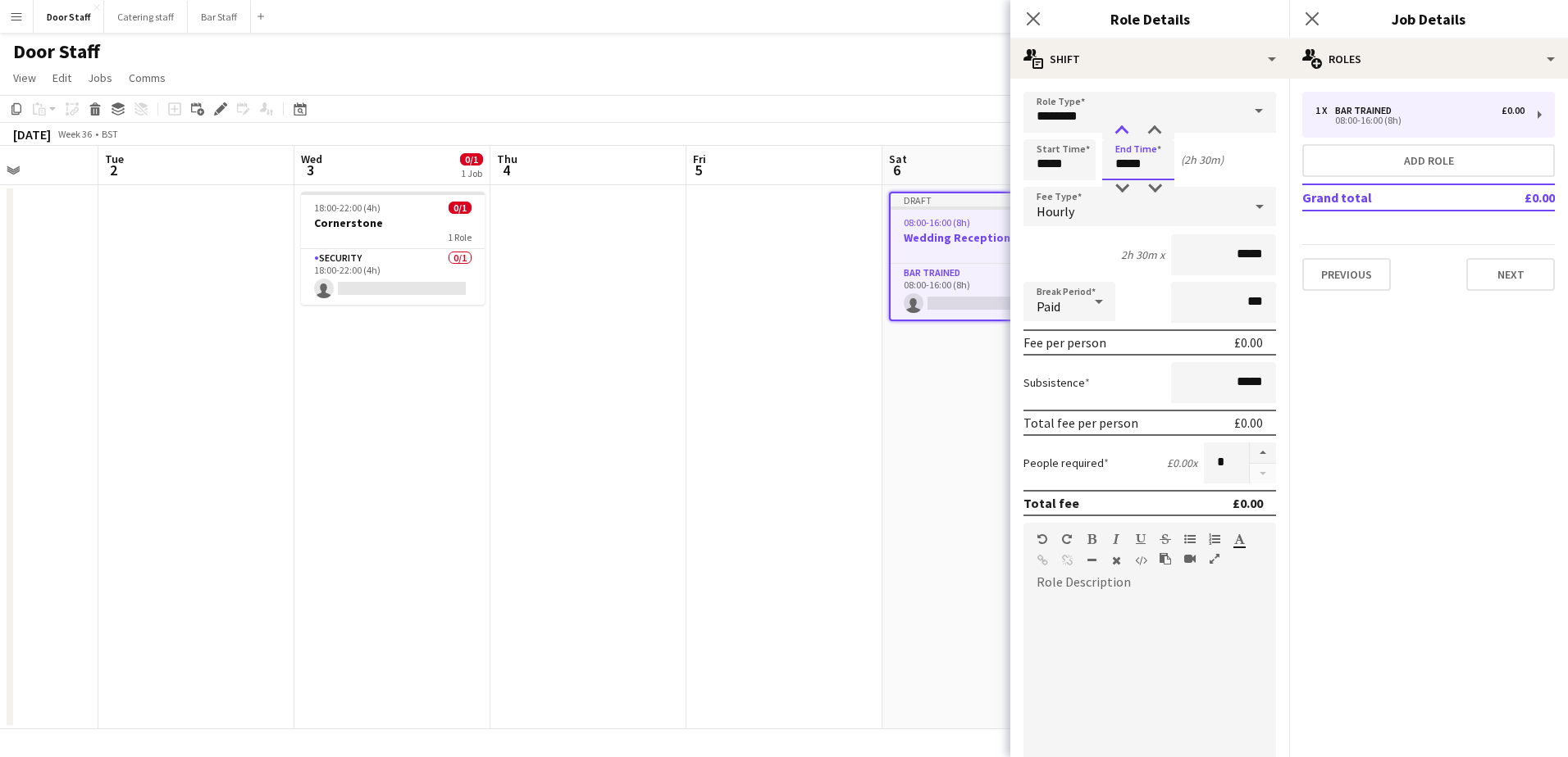
click at [1131, 126] on div at bounding box center [1122, 131] width 32 height 16
type input "*****"
click at [1131, 126] on div at bounding box center [1122, 131] width 32 height 16
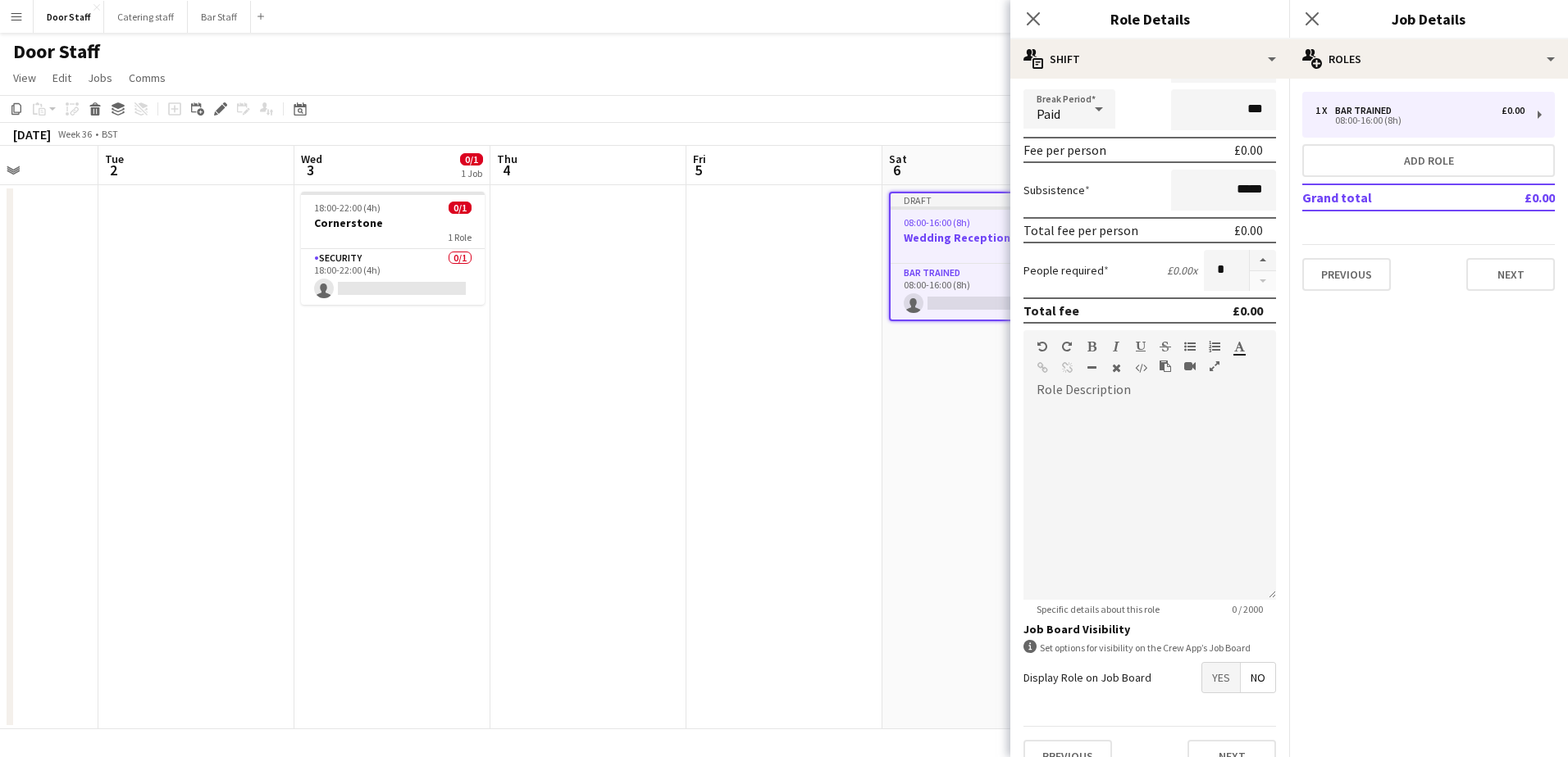
scroll to position [221, 0]
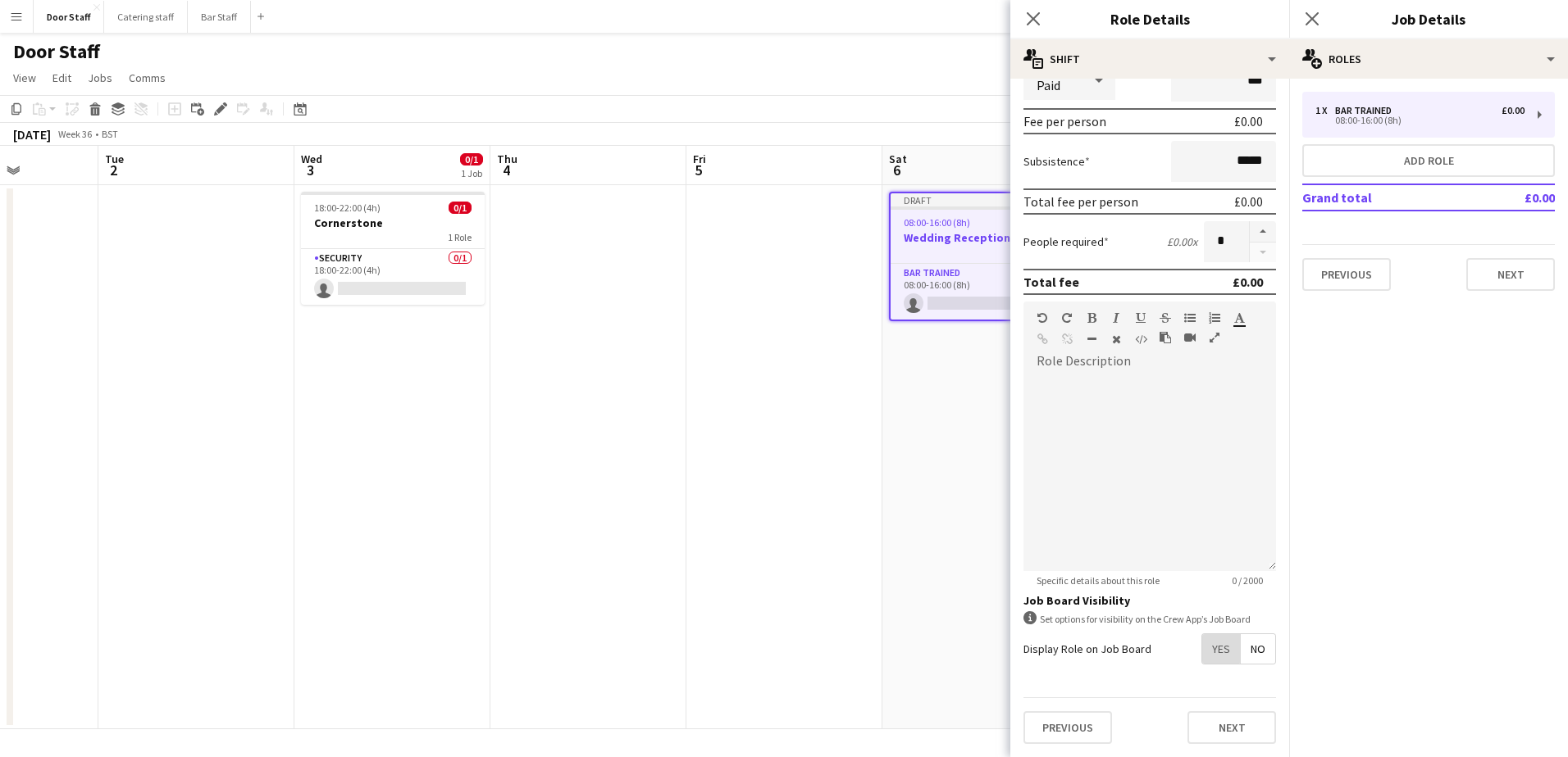
click at [1204, 647] on span "Yes" at bounding box center [1221, 648] width 38 height 30
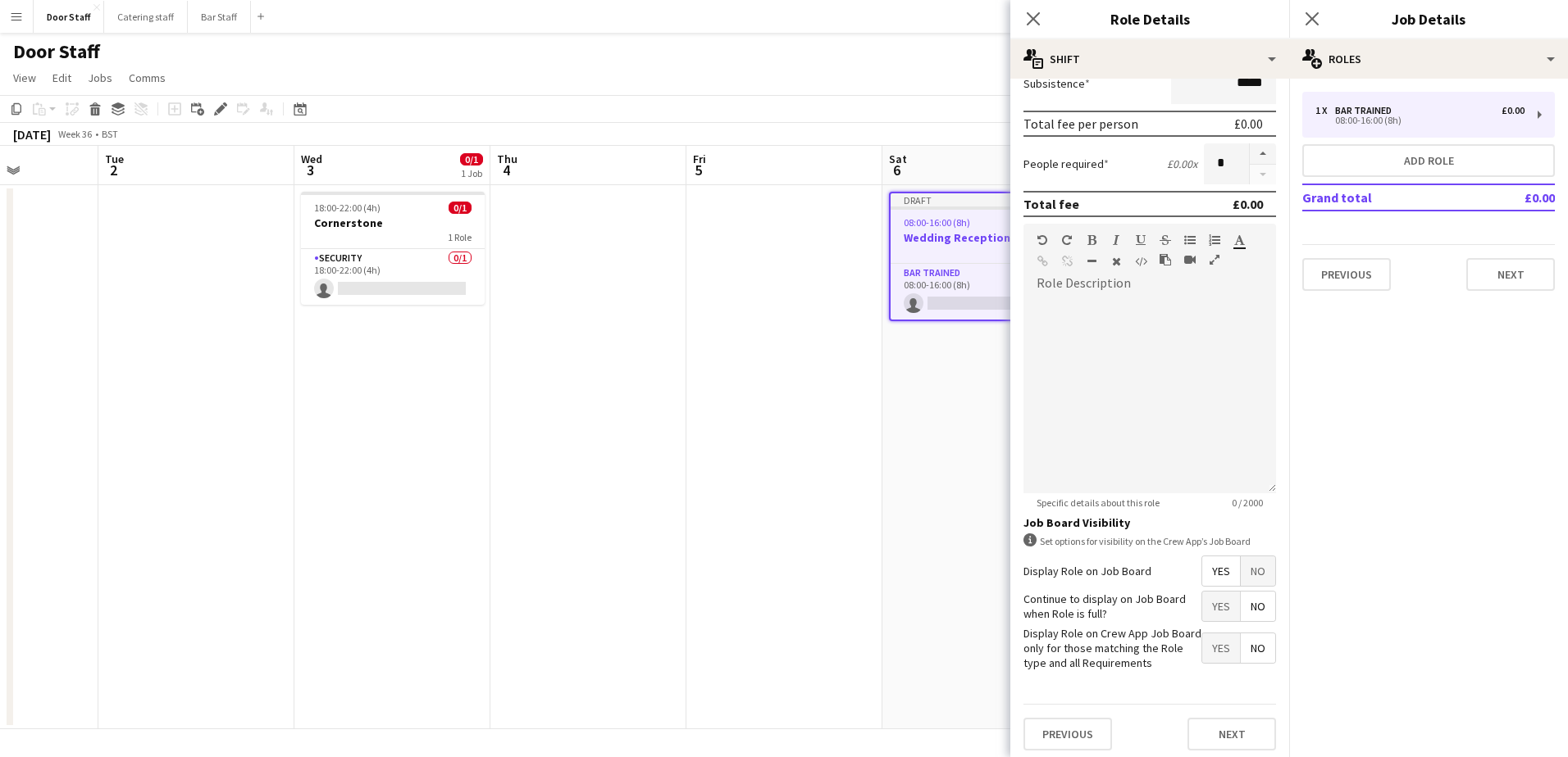
scroll to position [306, 0]
click at [1206, 728] on button "Next" at bounding box center [1232, 728] width 89 height 32
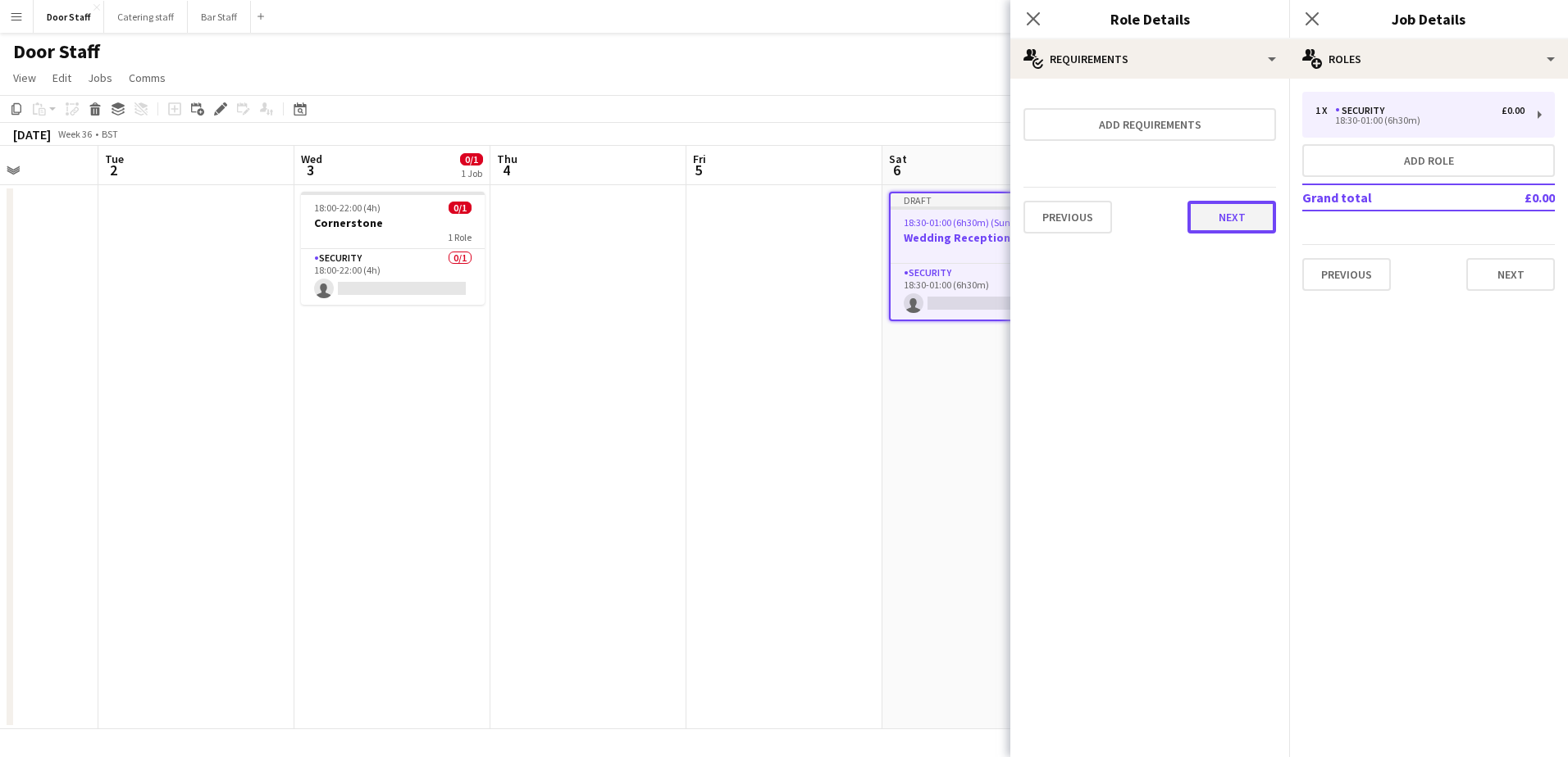
click at [1230, 204] on button "Next" at bounding box center [1232, 217] width 89 height 32
click at [1252, 224] on button "Finish" at bounding box center [1246, 220] width 62 height 32
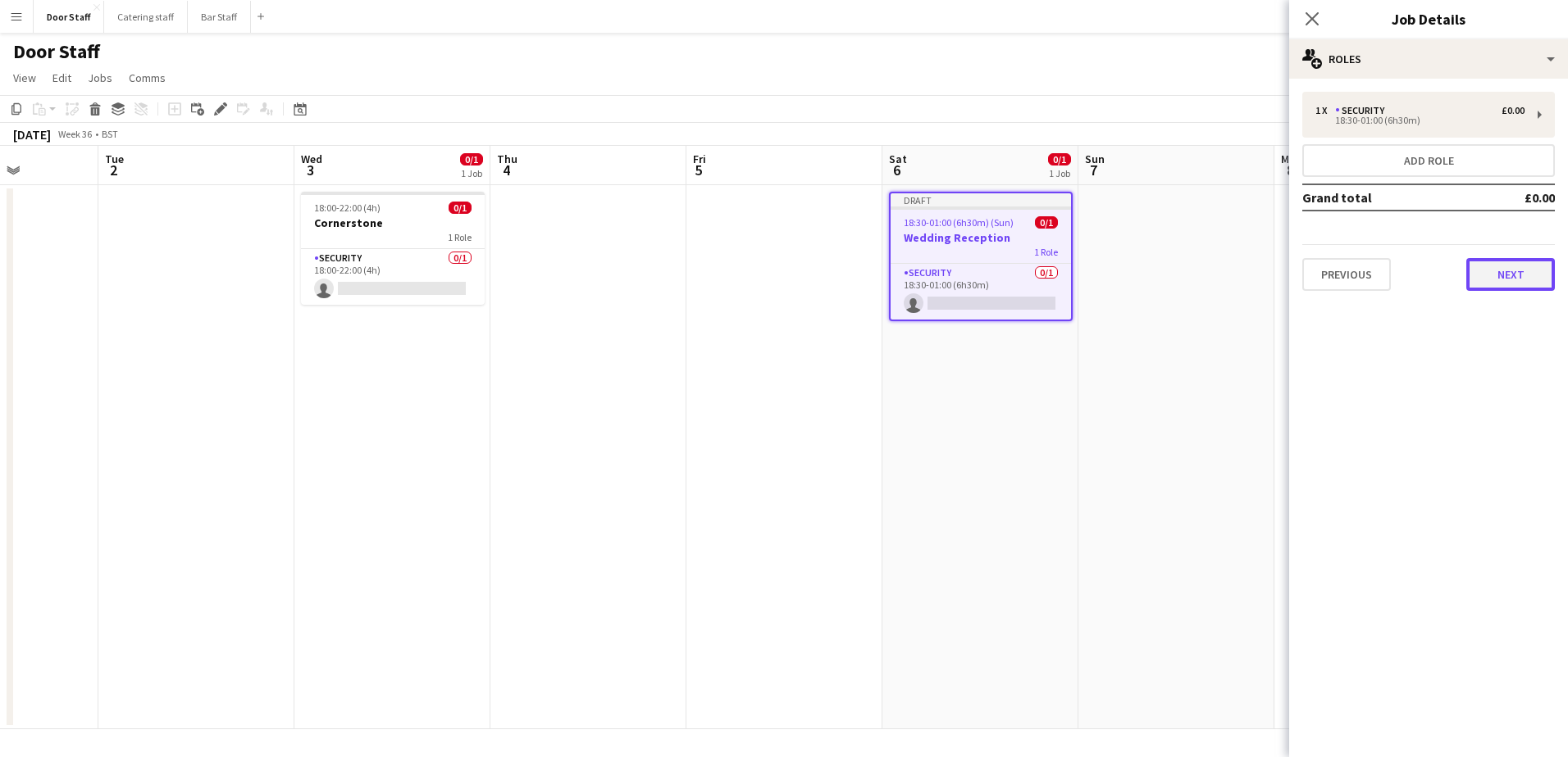
click at [1503, 282] on button "Next" at bounding box center [1511, 274] width 89 height 32
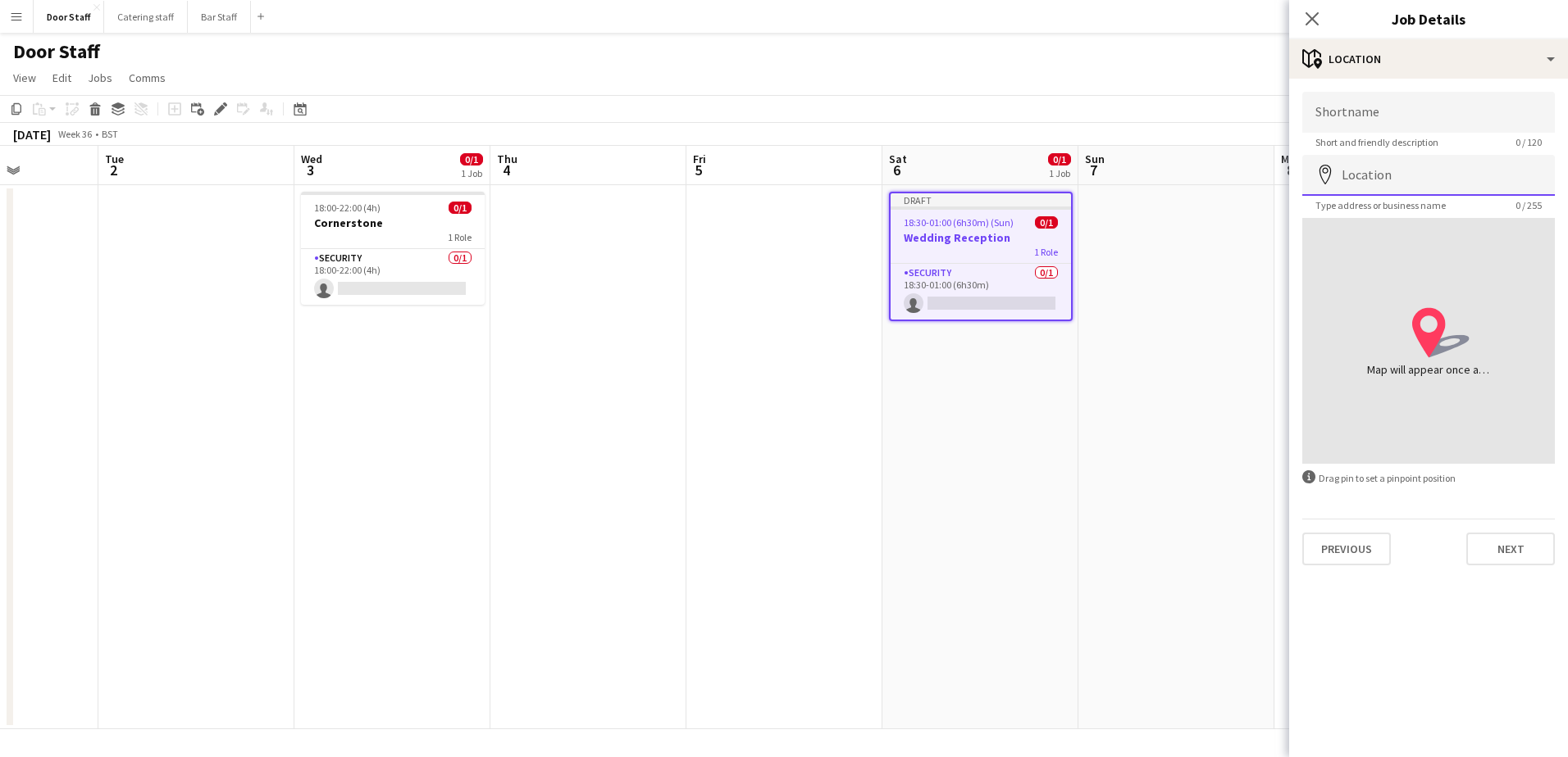
click at [1418, 183] on input "Location" at bounding box center [1428, 175] width 252 height 41
type input "**********"
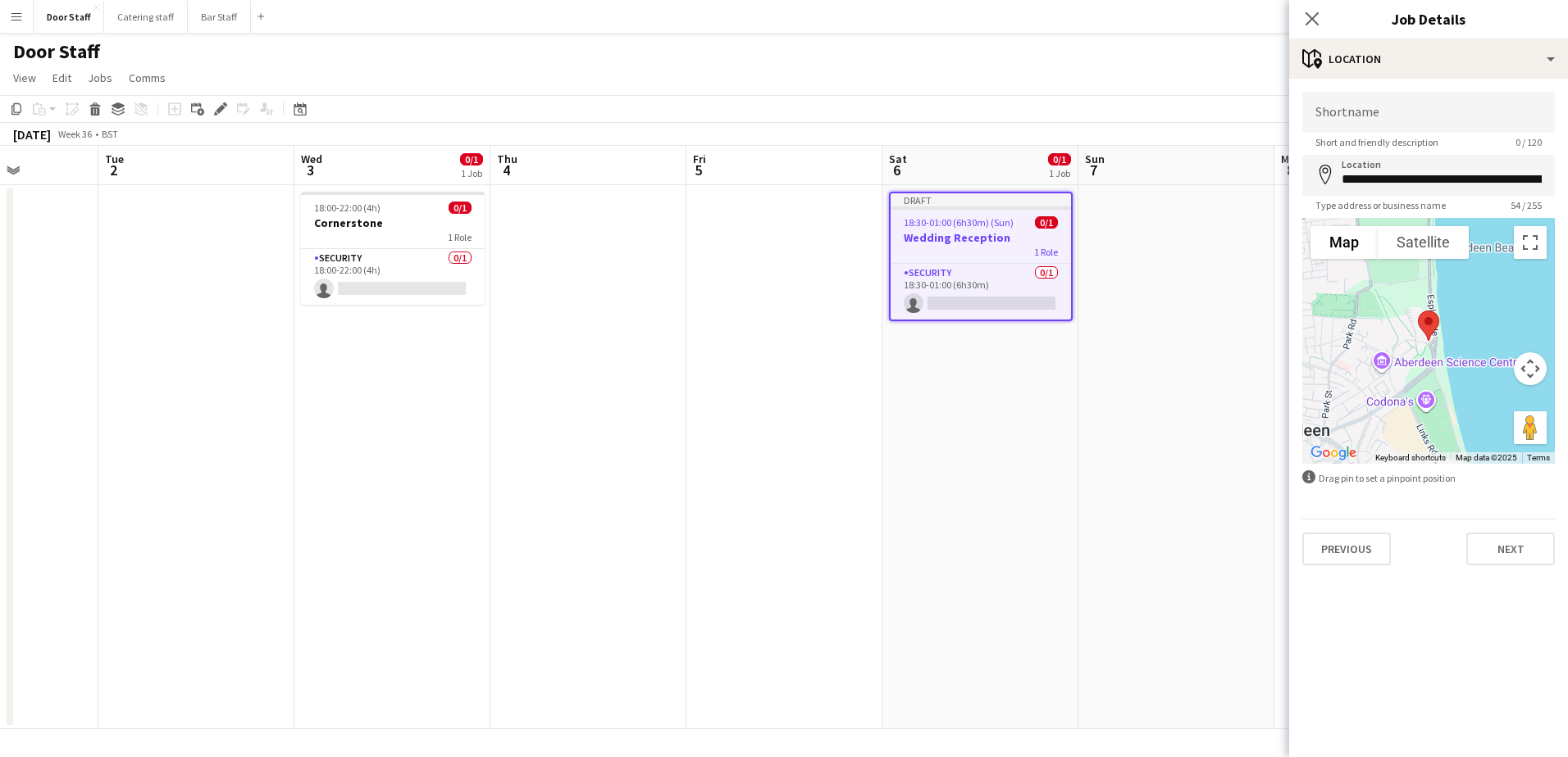
click at [1518, 567] on div "**********" at bounding box center [1429, 328] width 279 height 500
click at [1517, 555] on button "Next" at bounding box center [1511, 549] width 89 height 32
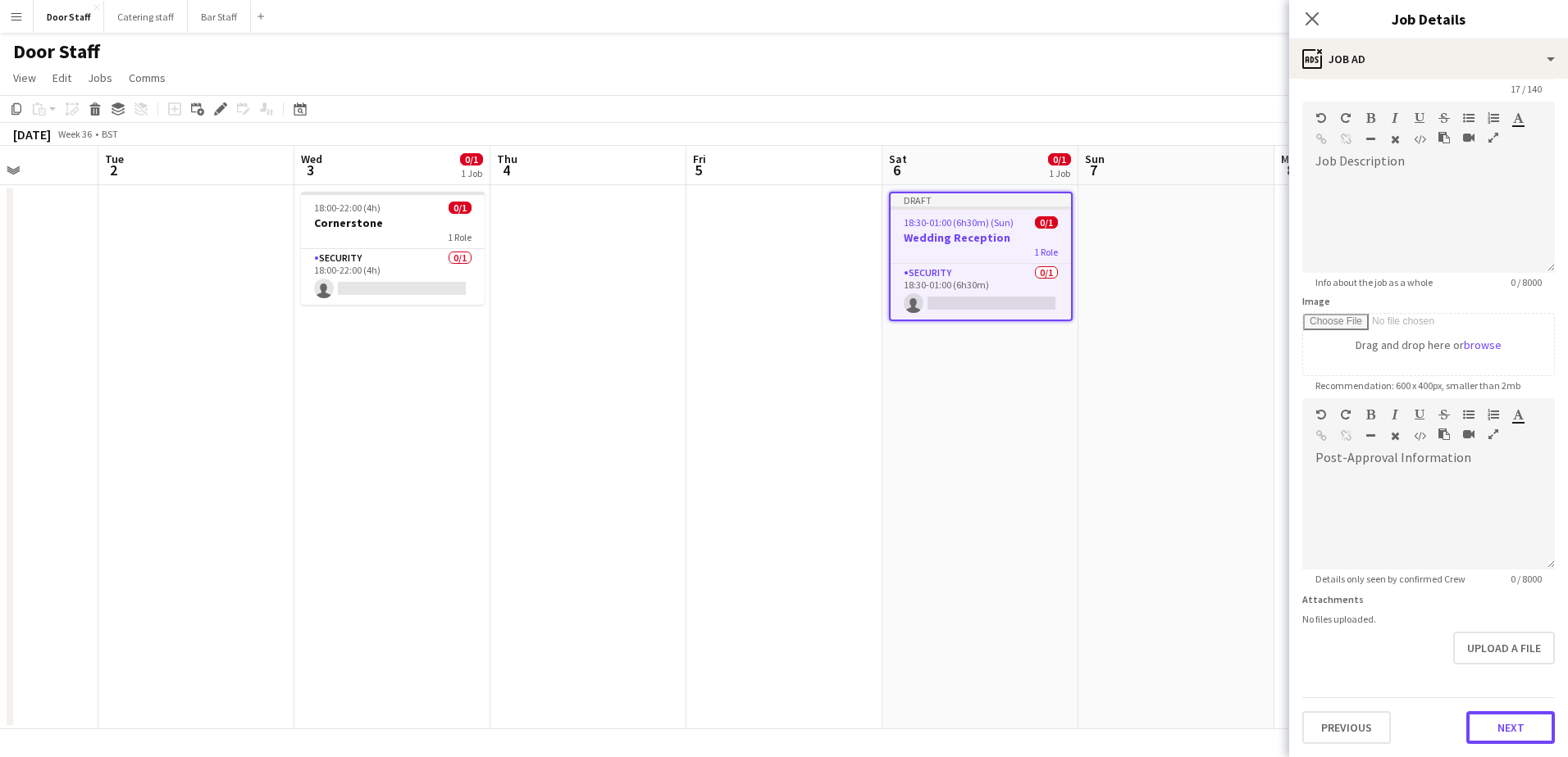
click at [1486, 691] on form "**********" at bounding box center [1429, 391] width 279 height 706
click at [1483, 725] on button "Next" at bounding box center [1511, 728] width 89 height 32
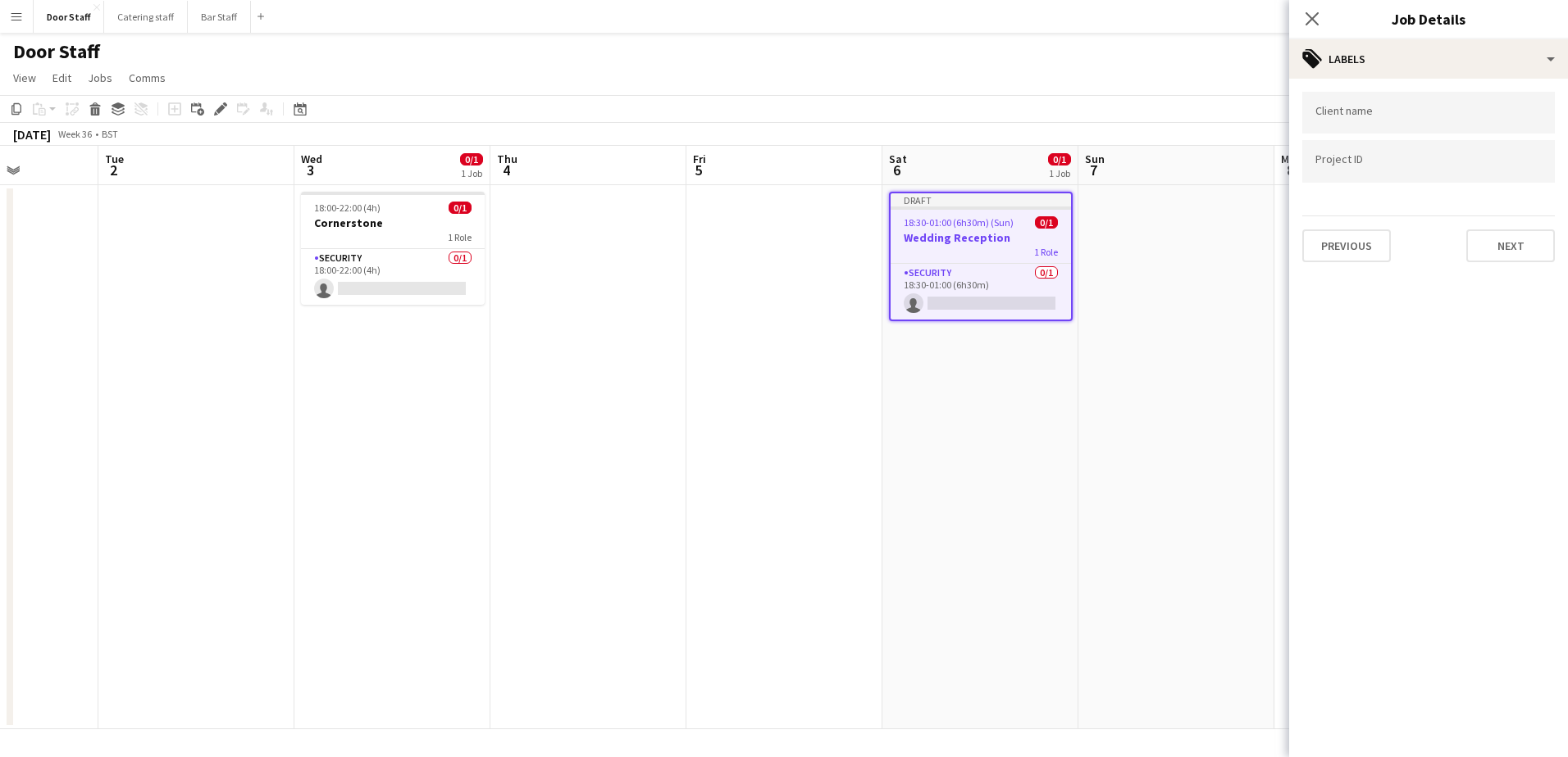
scroll to position [0, 0]
click at [1513, 257] on button "Next" at bounding box center [1511, 246] width 89 height 32
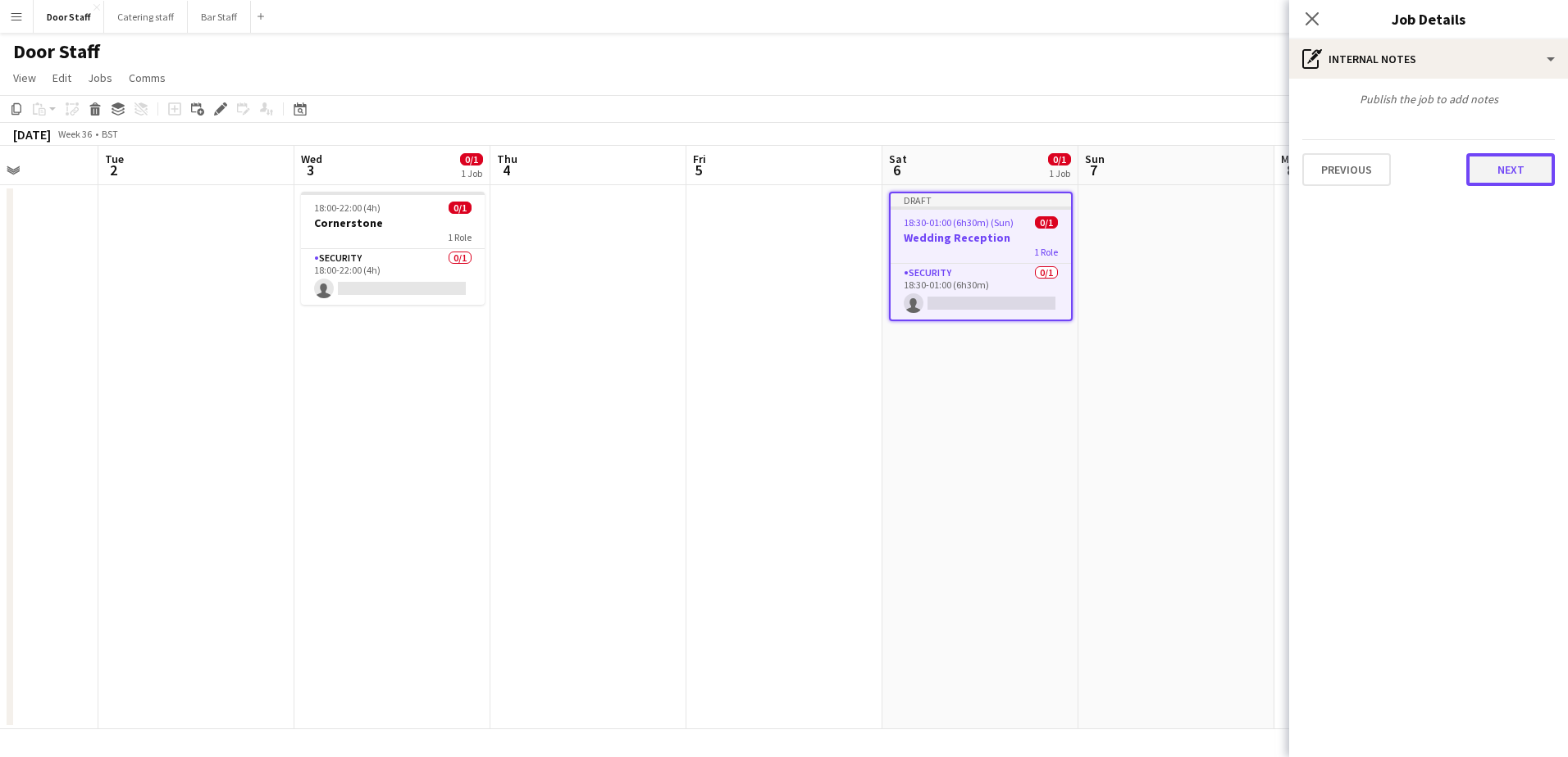
click at [1511, 183] on button "Next" at bounding box center [1511, 169] width 89 height 32
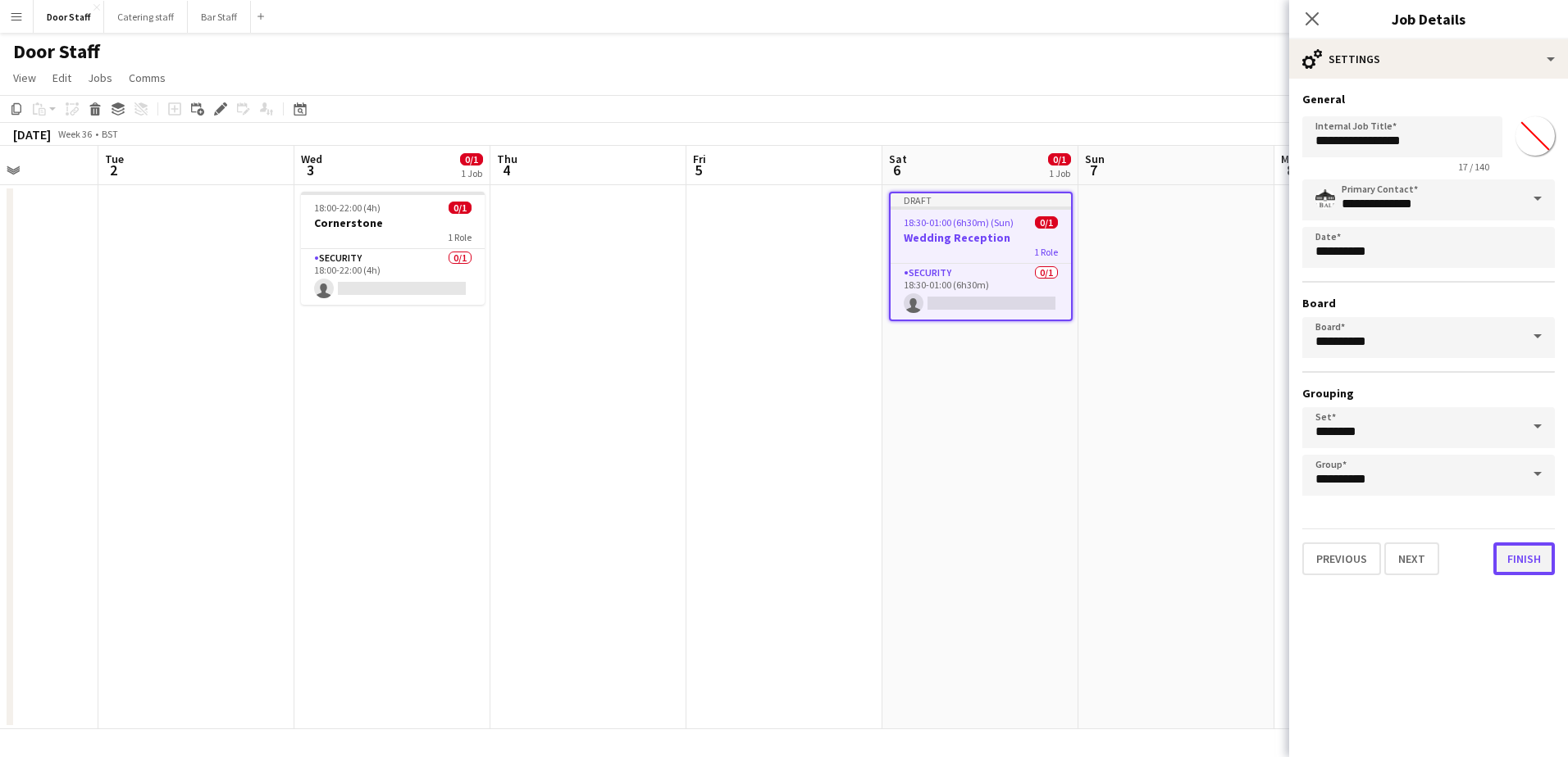
click at [1518, 555] on button "Finish" at bounding box center [1524, 559] width 62 height 32
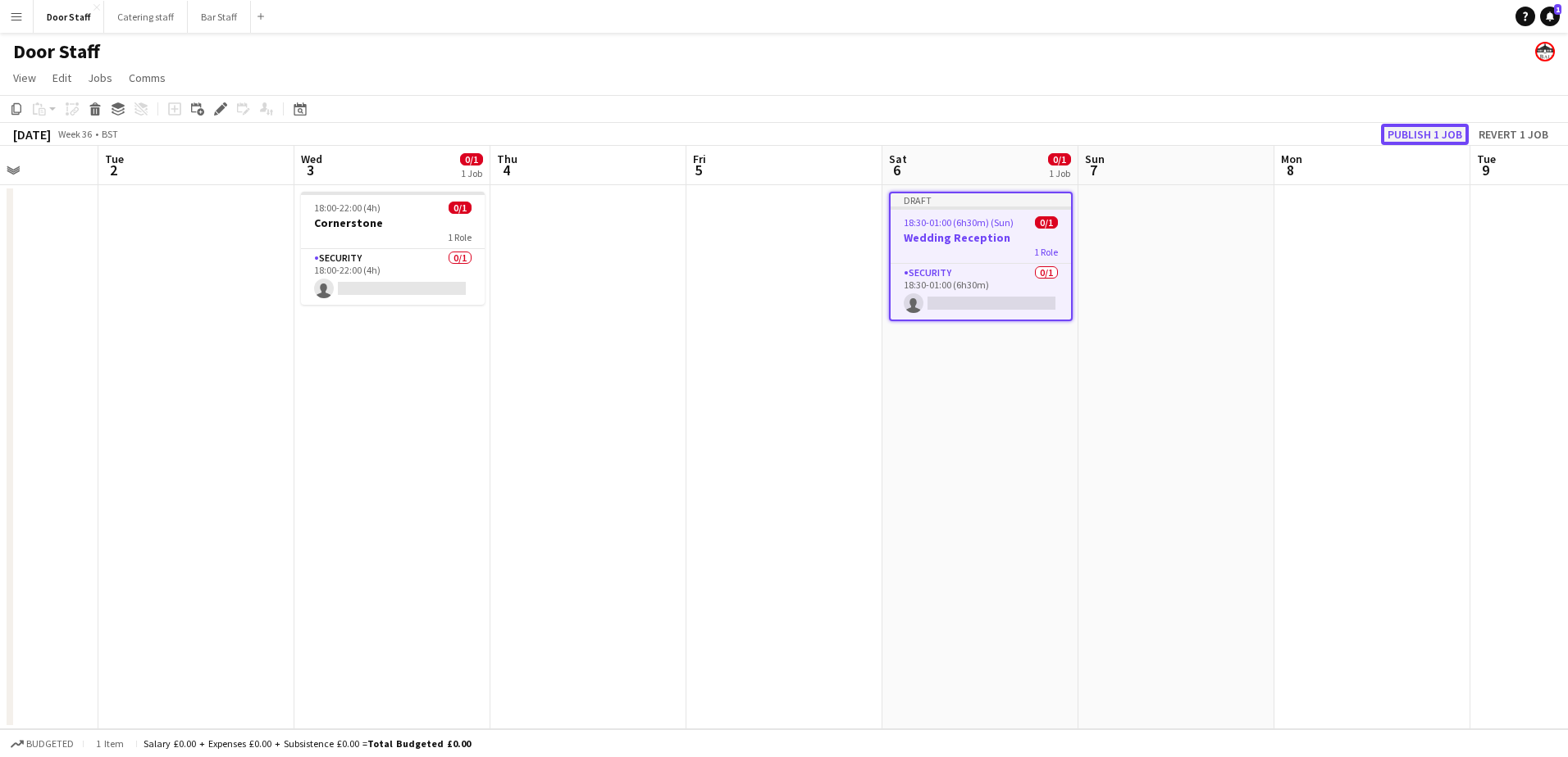
click at [1440, 133] on button "Publish 1 job" at bounding box center [1424, 134] width 88 height 21
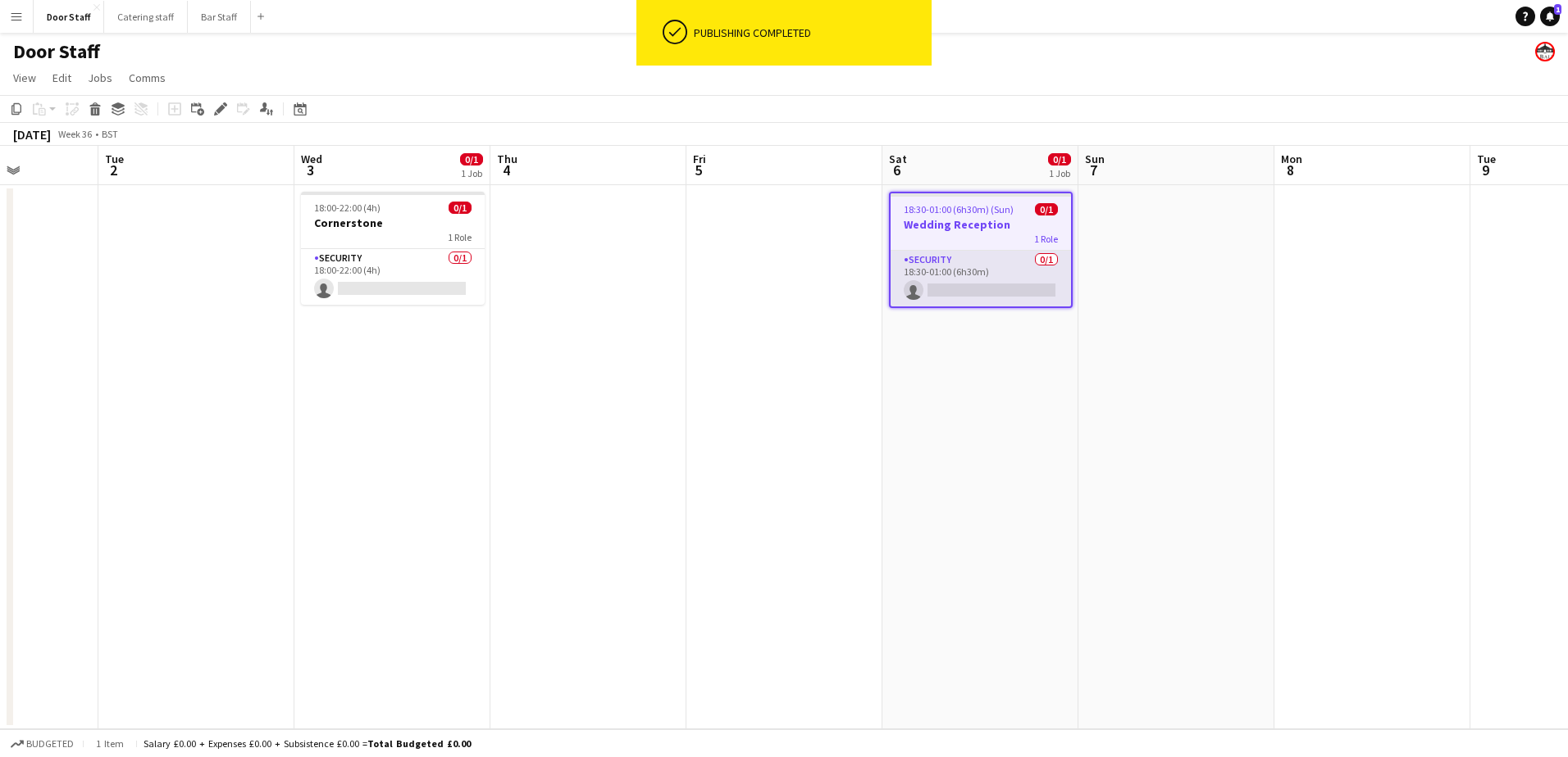
click at [944, 258] on app-card-role "Security 0/1 18:30-01:00 (6h30m) single-neutral-actions" at bounding box center [981, 279] width 180 height 56
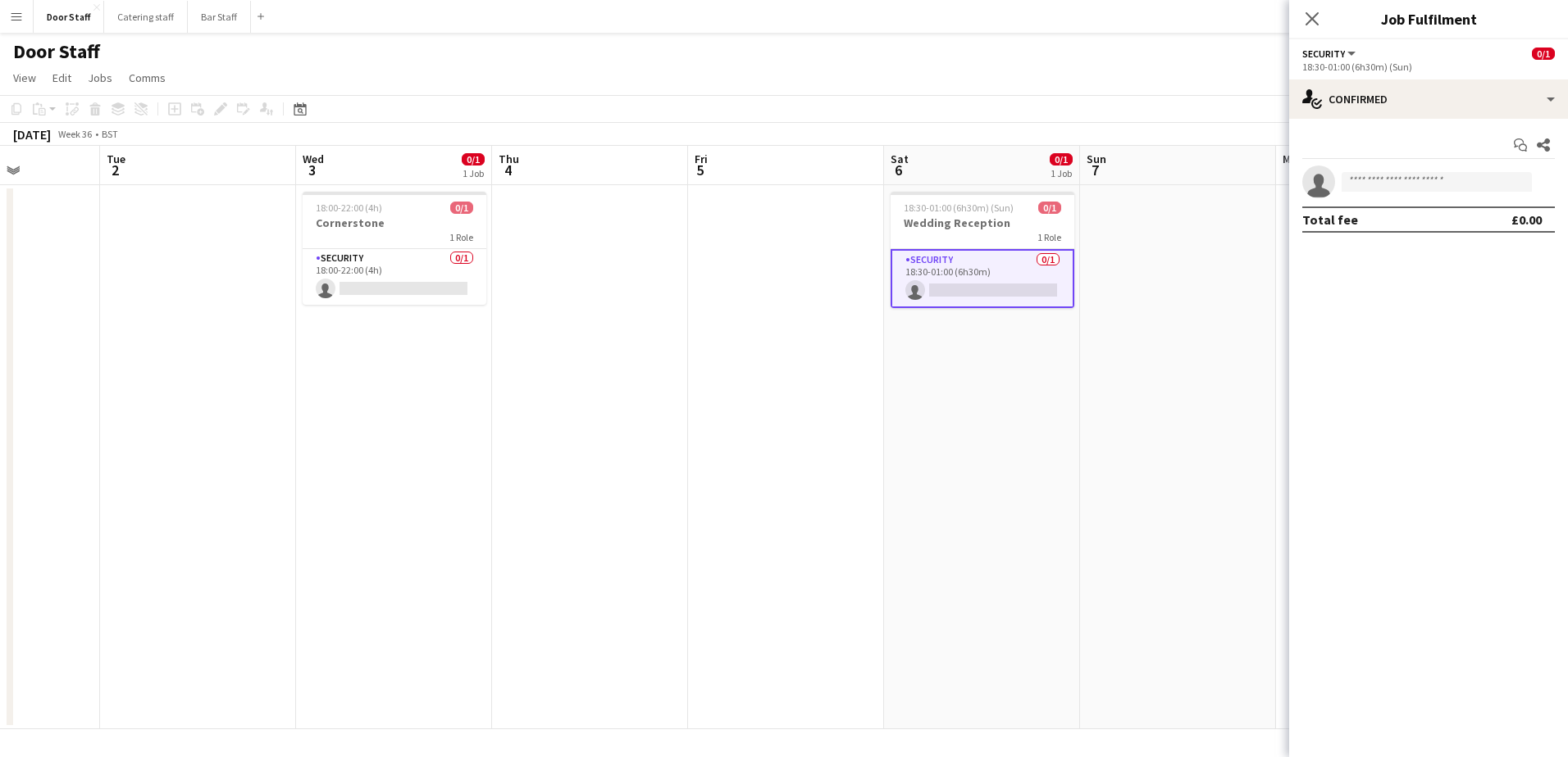
click at [941, 279] on app-card-role "Security 0/1 18:30-01:00 (6h30m) single-neutral-actions" at bounding box center [982, 279] width 184 height 59
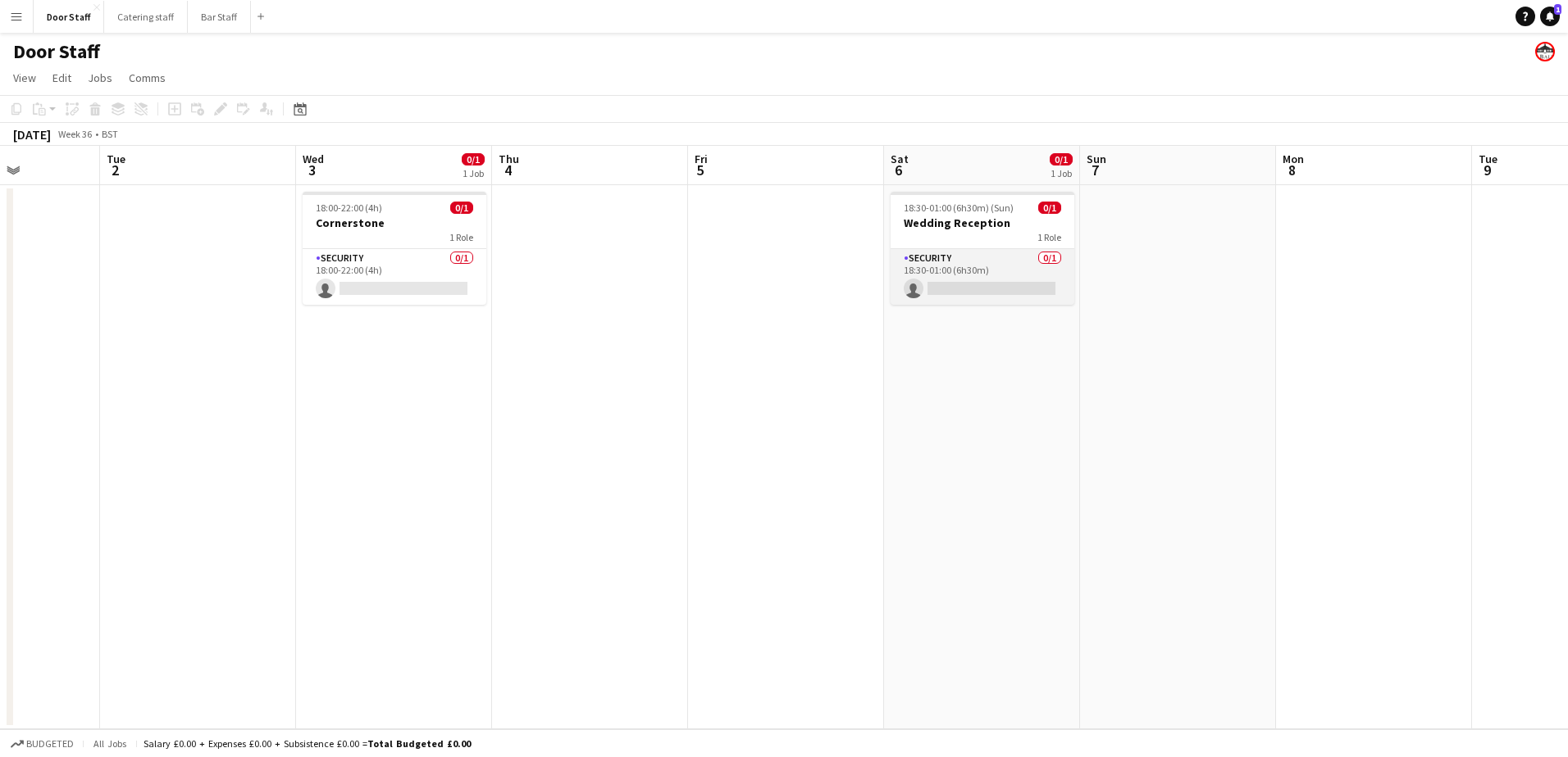
click at [959, 260] on app-card-role "Security 0/1 18:30-01:00 (6h30m) single-neutral-actions" at bounding box center [982, 277] width 184 height 56
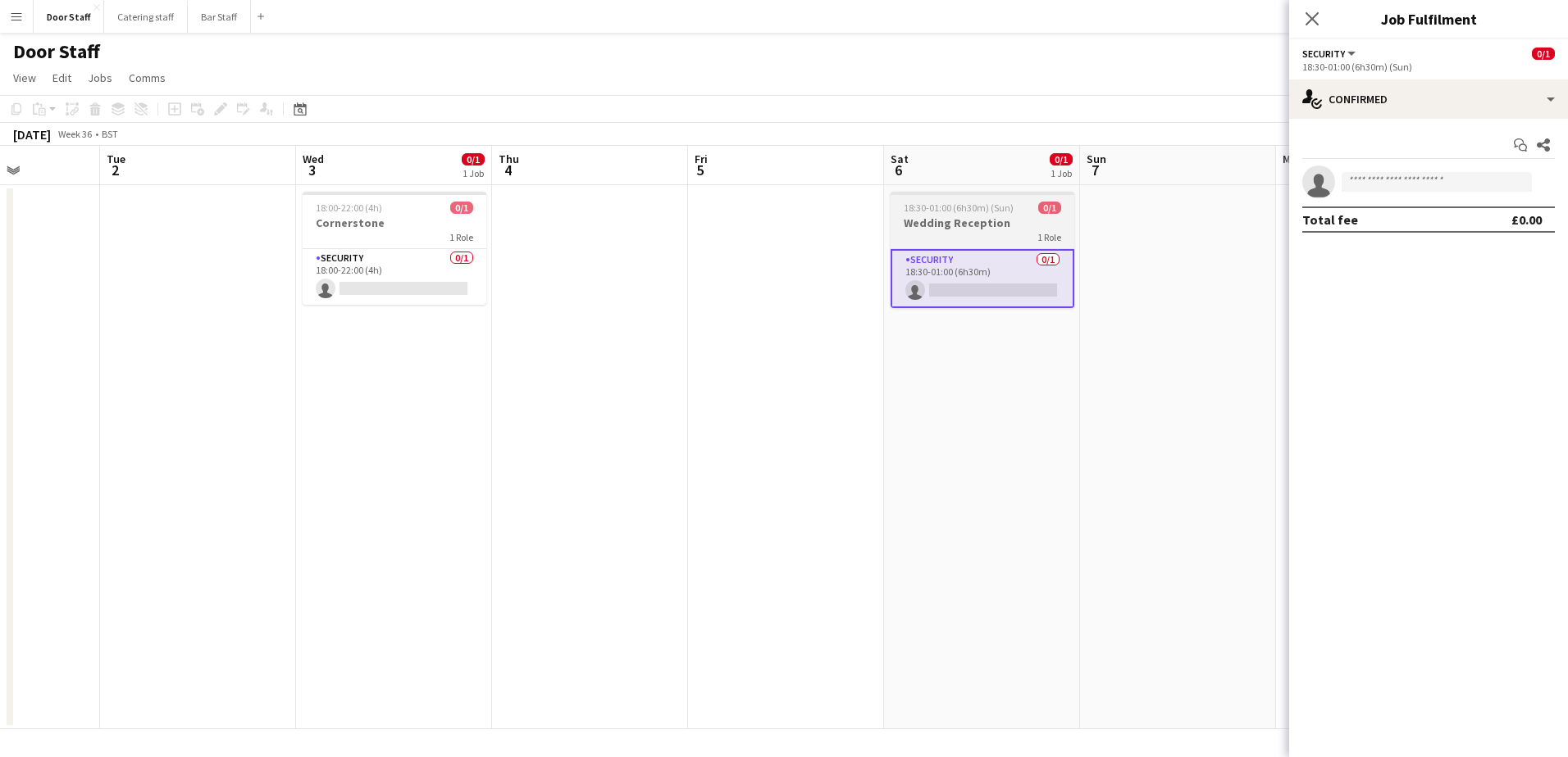
click at [969, 207] on span "18:30-01:00 (6h30m) (Sun)" at bounding box center [958, 208] width 110 height 12
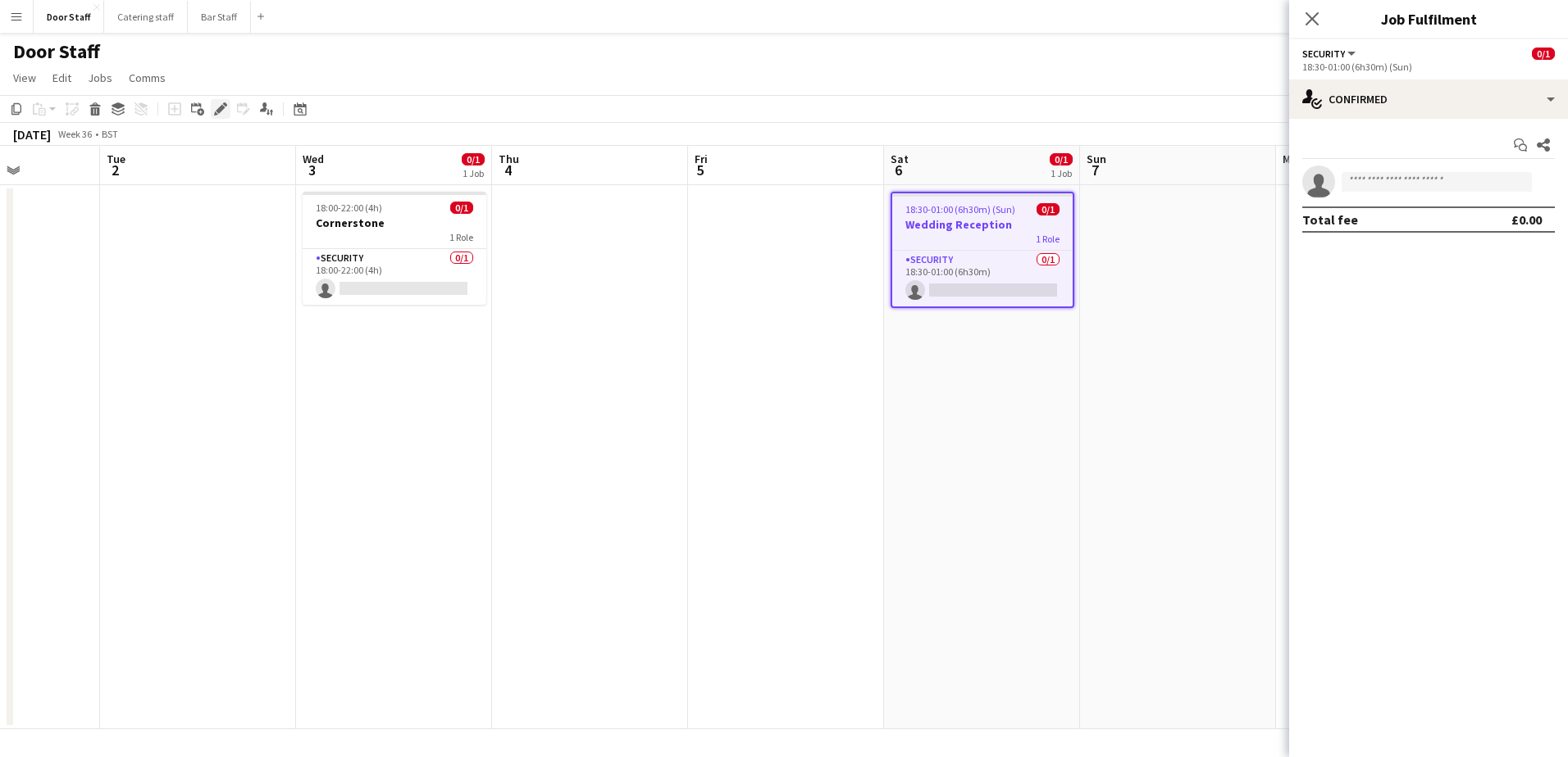
click at [215, 110] on icon "Edit" at bounding box center [220, 109] width 13 height 13
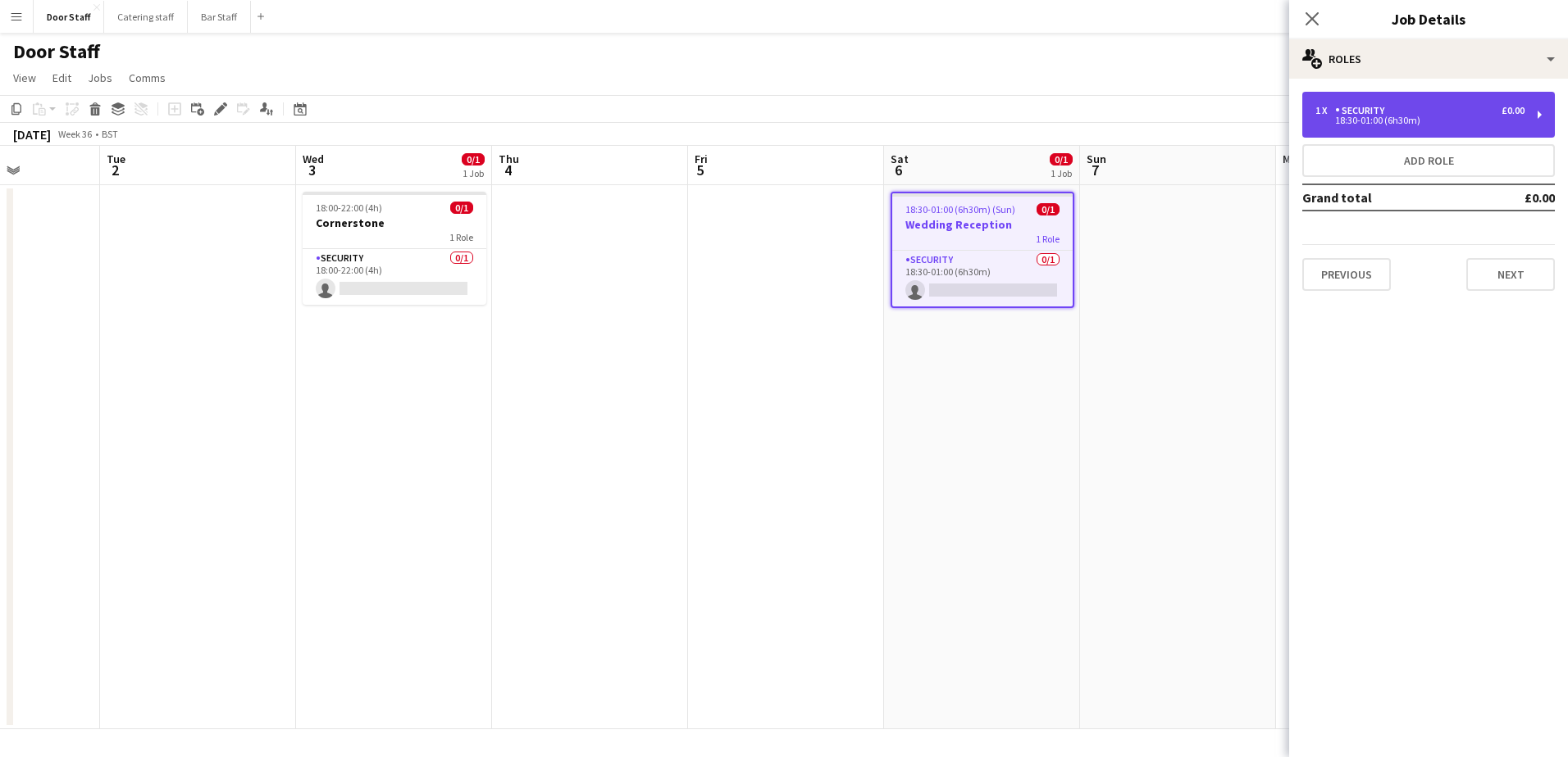
click at [1375, 125] on div "18:30-01:00 (6h30m)" at bounding box center [1420, 120] width 209 height 9
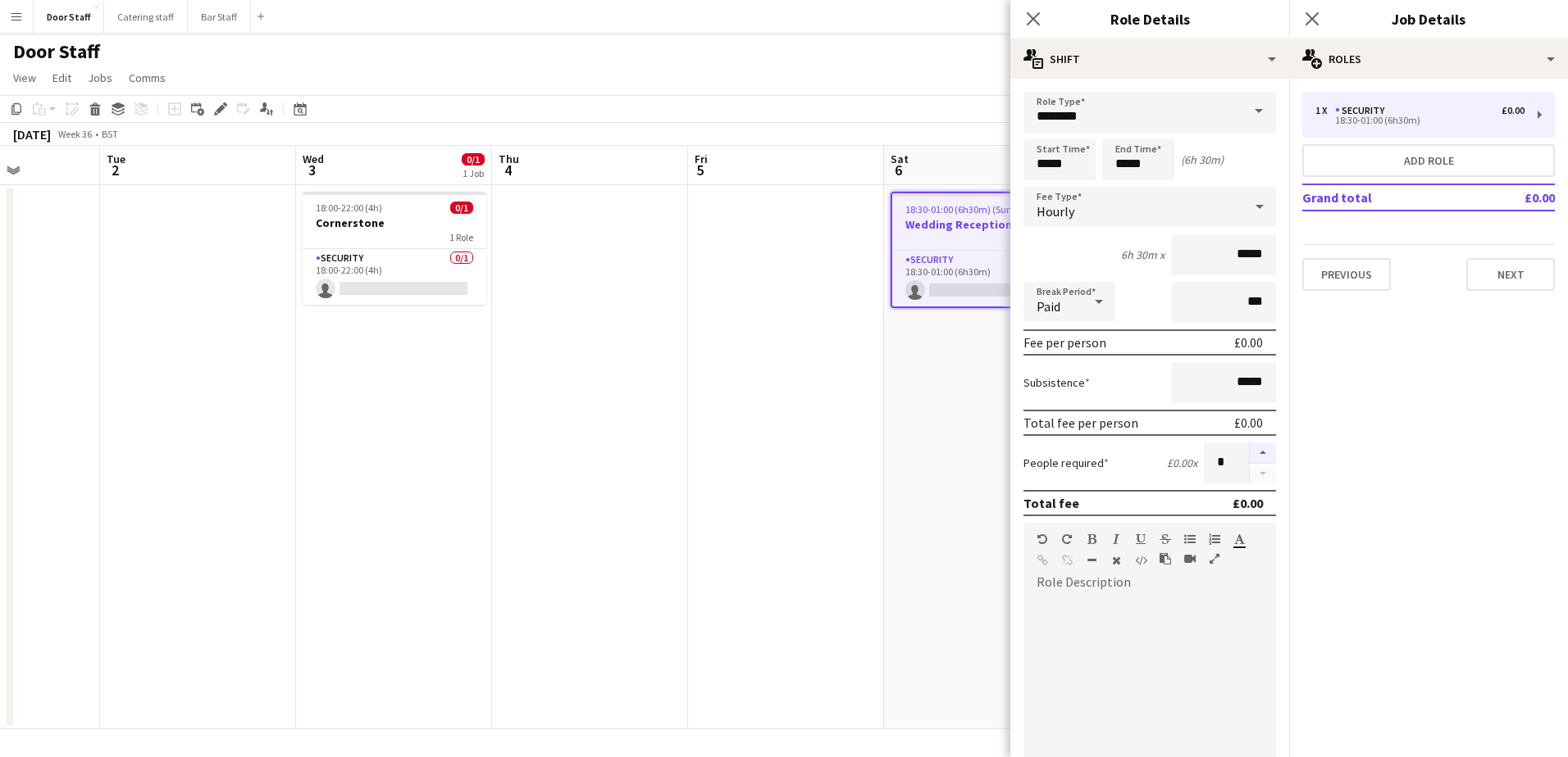
click at [1251, 450] on button "button" at bounding box center [1263, 453] width 27 height 21
type input "*"
click at [1490, 269] on button "Next" at bounding box center [1511, 274] width 89 height 32
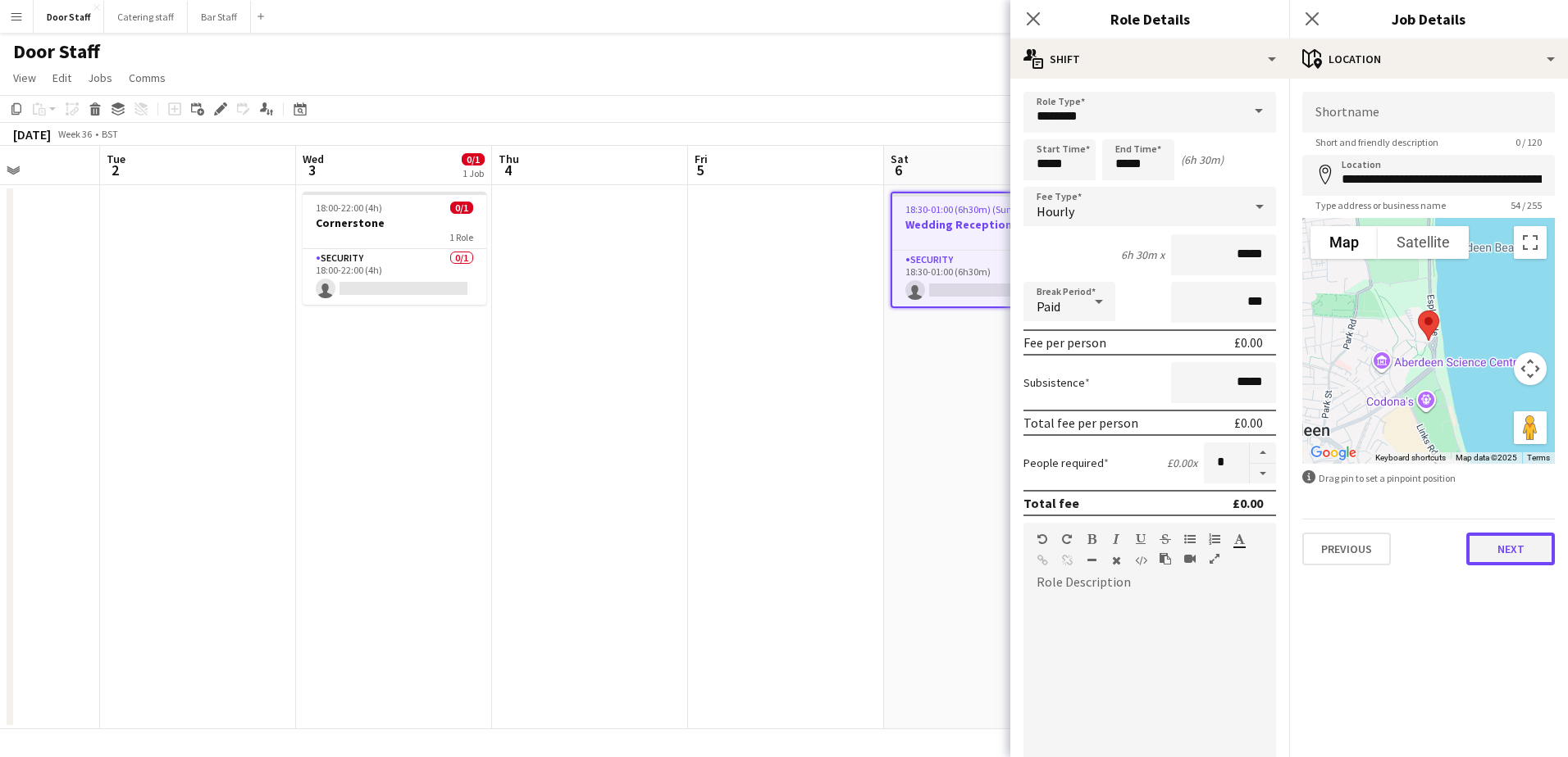
click at [1518, 552] on button "Next" at bounding box center [1511, 549] width 89 height 32
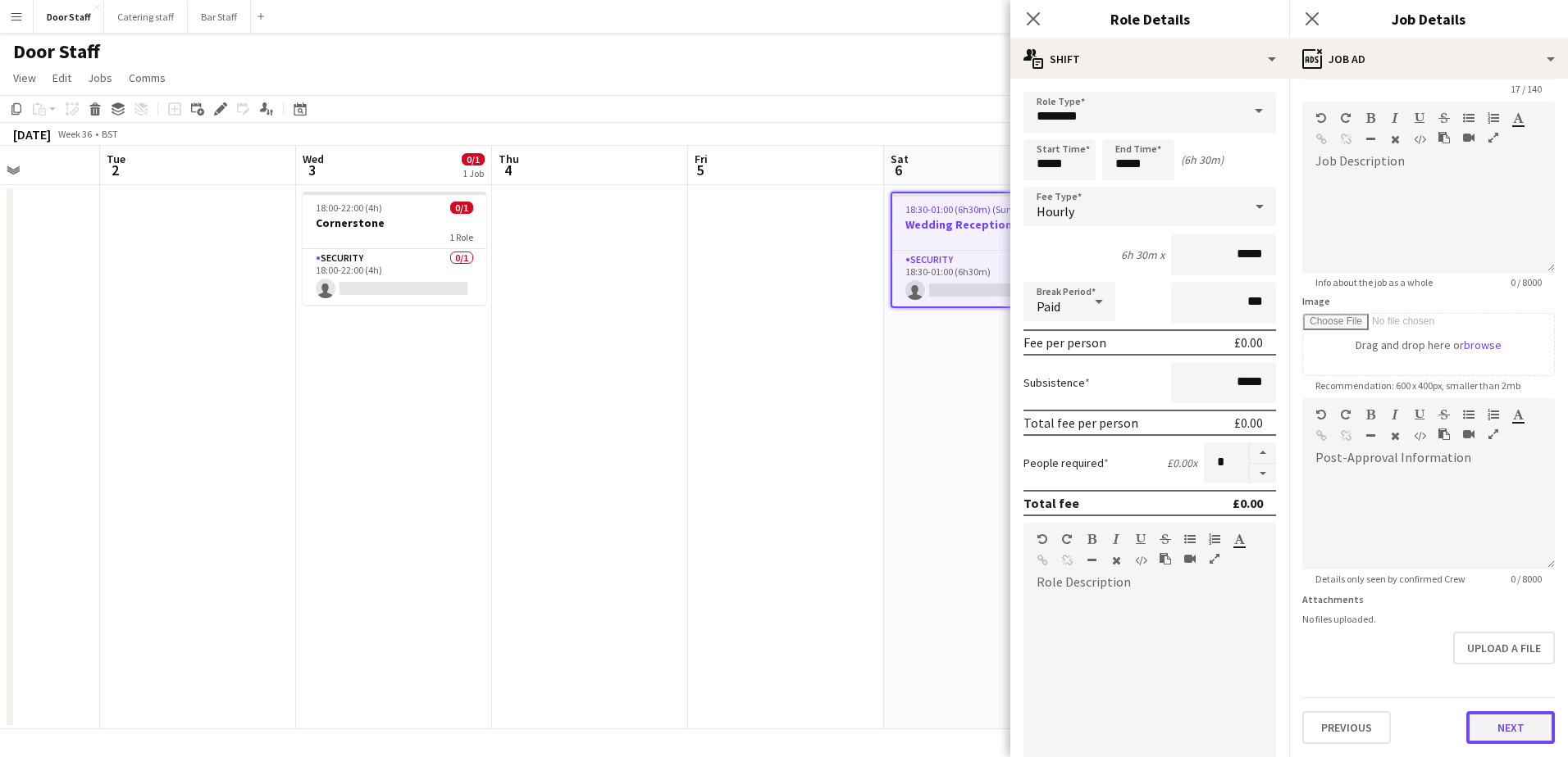
click at [1509, 666] on form "**********" at bounding box center [1429, 391] width 279 height 706
click at [1506, 732] on button "Next" at bounding box center [1511, 728] width 89 height 32
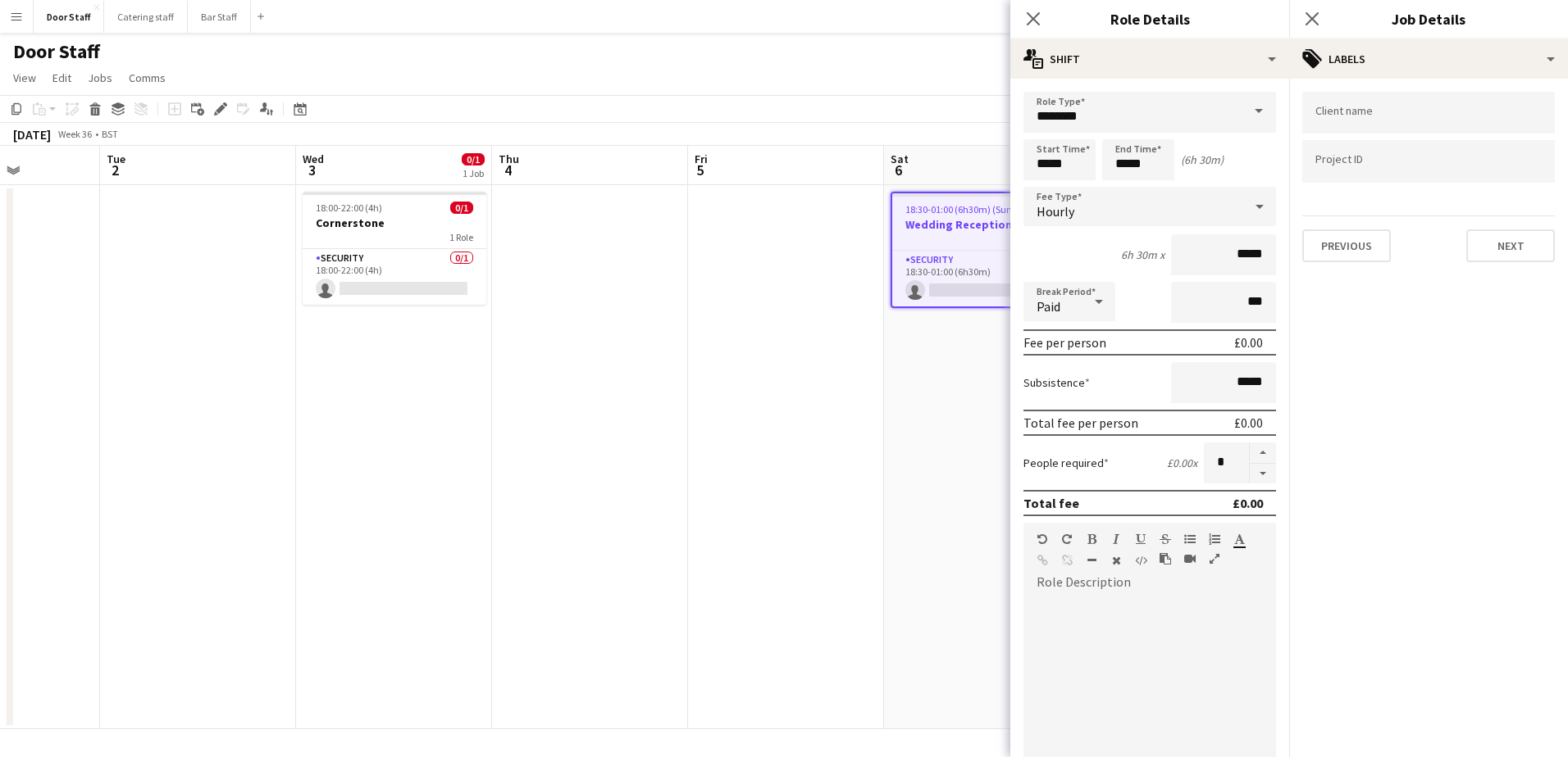
scroll to position [306, 0]
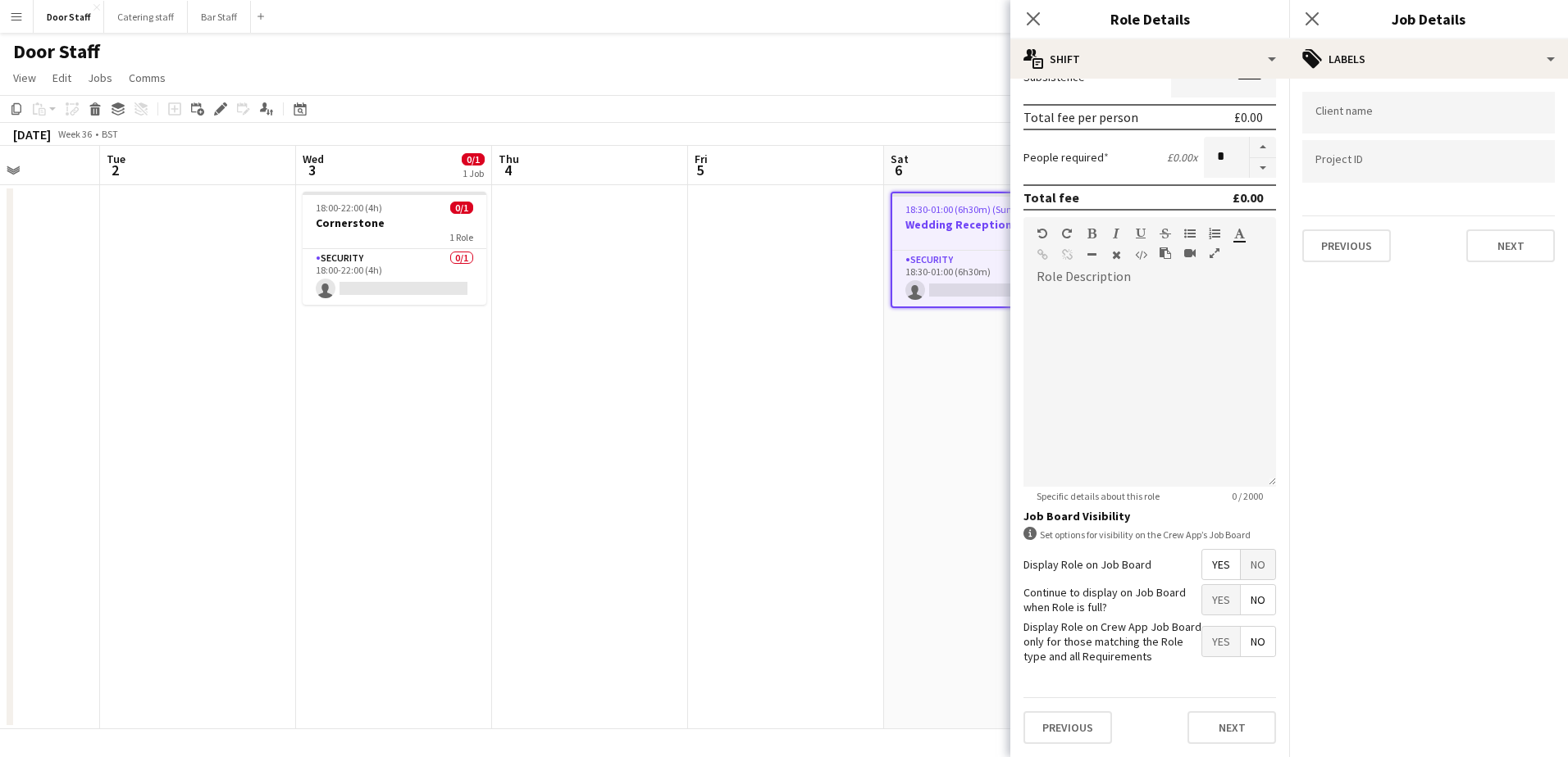
click at [1236, 709] on div "Previous Next" at bounding box center [1149, 727] width 252 height 60
click at [1233, 720] on button "Next" at bounding box center [1232, 728] width 89 height 32
type input "*******"
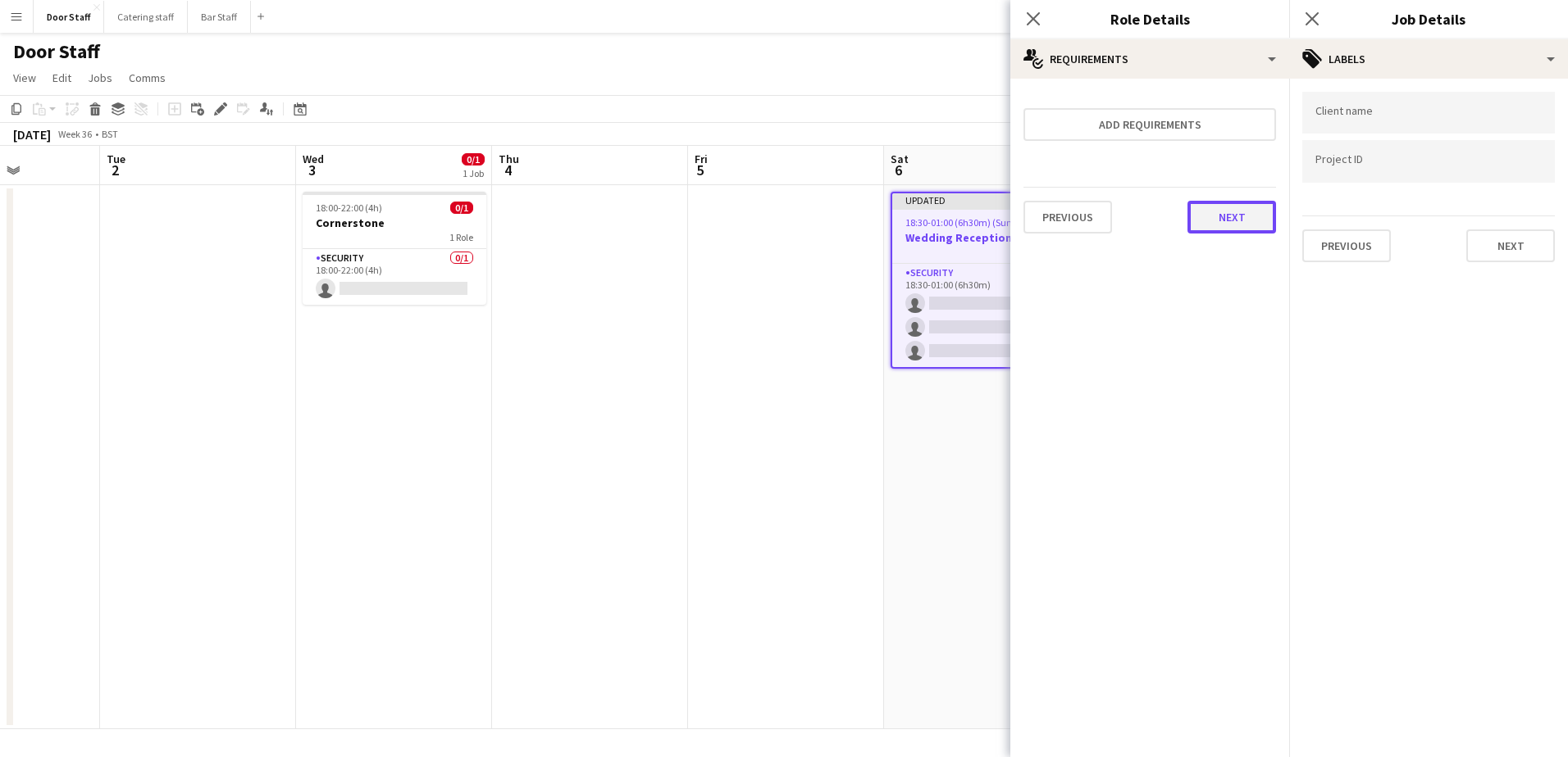
click at [1242, 230] on button "Next" at bounding box center [1232, 217] width 89 height 32
click at [1242, 230] on button "Finish" at bounding box center [1246, 220] width 62 height 32
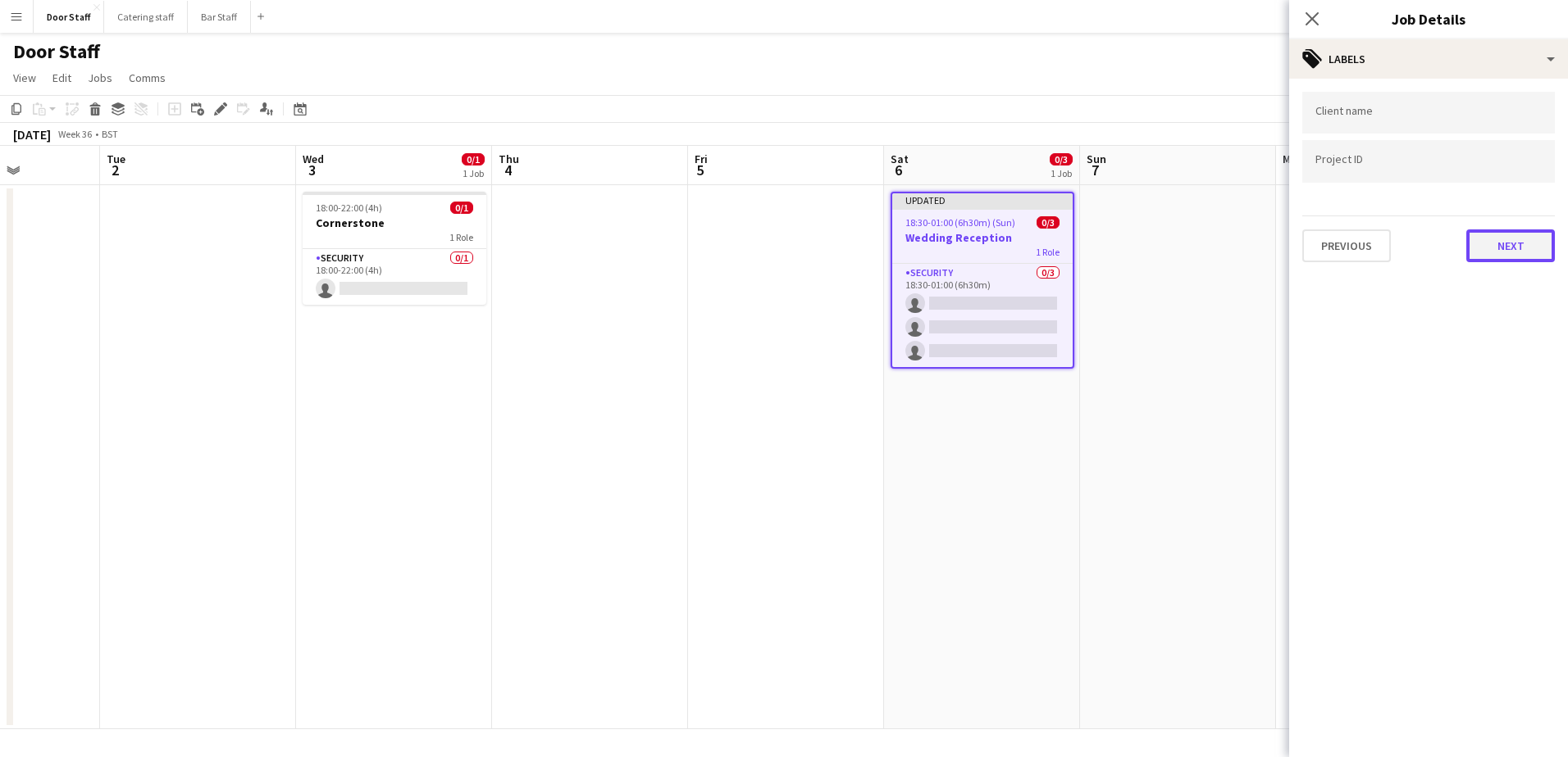
click at [1546, 239] on button "Next" at bounding box center [1511, 246] width 89 height 32
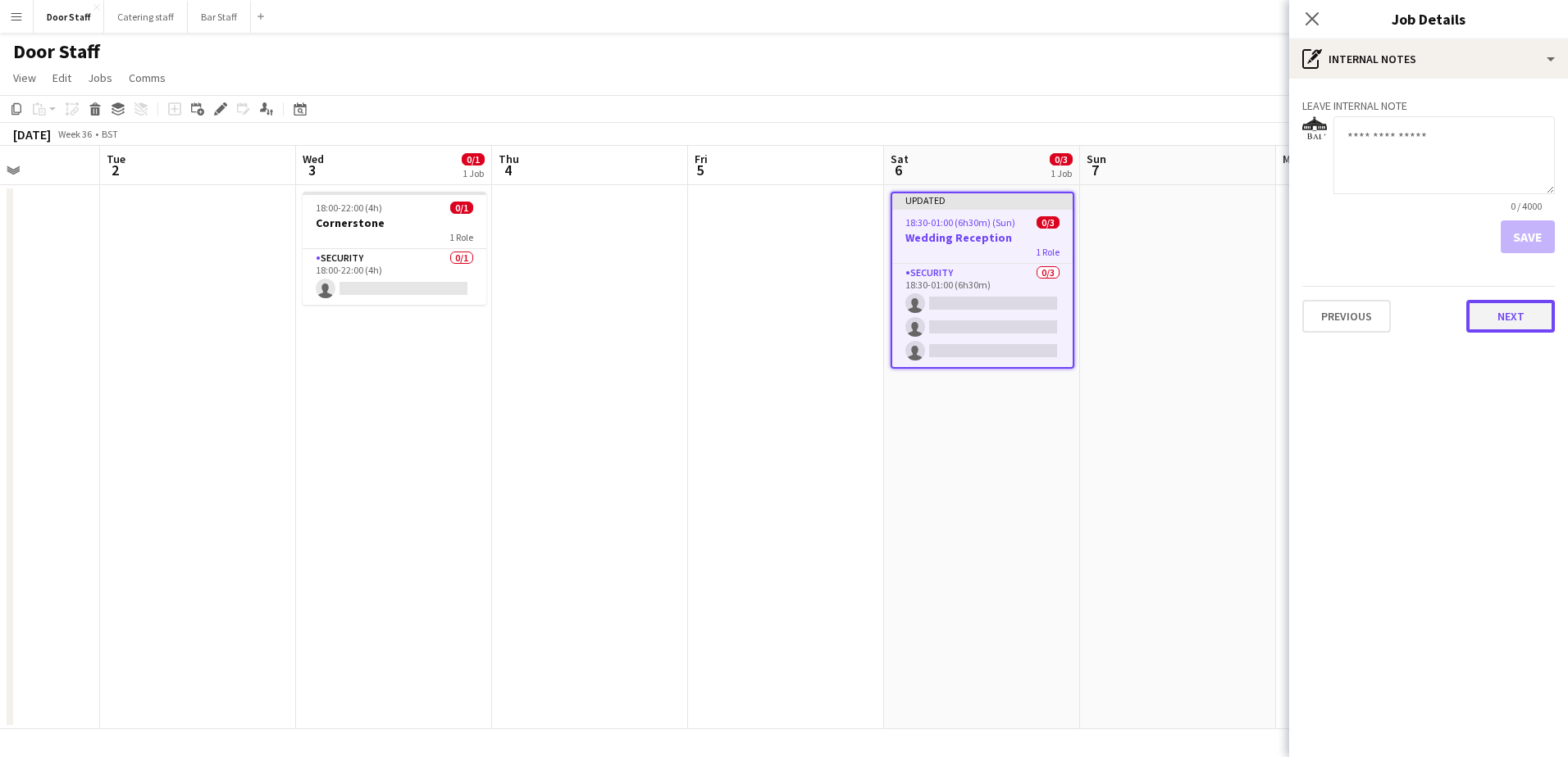
click at [1522, 309] on button "Next" at bounding box center [1511, 316] width 89 height 32
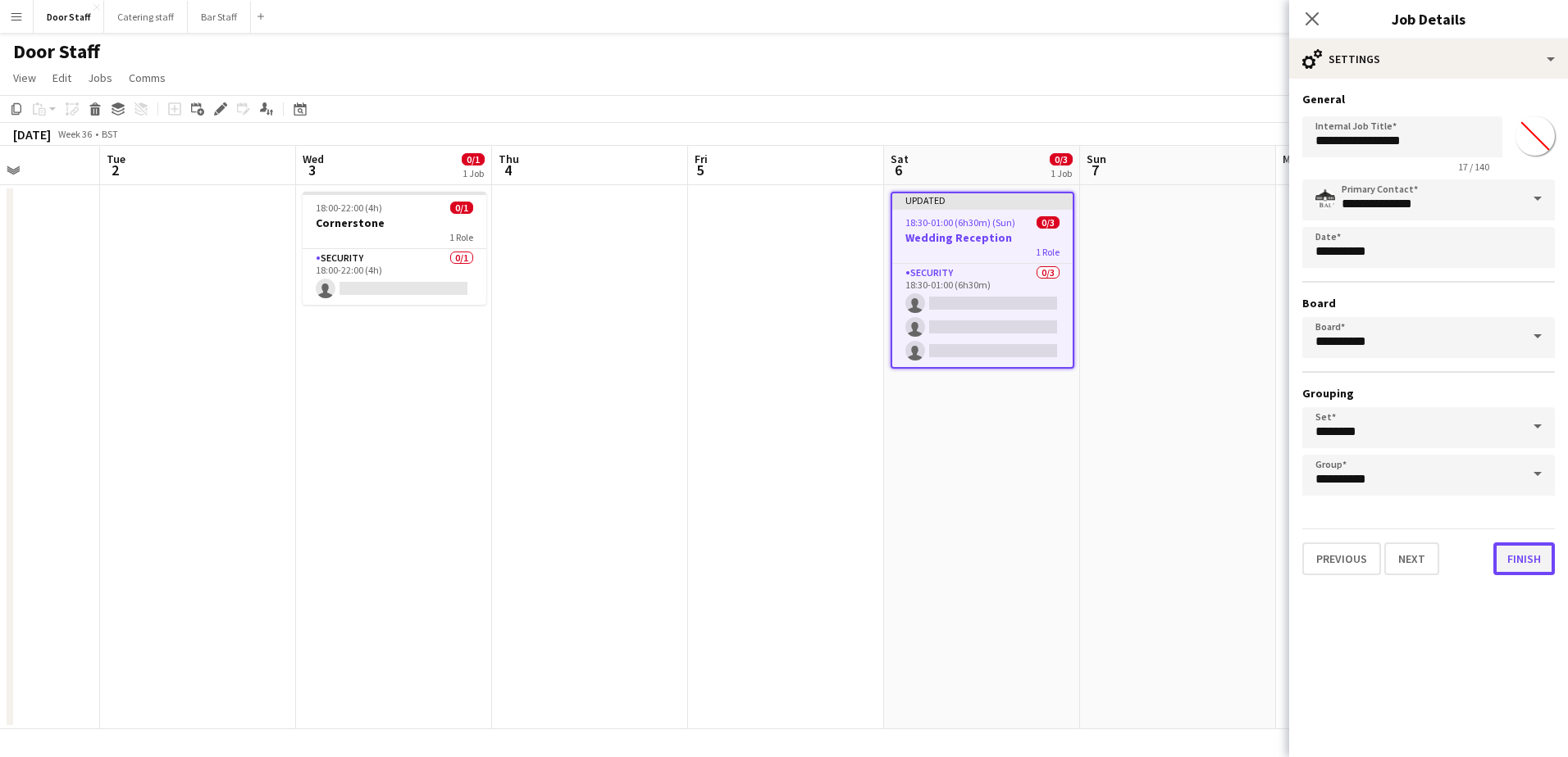
click at [1537, 562] on button "Finish" at bounding box center [1524, 559] width 62 height 32
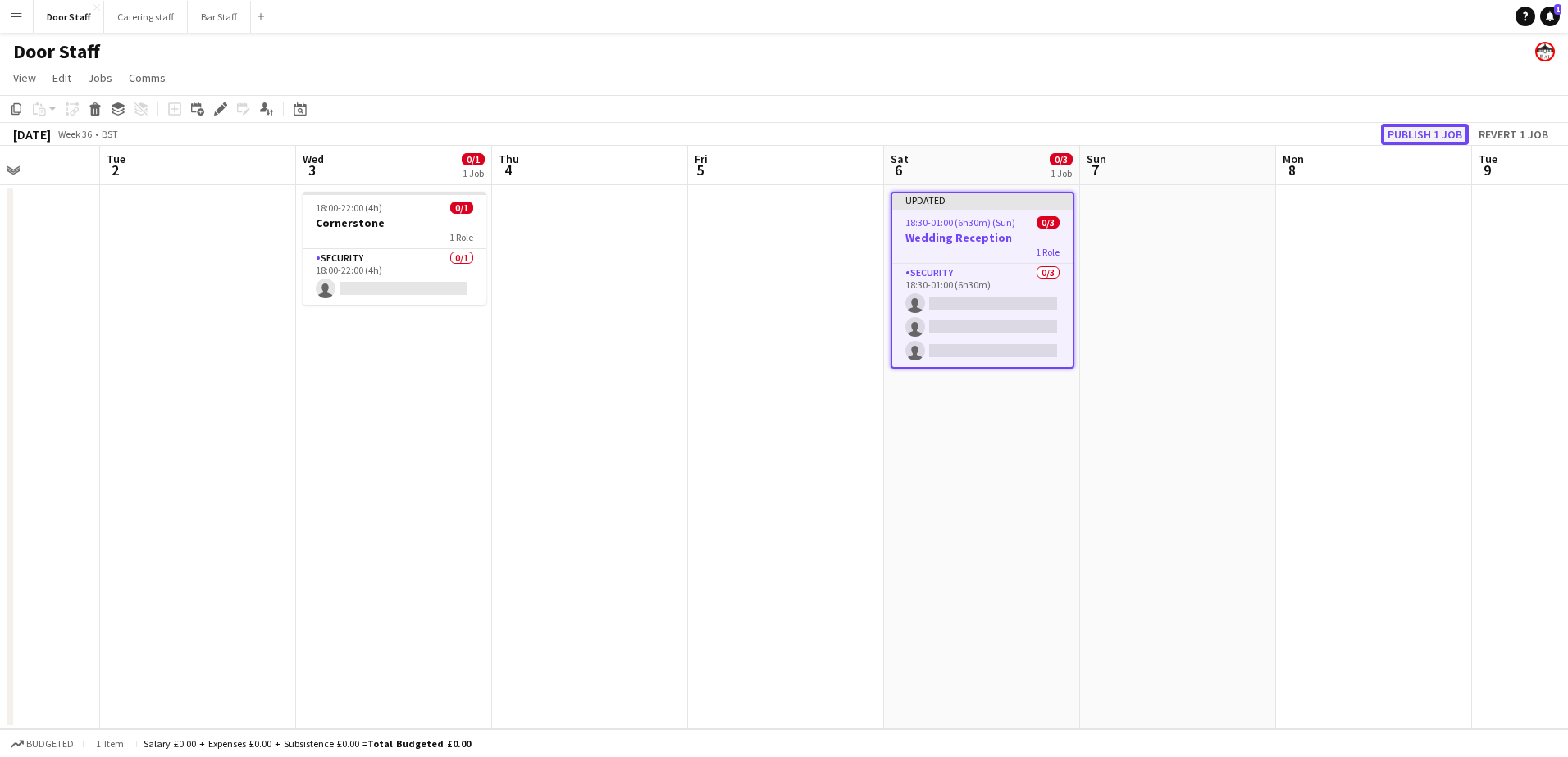
click at [1441, 130] on button "Publish 1 job" at bounding box center [1424, 134] width 88 height 21
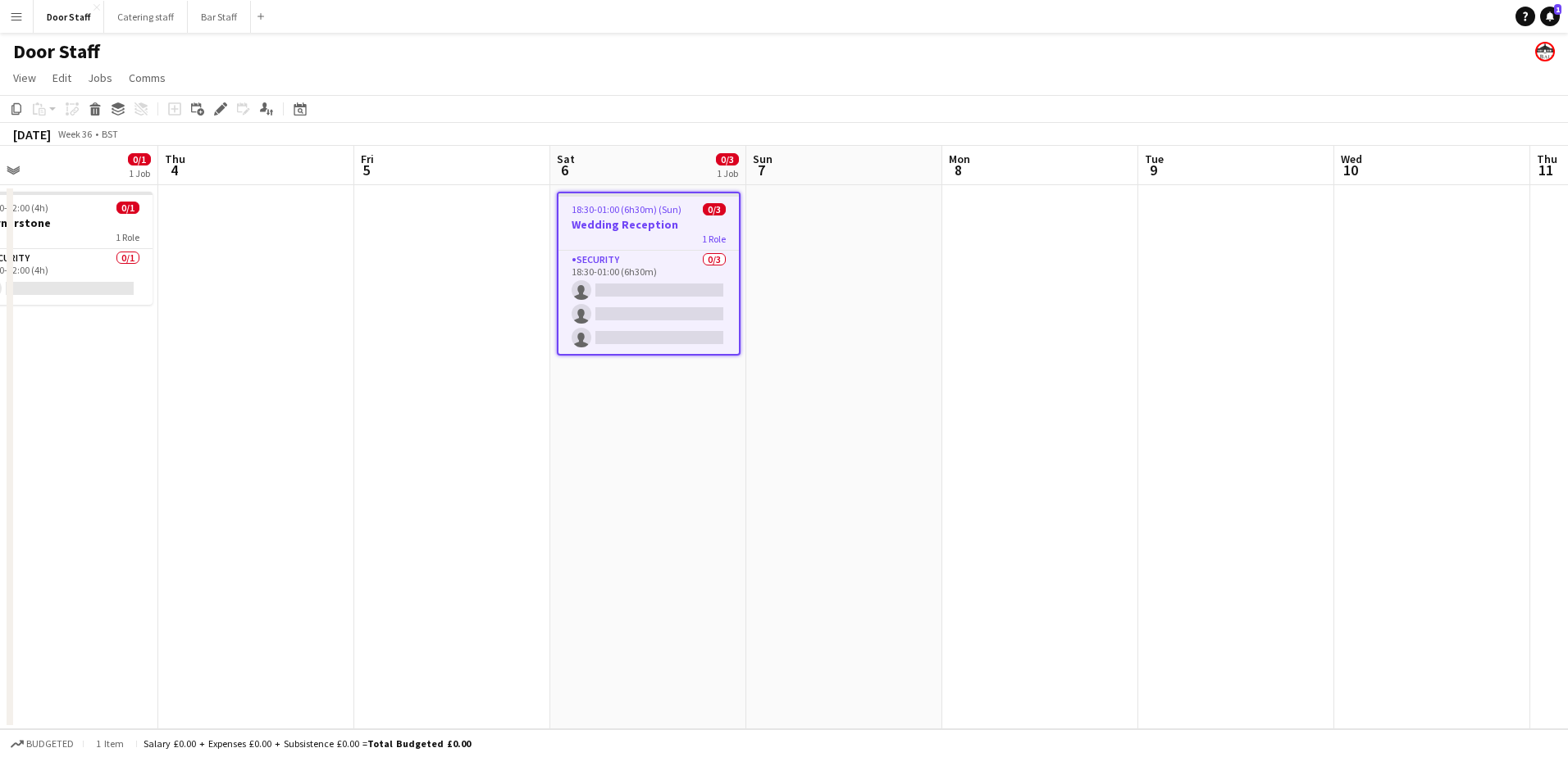
drag, startPoint x: 713, startPoint y: 296, endPoint x: 468, endPoint y: 322, distance: 246.4
click at [376, 345] on app-calendar-viewport "Sun 31 Mon 1 Tue 2 Wed 3 0/1 1 Job Thu 4 Fri 5 Sat 6 0/3 1 Job Sun 7 Mon 8 Tue …" at bounding box center [784, 437] width 1568 height 584
click at [1048, 208] on app-date-cell at bounding box center [1037, 457] width 196 height 544
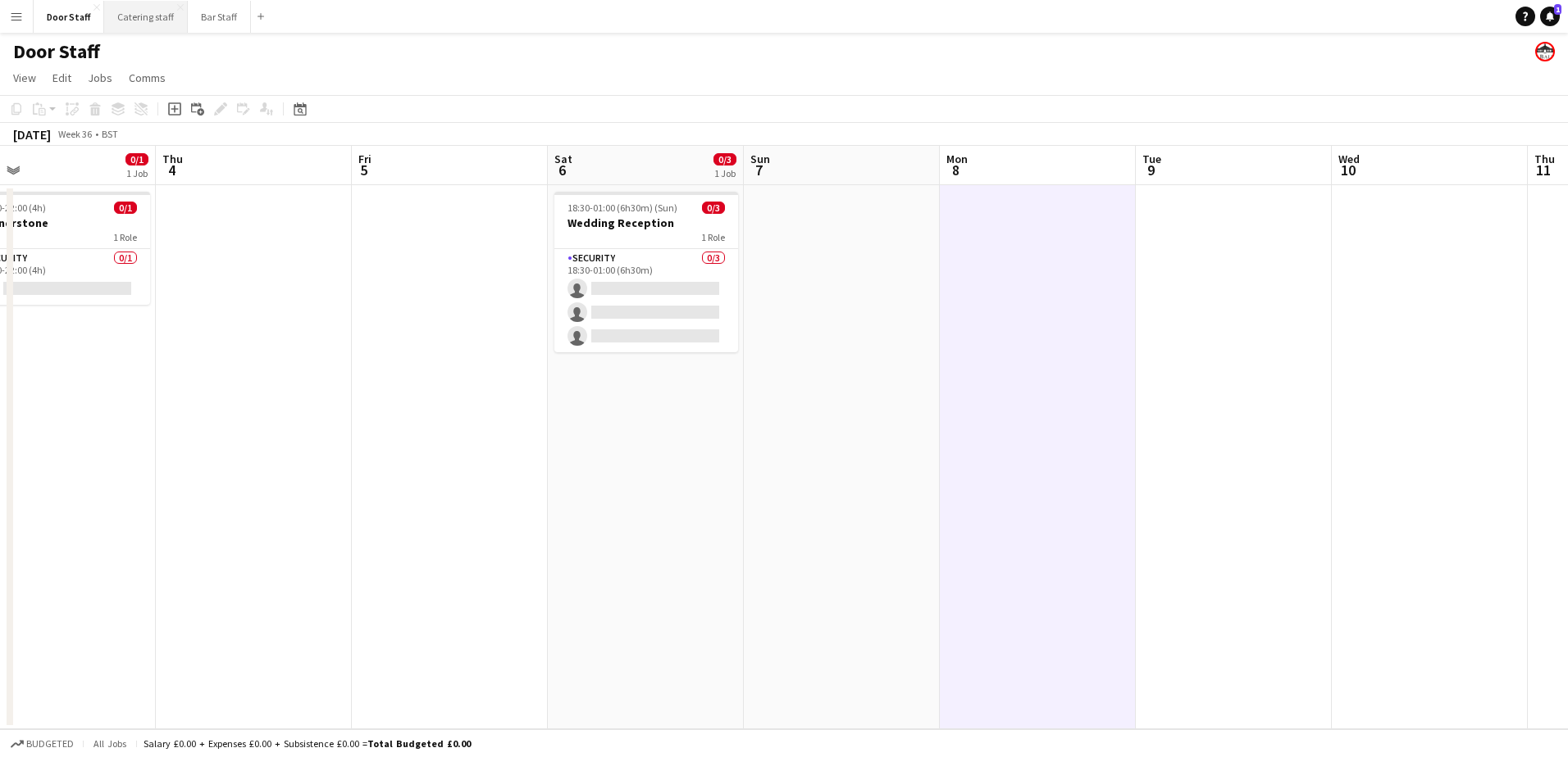
click at [156, 14] on button "Catering staff Close" at bounding box center [146, 16] width 84 height 32
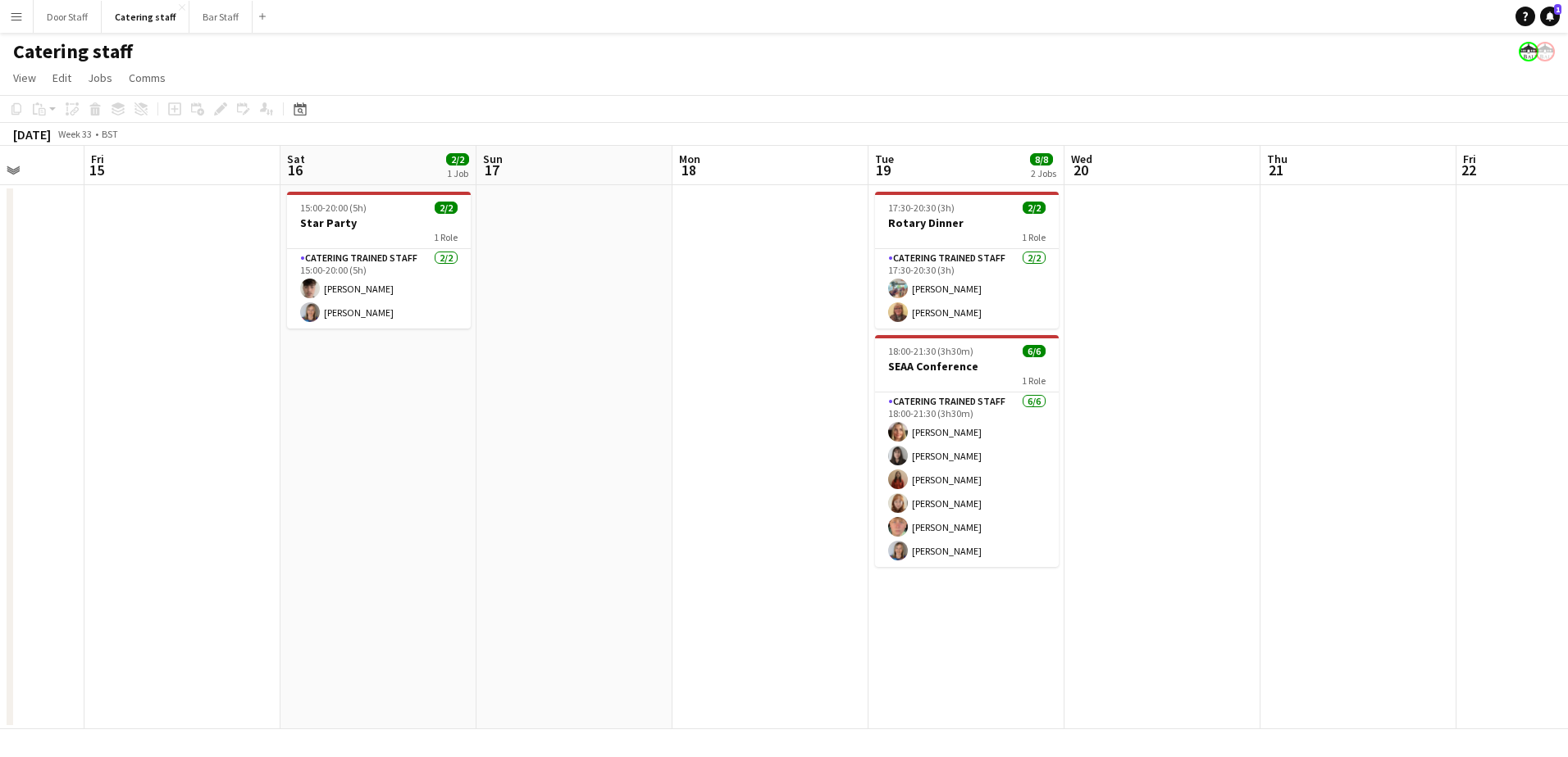
drag, startPoint x: 921, startPoint y: 341, endPoint x: -3, endPoint y: 344, distance: 924.0
click at [0, 344] on html "Menu Boards Boards Boards All jobs Status Workforce Workforce My Workforce Recr…" at bounding box center [784, 378] width 1568 height 757
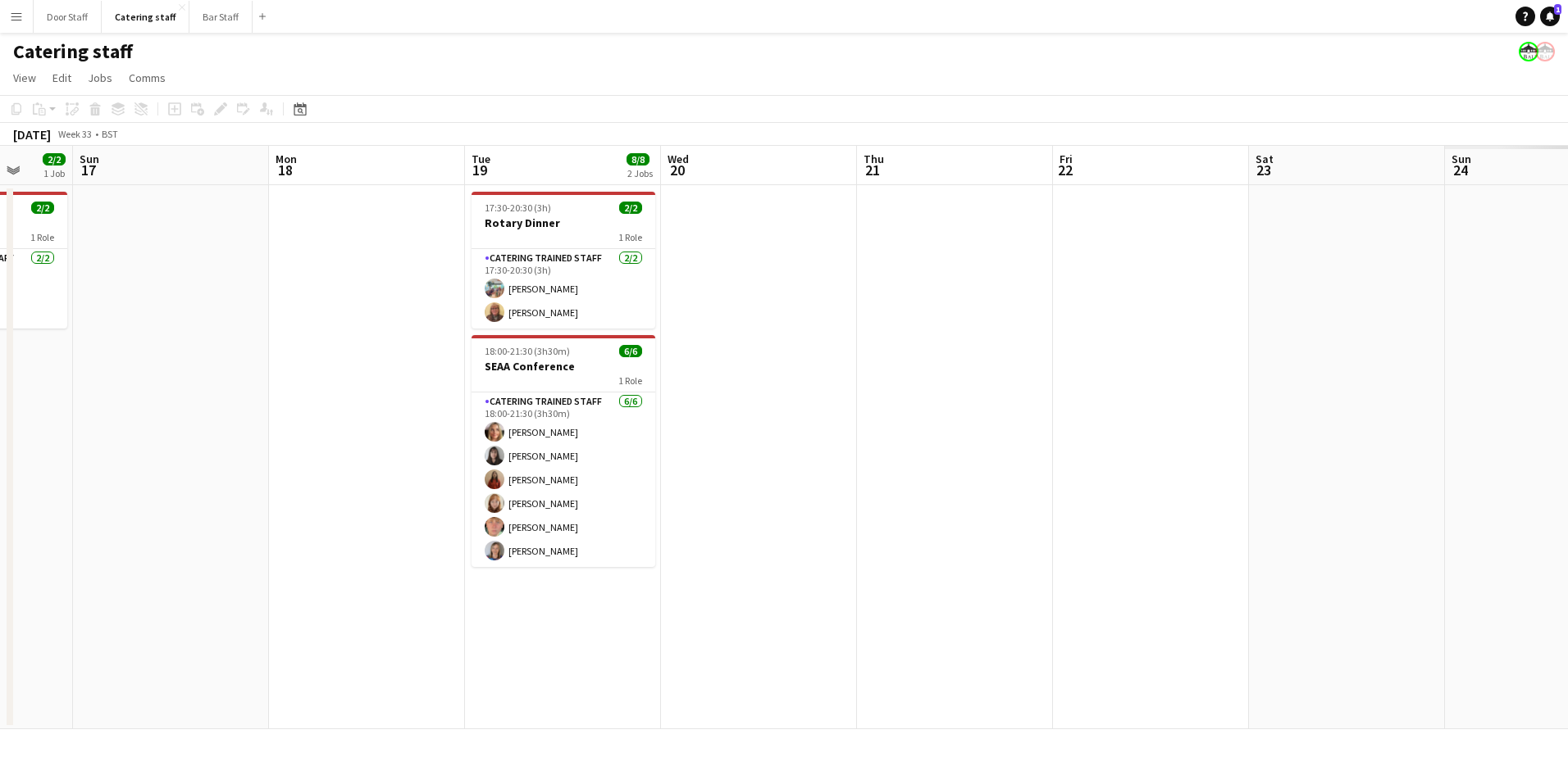
drag, startPoint x: 925, startPoint y: 354, endPoint x: 616, endPoint y: 374, distance: 309.6
click at [99, 410] on app-calendar-viewport "Wed 13 Thu 14 Fri 15 Sat 16 2/2 1 Job Sun 17 Mon 18 Tue 19 8/8 2 Jobs Wed 20 Th…" at bounding box center [784, 437] width 1568 height 584
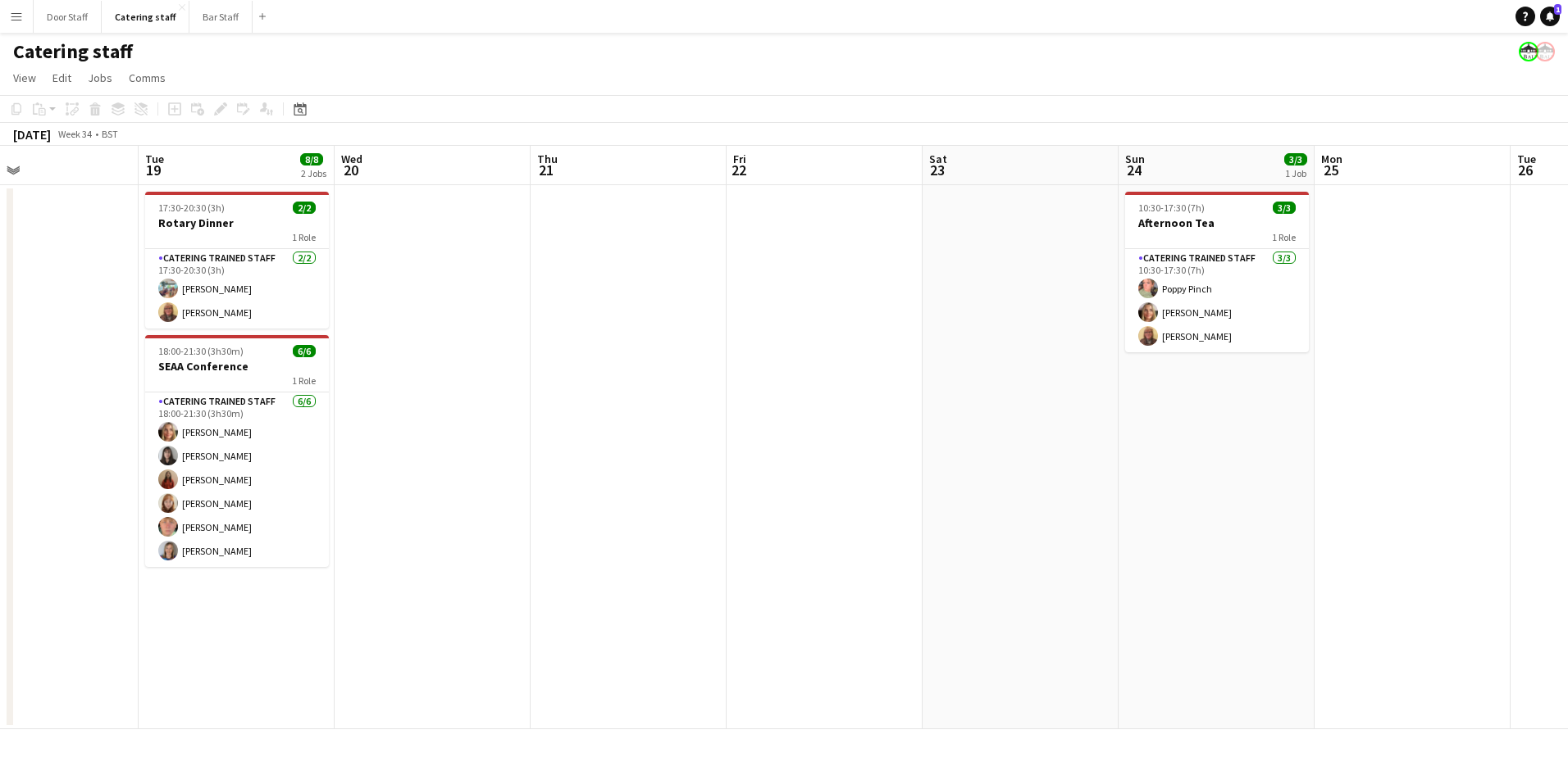
drag, startPoint x: 937, startPoint y: 393, endPoint x: 170, endPoint y: 408, distance: 767.1
click at [141, 411] on app-calendar-viewport "Fri 15 Sat 16 2/2 1 Job Sun 17 Mon 18 Tue 19 8/8 2 Jobs Wed 20 Thu 21 Fri 22 Sa…" at bounding box center [784, 437] width 1568 height 584
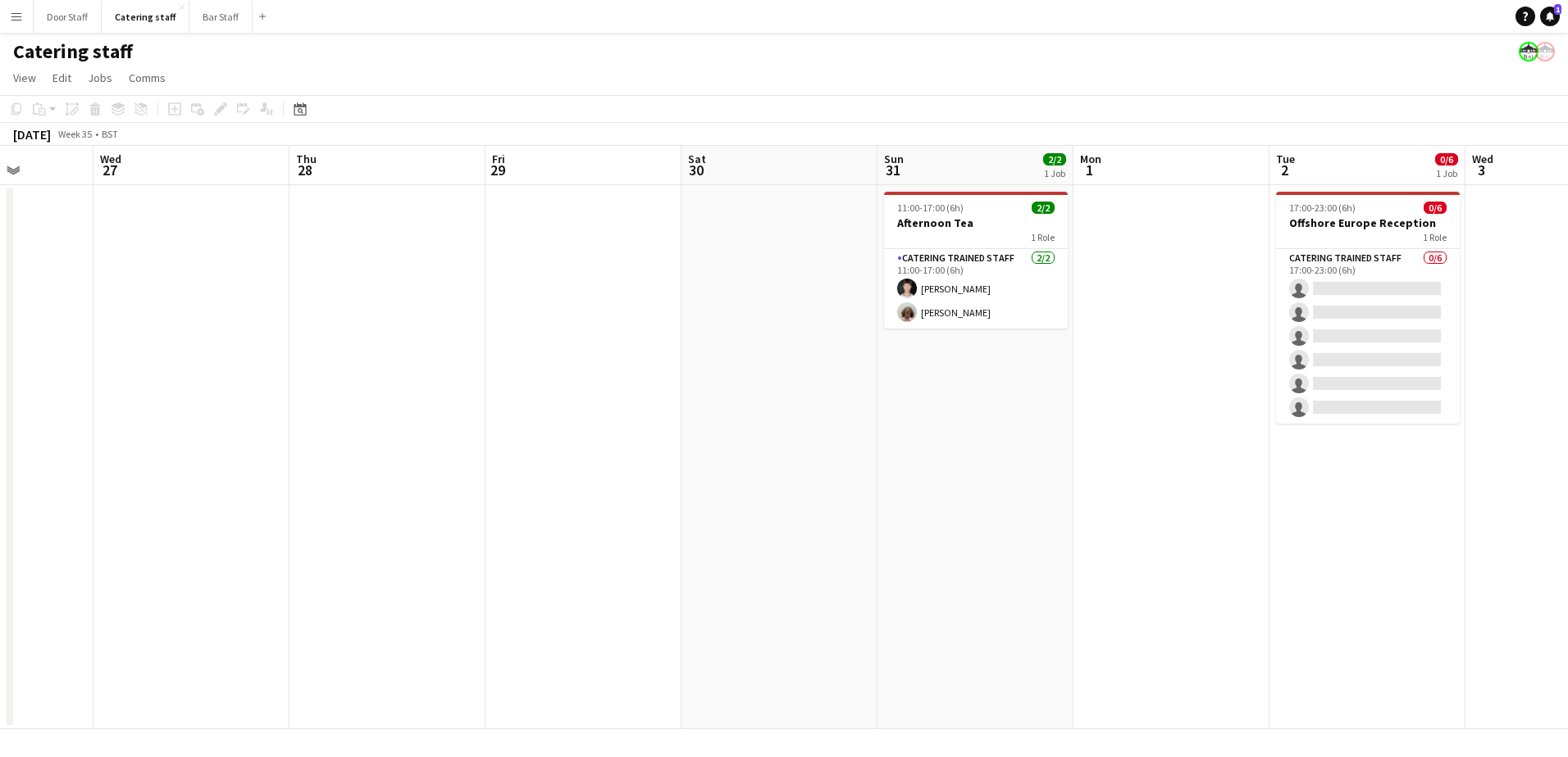
drag, startPoint x: 1034, startPoint y: 401, endPoint x: 171, endPoint y: 418, distance: 863.2
click at [171, 418] on app-calendar-viewport "Sun 24 3/3 1 Job Mon 25 Tue 26 Wed 27 Thu 28 Fri 29 Sat 30 Sun 31 2/2 1 Job Mon…" at bounding box center [784, 437] width 1568 height 584
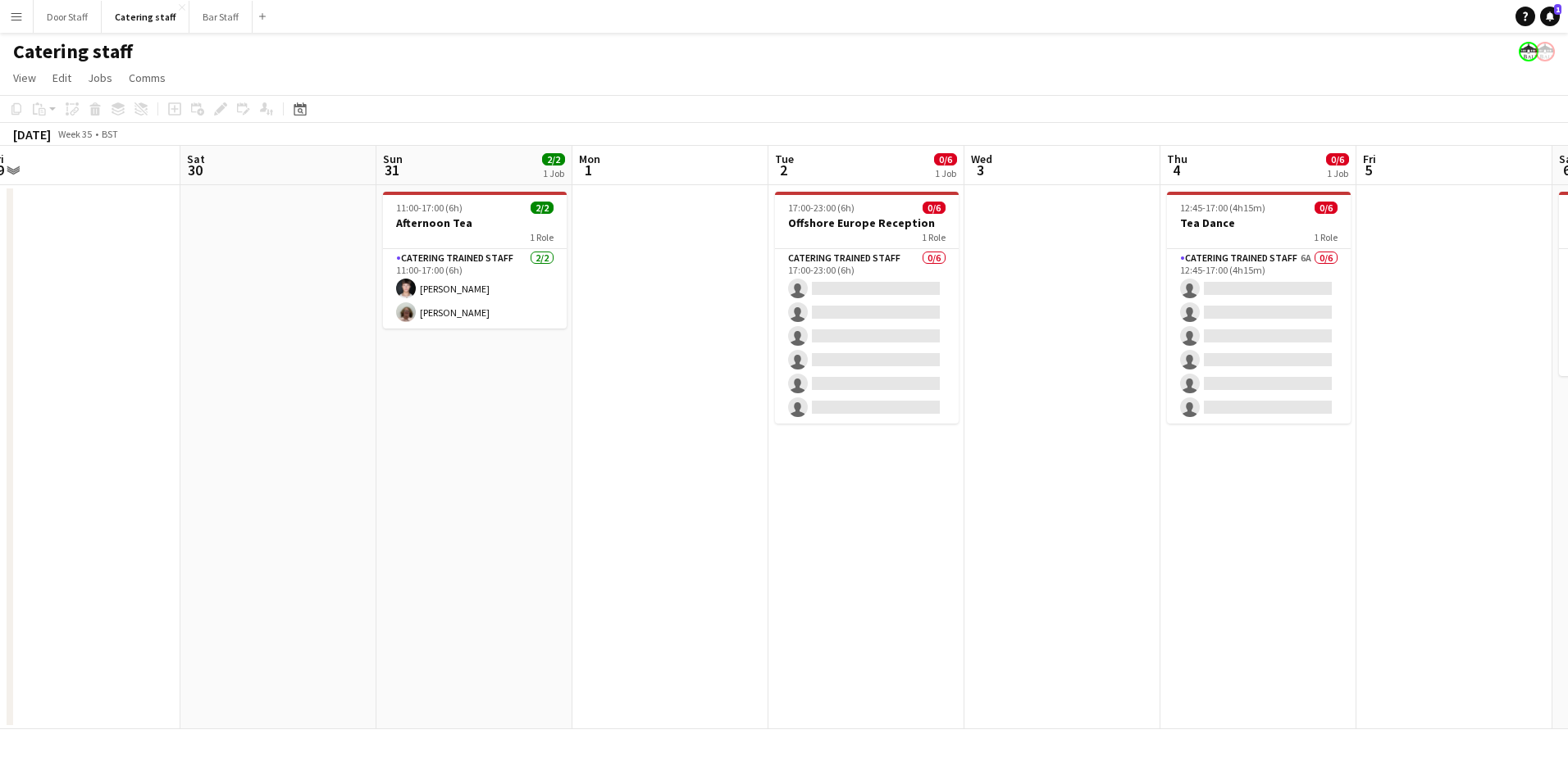
scroll to position [0, 382]
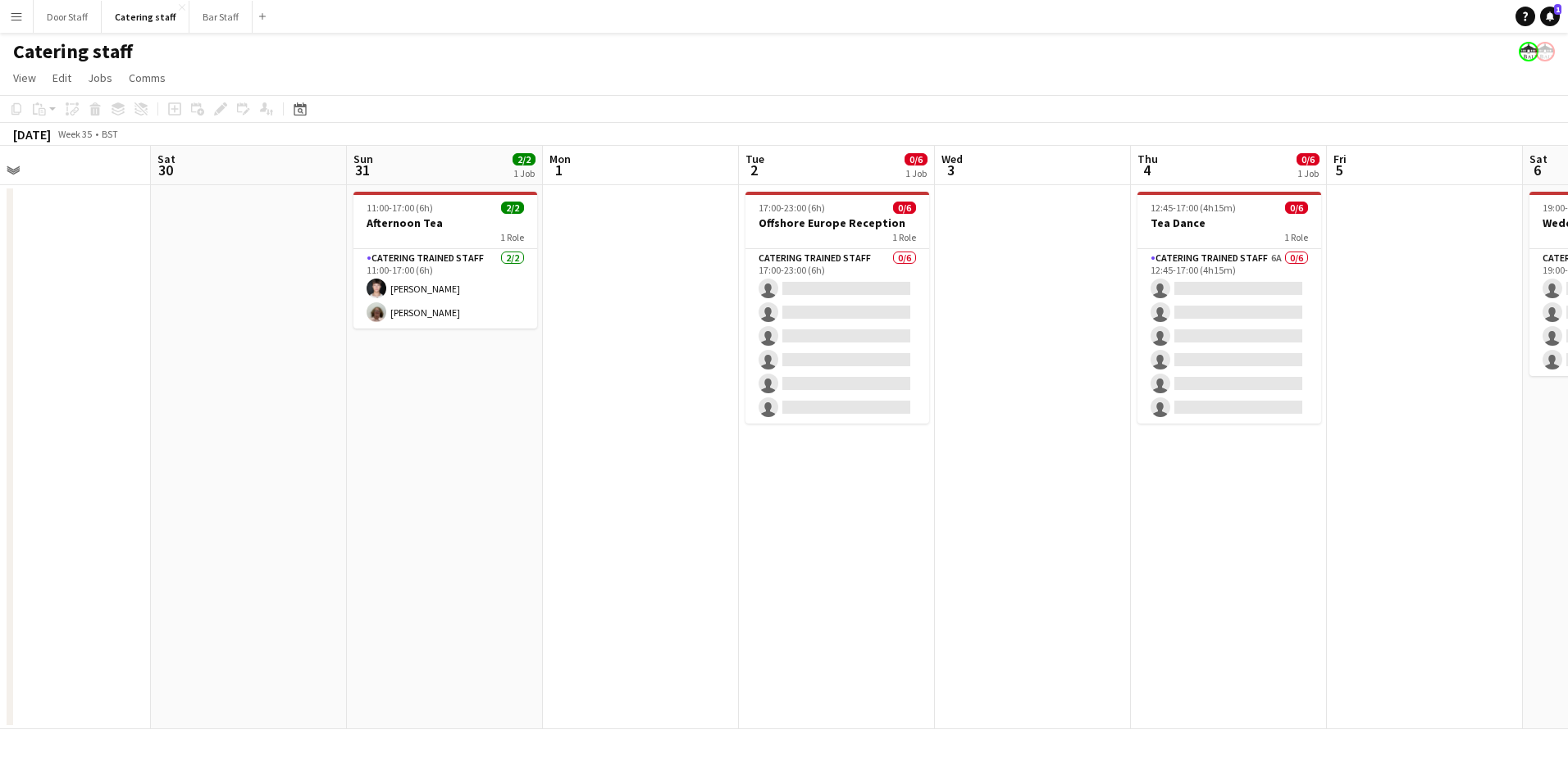
drag, startPoint x: 1070, startPoint y: 390, endPoint x: 357, endPoint y: 405, distance: 713.2
click at [358, 407] on app-calendar-viewport "Tue 26 Wed 27 Thu 28 Fri 29 Sat 30 Sun 31 2/2 1 Job Mon 1 Tue 2 0/6 1 Job Wed 3…" at bounding box center [784, 437] width 1568 height 584
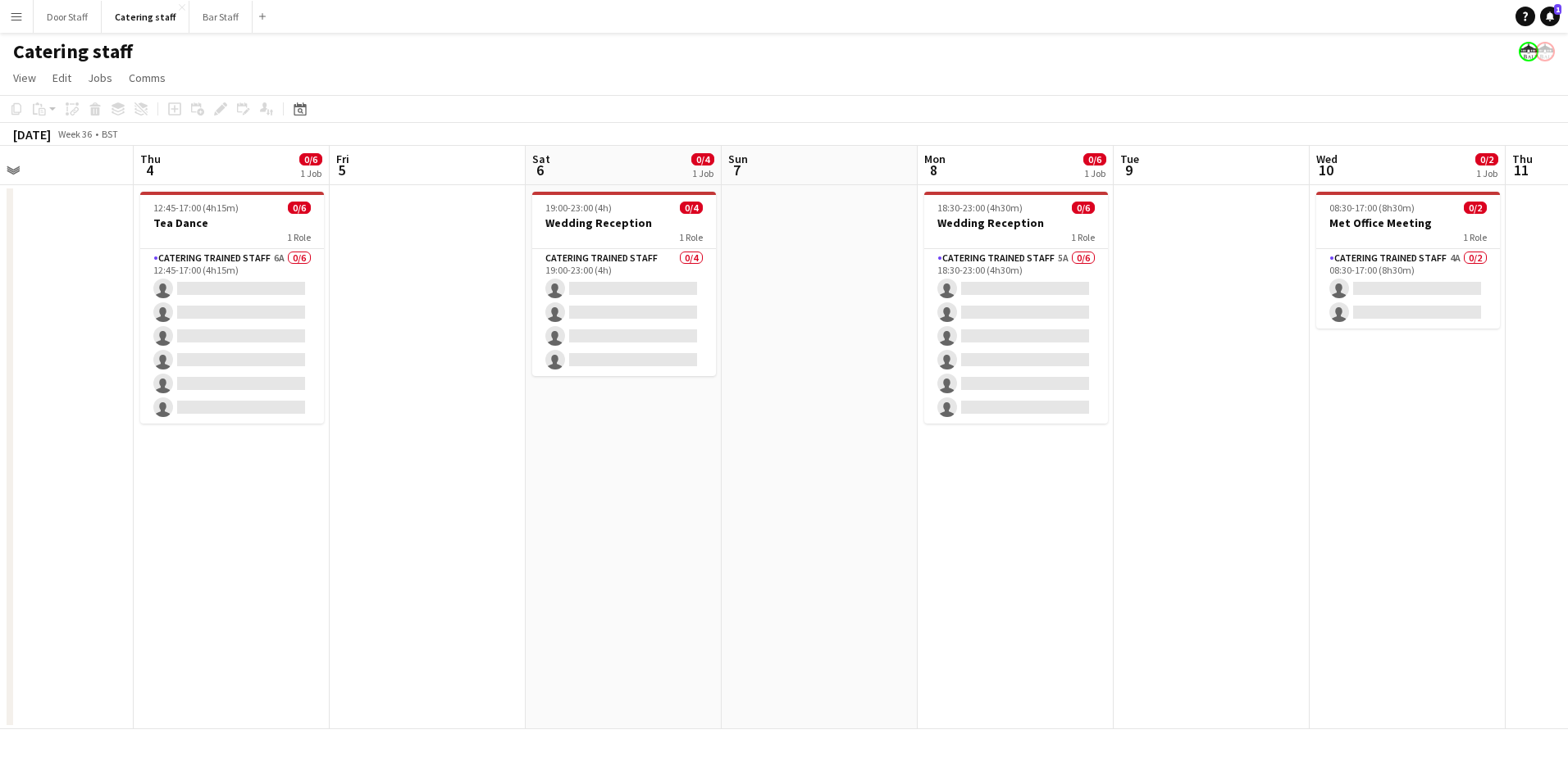
scroll to position [0, 652]
drag, startPoint x: 1256, startPoint y: 513, endPoint x: 484, endPoint y: 571, distance: 774.2
click at [484, 571] on app-calendar-viewport "Sun 31 2/2 1 Job Mon 1 Tue 2 0/6 1 Job Wed 3 Thu 4 0/6 1 Job Fri 5 Sat 6 0/4 1 …" at bounding box center [784, 437] width 1568 height 584
click at [58, 17] on button "Door Staff Close" at bounding box center [68, 16] width 68 height 32
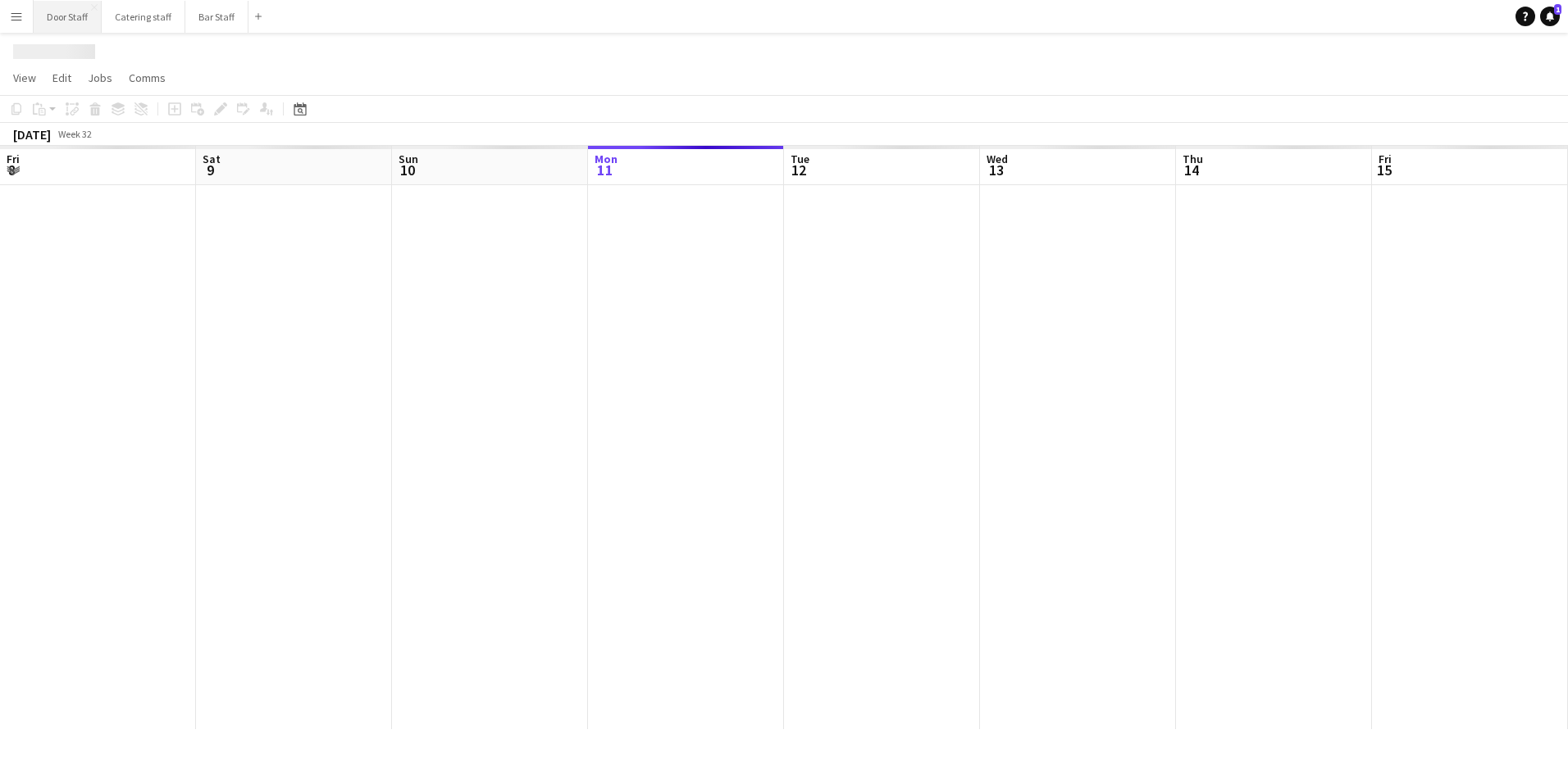
scroll to position [0, 392]
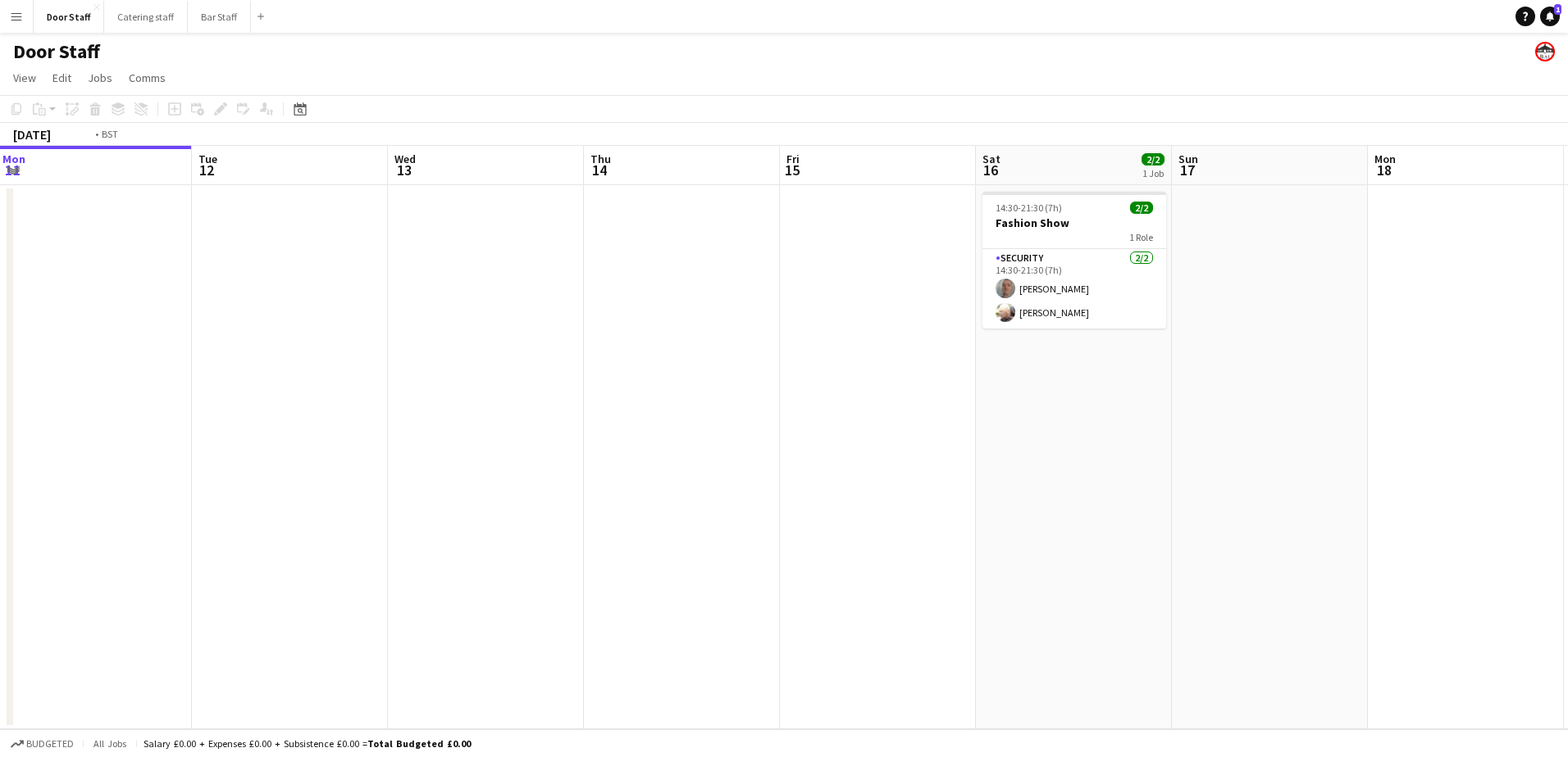
drag, startPoint x: 669, startPoint y: 386, endPoint x: 0, endPoint y: 499, distance: 678.5
click at [0, 499] on html "Menu Boards Boards Boards All jobs Status Workforce Workforce My Workforce Recr…" at bounding box center [784, 378] width 1568 height 757
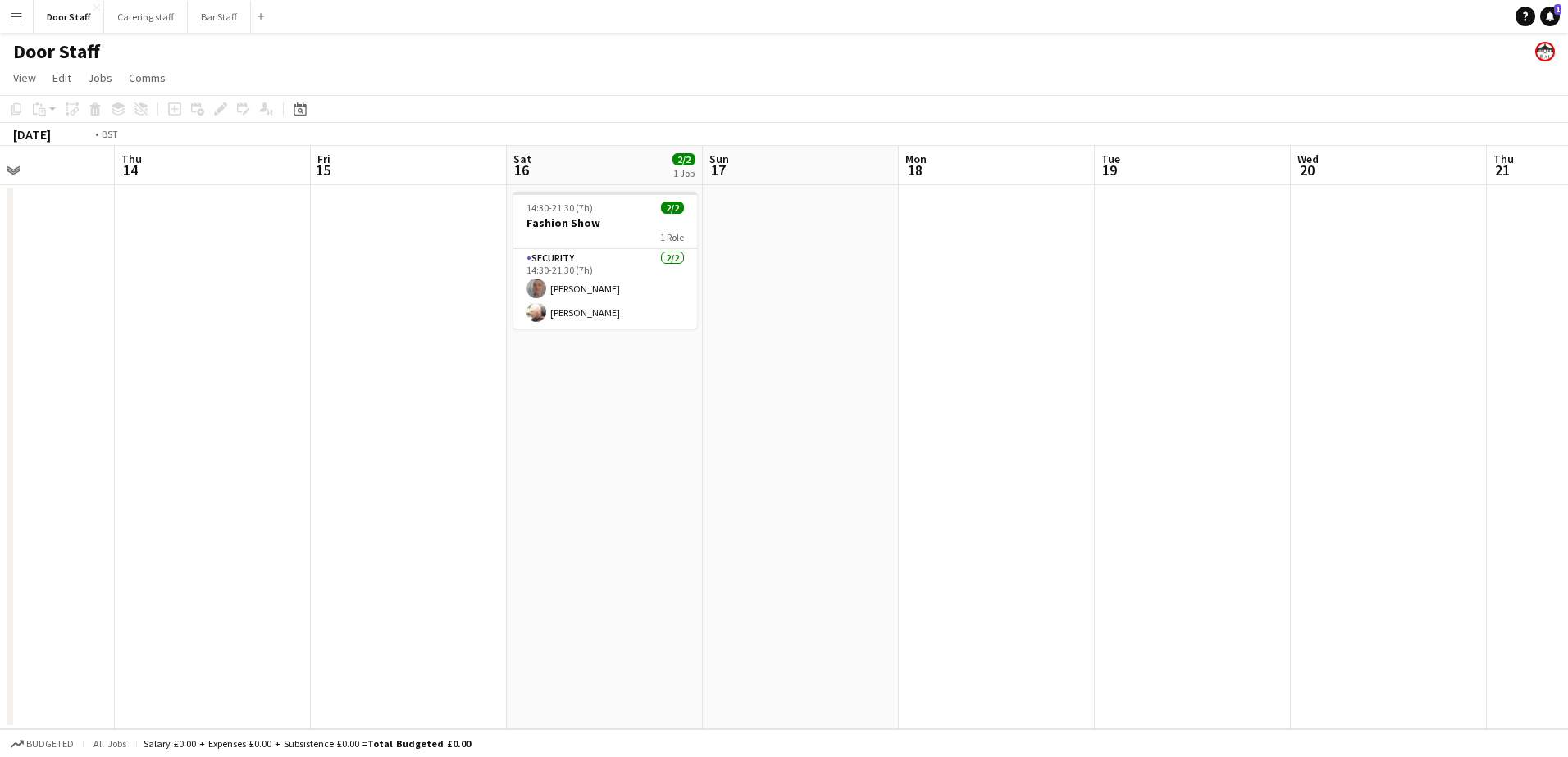
drag, startPoint x: 1066, startPoint y: 475, endPoint x: 0, endPoint y: 678, distance: 1085.2
click at [0, 679] on html "Menu Boards Boards Boards All jobs Status Workforce Workforce My Workforce Recr…" at bounding box center [784, 378] width 1568 height 757
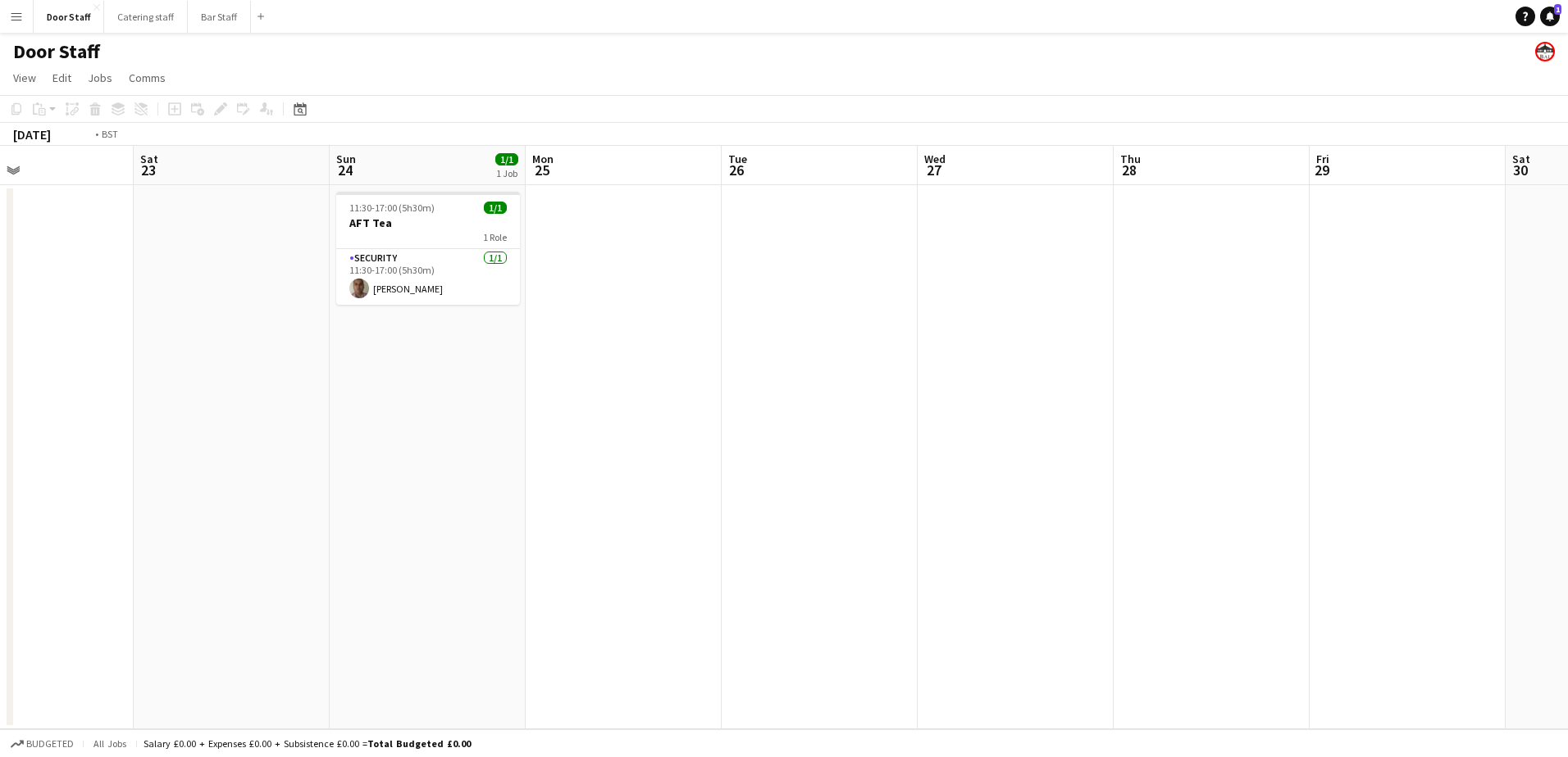
drag, startPoint x: 1219, startPoint y: 492, endPoint x: 0, endPoint y: 679, distance: 1233.3
click at [0, 679] on html "Menu Boards Boards Boards All jobs Status Workforce Workforce My Workforce Recr…" at bounding box center [784, 378] width 1568 height 757
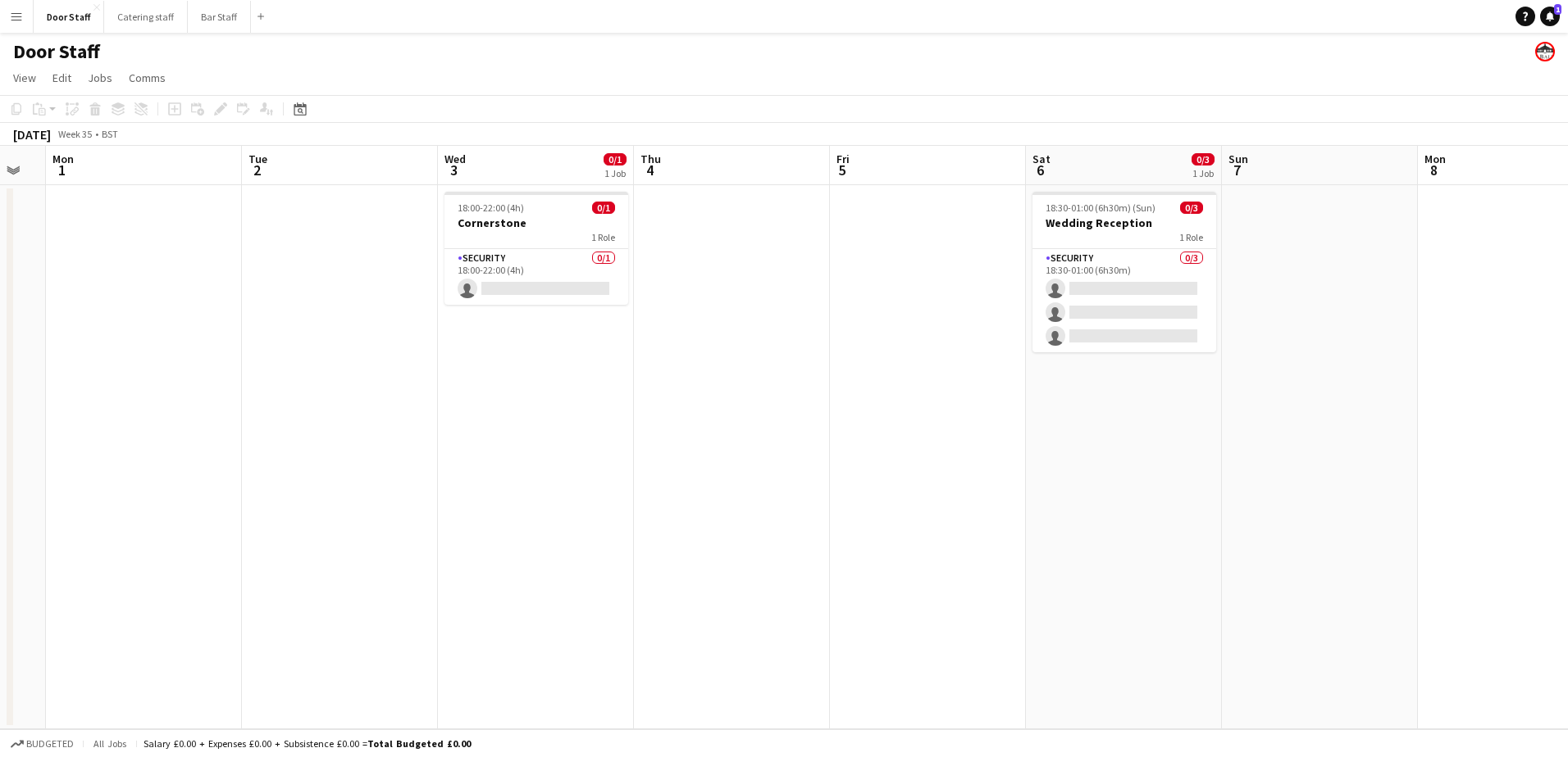
drag, startPoint x: 635, startPoint y: 519, endPoint x: -3, endPoint y: 618, distance: 645.6
click at [0, 618] on html "Menu Boards Boards Boards All jobs Status Workforce Workforce My Workforce Recr…" at bounding box center [784, 378] width 1568 height 757
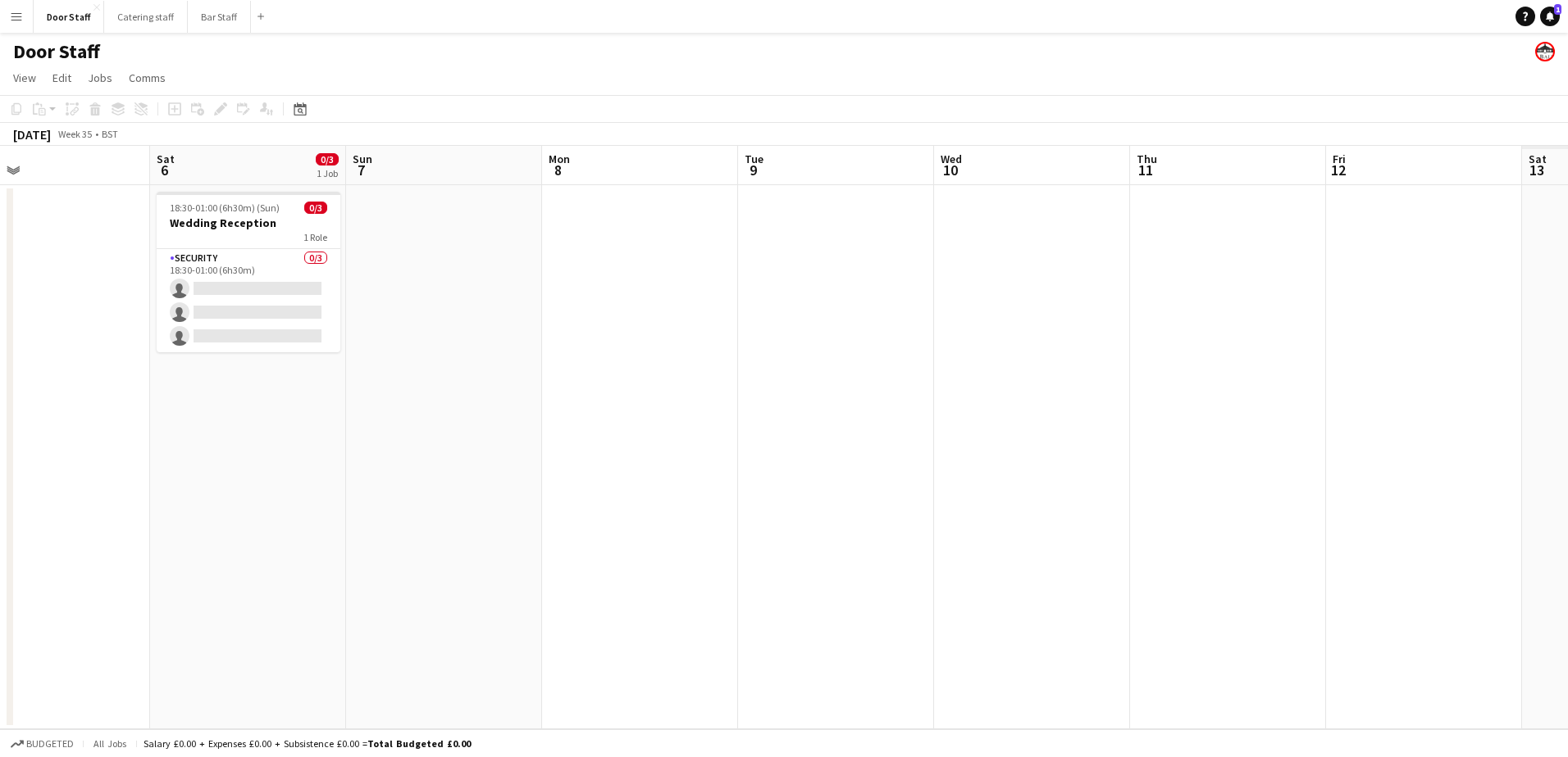
scroll to position [0, 589]
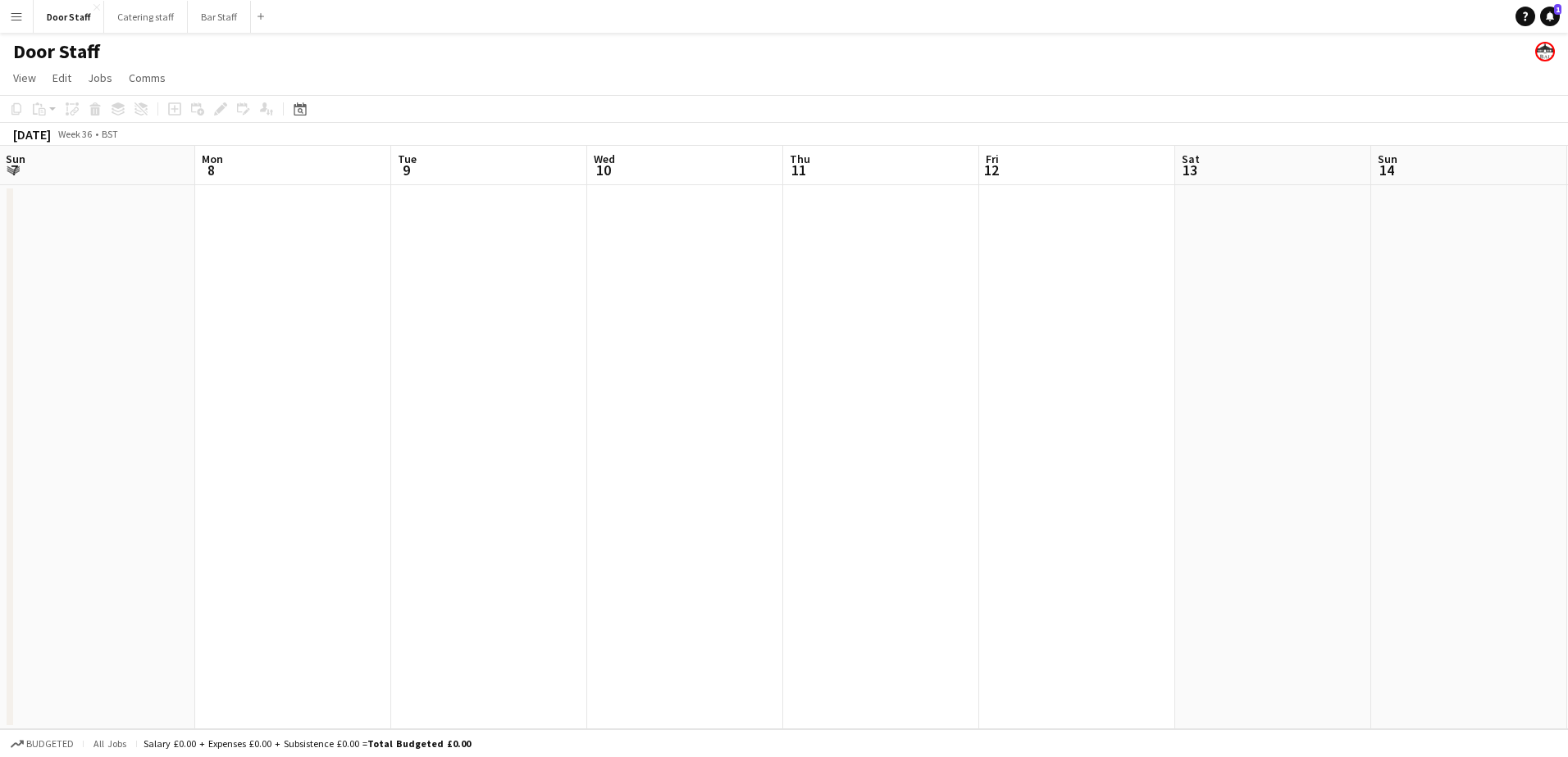
drag, startPoint x: 1567, startPoint y: 556, endPoint x: 345, endPoint y: 621, distance: 1223.7
click at [345, 621] on app-calendar-viewport "Thu 4 Fri 5 Sat 6 0/3 1 Job Sun 7 Mon 8 Tue 9 Wed 10 Thu 11 Fri 12 Sat 13 Sun 1…" at bounding box center [784, 437] width 1568 height 584
click at [215, 238] on app-date-cell at bounding box center [292, 457] width 196 height 544
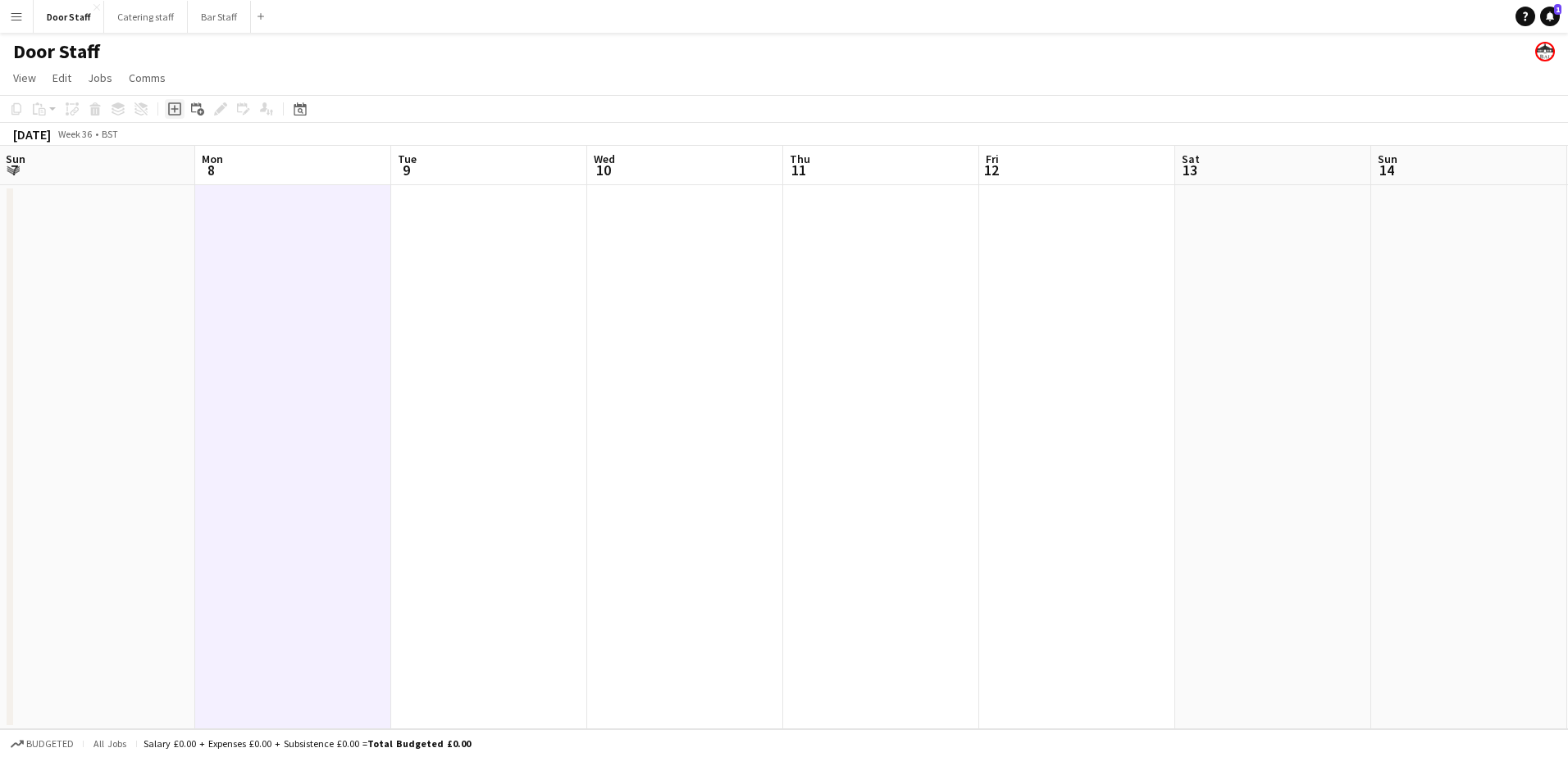
click at [170, 110] on icon "Add job" at bounding box center [174, 109] width 13 height 13
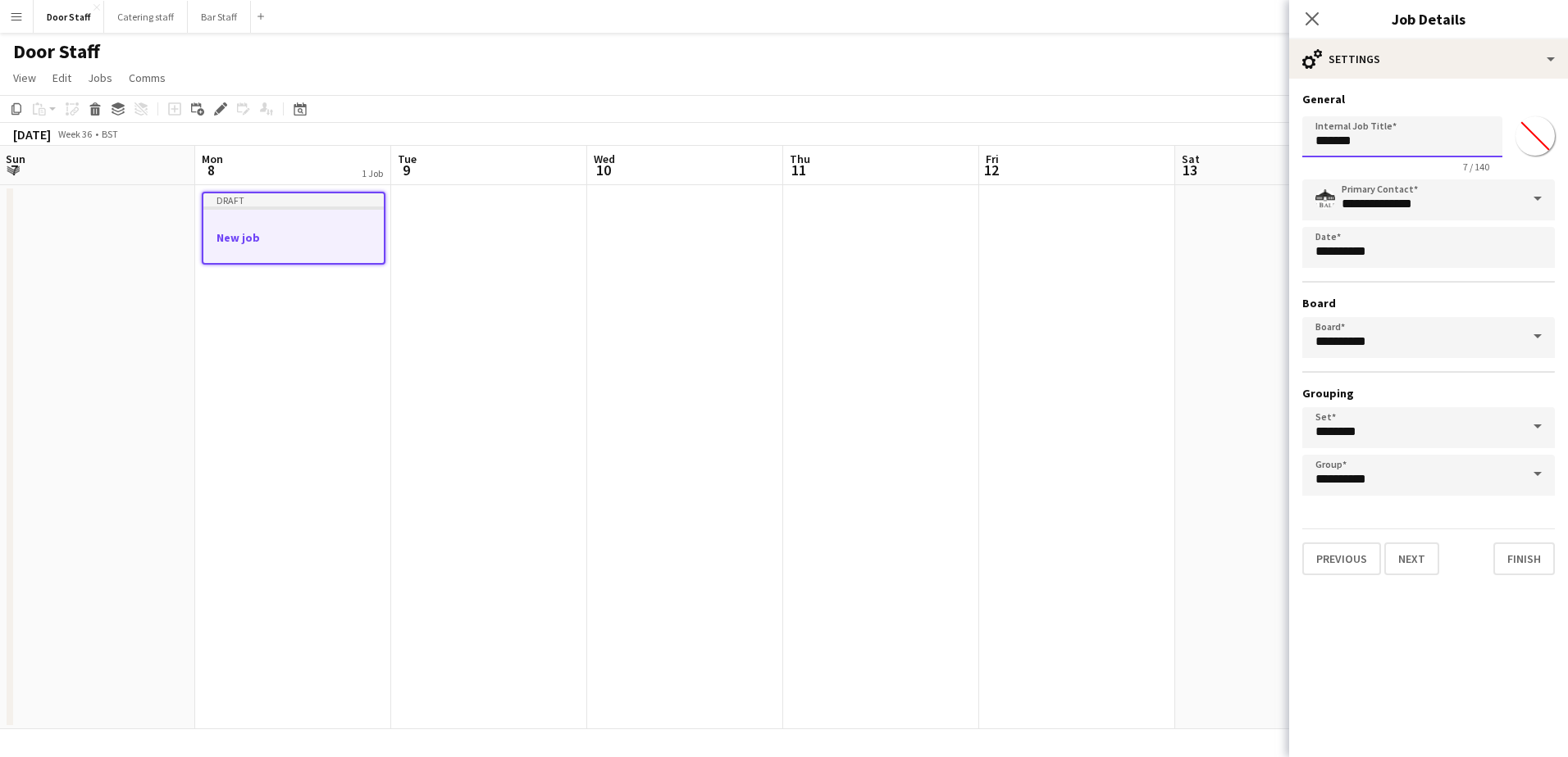
click at [1476, 131] on input "*******" at bounding box center [1402, 137] width 200 height 41
click at [1477, 131] on input "*******" at bounding box center [1402, 137] width 200 height 41
click at [1406, 144] on input "*******" at bounding box center [1402, 137] width 200 height 41
type input "*"
type input "**********"
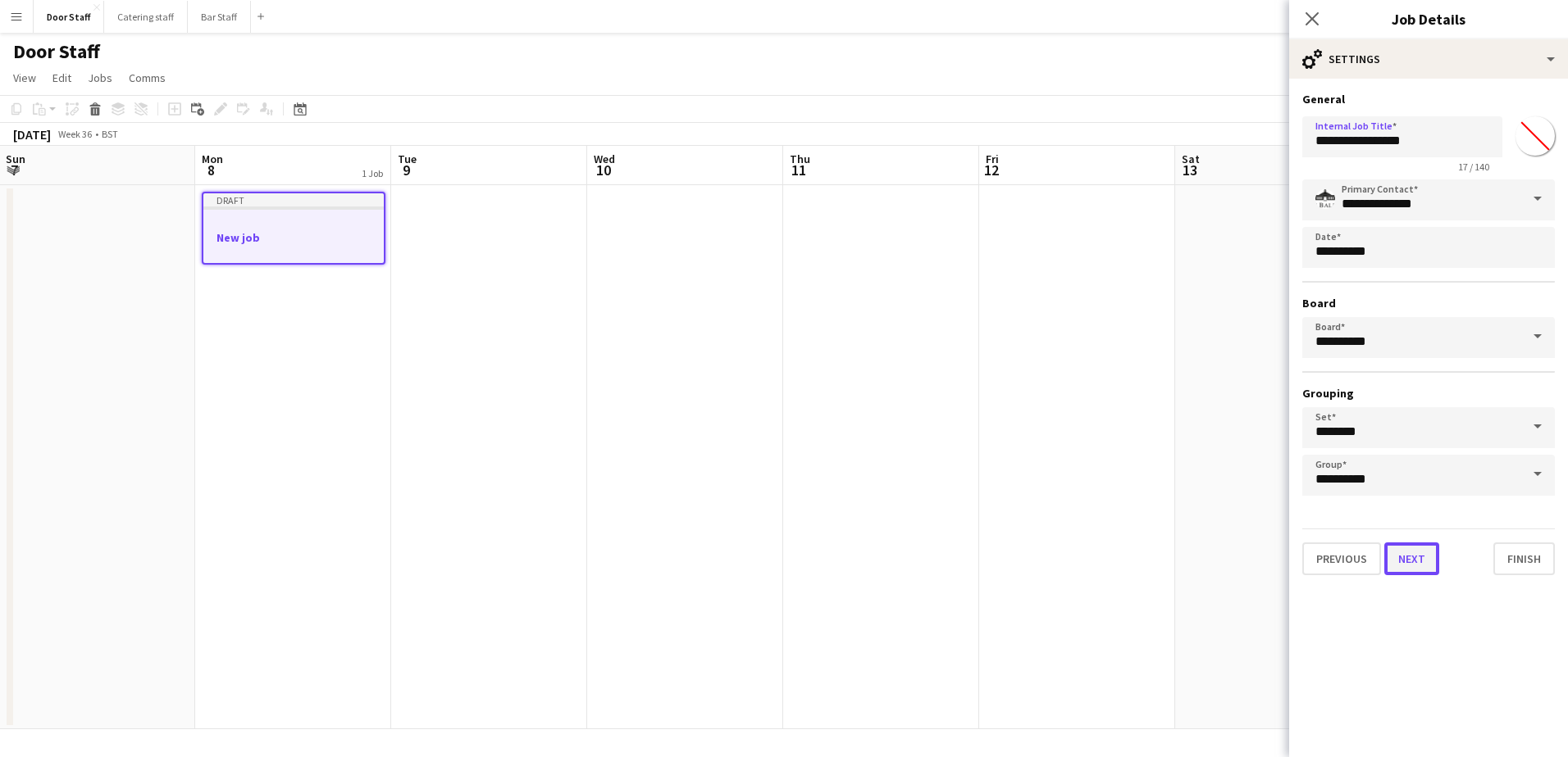
click at [1404, 561] on button "Next" at bounding box center [1412, 559] width 55 height 32
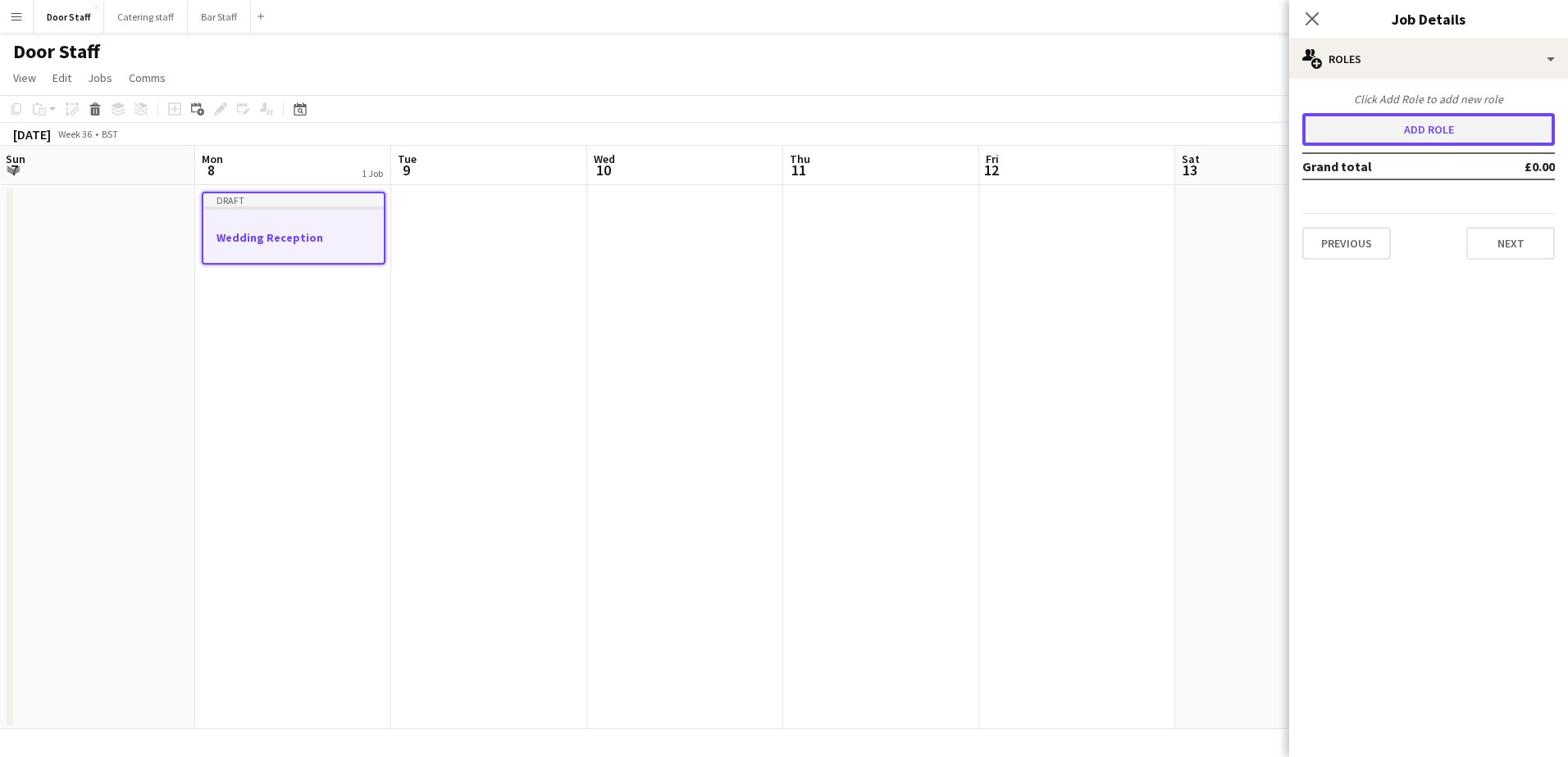
click at [1447, 128] on button "Add role" at bounding box center [1428, 129] width 252 height 32
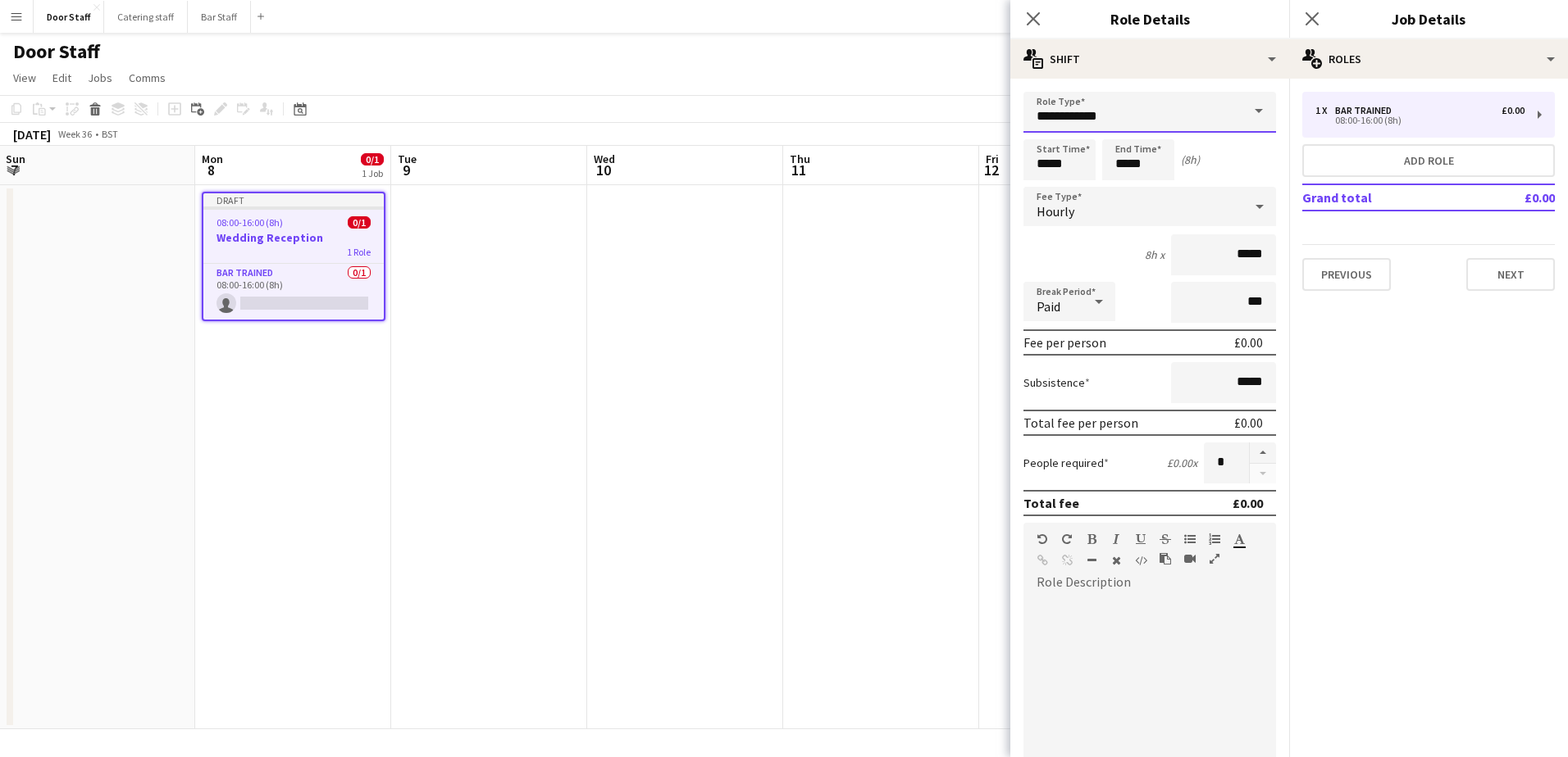
click at [1138, 117] on input "**********" at bounding box center [1149, 112] width 252 height 41
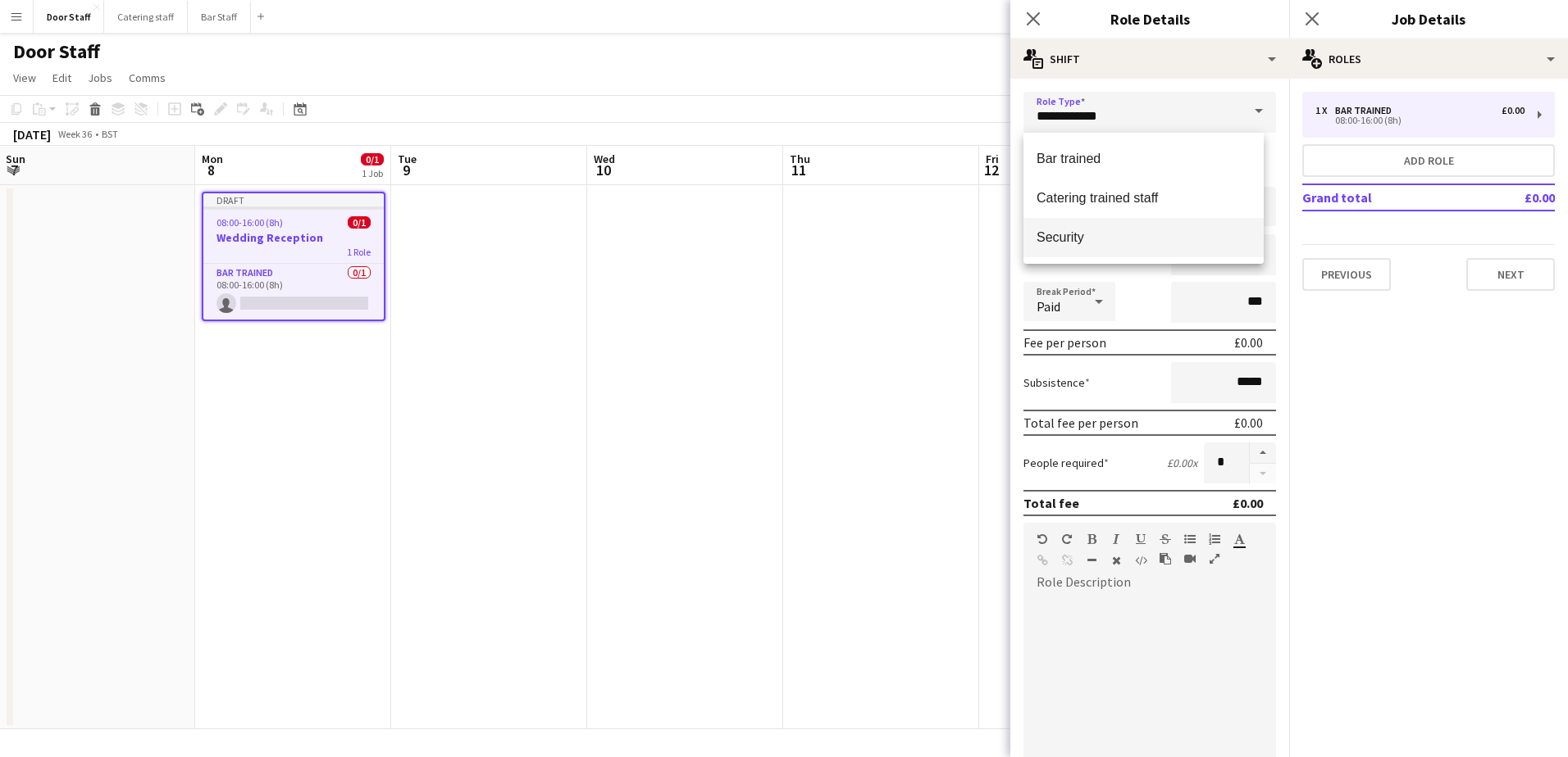
click at [1076, 227] on mat-option "Security" at bounding box center [1143, 238] width 240 height 39
type input "********"
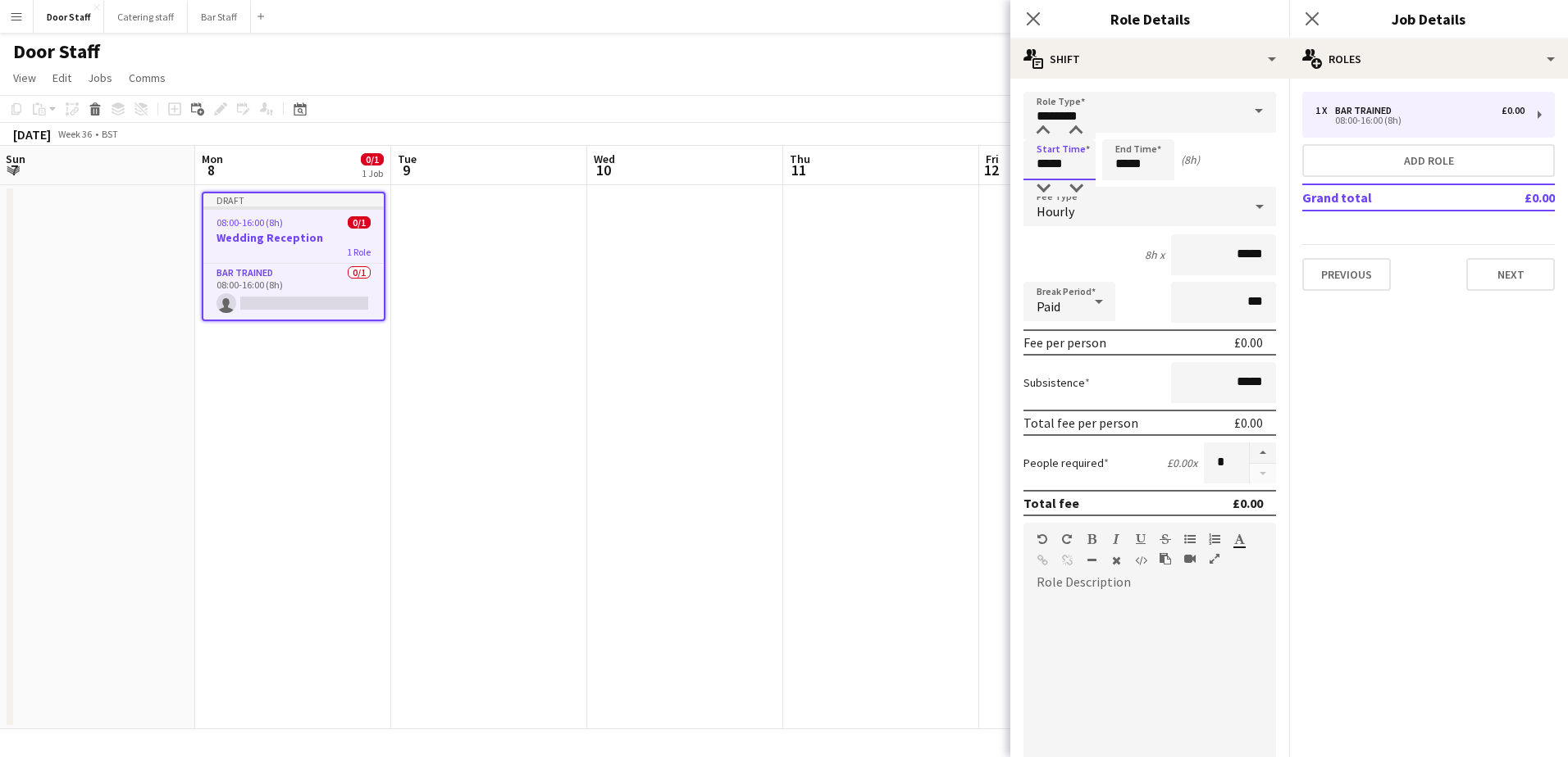
click at [1062, 167] on input "*****" at bounding box center [1059, 160] width 72 height 41
click at [1048, 131] on div at bounding box center [1043, 131] width 32 height 16
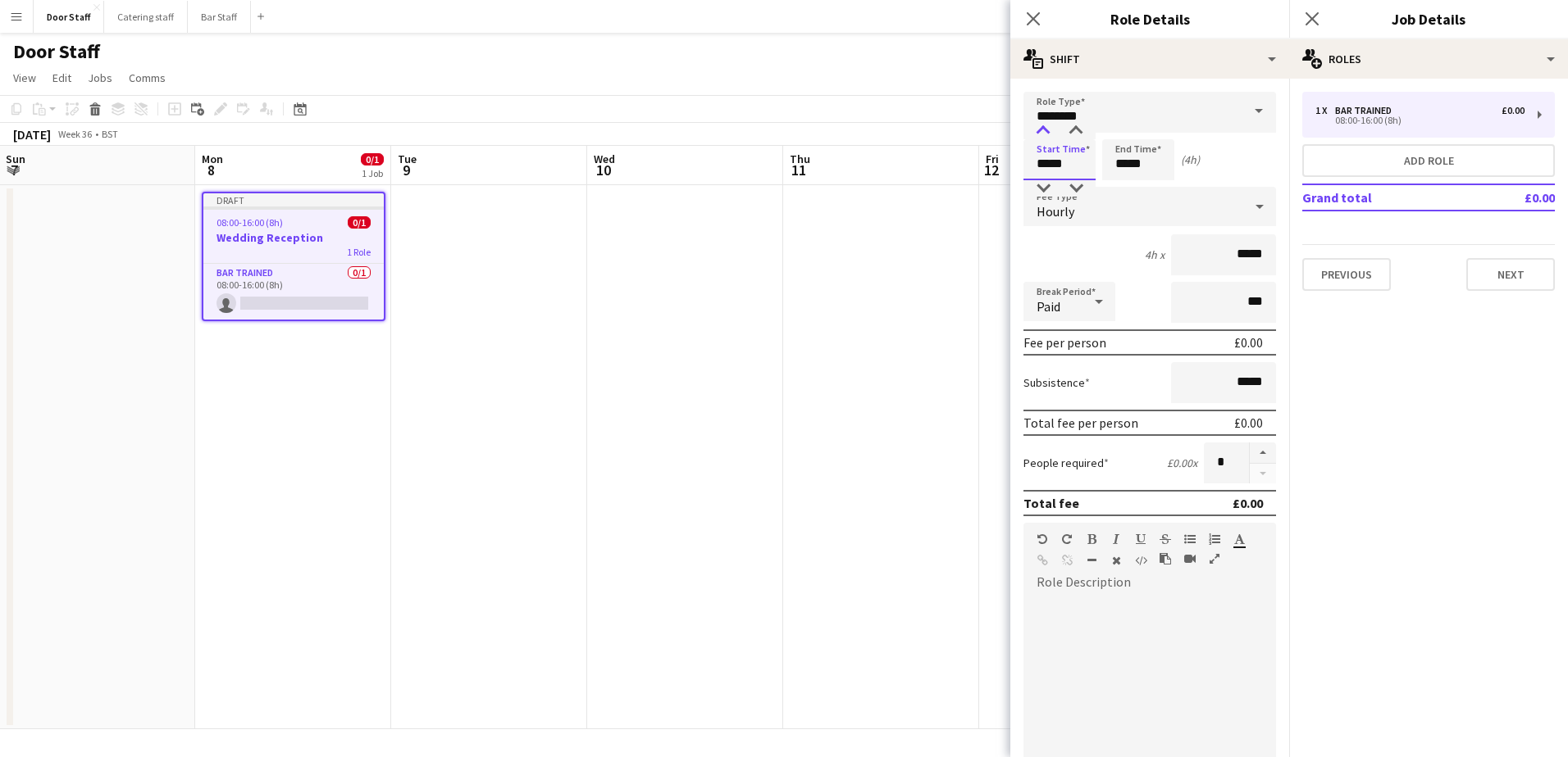
click at [1048, 131] on div at bounding box center [1043, 131] width 32 height 16
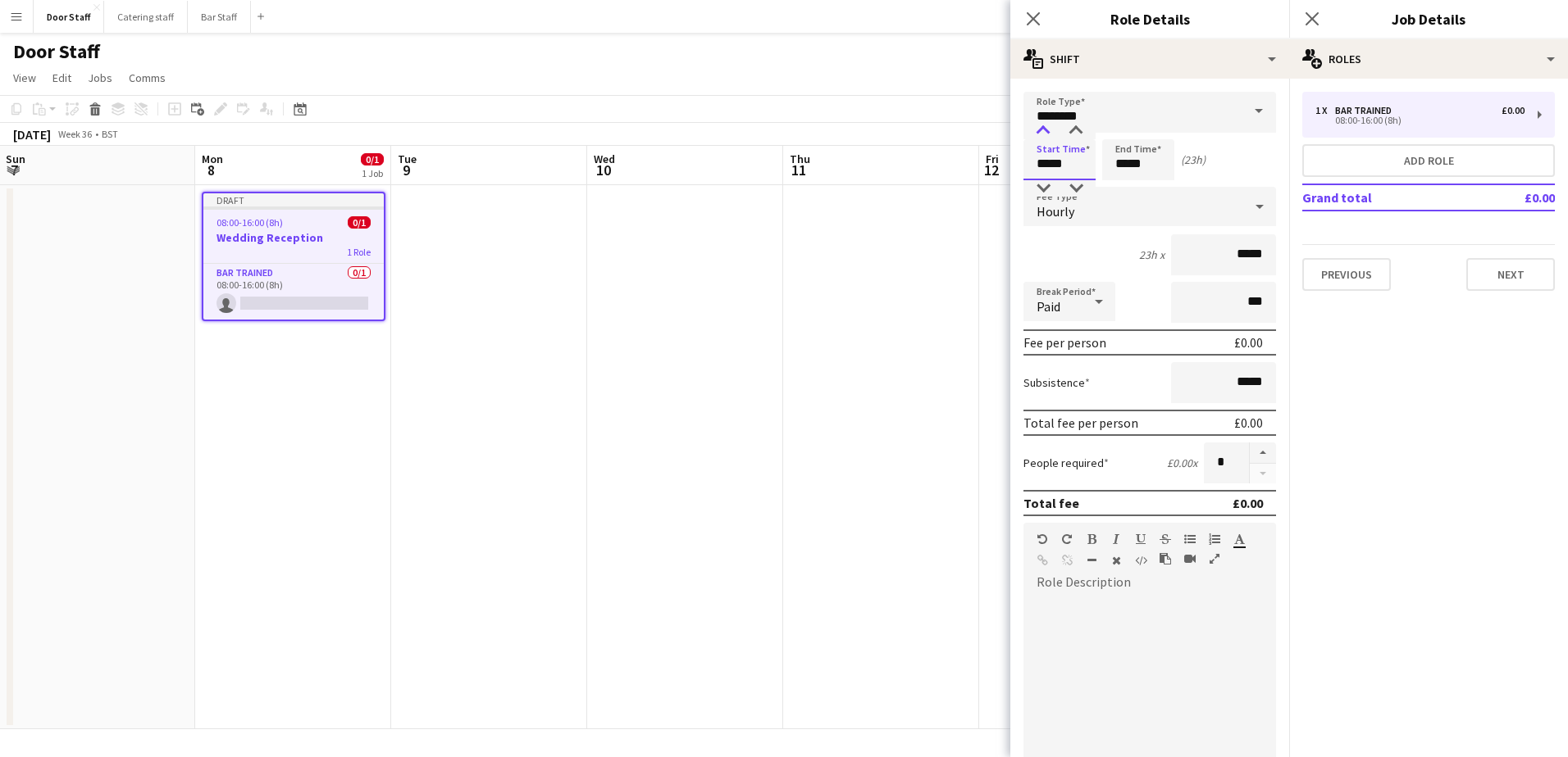
click at [1048, 131] on div at bounding box center [1043, 131] width 32 height 16
click at [1072, 130] on div at bounding box center [1076, 131] width 32 height 16
type input "*****"
click at [1072, 130] on div at bounding box center [1076, 131] width 32 height 16
click at [1130, 158] on input "*****" at bounding box center [1138, 160] width 72 height 41
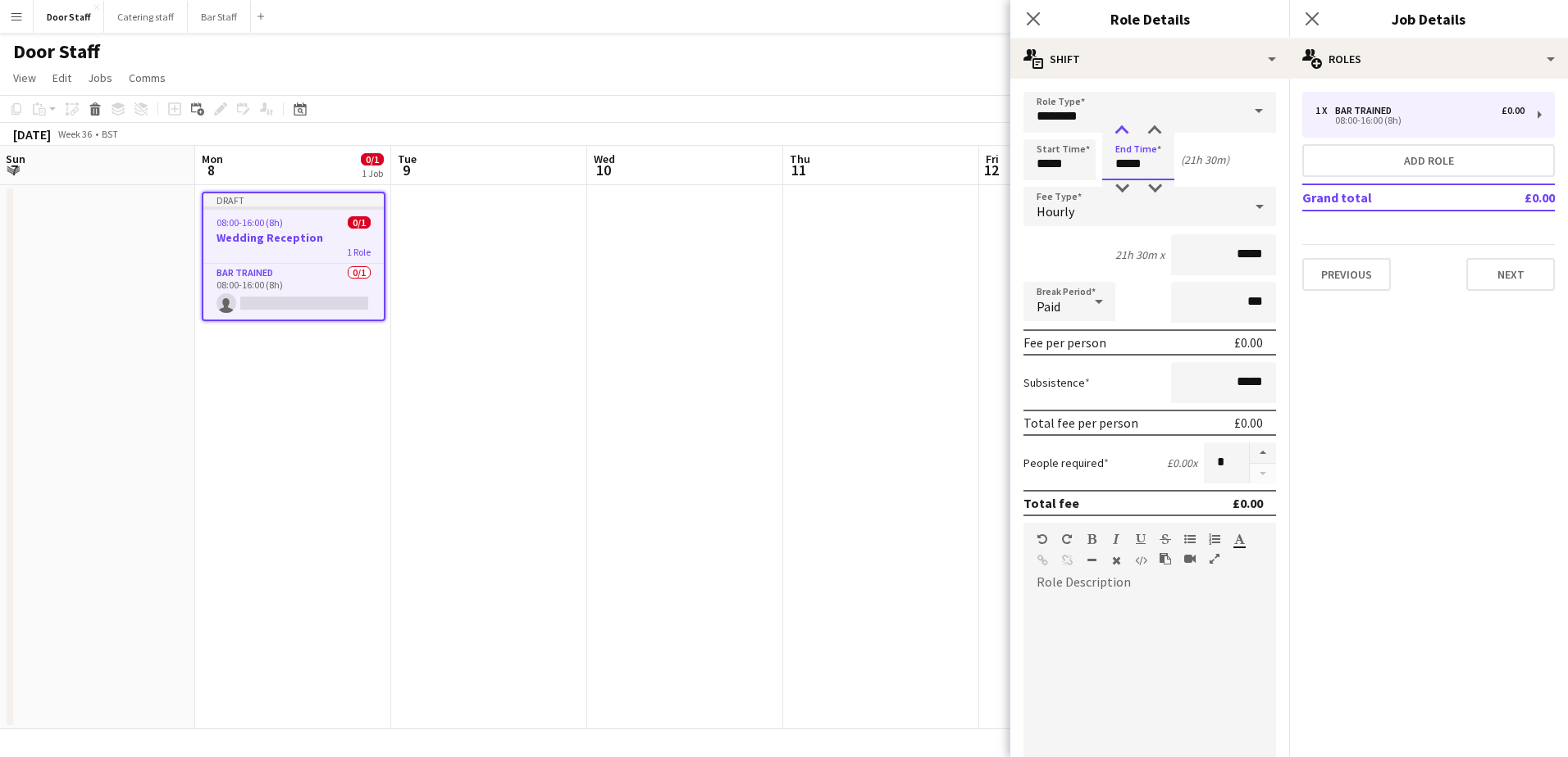
click at [1123, 127] on div at bounding box center [1122, 131] width 32 height 16
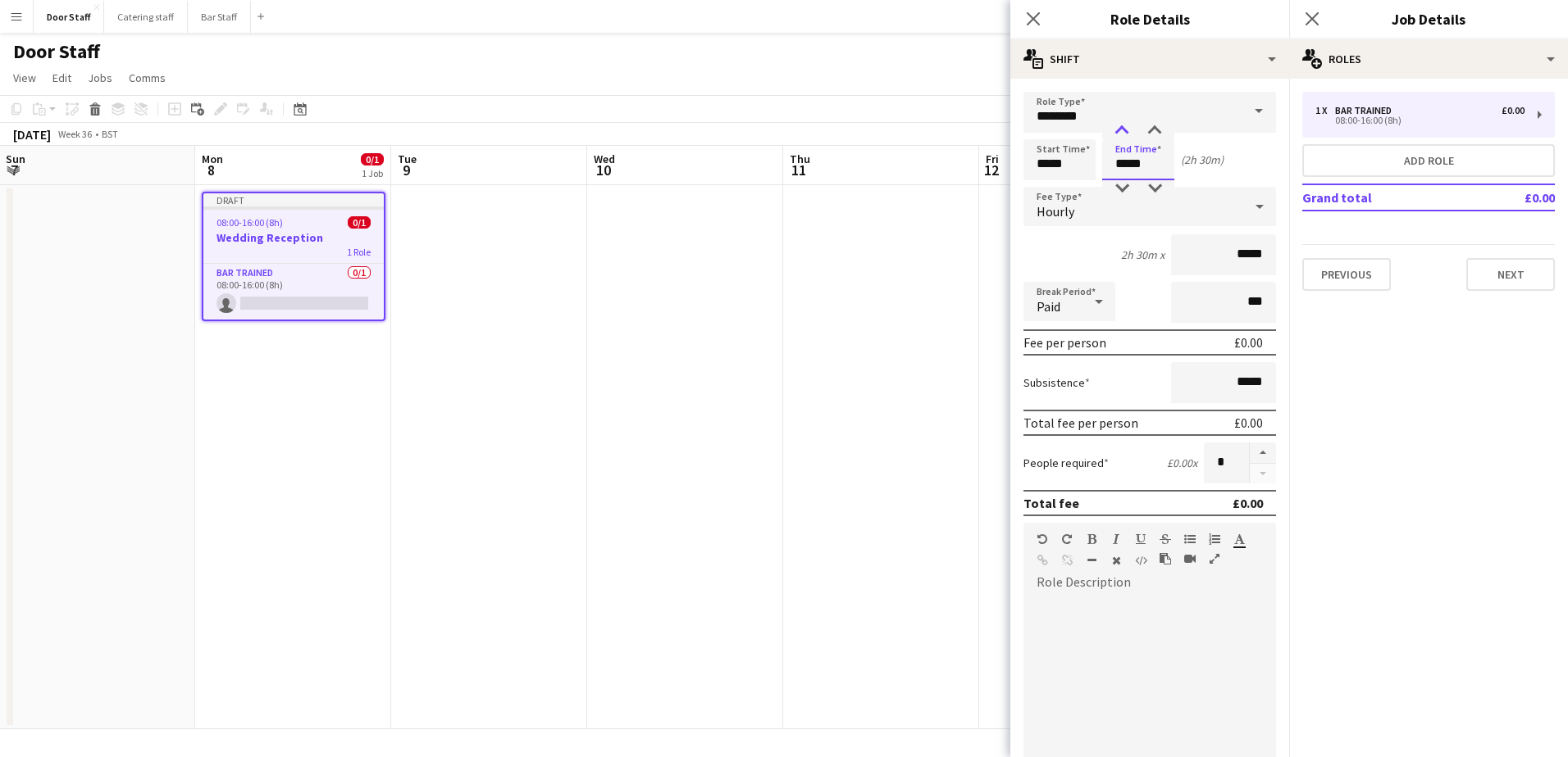
click at [1123, 127] on div at bounding box center [1122, 131] width 32 height 16
type input "*****"
click at [1128, 129] on div at bounding box center [1122, 131] width 32 height 16
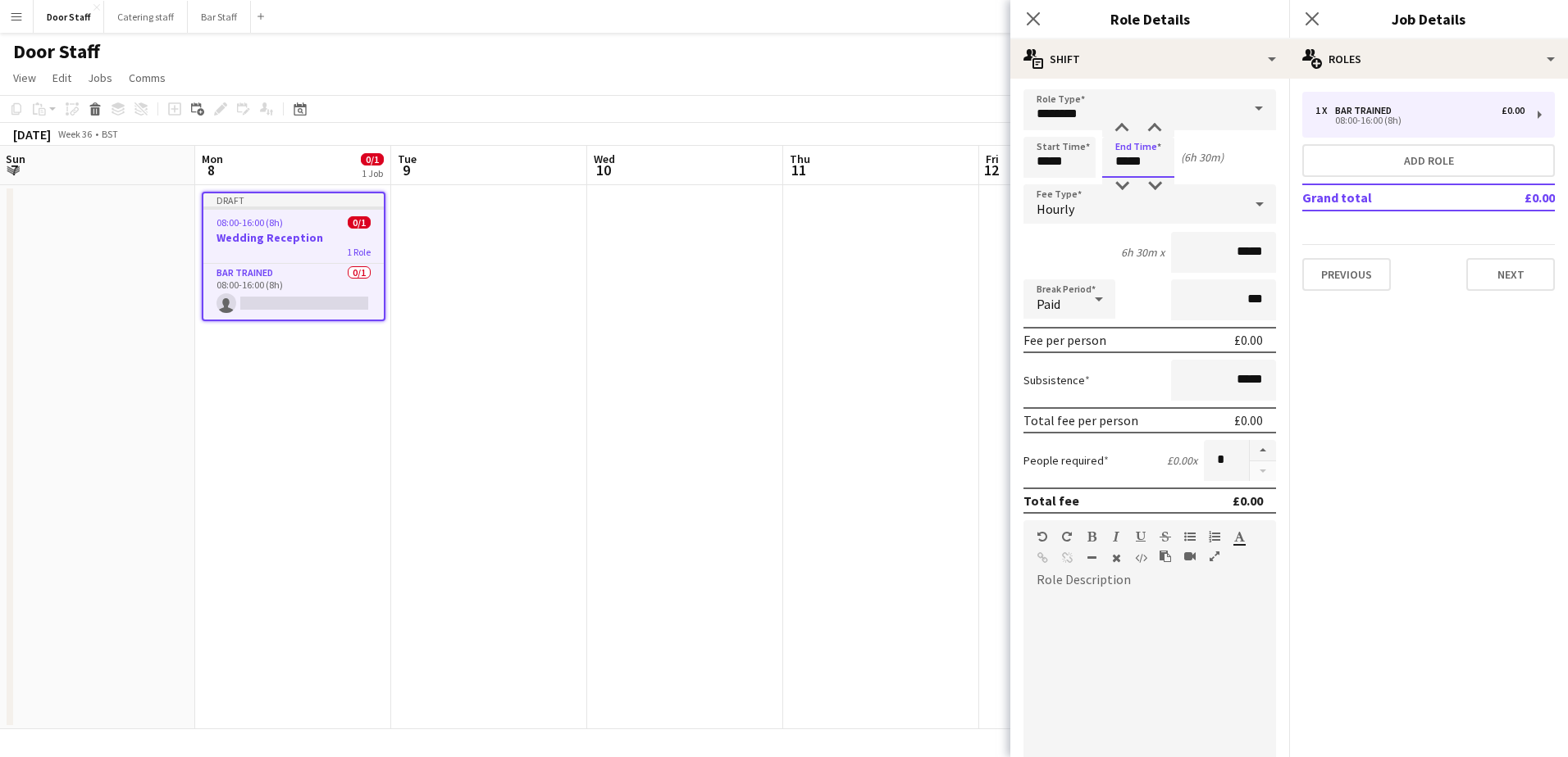
scroll to position [0, 0]
click at [1253, 455] on button "button" at bounding box center [1263, 453] width 27 height 21
type input "*"
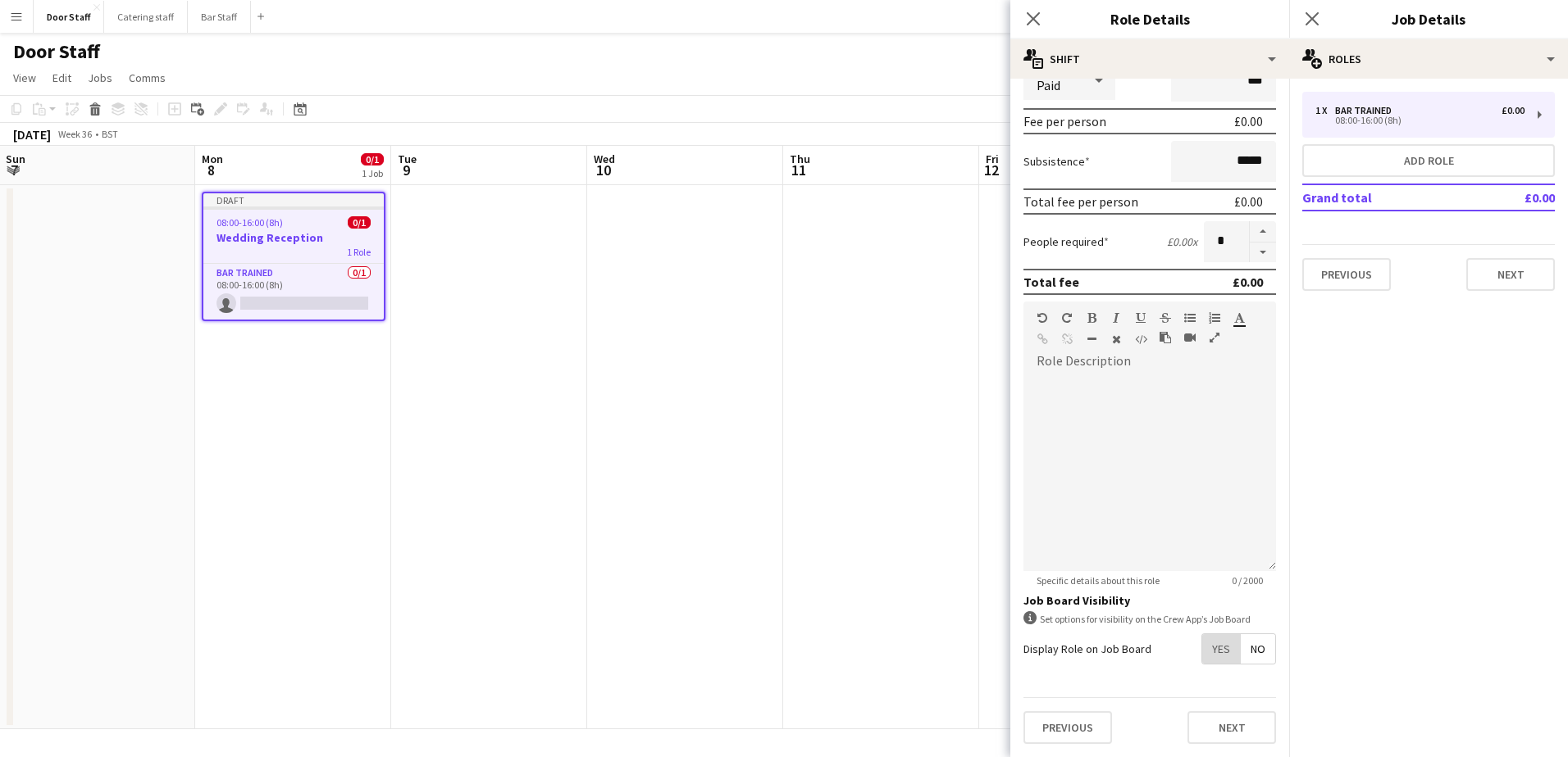
click at [1214, 650] on span "Yes" at bounding box center [1221, 648] width 38 height 30
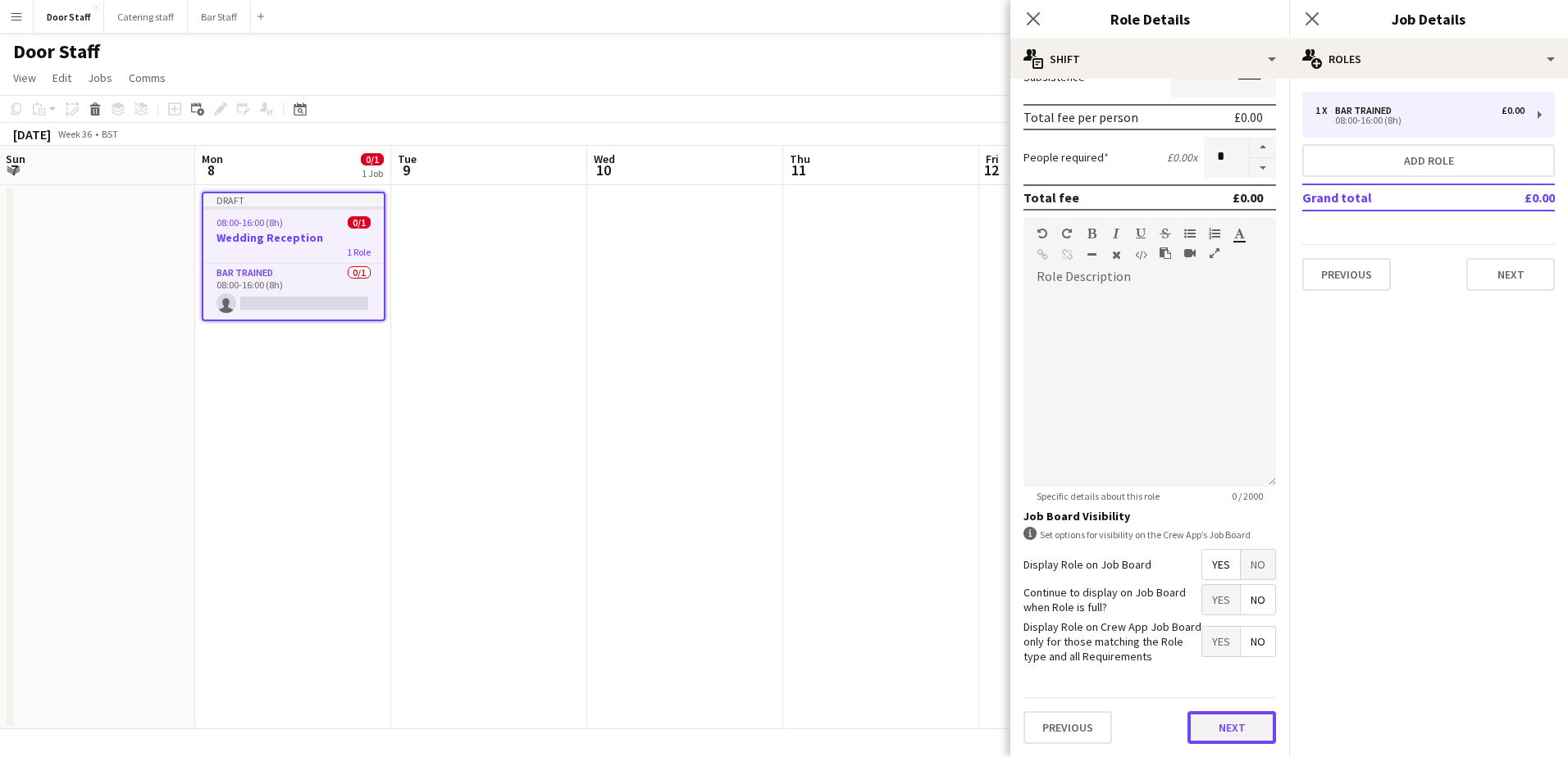
click at [1228, 731] on button "Next" at bounding box center [1232, 728] width 89 height 32
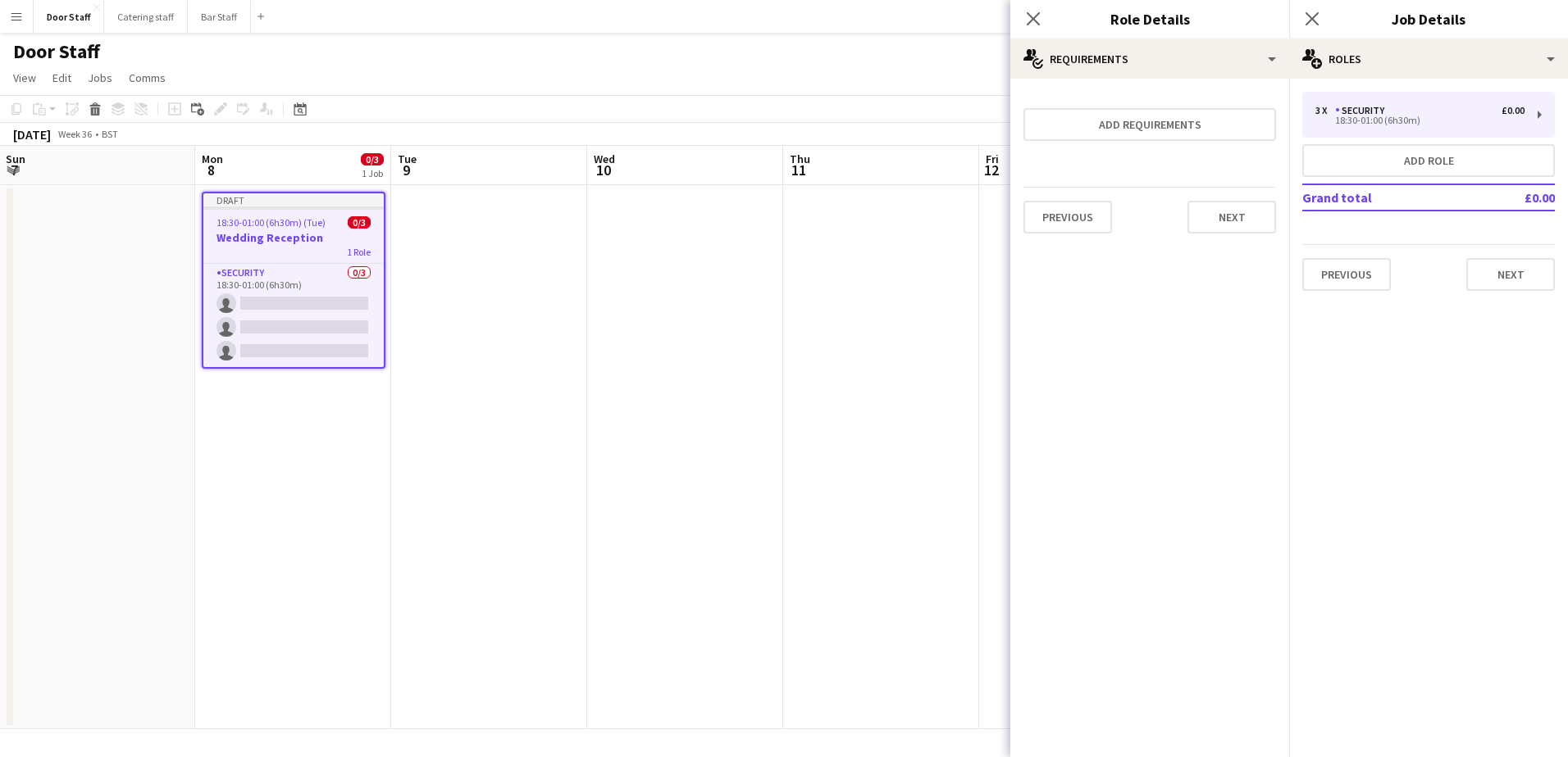
scroll to position [0, 0]
click at [1229, 211] on button "Next" at bounding box center [1232, 217] width 89 height 32
click at [1247, 214] on button "Finish" at bounding box center [1246, 220] width 62 height 32
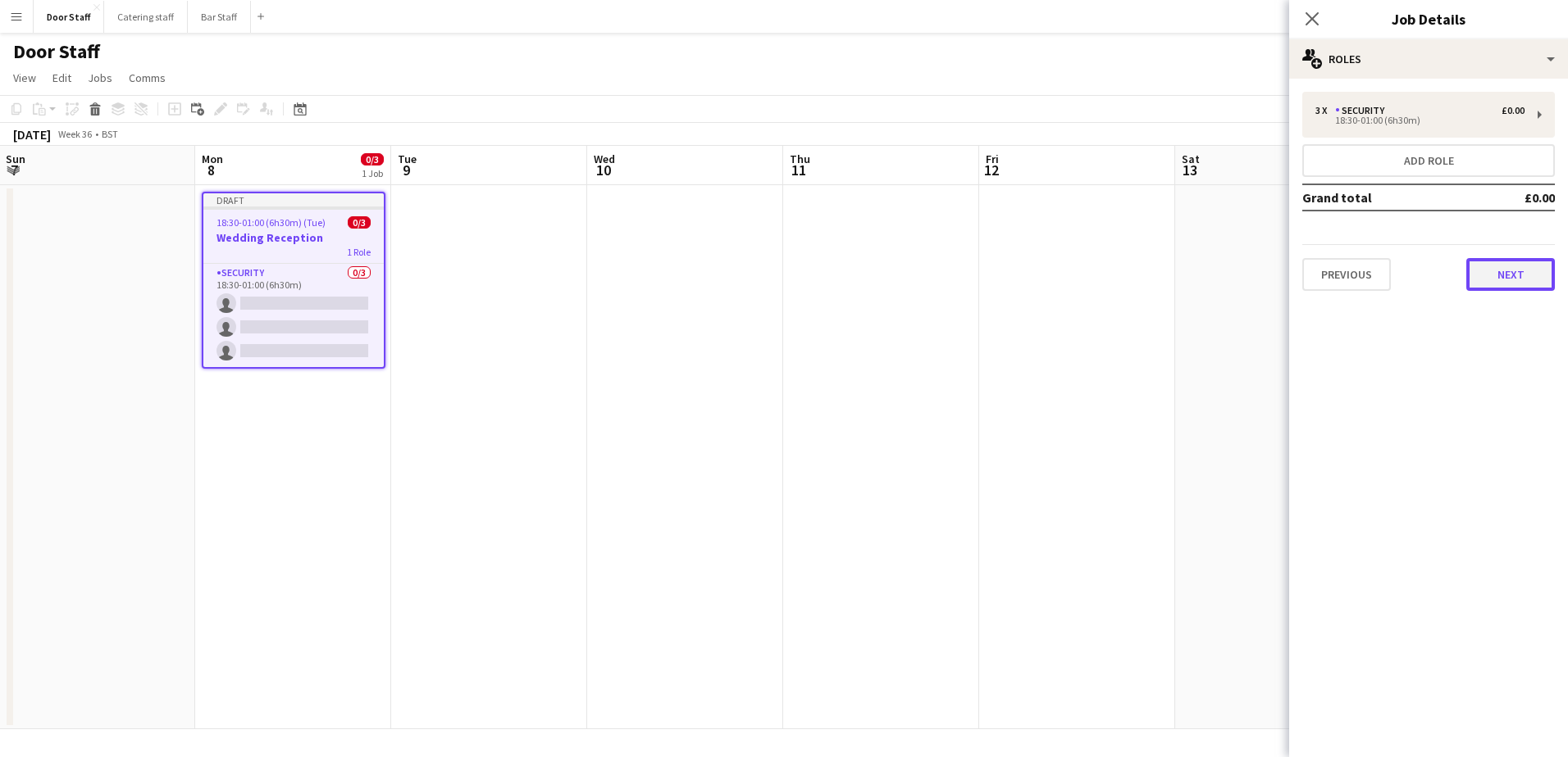
click at [1507, 279] on button "Next" at bounding box center [1511, 274] width 89 height 32
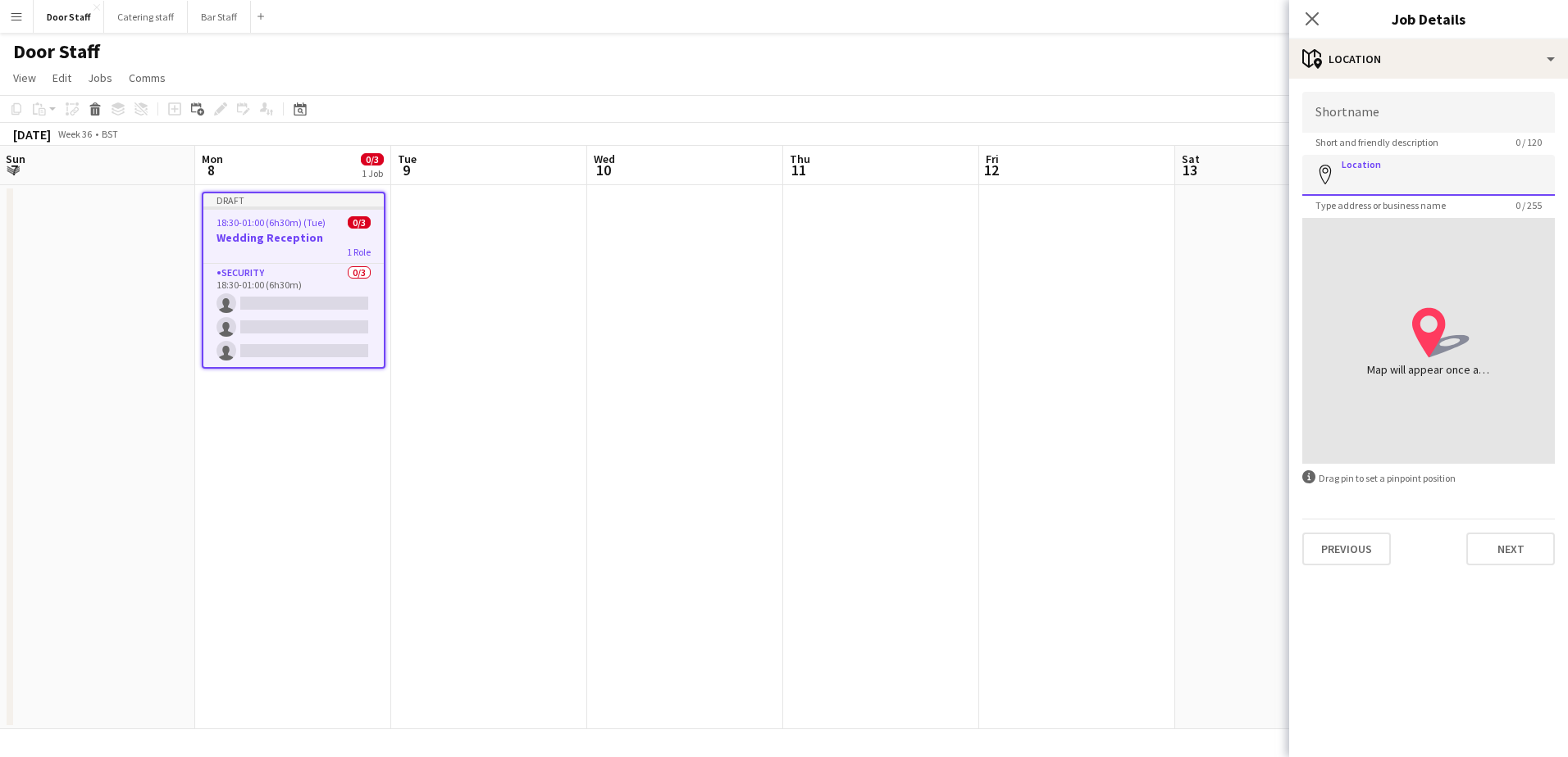
click at [1449, 173] on input "Location" at bounding box center [1428, 175] width 252 height 41
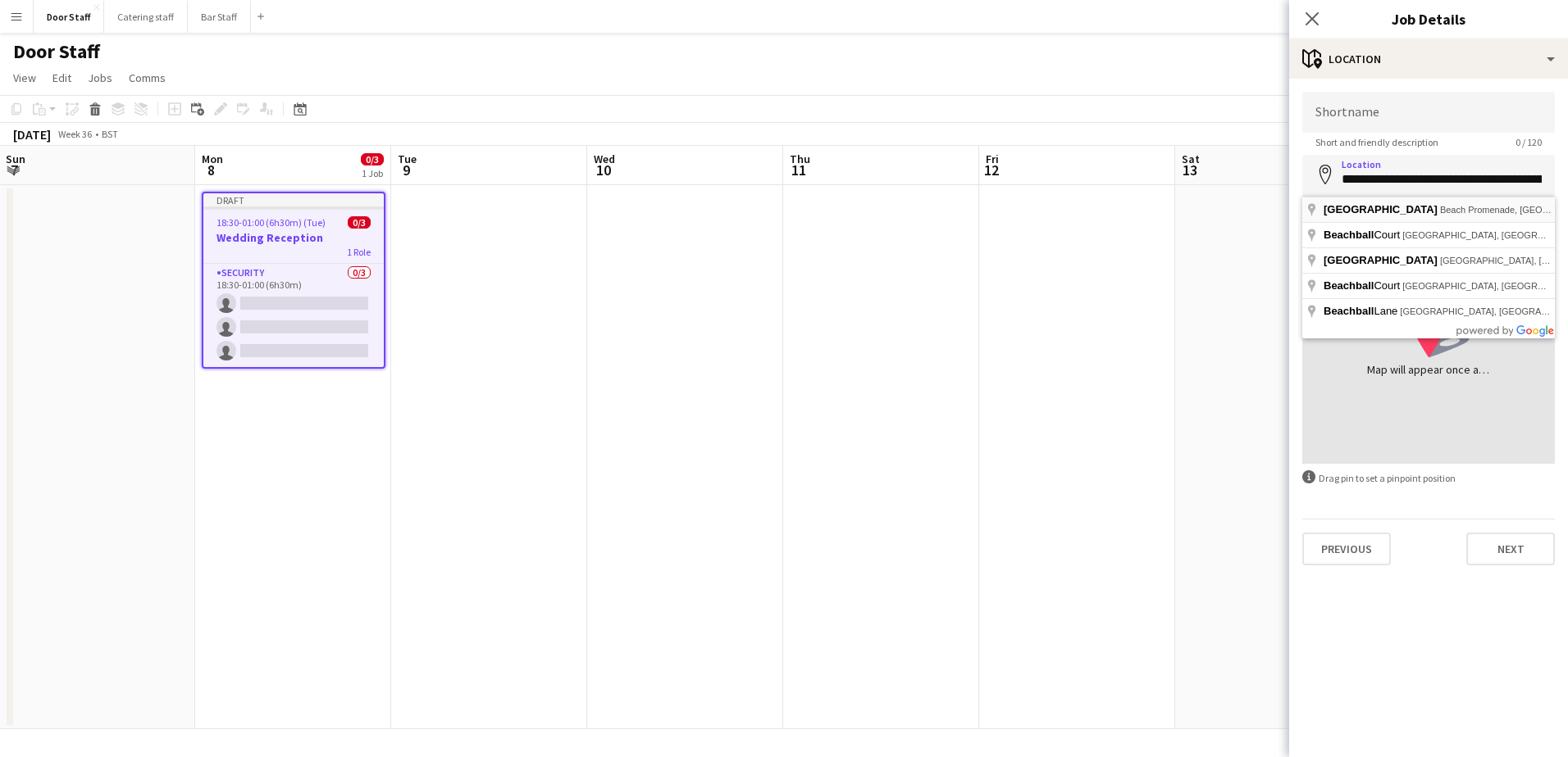
type input "**********"
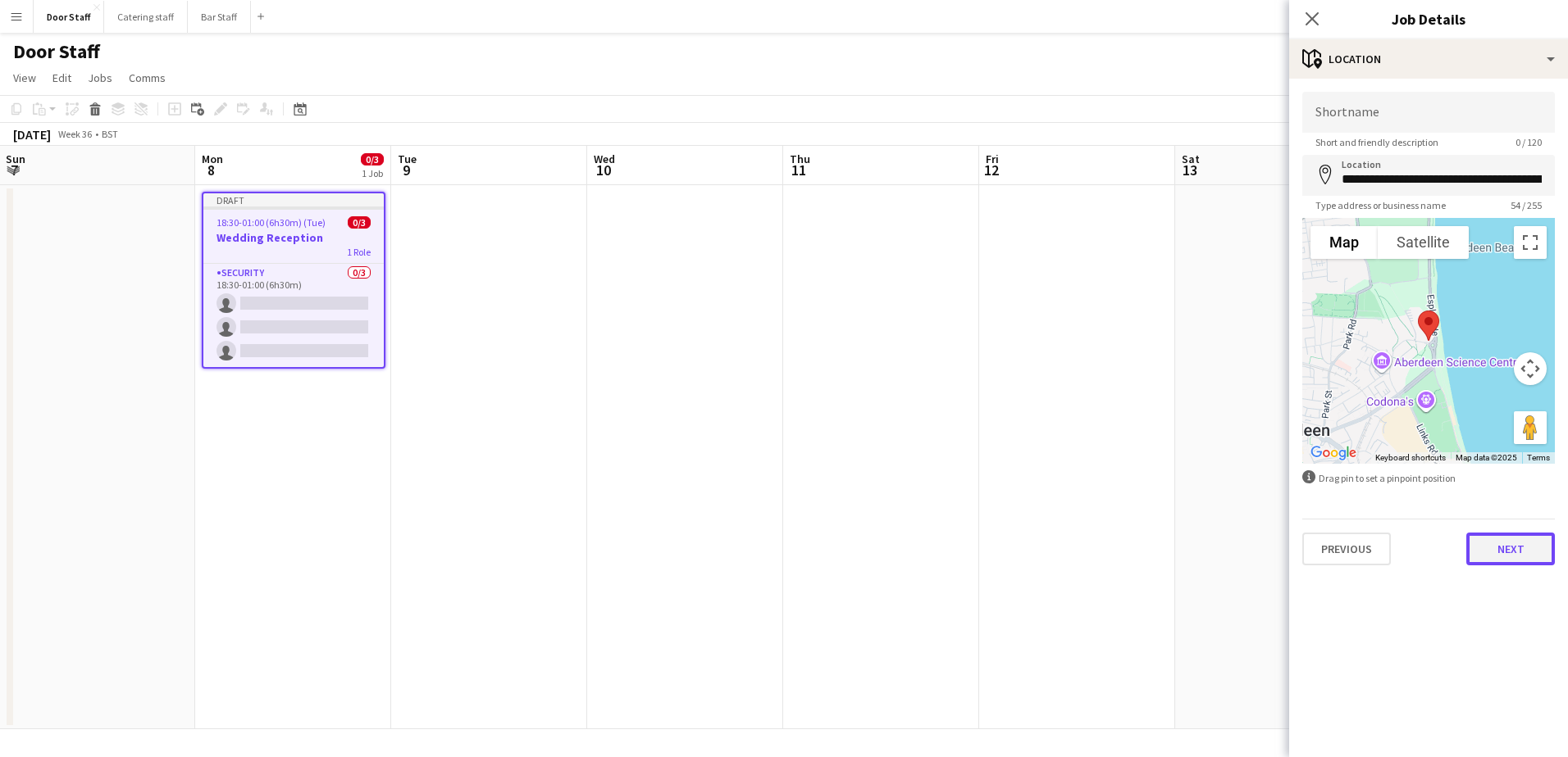
click at [1525, 545] on button "Next" at bounding box center [1511, 549] width 89 height 32
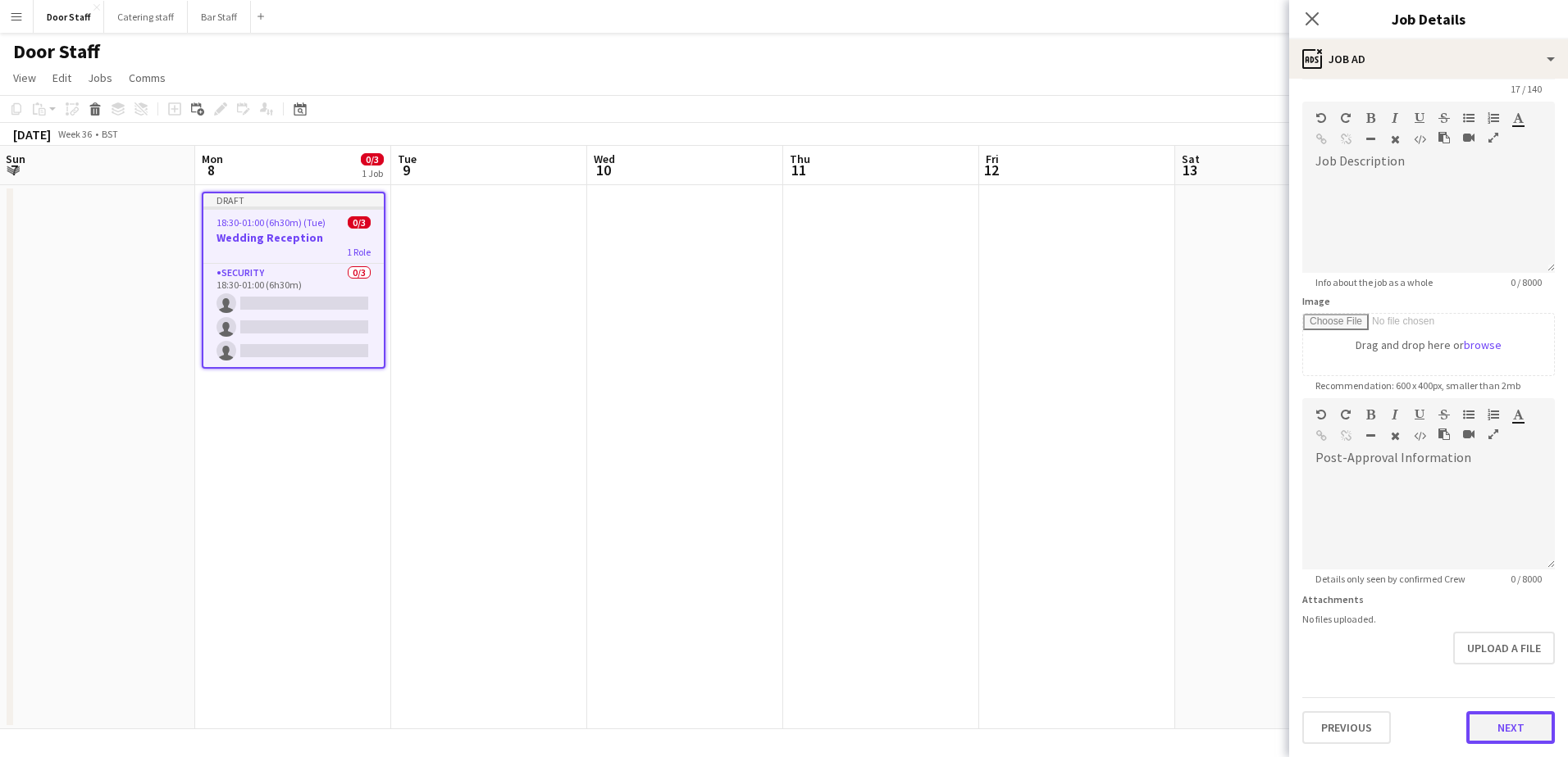
click at [1521, 667] on form "**********" at bounding box center [1429, 391] width 279 height 706
click at [1509, 725] on button "Next" at bounding box center [1511, 728] width 89 height 32
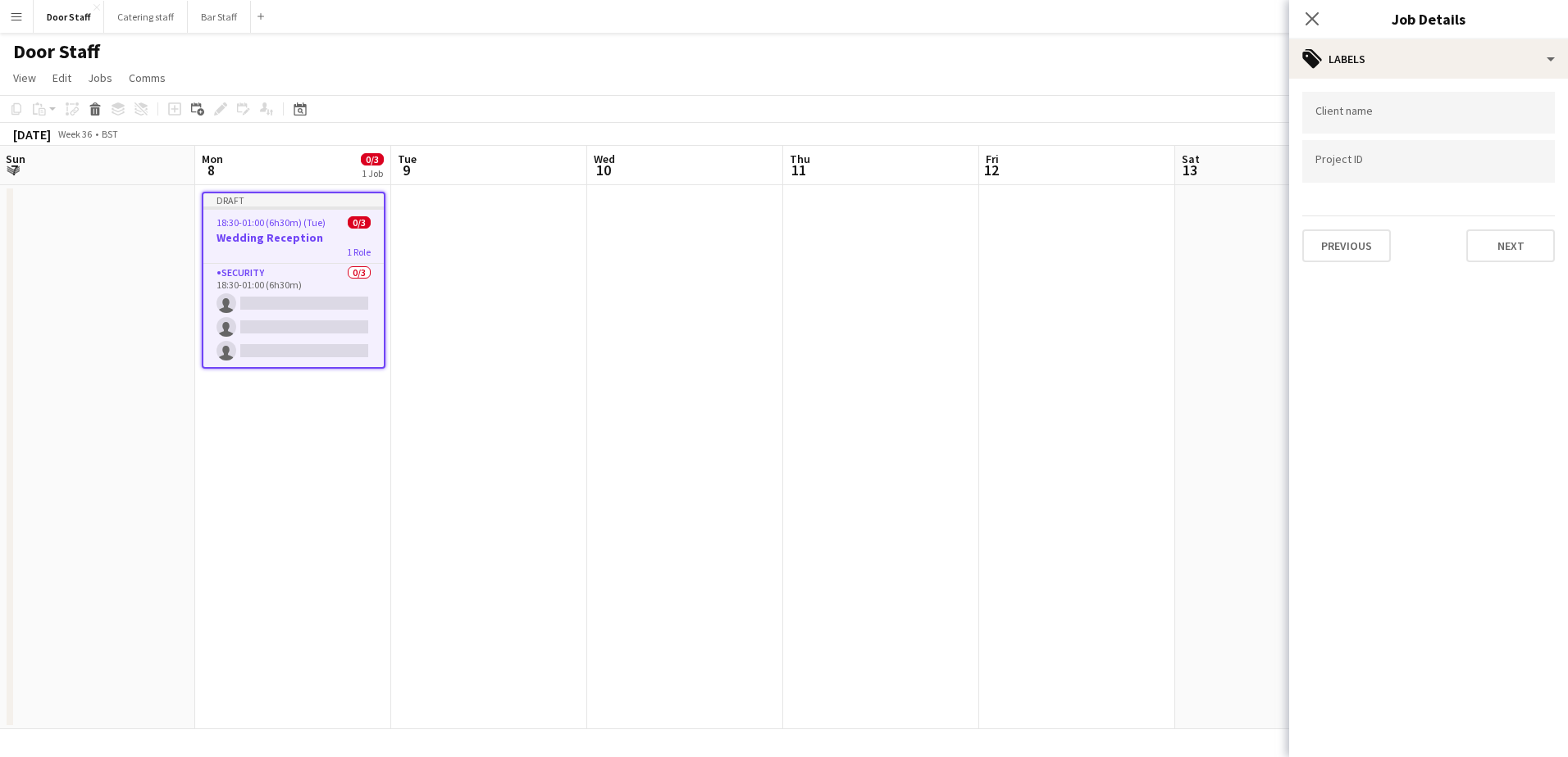
scroll to position [0, 0]
click at [1521, 231] on button "Next" at bounding box center [1511, 246] width 89 height 32
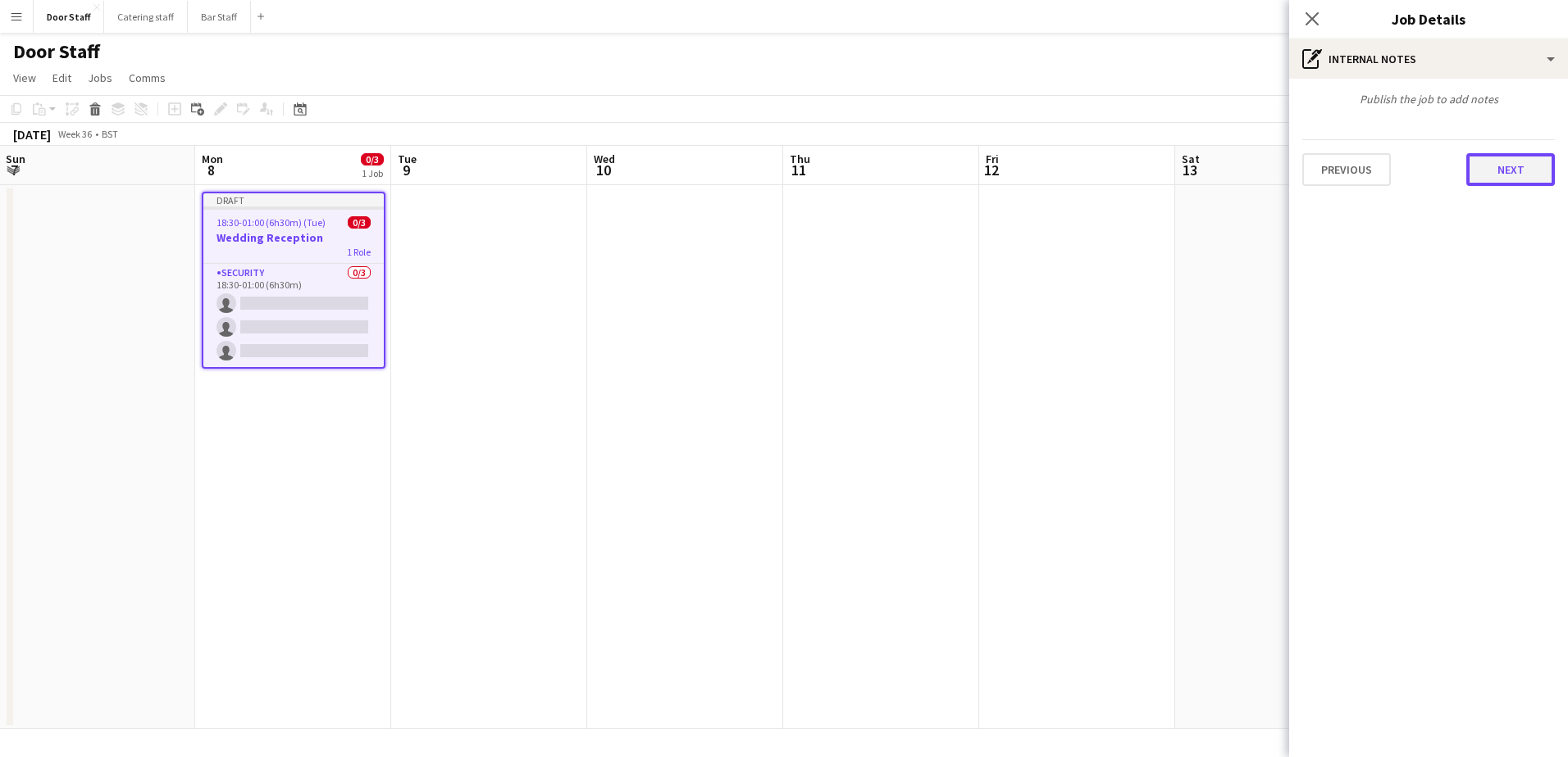
click at [1503, 182] on button "Next" at bounding box center [1511, 169] width 89 height 32
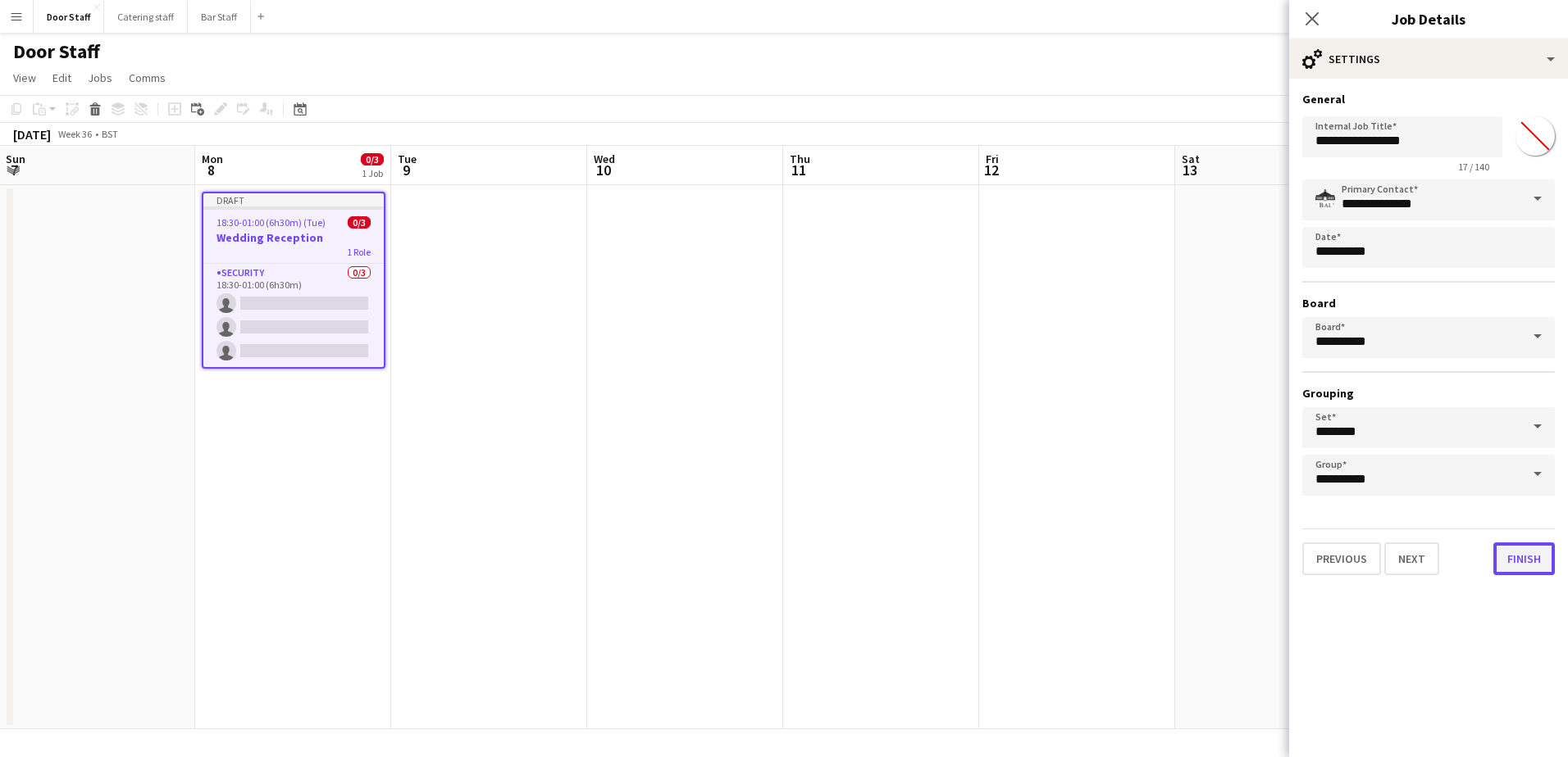
click at [1521, 566] on button "Finish" at bounding box center [1524, 559] width 62 height 32
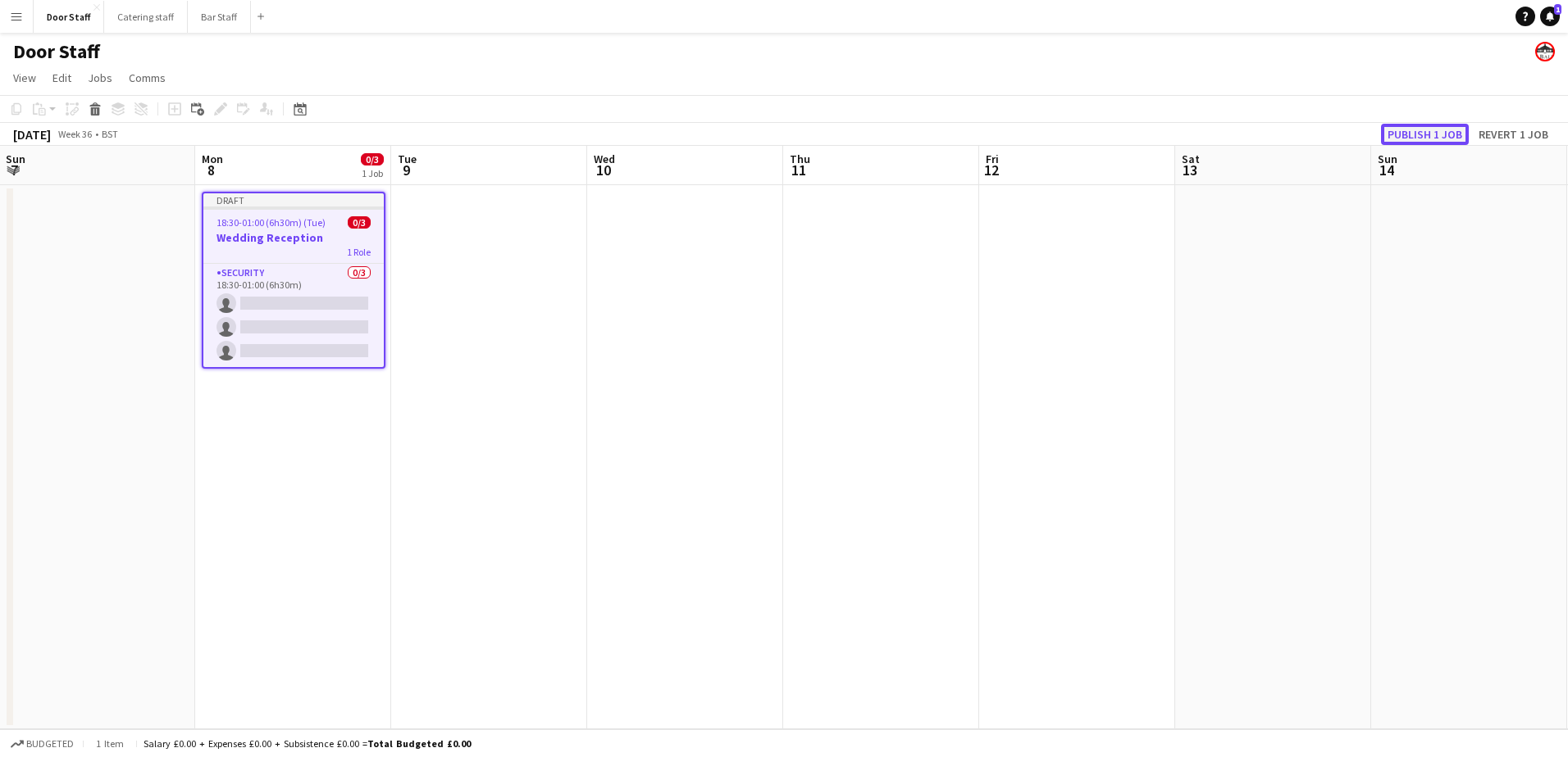
click at [1454, 127] on button "Publish 1 job" at bounding box center [1424, 134] width 88 height 21
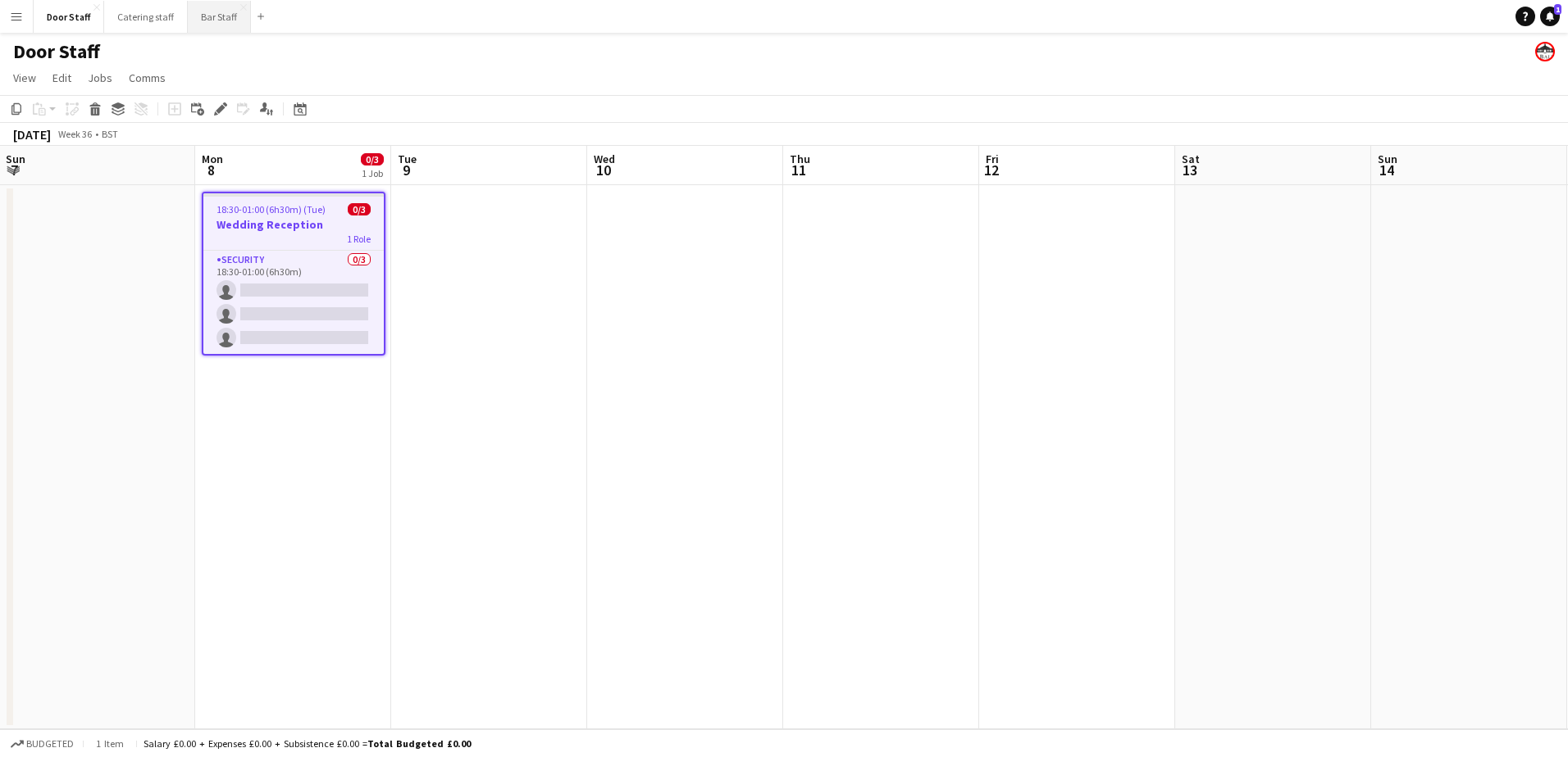
click at [202, 23] on button "Bar Staff Close" at bounding box center [220, 16] width 63 height 32
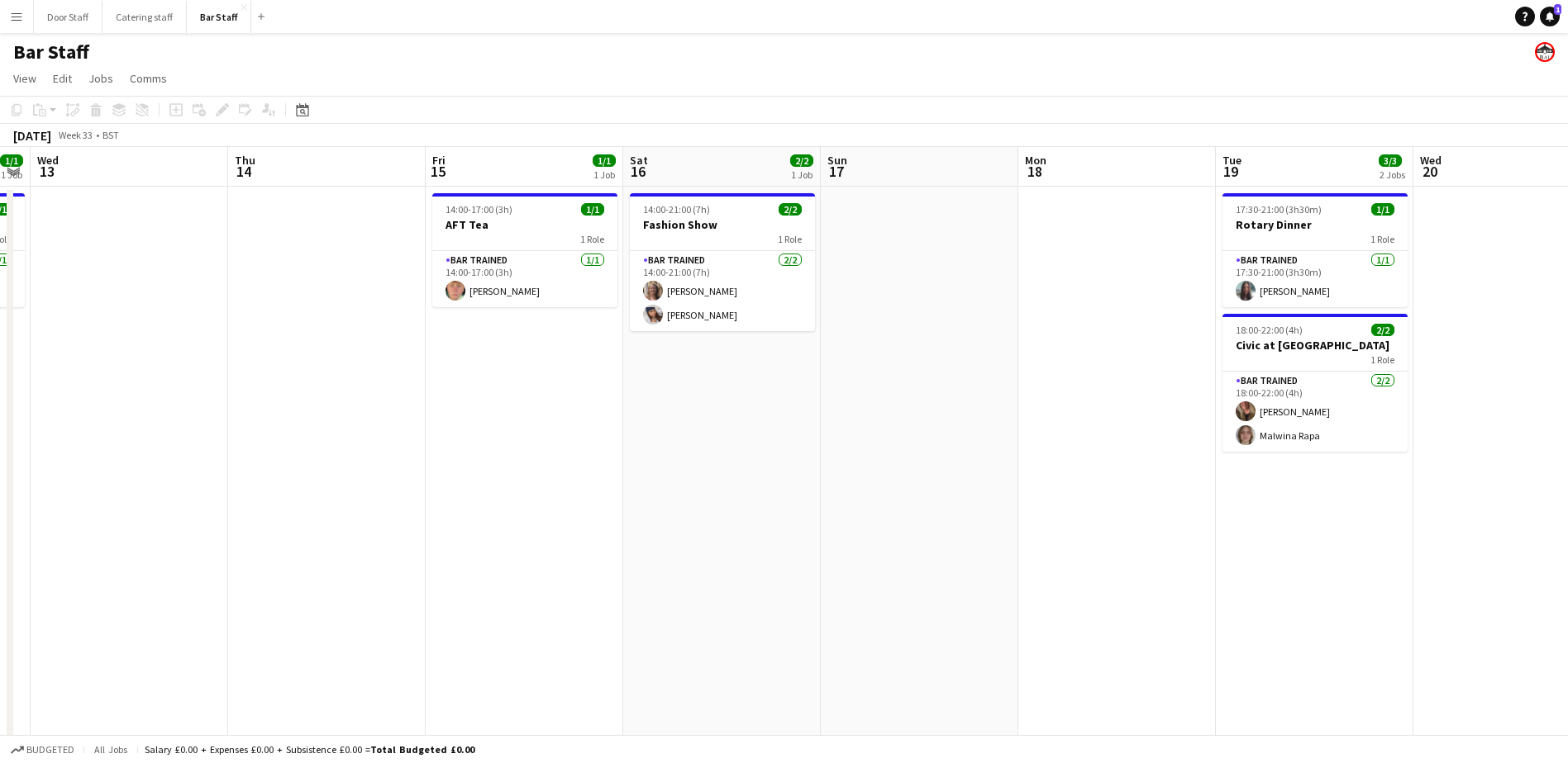
drag, startPoint x: 807, startPoint y: 333, endPoint x: 56, endPoint y: 528, distance: 775.9
click at [0, 530] on html "Menu Boards Boards Boards All jobs Status Workforce Workforce My Workforce Recr…" at bounding box center [784, 493] width 1568 height 986
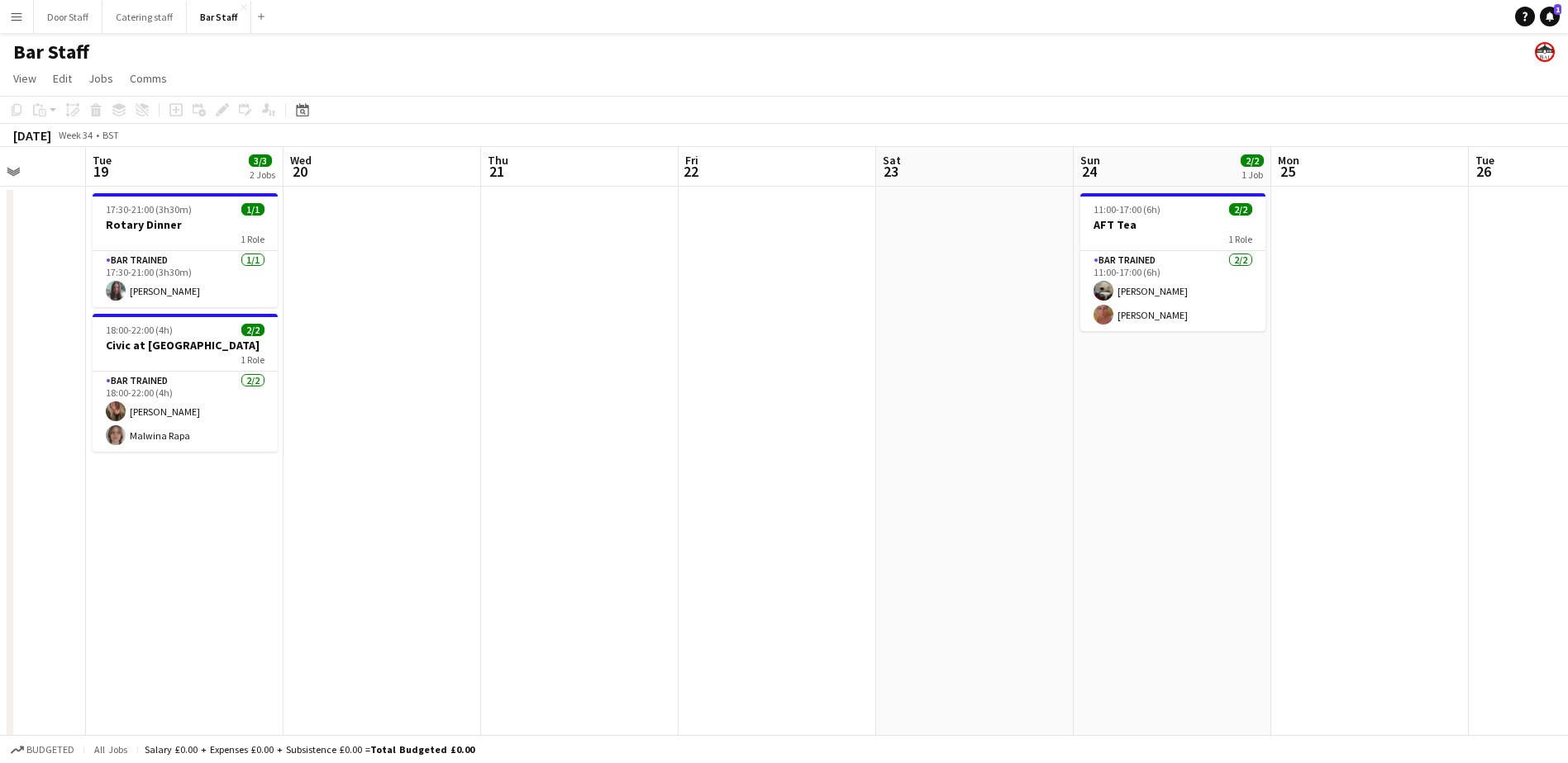
drag, startPoint x: 1034, startPoint y: 502, endPoint x: -3, endPoint y: 545, distance: 1037.9
click at [0, 545] on html "Menu Boards Boards Boards All jobs Status Workforce Workforce My Workforce Recr…" at bounding box center [784, 493] width 1568 height 986
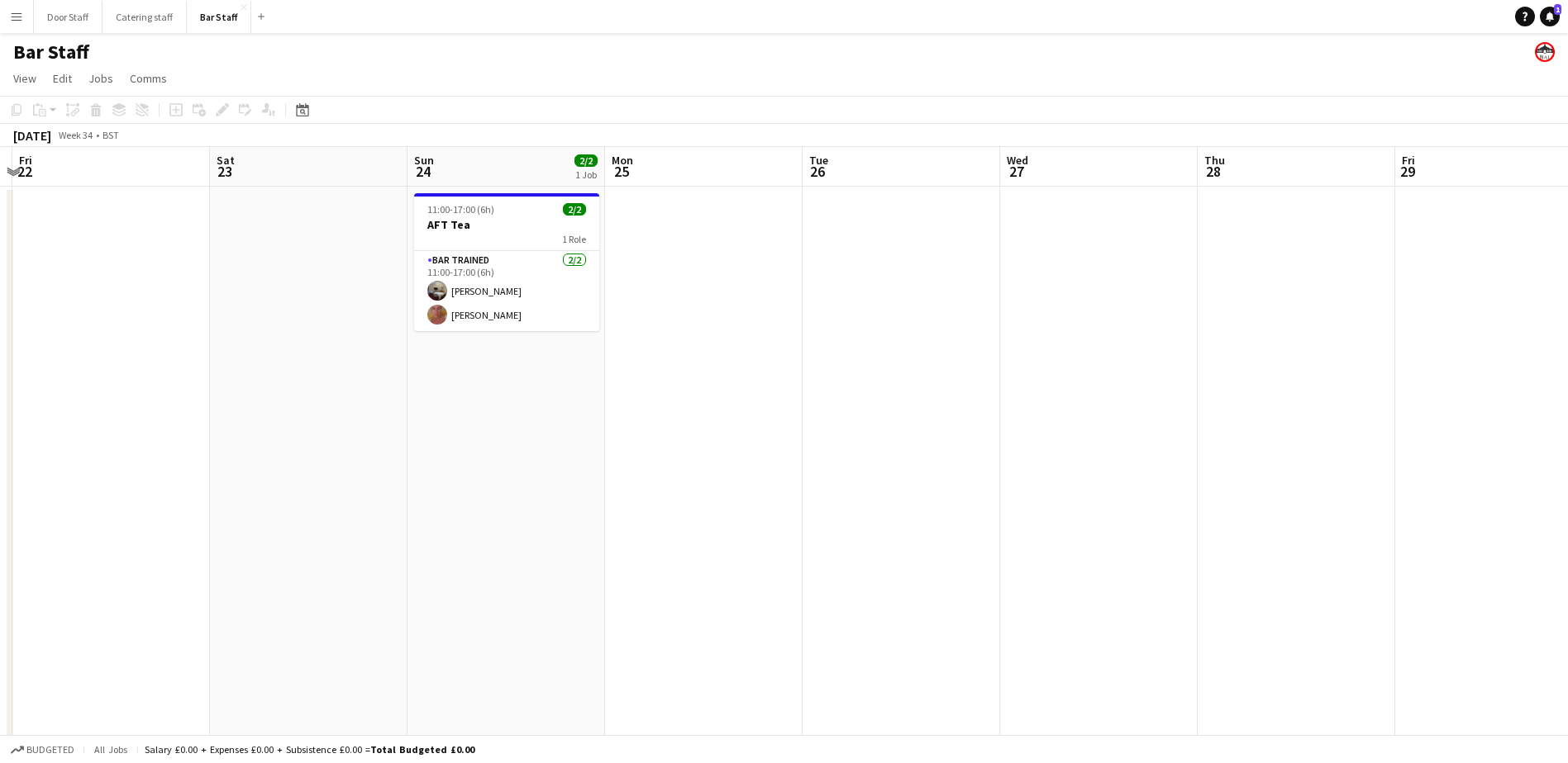
drag, startPoint x: 1104, startPoint y: 359, endPoint x: 173, endPoint y: 466, distance: 937.1
click at [0, 474] on html "Menu Boards Boards Boards All jobs Status Workforce Workforce My Workforce Recr…" at bounding box center [784, 493] width 1568 height 986
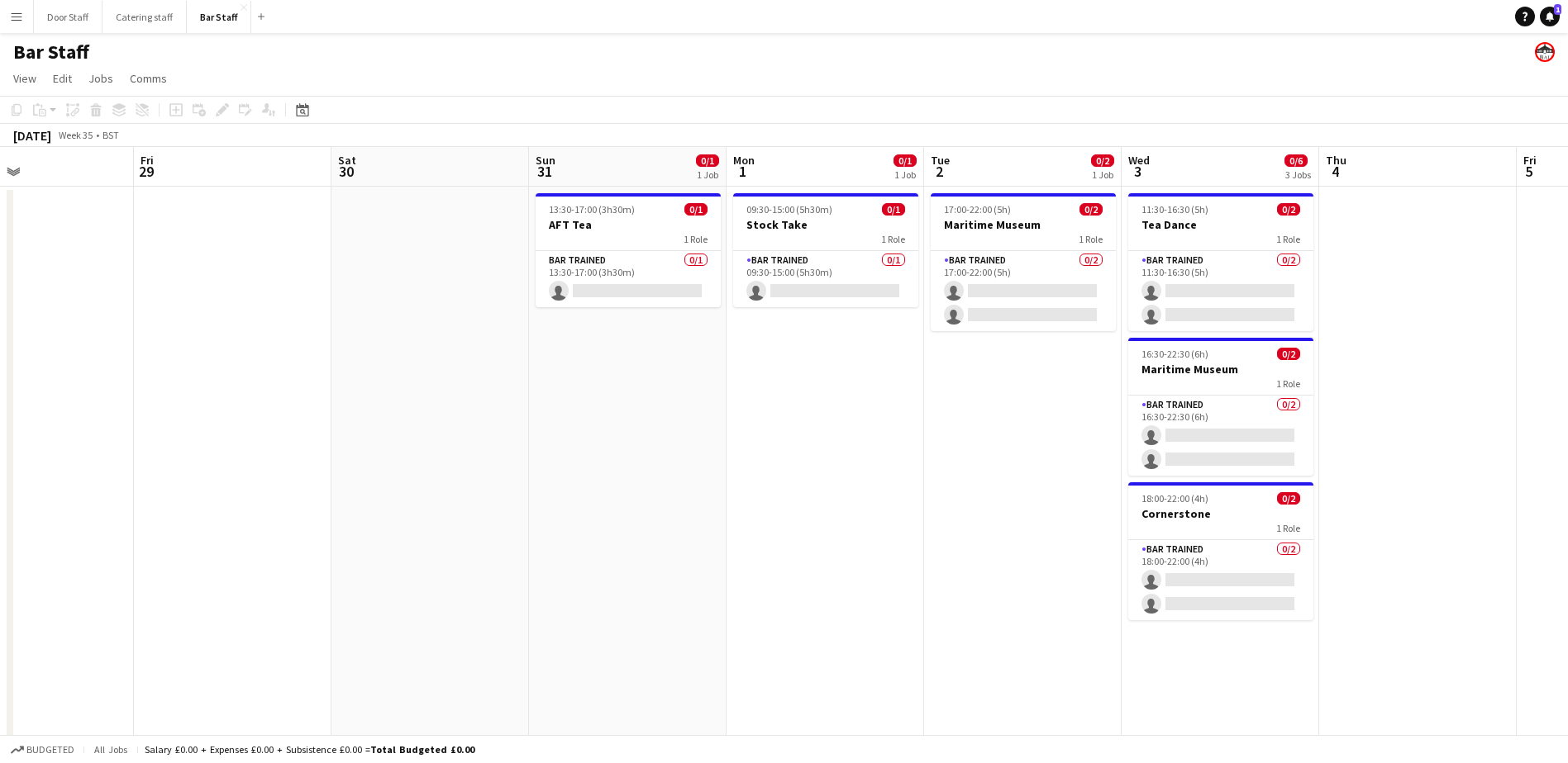
drag, startPoint x: 955, startPoint y: 406, endPoint x: 82, endPoint y: 555, distance: 885.6
click at [0, 569] on html "Menu Boards Boards Boards All jobs Status Workforce Workforce My Workforce Recr…" at bounding box center [784, 493] width 1568 height 986
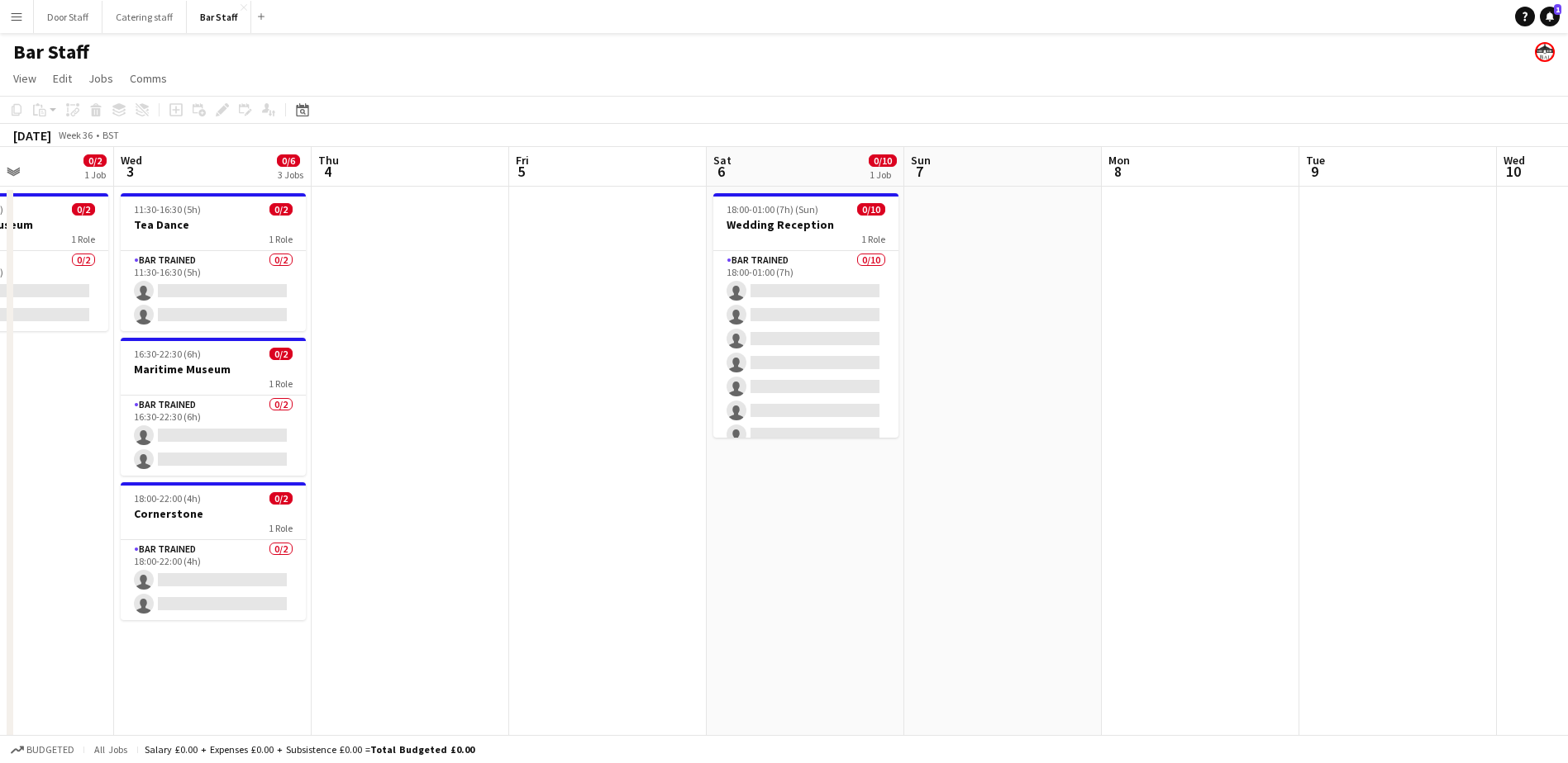
drag, startPoint x: 1070, startPoint y: 509, endPoint x: -3, endPoint y: 634, distance: 1080.3
click at [0, 634] on html "Menu Boards Boards Boards All jobs Status Workforce Workforce My Workforce Recr…" at bounding box center [784, 493] width 1568 height 986
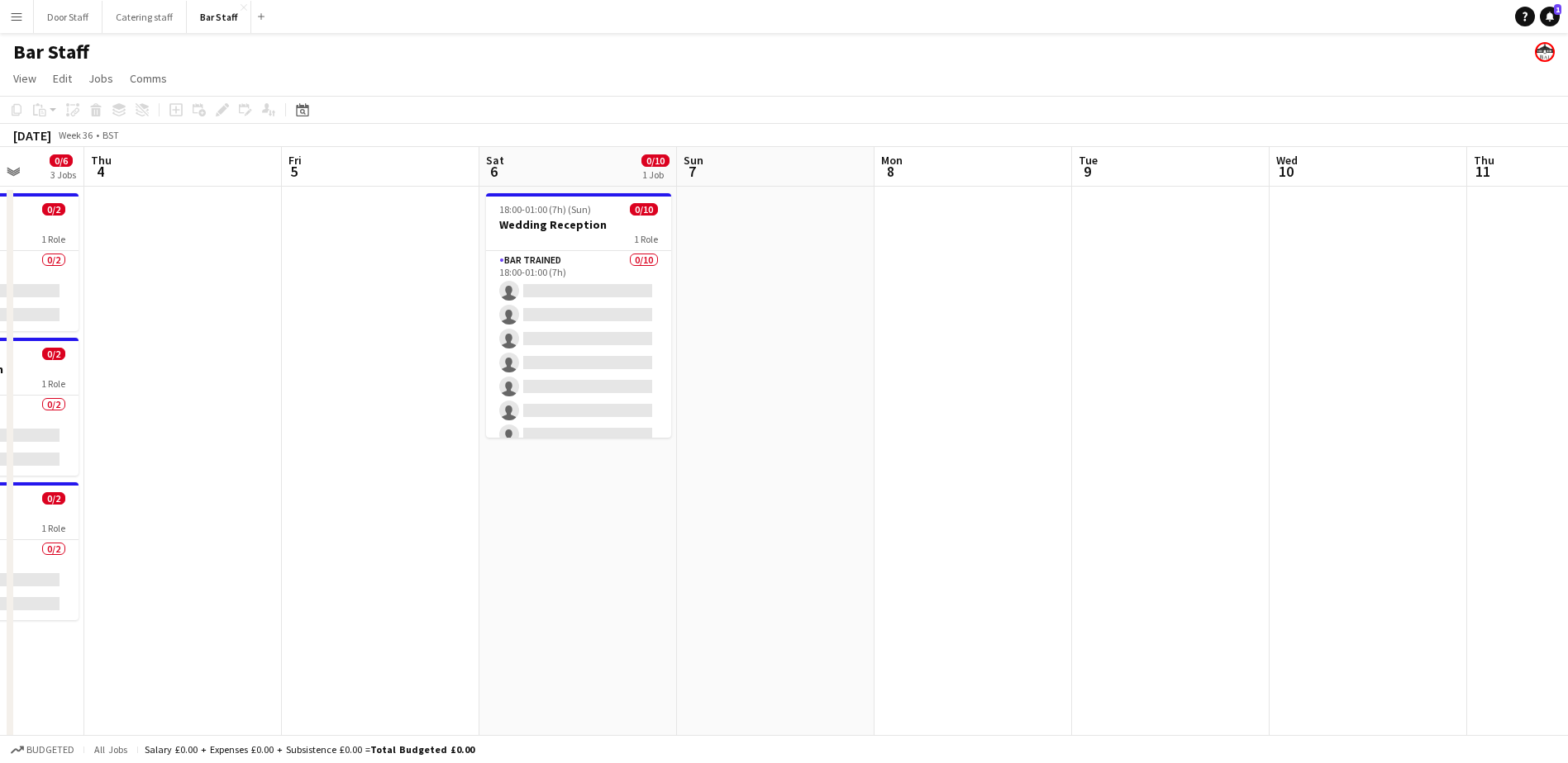
scroll to position [0, 520]
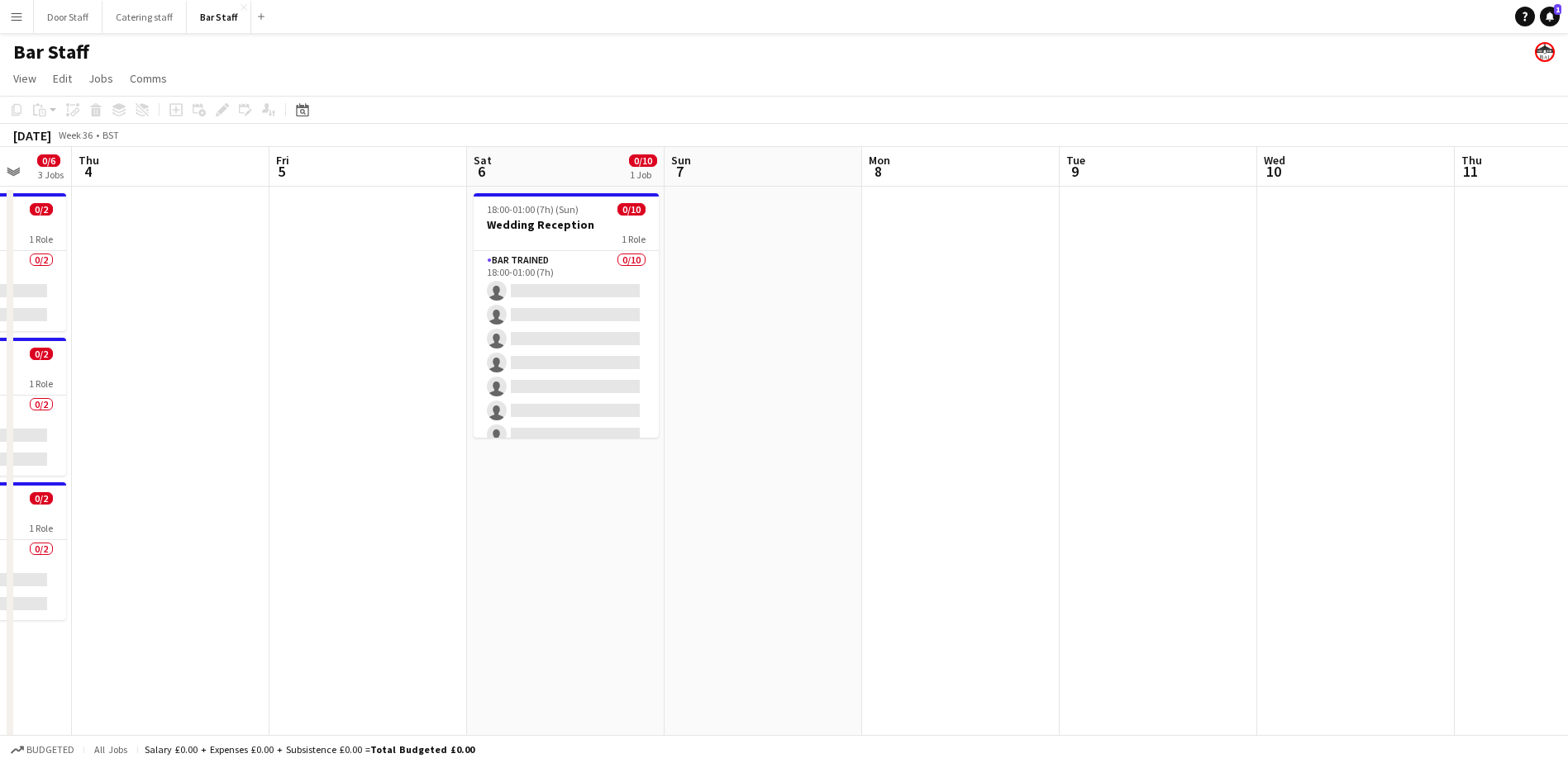
drag, startPoint x: 1065, startPoint y: 504, endPoint x: 825, endPoint y: 544, distance: 243.3
click at [825, 544] on app-calendar-viewport "Mon 1 0/1 1 Job Tue 2 0/2 1 Job Wed 3 0/6 3 Jobs Thu 4 Fri 5 Sat 6 0/10 1 Job S…" at bounding box center [784, 553] width 1568 height 811
click at [961, 166] on app-board-header-date "Mon 8" at bounding box center [960, 167] width 197 height 40
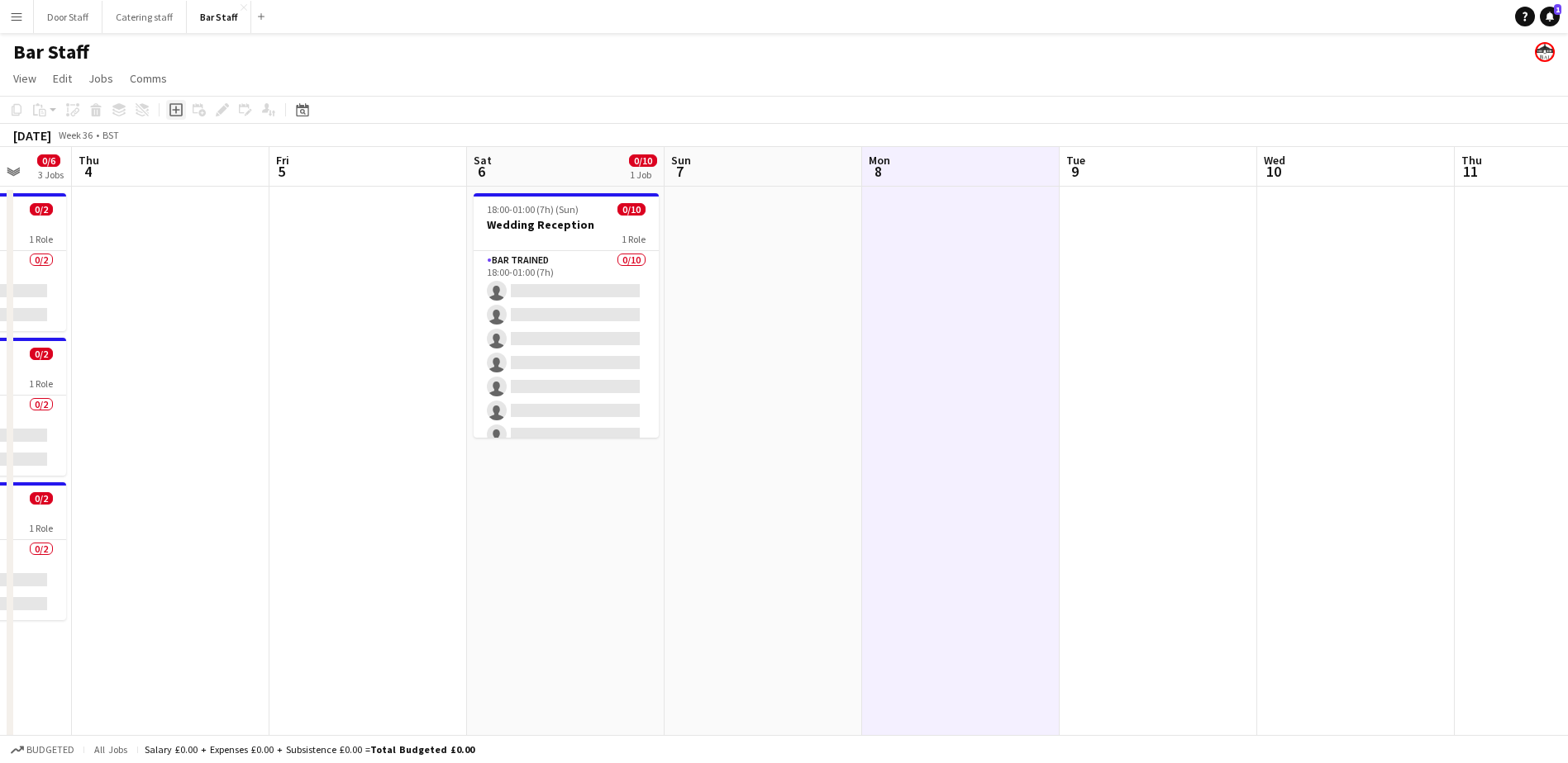
click at [177, 113] on icon "Add job" at bounding box center [176, 109] width 13 height 13
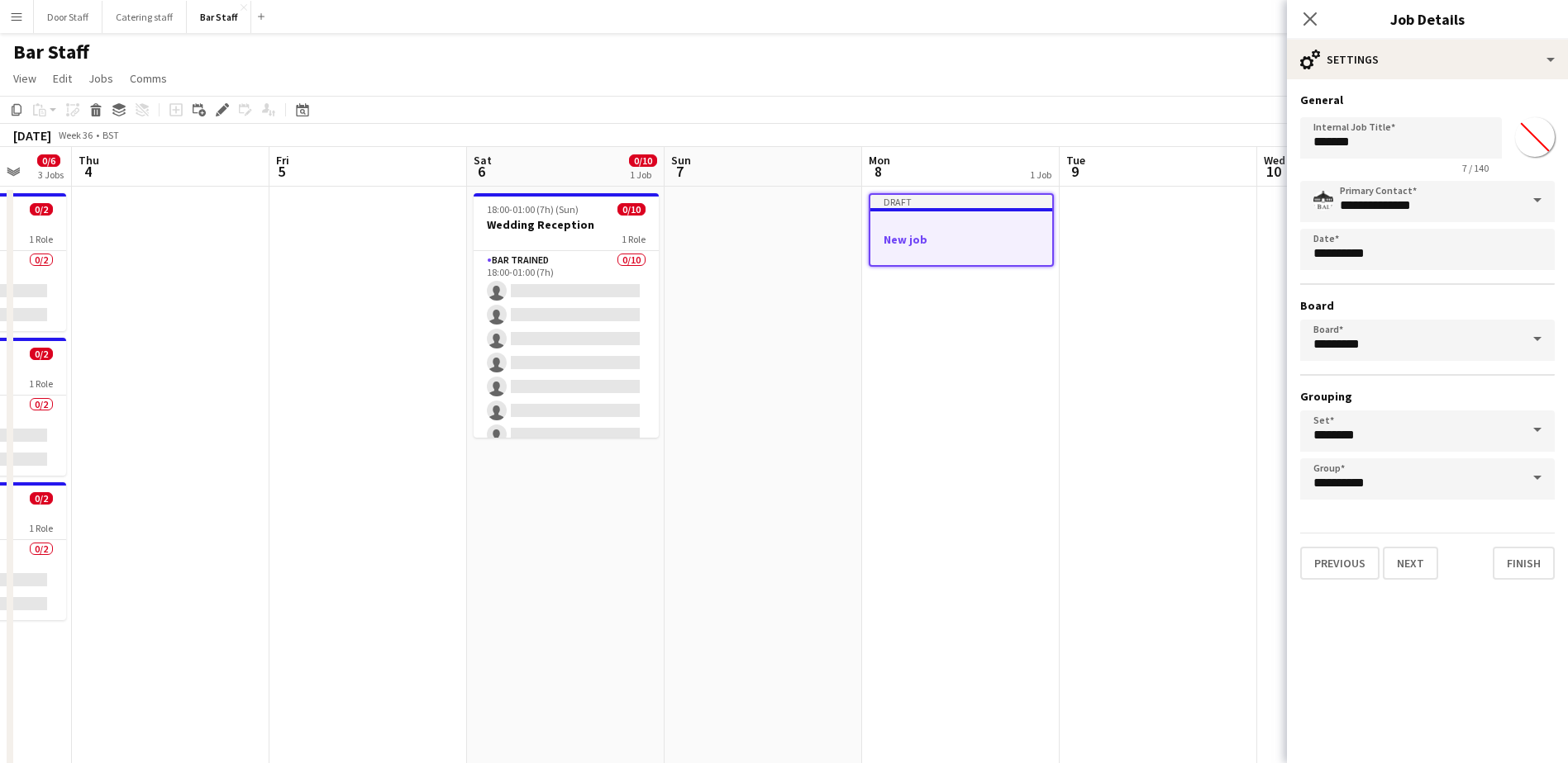
click at [906, 244] on h3 "New job" at bounding box center [961, 239] width 182 height 15
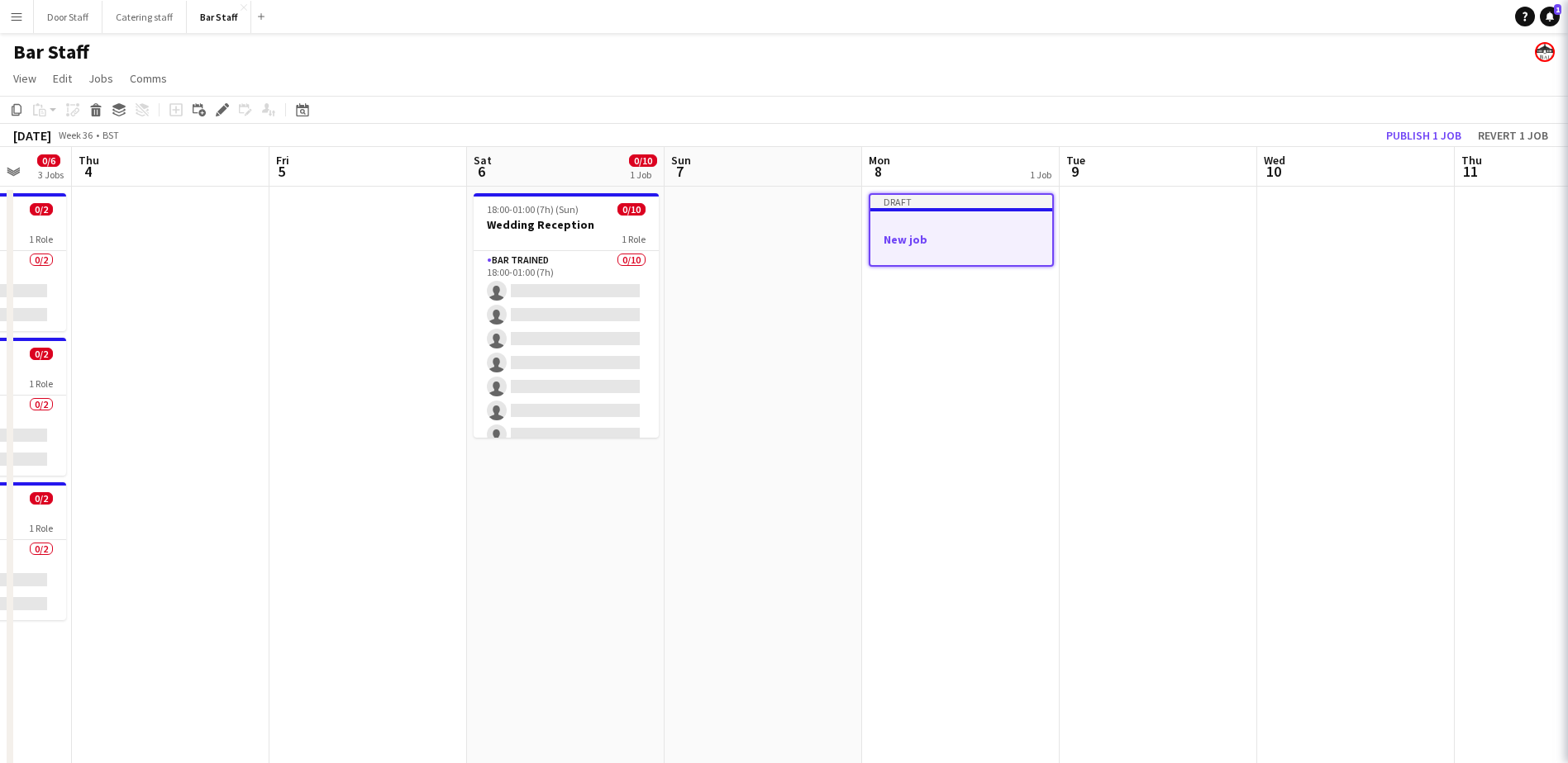
scroll to position [0, 519]
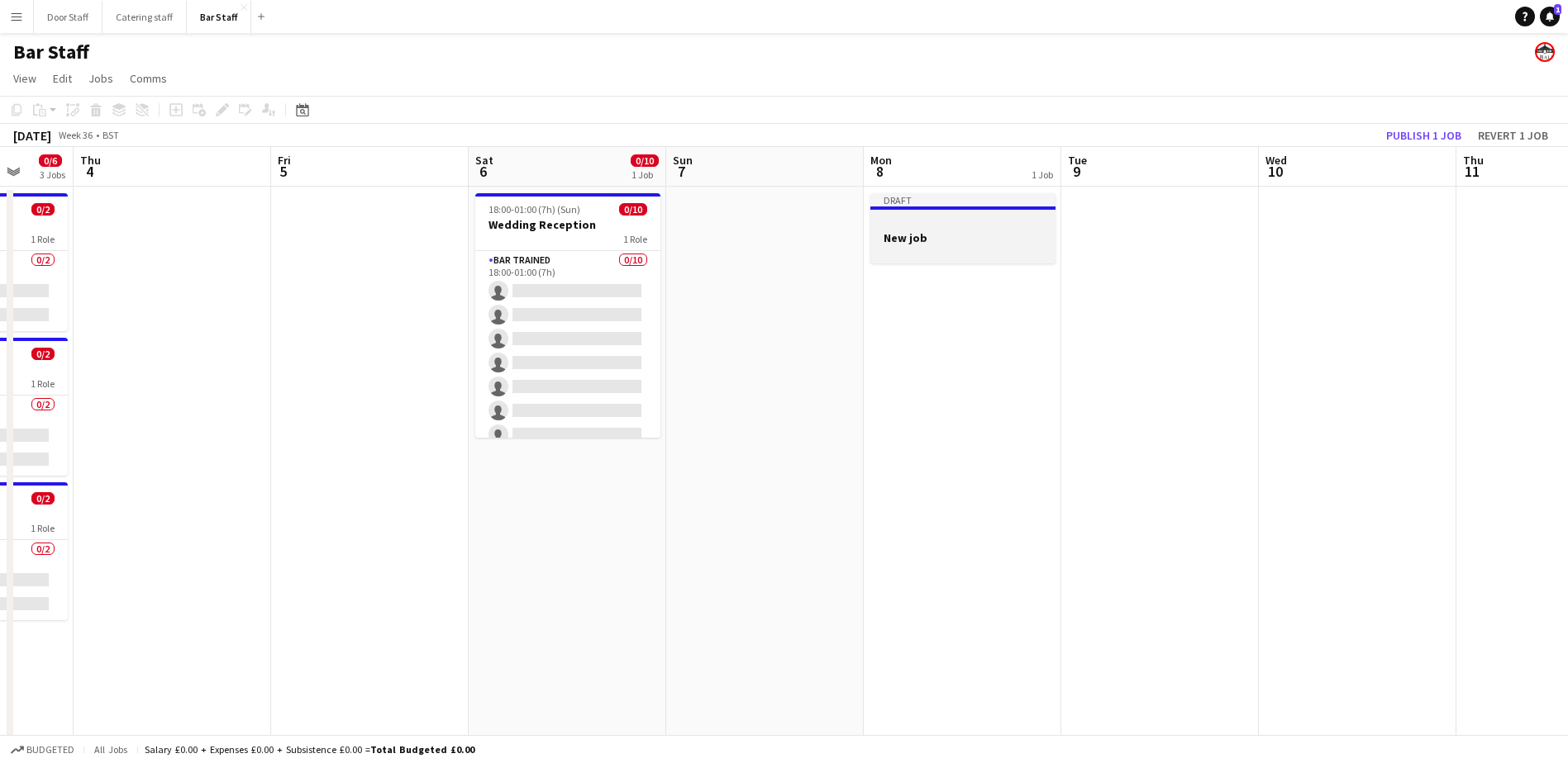
click at [939, 218] on div at bounding box center [962, 222] width 185 height 12
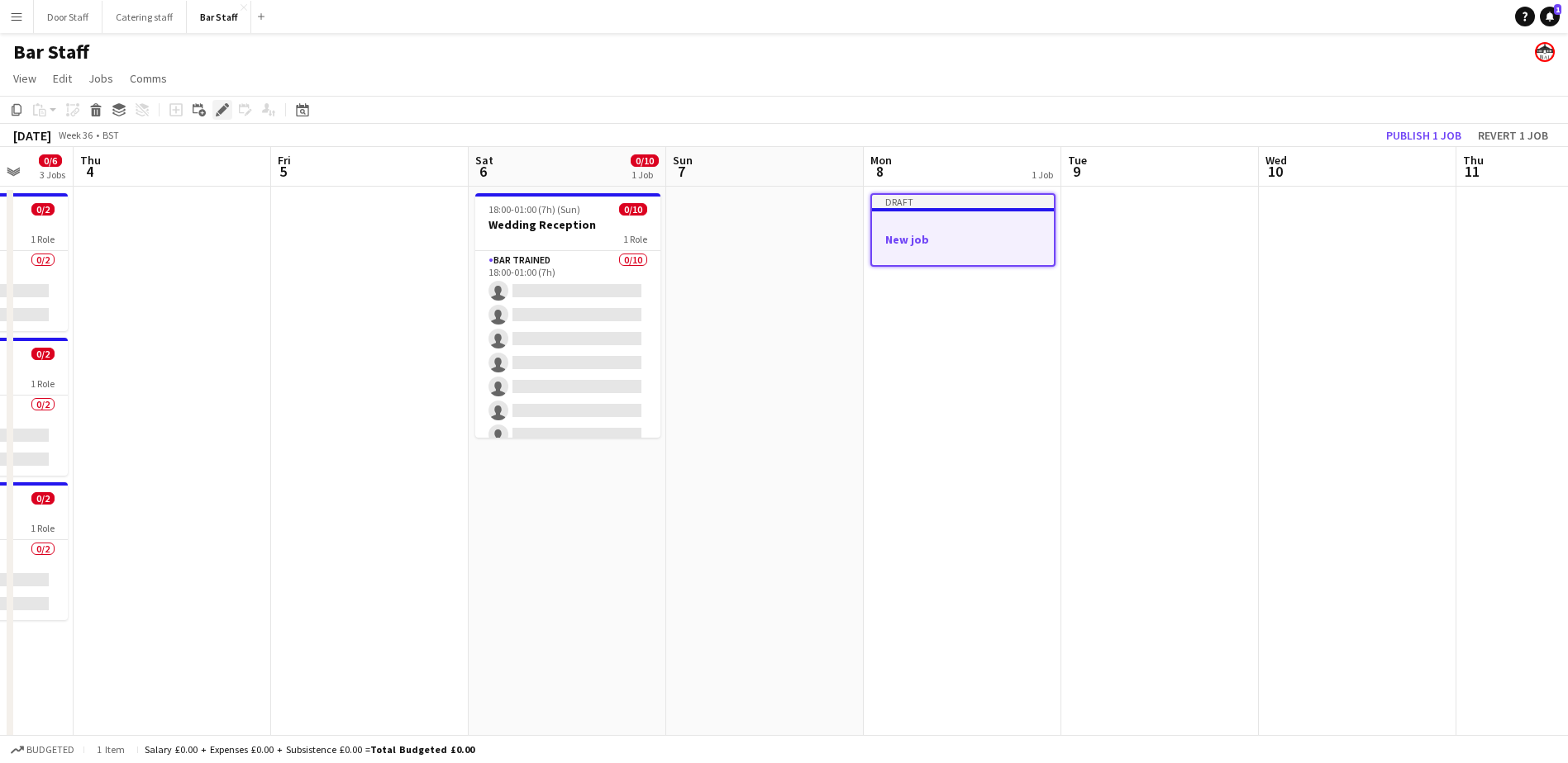
click at [222, 107] on icon "Edit" at bounding box center [221, 109] width 13 height 13
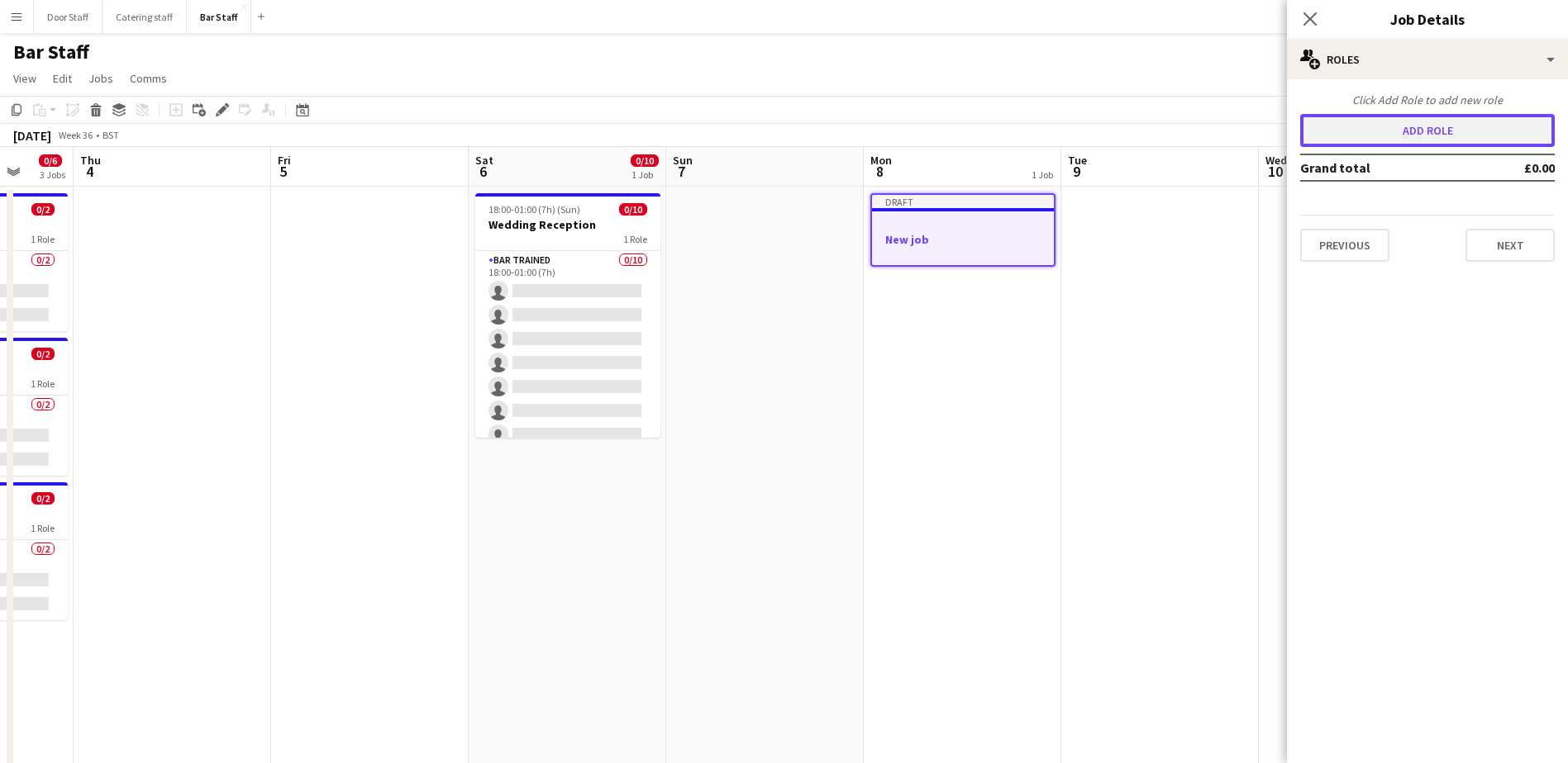
click at [1366, 134] on button "Add role" at bounding box center [1427, 130] width 254 height 33
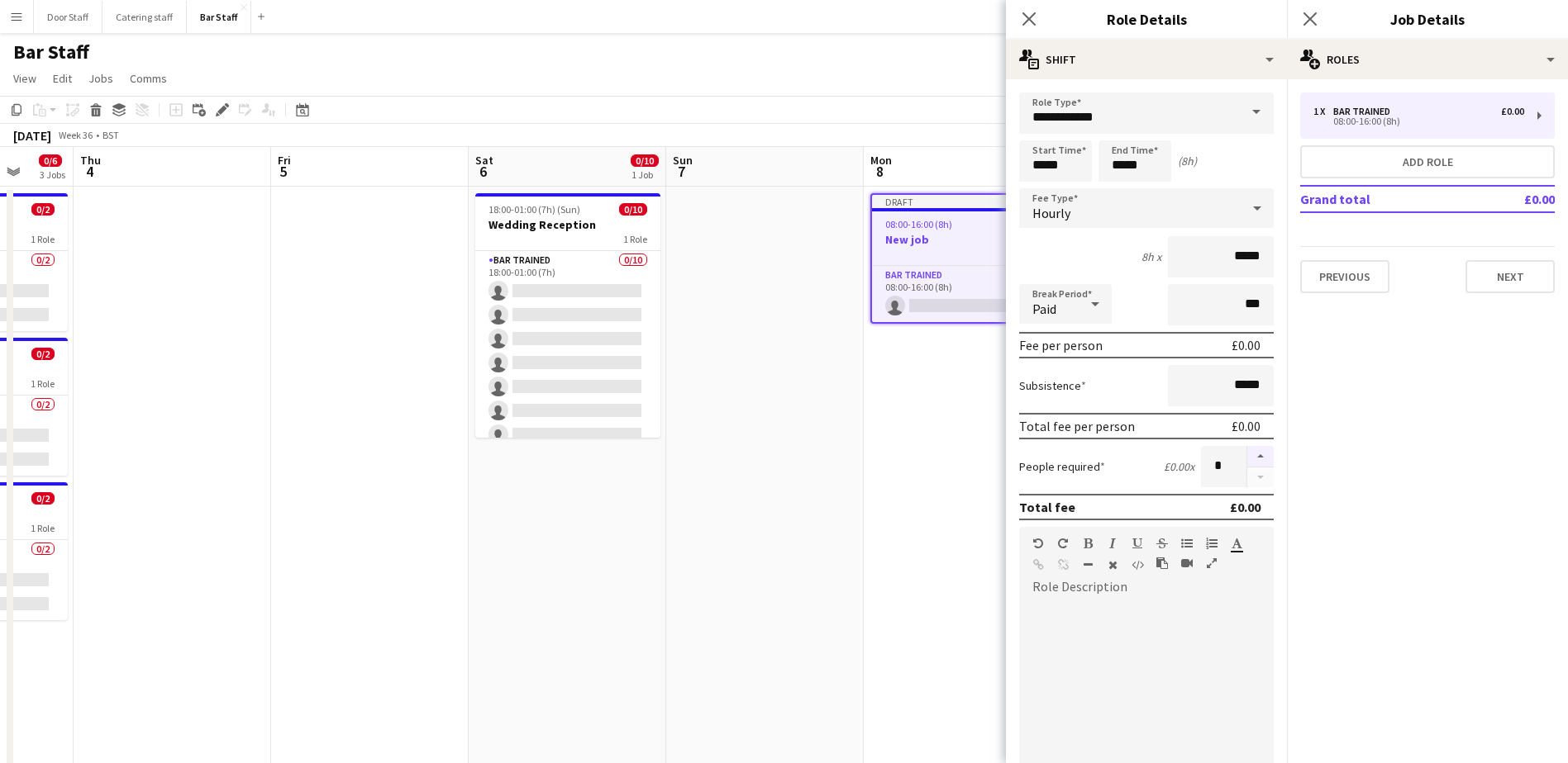
click at [1247, 458] on button "button" at bounding box center [1260, 456] width 27 height 22
type input "*"
click at [1053, 166] on input "*****" at bounding box center [1055, 161] width 72 height 41
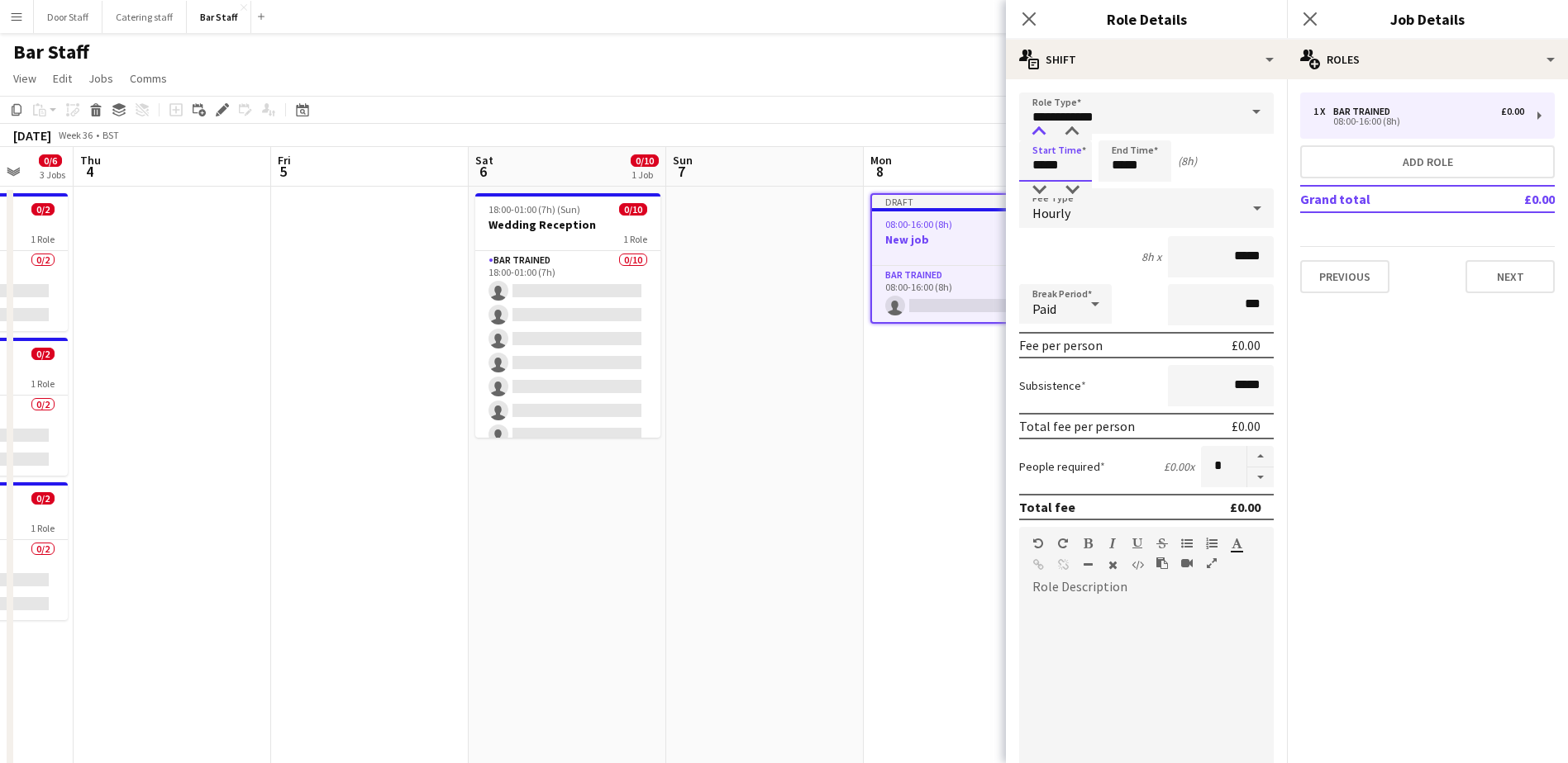
click at [1040, 133] on div at bounding box center [1039, 132] width 33 height 16
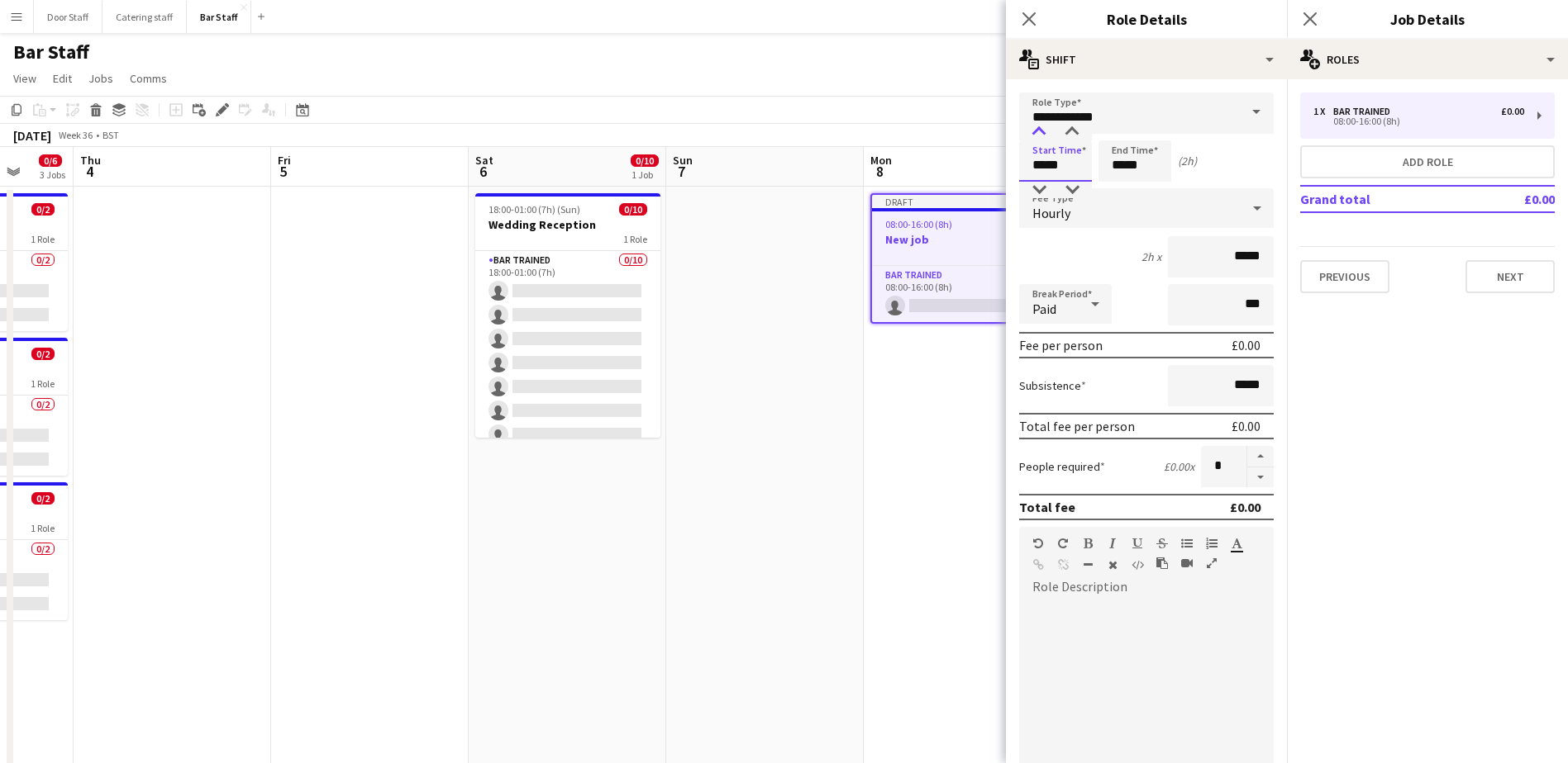
click at [1040, 133] on div at bounding box center [1039, 132] width 33 height 16
type input "*****"
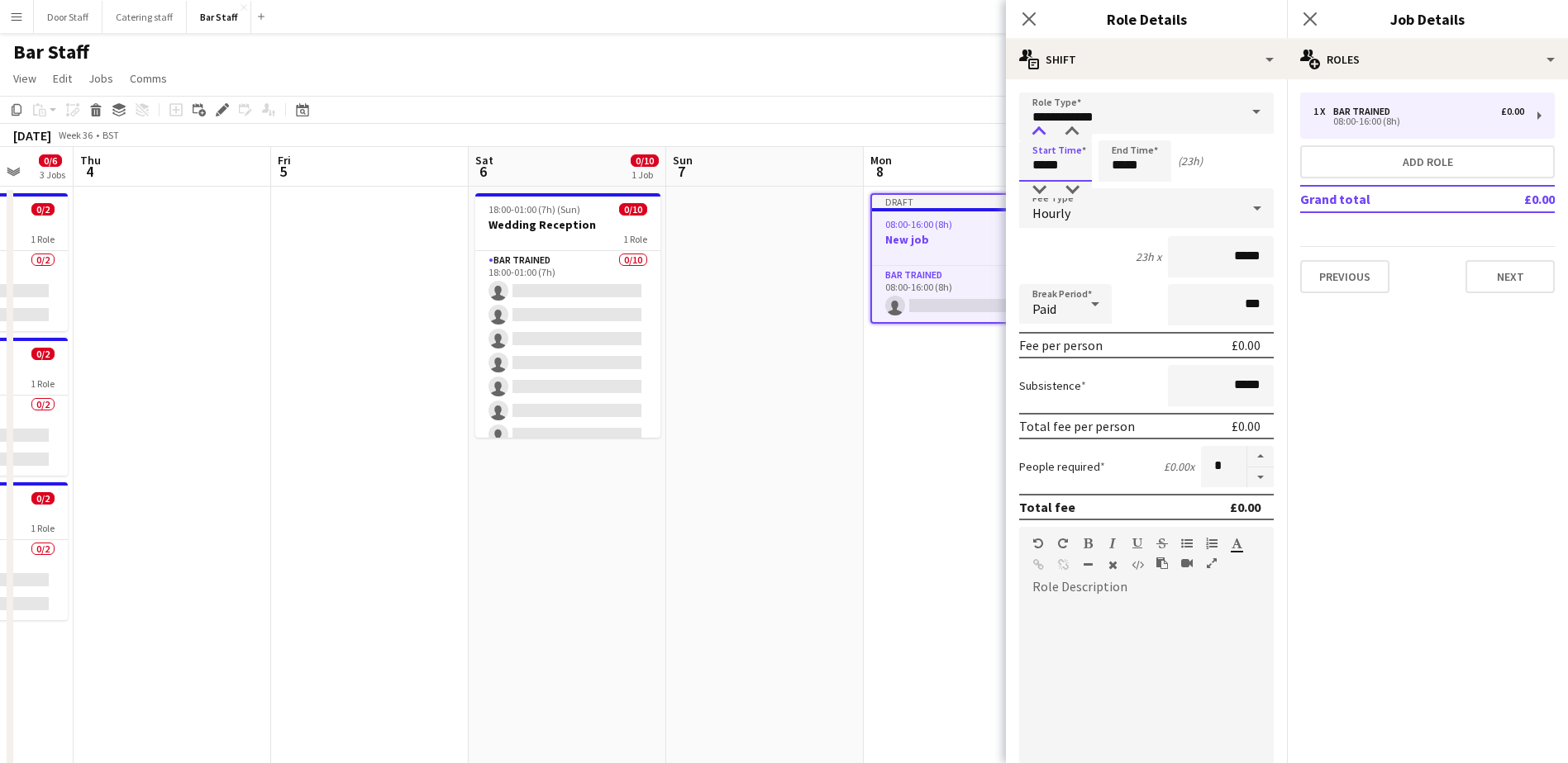
click at [1040, 133] on div at bounding box center [1039, 132] width 33 height 16
click at [1121, 164] on input "*****" at bounding box center [1135, 161] width 72 height 41
click at [1122, 132] on div at bounding box center [1118, 132] width 33 height 16
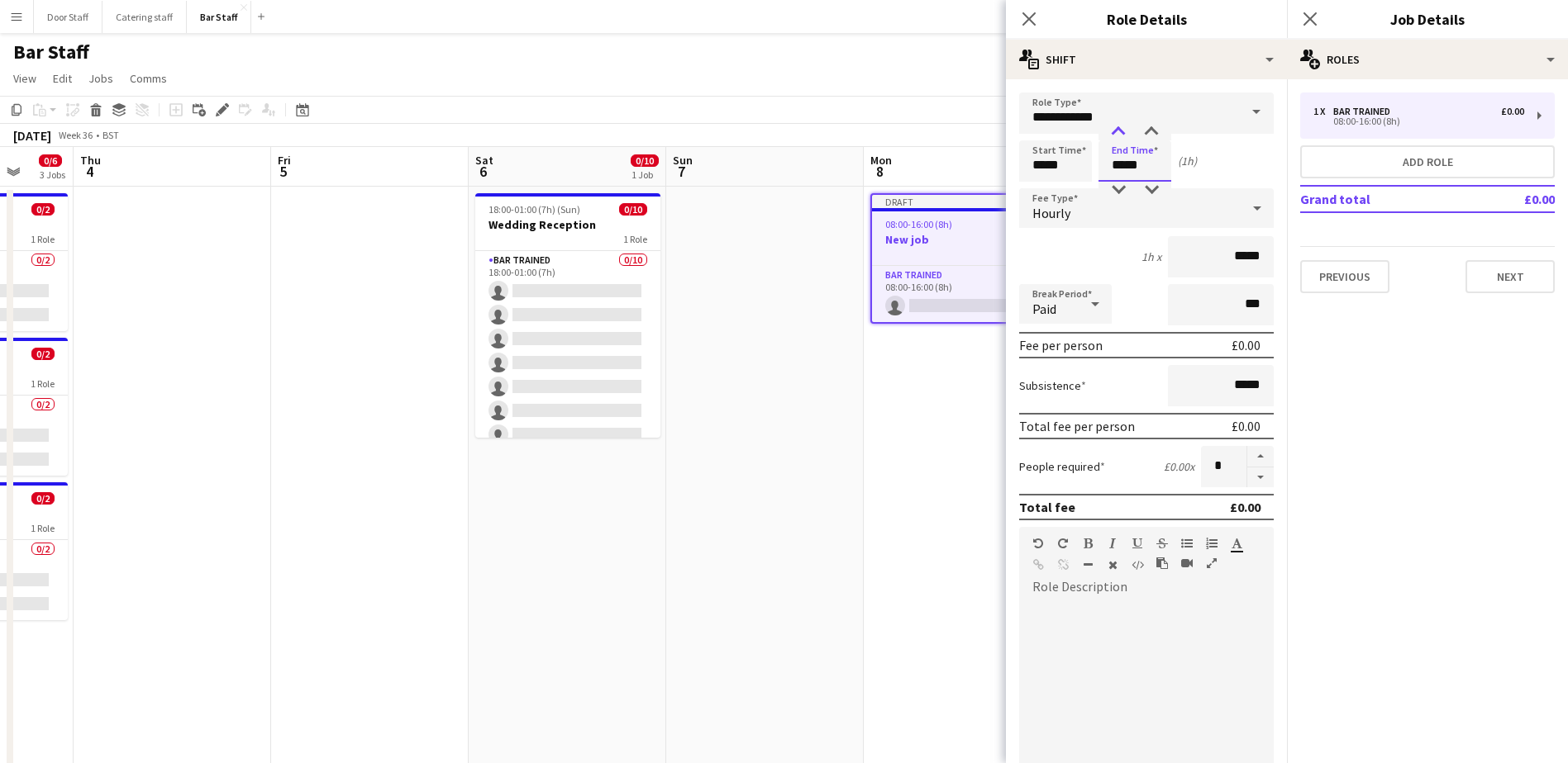
click at [1122, 132] on div at bounding box center [1118, 132] width 33 height 16
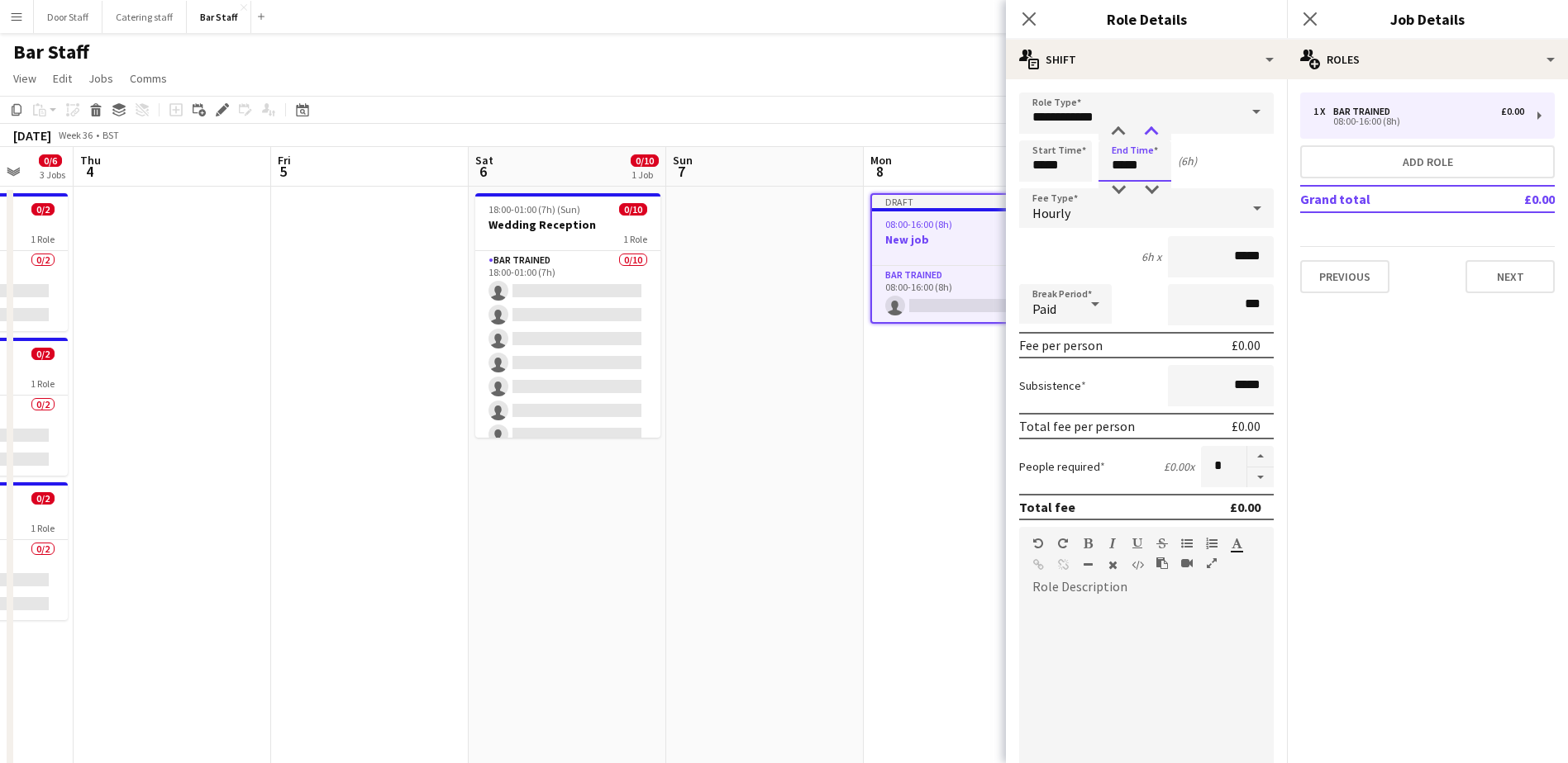
click at [1145, 132] on div at bounding box center [1151, 132] width 33 height 16
type input "*****"
click at [1145, 187] on div at bounding box center [1151, 189] width 33 height 16
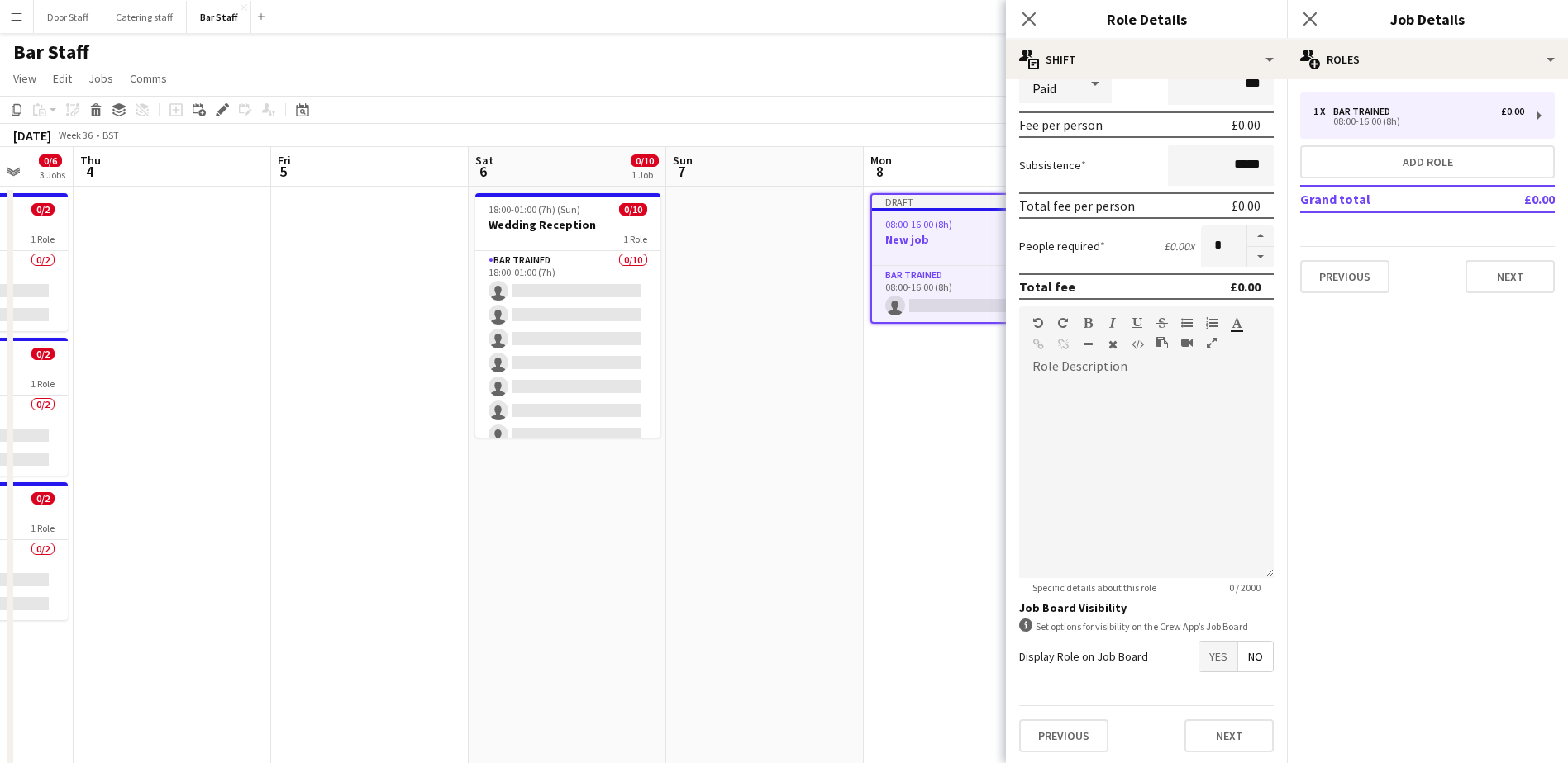
scroll to position [223, 0]
click at [1199, 659] on span "Yes" at bounding box center [1218, 654] width 38 height 30
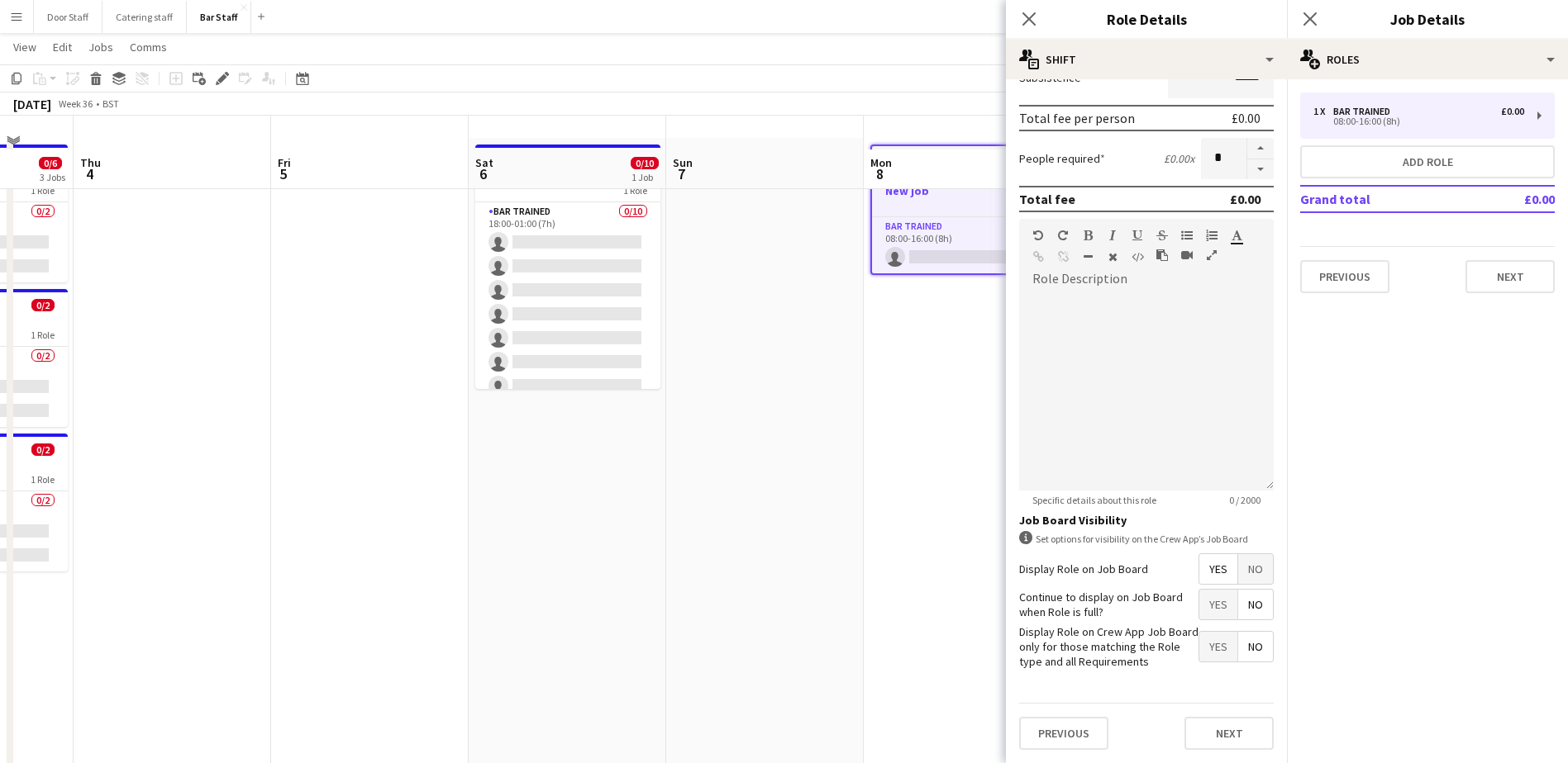
scroll to position [83, 0]
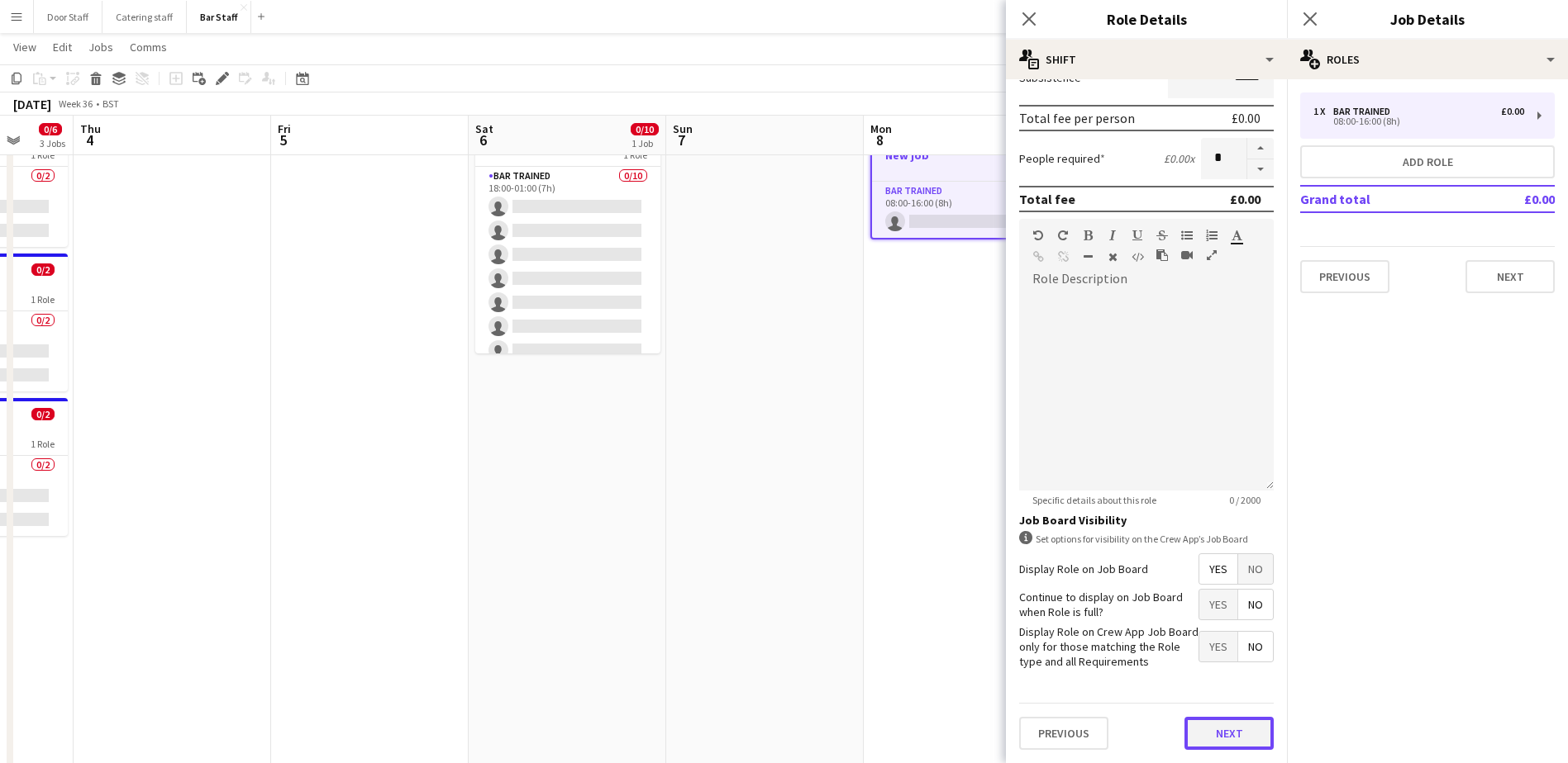
click at [1218, 737] on button "Next" at bounding box center [1229, 734] width 90 height 33
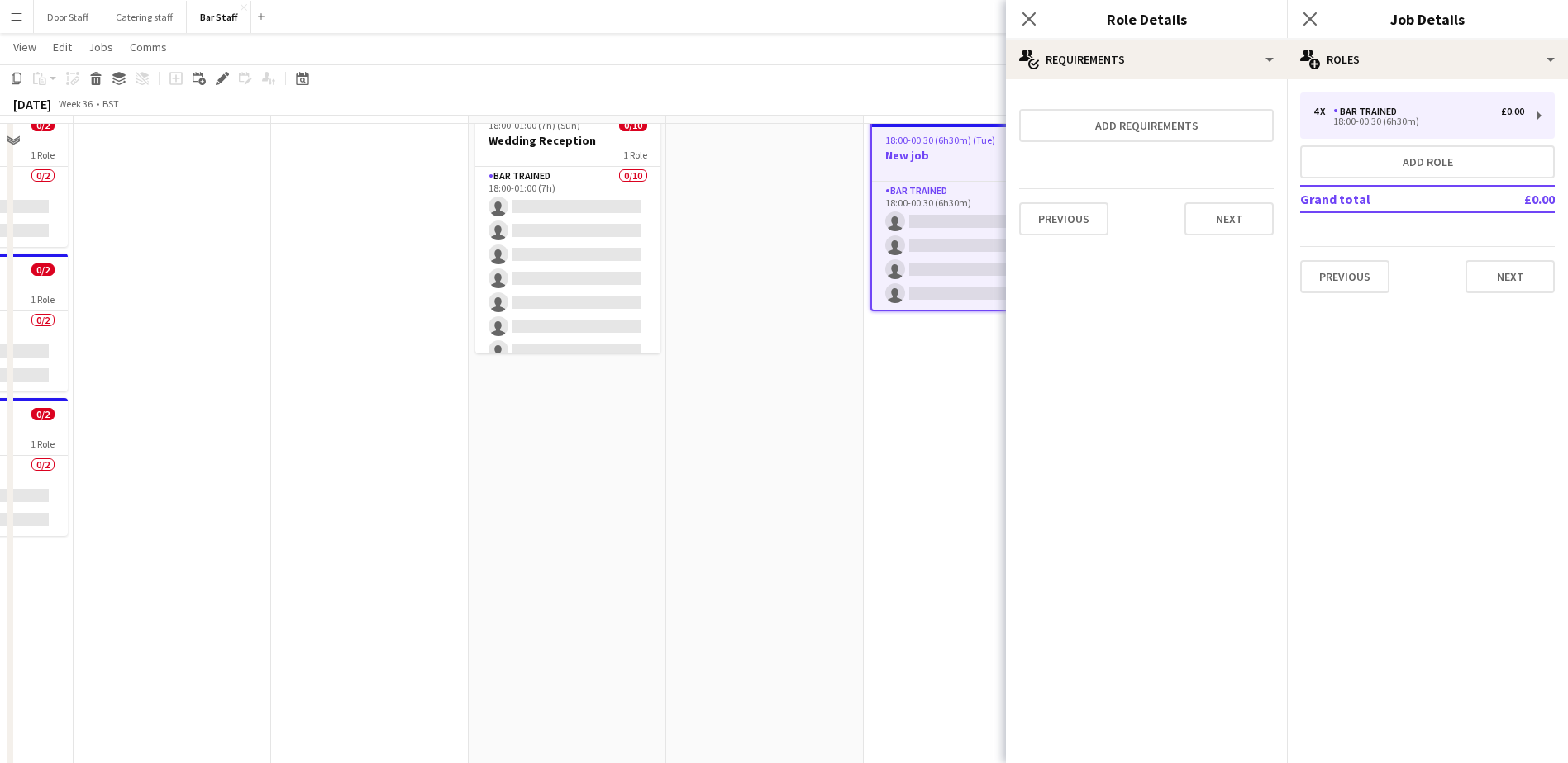
scroll to position [0, 0]
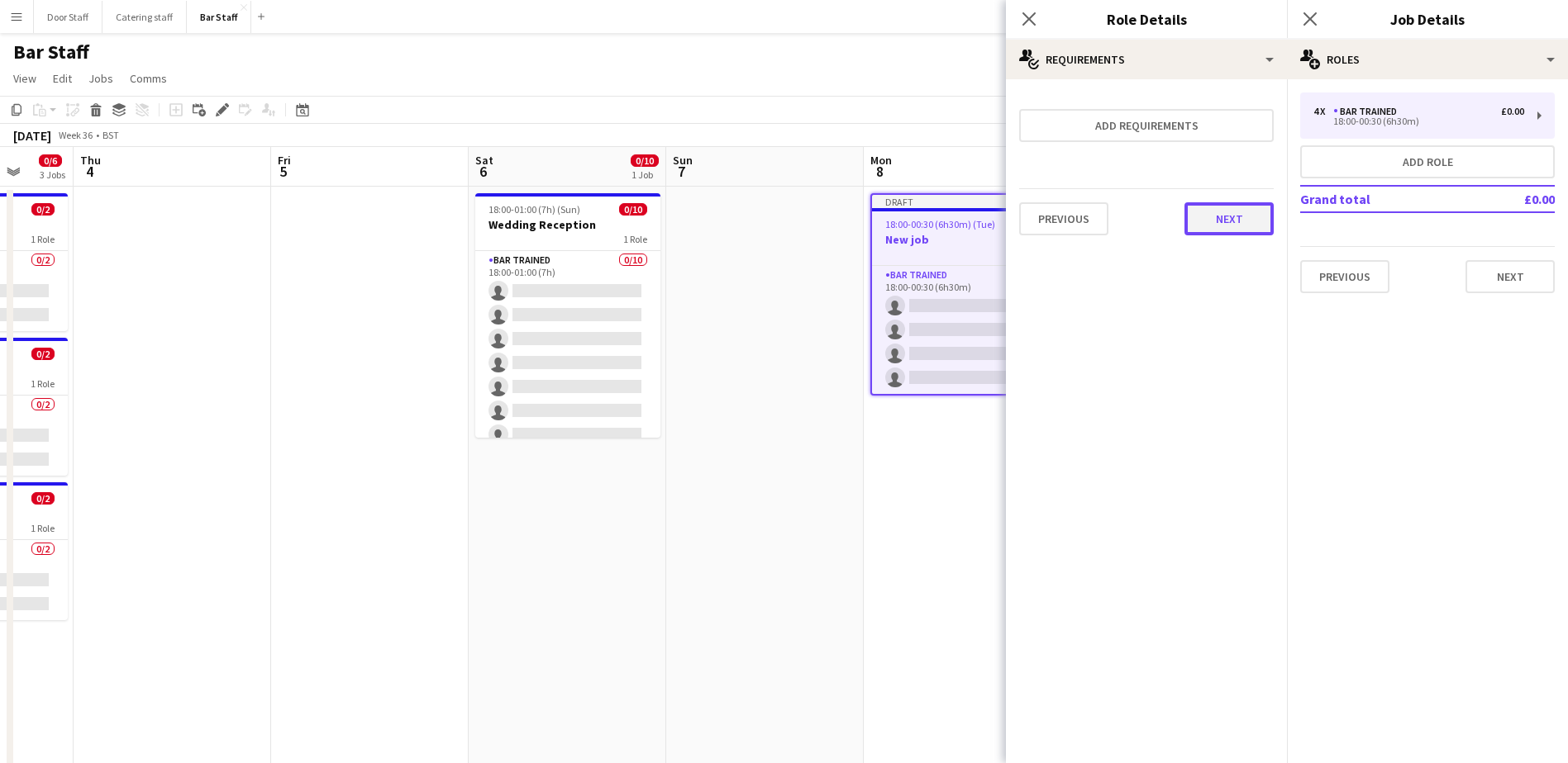
click at [1216, 216] on button "Next" at bounding box center [1229, 219] width 90 height 33
click at [1249, 213] on button "Finish" at bounding box center [1242, 221] width 62 height 33
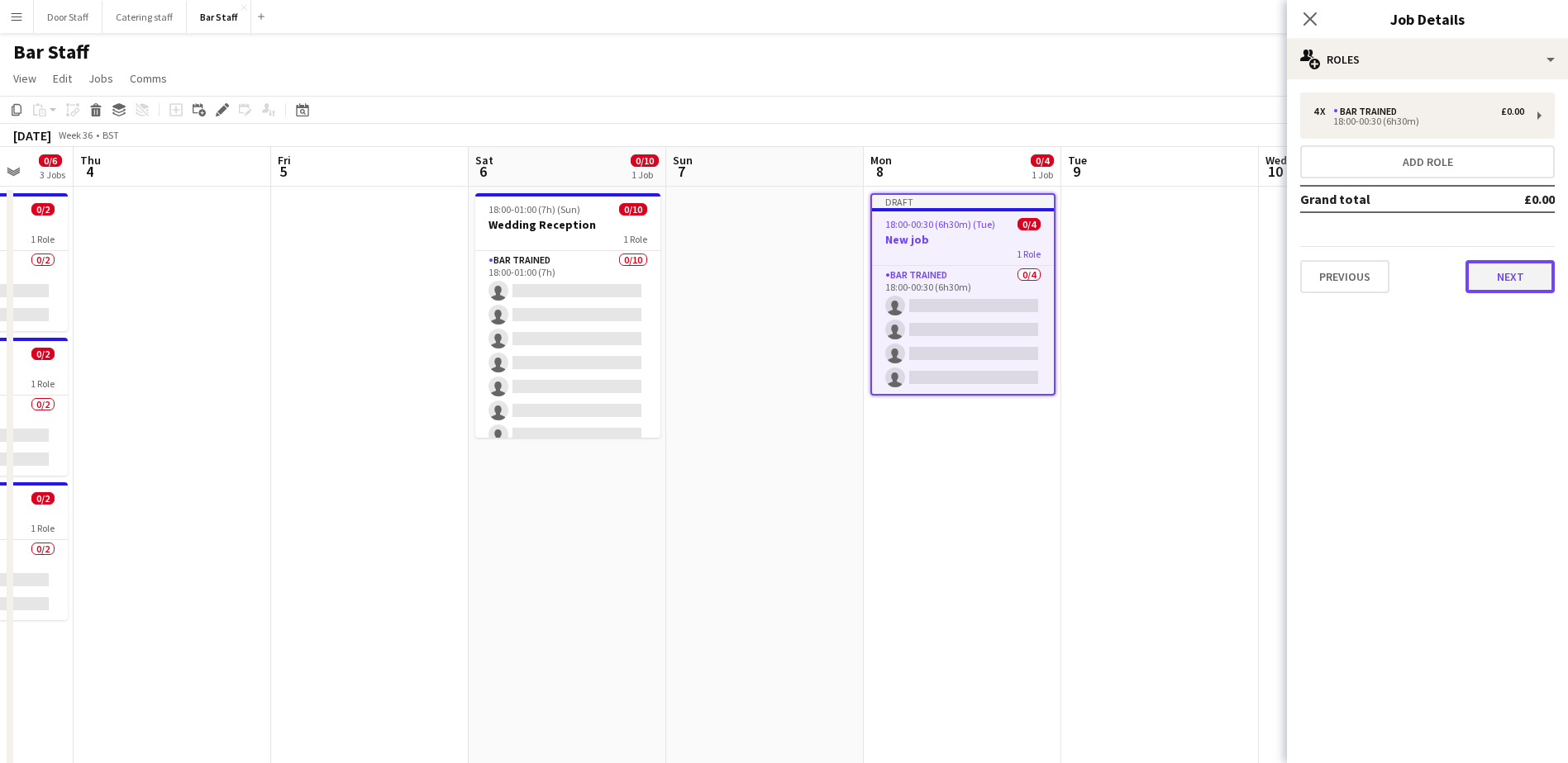
click at [1521, 277] on button "Next" at bounding box center [1510, 276] width 90 height 33
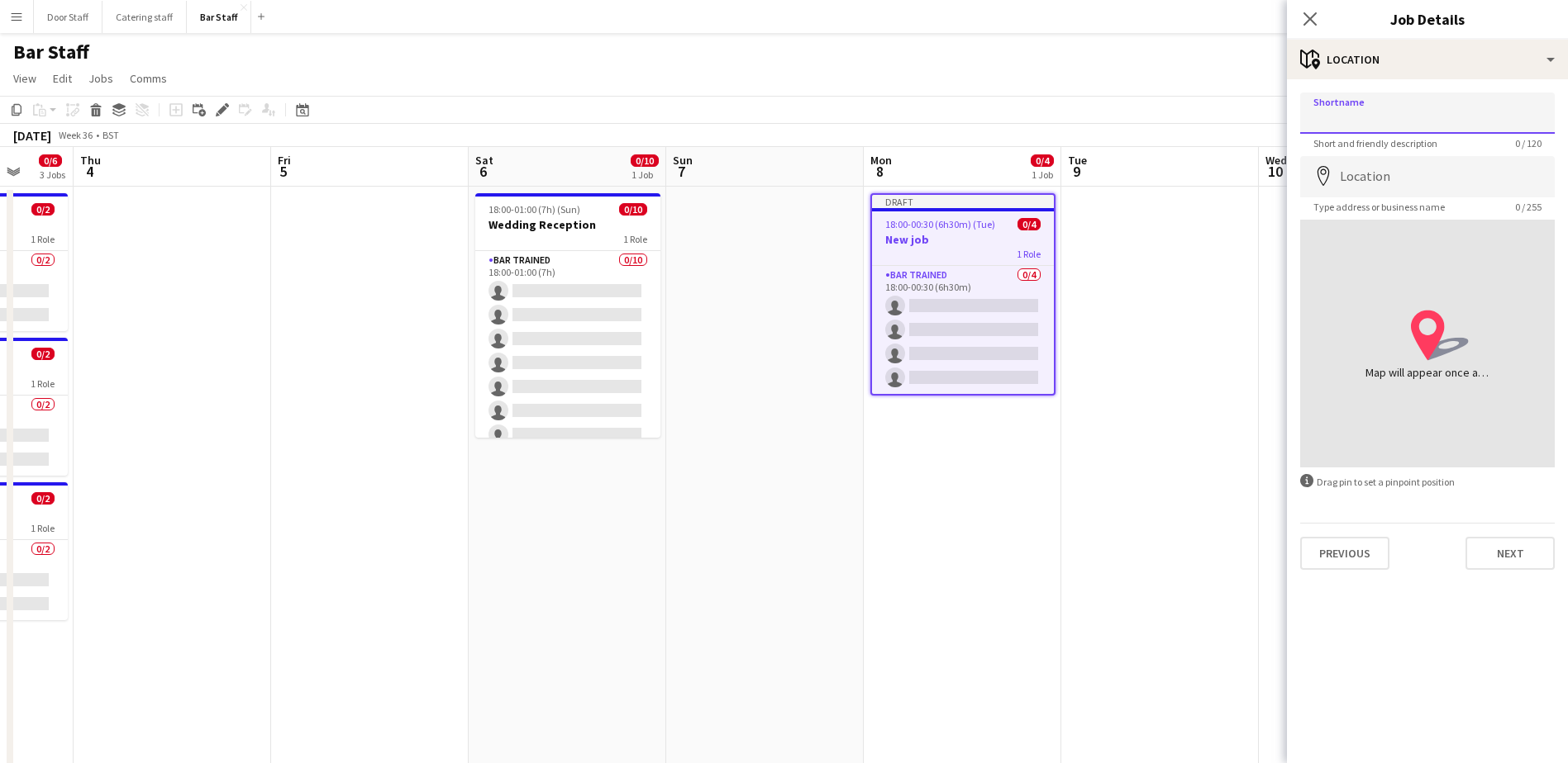
click at [1391, 117] on input "Shortname" at bounding box center [1427, 113] width 254 height 41
click at [1221, 117] on app-toolbar "Copy Paste Paste Ctrl+V Paste with crew Ctrl+Shift+V Paste linked Job [GEOGRAPH…" at bounding box center [784, 109] width 1568 height 28
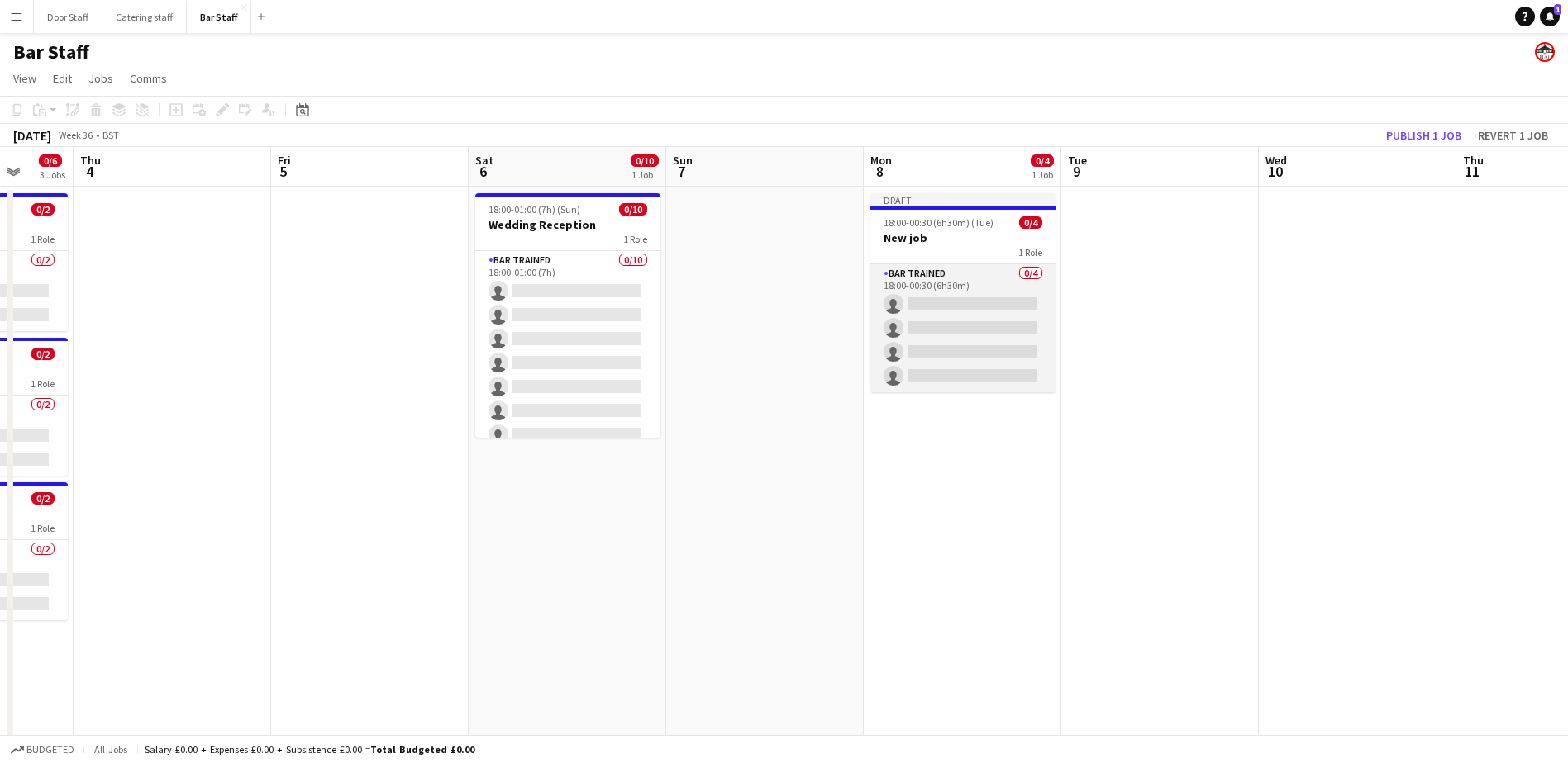
click at [928, 282] on app-card-role "Bar trained 0/4 18:00-00:30 (6h30m) single-neutral-actions single-neutral-actio…" at bounding box center [962, 328] width 185 height 128
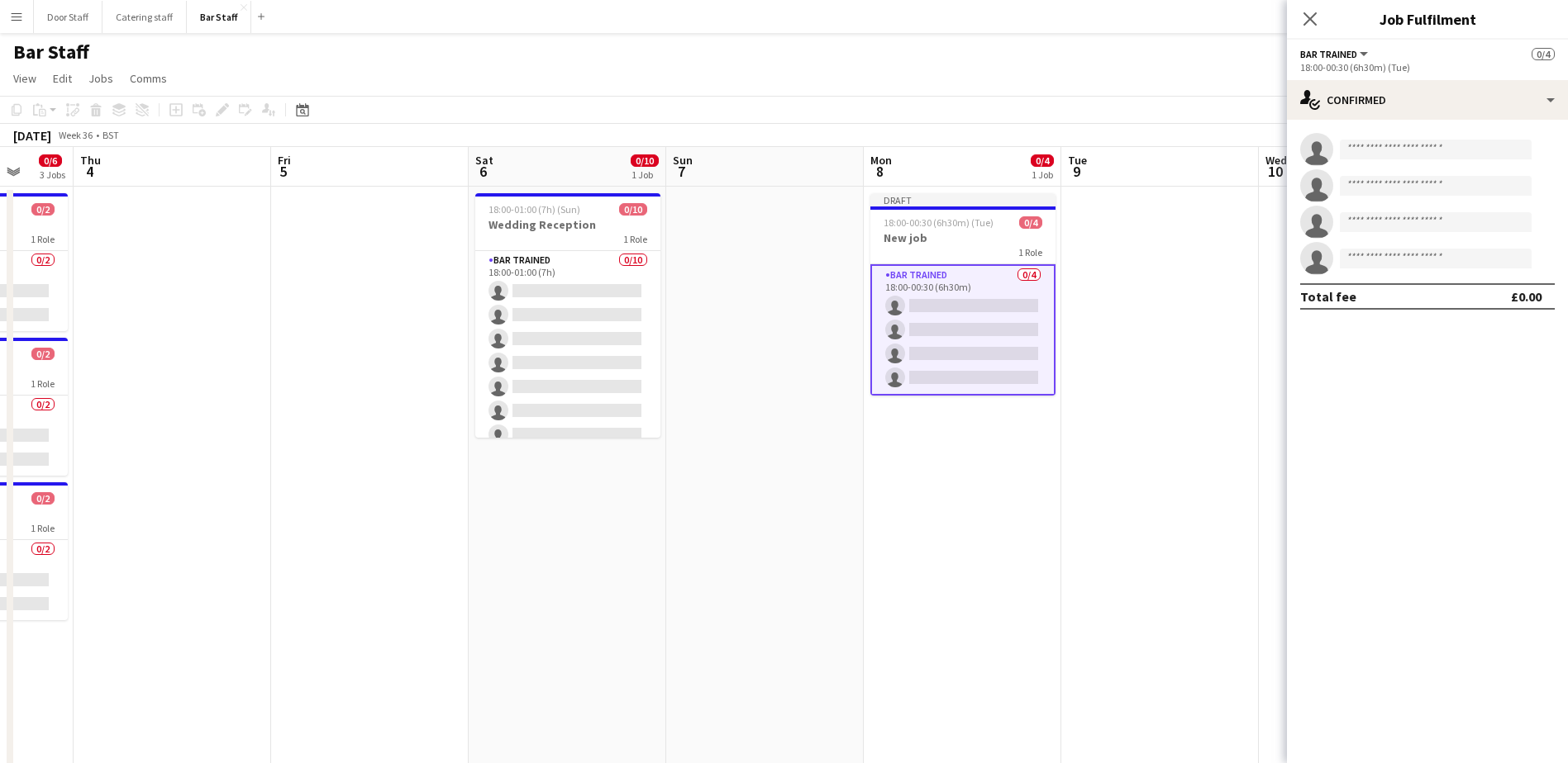
click at [948, 361] on app-card-role "Bar trained 0/4 18:00-00:30 (6h30m) single-neutral-actions single-neutral-actio…" at bounding box center [962, 330] width 185 height 132
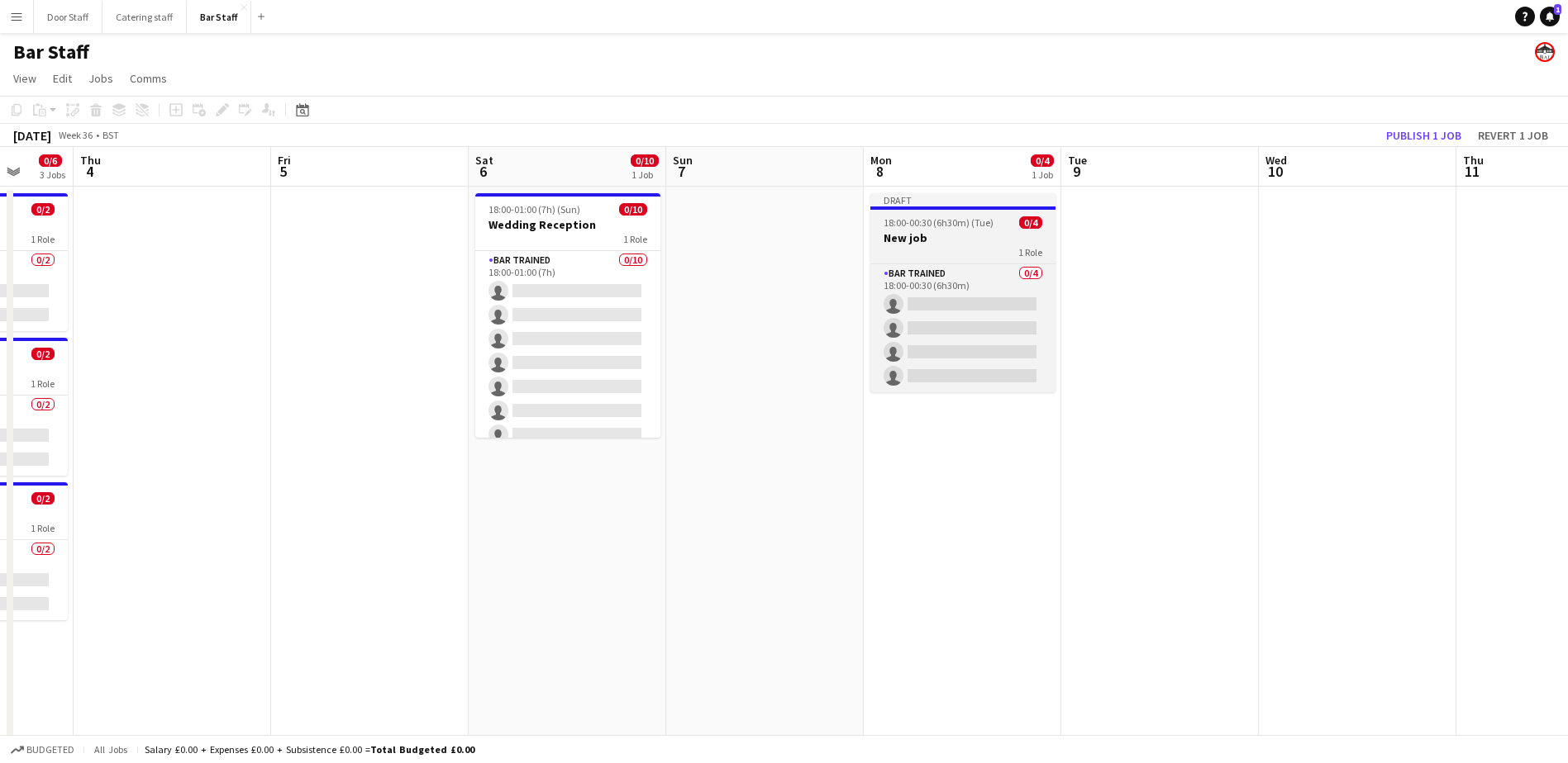
click at [938, 239] on h3 "New job" at bounding box center [962, 238] width 185 height 15
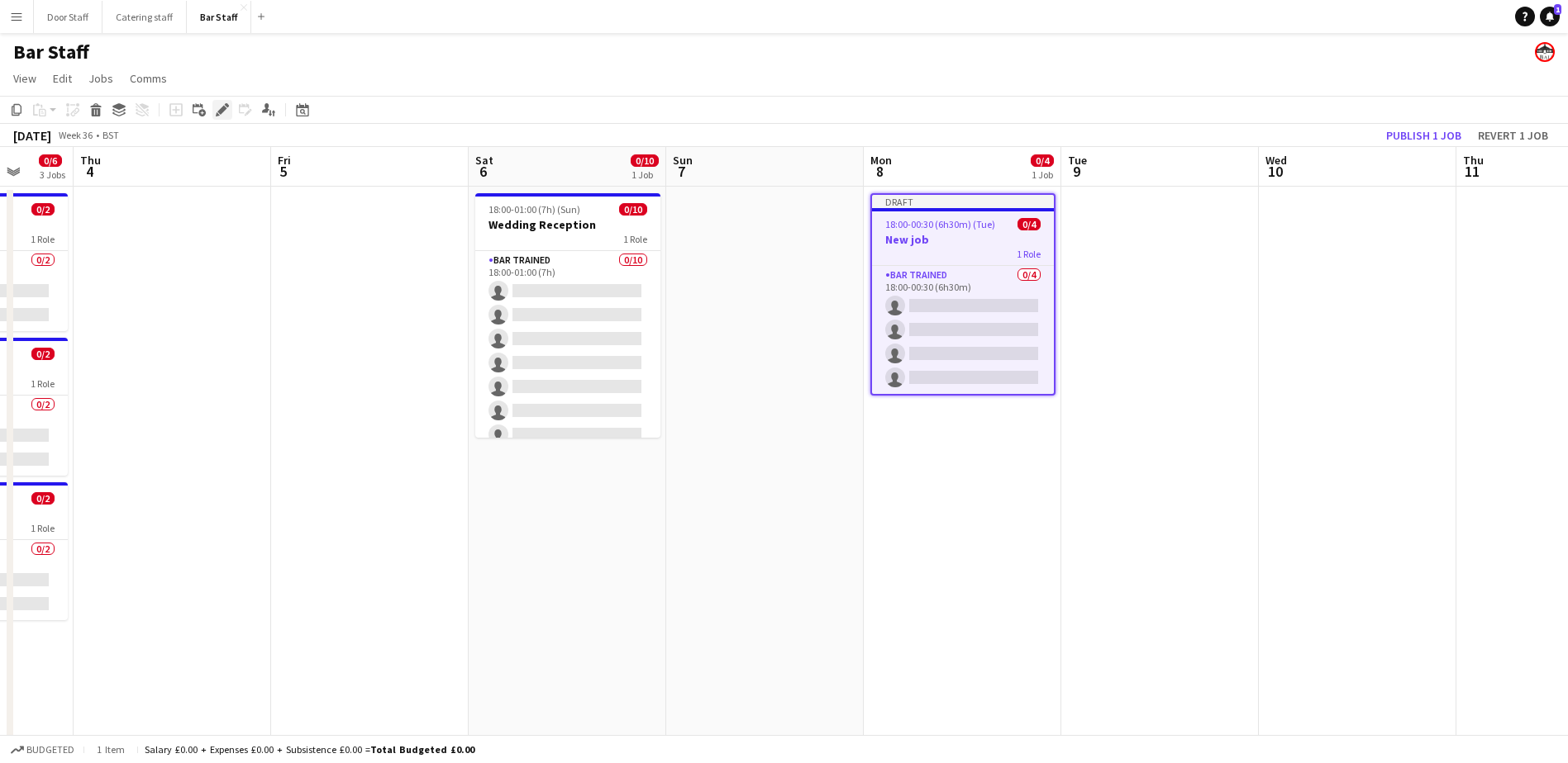
click at [222, 118] on div "Edit" at bounding box center [222, 109] width 20 height 20
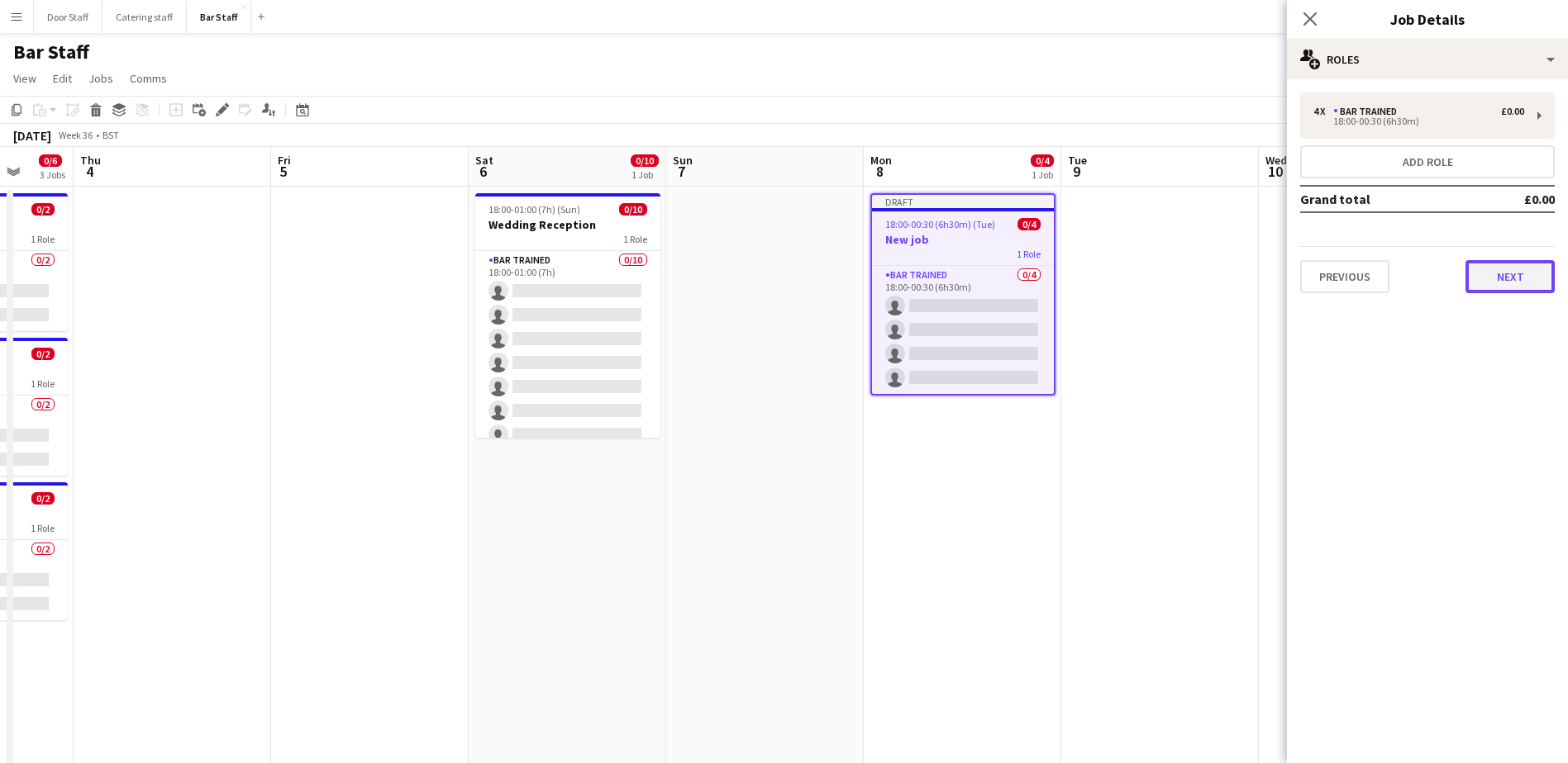
click at [1541, 278] on button "Next" at bounding box center [1510, 276] width 90 height 33
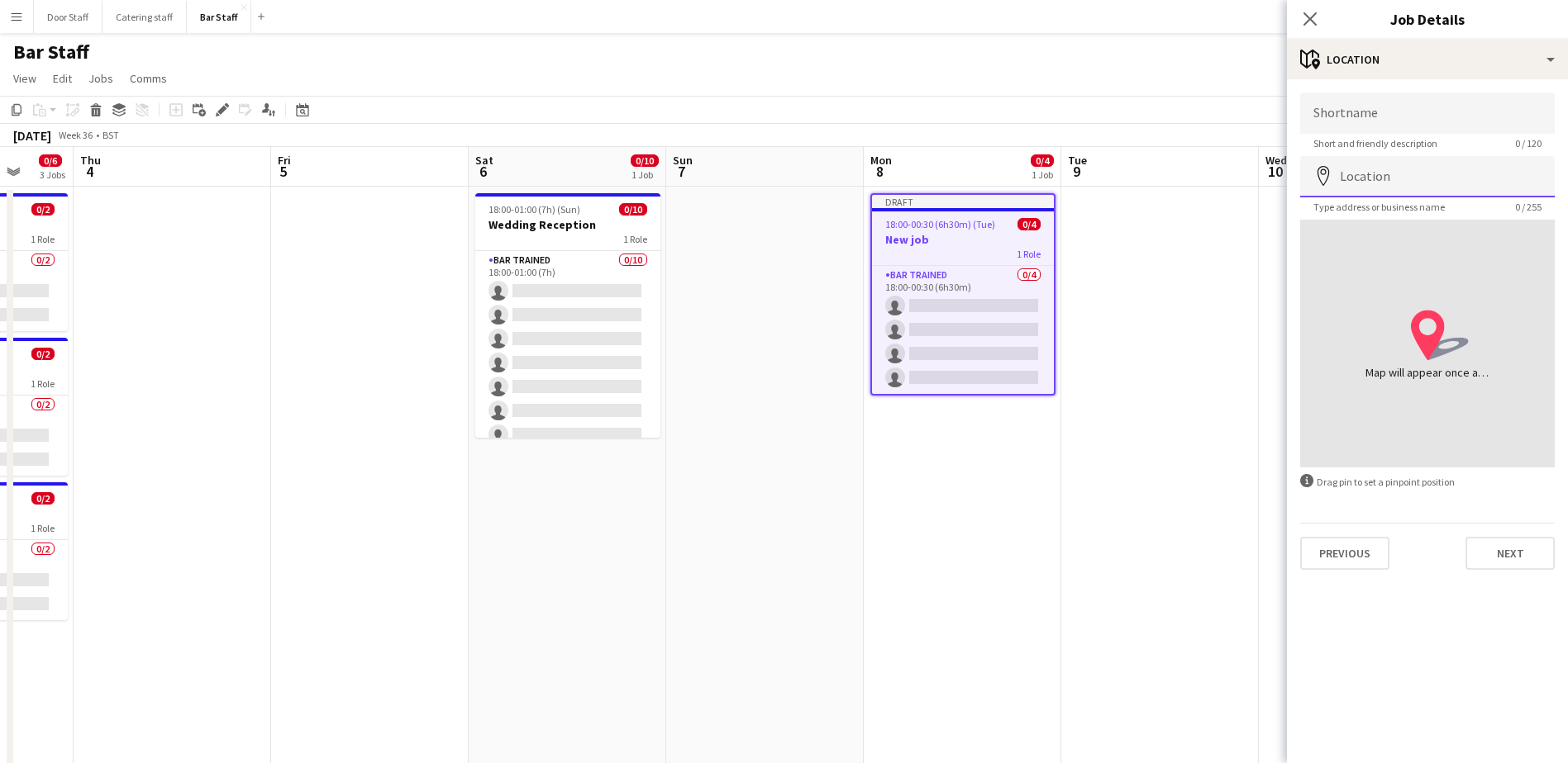
click at [1435, 182] on input "Location" at bounding box center [1427, 177] width 254 height 41
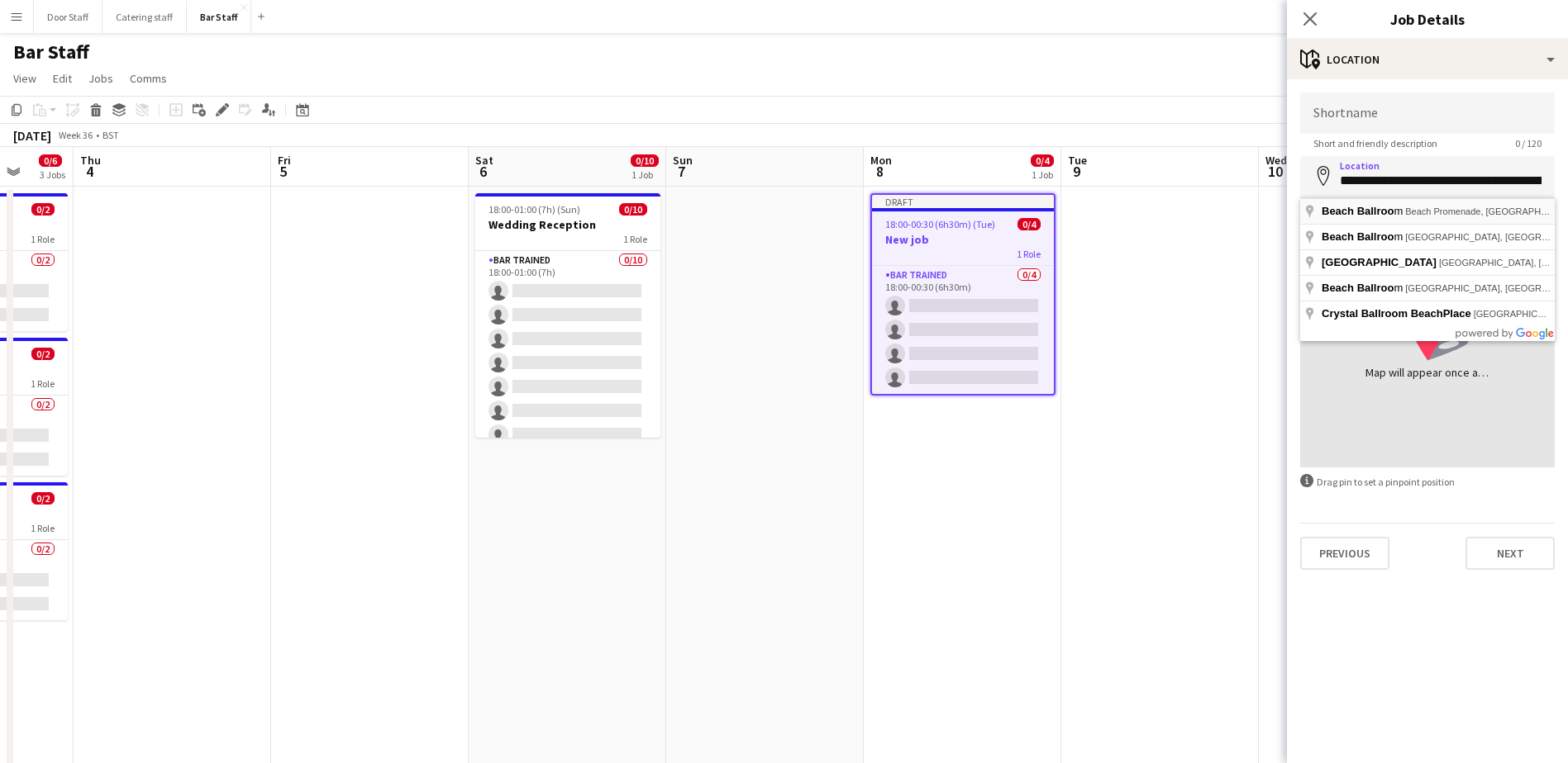
type input "**********"
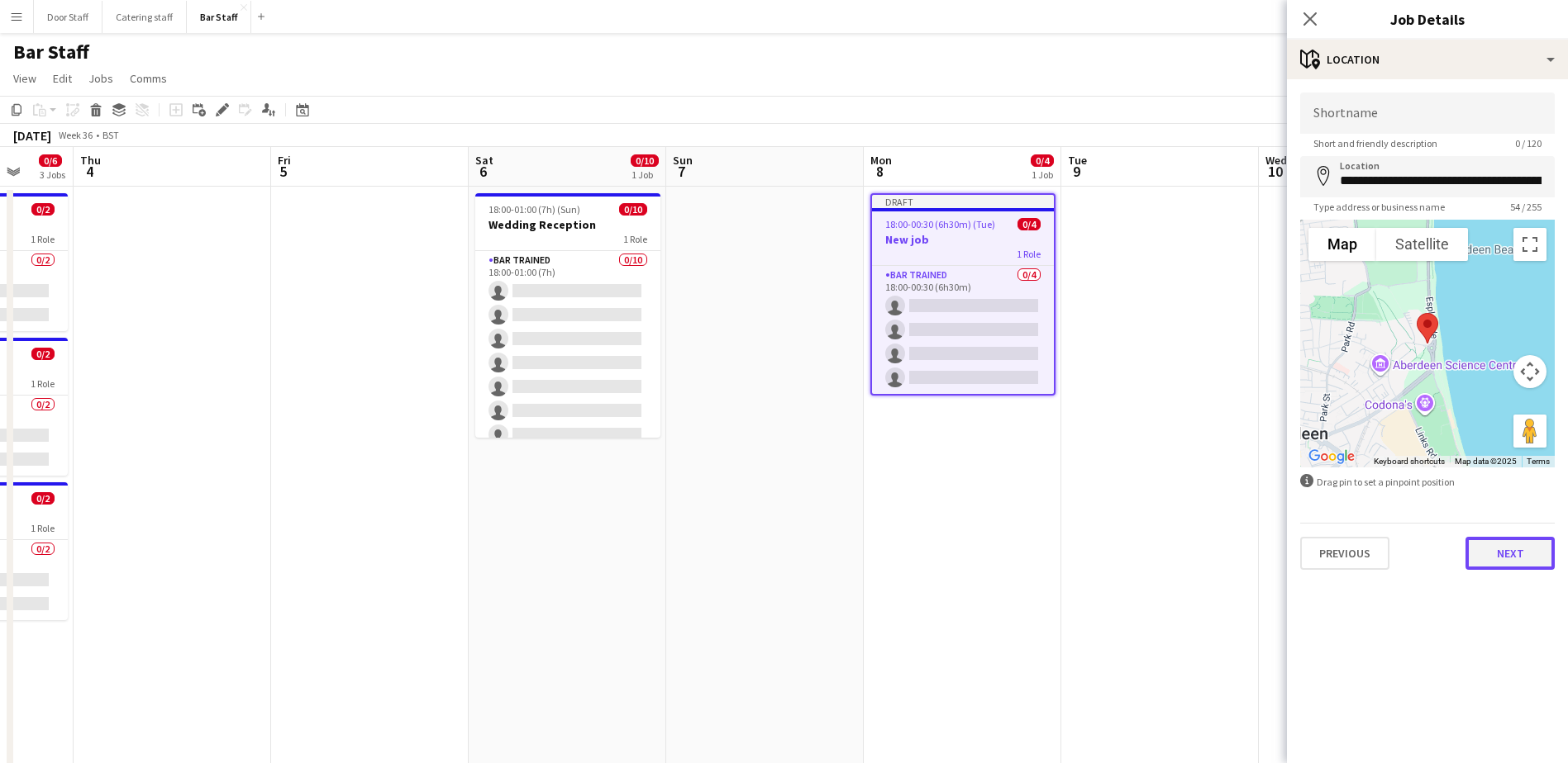
click at [1529, 550] on button "Next" at bounding box center [1510, 553] width 90 height 33
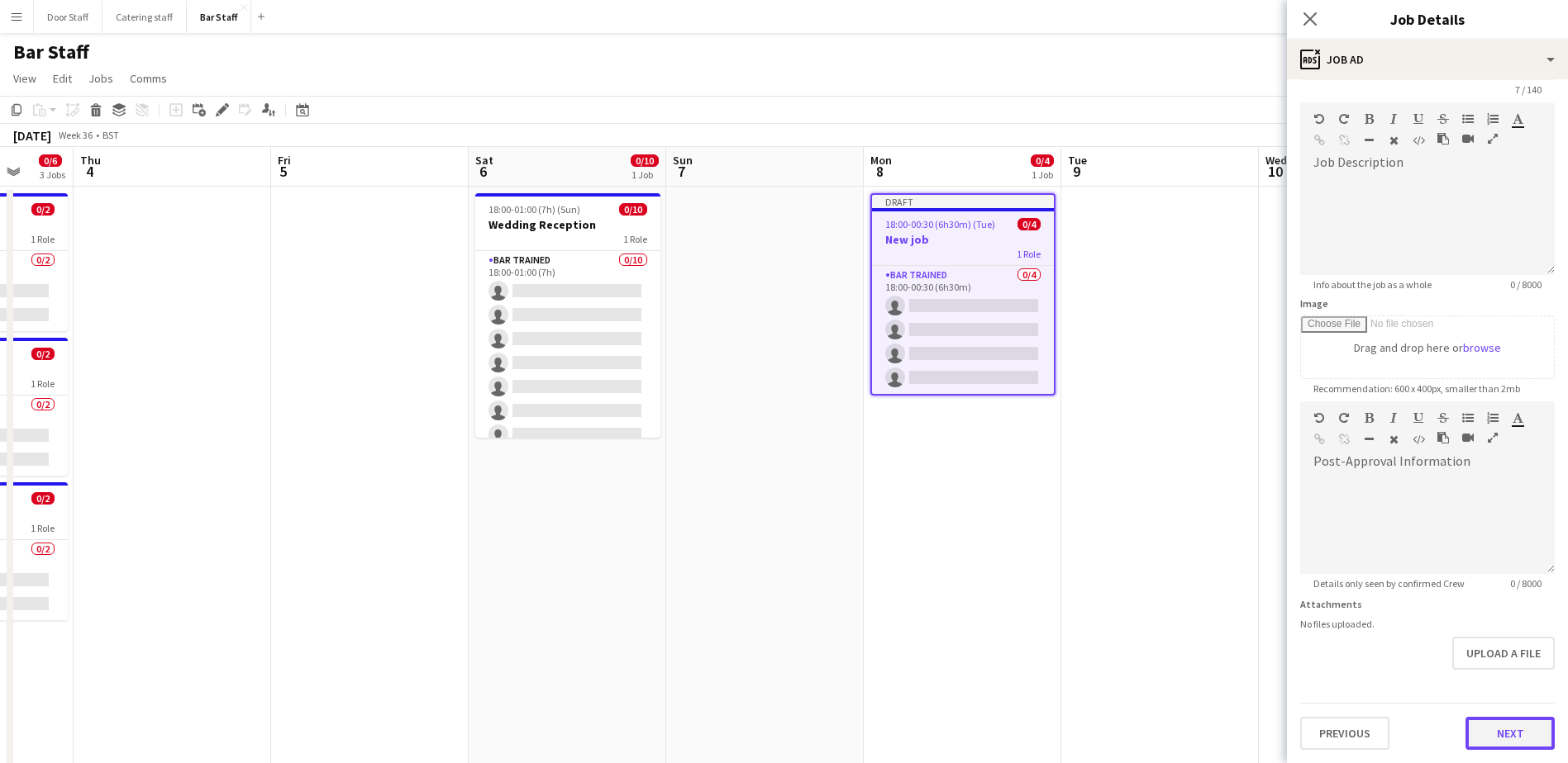
click at [1509, 676] on form "Headline ******* 7 / 140 Job Description default Heading 1 Heading 2 Heading 3 …" at bounding box center [1427, 394] width 281 height 711
click at [1497, 722] on button "Next" at bounding box center [1510, 734] width 90 height 33
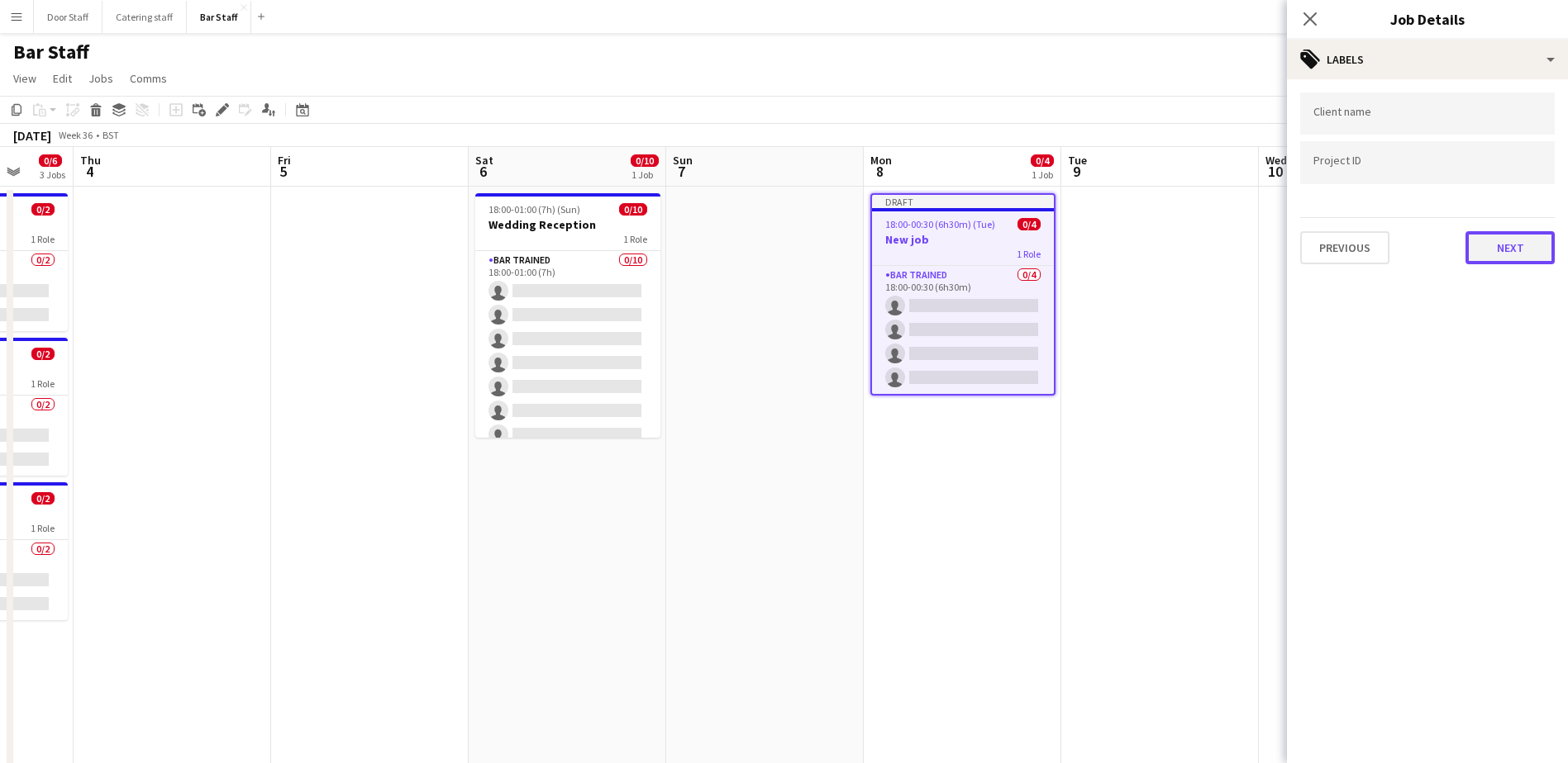
click at [1506, 257] on button "Next" at bounding box center [1510, 248] width 90 height 33
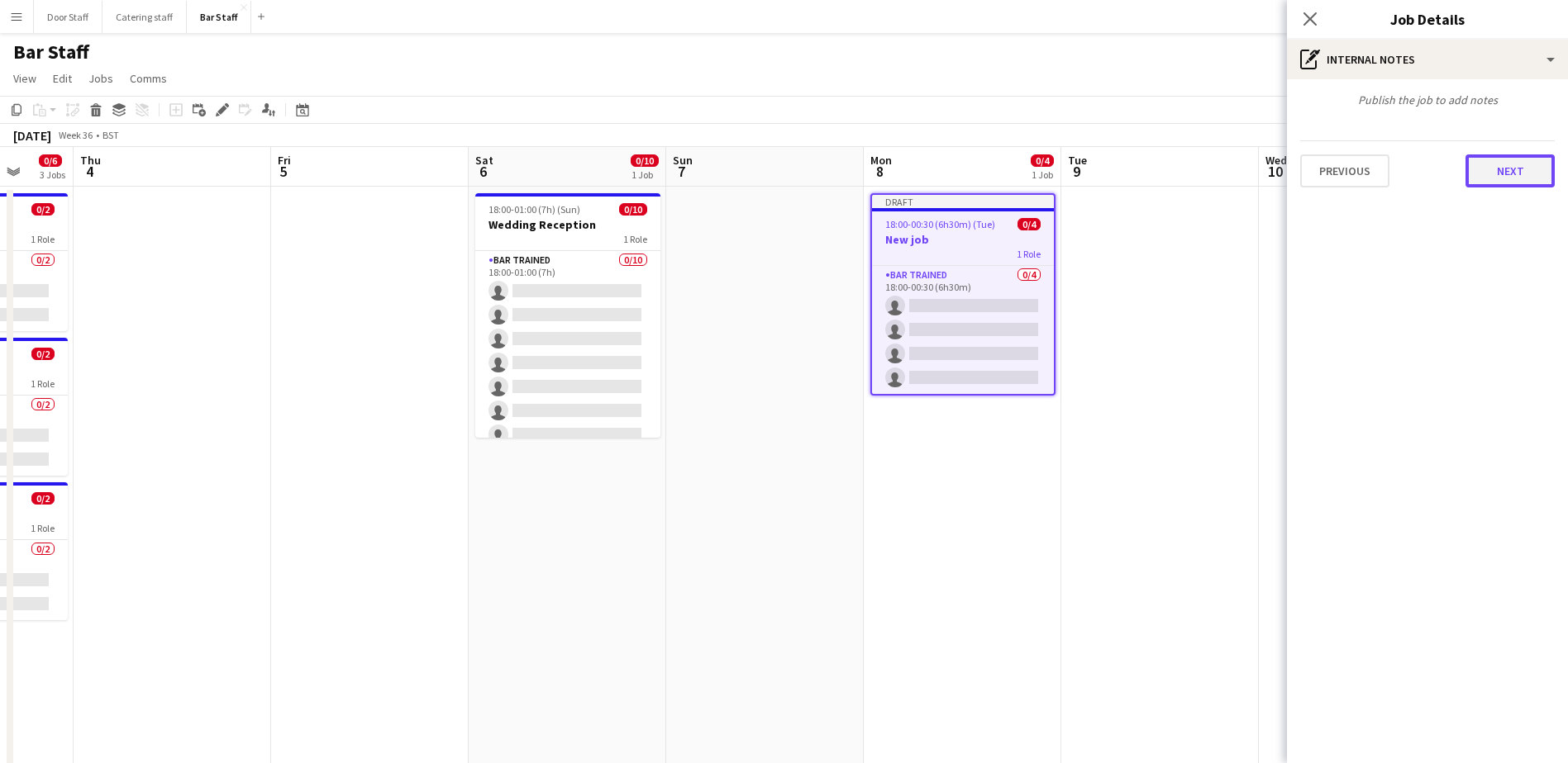
click at [1502, 173] on button "Next" at bounding box center [1510, 171] width 90 height 33
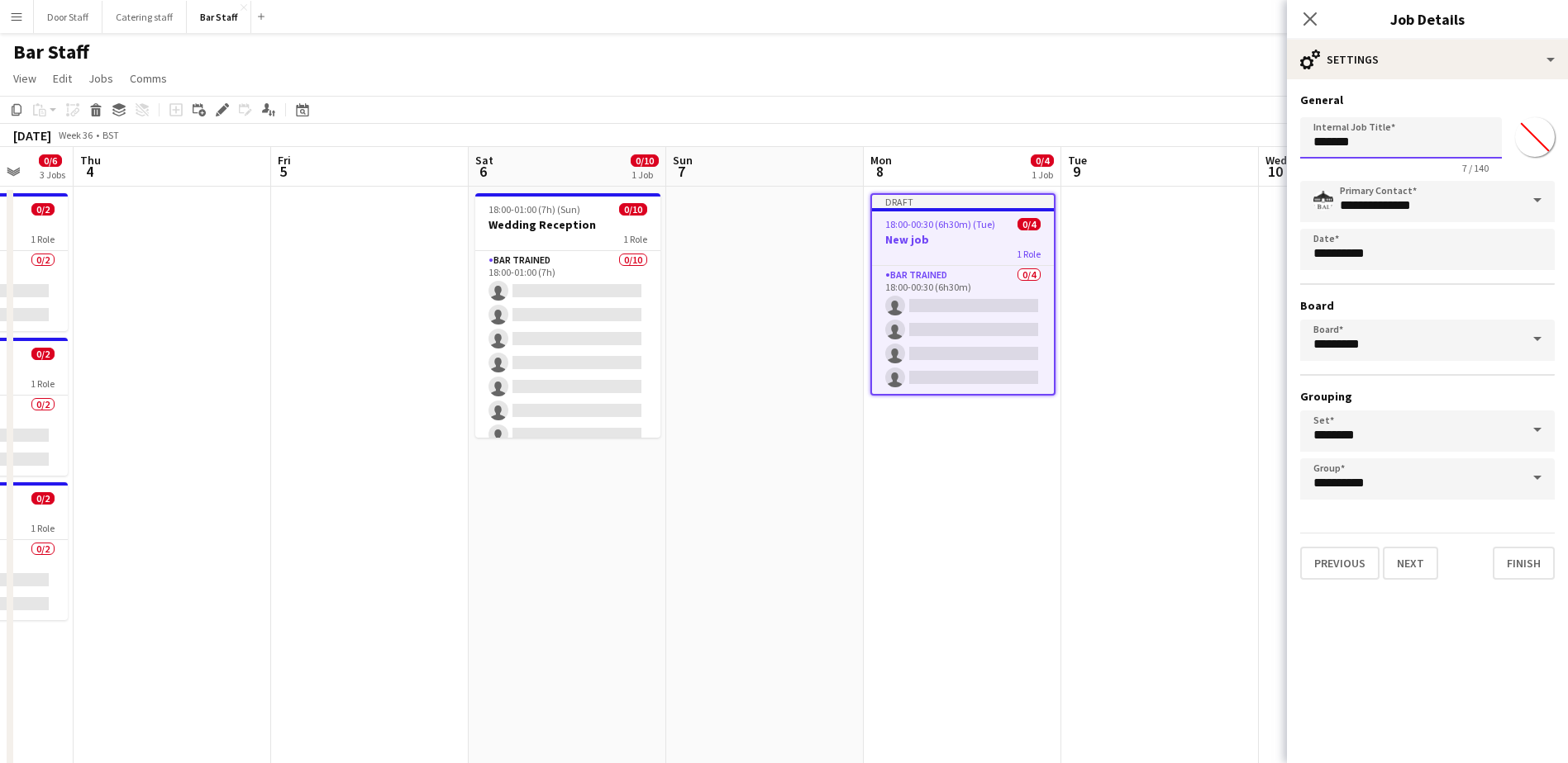
click at [1378, 146] on input "*******" at bounding box center [1401, 138] width 202 height 41
type input "**********"
click at [1533, 579] on button "Finish" at bounding box center [1523, 563] width 62 height 33
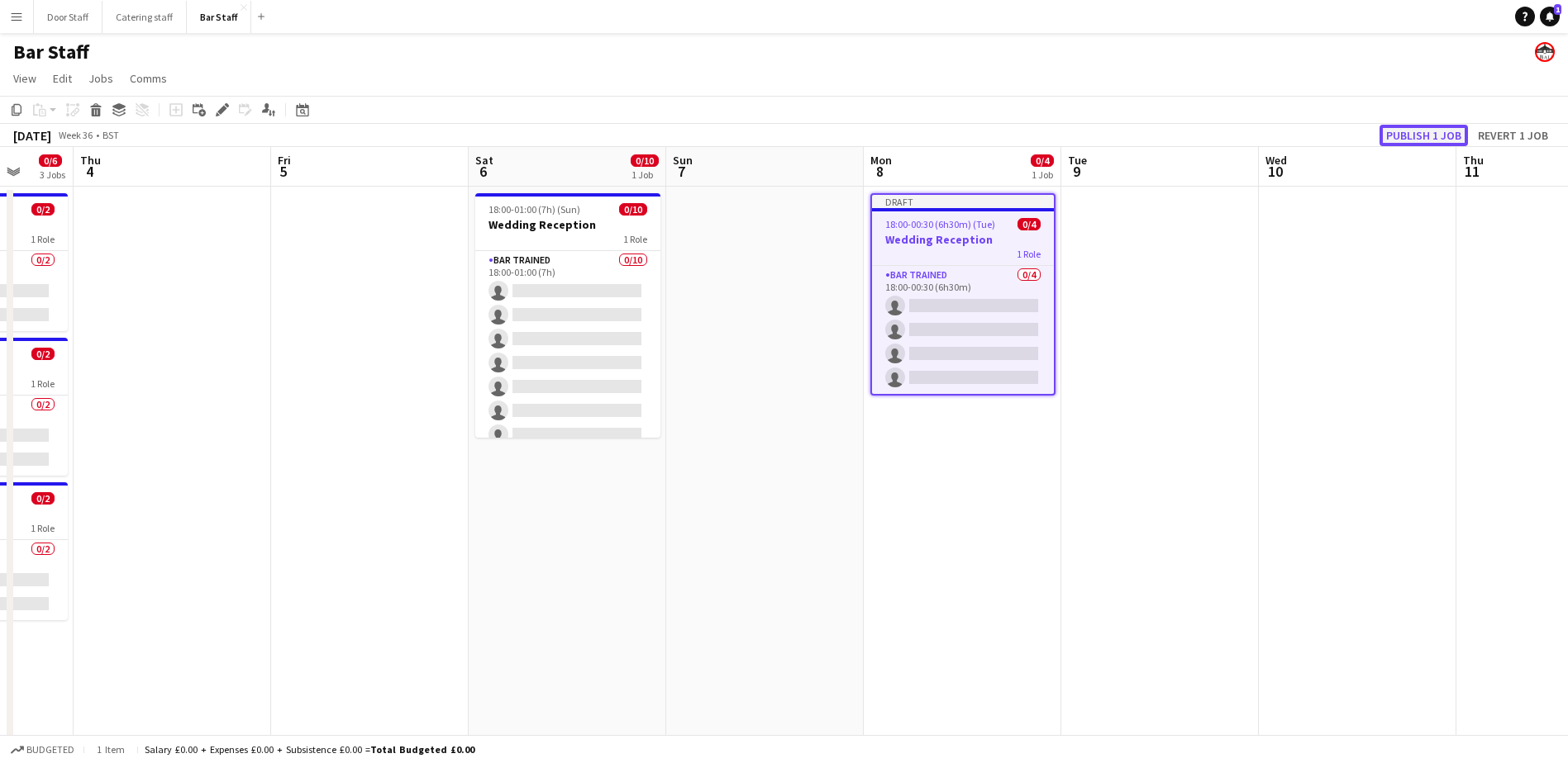
click at [1408, 139] on button "Publish 1 job" at bounding box center [1423, 135] width 89 height 22
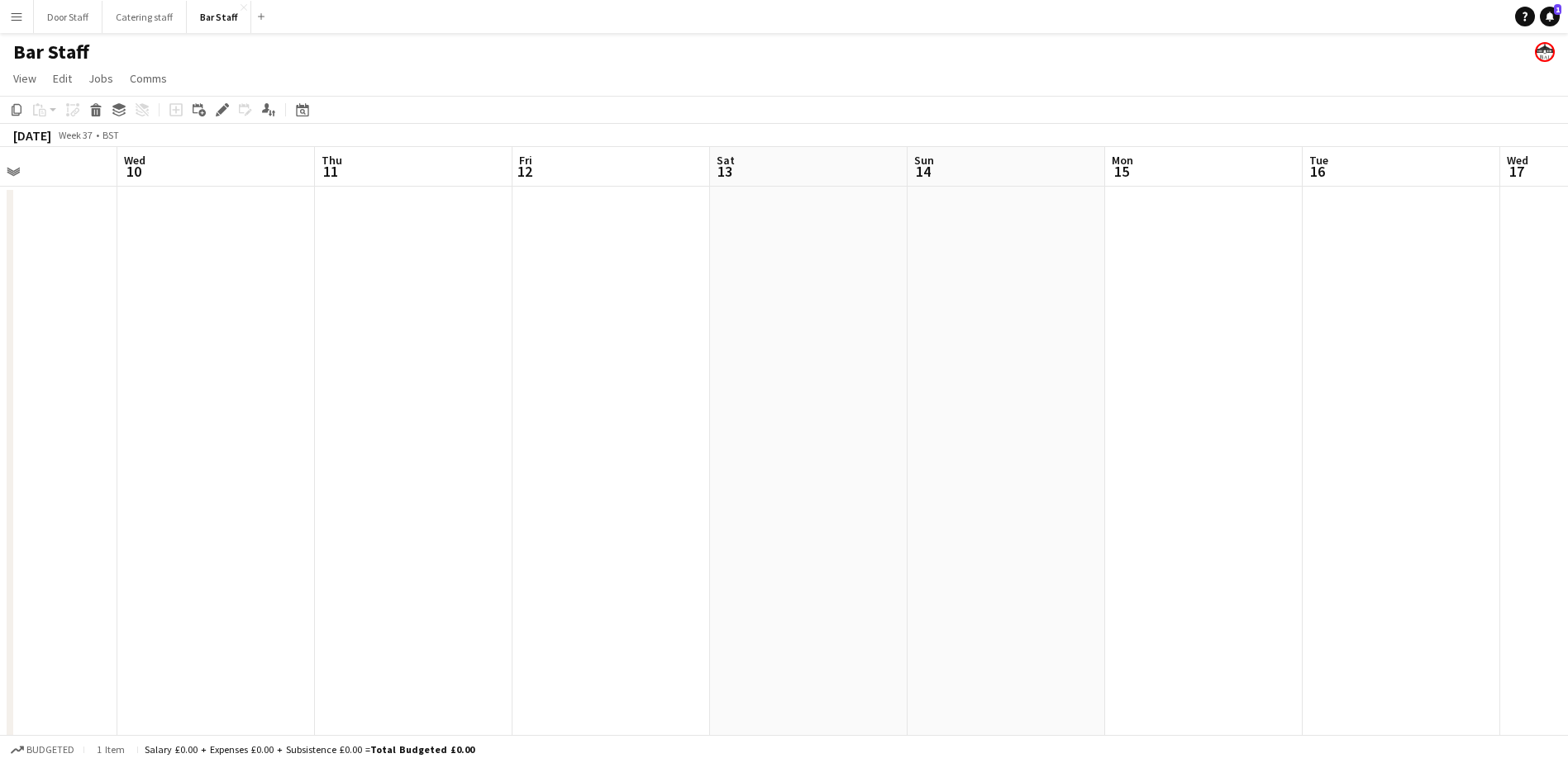
scroll to position [0, 538]
drag, startPoint x: 1251, startPoint y: 584, endPoint x: -3, endPoint y: 546, distance: 1254.6
click at [0, 546] on html "Menu Boards Boards Boards All jobs Status Workforce Workforce My Workforce Recr…" at bounding box center [784, 493] width 1568 height 986
click at [599, 200] on app-date-cell at bounding box center [548, 573] width 197 height 772
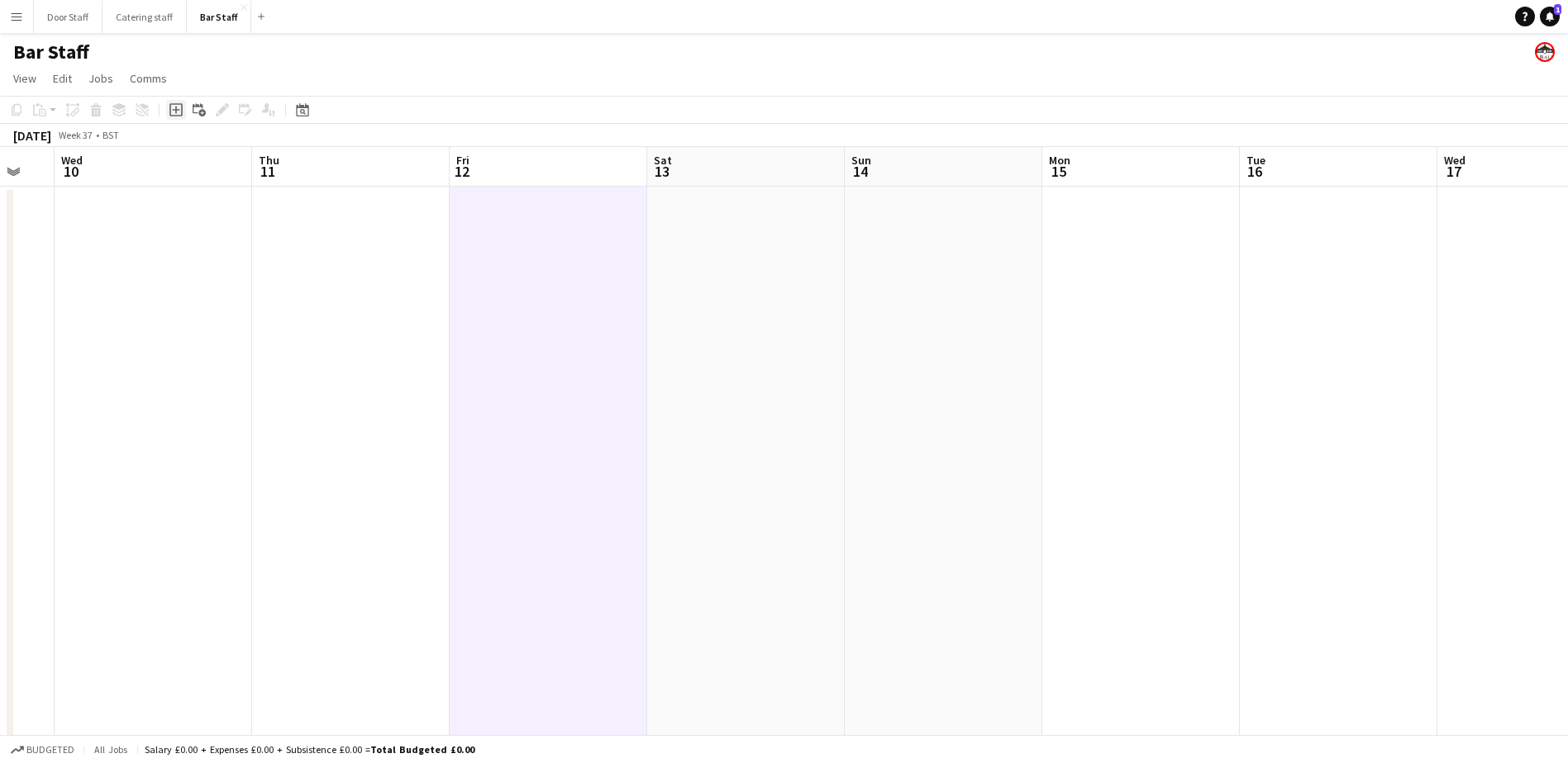
click at [174, 110] on icon at bounding box center [176, 110] width 8 height 8
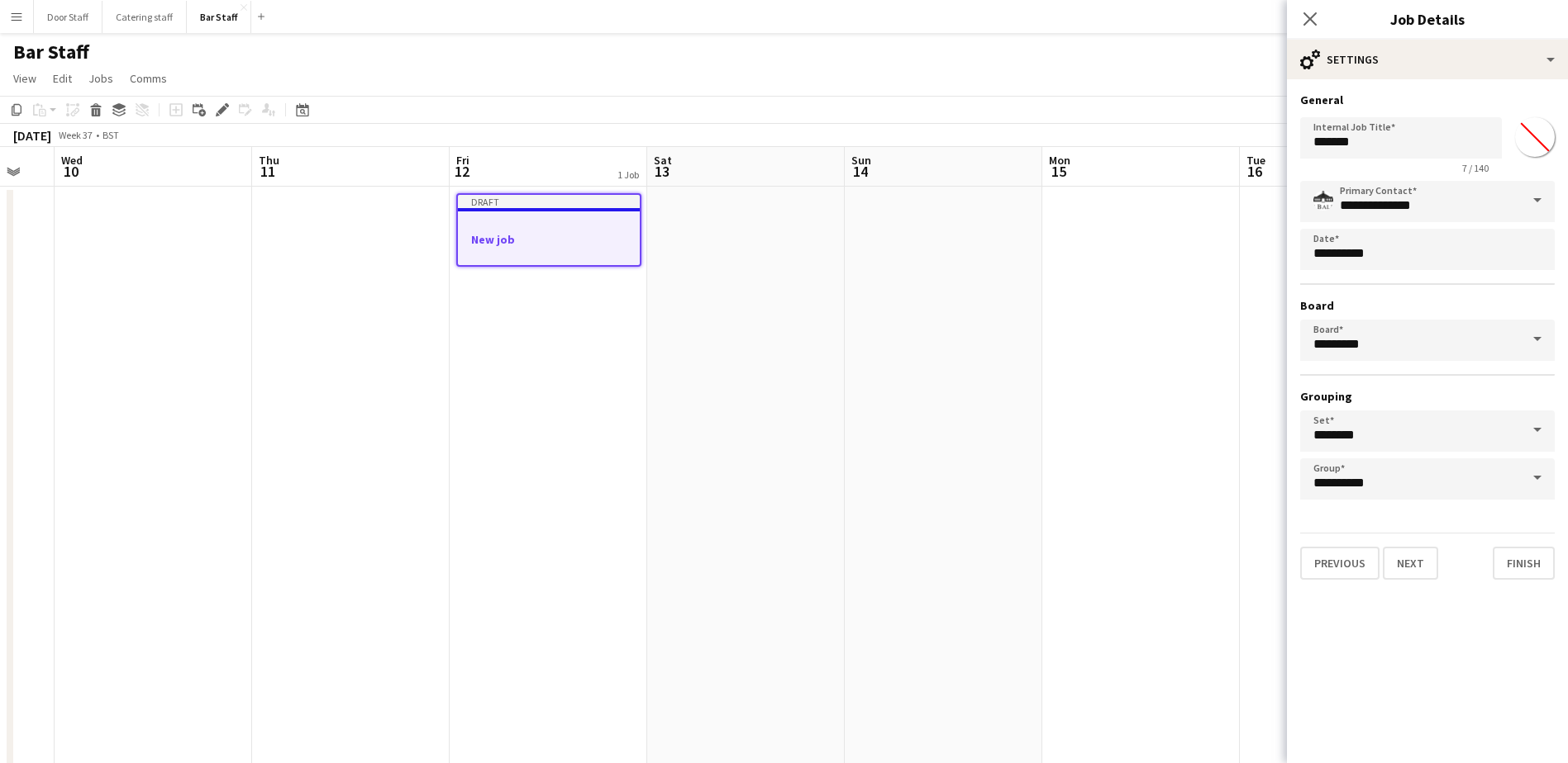
click at [521, 251] on div at bounding box center [548, 253] width 182 height 13
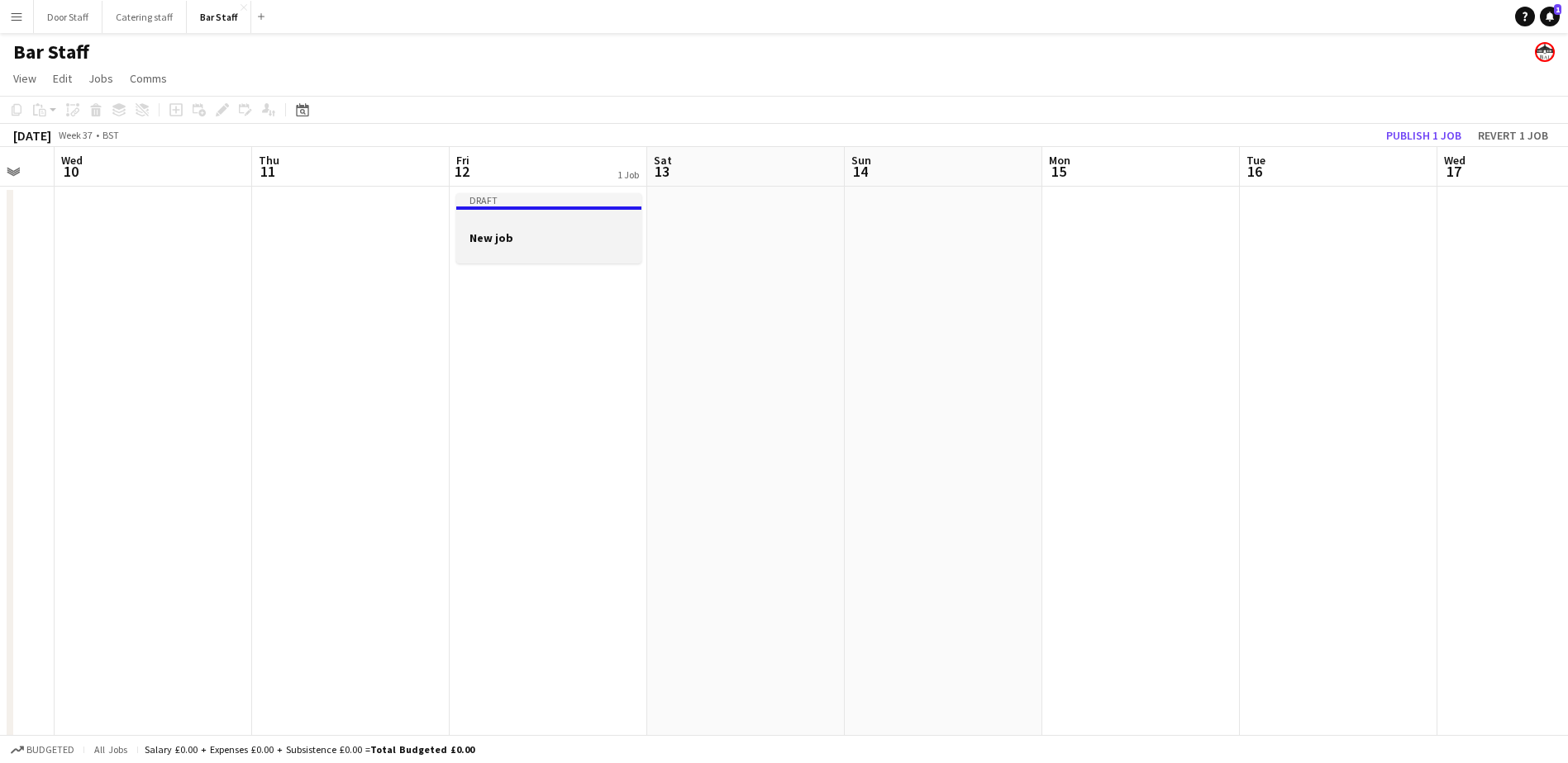
click at [538, 229] on app-job-card "Draft New job" at bounding box center [548, 228] width 185 height 71
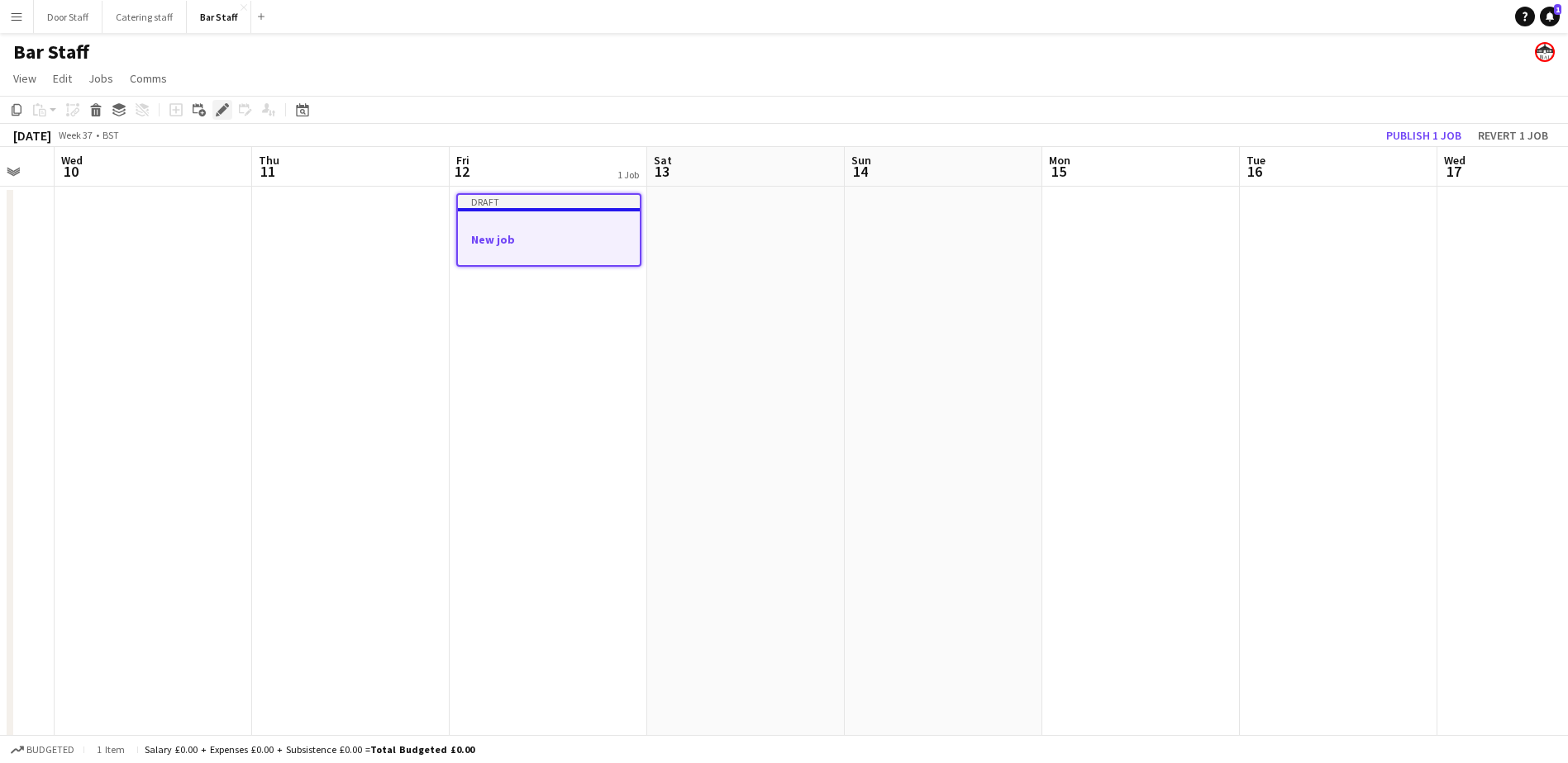
click at [218, 110] on icon "Edit" at bounding box center [221, 109] width 13 height 13
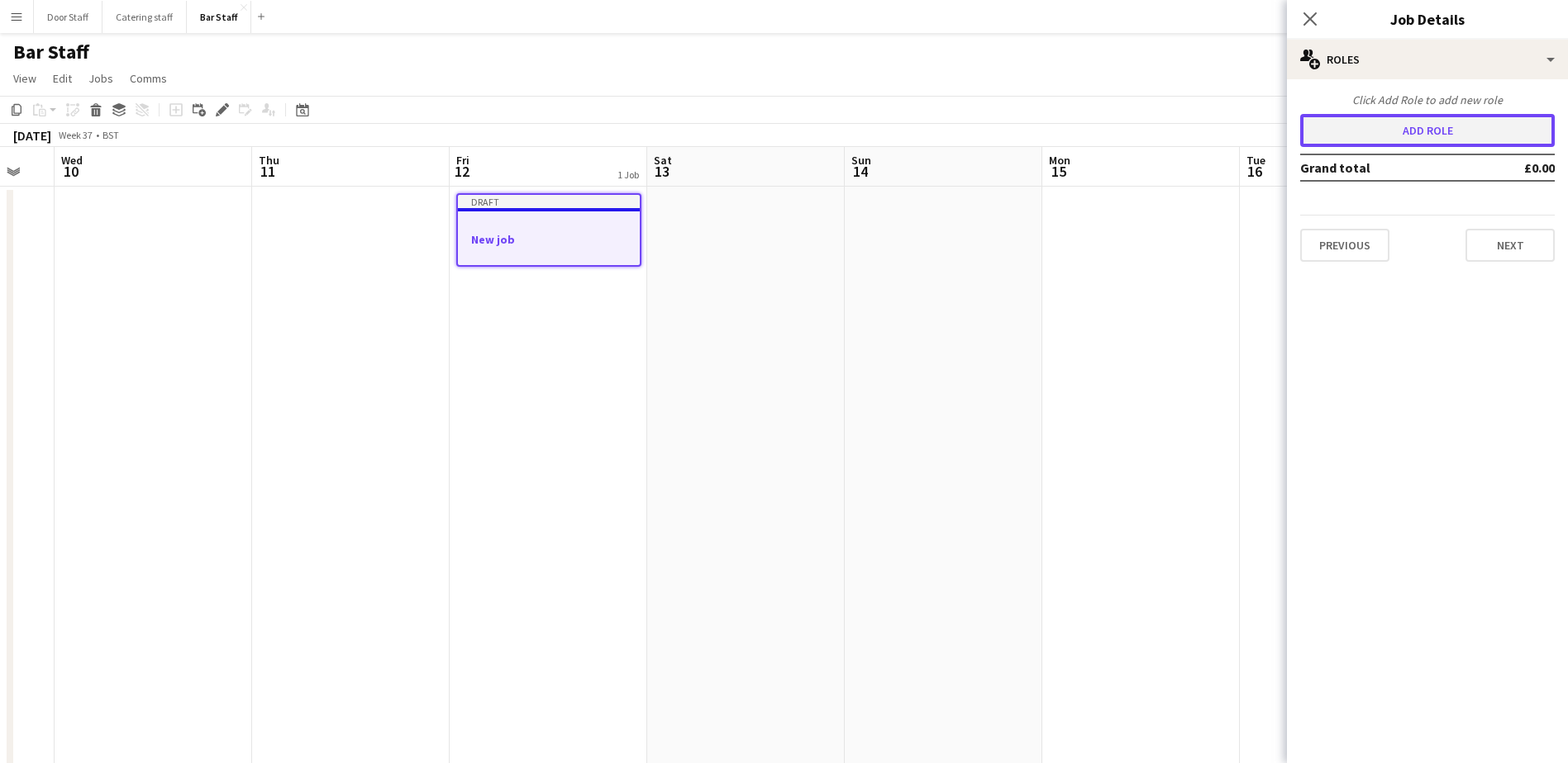
click at [1376, 132] on button "Add role" at bounding box center [1427, 130] width 254 height 33
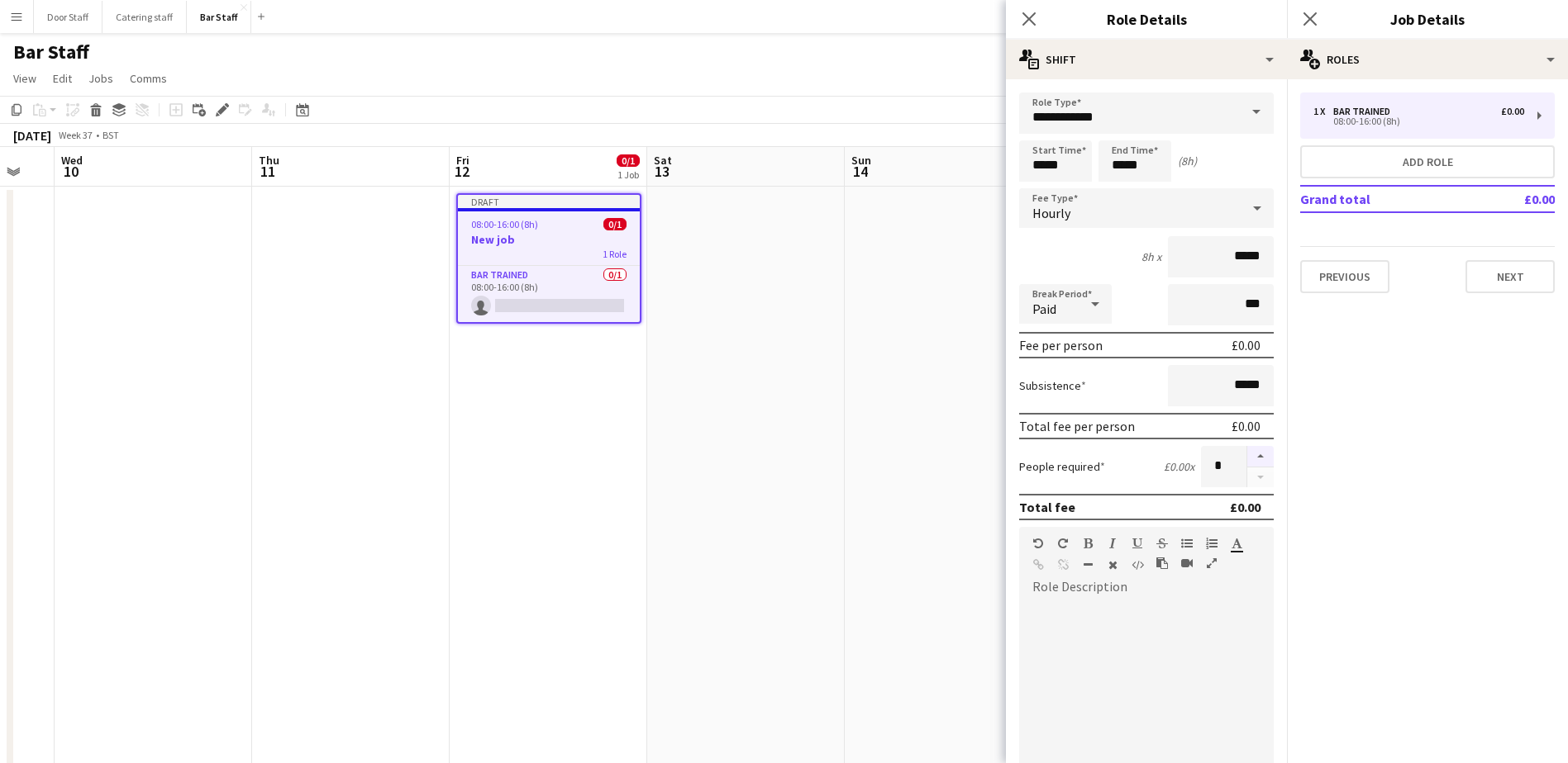
click at [1252, 456] on button "button" at bounding box center [1260, 456] width 27 height 22
click at [1248, 481] on button "button" at bounding box center [1260, 478] width 27 height 21
type input "*"
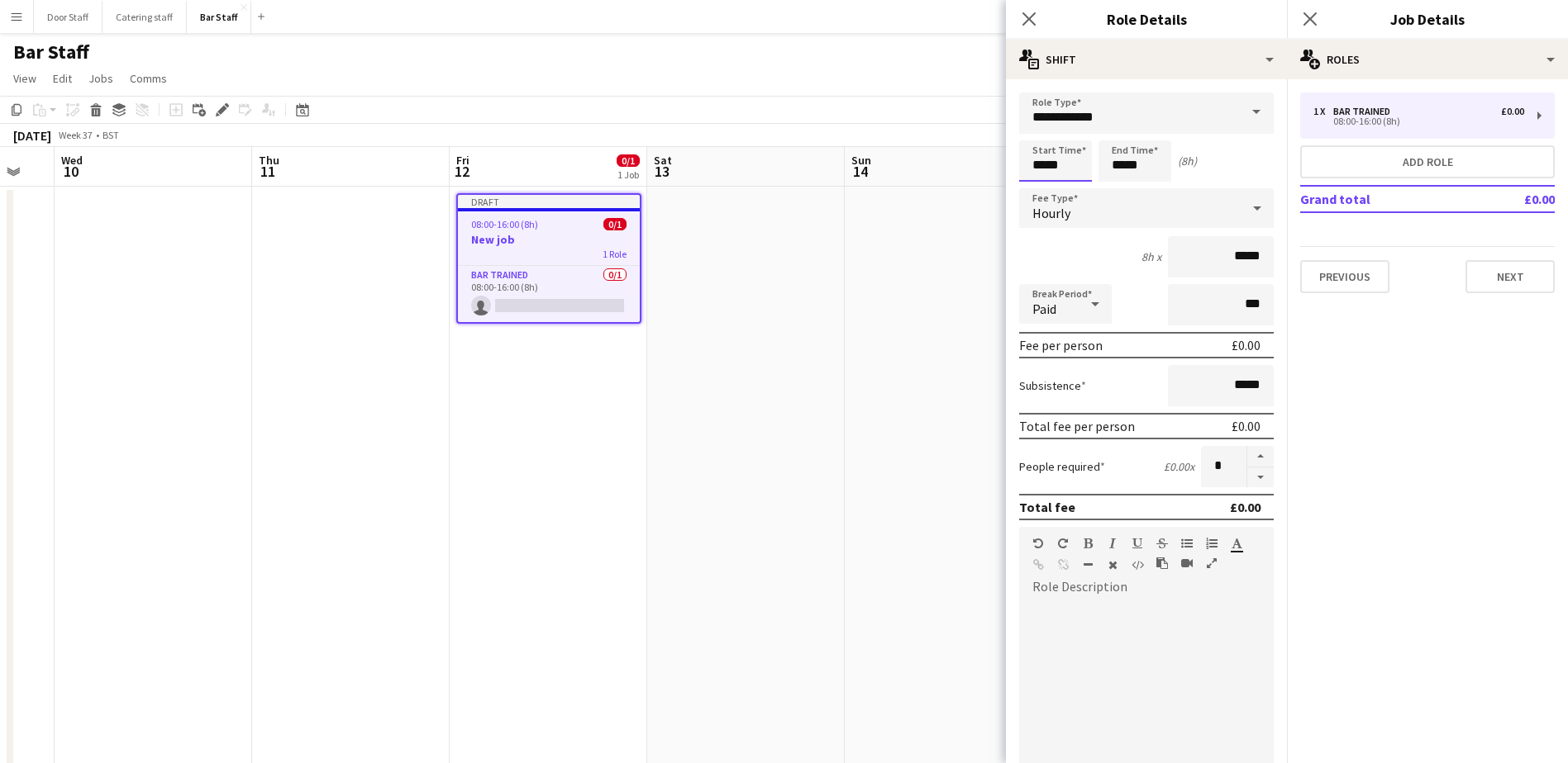
click at [1040, 157] on input "*****" at bounding box center [1055, 161] width 72 height 41
click at [1048, 133] on div at bounding box center [1039, 132] width 33 height 16
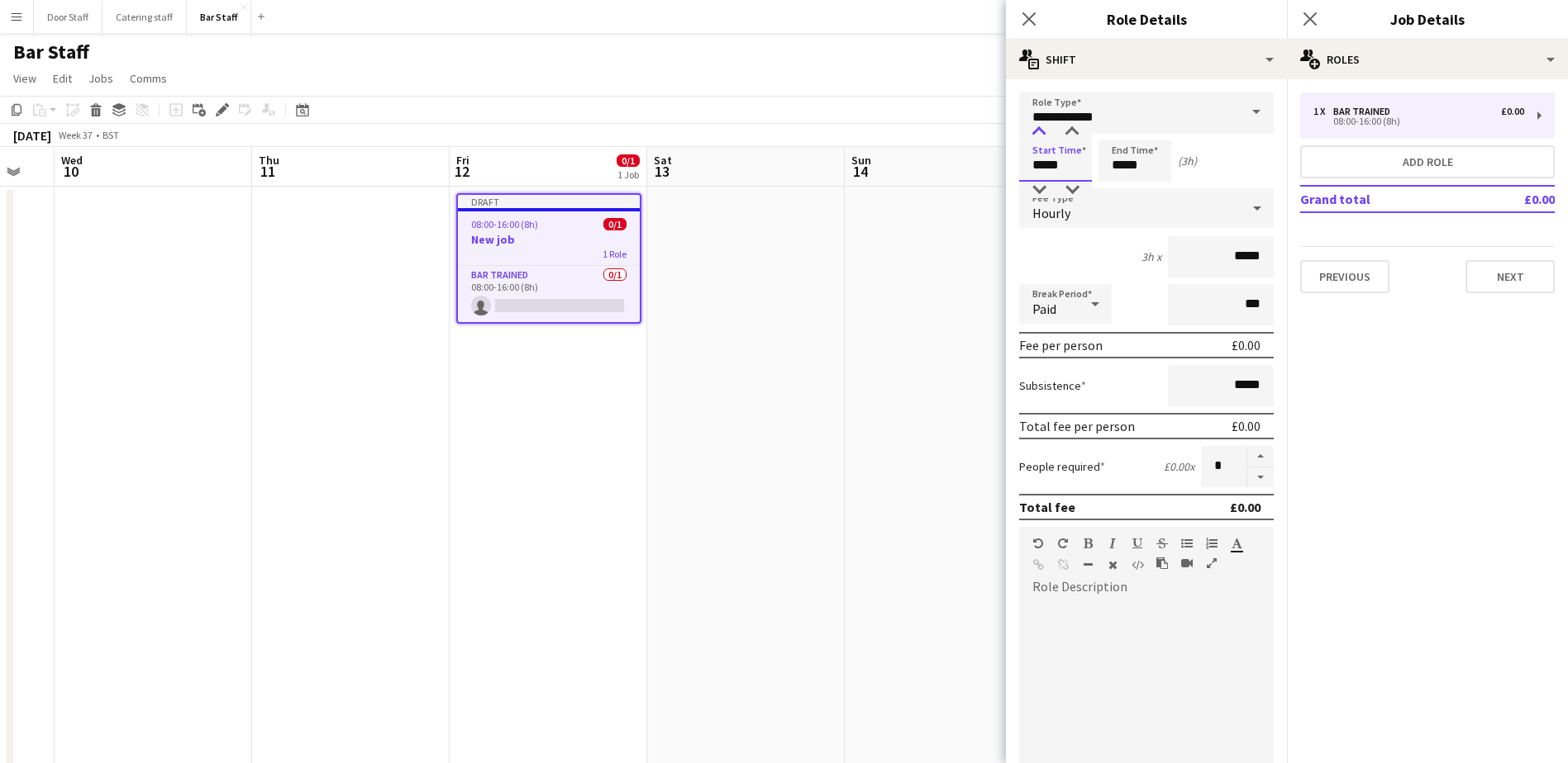
click at [1048, 133] on div at bounding box center [1039, 132] width 33 height 16
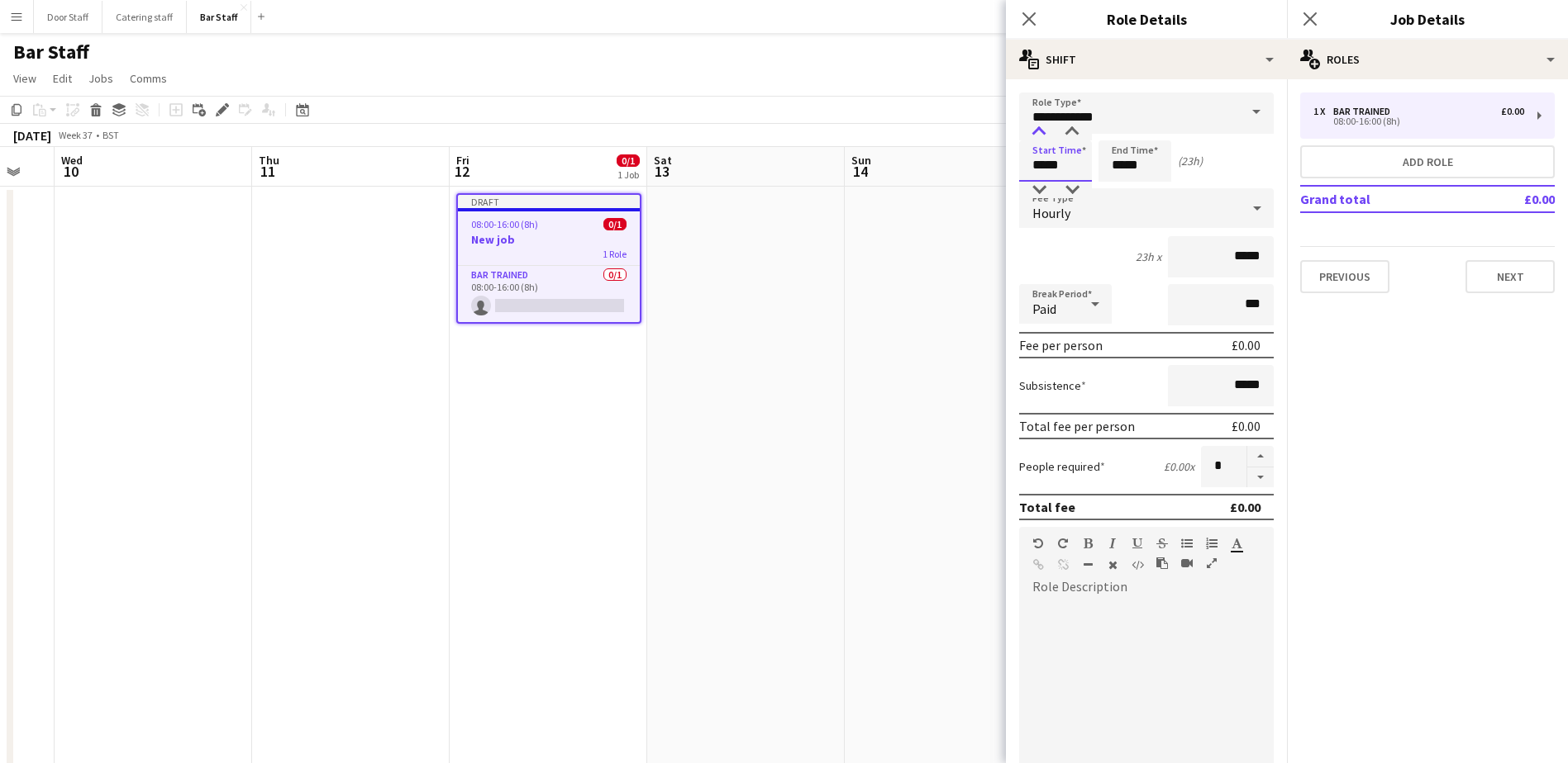
type input "*****"
click at [1048, 133] on div at bounding box center [1039, 132] width 33 height 16
click at [1119, 153] on input "*****" at bounding box center [1135, 161] width 72 height 41
click at [1123, 126] on div at bounding box center [1118, 132] width 33 height 16
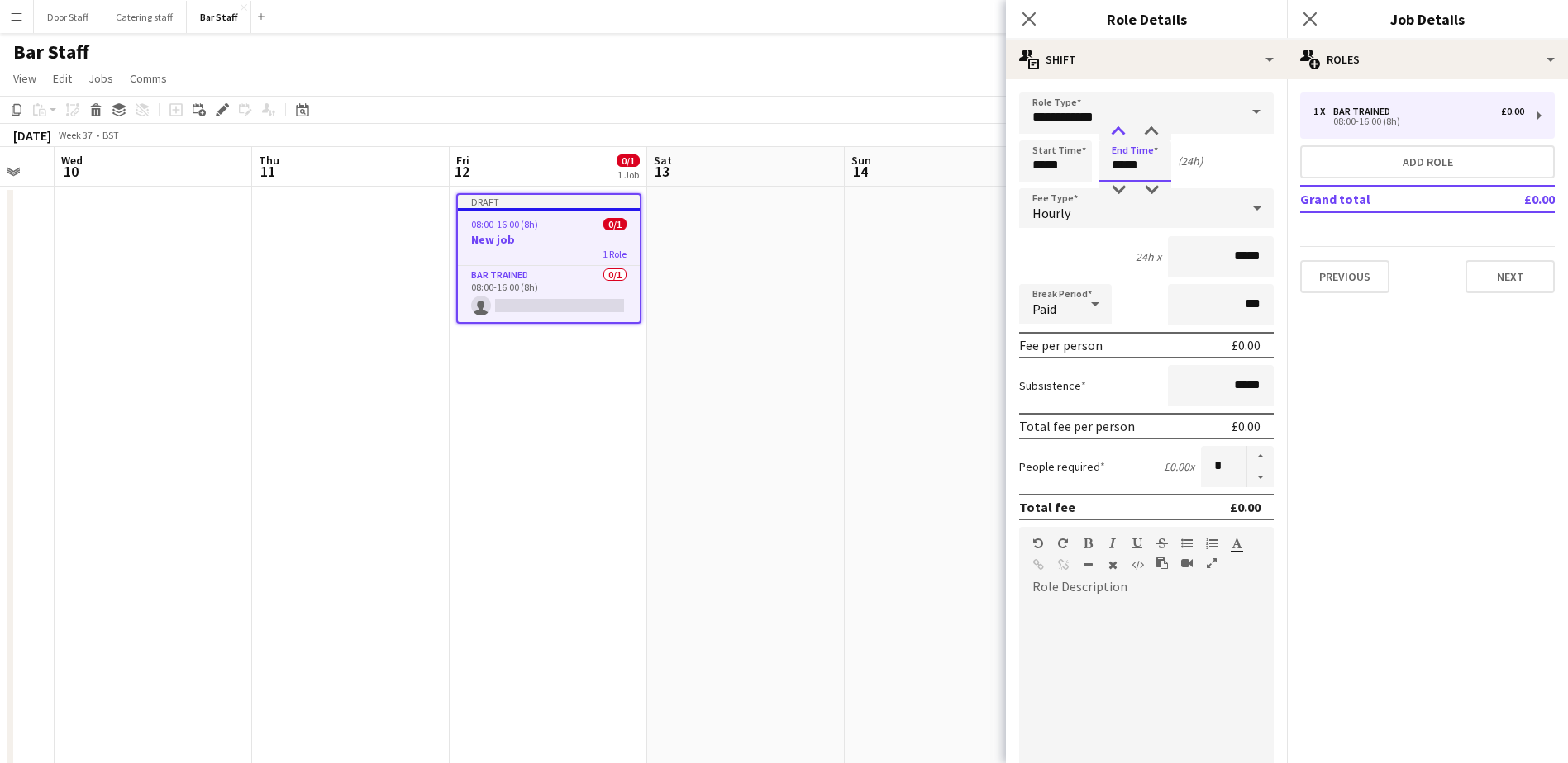
click at [1123, 126] on div at bounding box center [1118, 132] width 33 height 16
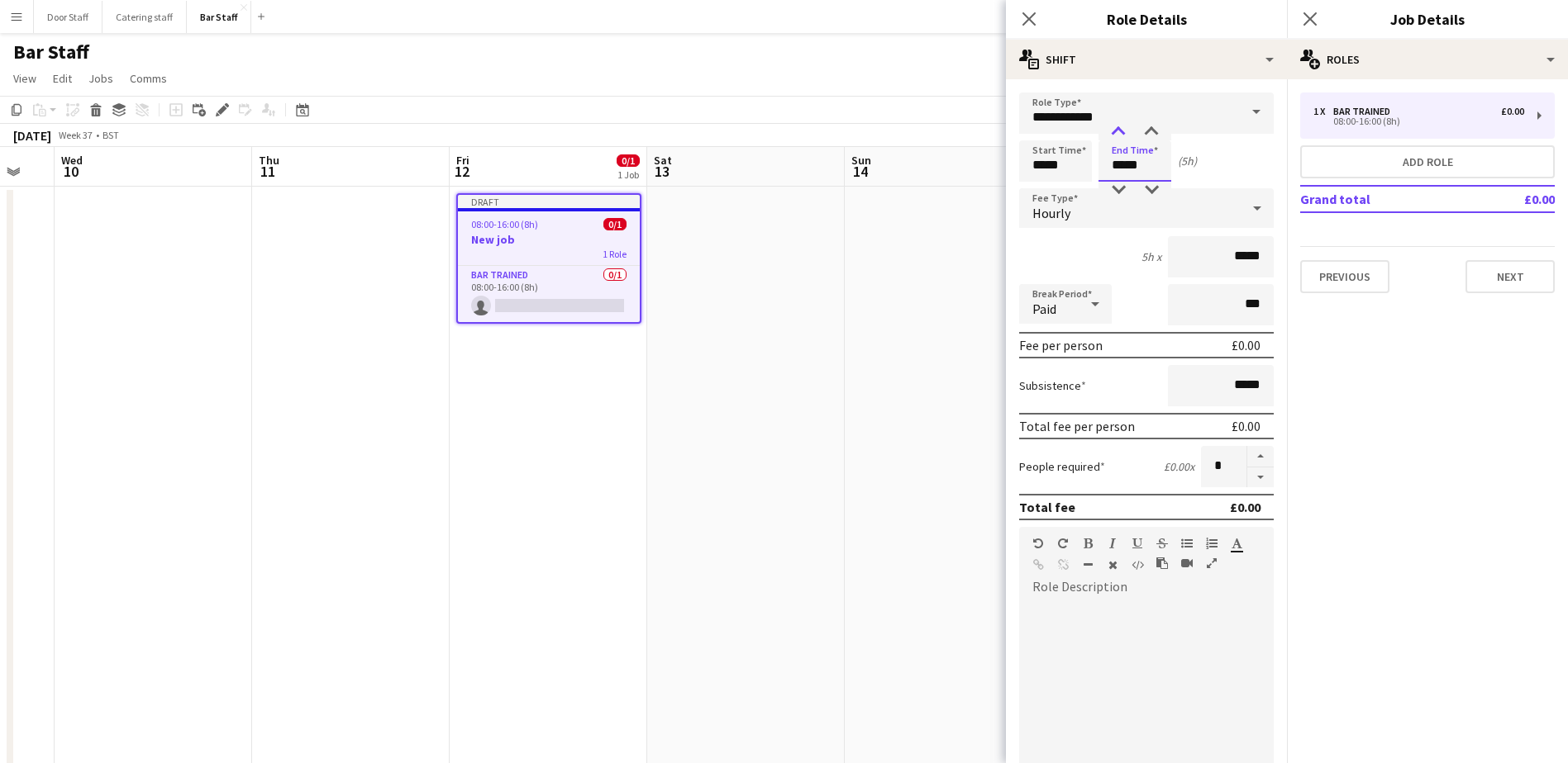
click at [1123, 126] on div at bounding box center [1118, 132] width 33 height 16
click at [1146, 129] on div at bounding box center [1151, 132] width 33 height 16
type input "*****"
click at [1146, 129] on div at bounding box center [1151, 132] width 33 height 16
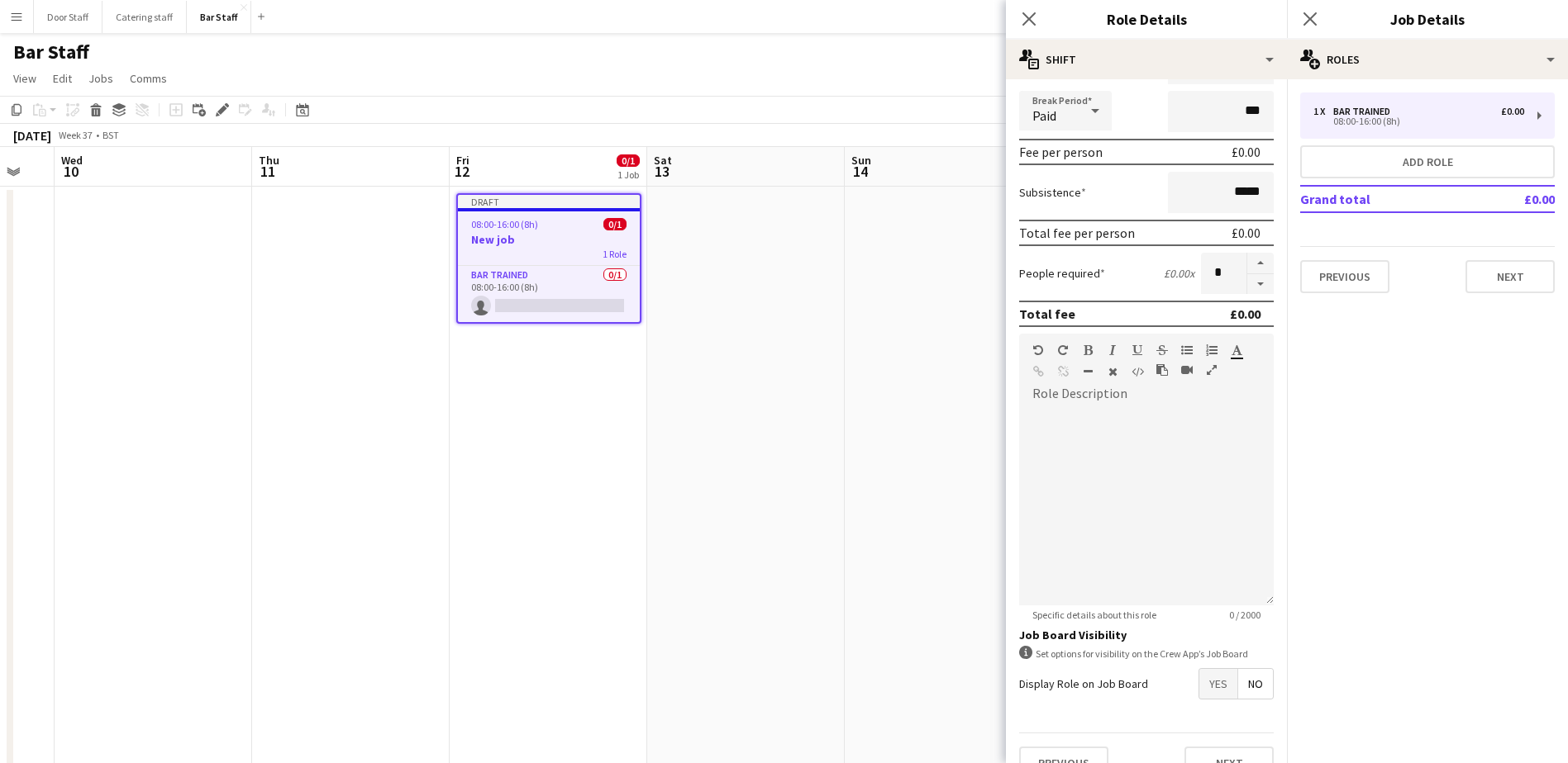
scroll to position [223, 0]
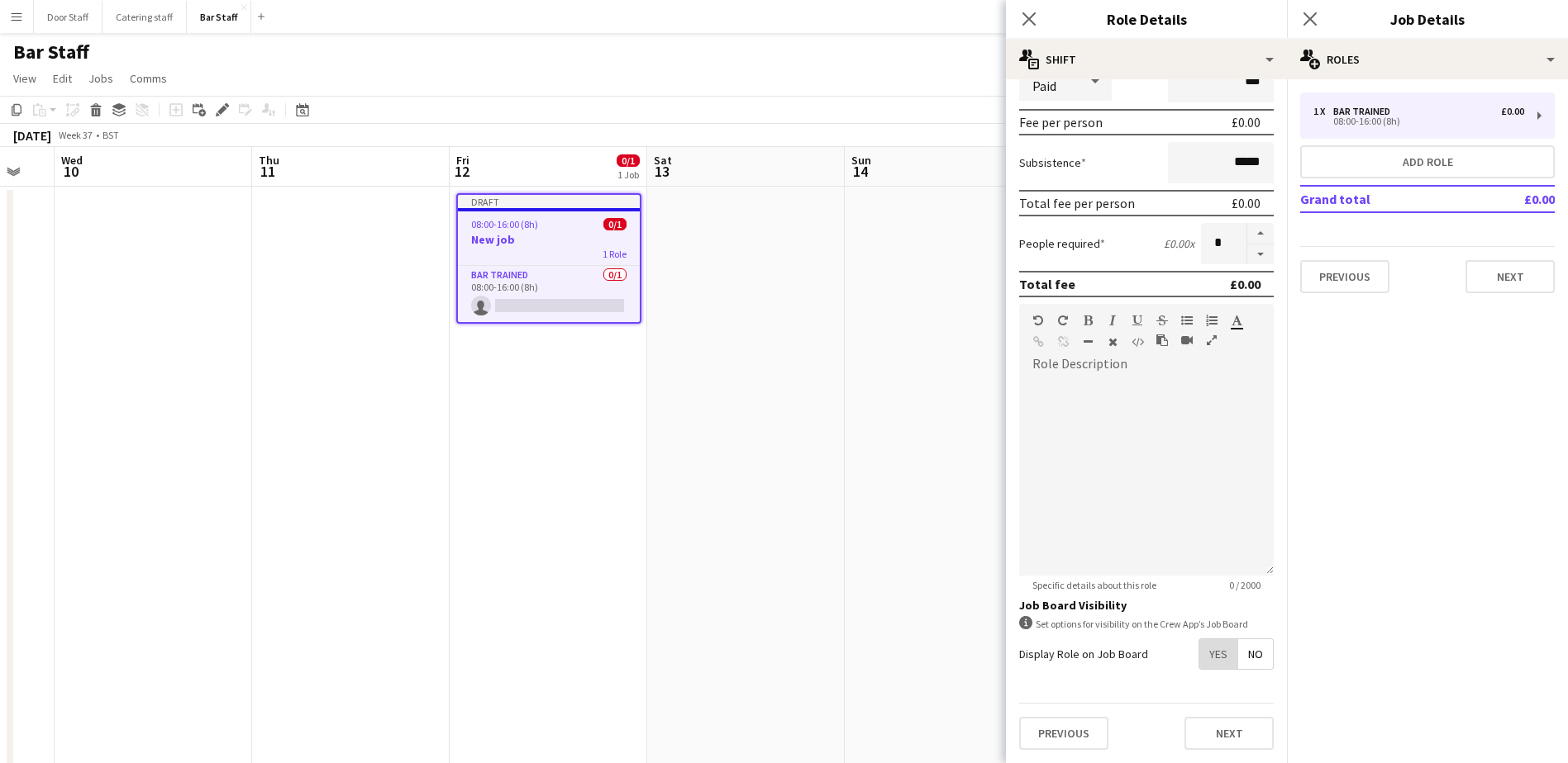
click at [1199, 654] on span "Yes" at bounding box center [1218, 654] width 38 height 30
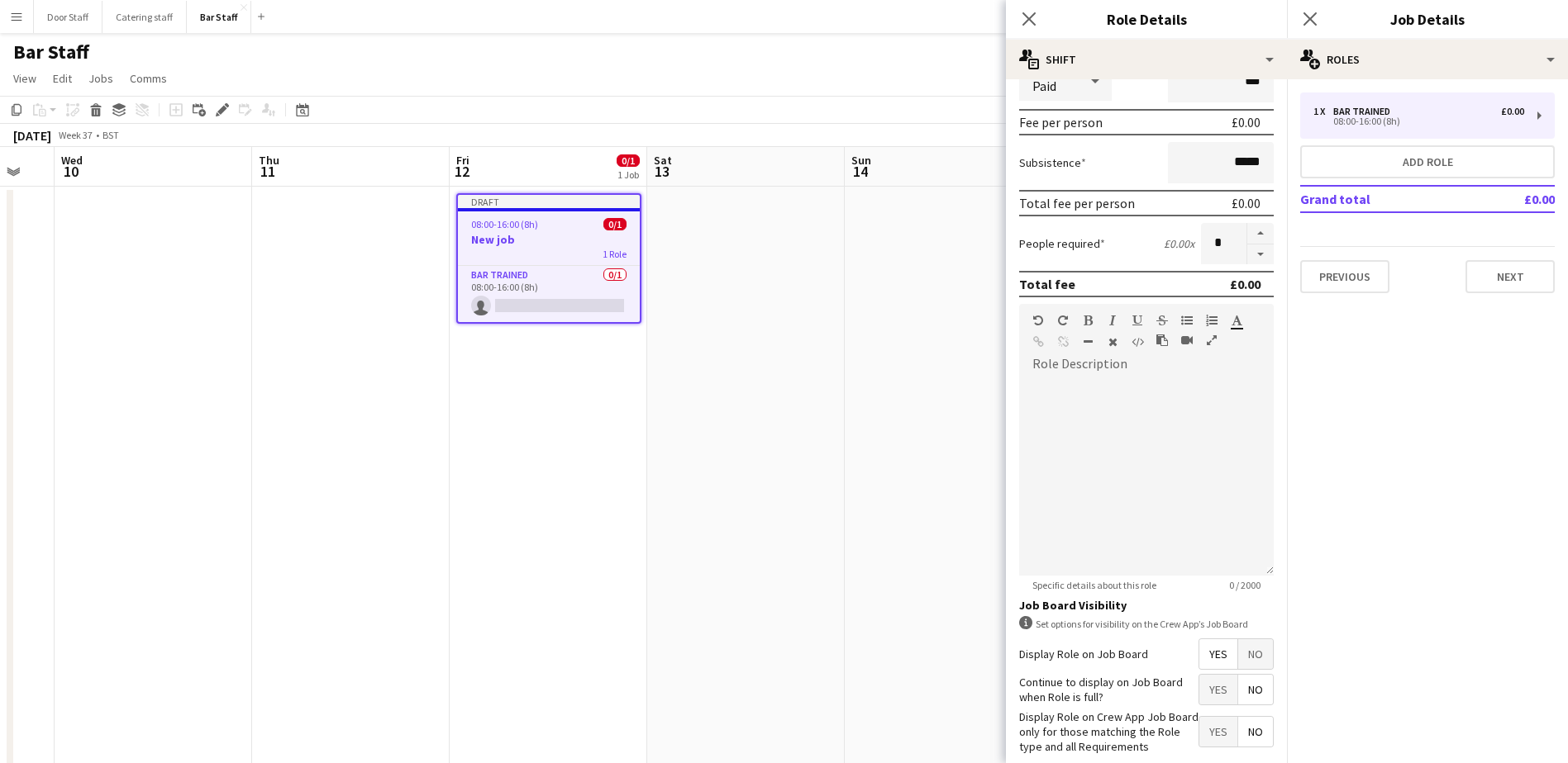
scroll to position [308, 0]
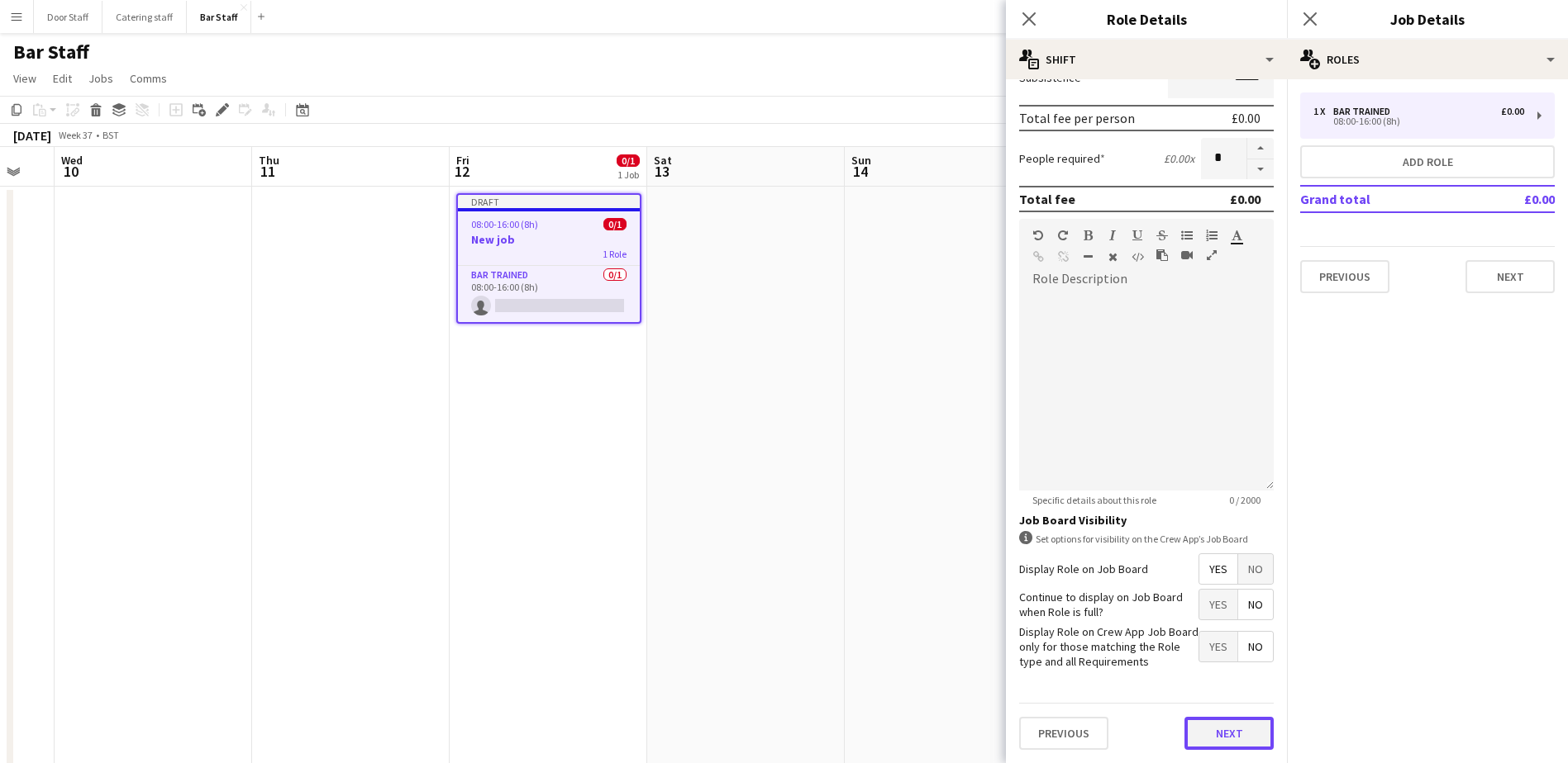
click at [1248, 738] on button "Next" at bounding box center [1229, 734] width 90 height 33
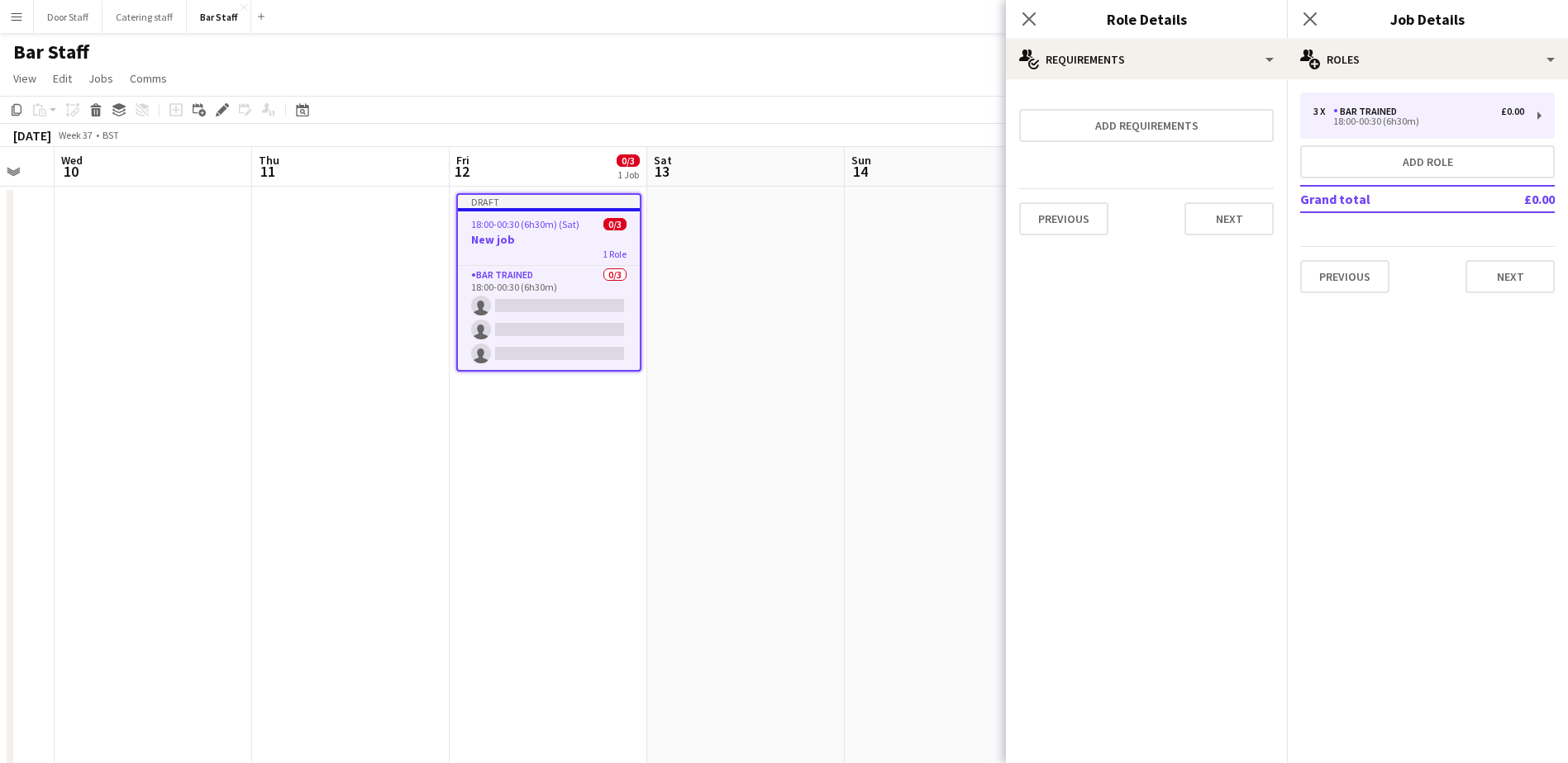
scroll to position [0, 0]
click at [1226, 221] on button "Next" at bounding box center [1229, 219] width 90 height 33
click at [1235, 220] on button "Finish" at bounding box center [1242, 221] width 62 height 33
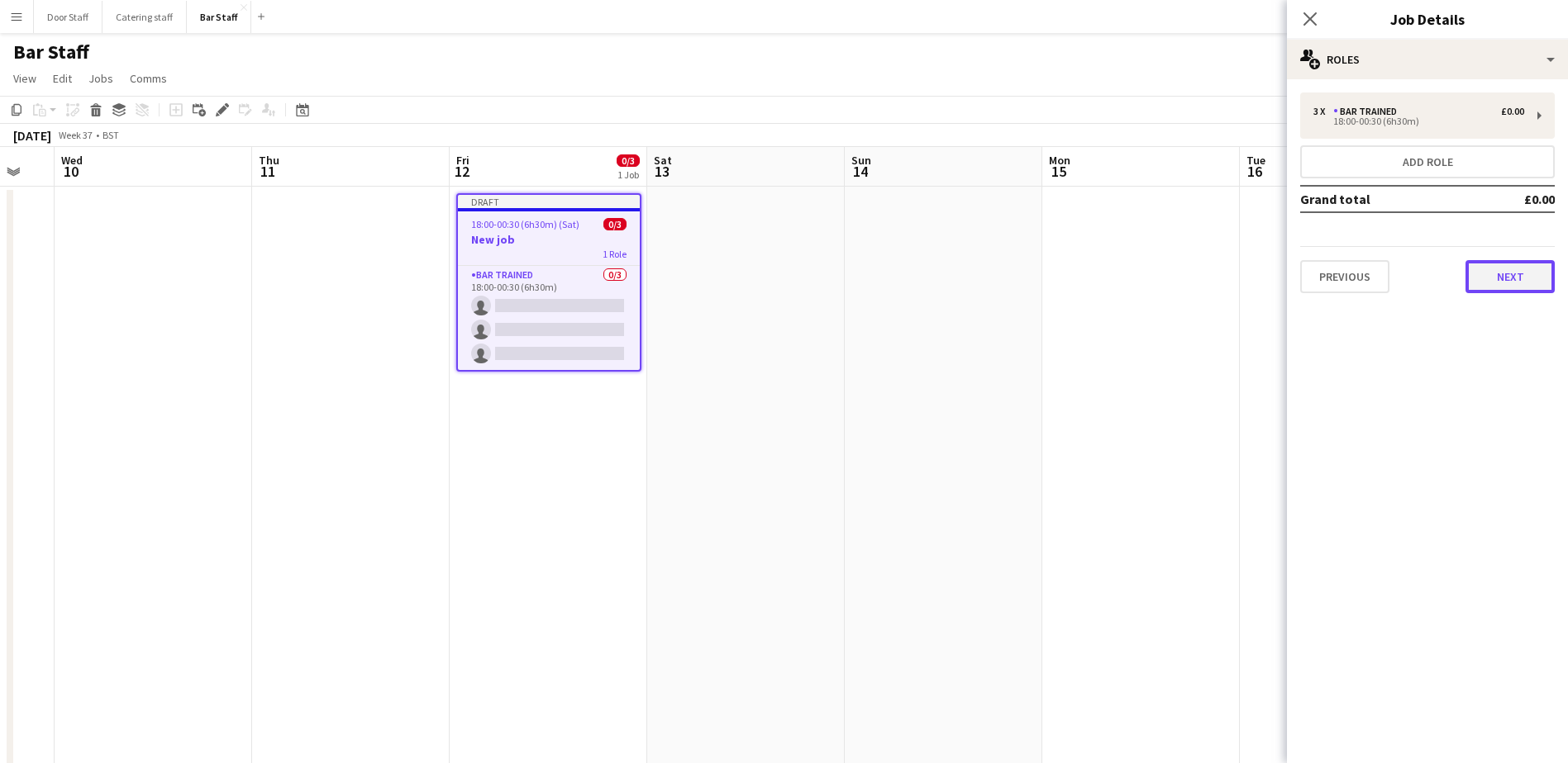
click at [1518, 284] on button "Next" at bounding box center [1510, 276] width 90 height 33
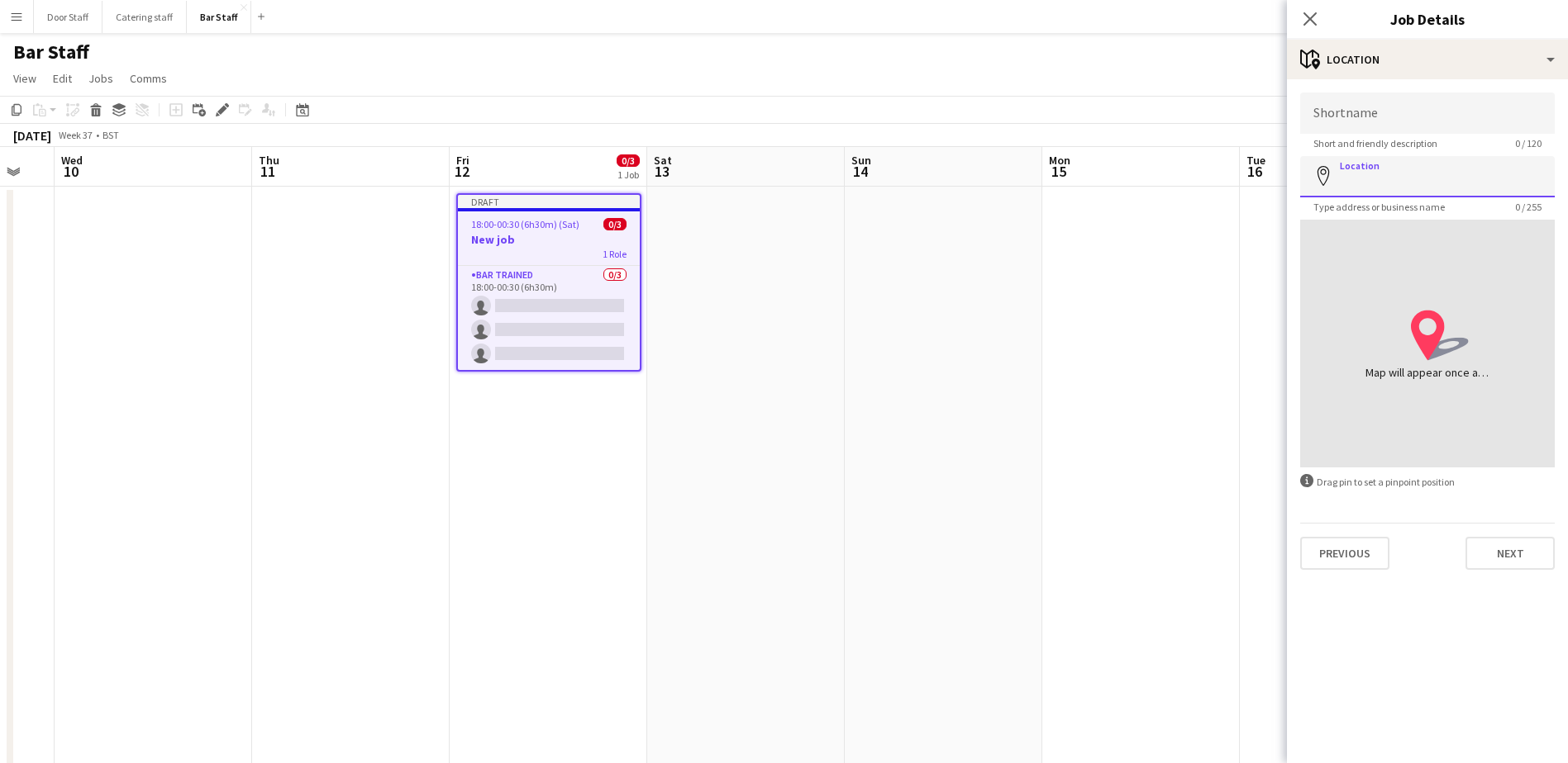
click at [1388, 174] on input "Location" at bounding box center [1427, 177] width 254 height 41
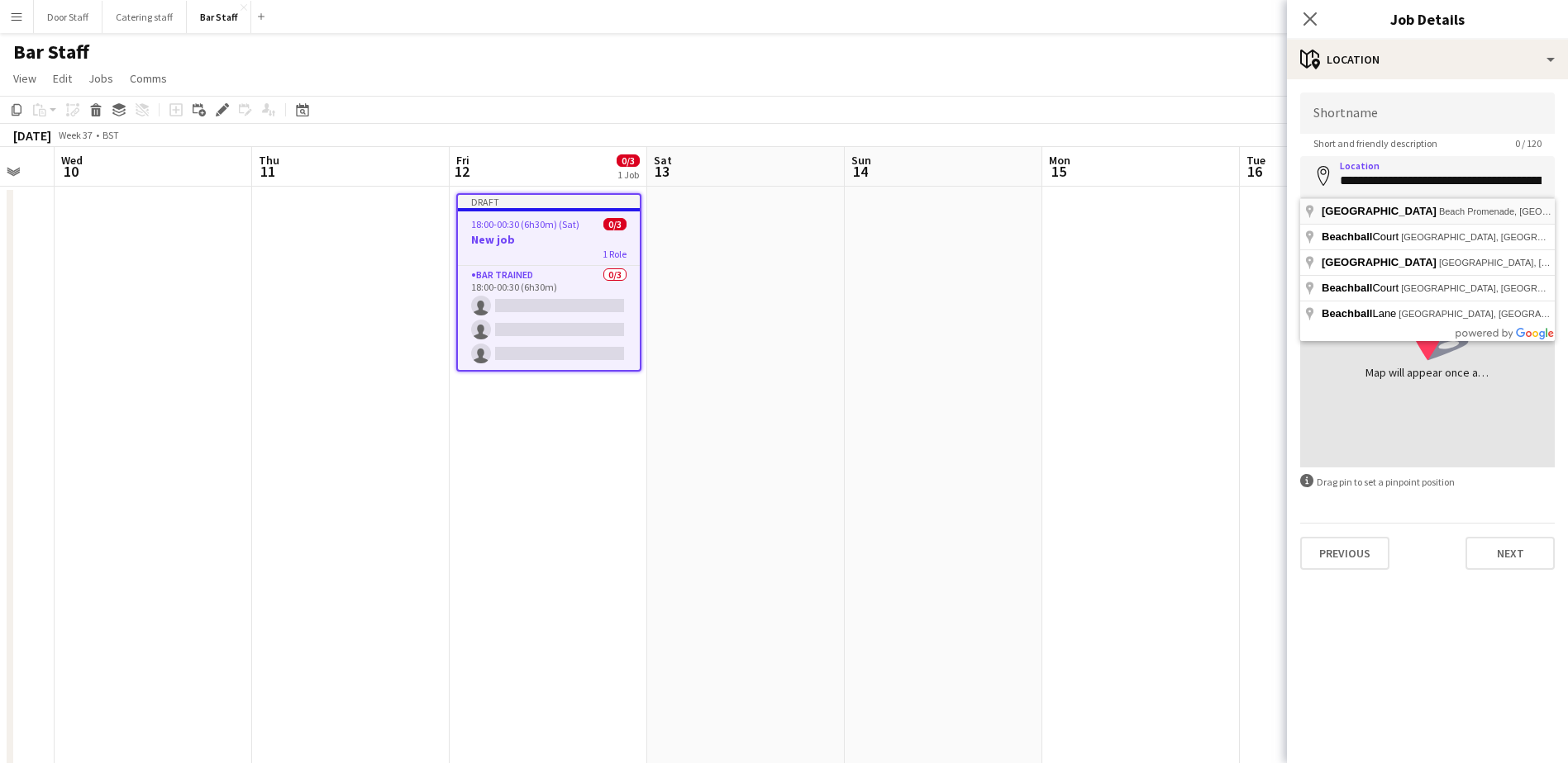
type input "**********"
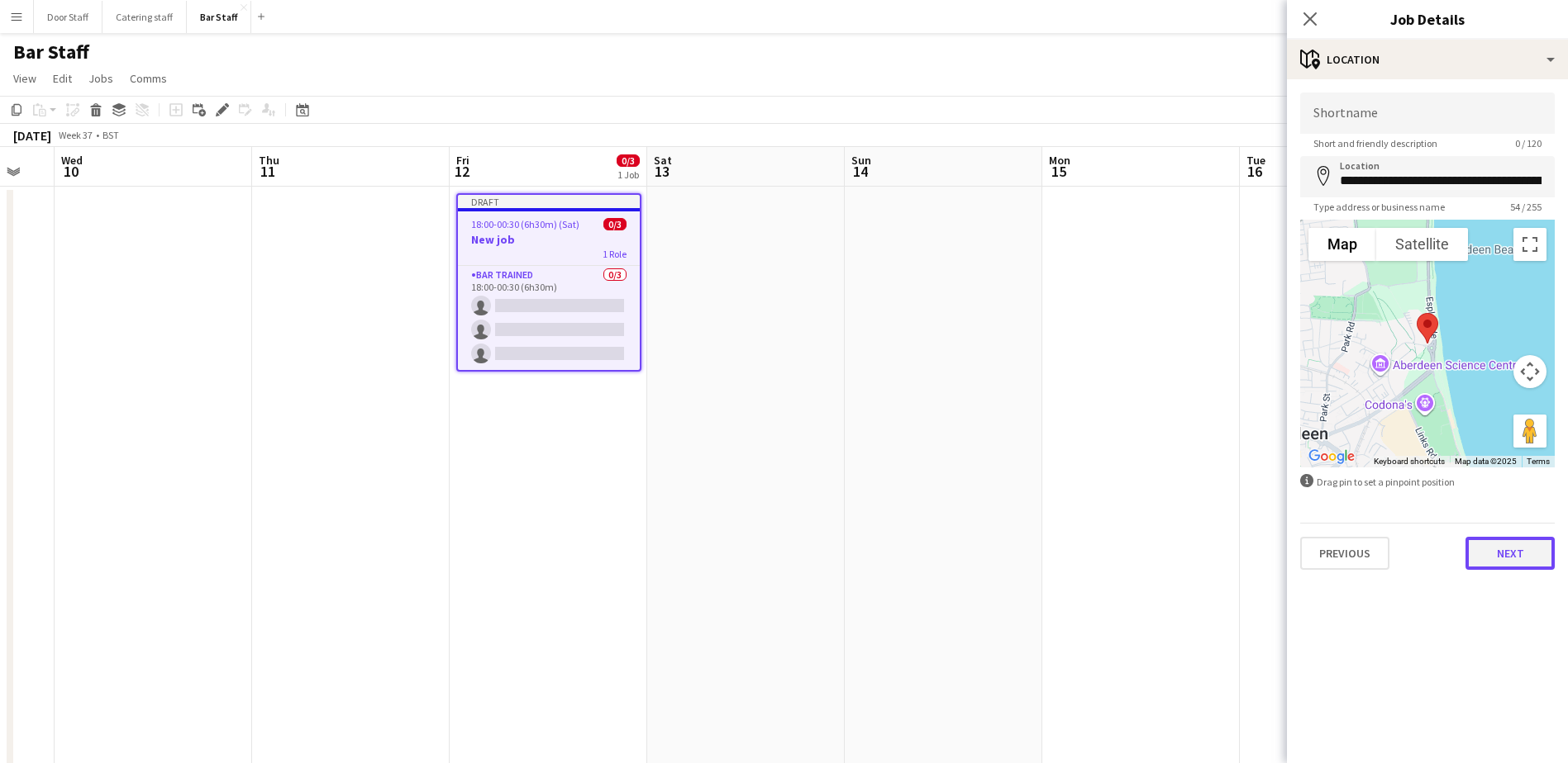
click at [1523, 555] on button "Next" at bounding box center [1510, 553] width 90 height 33
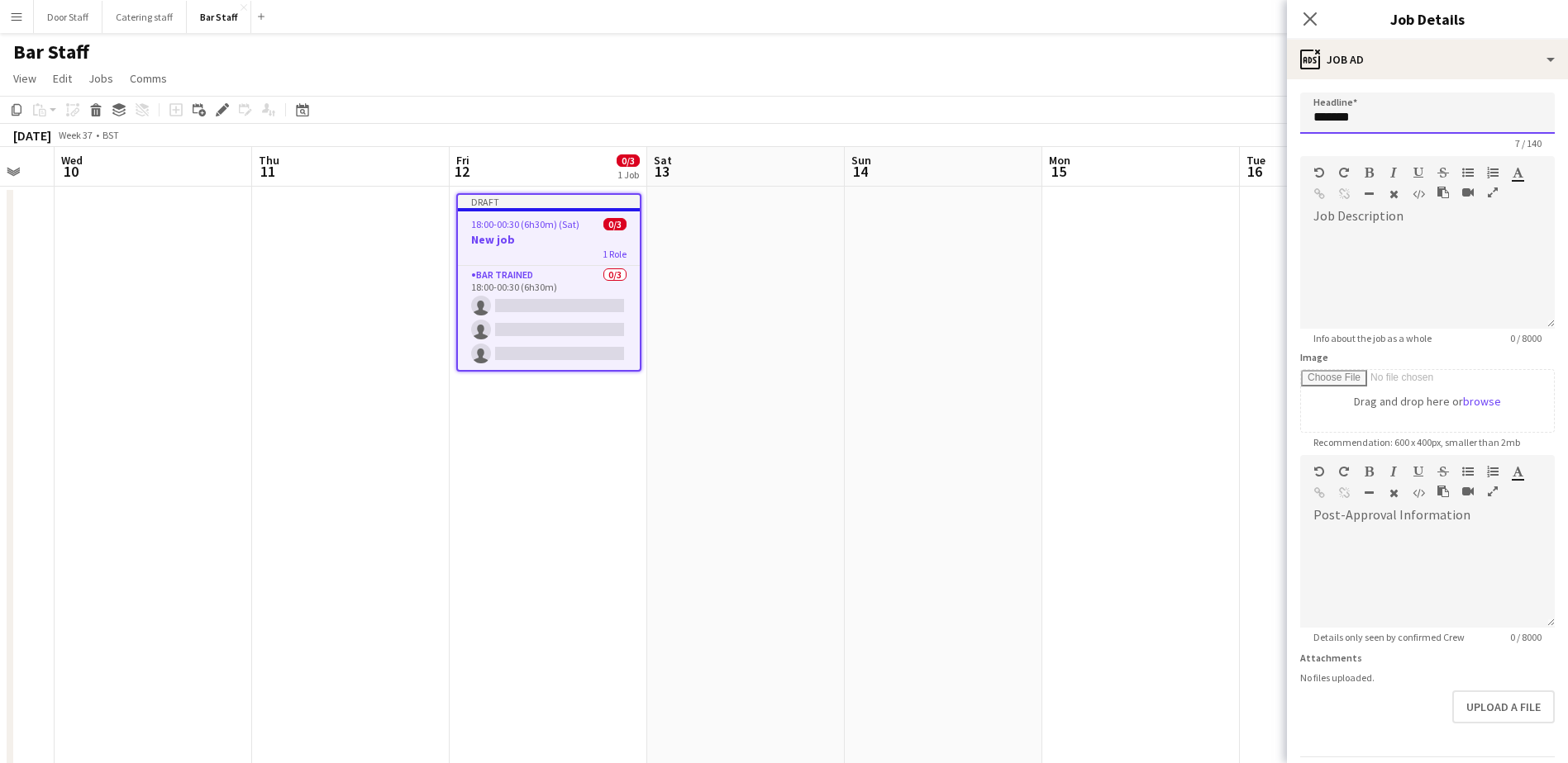
click at [1366, 125] on input "*******" at bounding box center [1427, 113] width 254 height 41
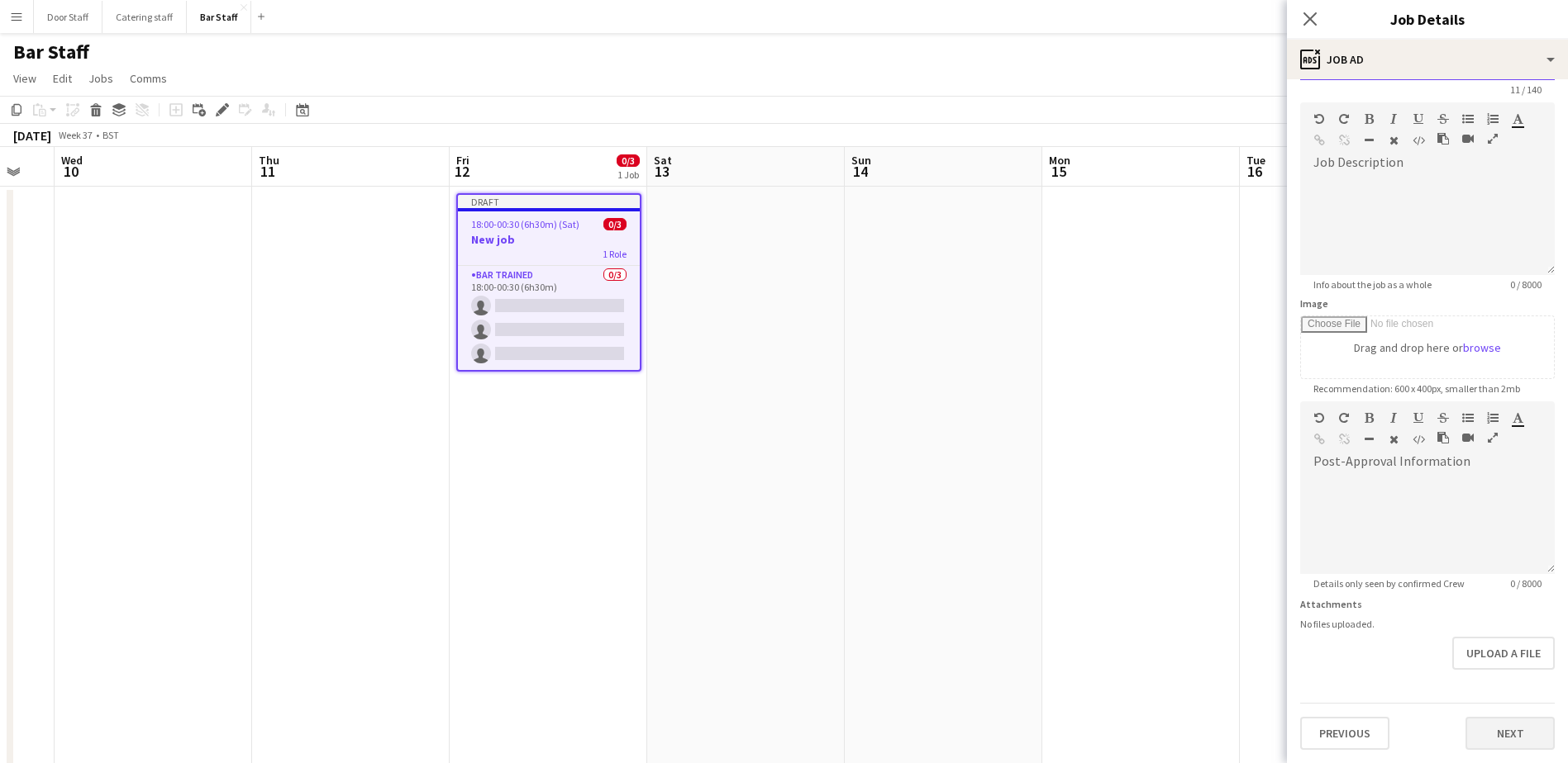
type input "**********"
click at [1496, 737] on button "Next" at bounding box center [1510, 734] width 90 height 33
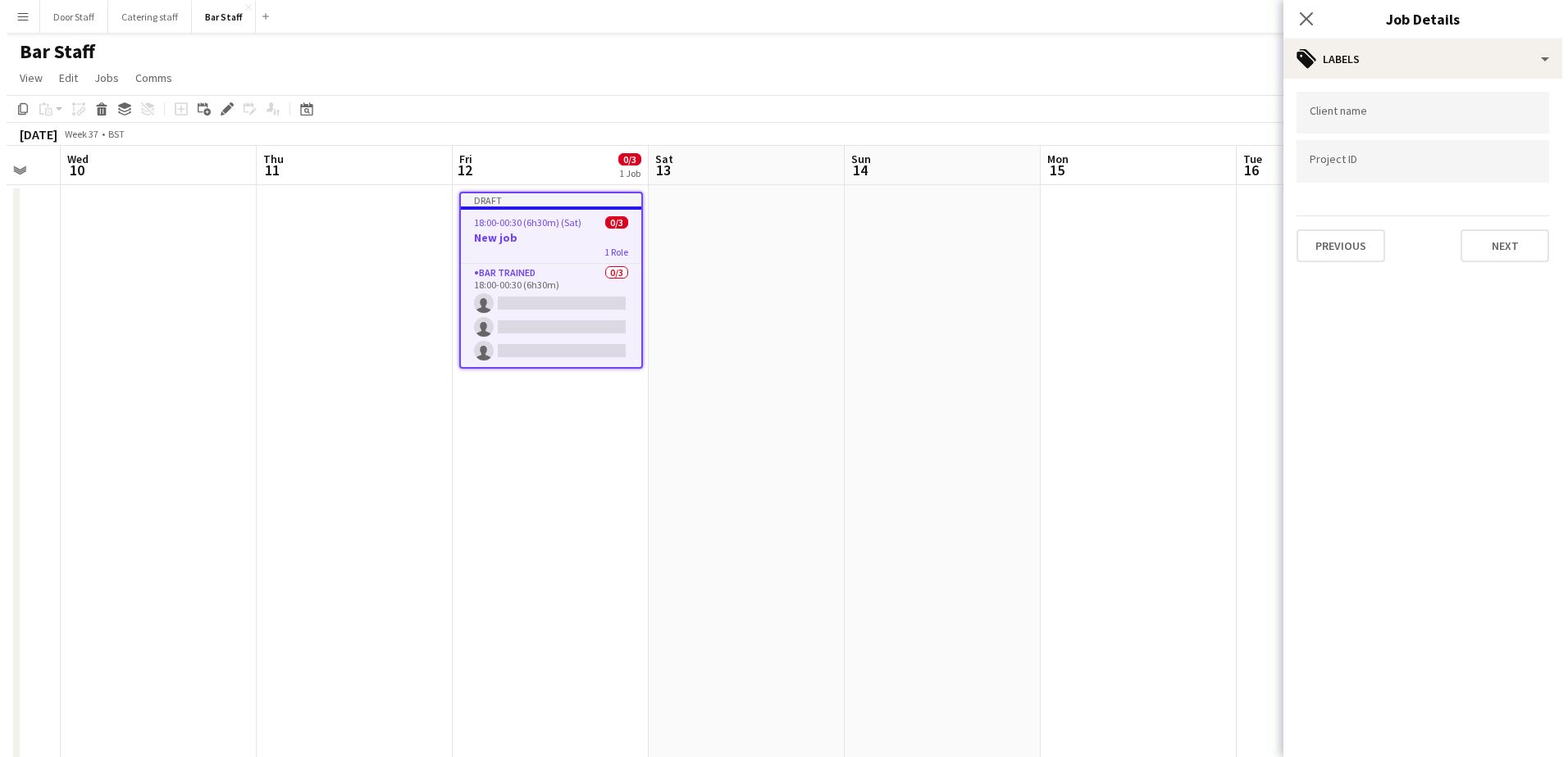
scroll to position [0, 0]
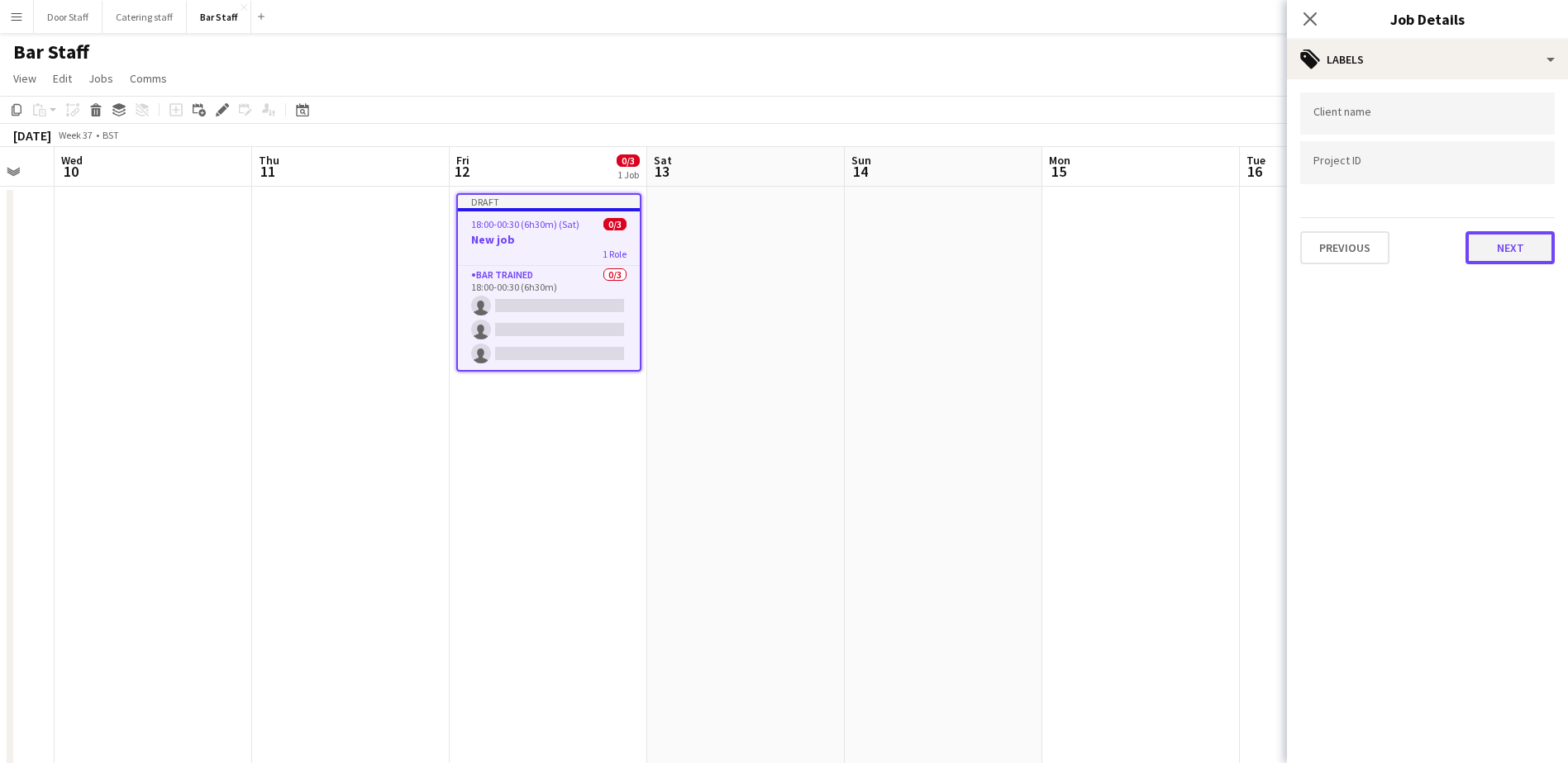
click at [1497, 247] on button "Next" at bounding box center [1510, 248] width 90 height 33
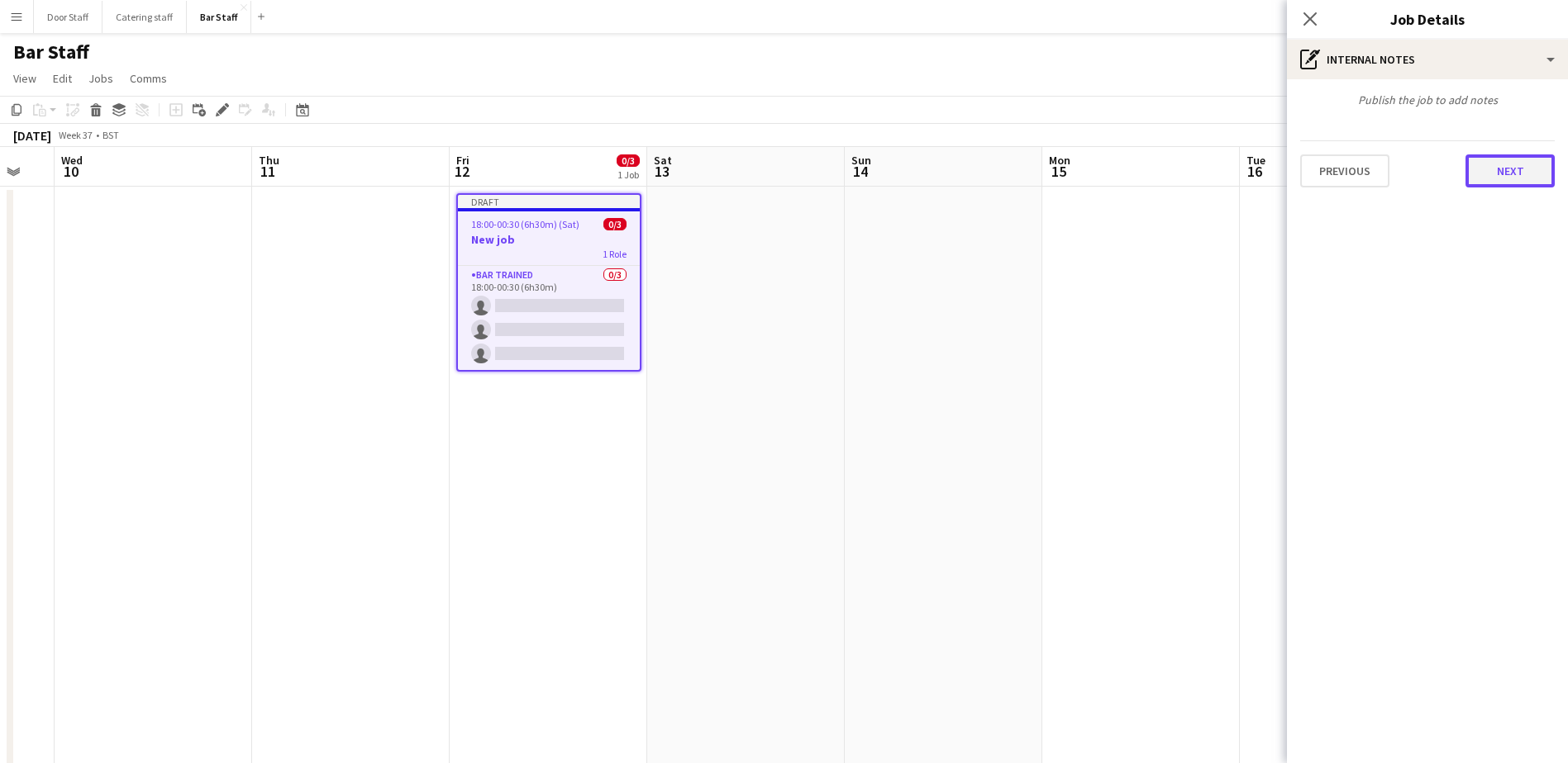
click at [1496, 176] on button "Next" at bounding box center [1510, 171] width 90 height 33
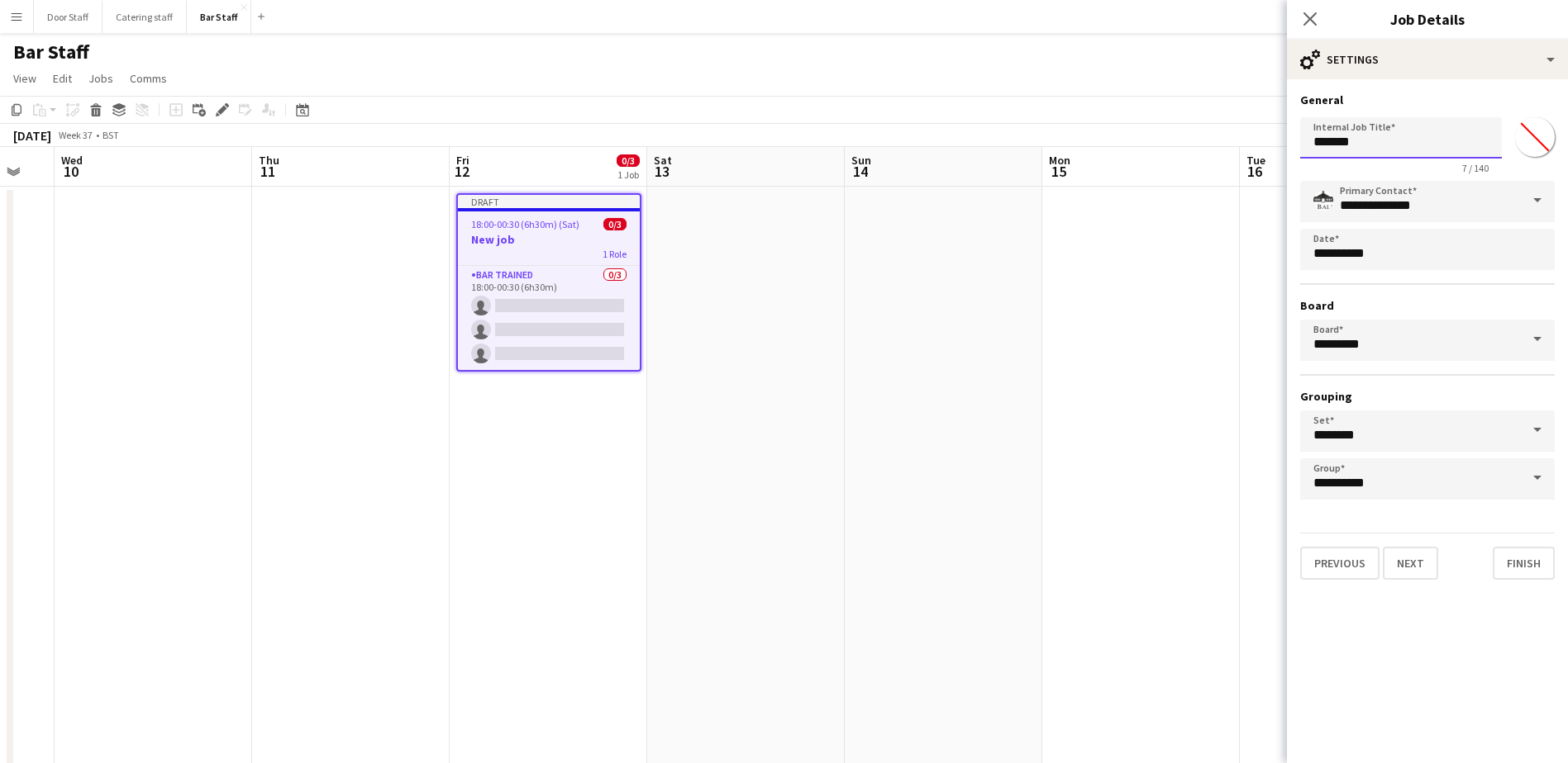
click at [1372, 151] on input "*******" at bounding box center [1401, 138] width 202 height 41
type input "**********"
click at [1530, 574] on button "Finish" at bounding box center [1523, 563] width 62 height 33
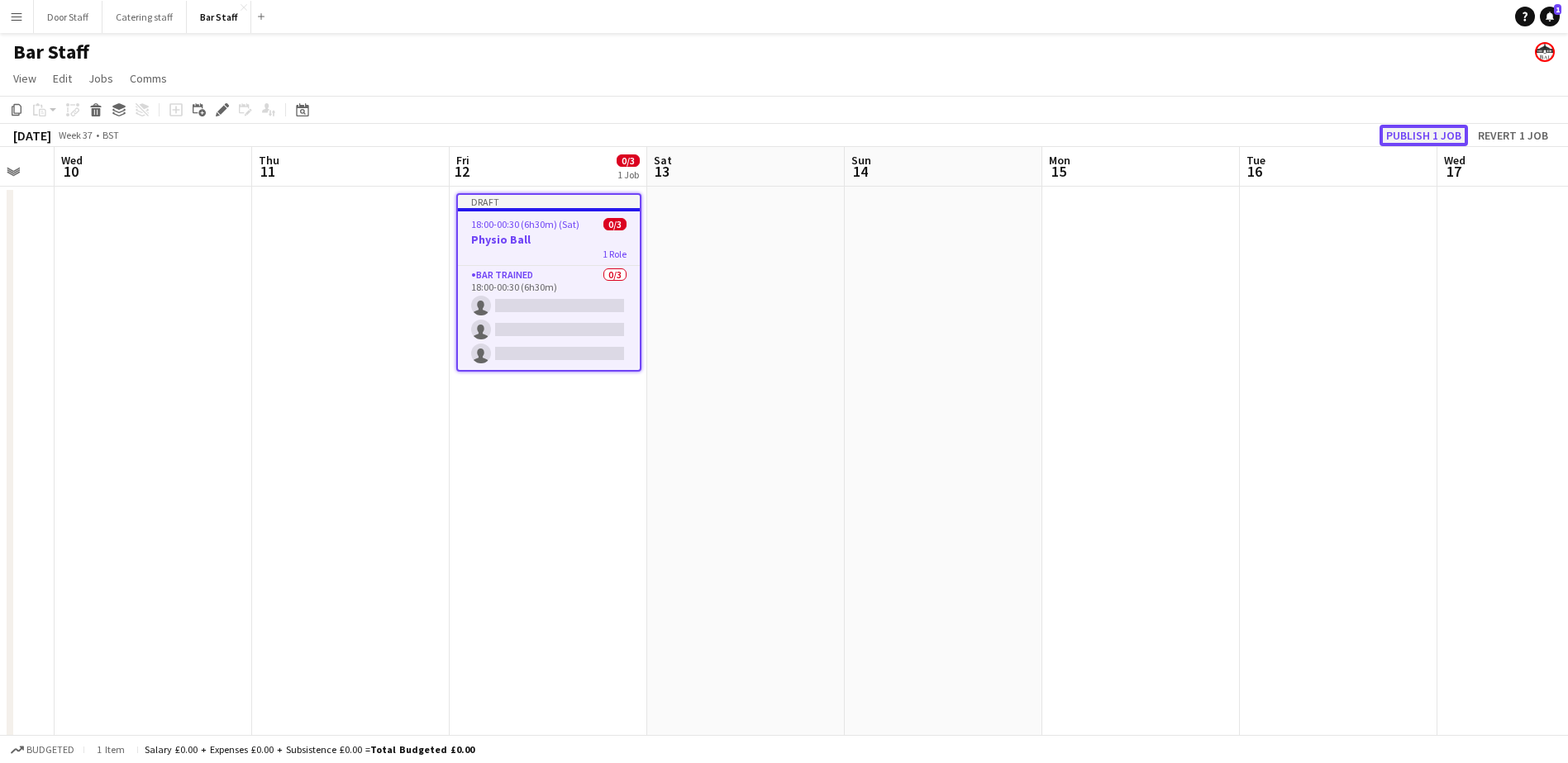
click at [1418, 133] on button "Publish 1 job" at bounding box center [1423, 135] width 89 height 22
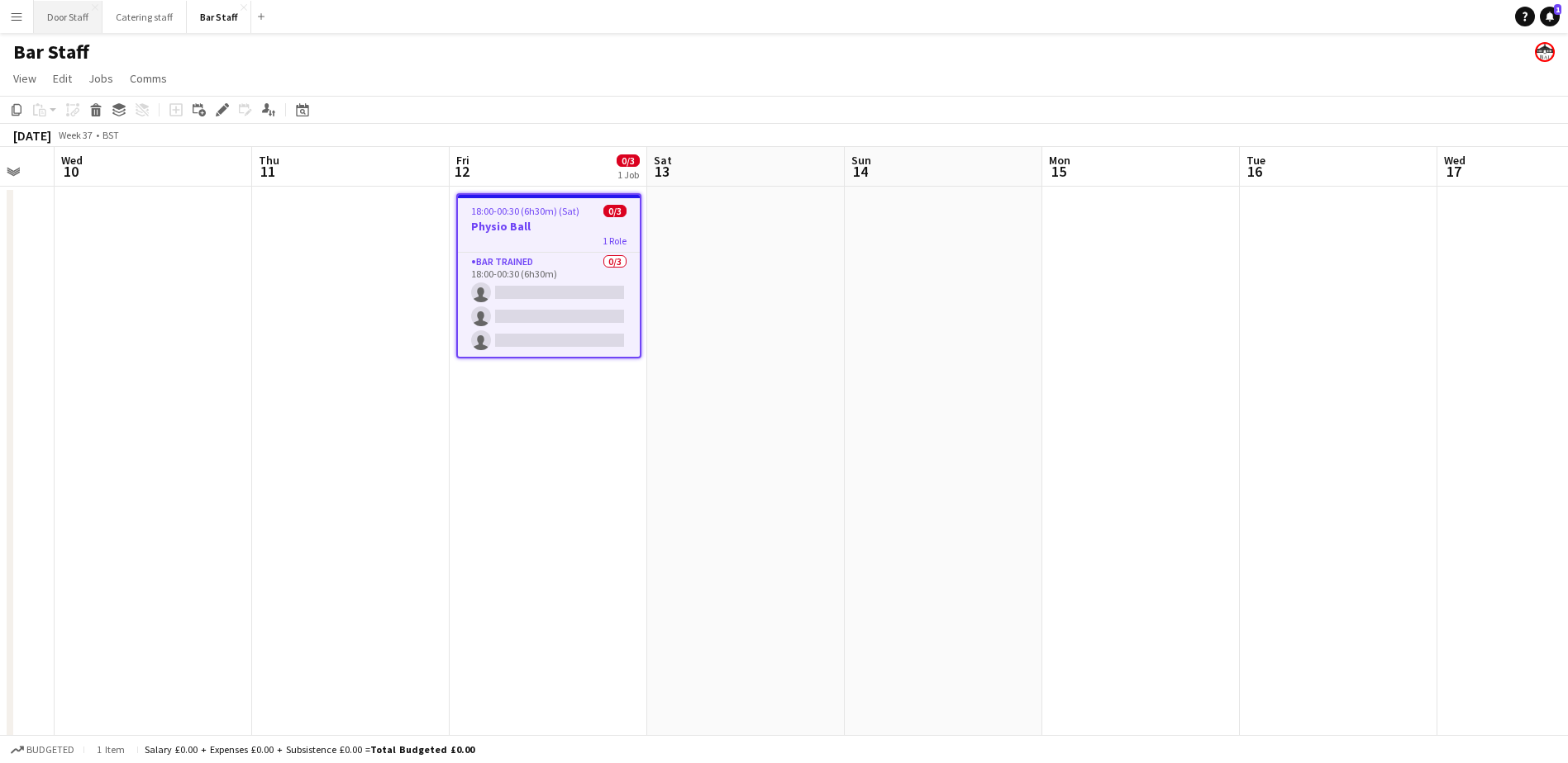
click at [65, 14] on button "Door Staff Close" at bounding box center [68, 16] width 69 height 32
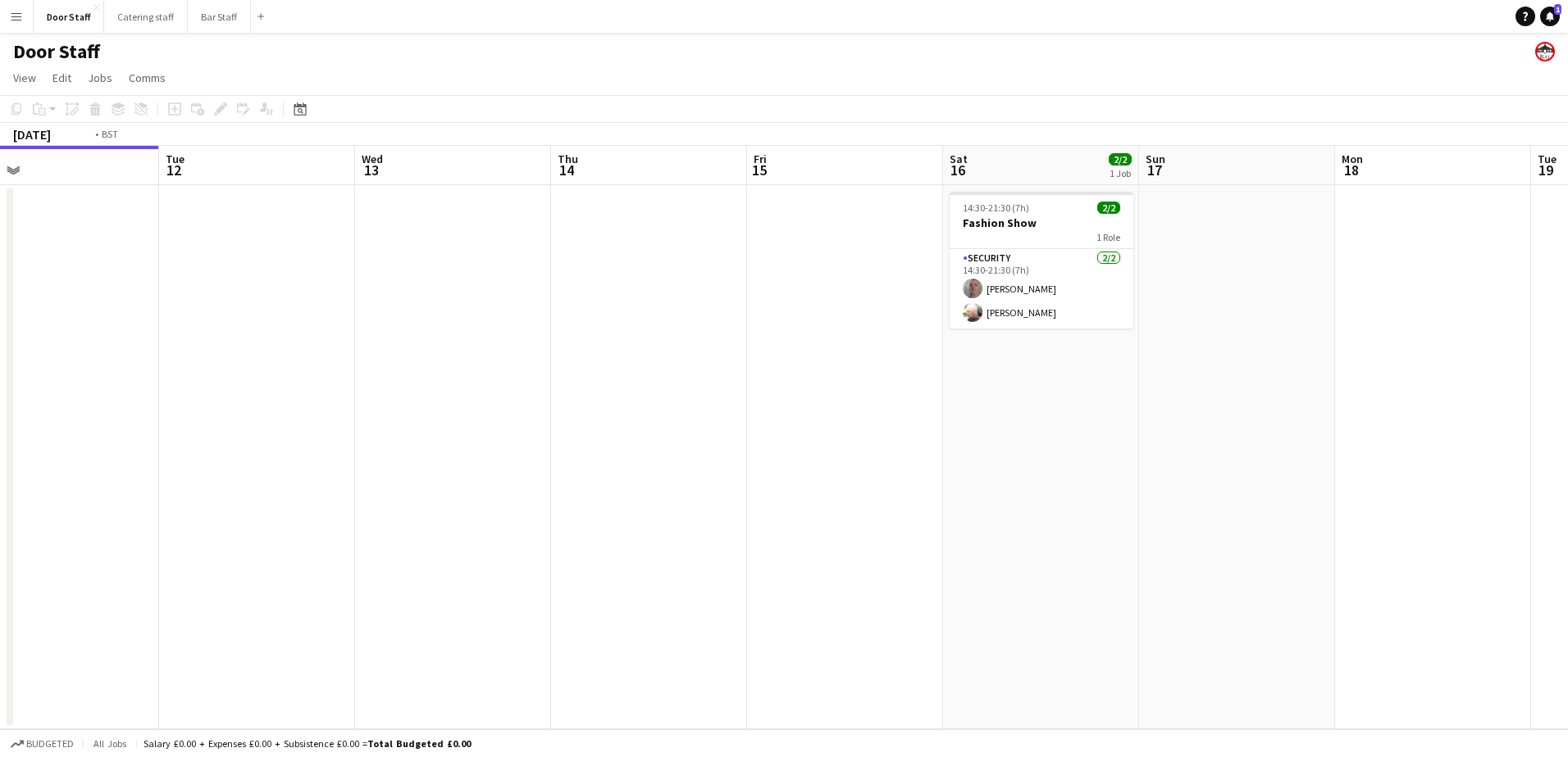
drag, startPoint x: 1117, startPoint y: 446, endPoint x: 101, endPoint y: 474, distance: 1016.4
click at [101, 474] on app-calendar-viewport "Fri 8 3/4 1 Job Sat 9 1/1 1 Job Sun 10 Mon 11 Tue 12 Wed 13 Thu 14 Fri 15 Sat 1…" at bounding box center [784, 437] width 1568 height 584
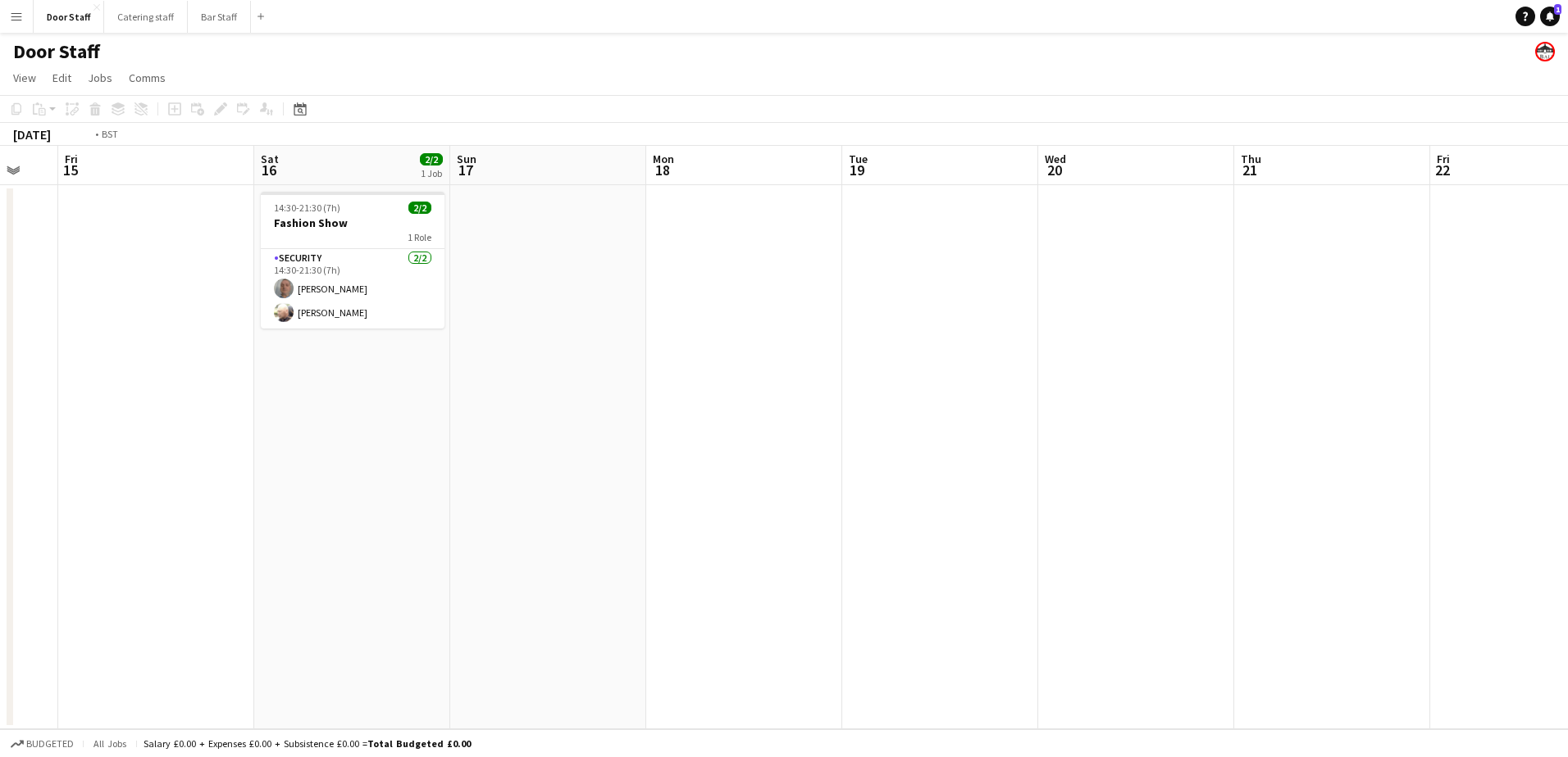
drag, startPoint x: 1049, startPoint y: 397, endPoint x: 103, endPoint y: 418, distance: 946.2
click at [110, 417] on app-calendar-viewport "Tue 12 Wed 13 Thu 14 Fri 15 Sat 16 2/2 1 Job Sun 17 Mon 18 Tue 19 Wed 20 Thu 21…" at bounding box center [784, 437] width 1568 height 584
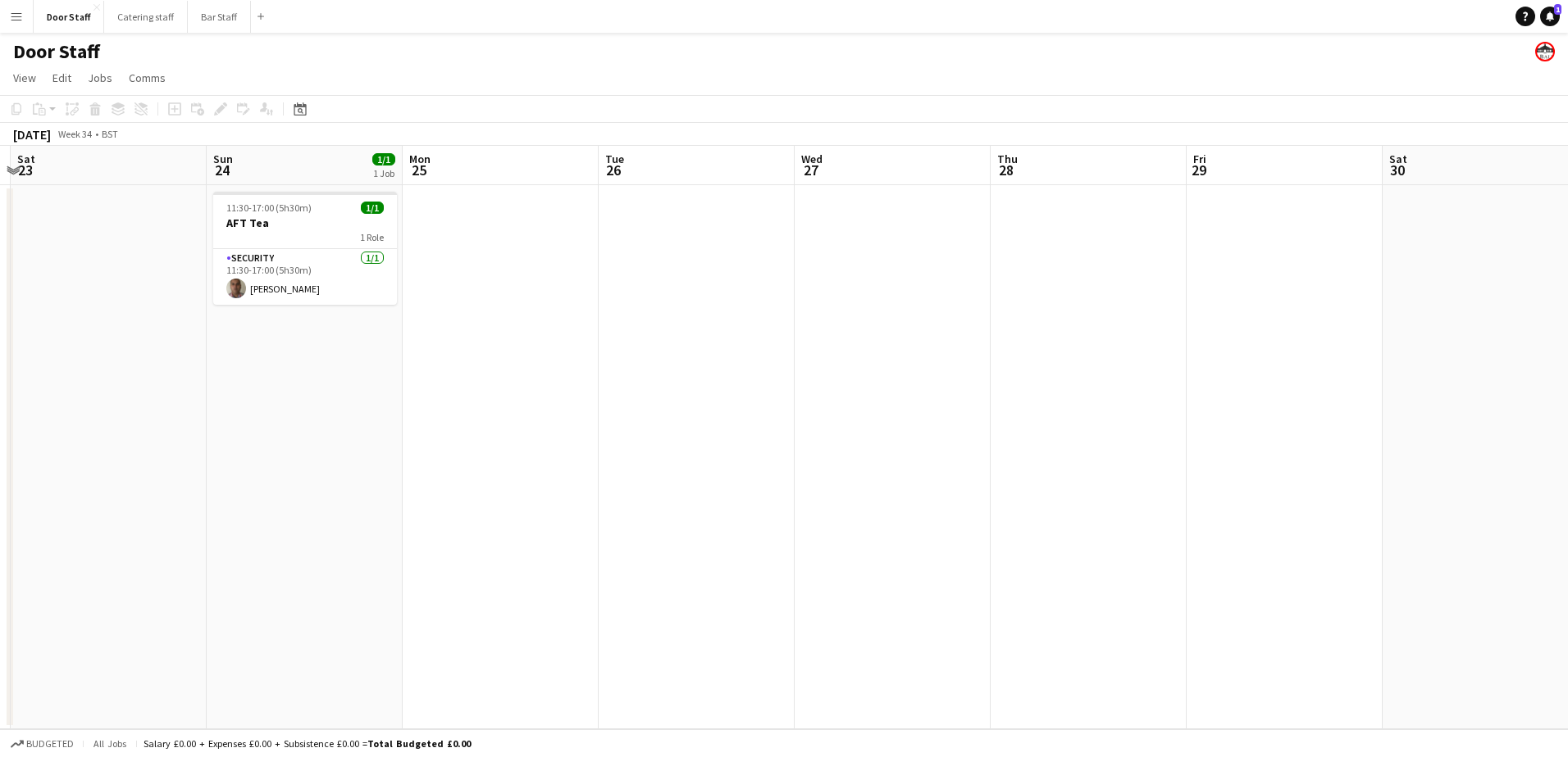
drag, startPoint x: 979, startPoint y: 400, endPoint x: 91, endPoint y: 411, distance: 888.1
click at [0, 419] on html "Menu Boards Boards Boards All jobs Status Workforce Workforce My Workforce Recr…" at bounding box center [784, 378] width 1568 height 757
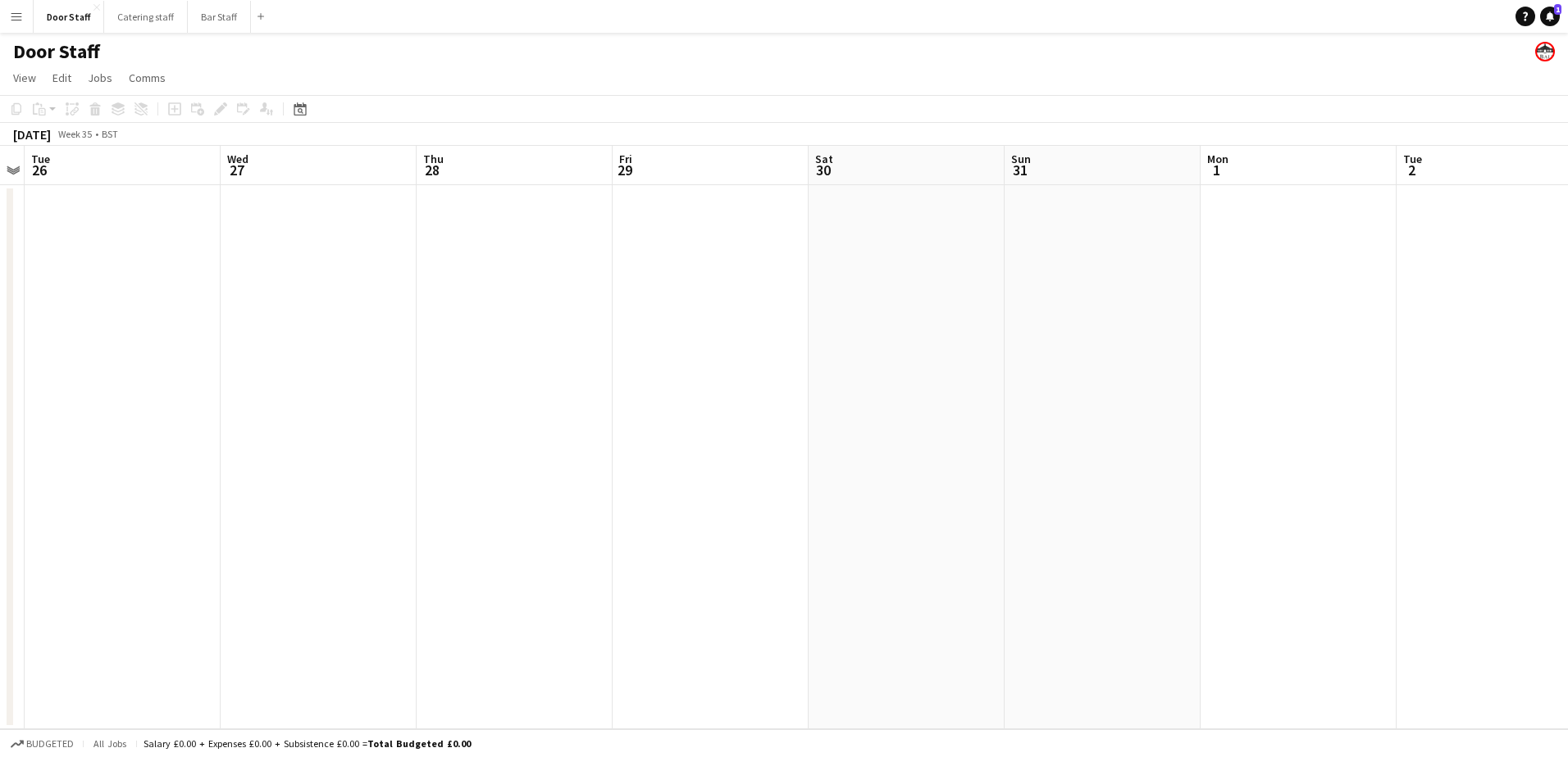
drag, startPoint x: 758, startPoint y: 414, endPoint x: 54, endPoint y: 418, distance: 704.0
click at [54, 418] on app-calendar-viewport "Sat 23 Sun 24 1/1 1 Job Mon 25 Tue 26 Wed 27 Thu 28 Fri 29 Sat 30 Sun 31 Mon 1 …" at bounding box center [784, 437] width 1568 height 584
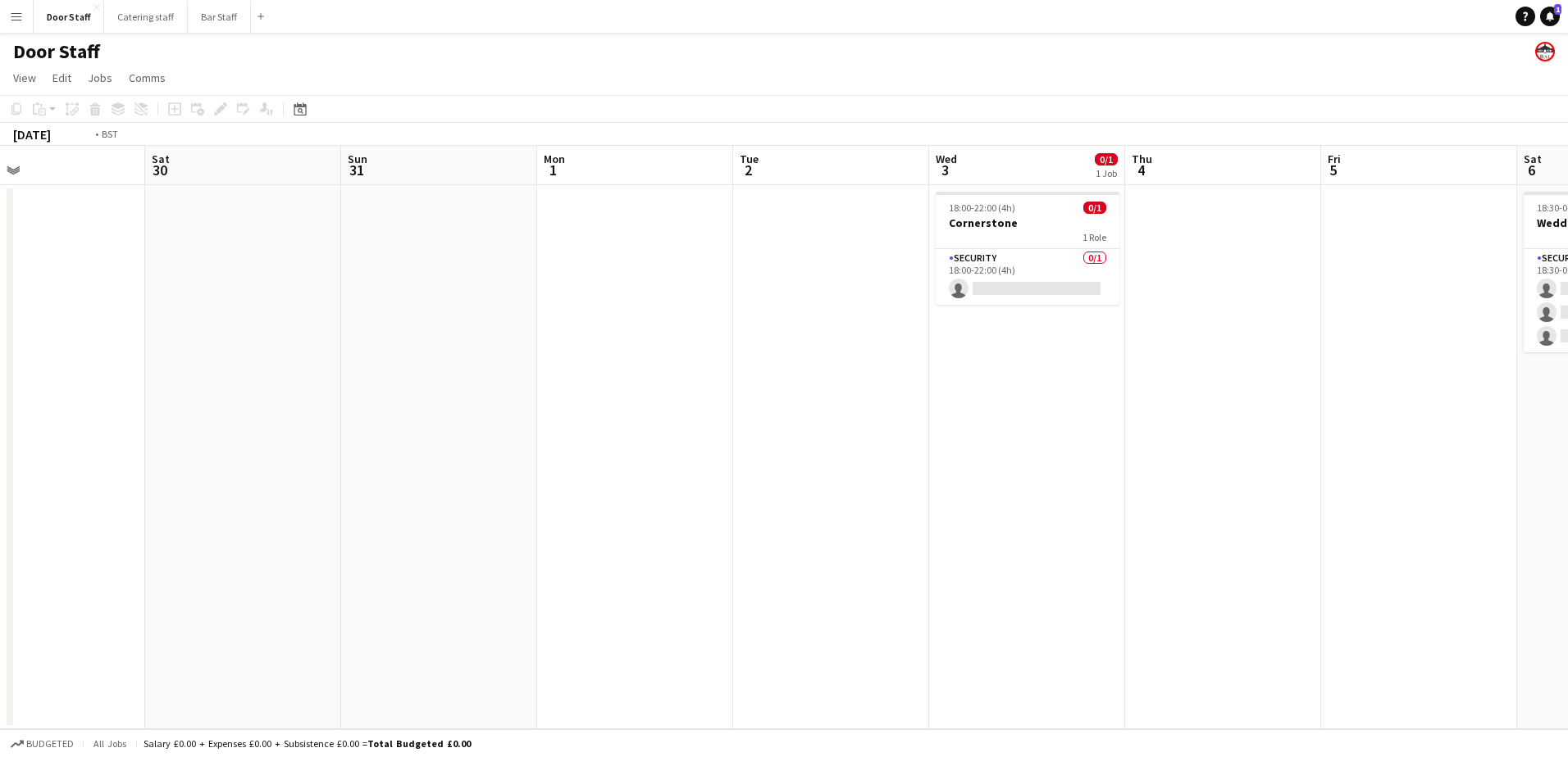
drag, startPoint x: 251, startPoint y: 425, endPoint x: 107, endPoint y: 425, distance: 144.0
click at [106, 425] on app-calendar-viewport "Wed 27 Thu 28 Fri 29 Sat 30 Sun 31 Mon 1 Tue 2 Wed 3 0/1 1 Job Thu 4 Fri 5 Sat …" at bounding box center [784, 437] width 1568 height 584
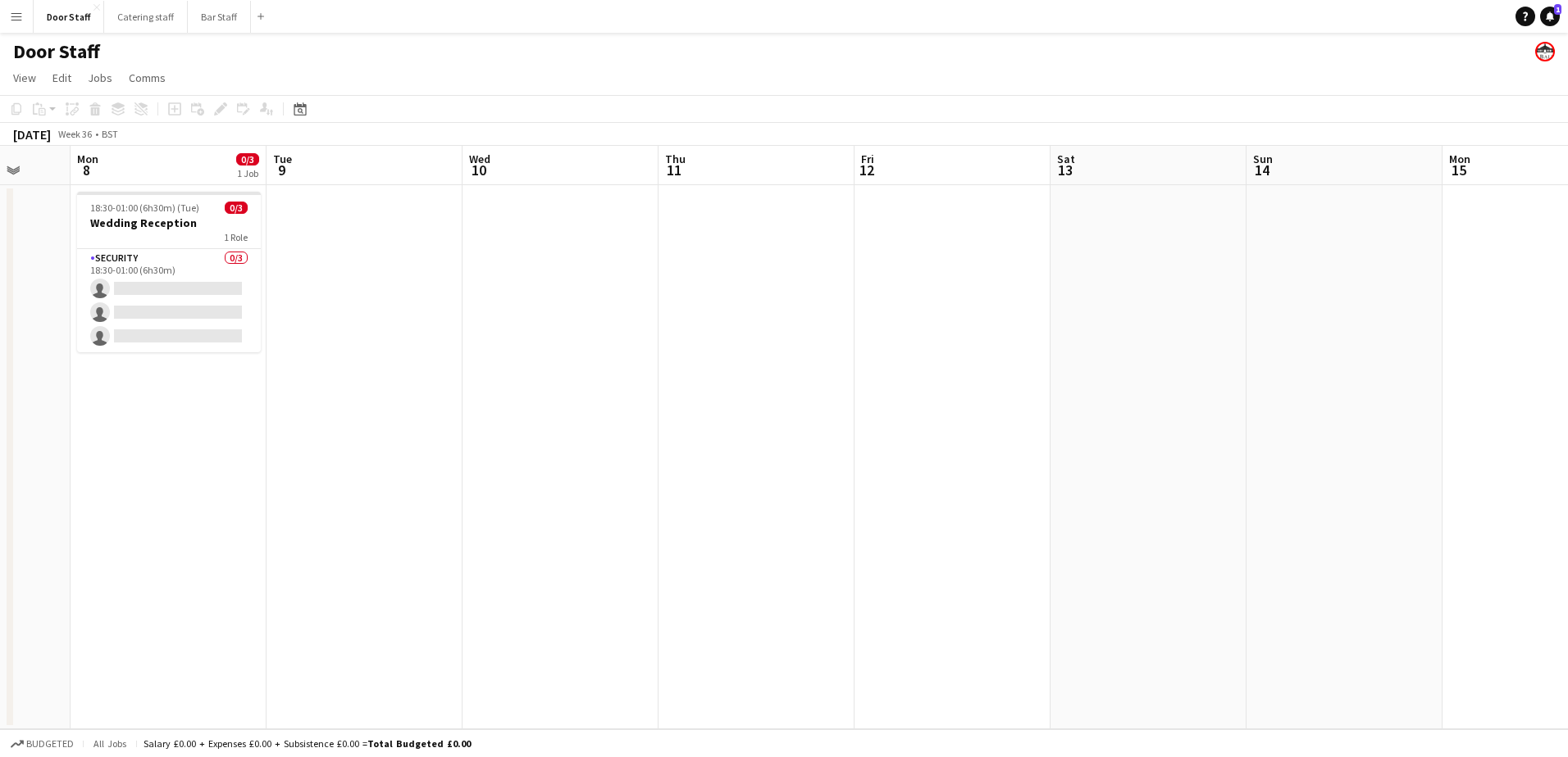
scroll to position [0, 515]
drag, startPoint x: 1002, startPoint y: 421, endPoint x: 321, endPoint y: 425, distance: 681.0
click at [321, 425] on app-calendar-viewport "Fri 5 Sat 6 0/3 1 Job Sun 7 Mon 8 0/3 1 Job Tue 9 Wed 10 Thu 11 Fri 12 Sat 13 S…" at bounding box center [784, 437] width 1568 height 584
click at [990, 156] on app-board-header-date "Fri 12" at bounding box center [954, 166] width 196 height 39
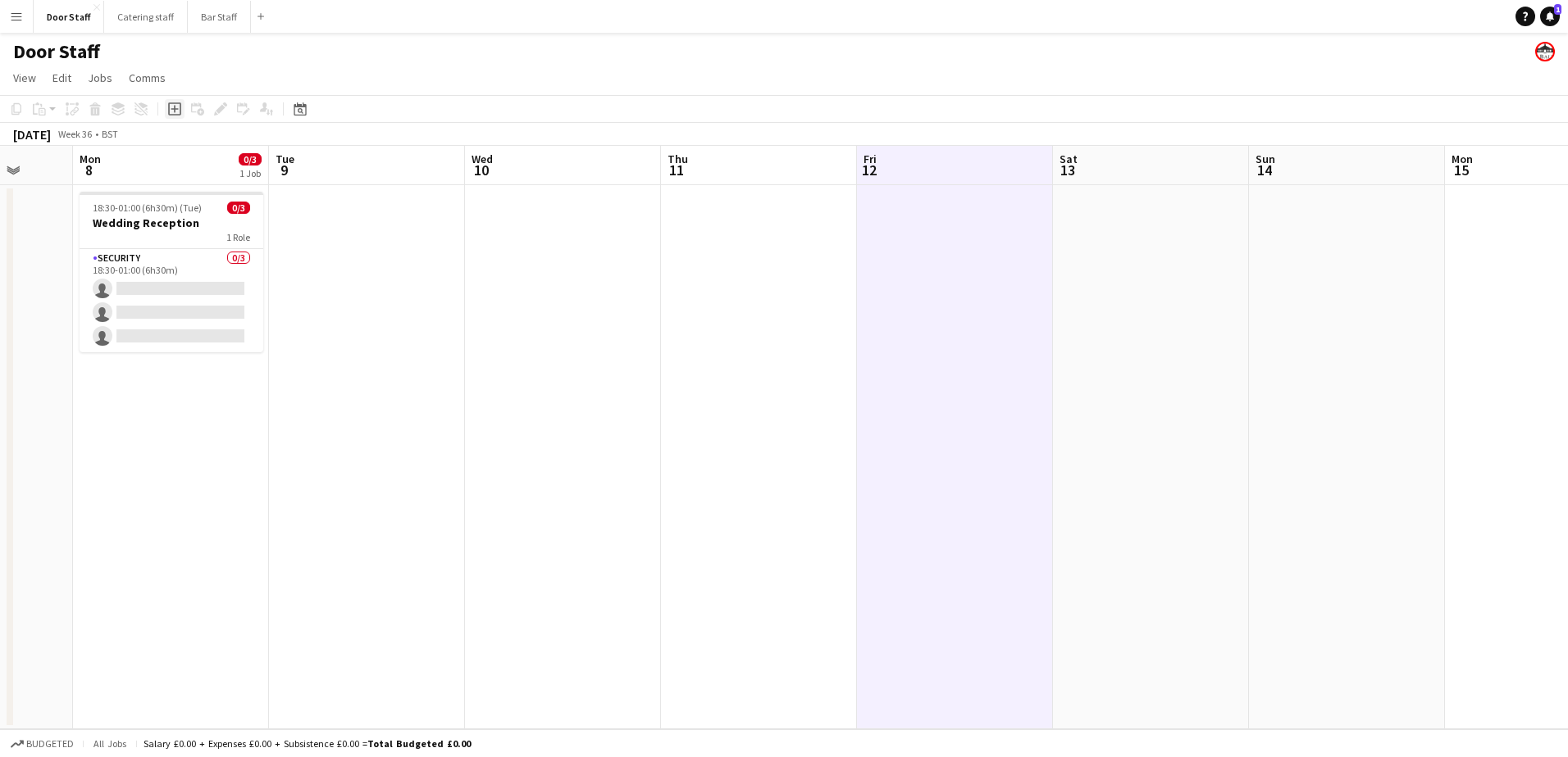
click at [172, 116] on div "Add job" at bounding box center [174, 109] width 20 height 20
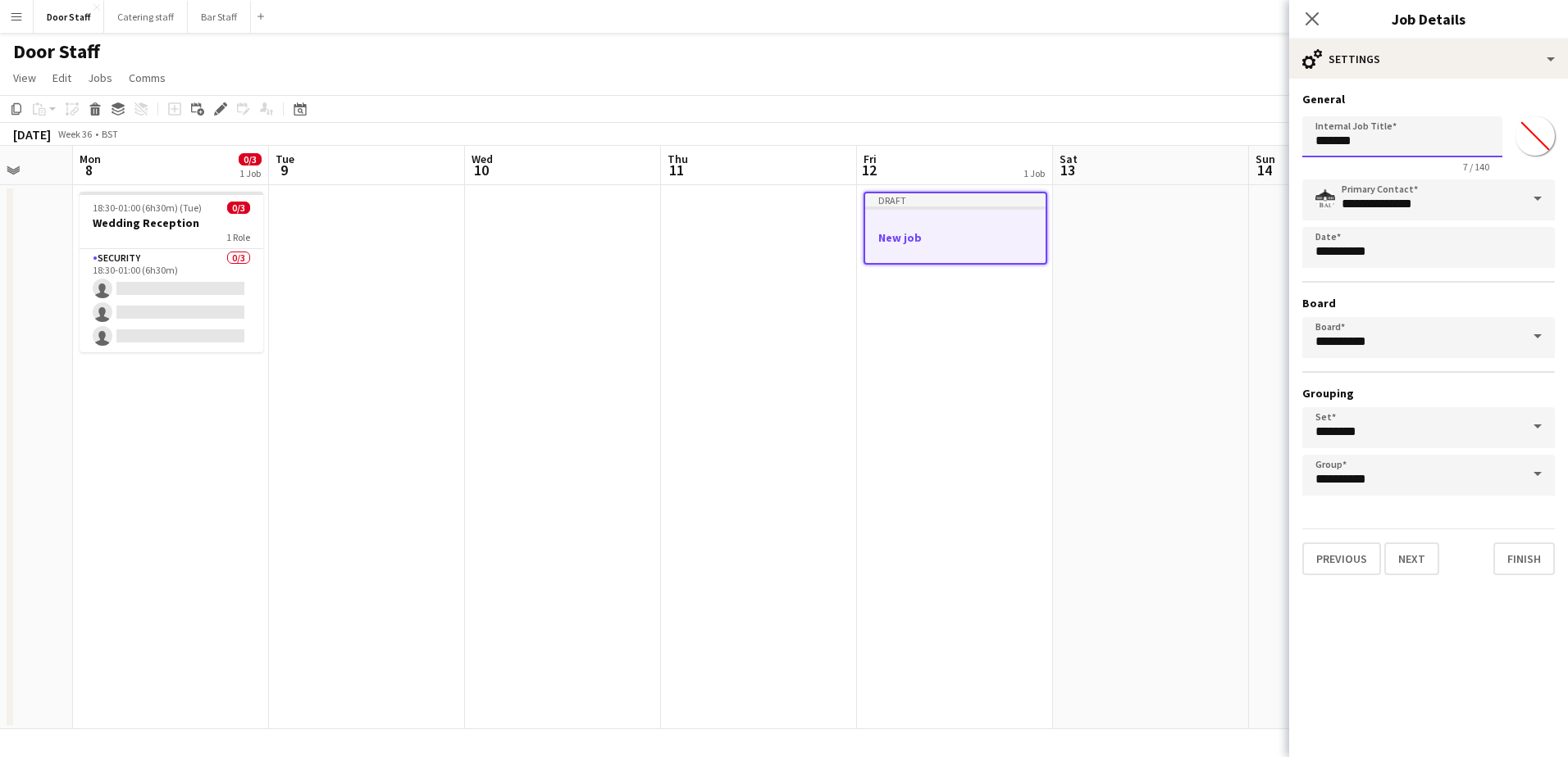
click at [1342, 137] on input "*******" at bounding box center [1402, 137] width 200 height 41
type input "**********"
click at [1427, 557] on button "Next" at bounding box center [1412, 559] width 55 height 32
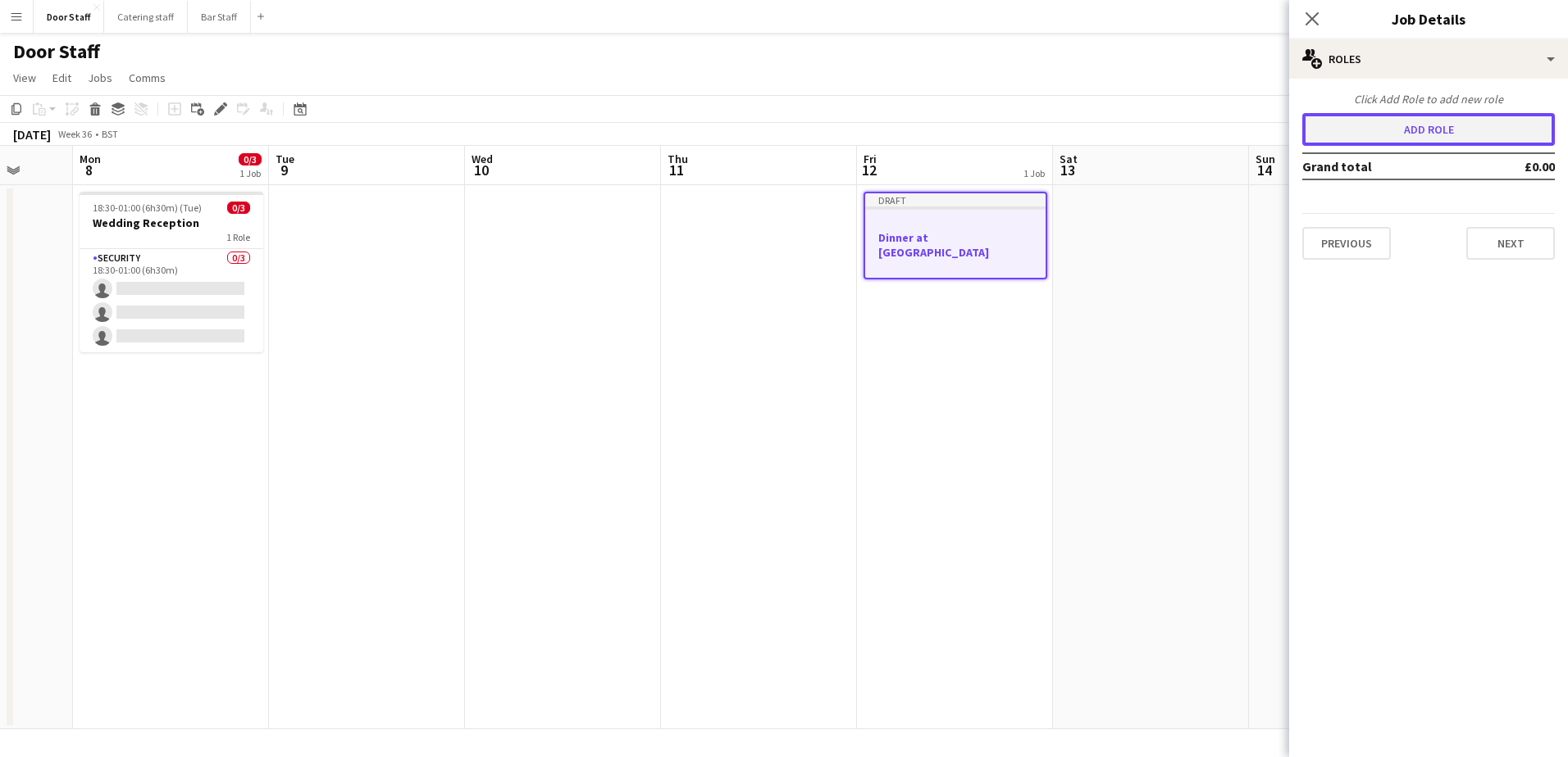
click at [1438, 134] on button "Add role" at bounding box center [1428, 129] width 252 height 32
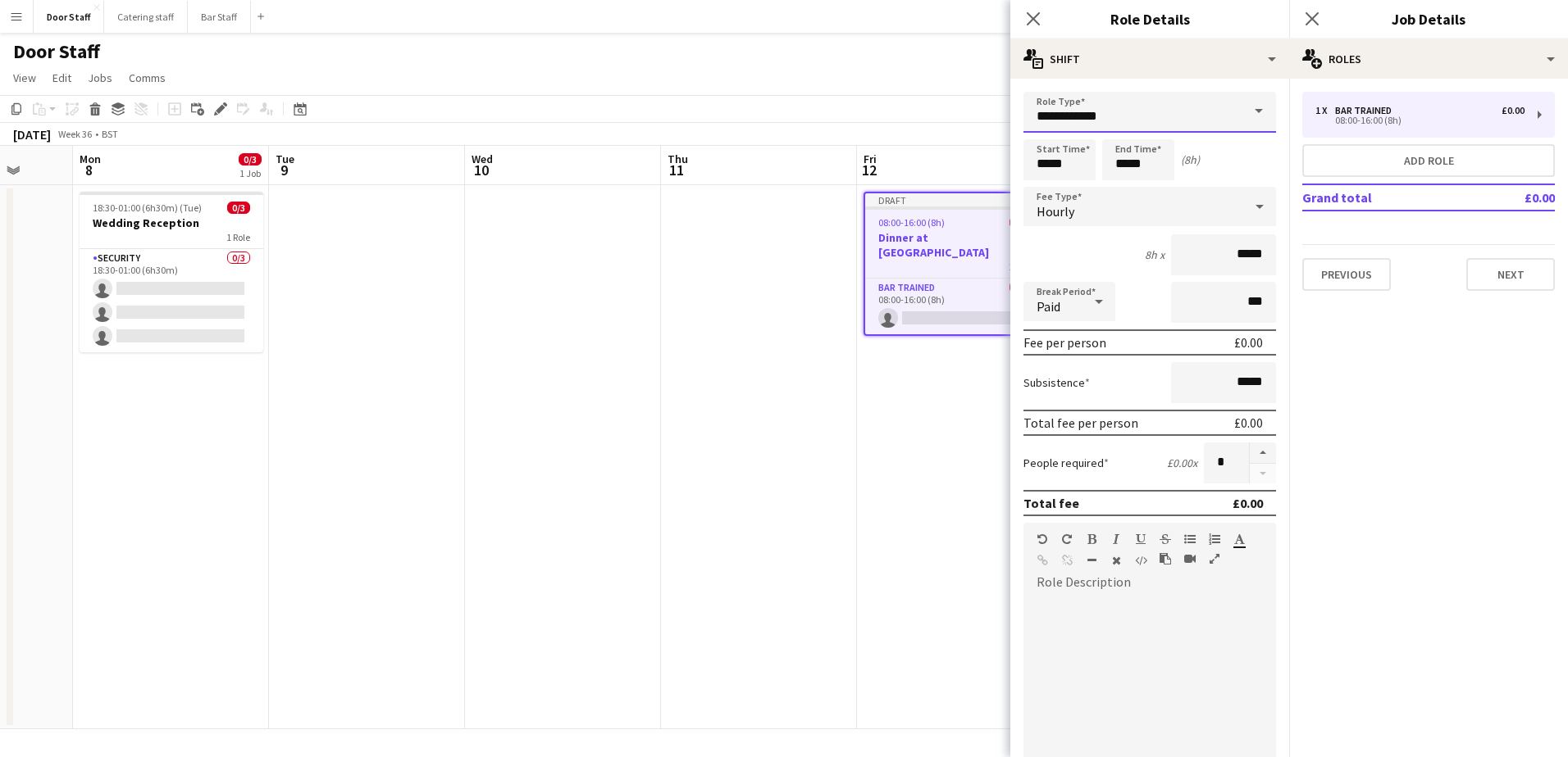
click at [1082, 118] on input "**********" at bounding box center [1149, 112] width 252 height 41
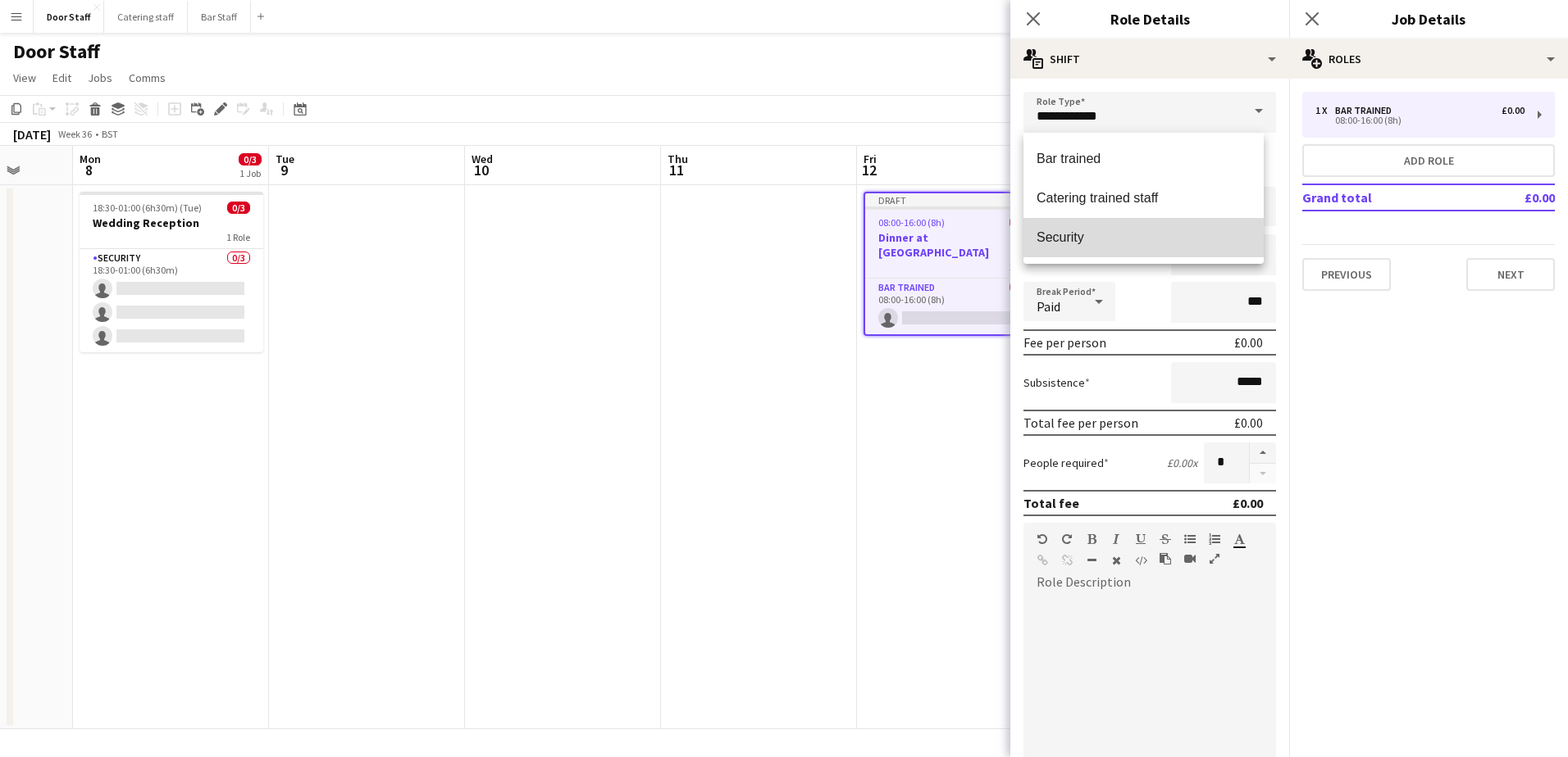
click at [1065, 232] on span "Security" at bounding box center [1143, 238] width 214 height 15
type input "********"
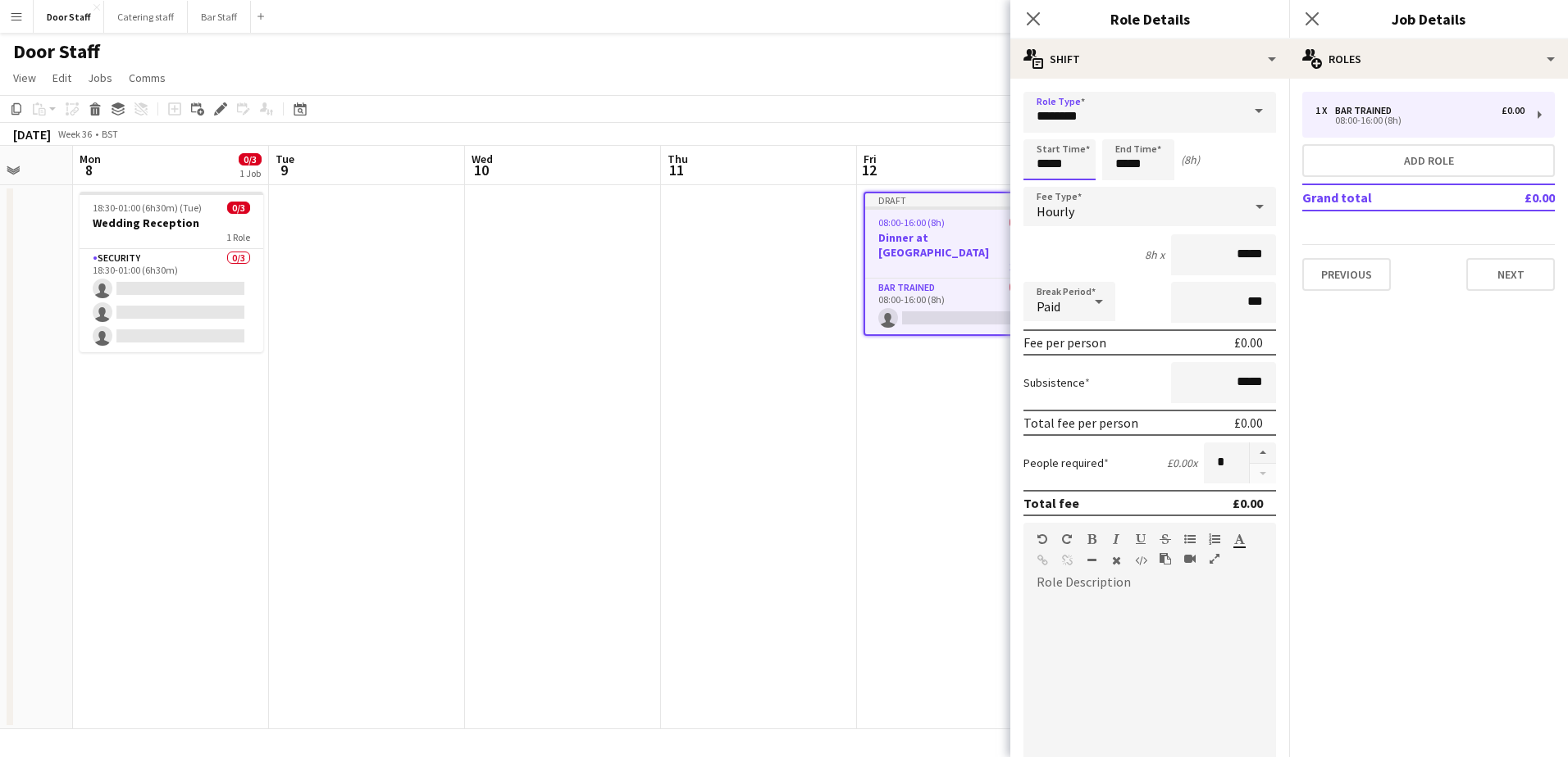
click at [1044, 164] on input "*****" at bounding box center [1059, 160] width 72 height 41
click at [1050, 125] on div at bounding box center [1043, 131] width 32 height 16
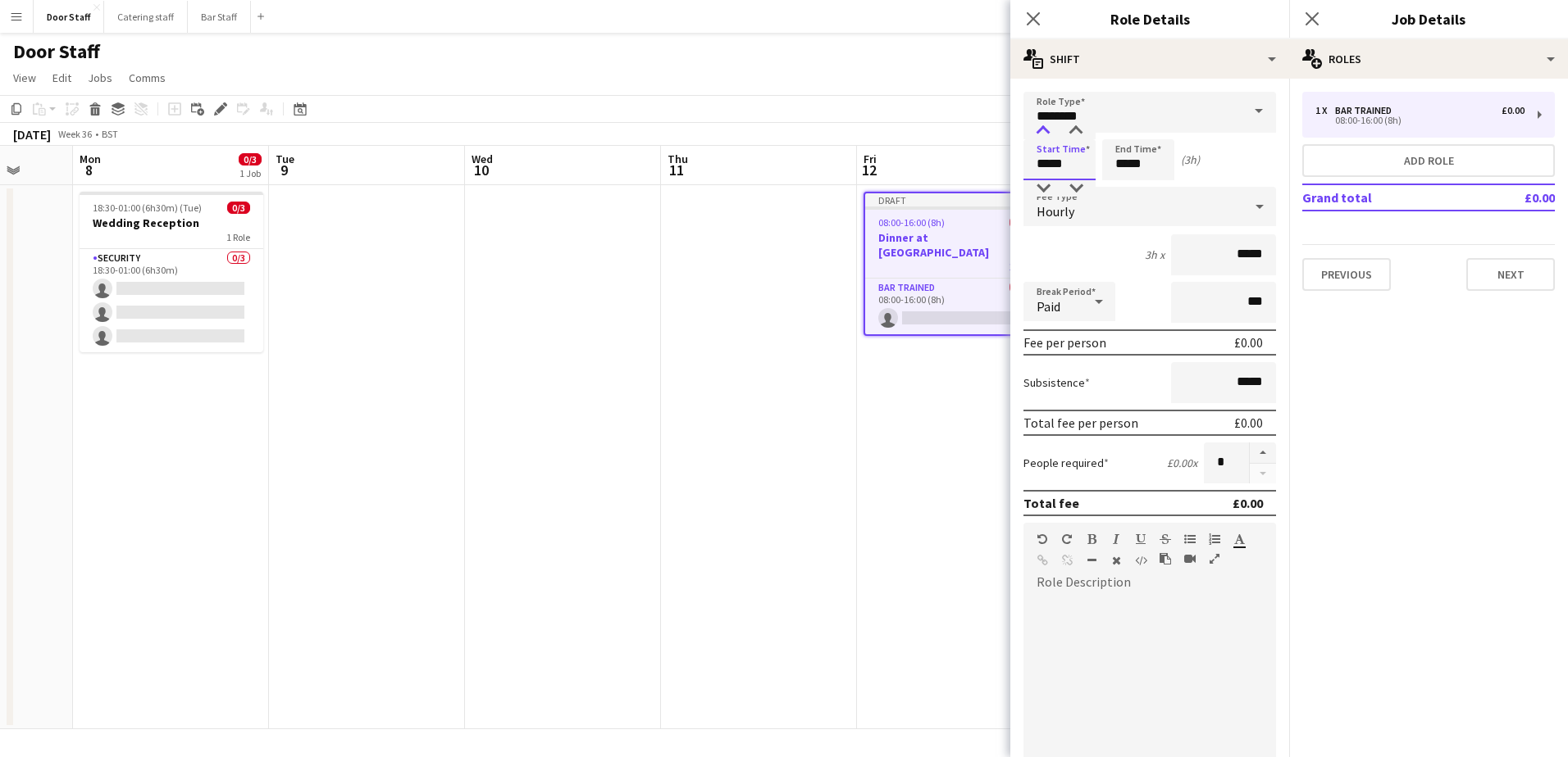
click at [1050, 125] on div at bounding box center [1043, 131] width 32 height 16
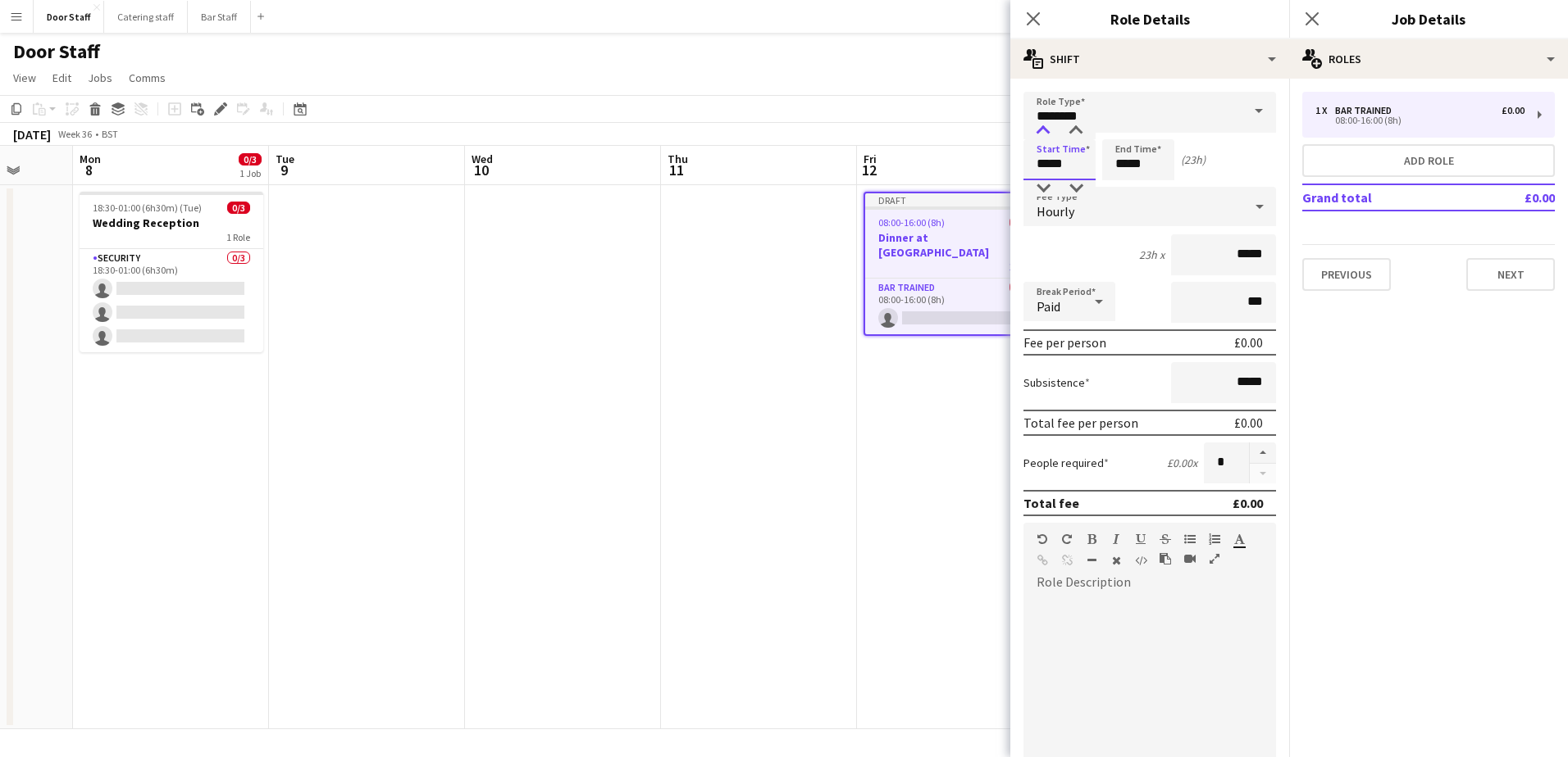
click at [1050, 125] on div at bounding box center [1043, 131] width 32 height 16
drag, startPoint x: 1046, startPoint y: 190, endPoint x: 1049, endPoint y: 181, distance: 9.5
click at [1046, 190] on div at bounding box center [1043, 188] width 32 height 16
click at [1078, 132] on div at bounding box center [1076, 131] width 32 height 16
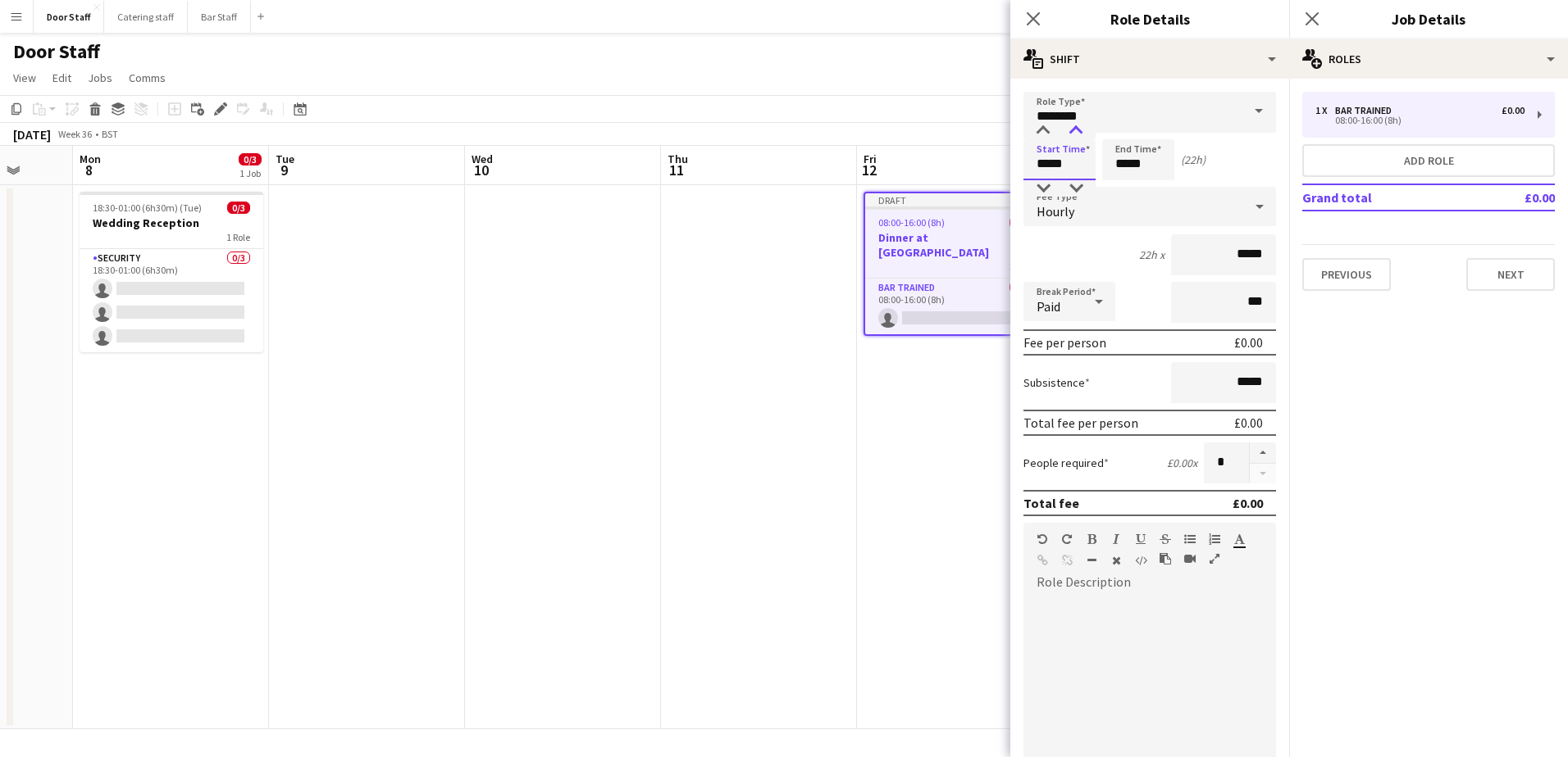
type input "*****"
click at [1078, 132] on div at bounding box center [1076, 131] width 32 height 16
click at [1127, 157] on input "*****" at bounding box center [1138, 160] width 72 height 41
click at [1122, 116] on input "********" at bounding box center [1149, 112] width 252 height 41
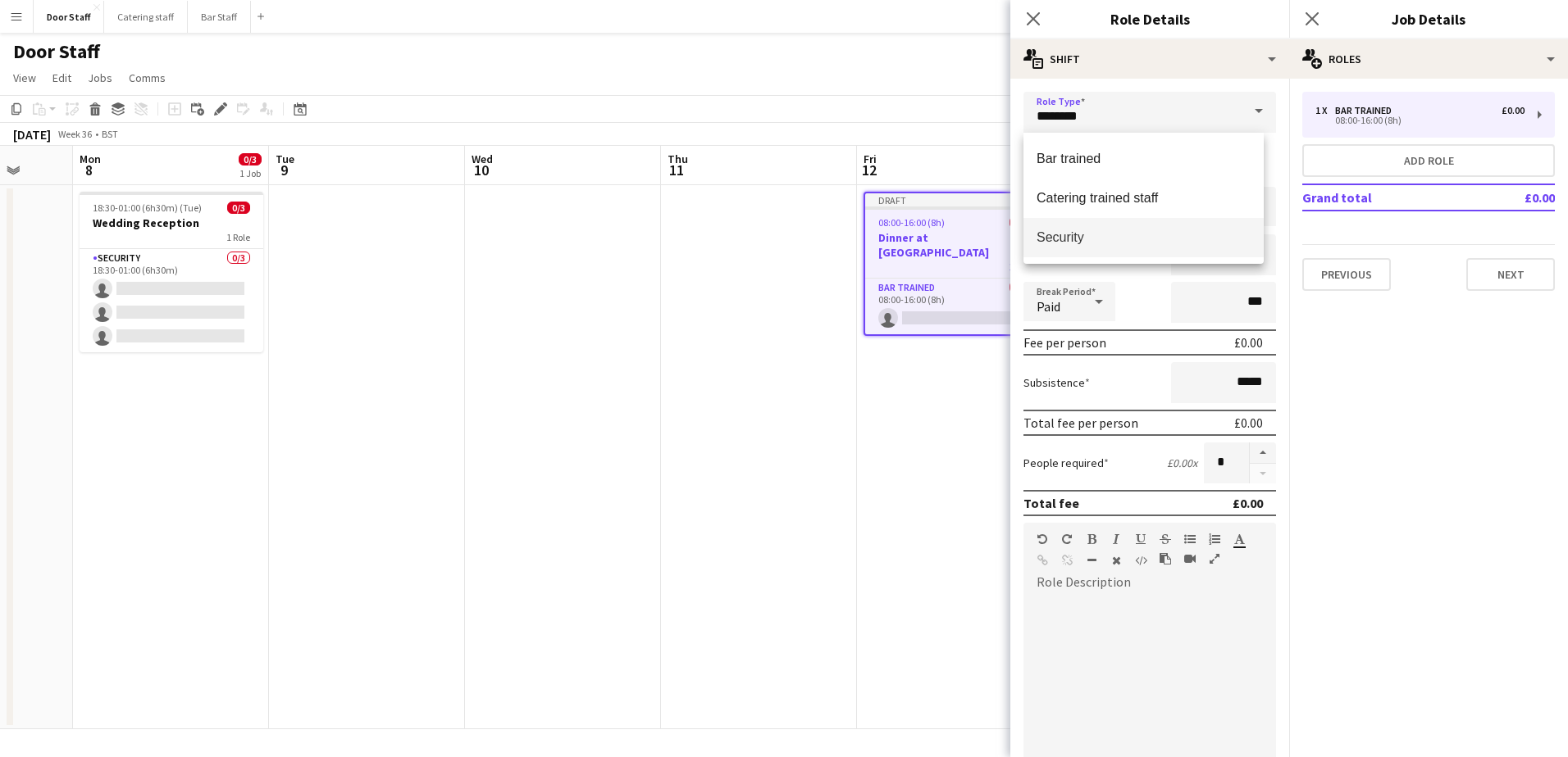
click at [1067, 238] on span "Security" at bounding box center [1143, 238] width 214 height 15
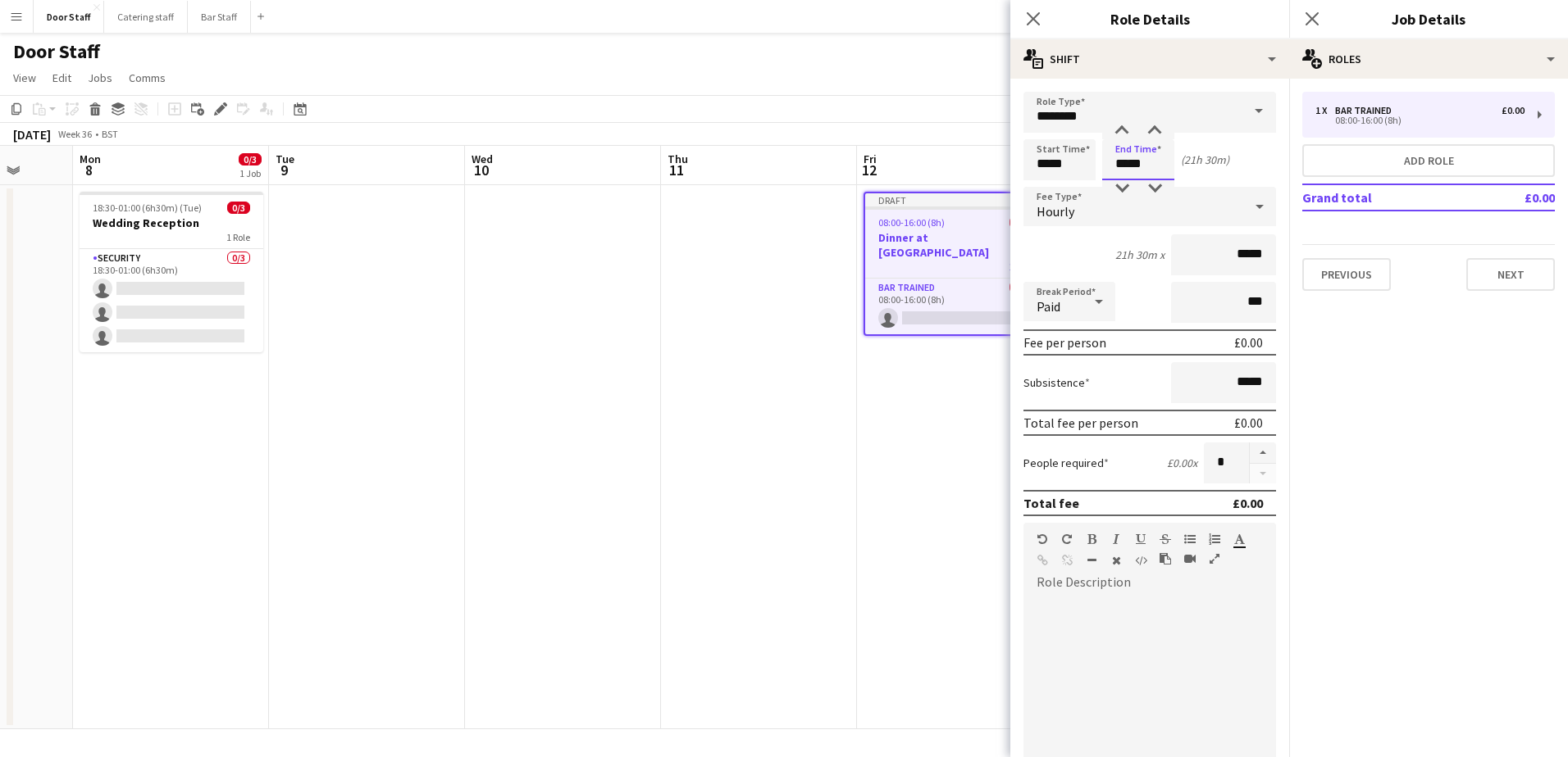
click at [1126, 160] on input "*****" at bounding box center [1138, 160] width 72 height 41
click at [1121, 133] on div at bounding box center [1122, 131] width 32 height 16
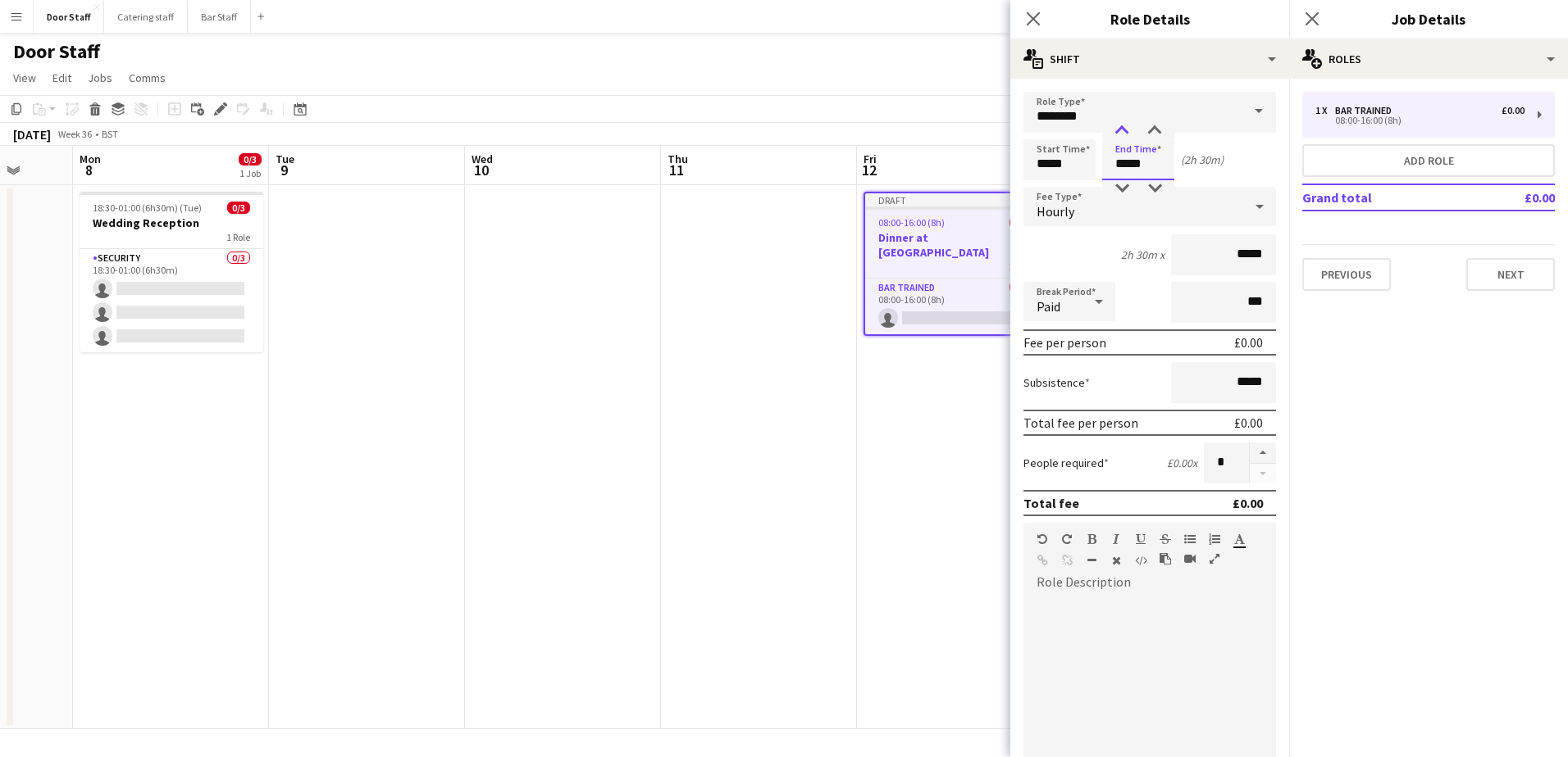
click at [1121, 132] on div at bounding box center [1122, 131] width 32 height 16
click at [1122, 132] on div at bounding box center [1122, 131] width 32 height 16
click at [1158, 130] on div at bounding box center [1154, 131] width 32 height 16
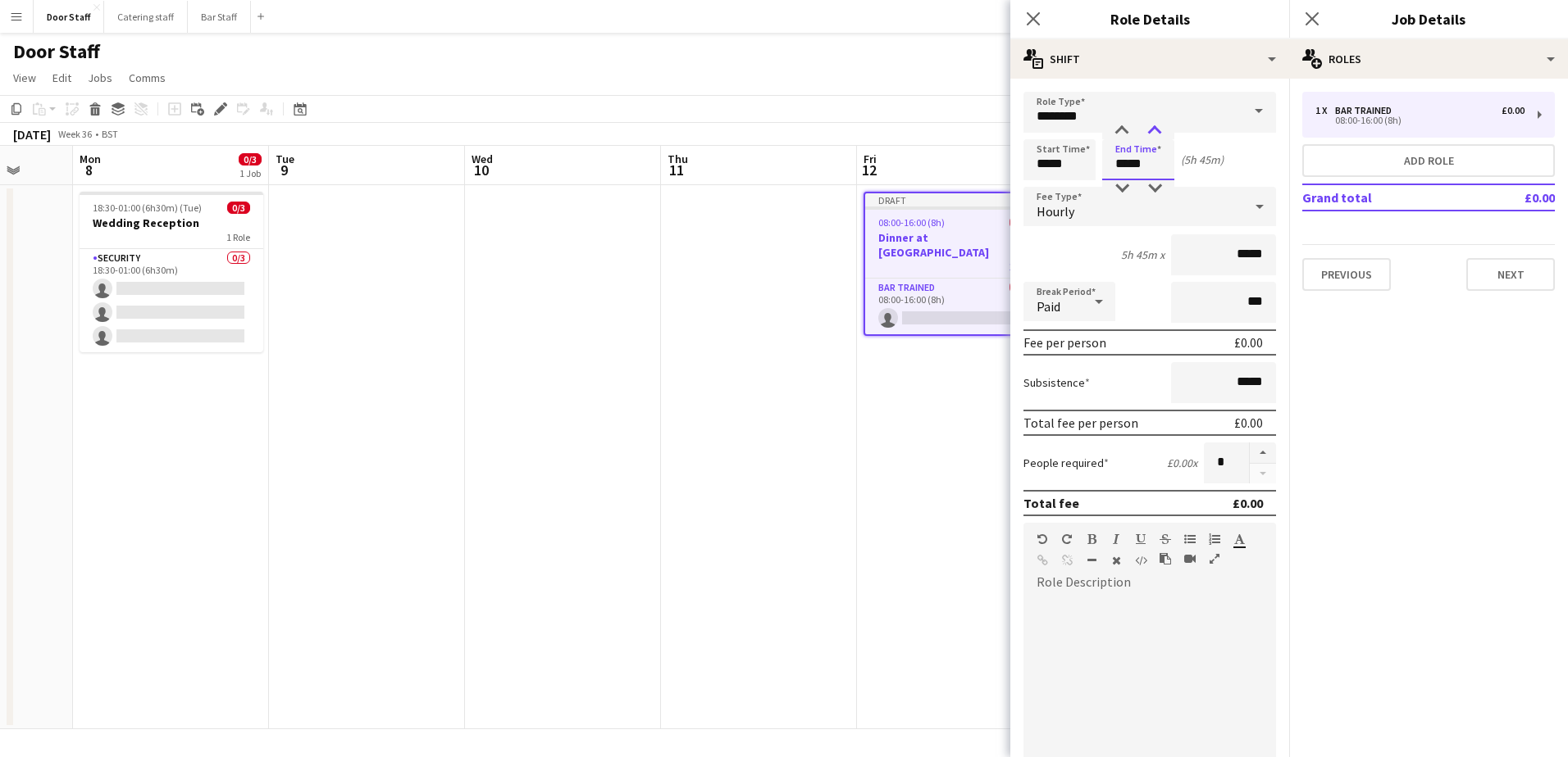
type input "*****"
click at [1158, 130] on div at bounding box center [1154, 131] width 32 height 16
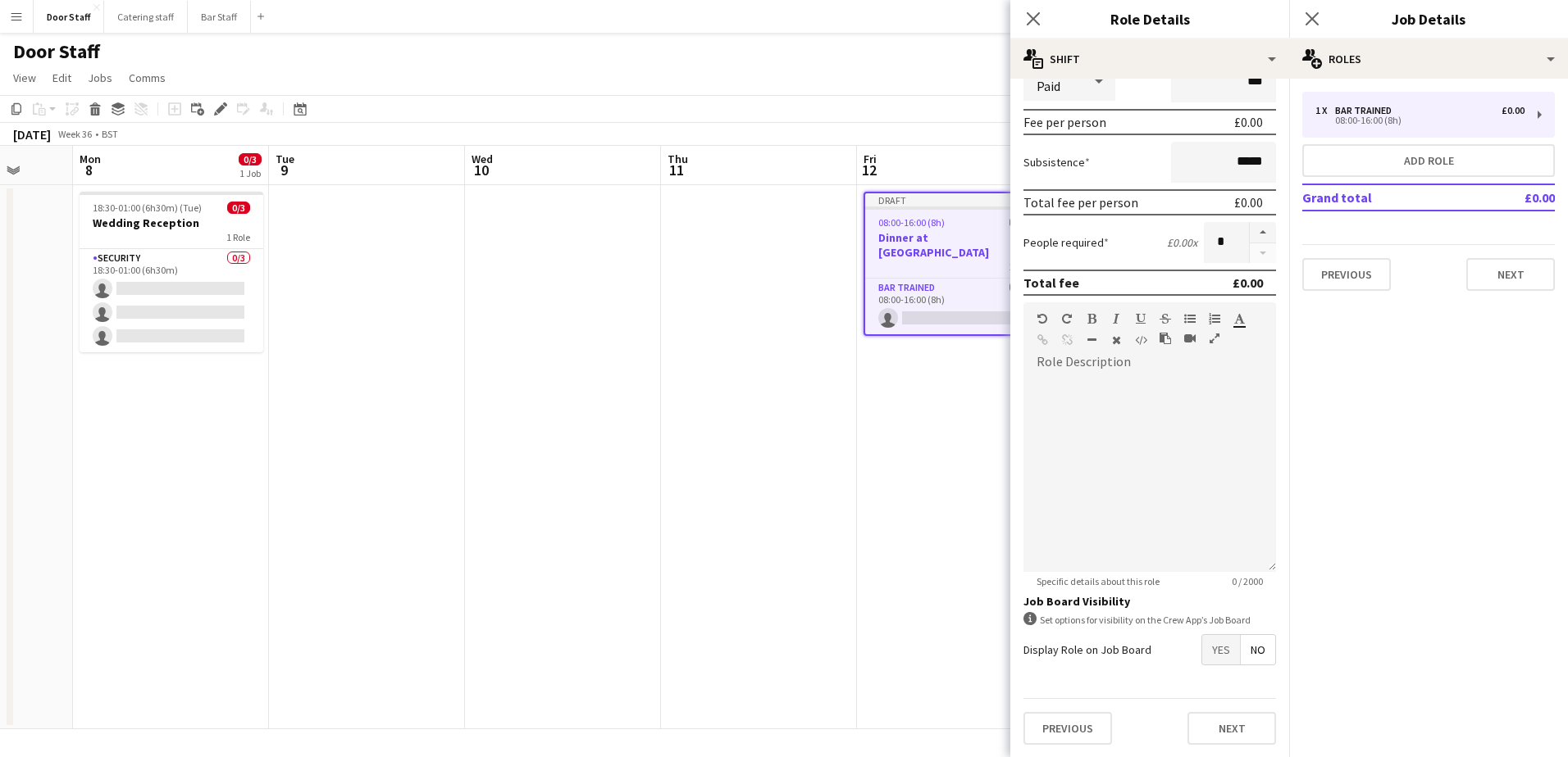
scroll to position [221, 0]
click at [1202, 645] on span "Yes" at bounding box center [1221, 648] width 38 height 30
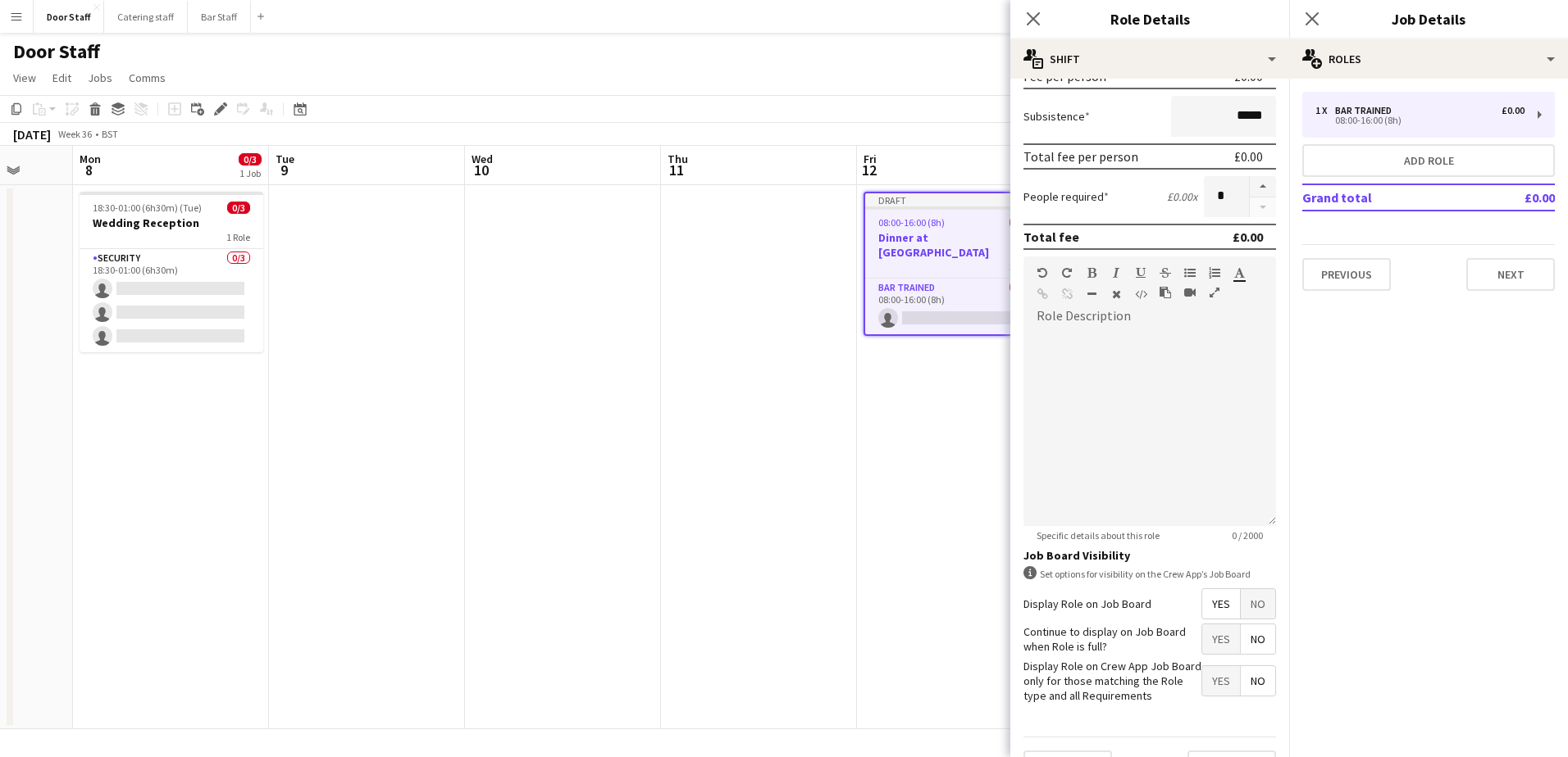
scroll to position [306, 0]
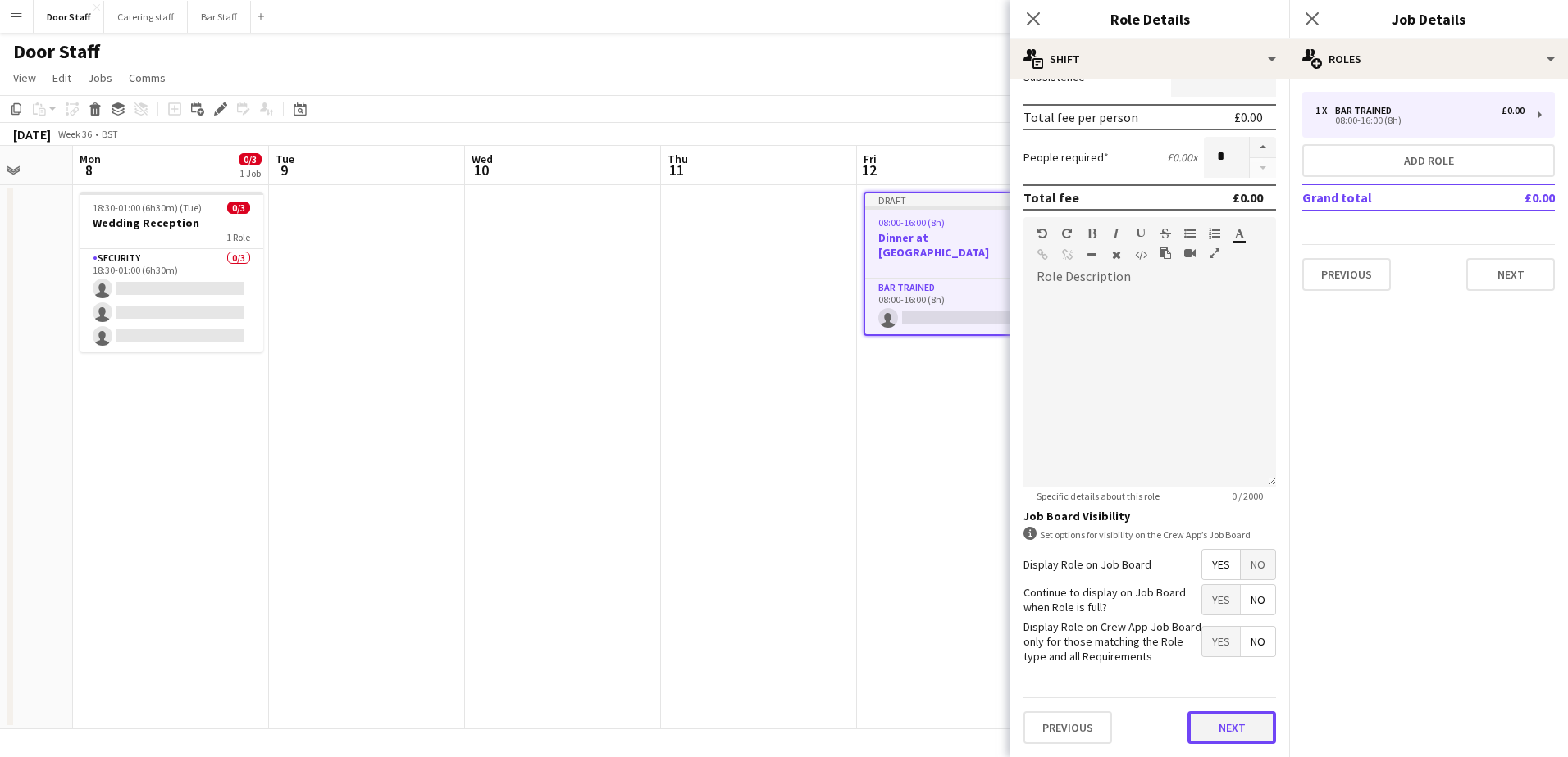
click at [1217, 735] on button "Next" at bounding box center [1232, 728] width 89 height 32
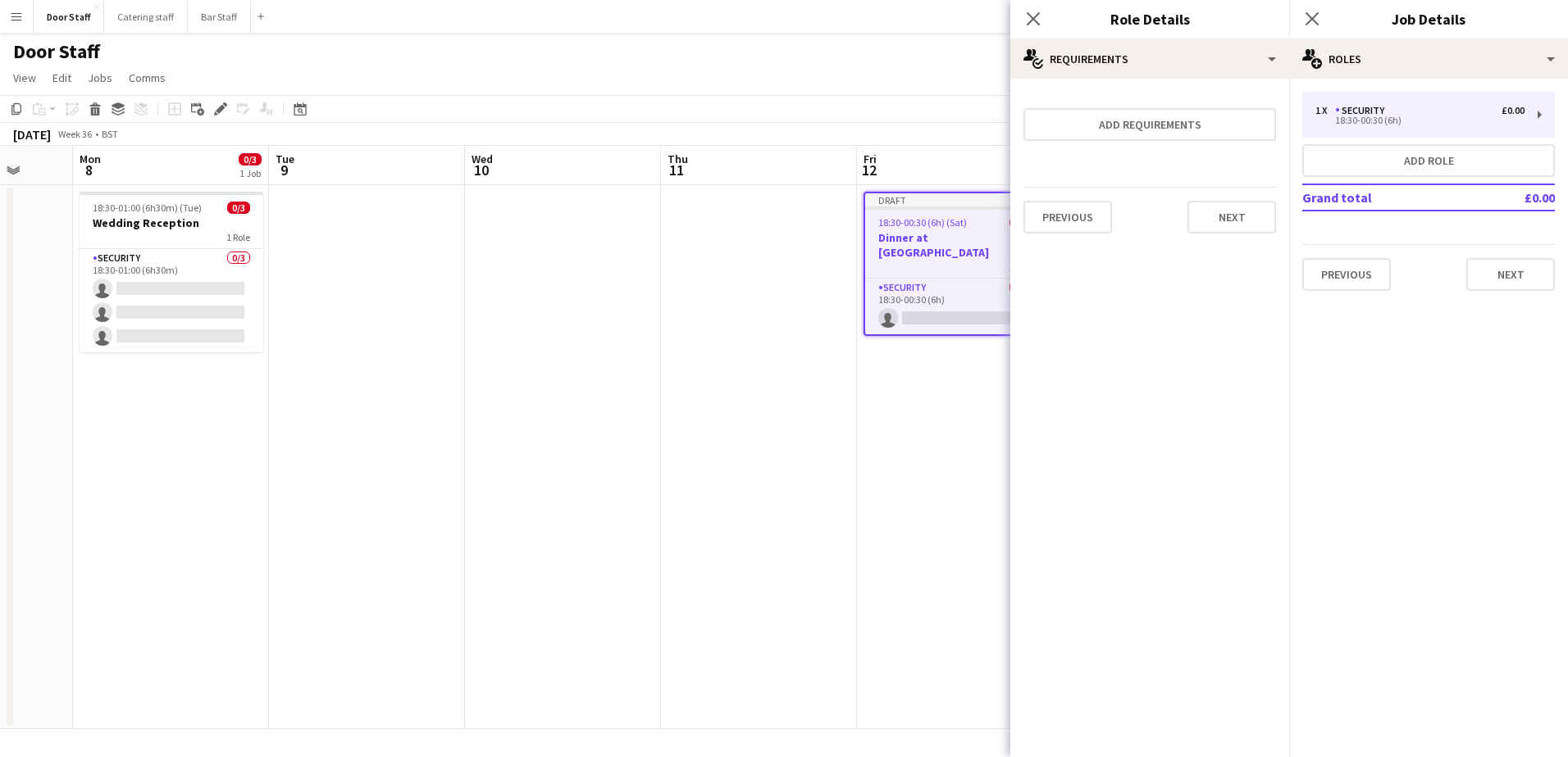
scroll to position [0, 0]
click at [1223, 216] on button "Next" at bounding box center [1232, 217] width 89 height 32
click at [1233, 226] on button "Finish" at bounding box center [1246, 220] width 62 height 32
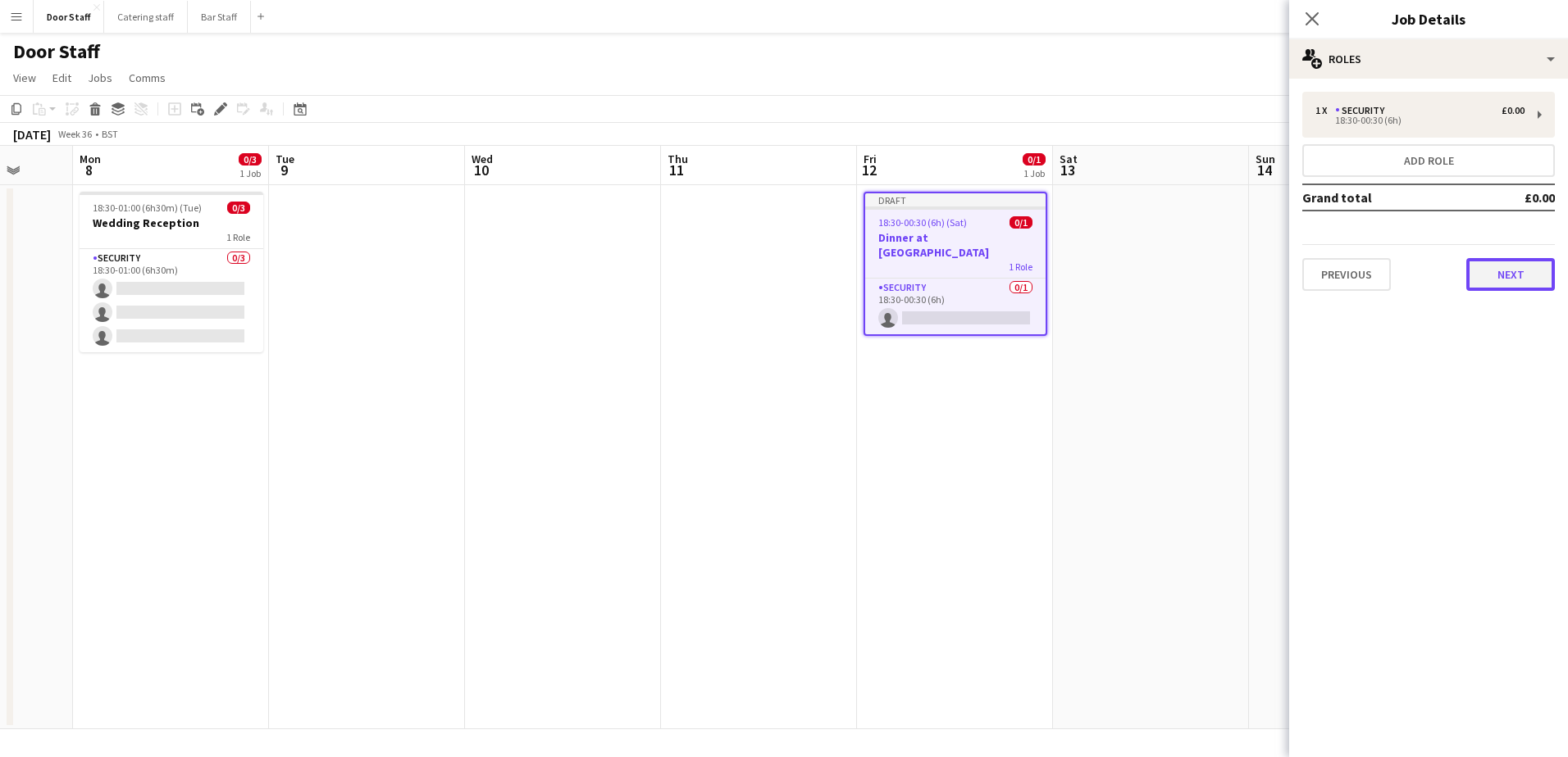
click at [1501, 283] on button "Next" at bounding box center [1511, 274] width 89 height 32
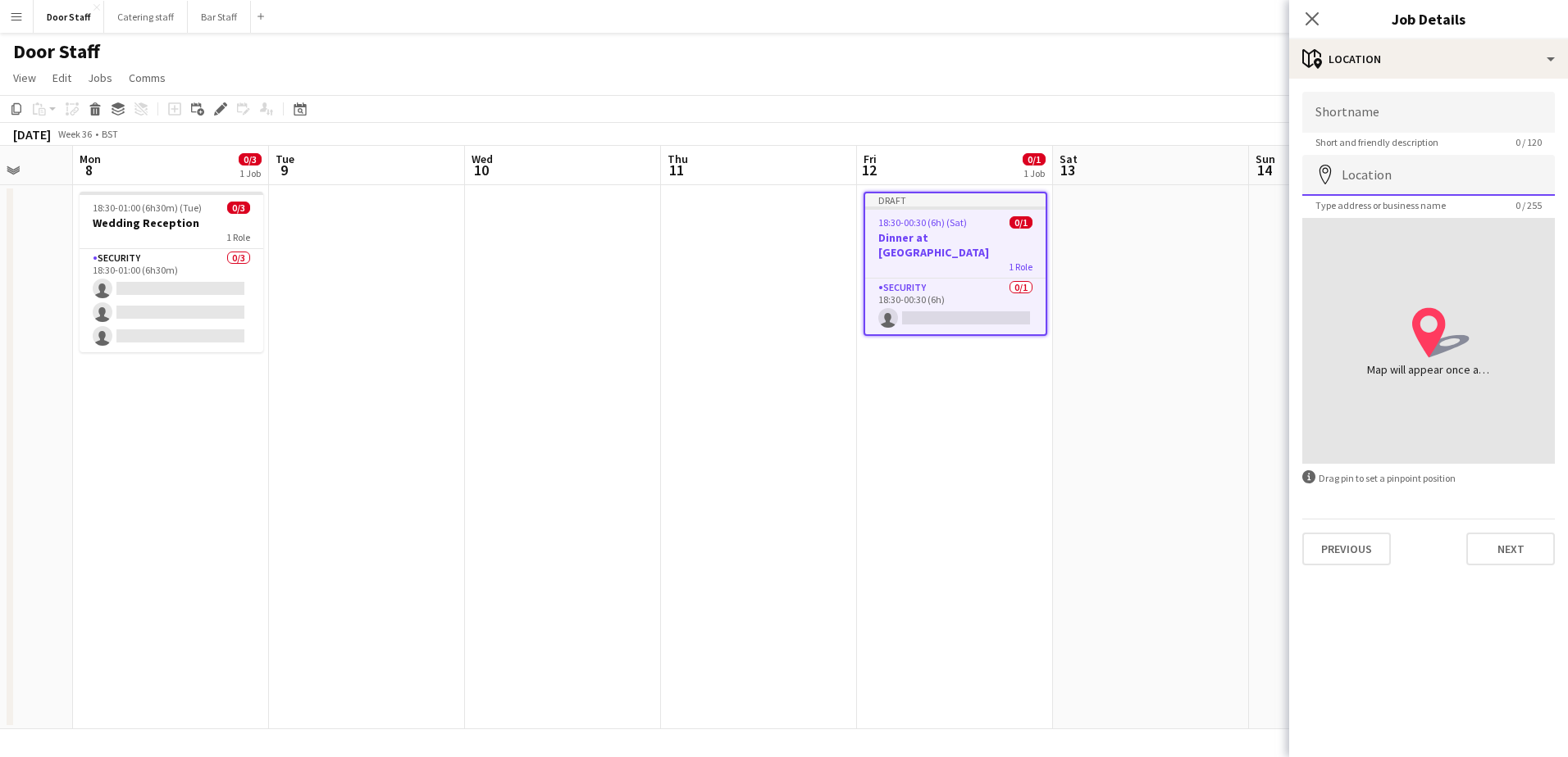
click at [1447, 182] on input "Location" at bounding box center [1428, 175] width 252 height 41
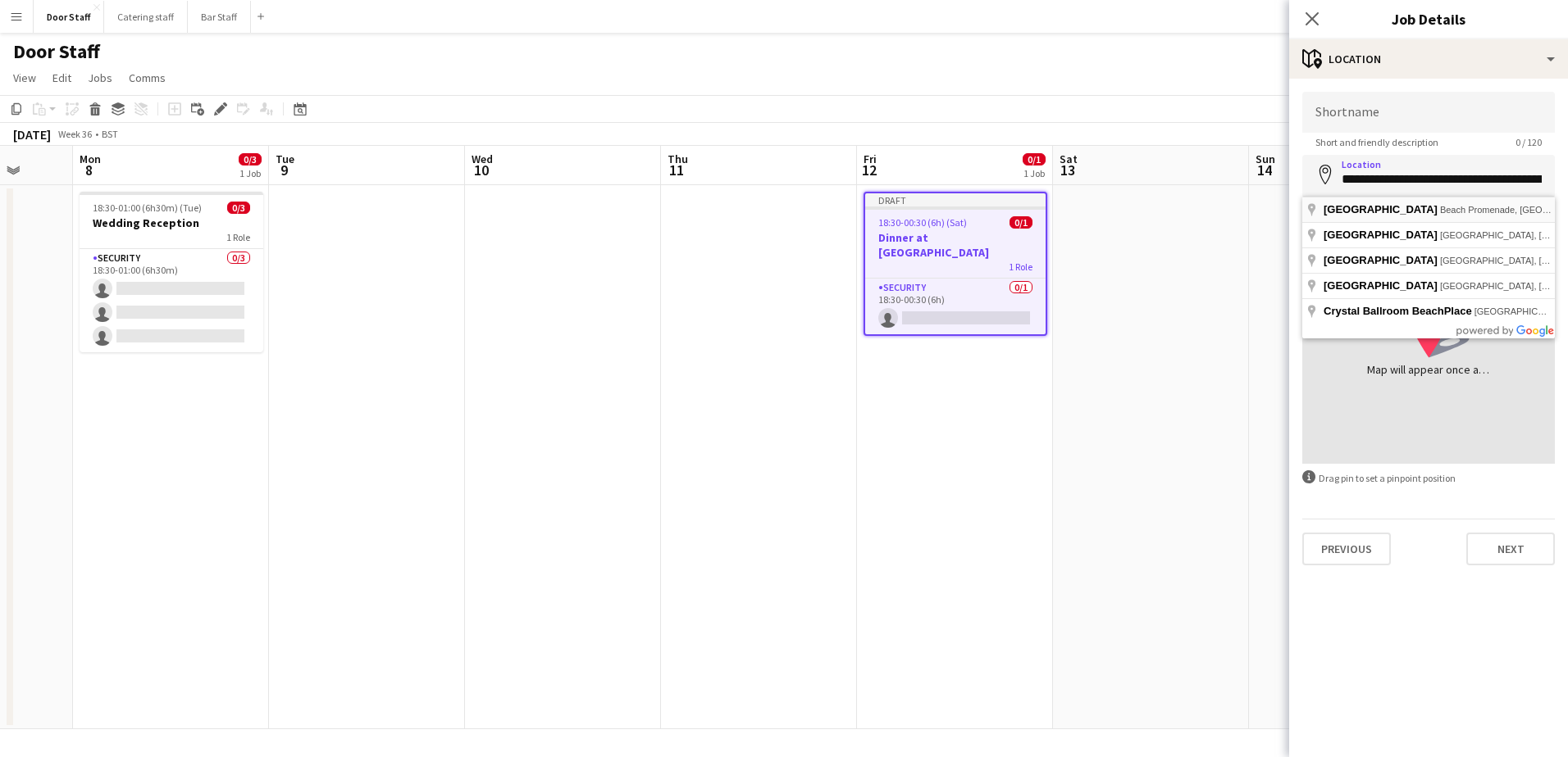
type input "**********"
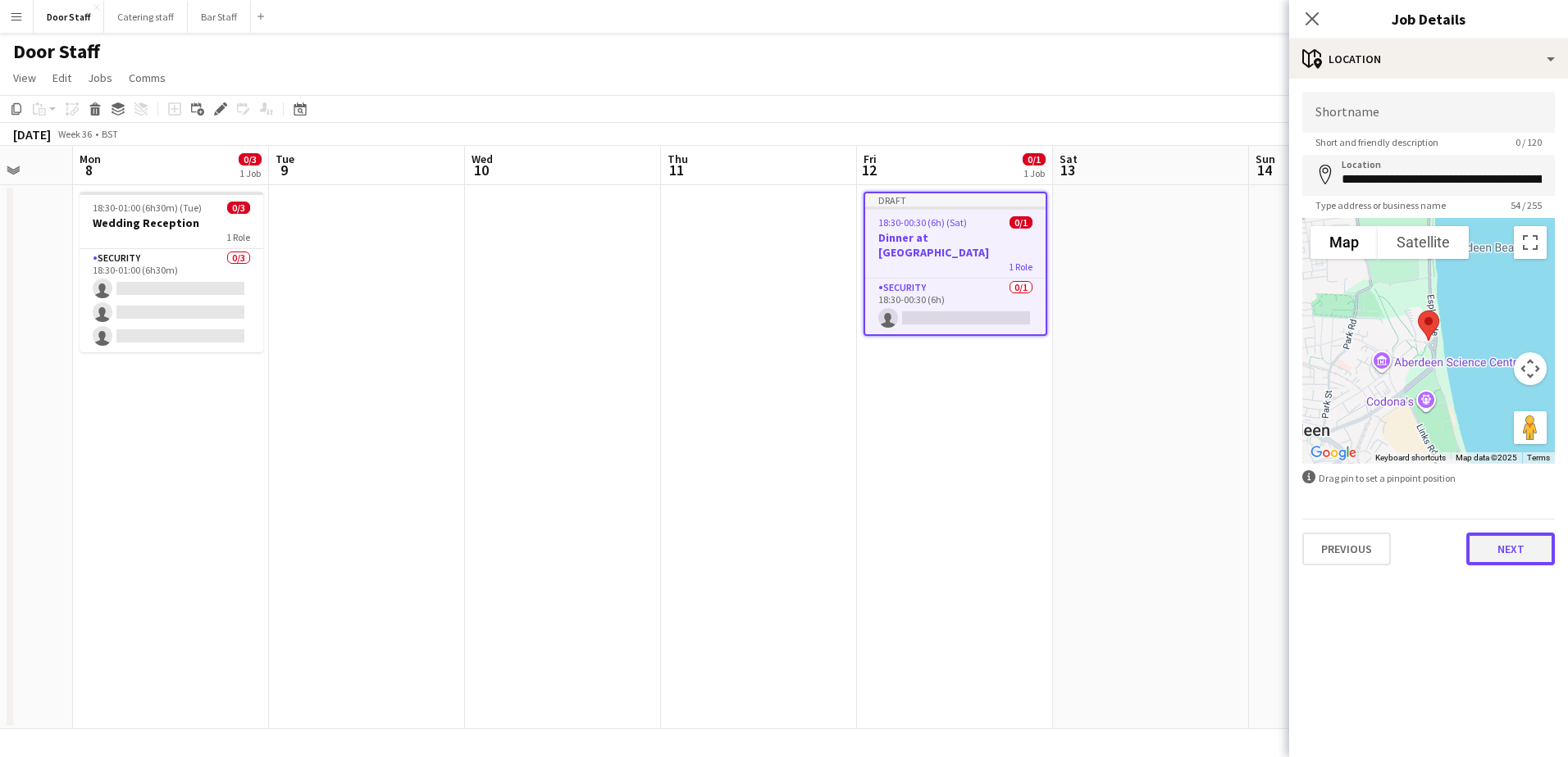
click at [1506, 547] on button "Next" at bounding box center [1511, 549] width 89 height 32
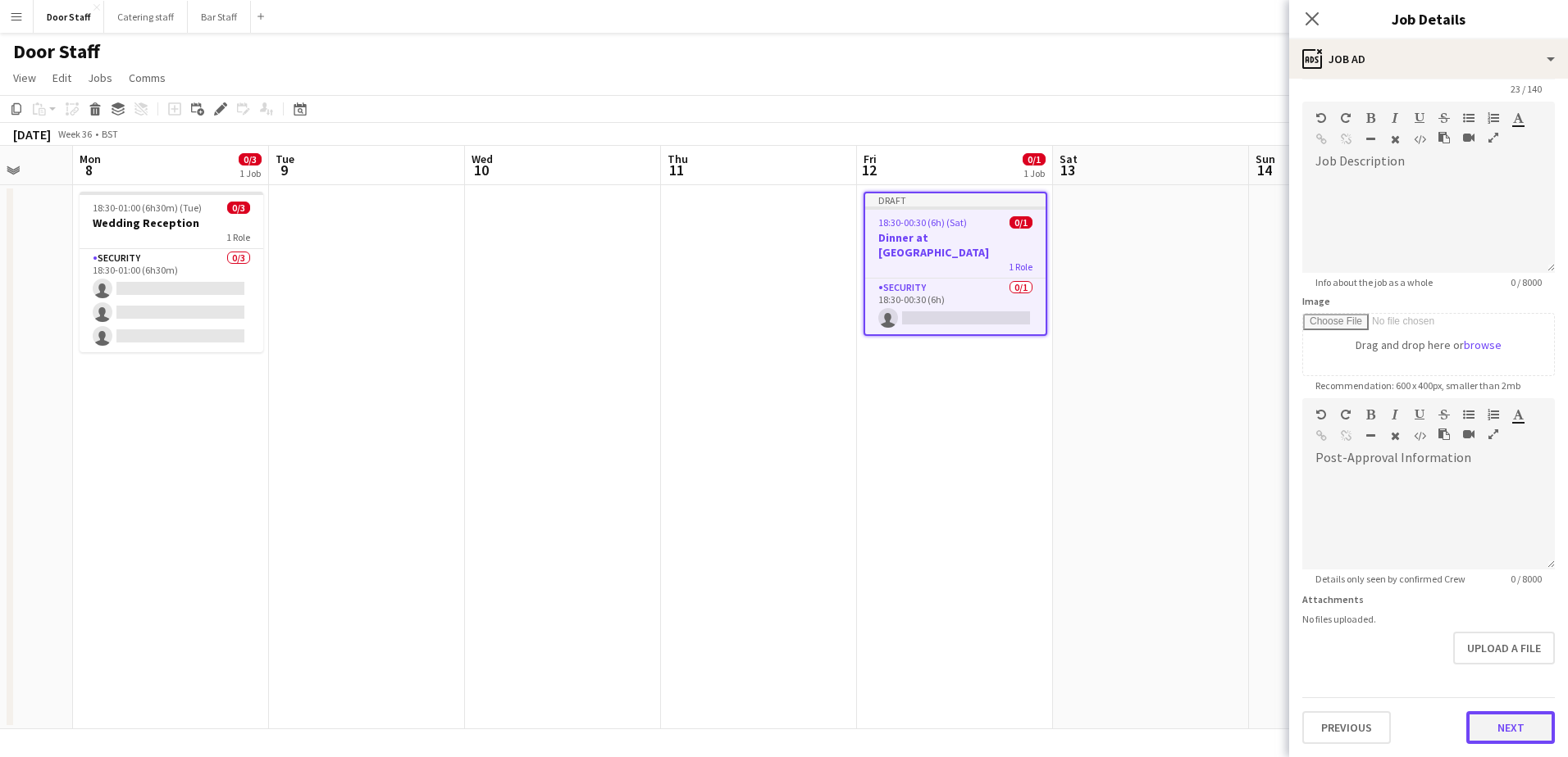
click at [1511, 672] on form "**********" at bounding box center [1429, 391] width 279 height 706
click at [1503, 734] on button "Next" at bounding box center [1511, 728] width 89 height 32
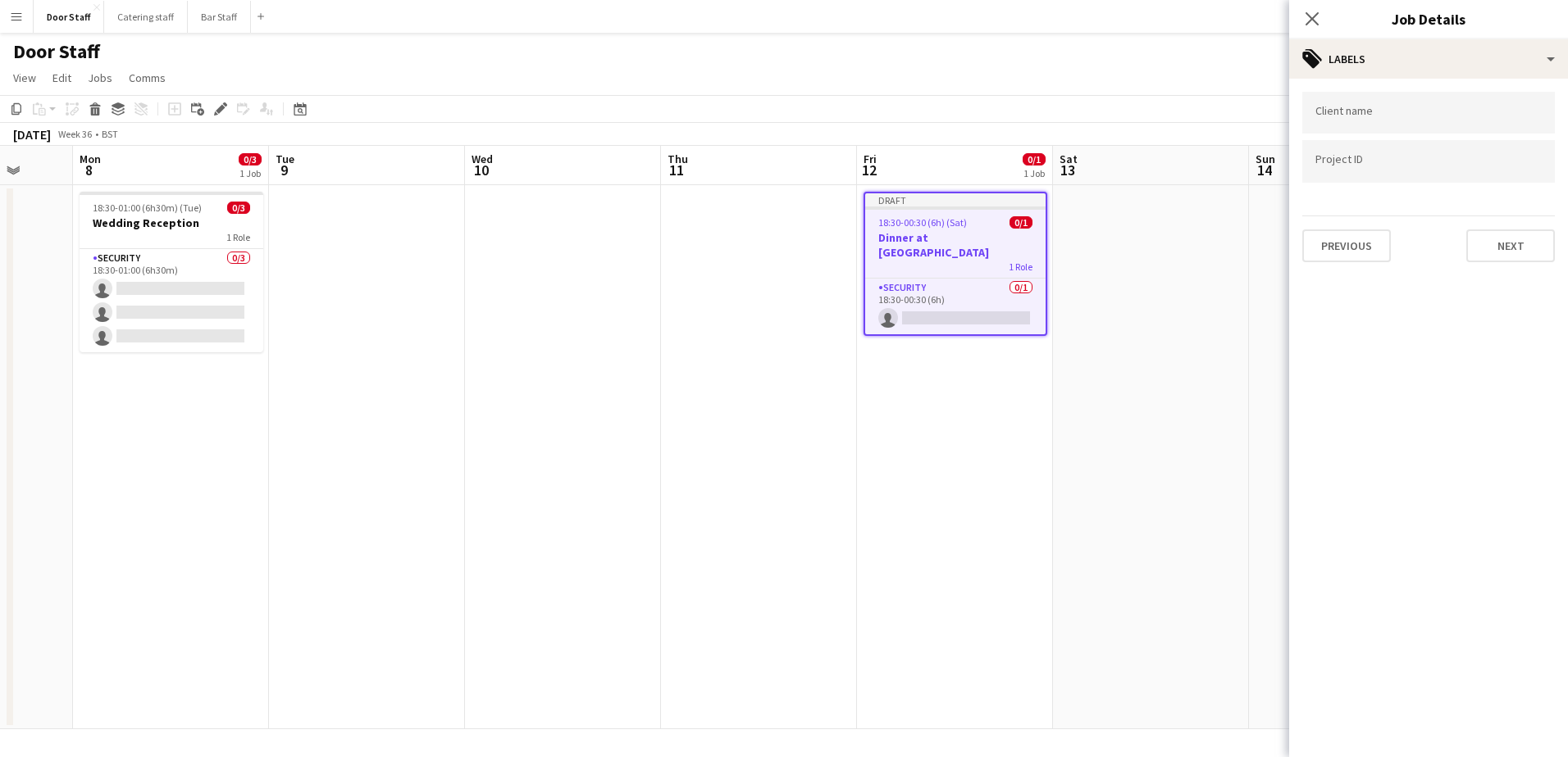
scroll to position [0, 0]
click at [1498, 255] on button "Next" at bounding box center [1511, 246] width 89 height 32
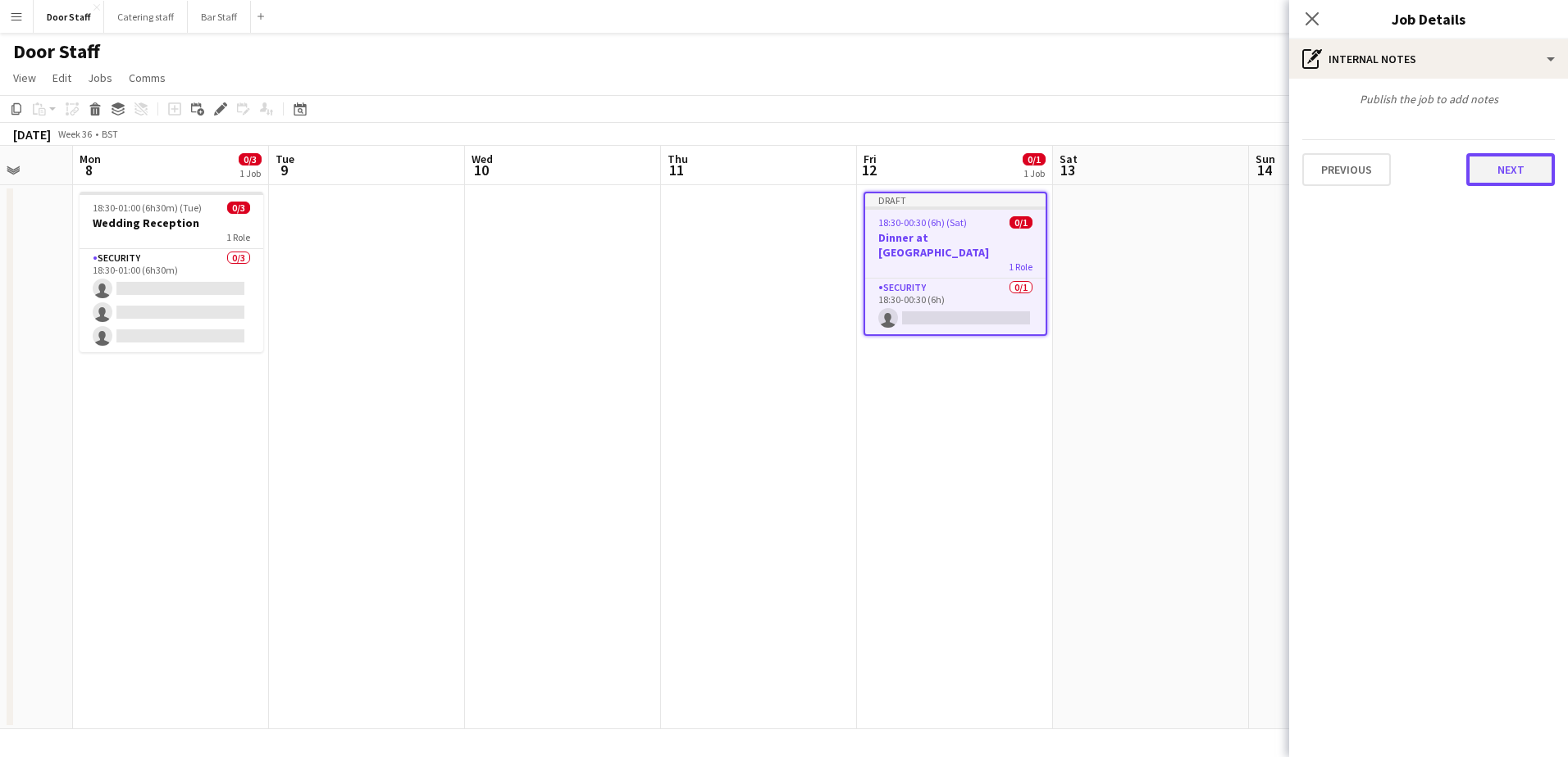
click at [1502, 171] on button "Next" at bounding box center [1511, 169] width 89 height 32
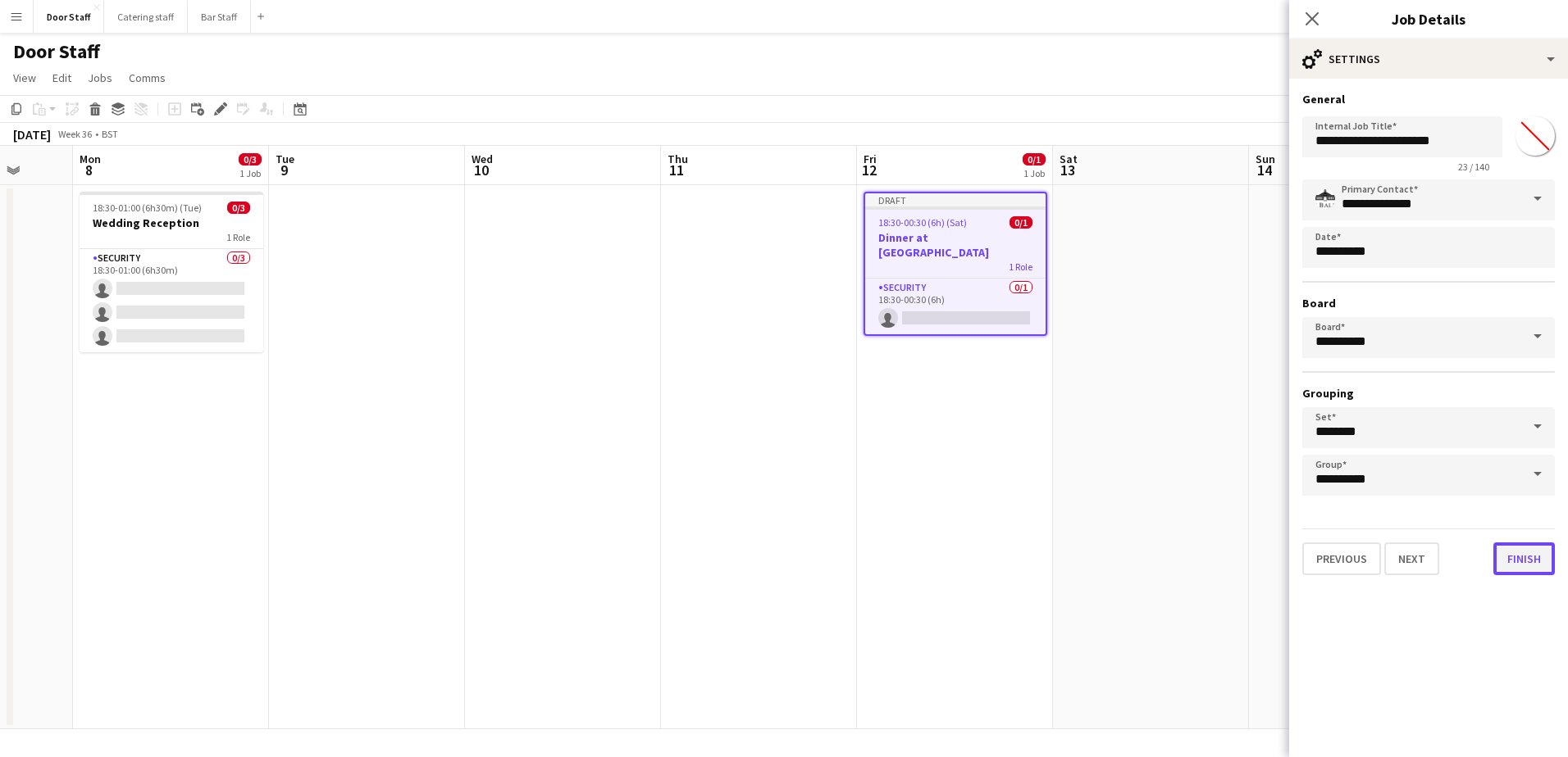
click at [1526, 572] on button "Finish" at bounding box center [1524, 559] width 62 height 32
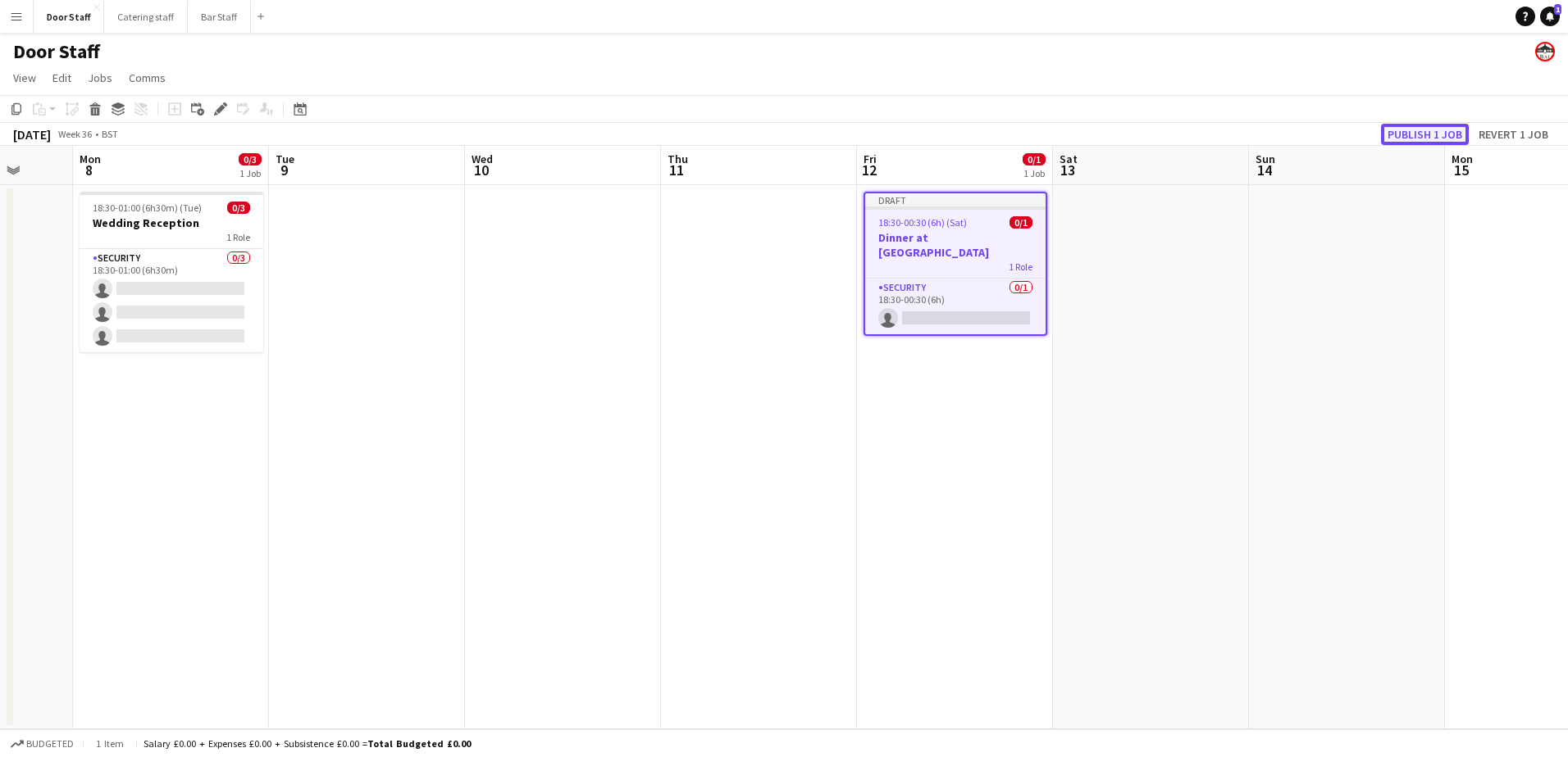
click at [1437, 138] on button "Publish 1 job" at bounding box center [1424, 134] width 88 height 21
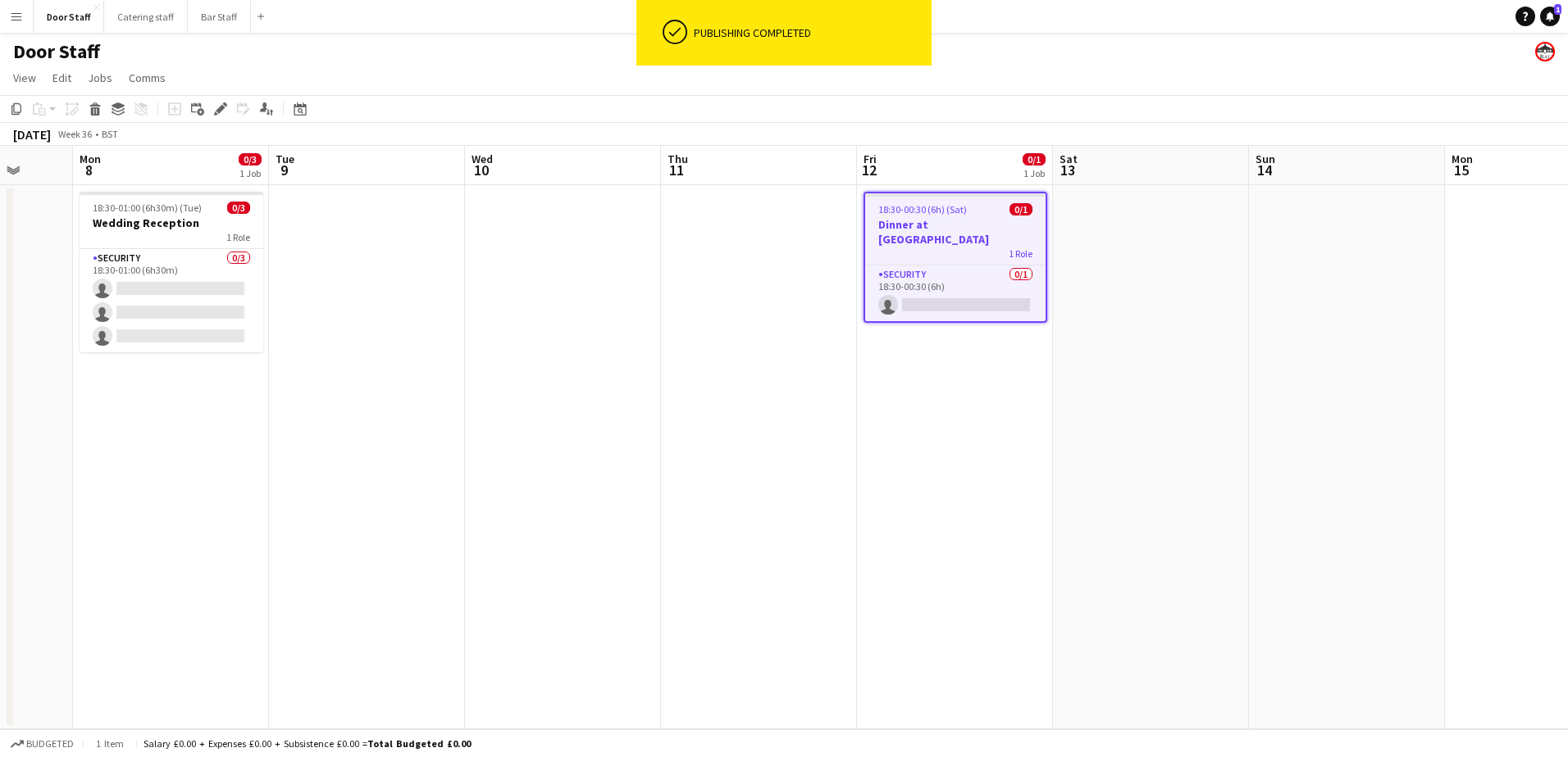
click at [974, 247] on div "1 Role" at bounding box center [955, 253] width 180 height 13
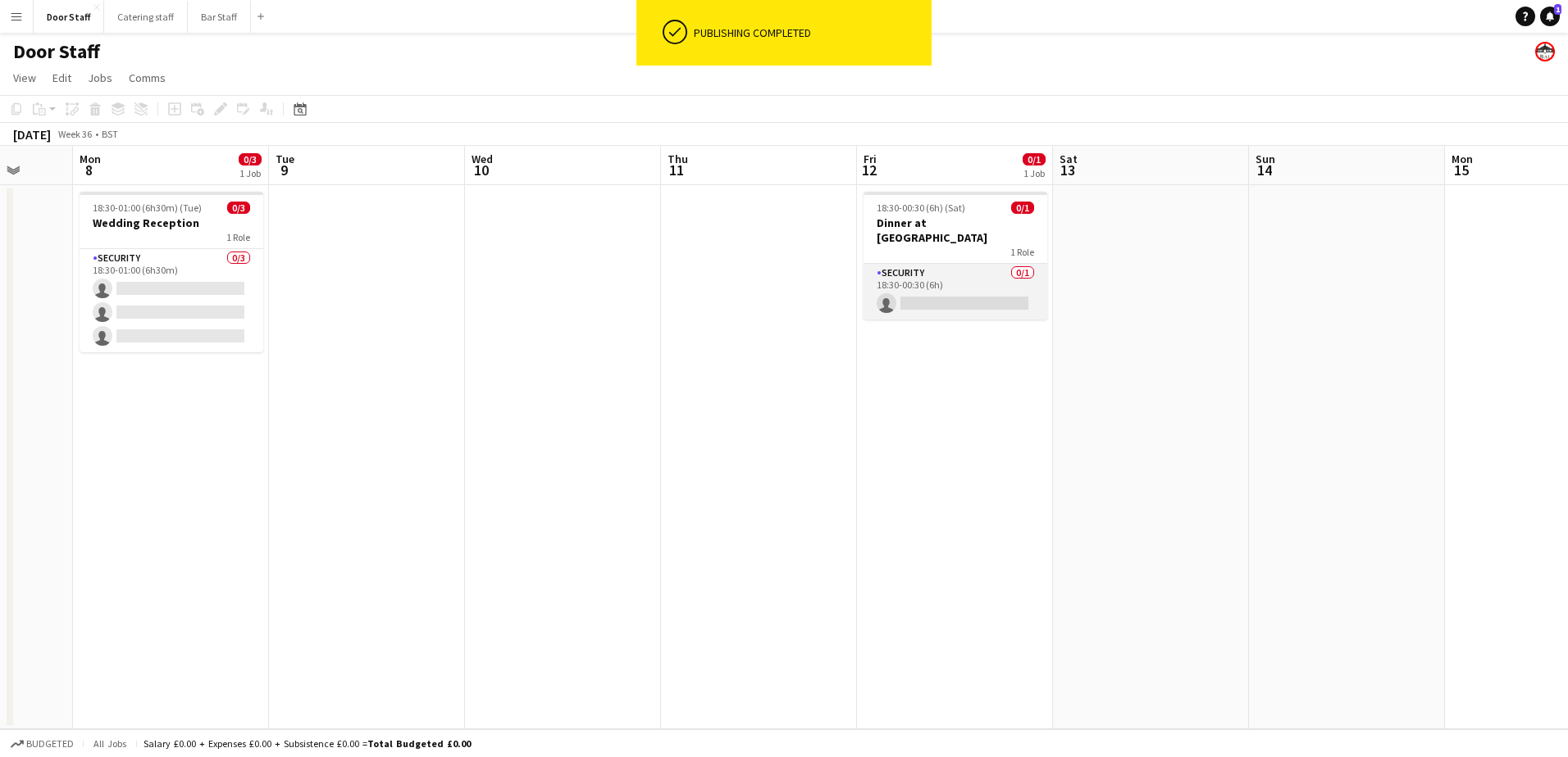
click at [925, 264] on app-card-role "Security 0/1 18:30-00:30 (6h) single-neutral-actions" at bounding box center [955, 291] width 184 height 56
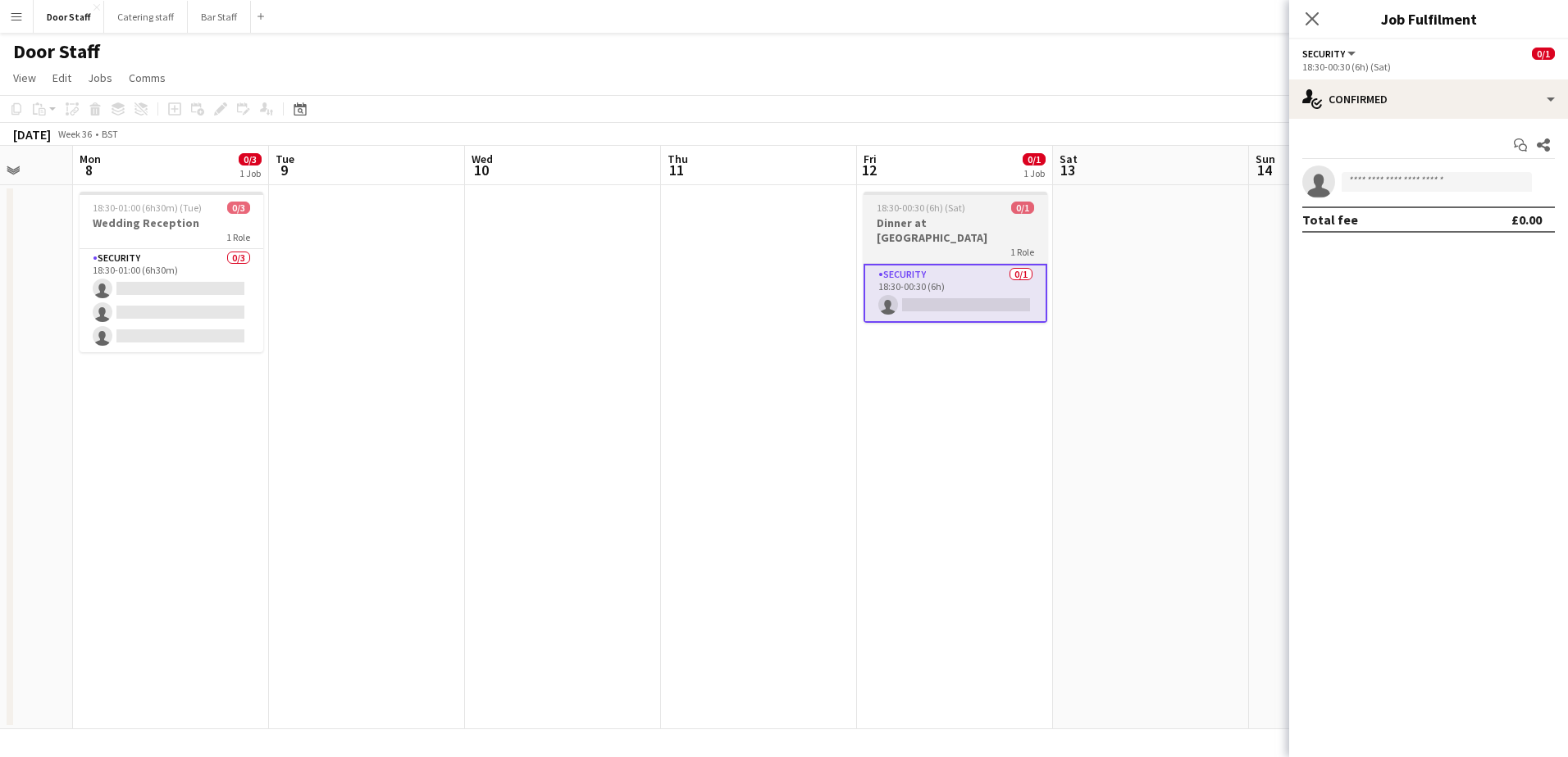
click at [913, 211] on span "18:30-00:30 (6h) (Sat)" at bounding box center [921, 208] width 89 height 12
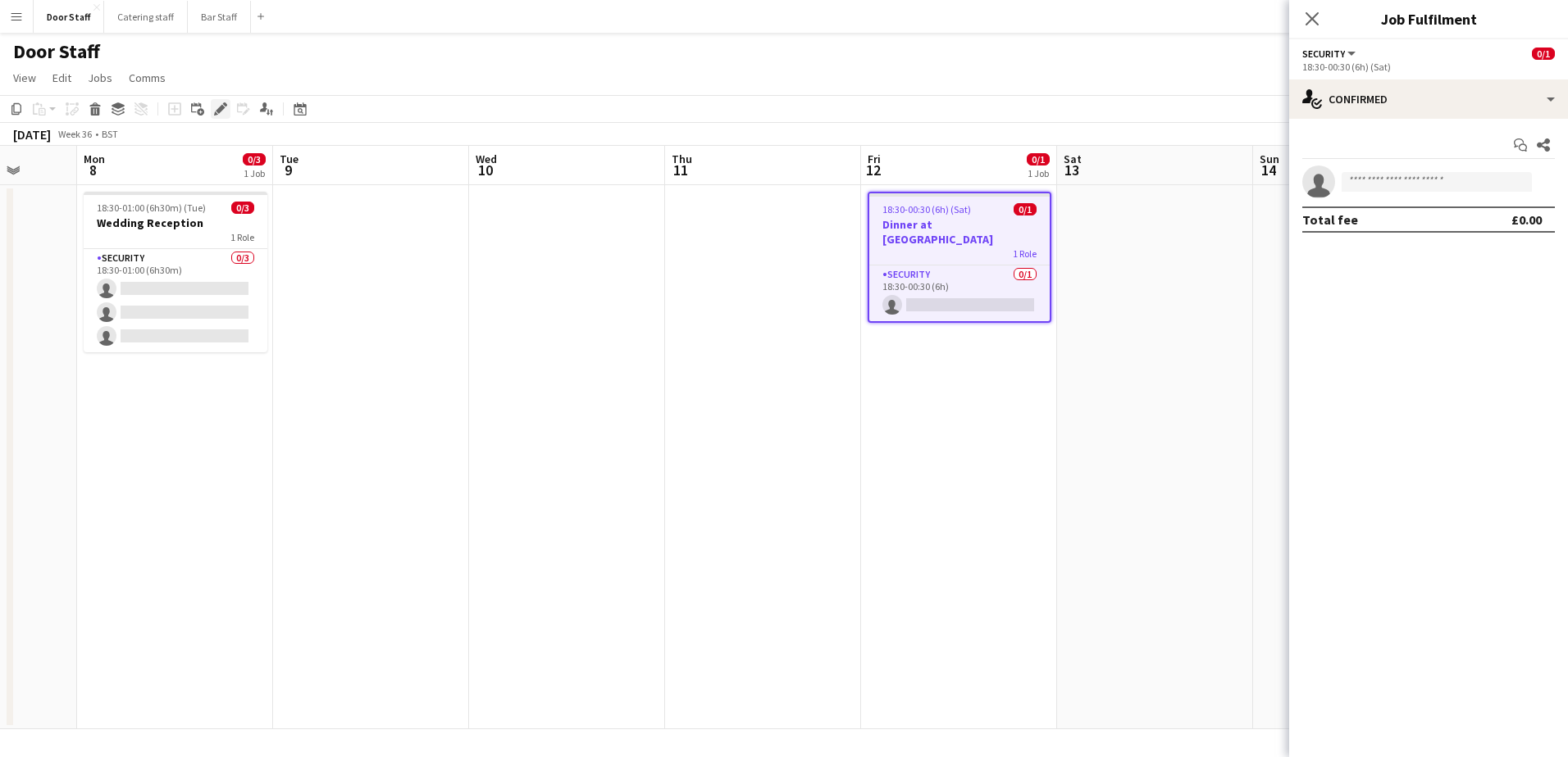
click at [226, 114] on icon "Edit" at bounding box center [220, 109] width 13 height 13
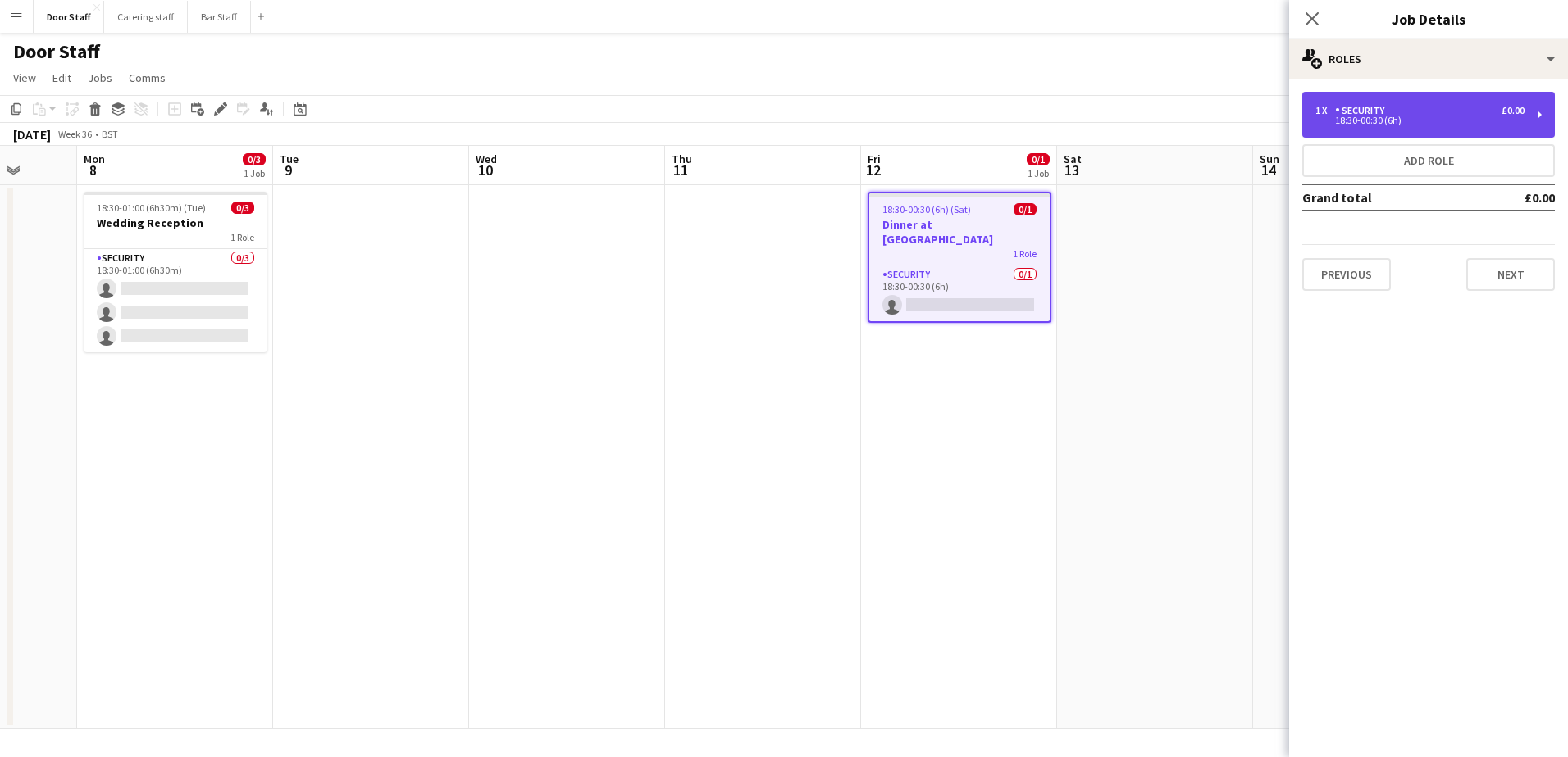
click at [1431, 120] on div "18:30-00:30 (6h)" at bounding box center [1420, 120] width 209 height 9
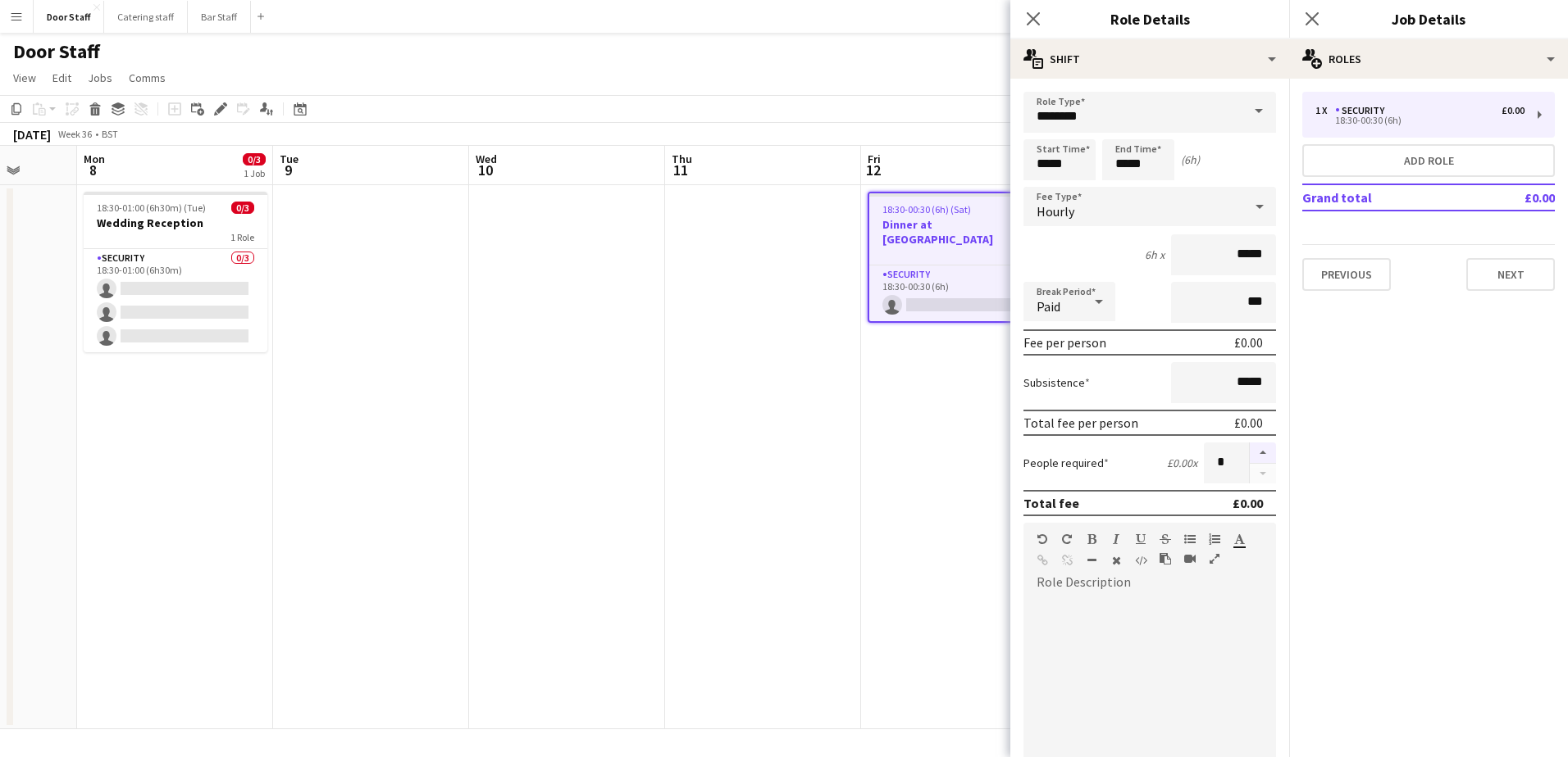
click at [1250, 452] on button "button" at bounding box center [1263, 453] width 27 height 21
type input "*"
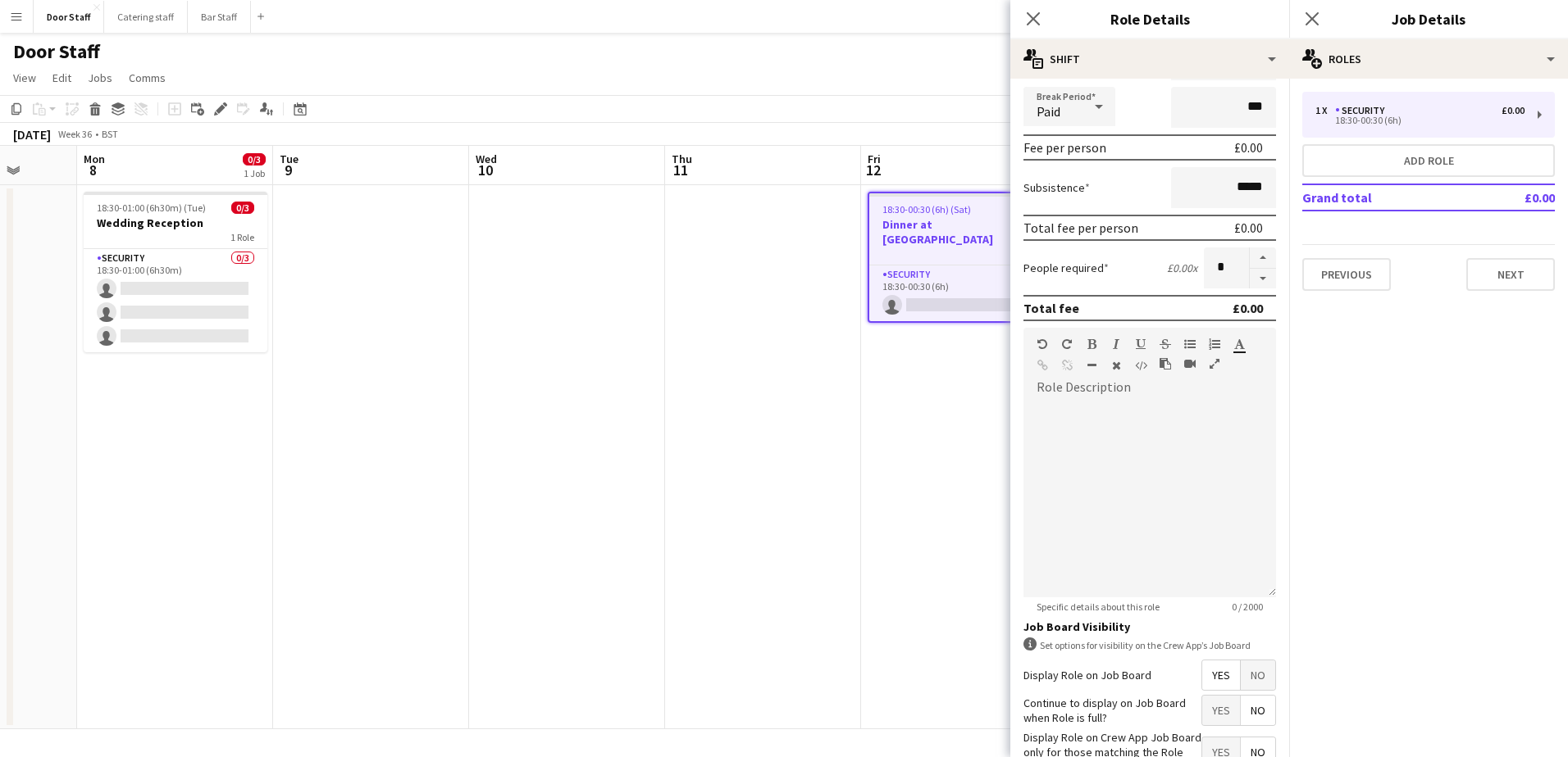
scroll to position [306, 0]
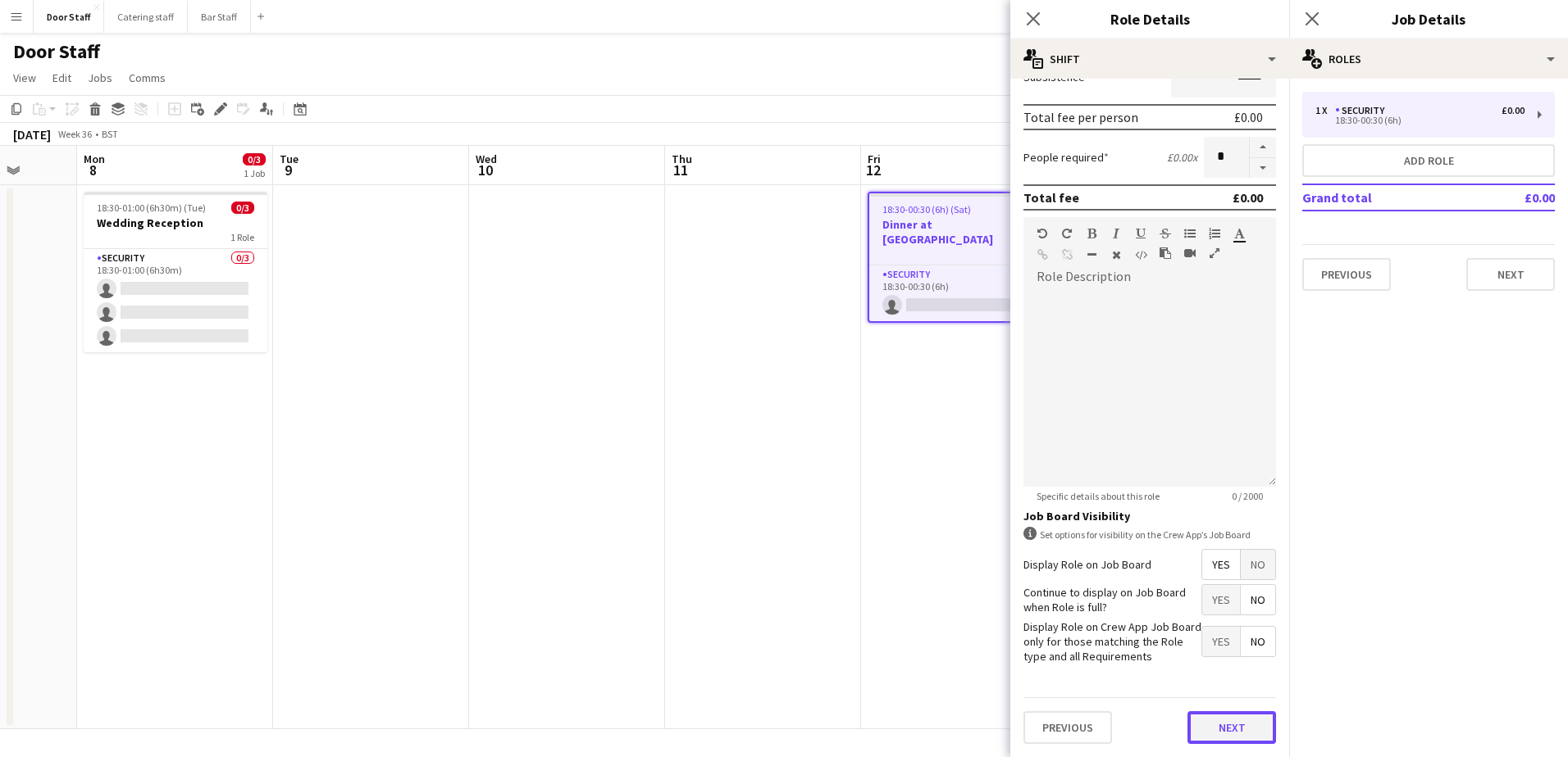
click at [1203, 726] on button "Next" at bounding box center [1232, 728] width 89 height 32
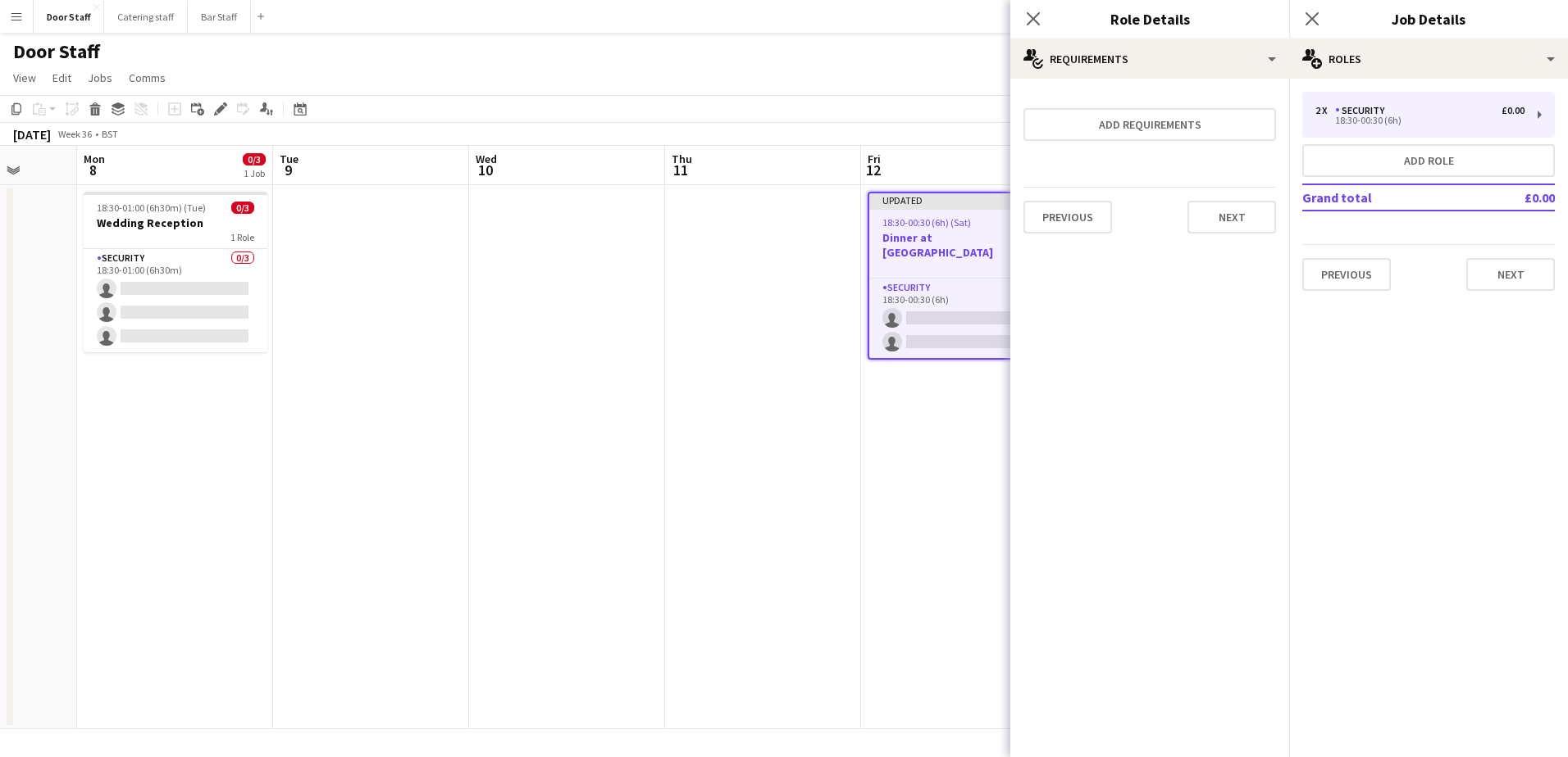
scroll to position [0, 0]
click at [1240, 199] on div "Previous Next" at bounding box center [1149, 217] width 252 height 60
click at [1238, 204] on button "Next" at bounding box center [1232, 217] width 89 height 32
click at [1246, 232] on button "Finish" at bounding box center [1246, 220] width 62 height 32
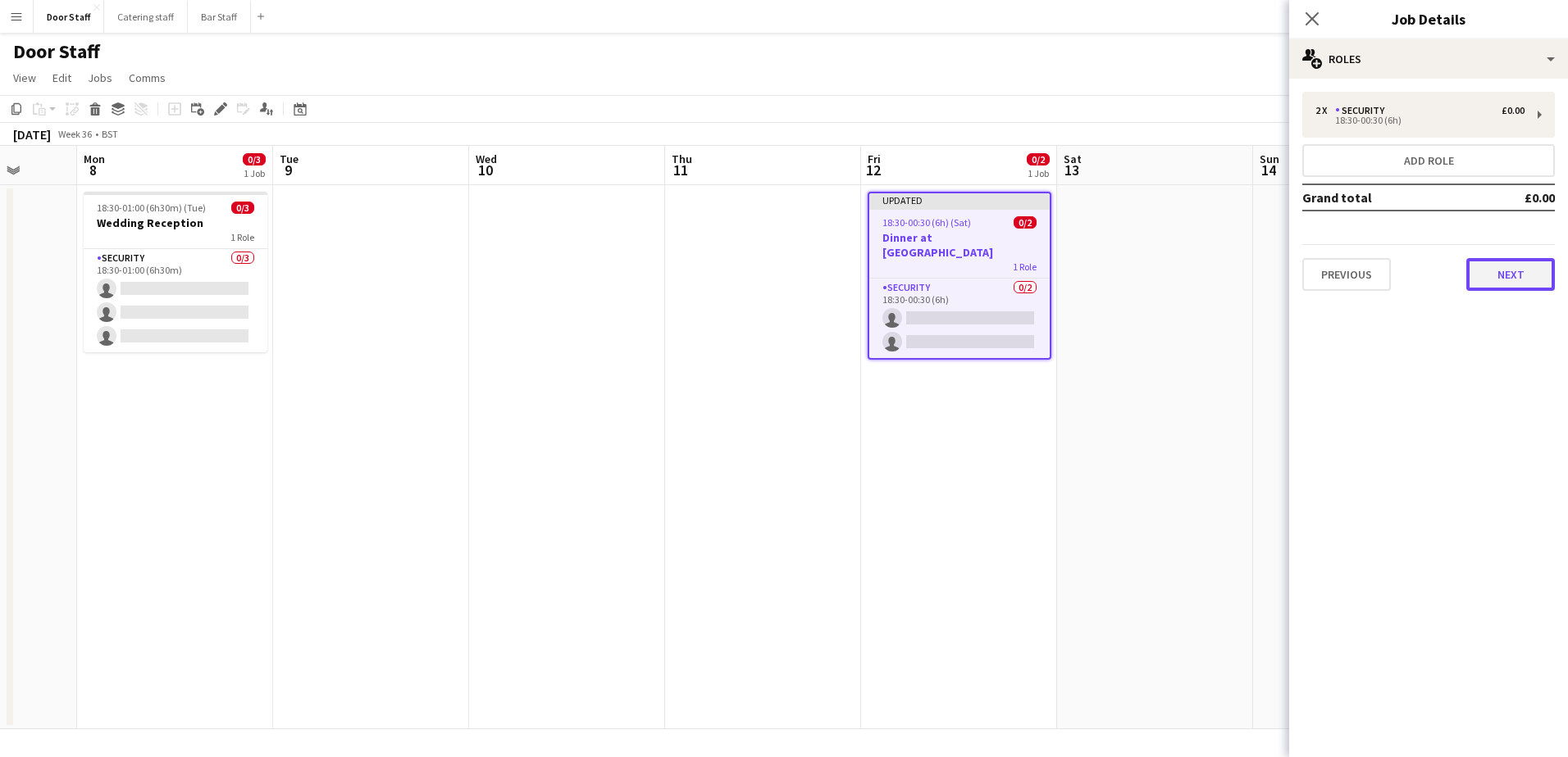
click at [1500, 267] on button "Next" at bounding box center [1511, 274] width 89 height 32
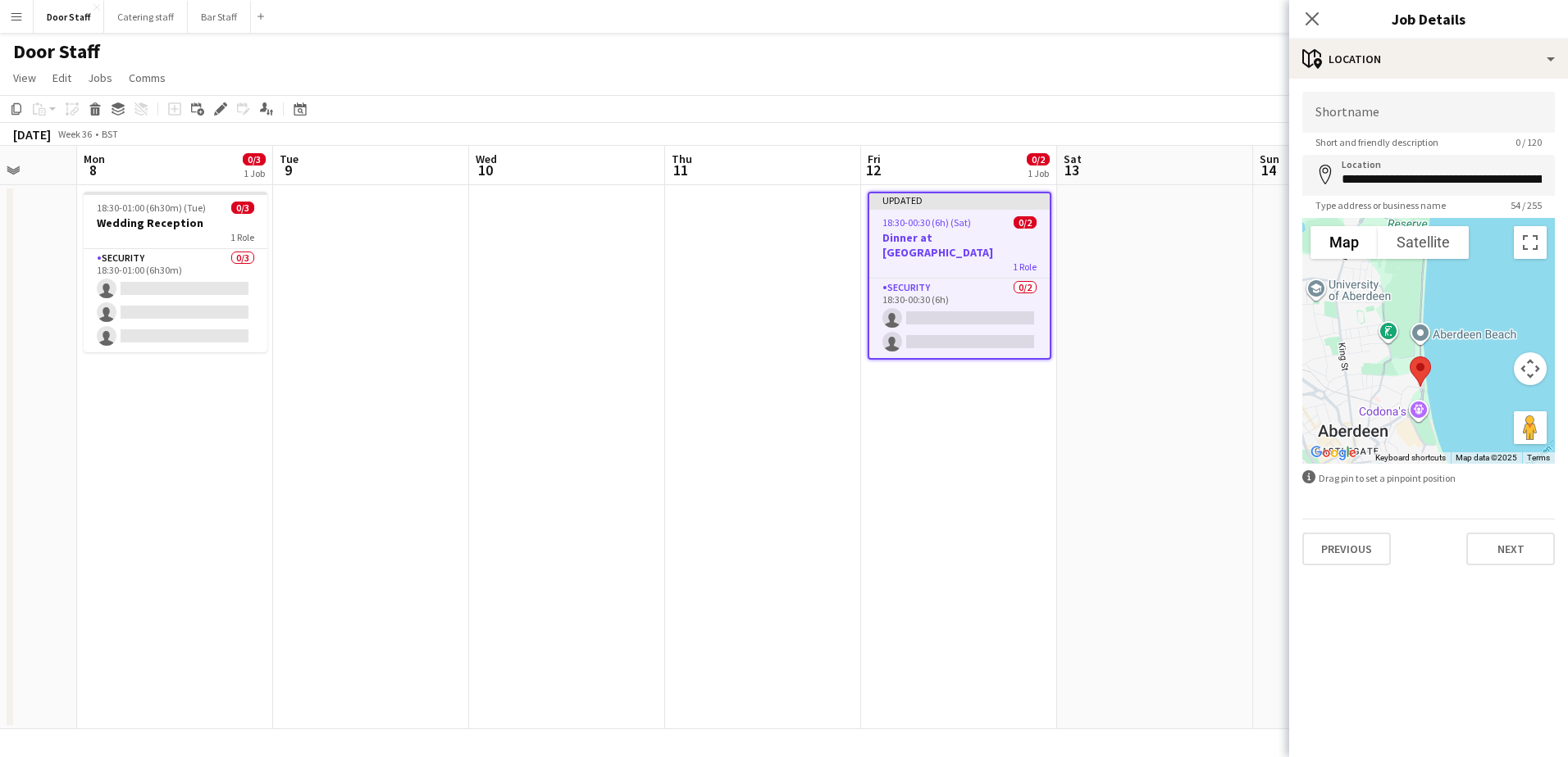
click at [1515, 568] on div "**********" at bounding box center [1429, 328] width 279 height 500
click at [1512, 549] on button "Next" at bounding box center [1511, 549] width 89 height 32
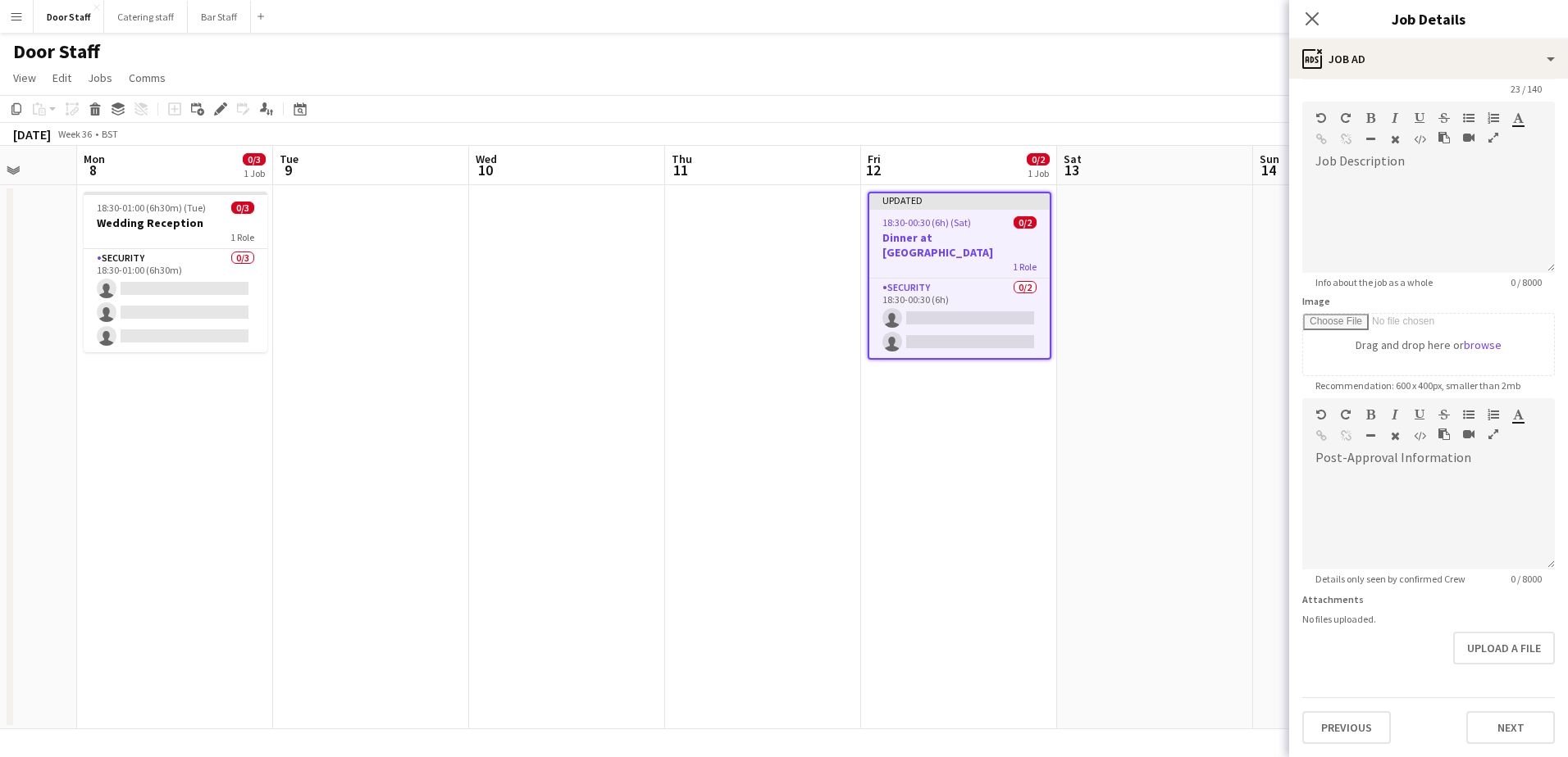
scroll to position [105, 0]
click at [1507, 675] on form "**********" at bounding box center [1429, 391] width 279 height 706
click at [1509, 727] on button "Next" at bounding box center [1511, 728] width 89 height 32
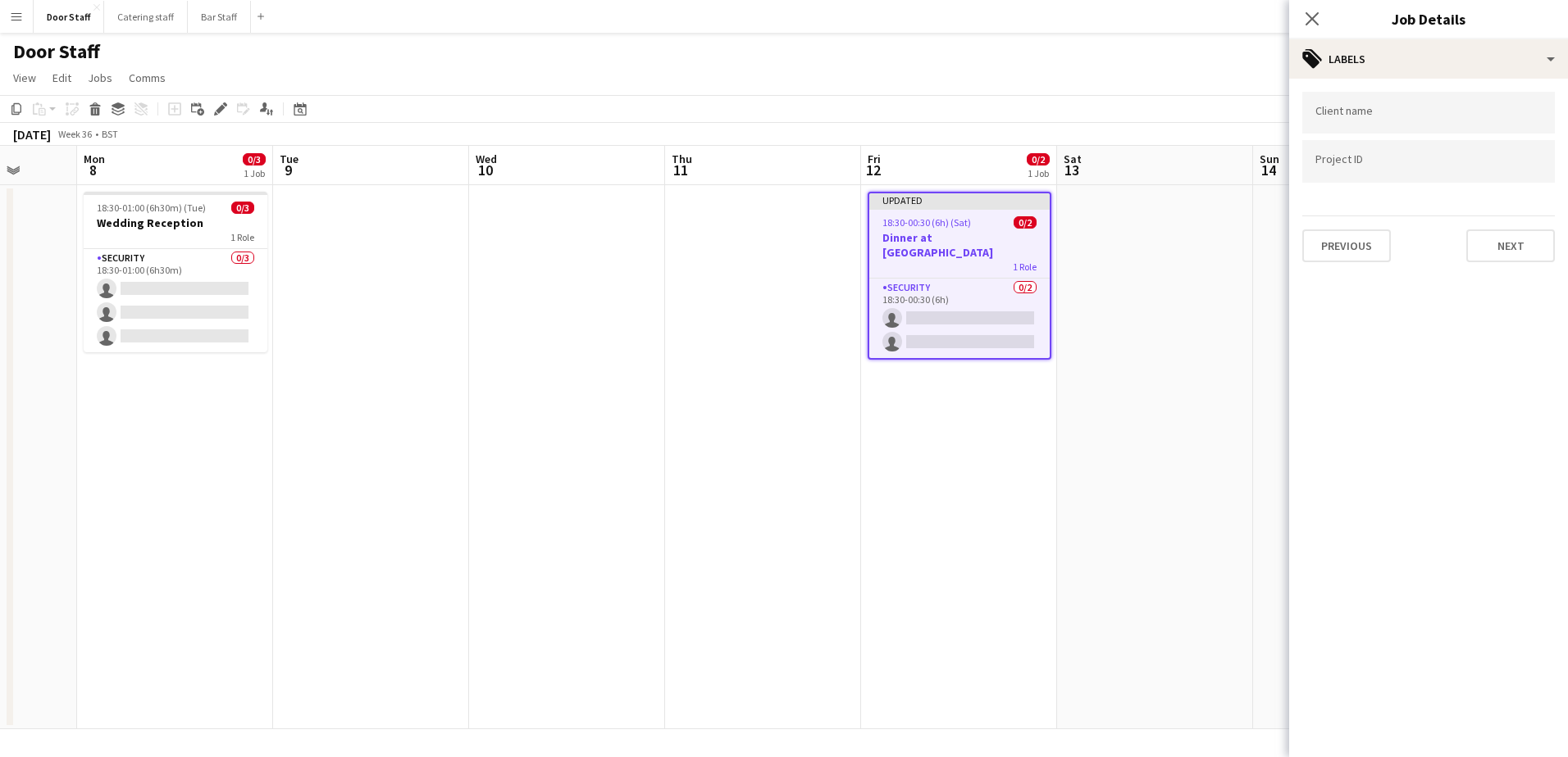
scroll to position [0, 0]
click at [1512, 242] on button "Next" at bounding box center [1511, 246] width 89 height 32
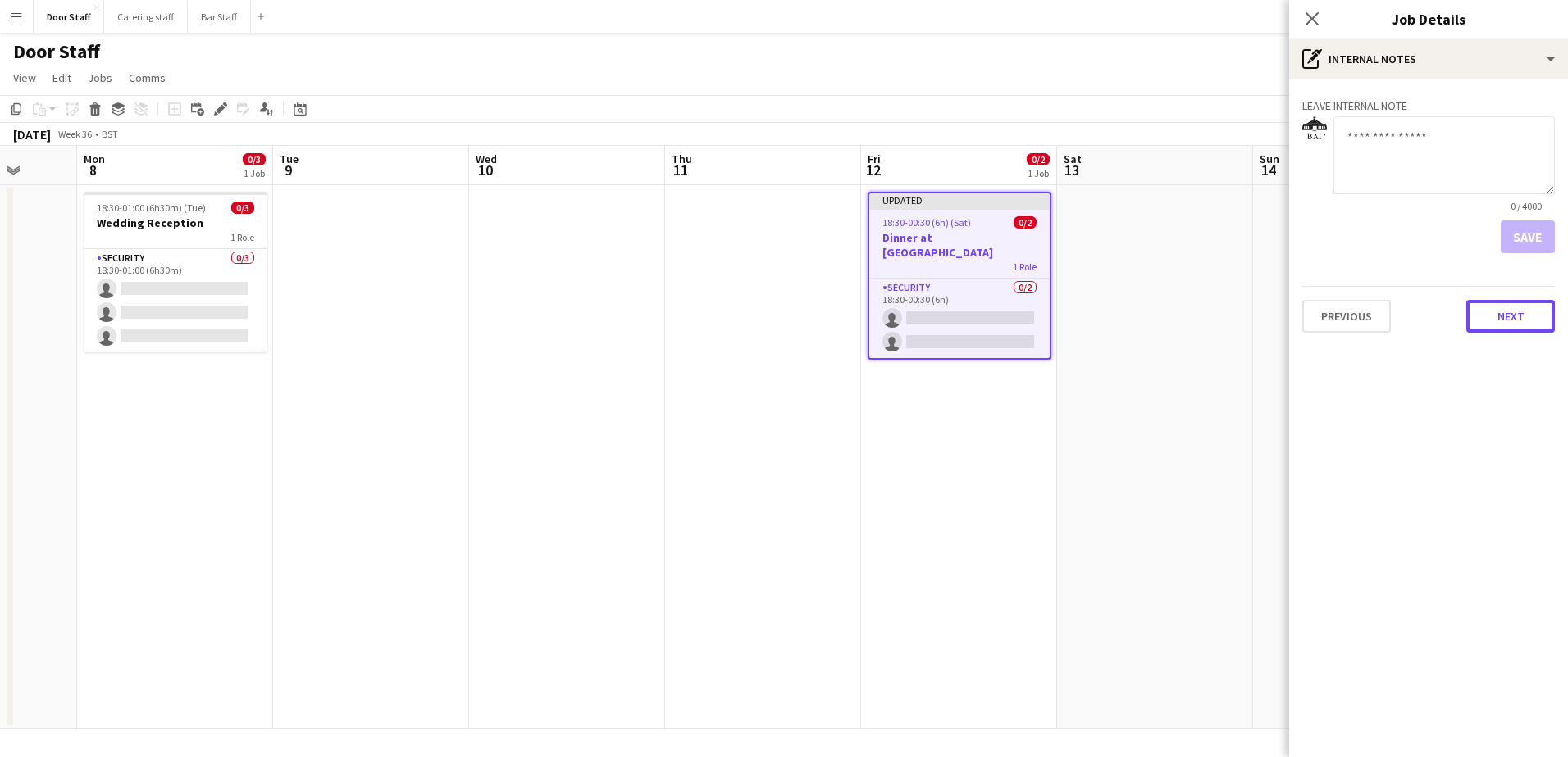
click at [1516, 309] on button "Next" at bounding box center [1511, 316] width 89 height 32
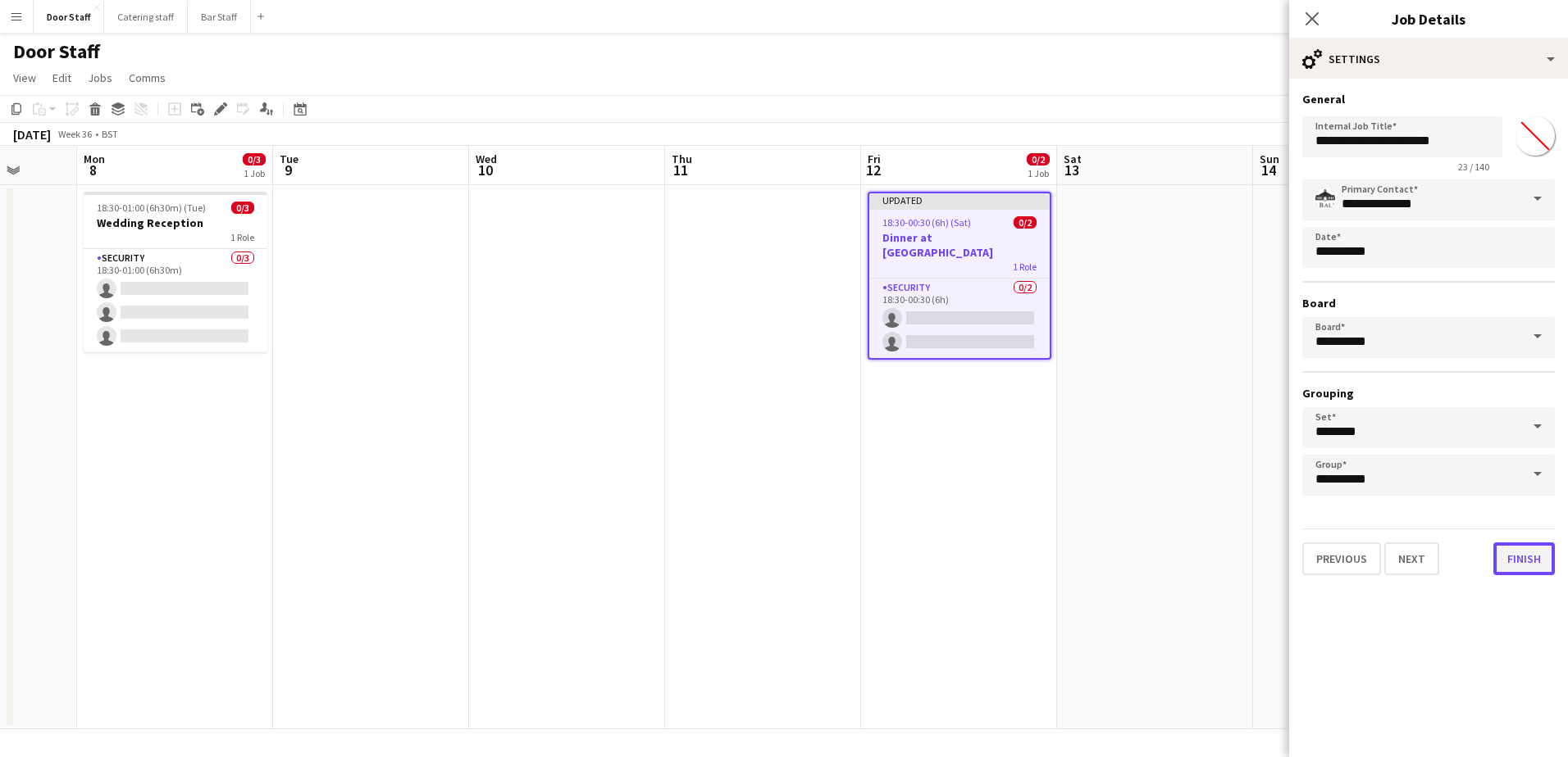
click at [1534, 564] on button "Finish" at bounding box center [1524, 559] width 62 height 32
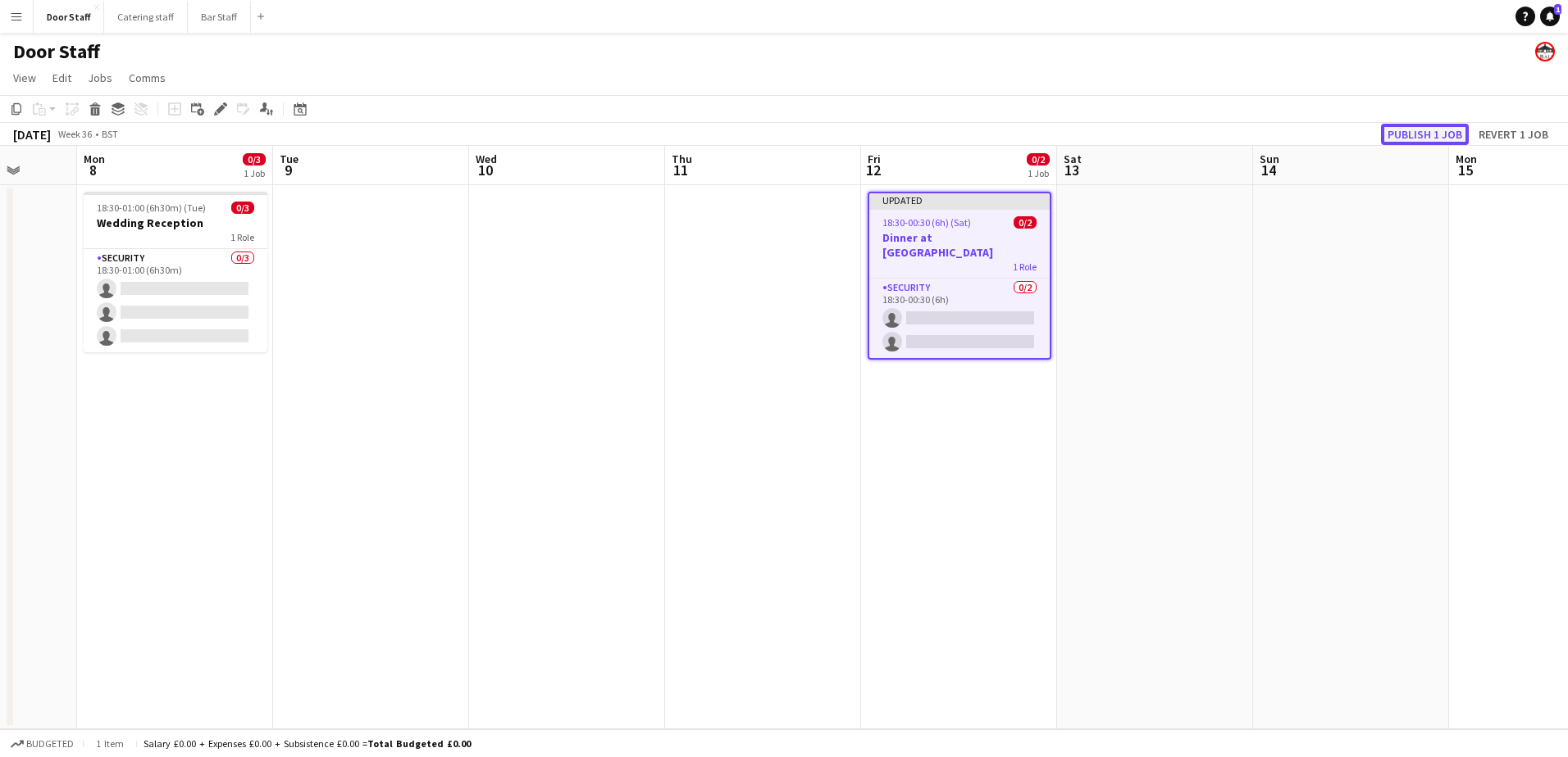
click at [1416, 132] on button "Publish 1 job" at bounding box center [1424, 134] width 88 height 21
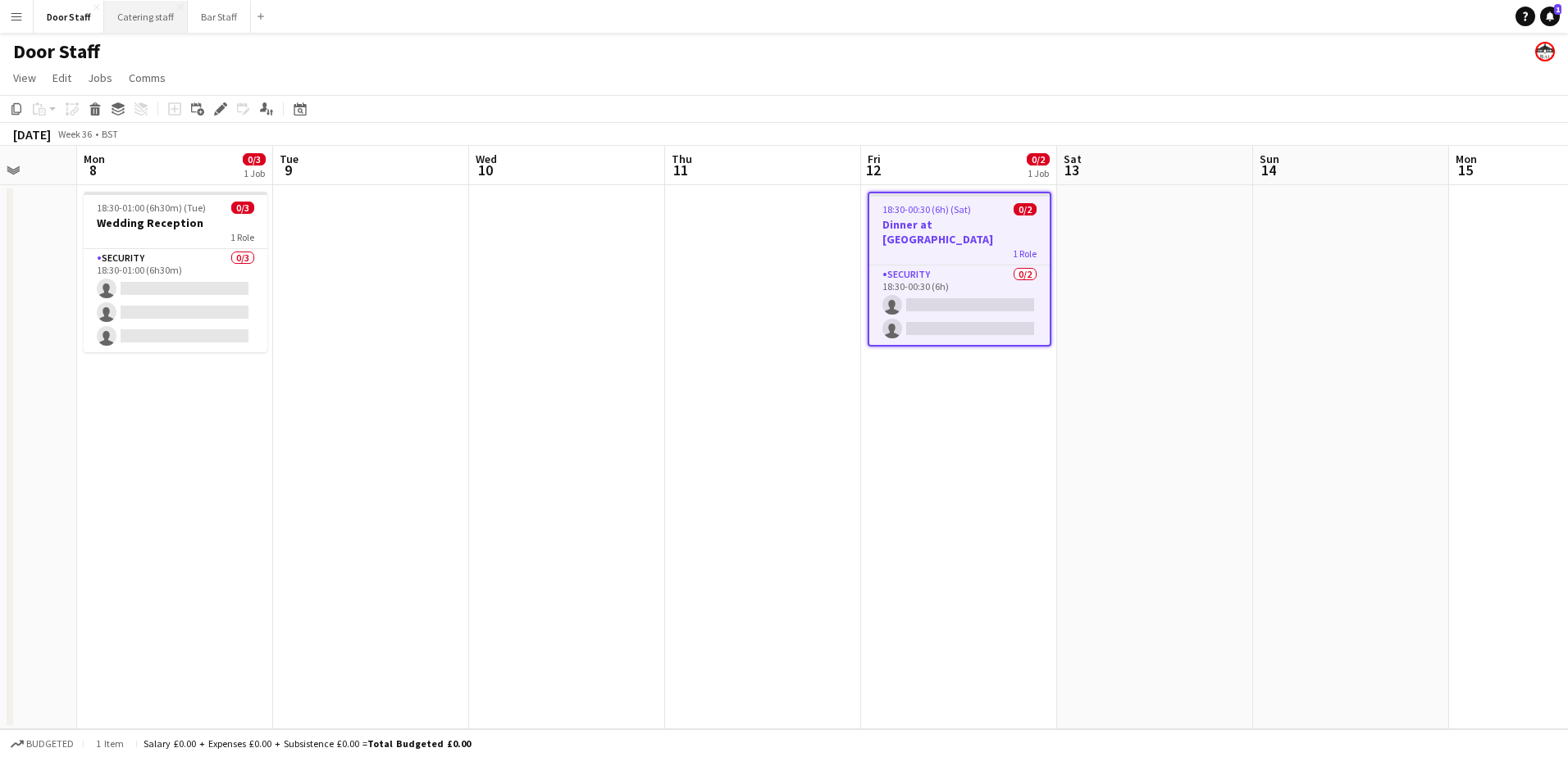
click at [144, 17] on button "Catering staff Close" at bounding box center [146, 16] width 84 height 32
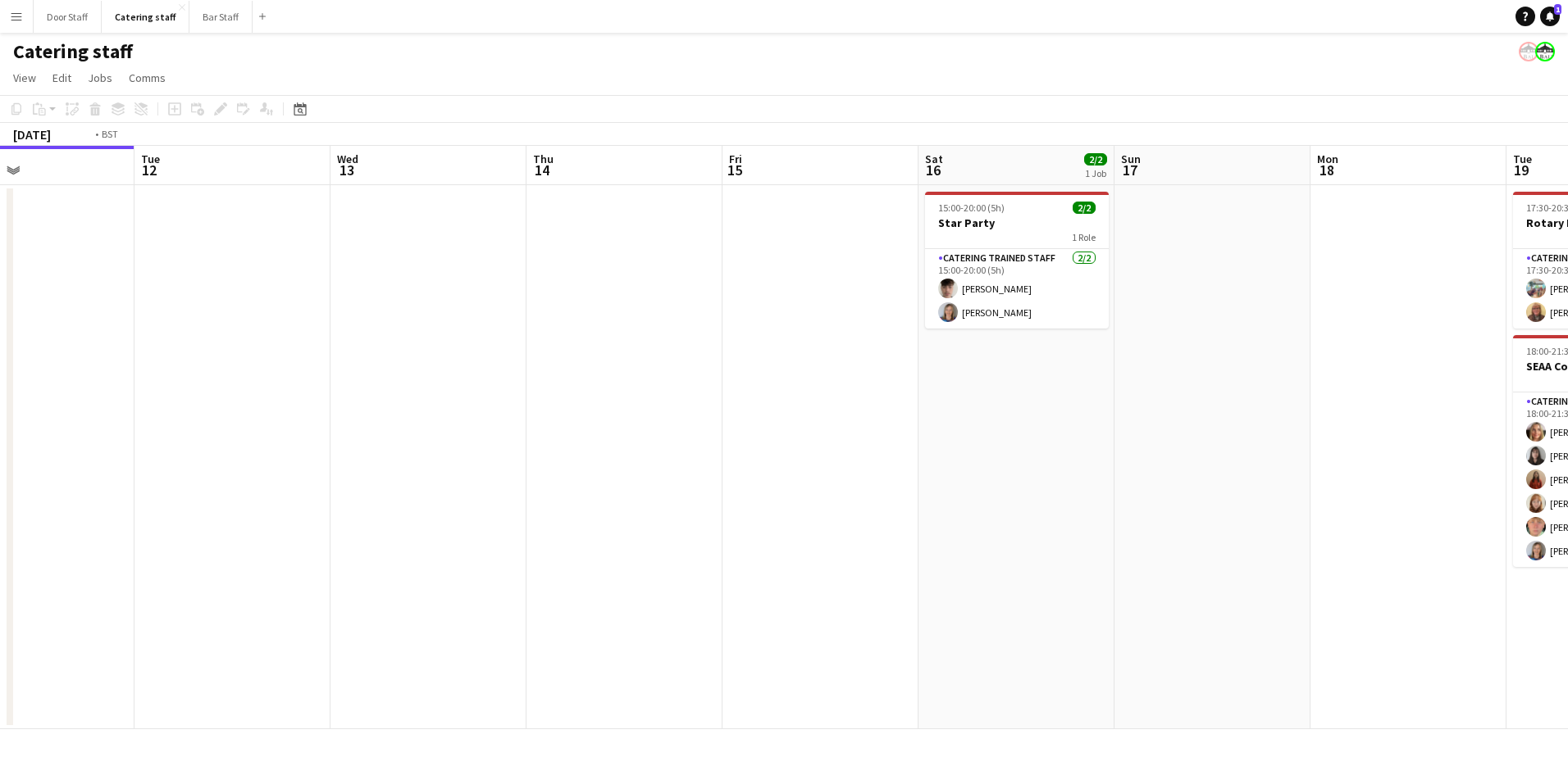
drag, startPoint x: 840, startPoint y: 393, endPoint x: 10, endPoint y: 512, distance: 838.5
click at [10, 512] on div "Fri 8 1/1 1 Job Sat 9 3/3 1 Job Sun 10 Mon 11 Tue 12 Wed 13 Thu 14 Fri 15 Sat 1…" at bounding box center [784, 437] width 1568 height 584
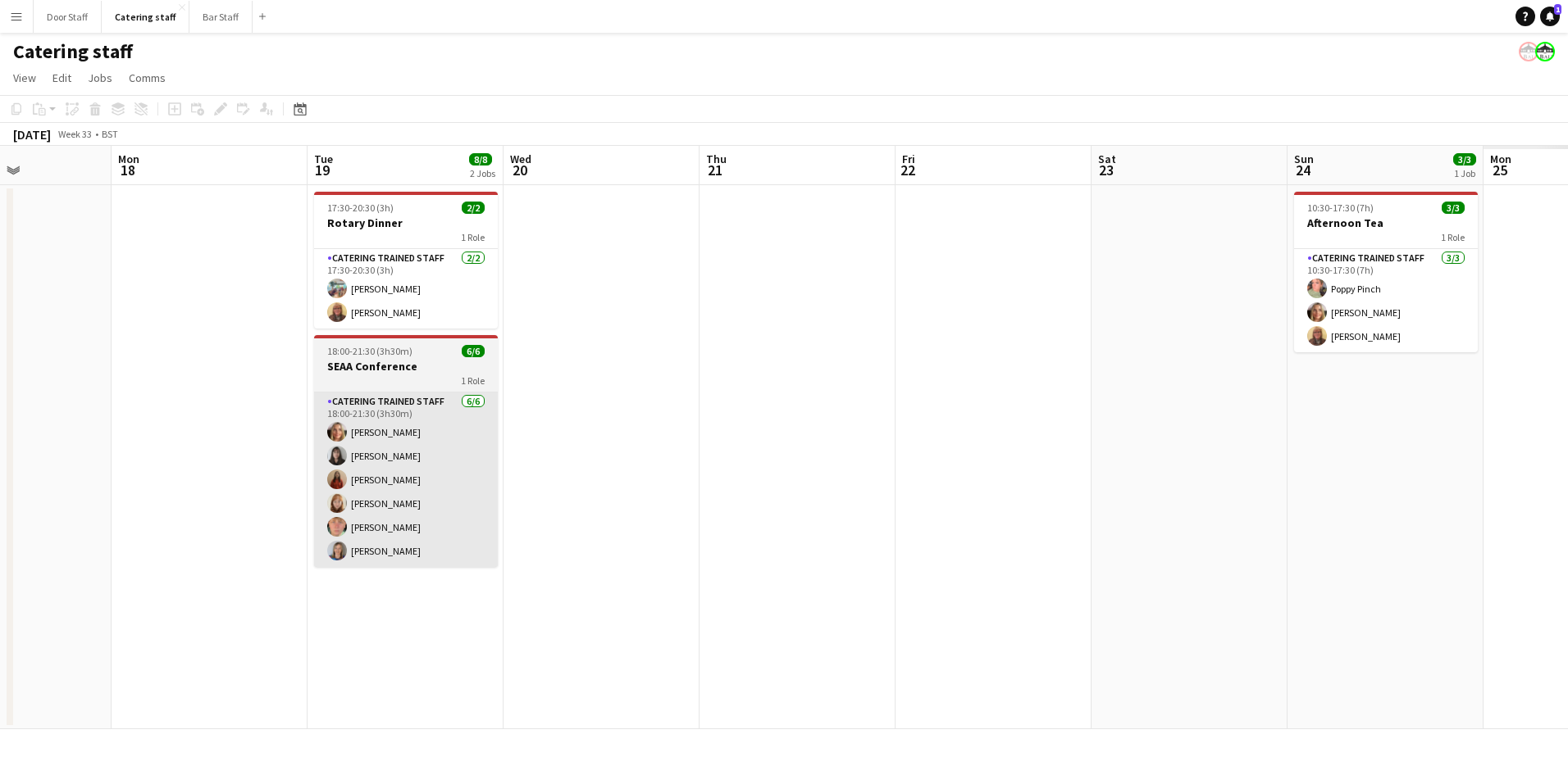
drag, startPoint x: 713, startPoint y: 512, endPoint x: 371, endPoint y: 537, distance: 342.9
click at [0, 534] on html "Menu Boards Boards Boards All jobs Status Workforce Workforce My Workforce Recr…" at bounding box center [784, 378] width 1568 height 757
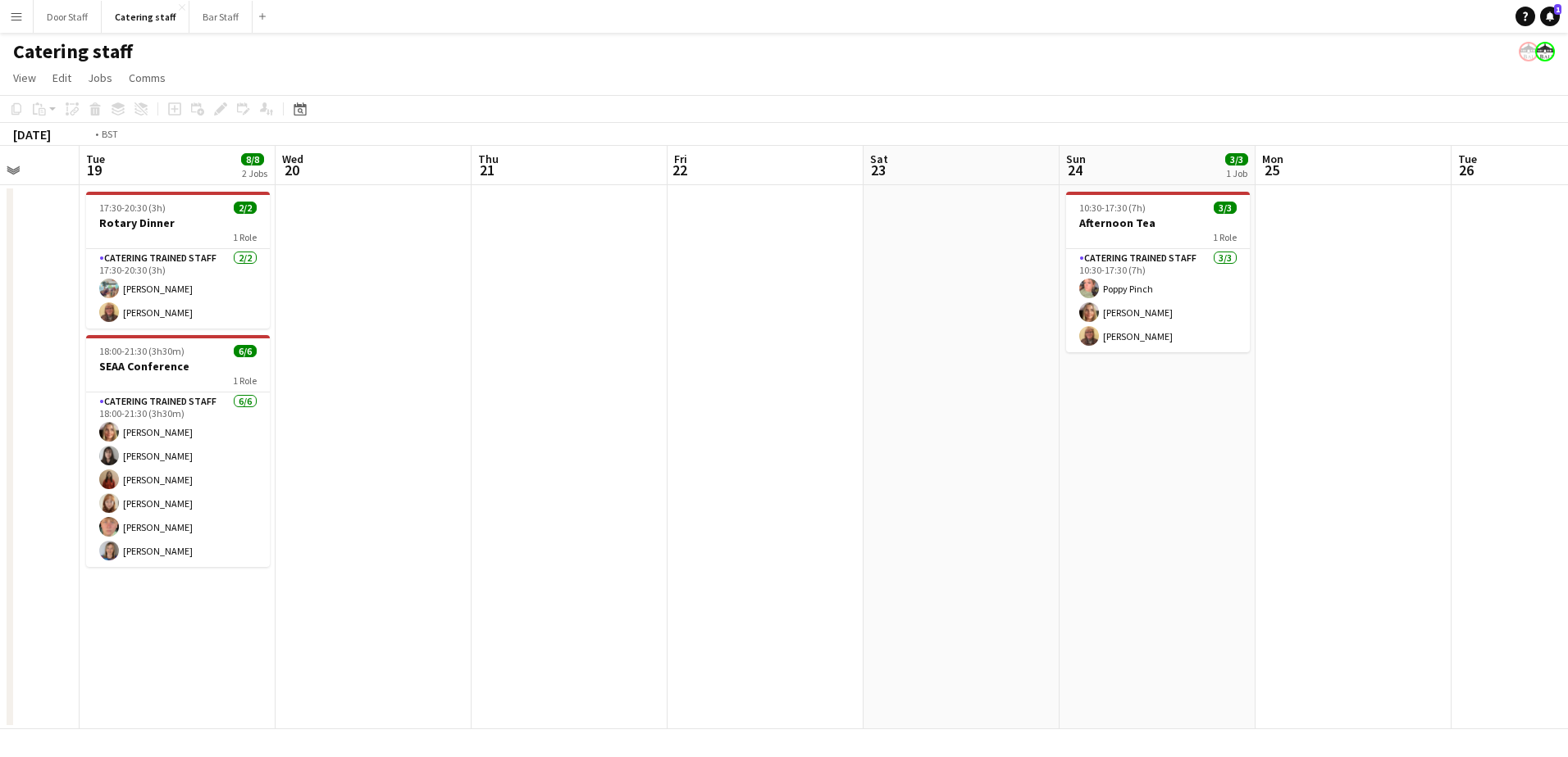
drag, startPoint x: 1001, startPoint y: 524, endPoint x: 2, endPoint y: 541, distance: 999.1
click at [0, 541] on html "Menu Boards Boards Boards All jobs Status Workforce Workforce My Workforce Recr…" at bounding box center [784, 378] width 1568 height 757
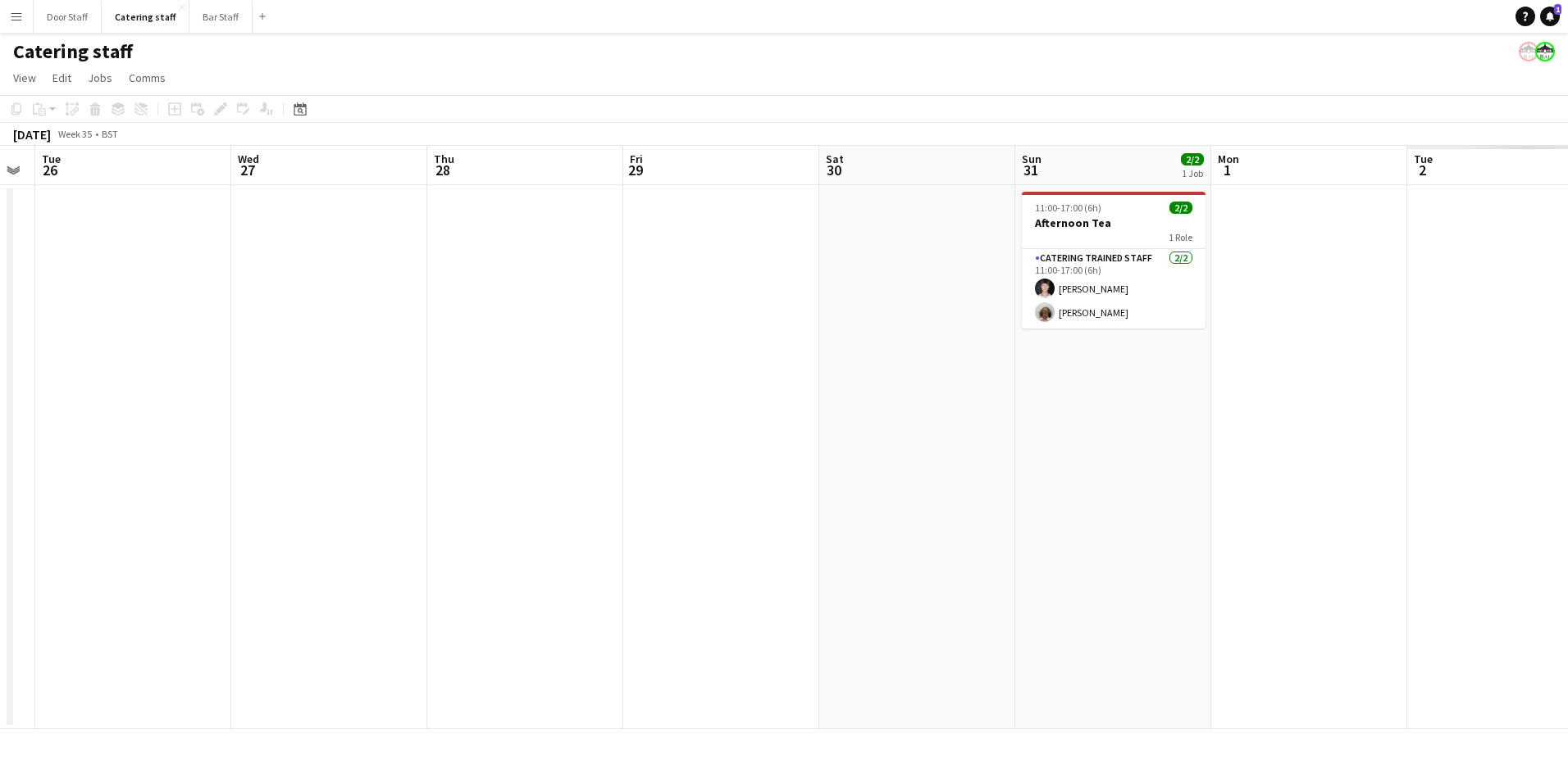
drag, startPoint x: 583, startPoint y: 520, endPoint x: -3, endPoint y: 600, distance: 591.4
click at [0, 600] on html "Menu Boards Boards Boards All jobs Status Workforce Workforce My Workforce Recr…" at bounding box center [784, 378] width 1568 height 757
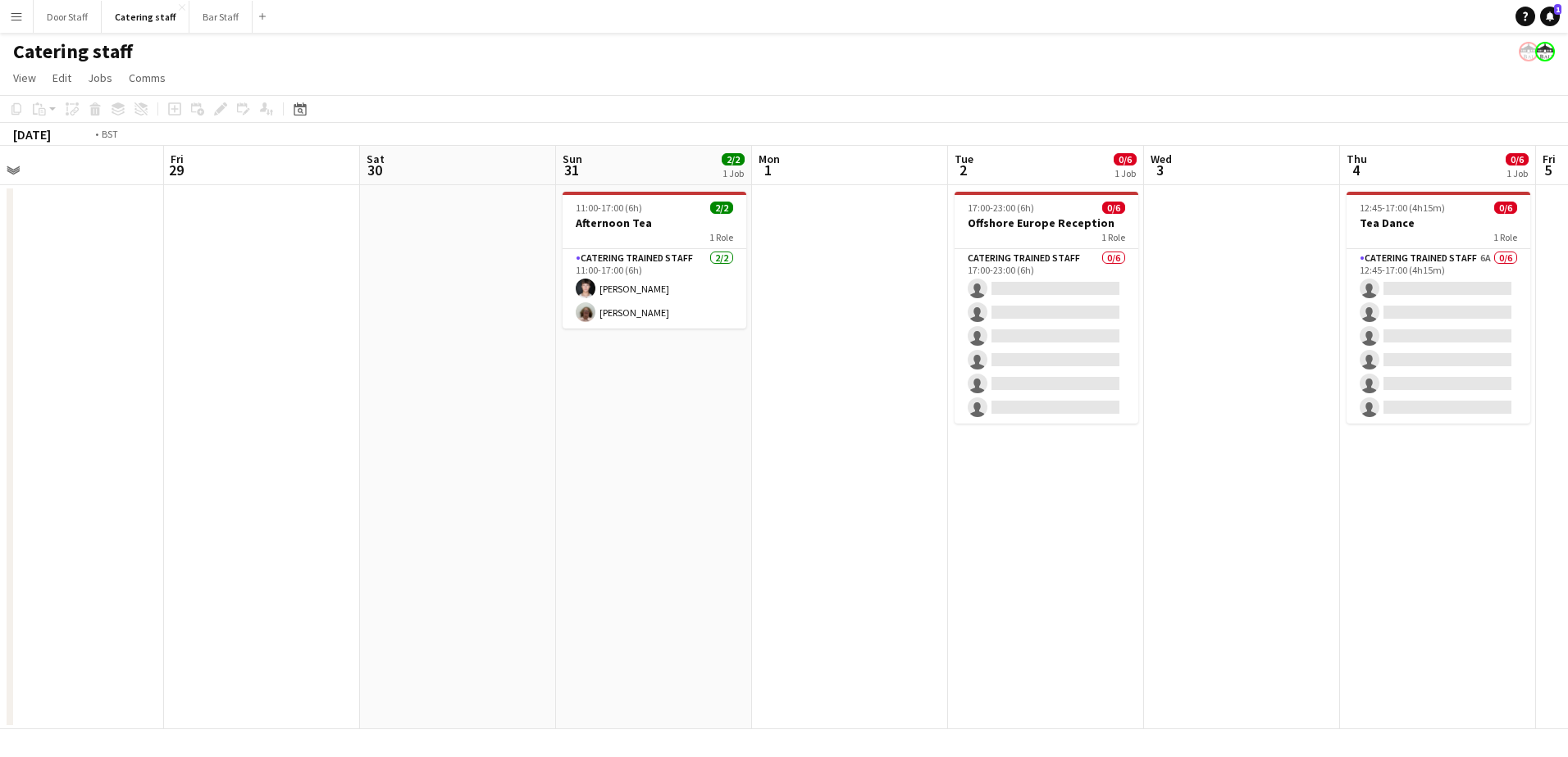
drag, startPoint x: 875, startPoint y: 537, endPoint x: 171, endPoint y: 570, distance: 704.8
click at [171, 570] on app-calendar-viewport "Mon 25 Tue 26 Wed 27 Thu 28 Fri 29 Sat 30 Sun 31 2/2 1 Job Mon 1 Tue 2 0/6 1 Jo…" at bounding box center [784, 437] width 1568 height 584
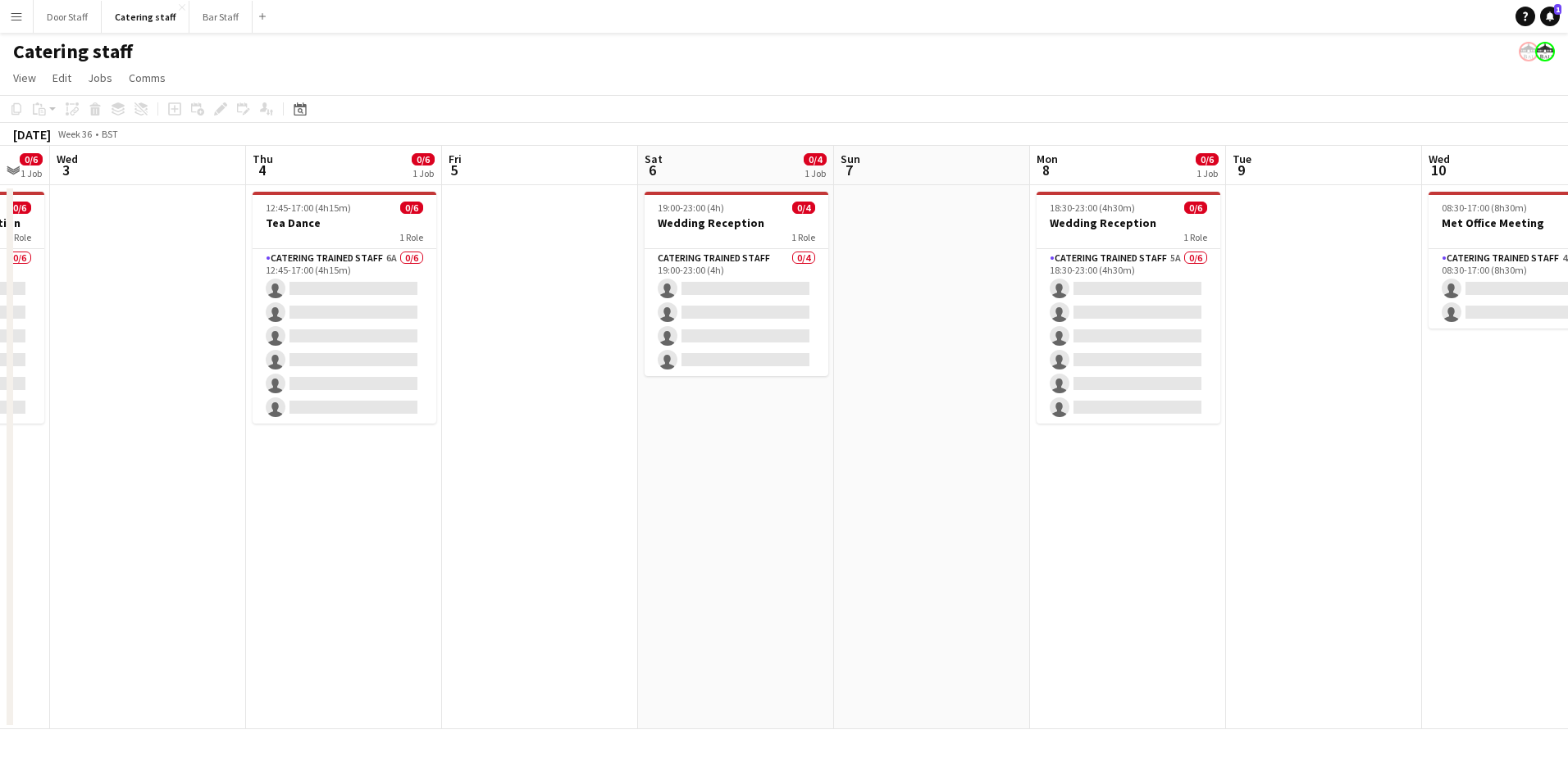
drag, startPoint x: 717, startPoint y: 566, endPoint x: 103, endPoint y: 572, distance: 614.0
click at [100, 572] on app-calendar-viewport "Sun 31 2/2 1 Job Mon 1 Tue 2 0/6 1 Job Wed 3 Thu 4 0/6 1 Job Fri 5 Sat 6 0/4 1 …" at bounding box center [784, 437] width 1568 height 584
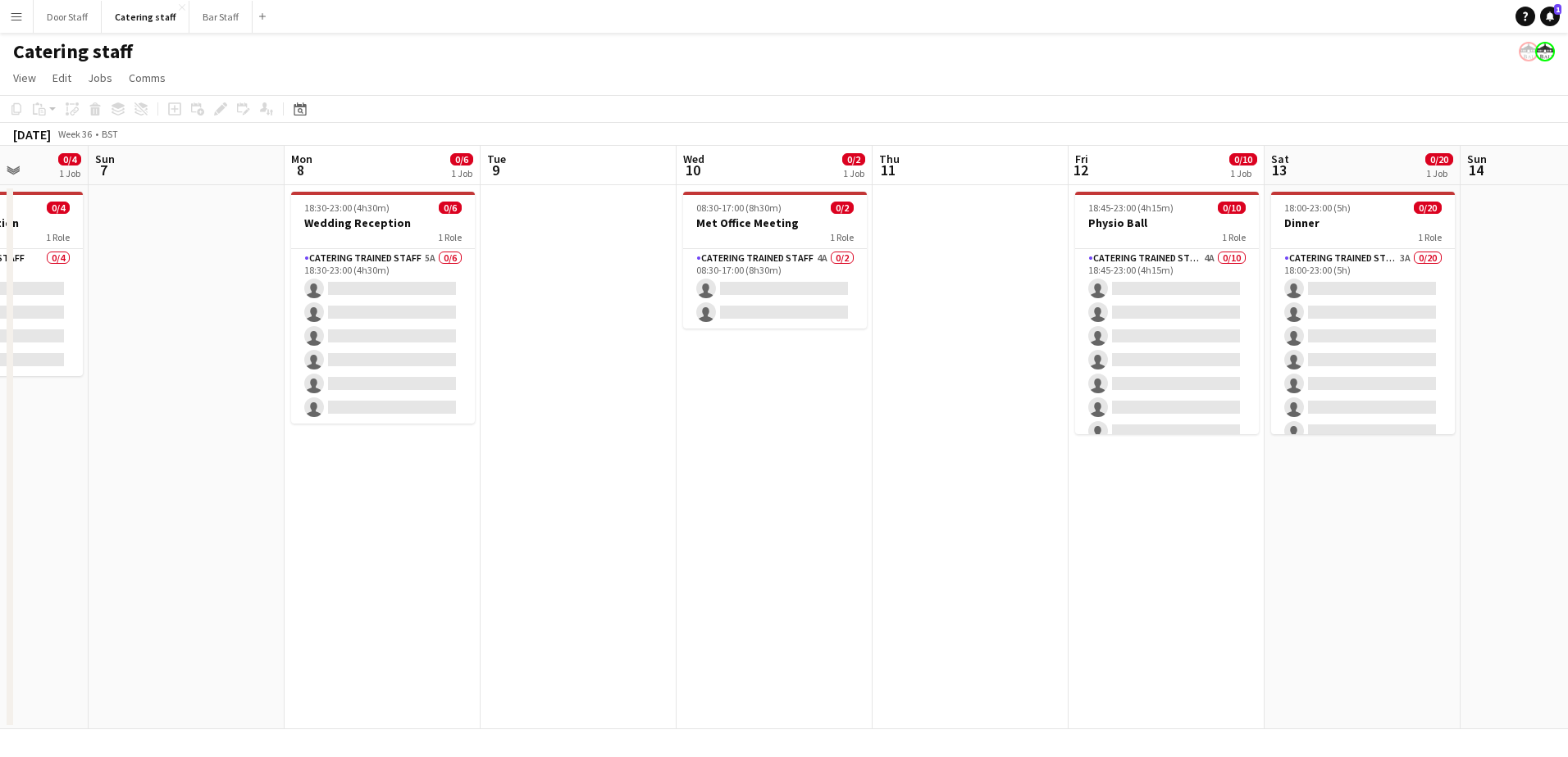
scroll to position [0, 552]
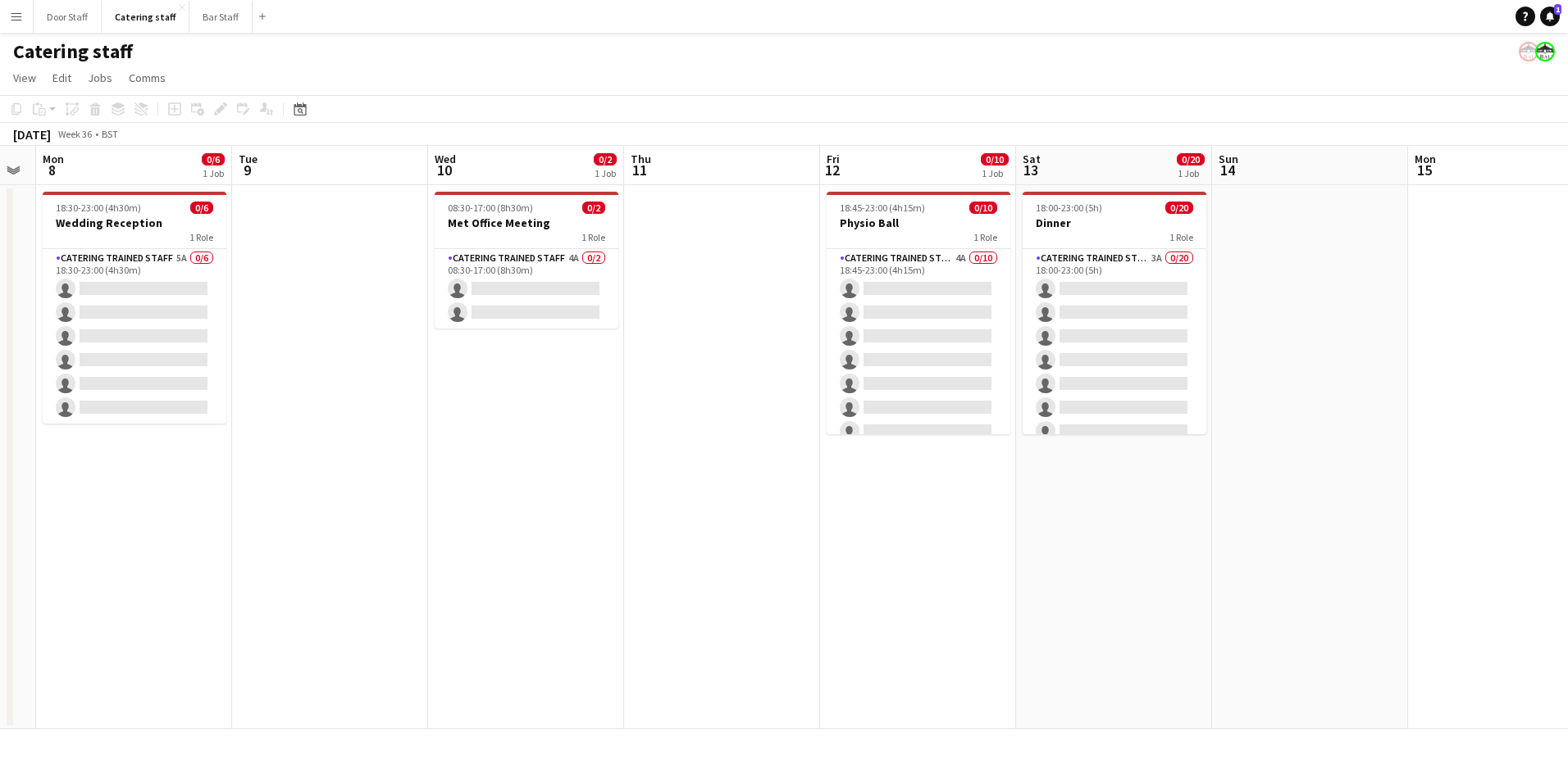
drag, startPoint x: 993, startPoint y: 480, endPoint x: 603, endPoint y: 487, distance: 390.1
click at [603, 487] on app-calendar-viewport "Fri 5 Sat 6 0/4 1 Job Sun 7 Mon 8 0/6 1 Job Tue 9 Wed 10 0/2 1 Job Thu 11 Fri 1…" at bounding box center [784, 437] width 1568 height 584
